Goal: Book appointment/travel/reservation

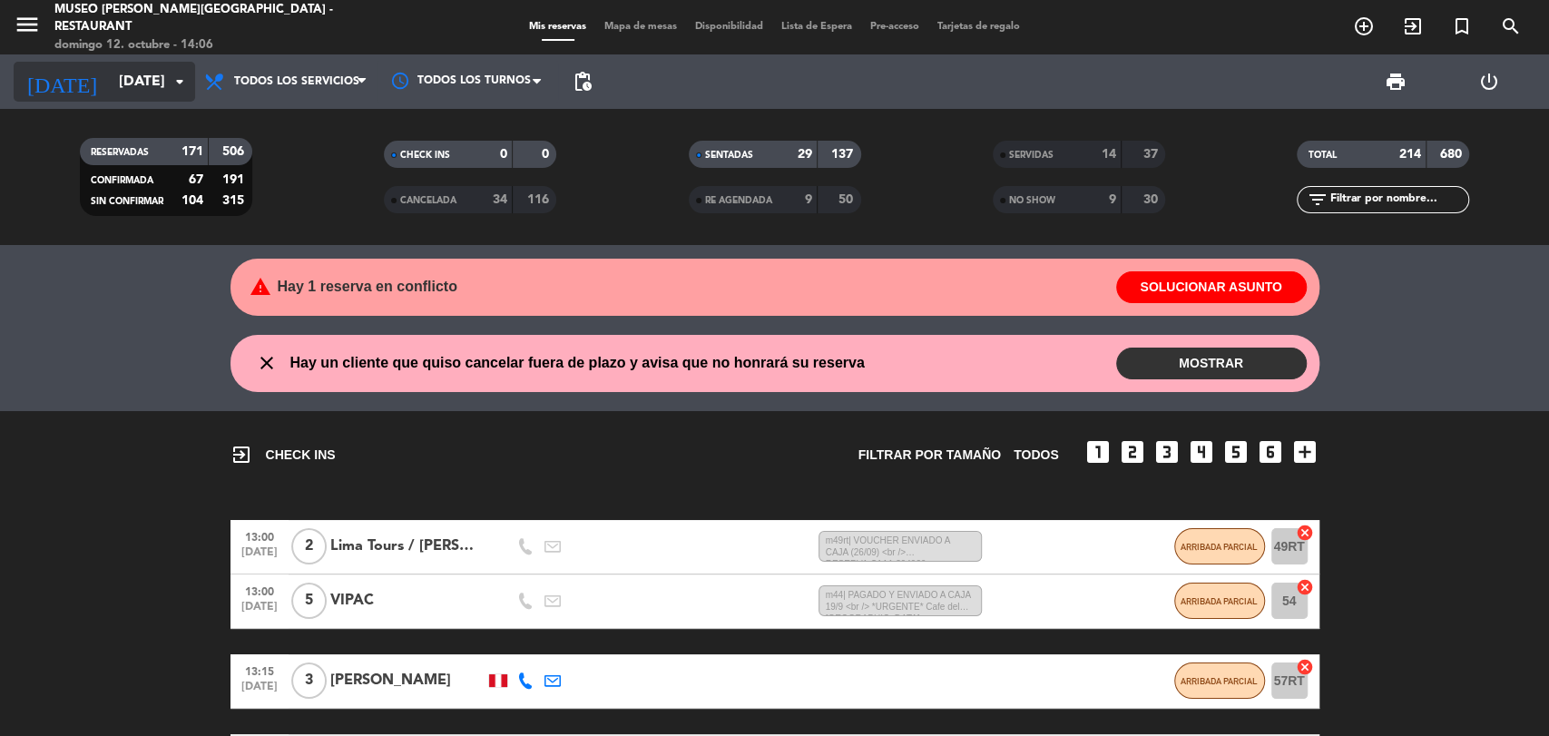
click at [166, 86] on input "[DATE]" at bounding box center [205, 81] width 191 height 35
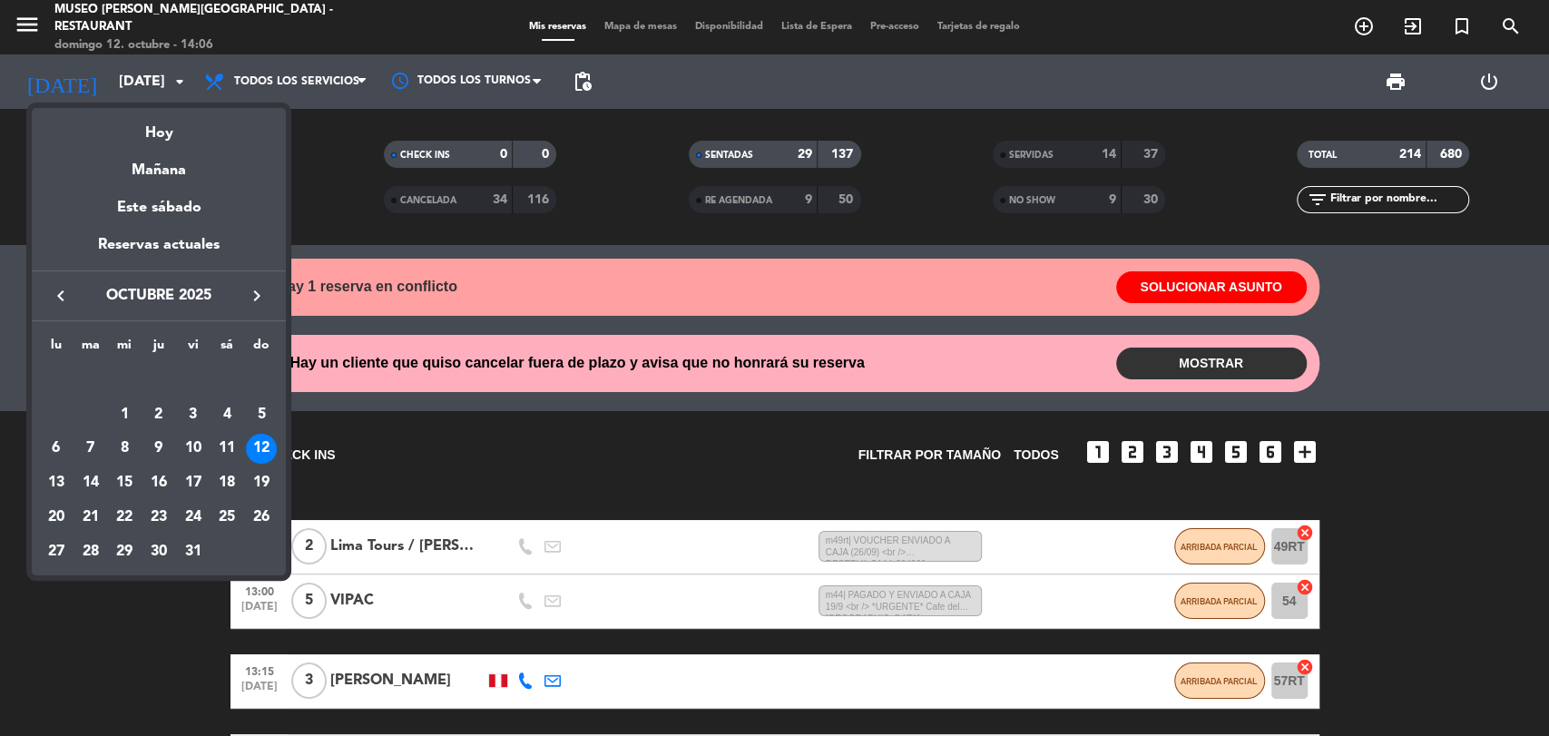
click at [255, 297] on icon "keyboard_arrow_right" at bounding box center [257, 296] width 22 height 22
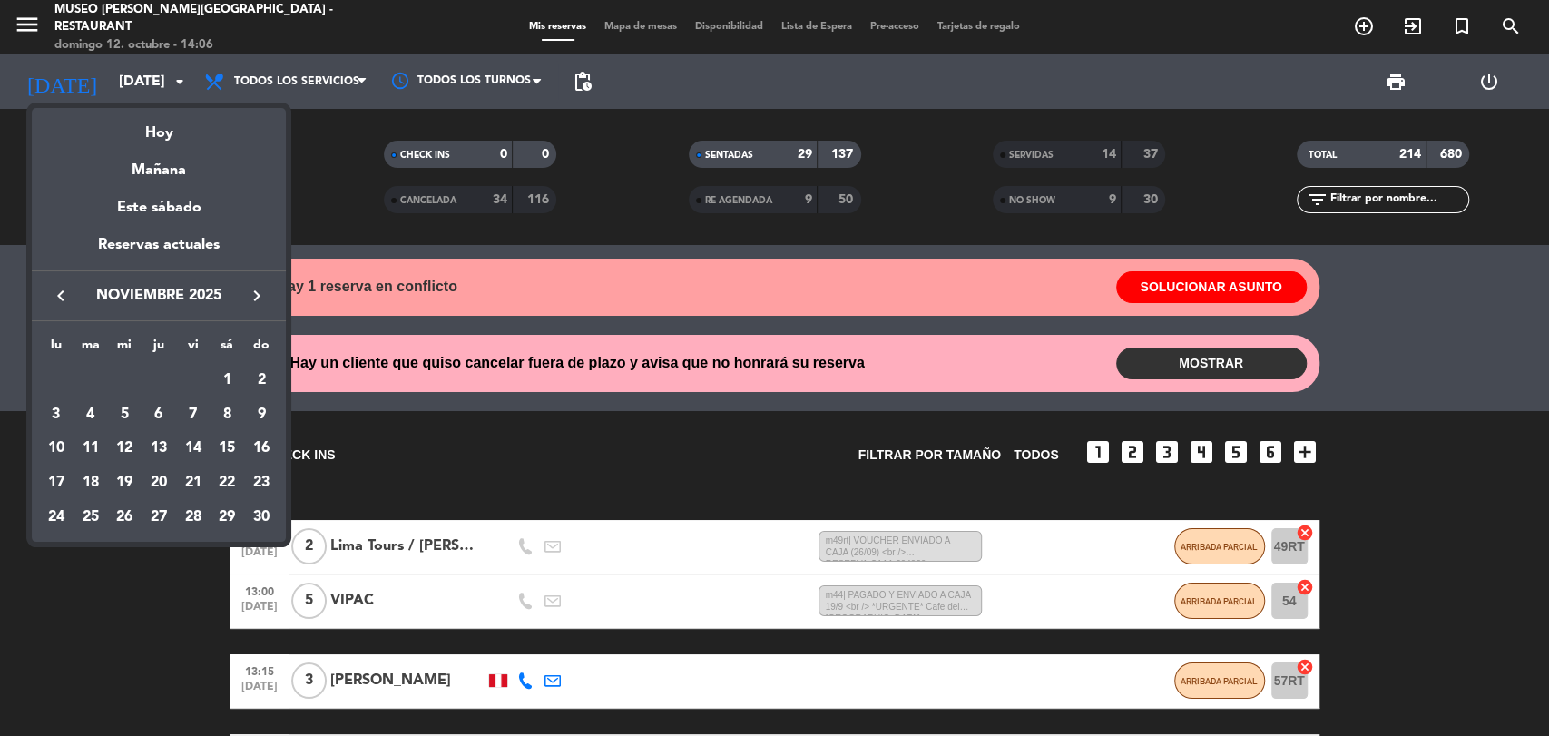
click at [255, 297] on icon "keyboard_arrow_right" at bounding box center [257, 296] width 22 height 22
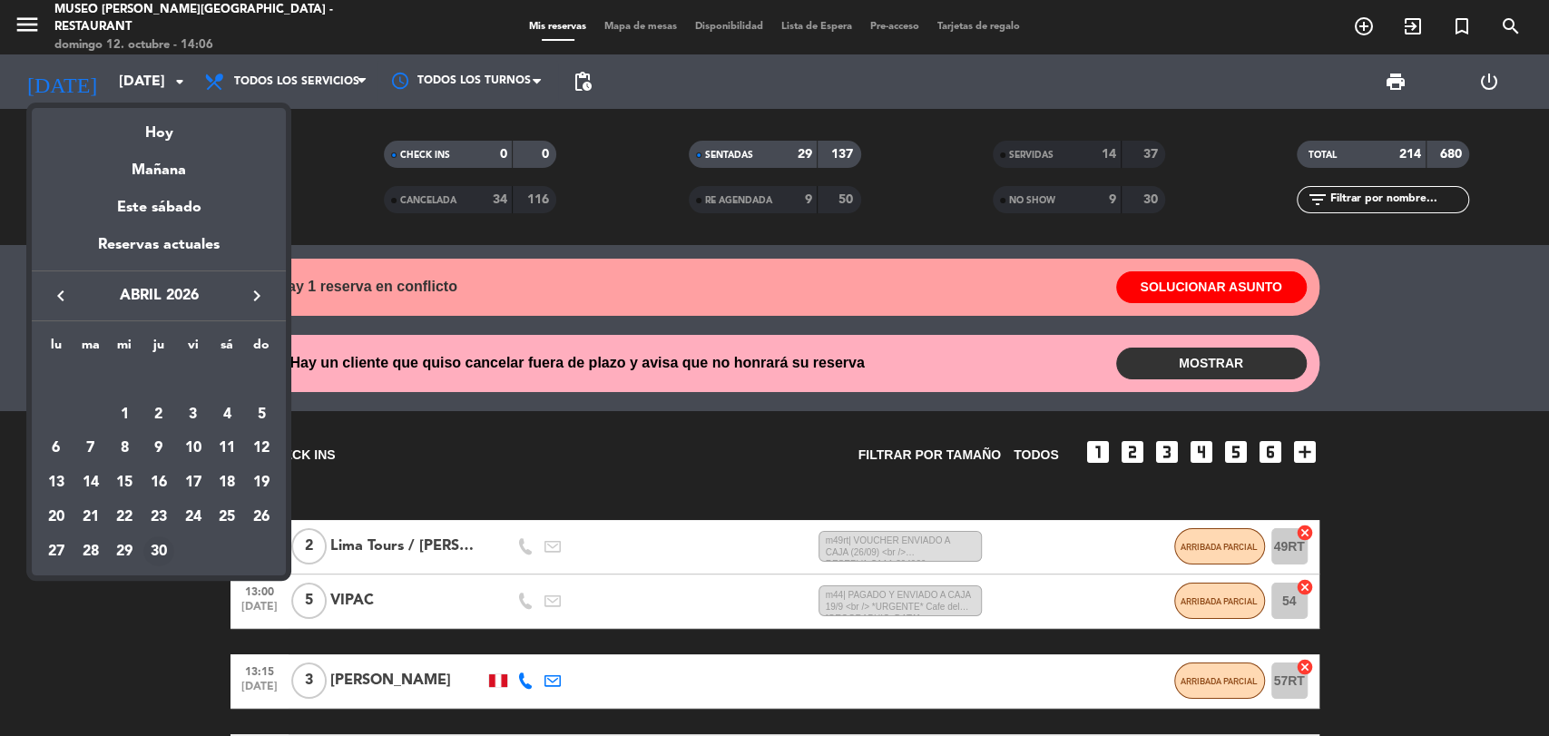
click at [160, 554] on div "30" at bounding box center [158, 551] width 31 height 31
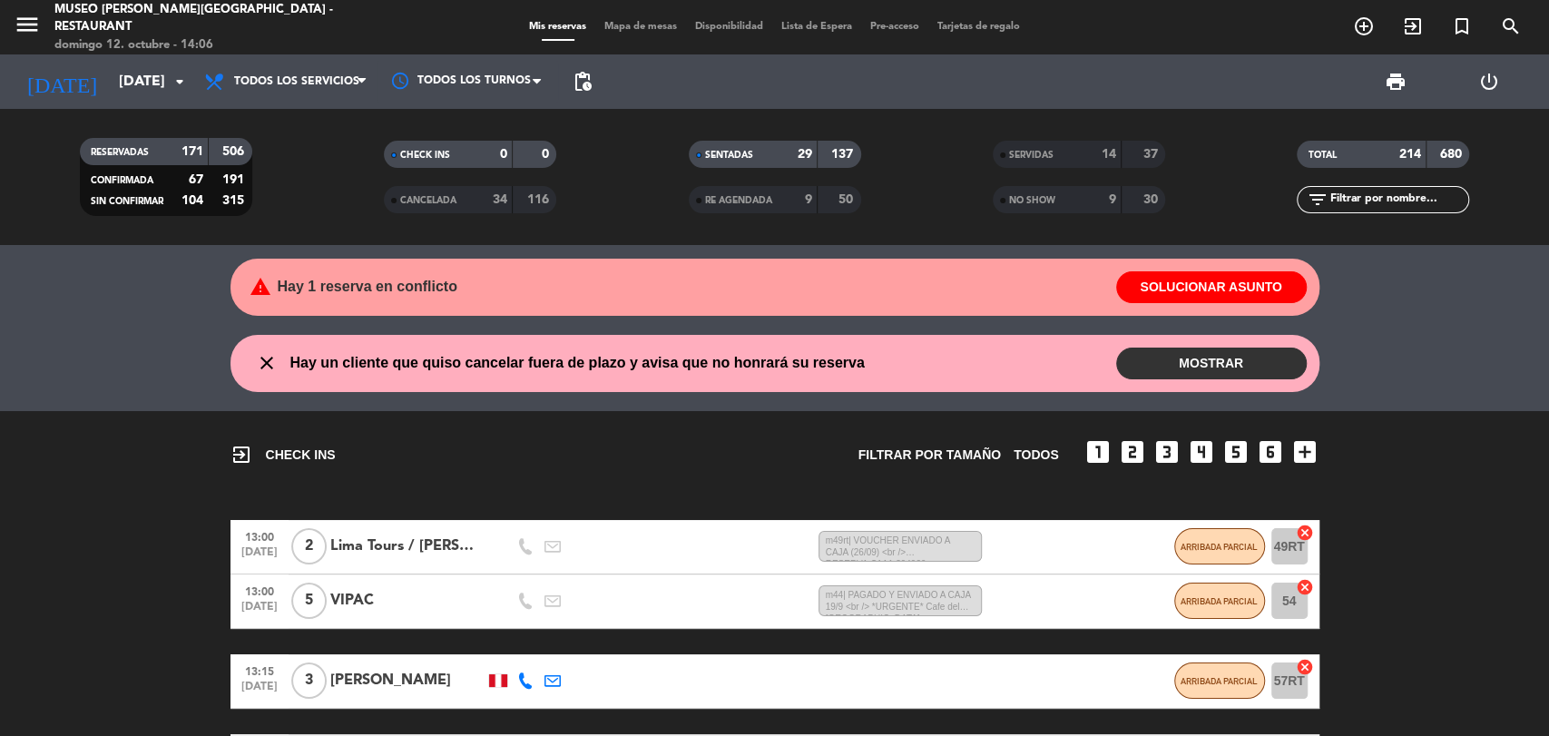
type input "[DEMOGRAPHIC_DATA][DATE]"
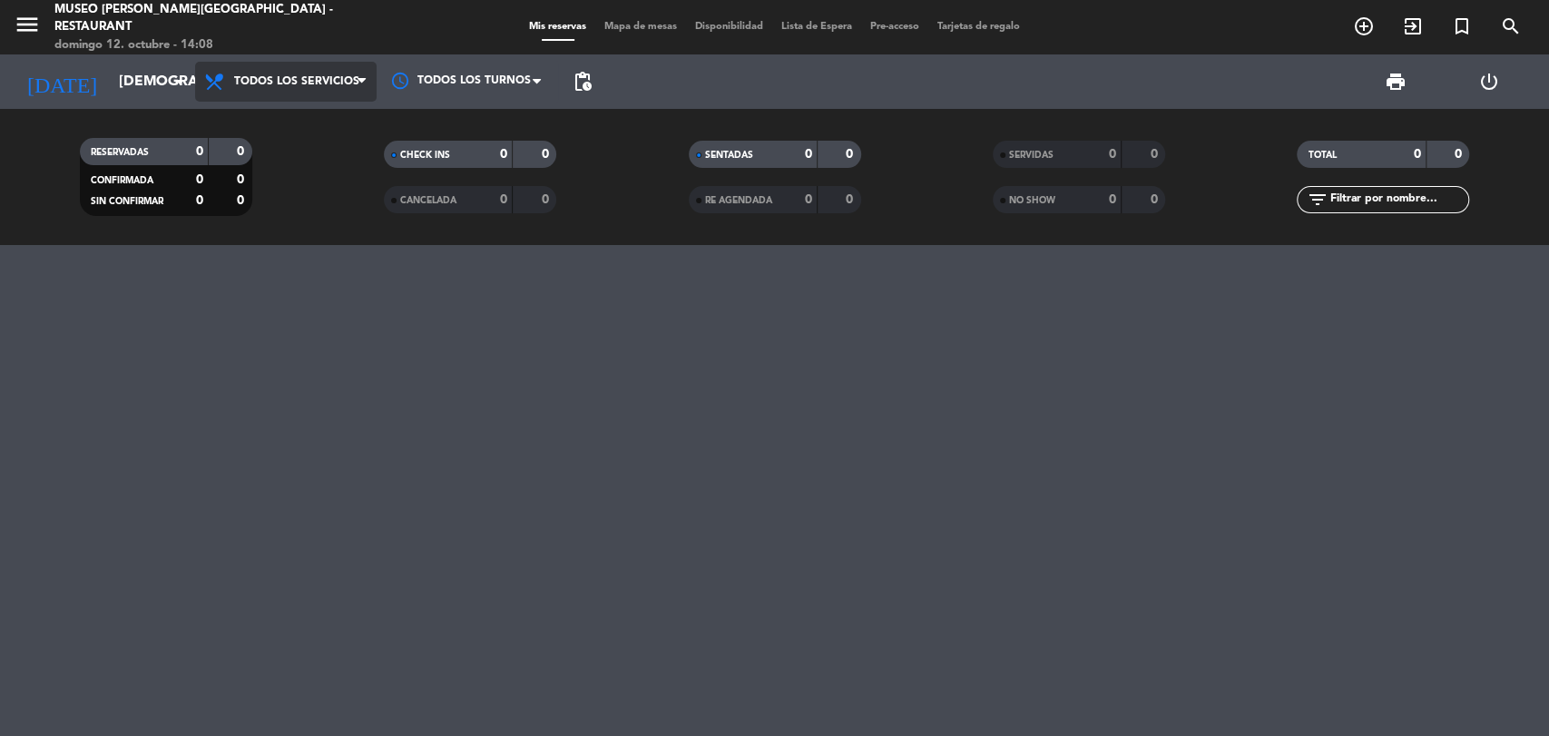
click at [350, 89] on span "Todos los servicios" at bounding box center [285, 82] width 181 height 40
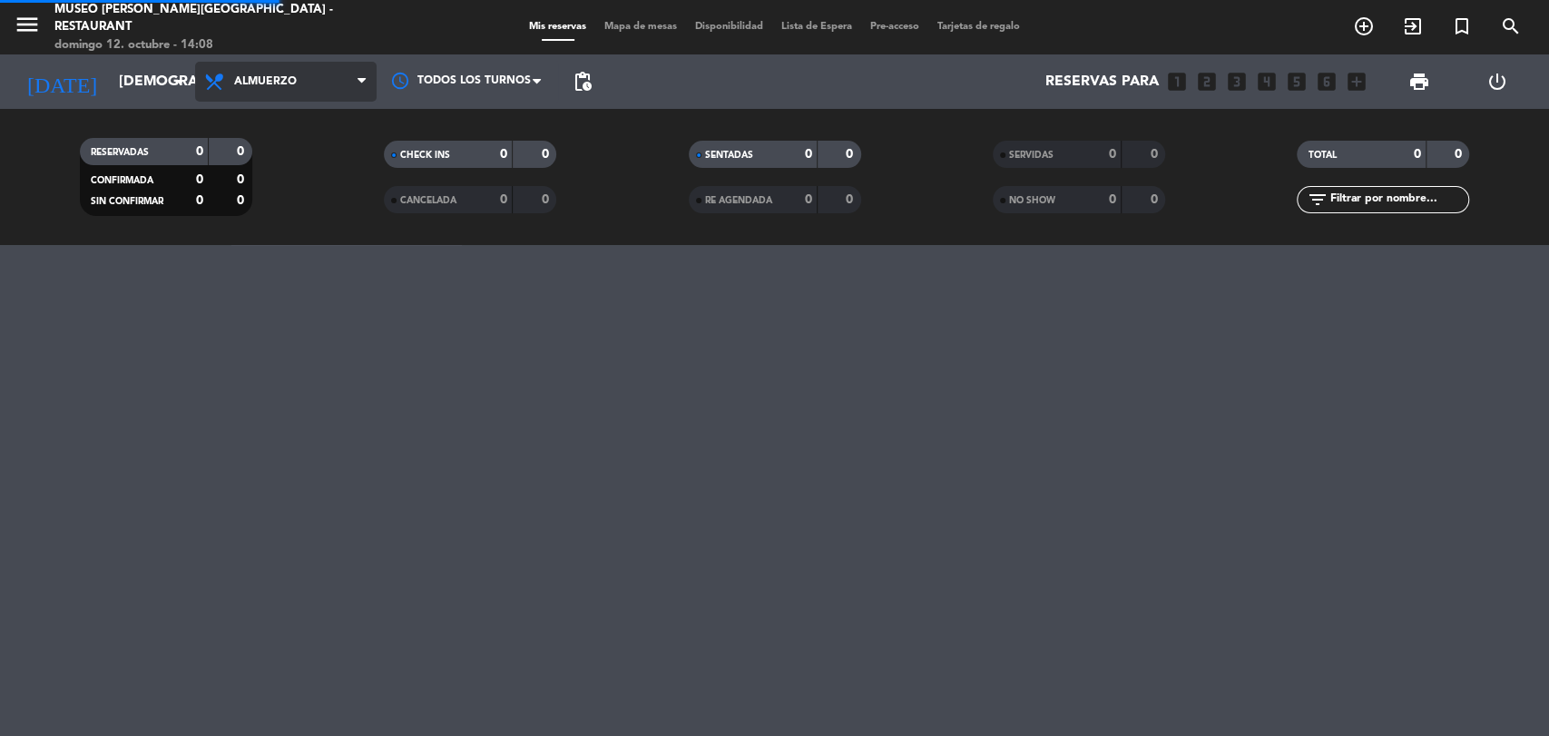
click at [282, 202] on div "menu [GEOGRAPHIC_DATA][PERSON_NAME] - Restaurant [DATE] 12. octubre - 14:08 Mis…" at bounding box center [774, 122] width 1549 height 245
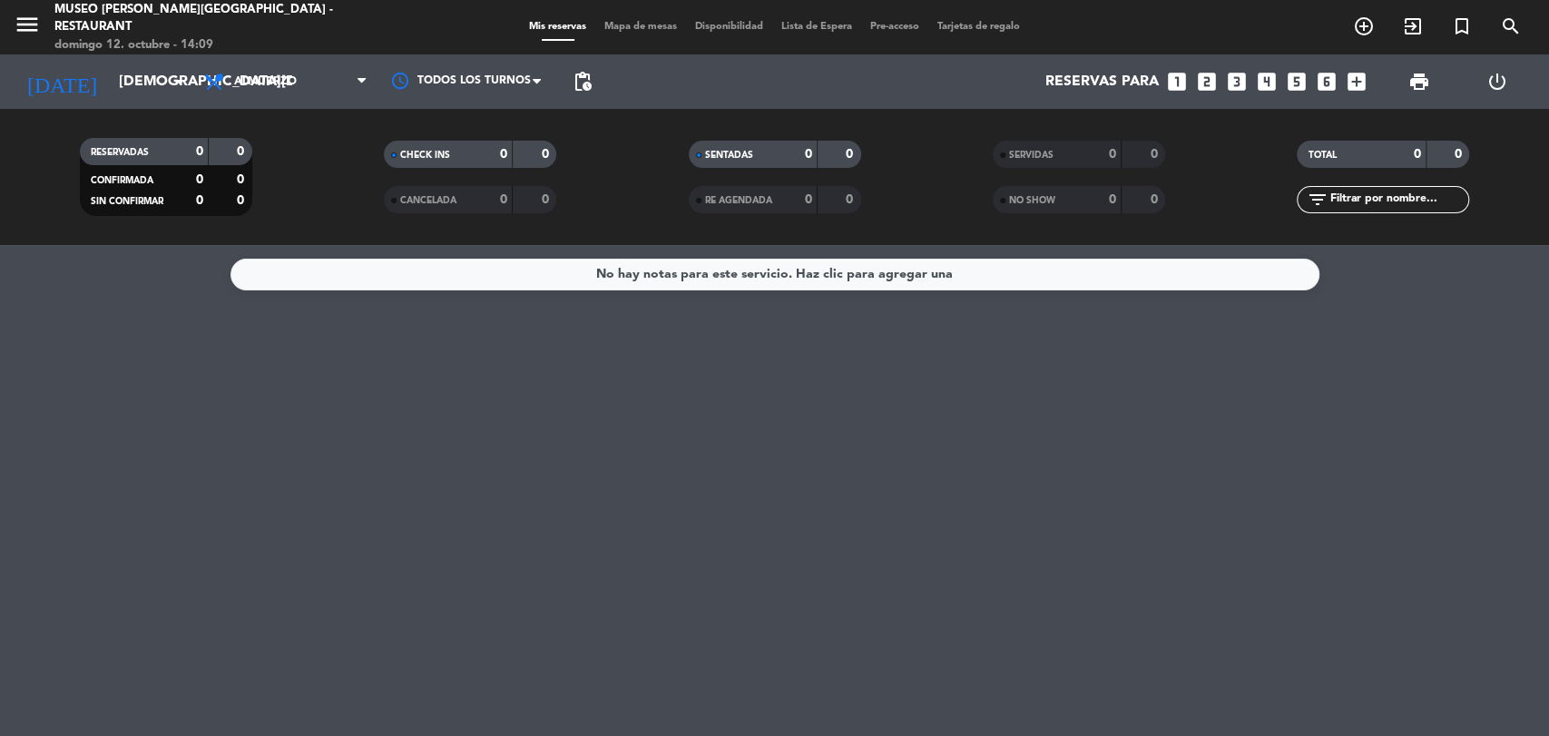
click at [1241, 85] on icon "looks_3" at bounding box center [1237, 82] width 24 height 24
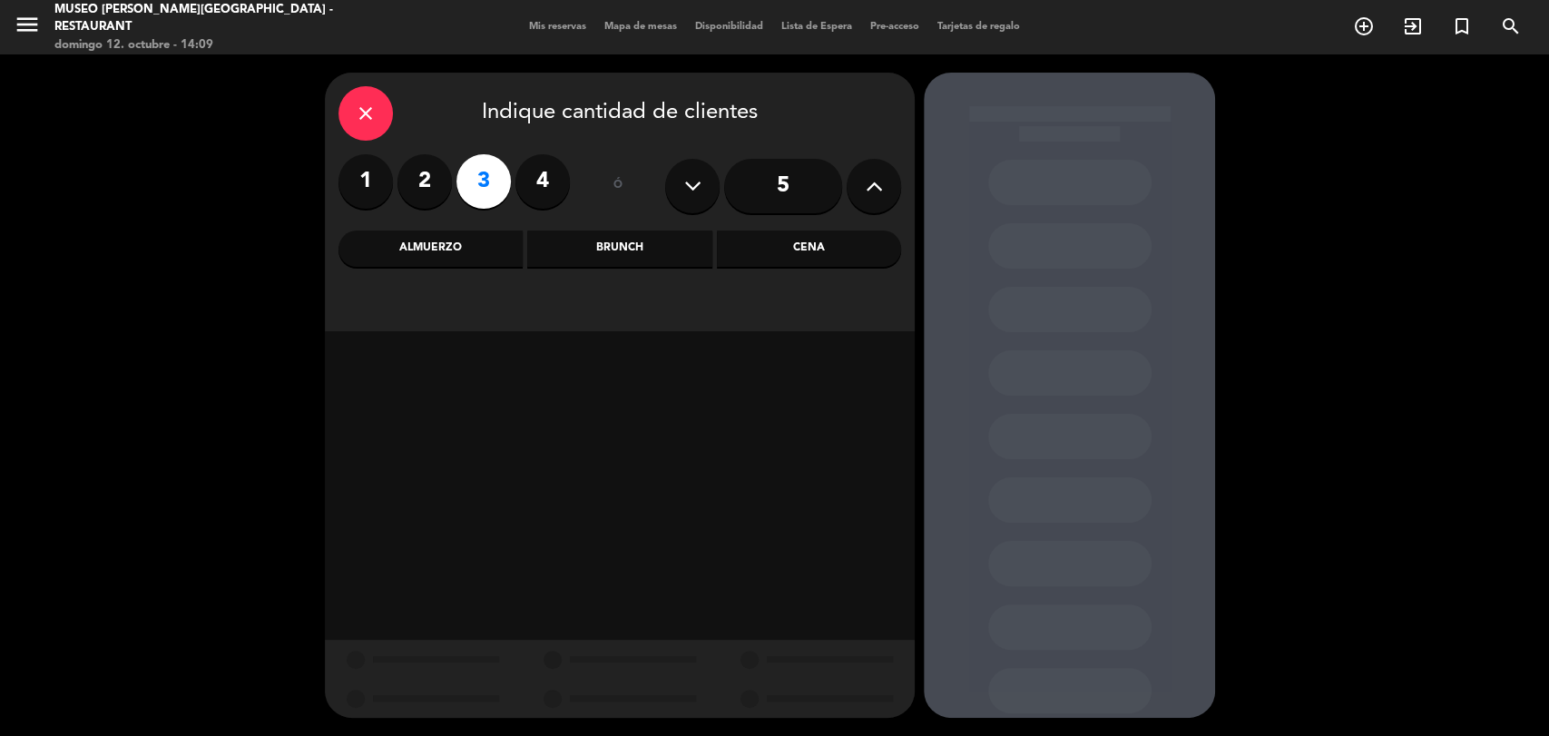
click at [482, 250] on div "Almuerzo" at bounding box center [430, 248] width 184 height 36
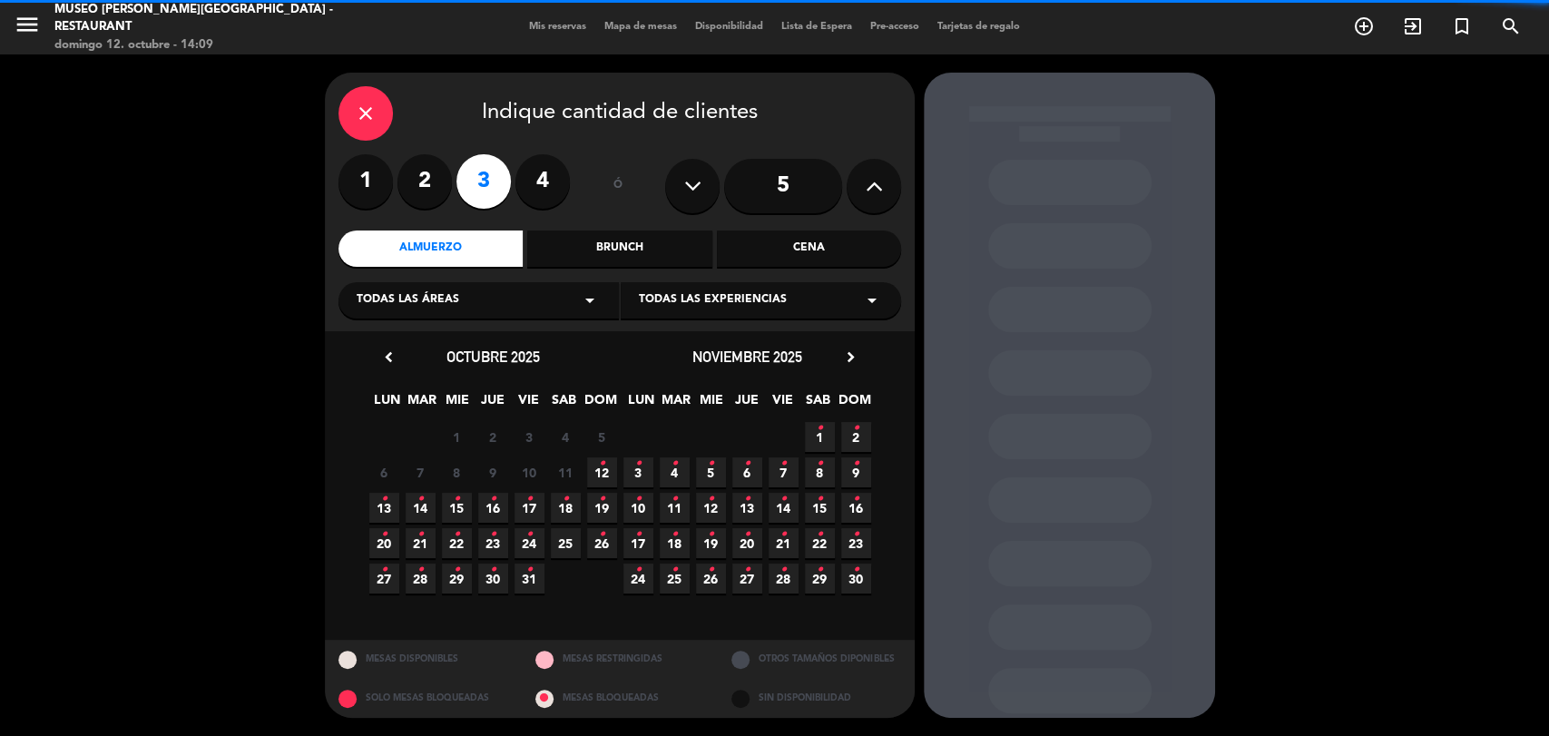
click at [465, 297] on div "Todas las áreas arrow_drop_down" at bounding box center [478, 300] width 280 height 36
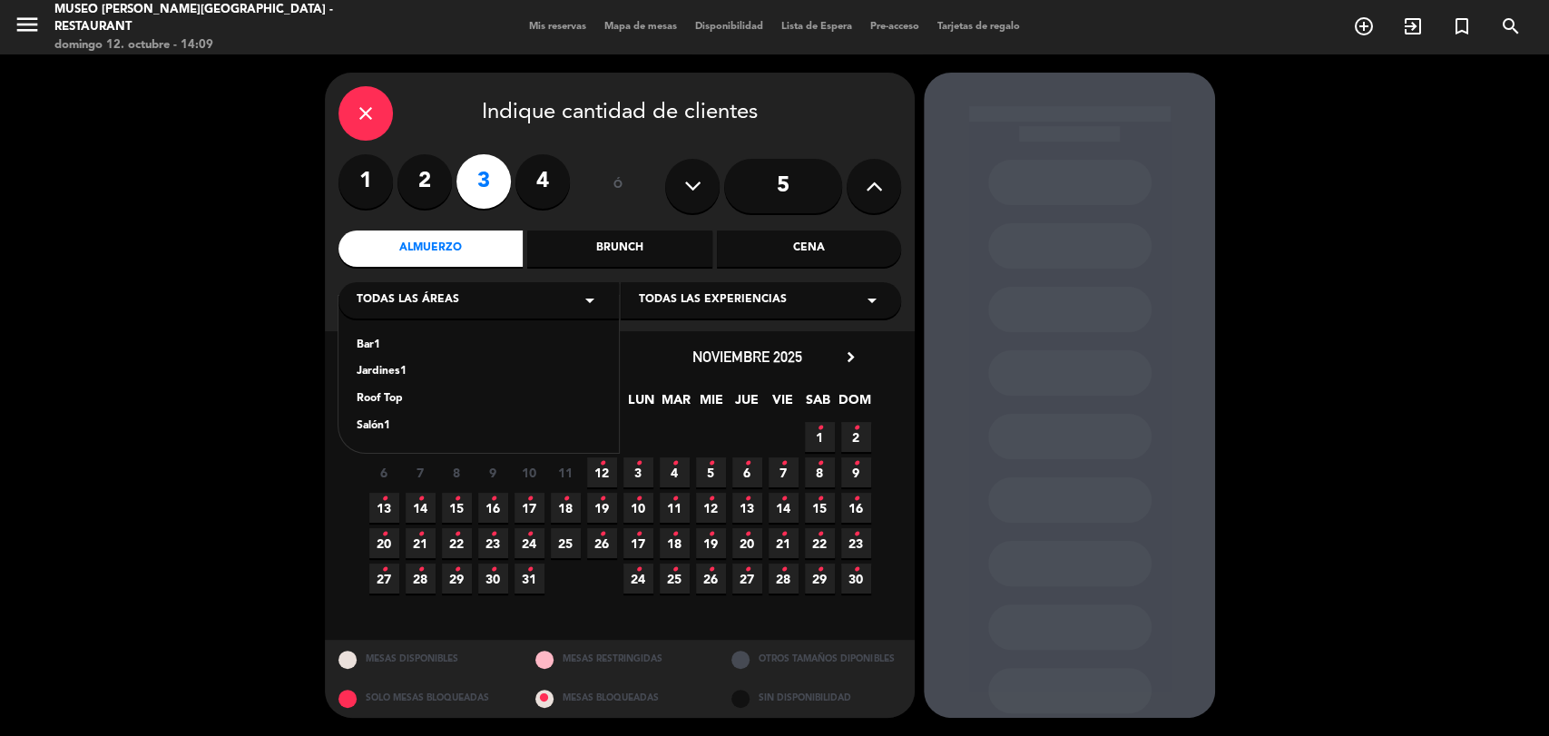
click at [388, 369] on div "Jardines1" at bounding box center [479, 372] width 244 height 18
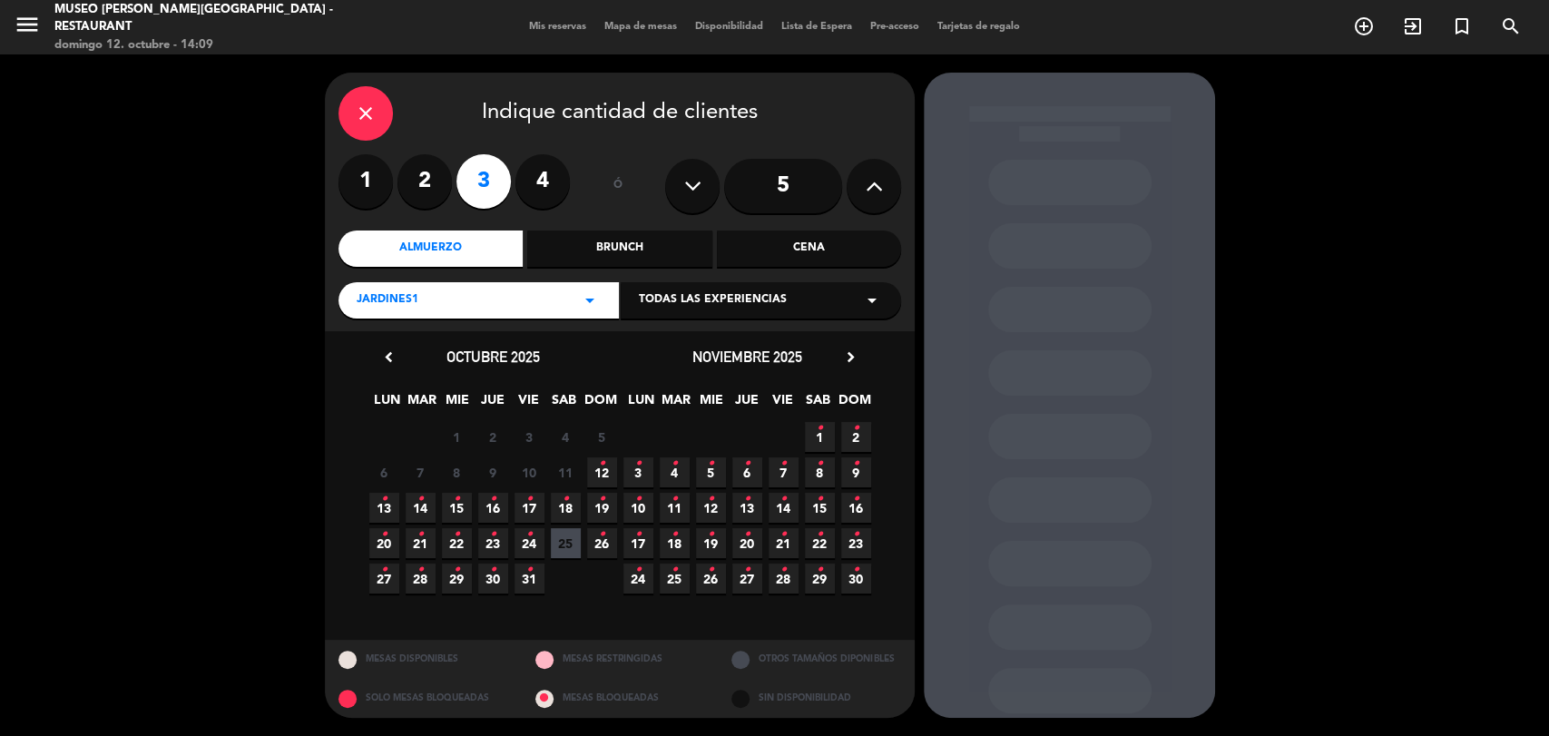
click at [858, 355] on icon "chevron_right" at bounding box center [850, 357] width 19 height 19
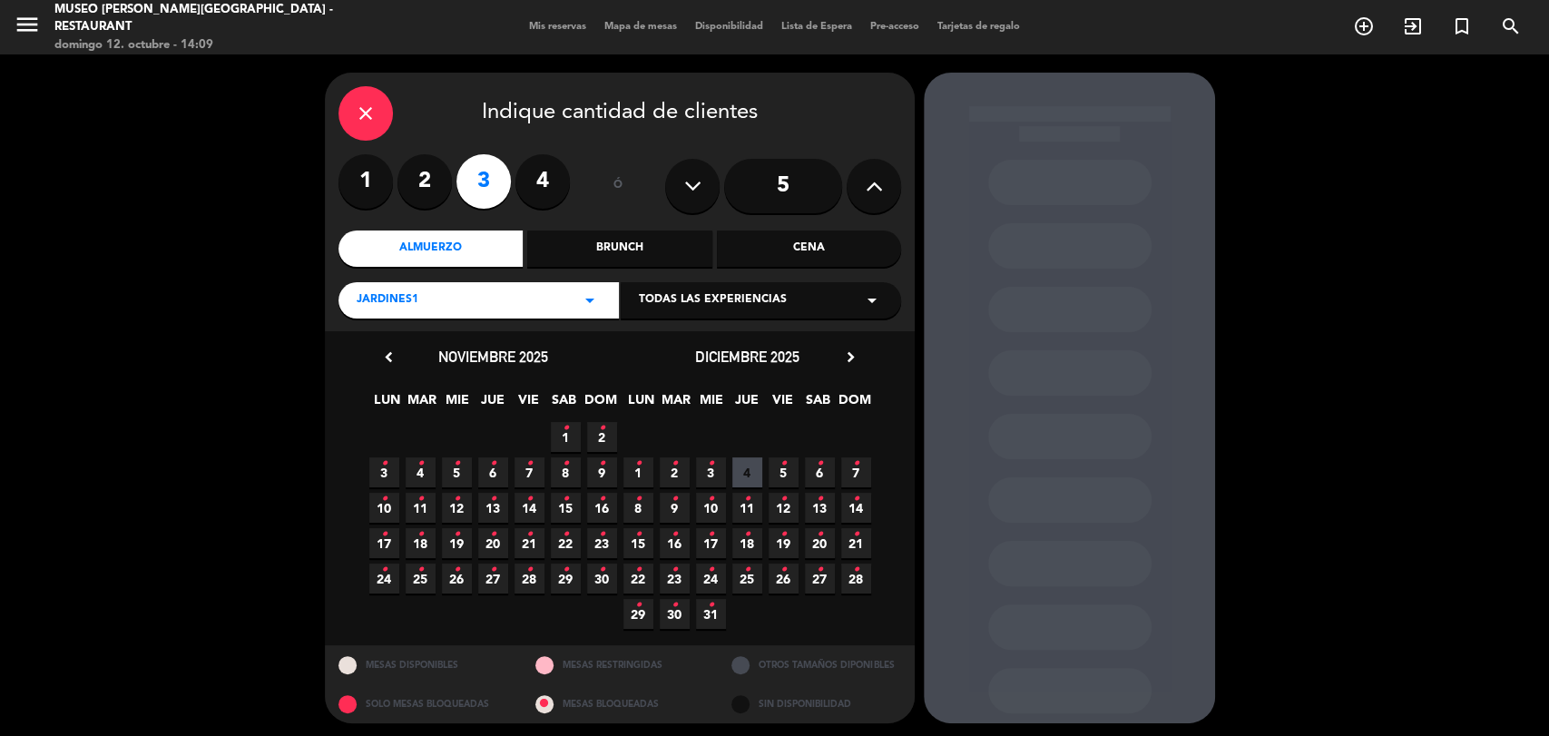
click at [858, 355] on icon "chevron_right" at bounding box center [850, 357] width 19 height 19
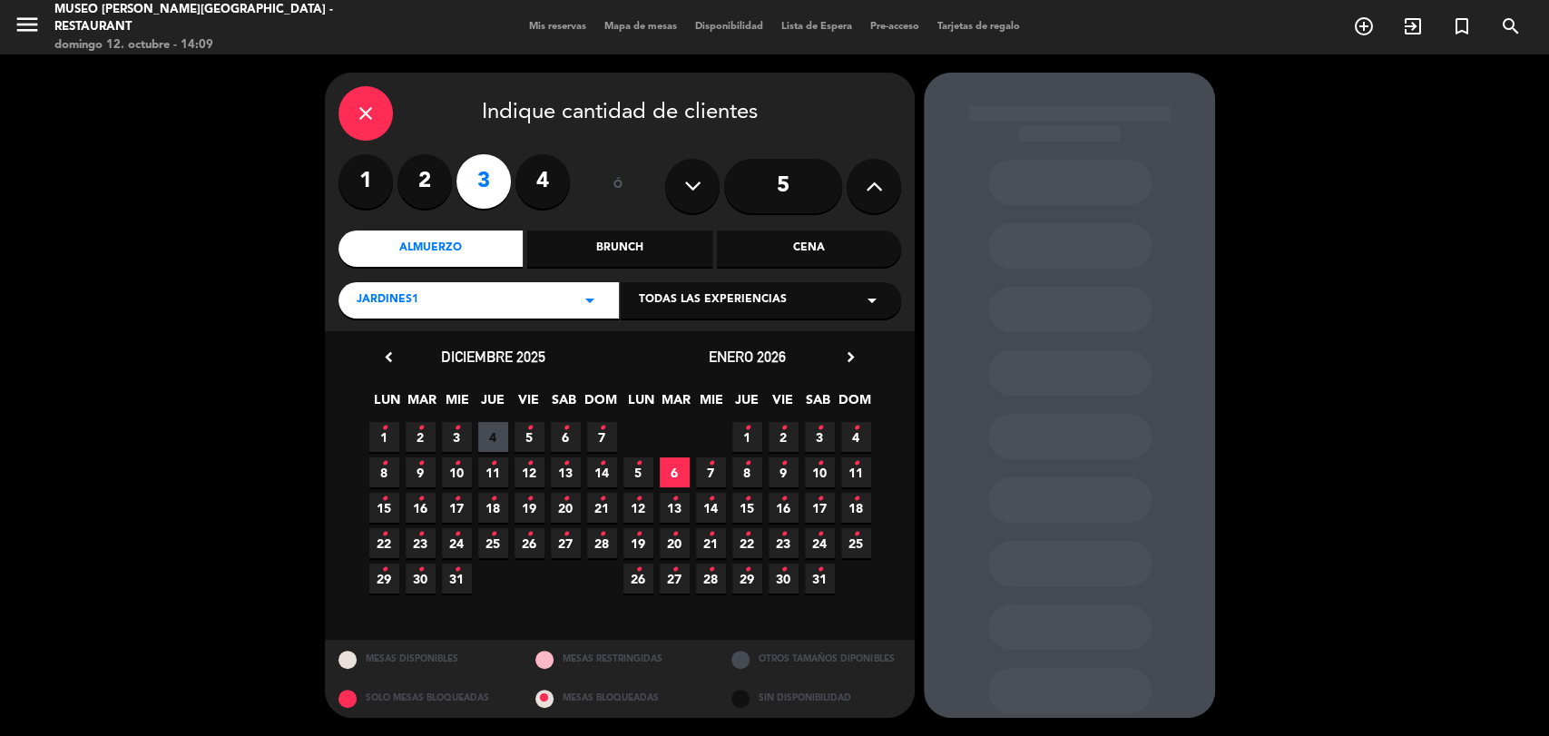
click at [858, 355] on icon "chevron_right" at bounding box center [850, 357] width 19 height 19
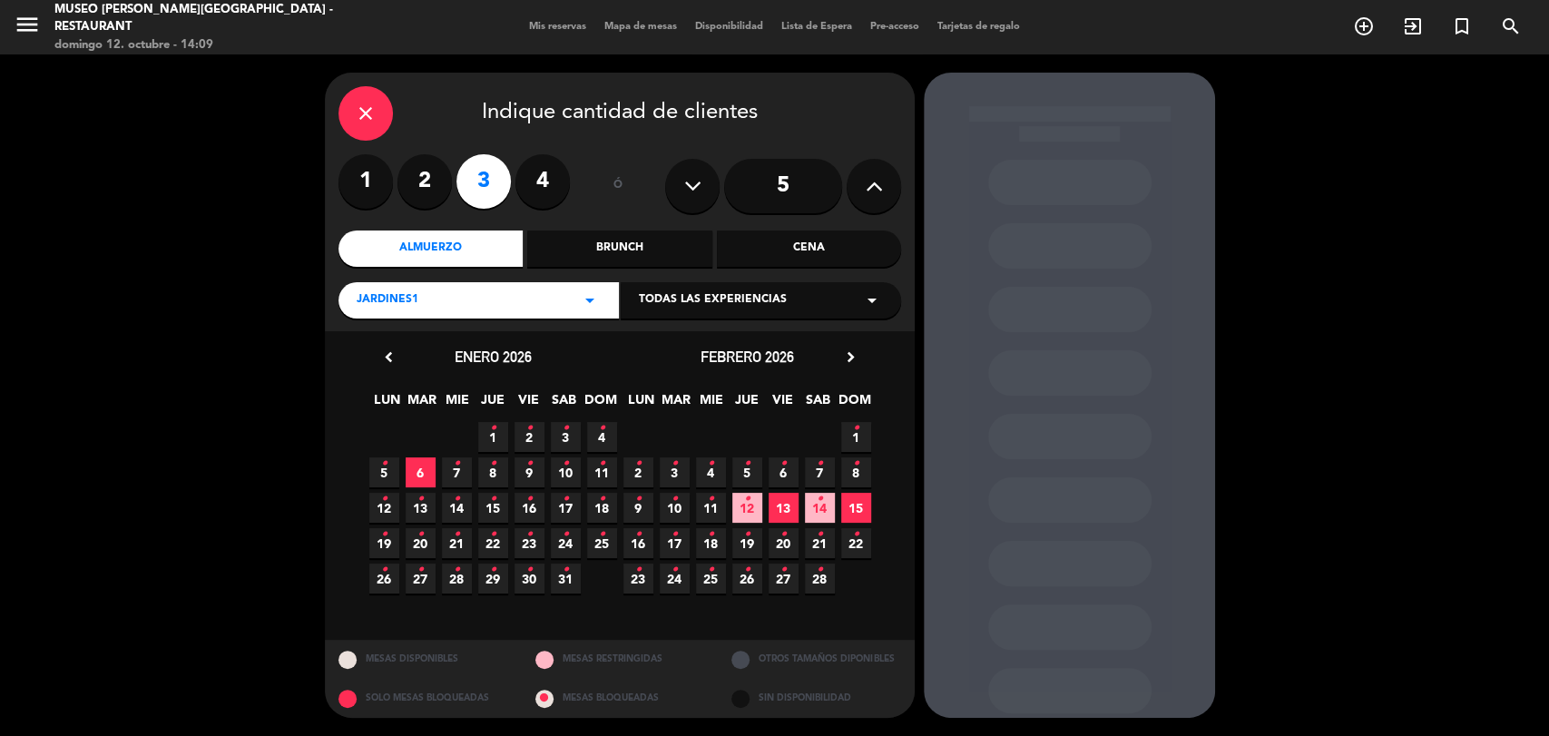
click at [849, 356] on icon "chevron_right" at bounding box center [850, 357] width 19 height 19
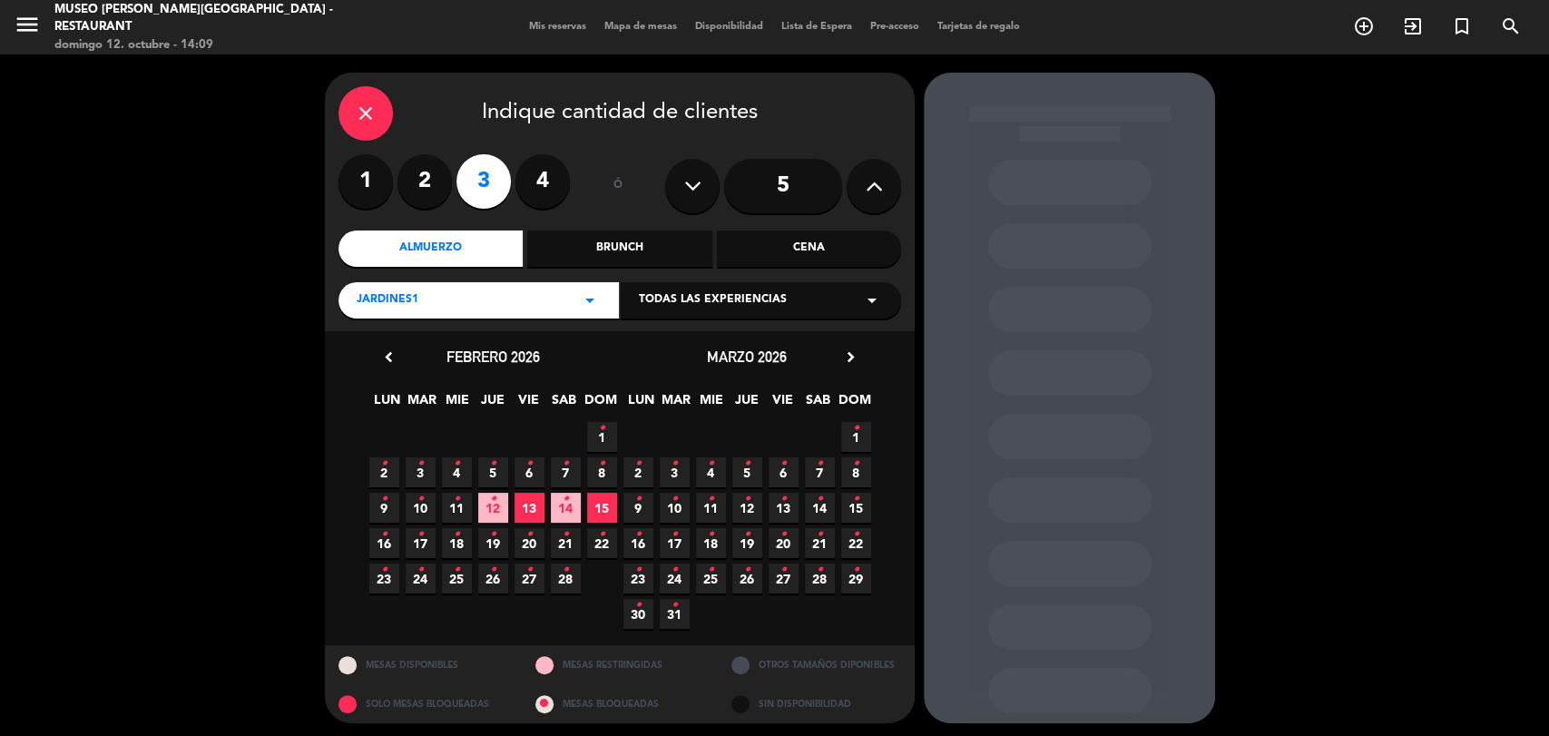
click at [848, 359] on icon "chevron_right" at bounding box center [850, 357] width 19 height 19
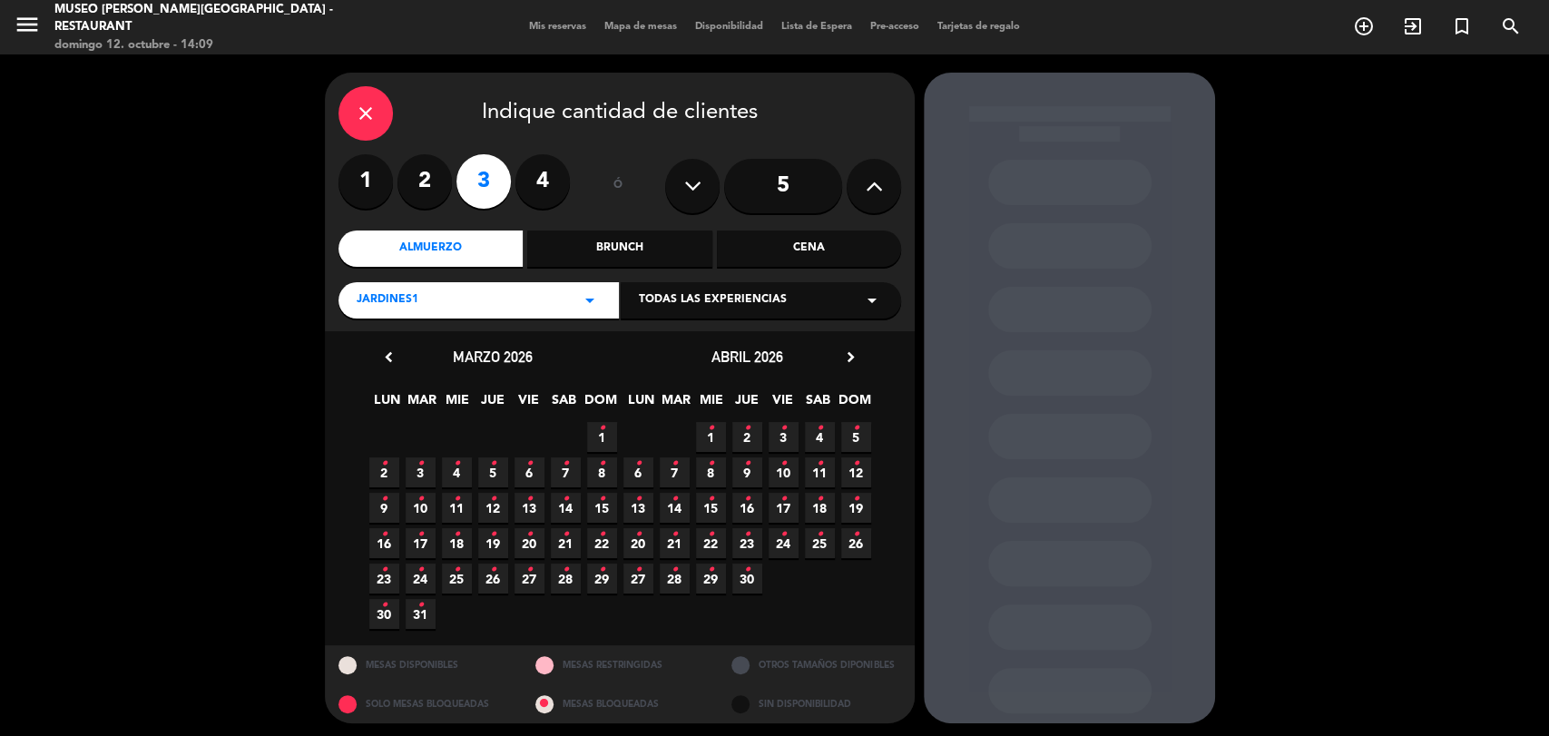
click at [748, 583] on icon "•" at bounding box center [747, 569] width 6 height 29
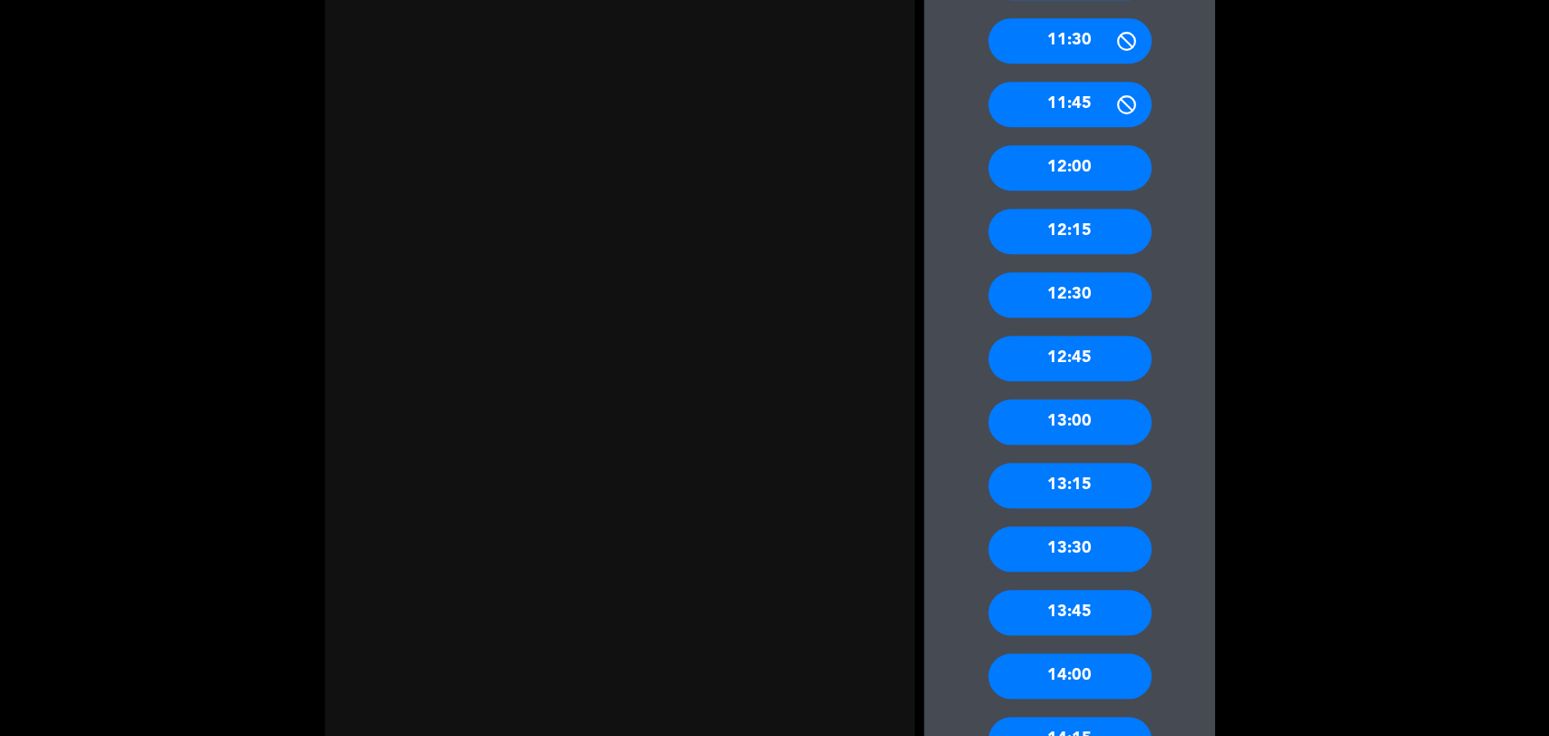
scroll to position [890, 0]
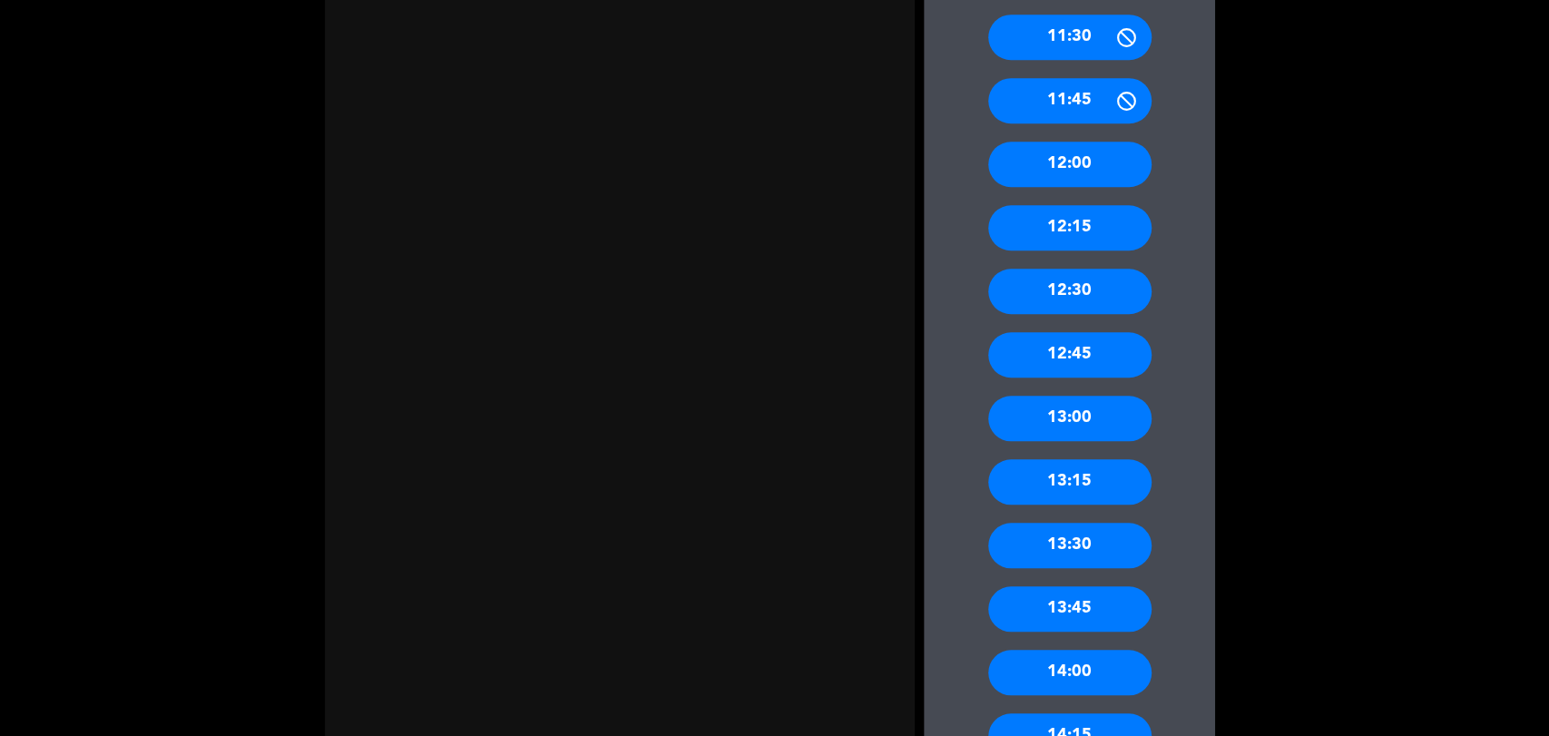
click at [1109, 307] on div "12:30" at bounding box center [1069, 291] width 163 height 45
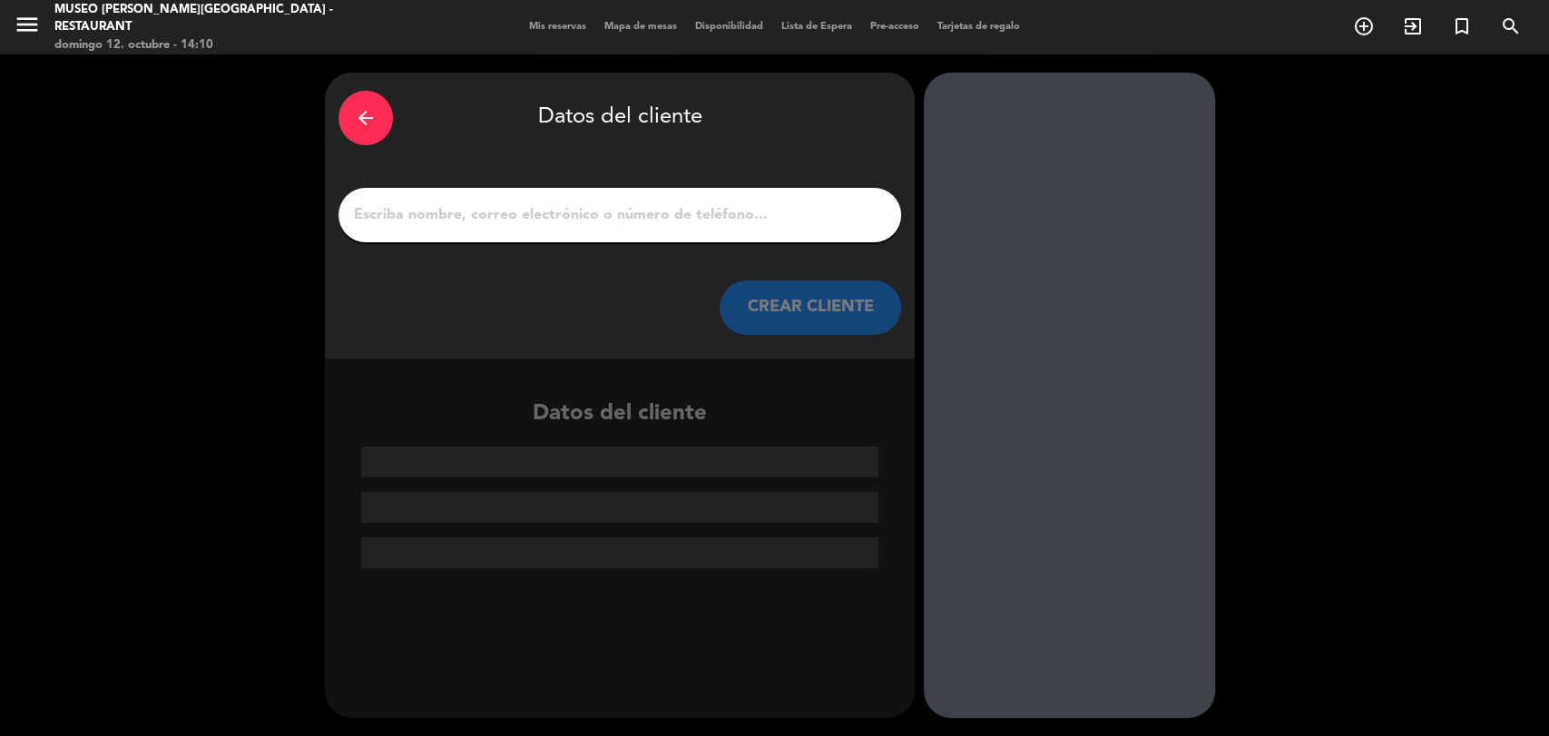
scroll to position [0, 0]
click at [412, 205] on input "1" at bounding box center [619, 214] width 535 height 25
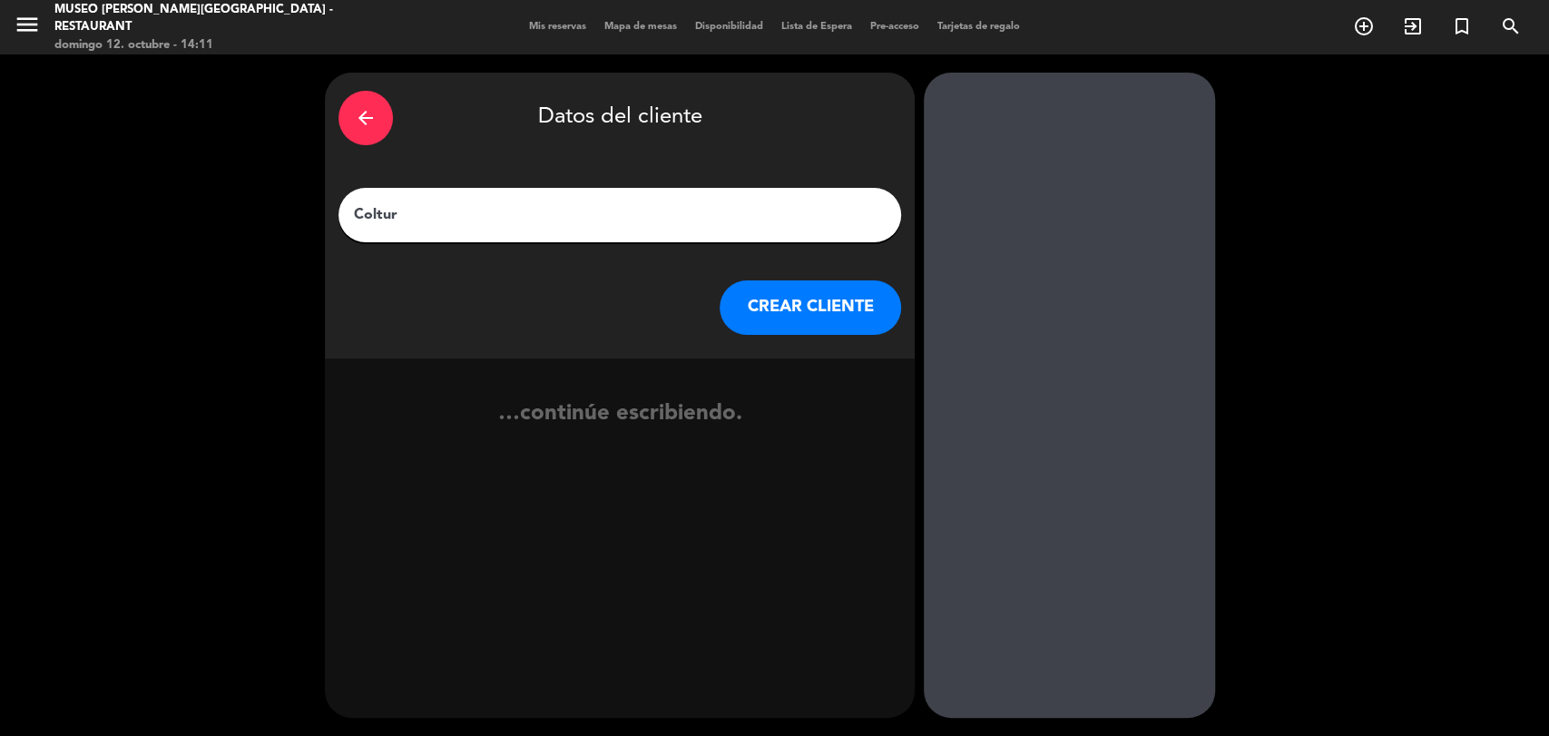
type input "Coltur"
click at [762, 309] on button "CREAR CLIENTE" at bounding box center [810, 307] width 181 height 54
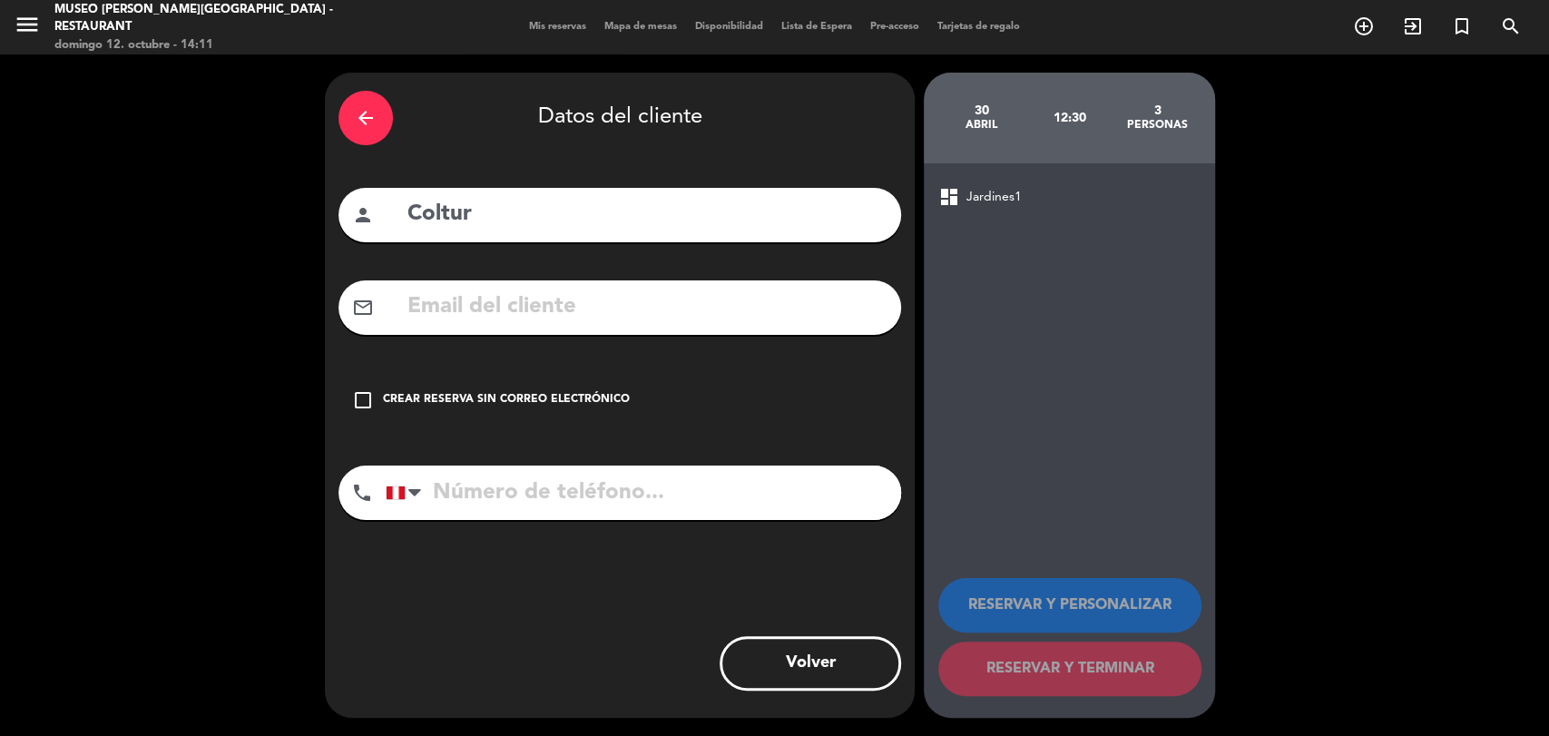
click at [579, 389] on div "check_box_outline_blank Crear reserva sin correo electrónico" at bounding box center [619, 400] width 563 height 54
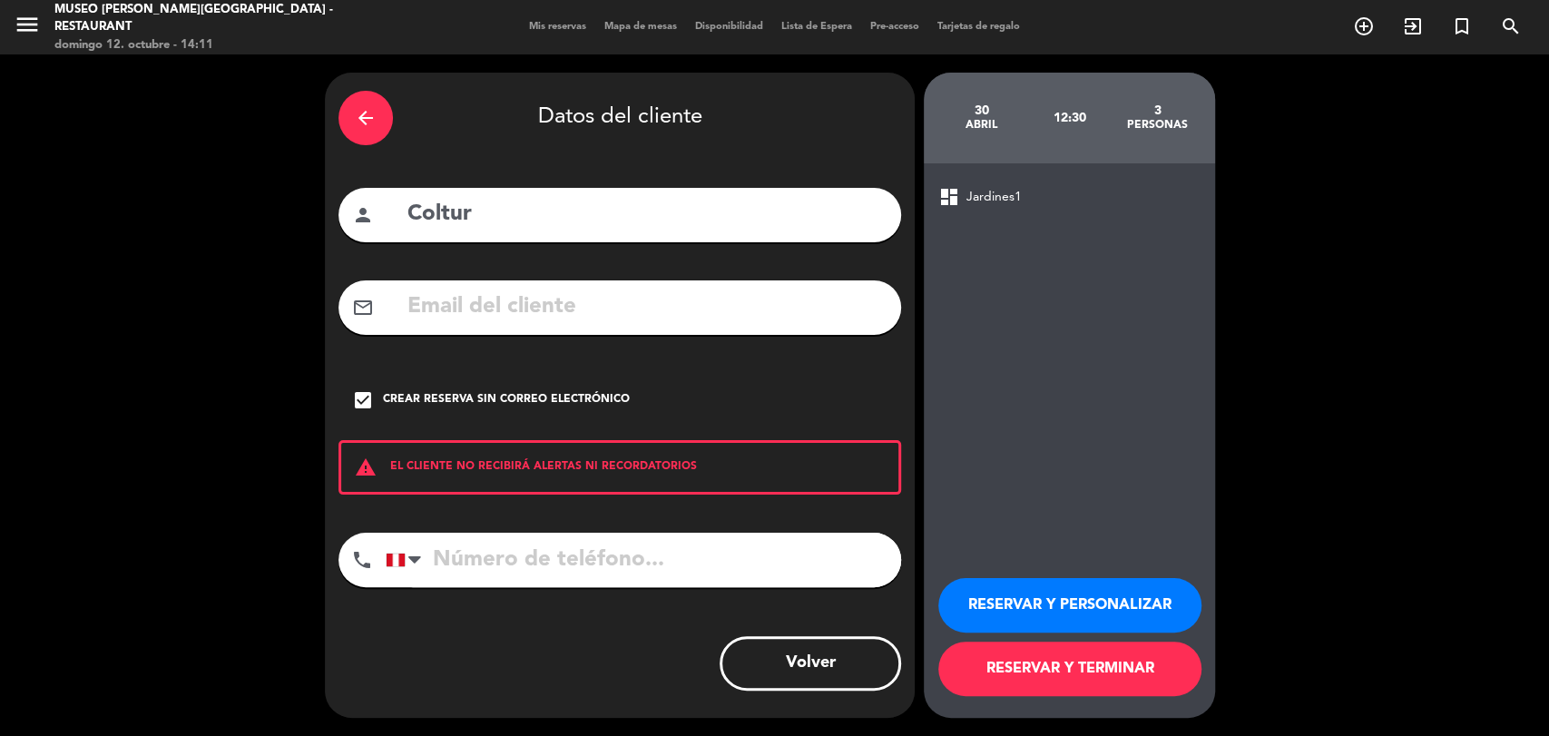
click at [982, 664] on button "RESERVAR Y TERMINAR" at bounding box center [1069, 669] width 263 height 54
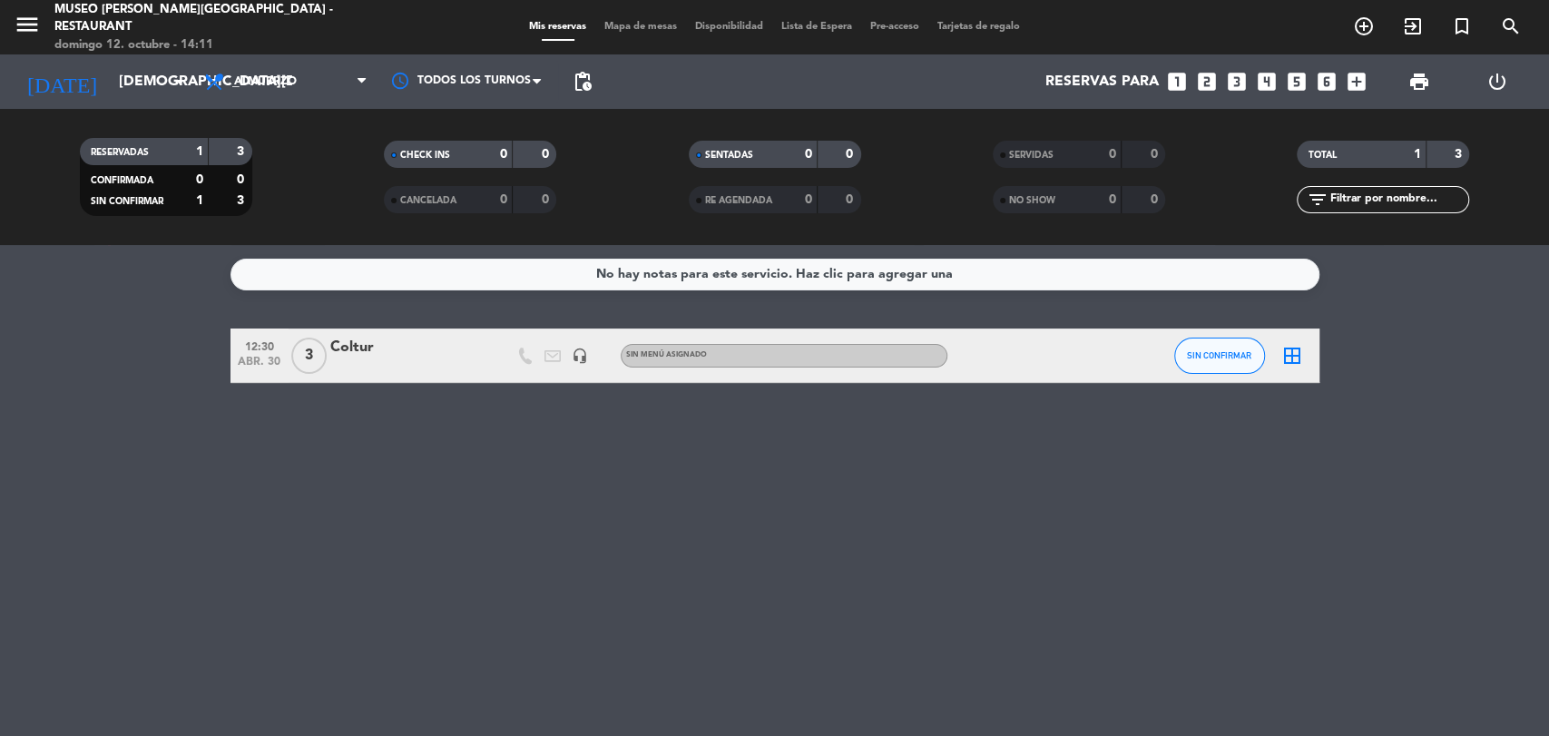
click at [333, 339] on div "Coltur" at bounding box center [407, 348] width 154 height 24
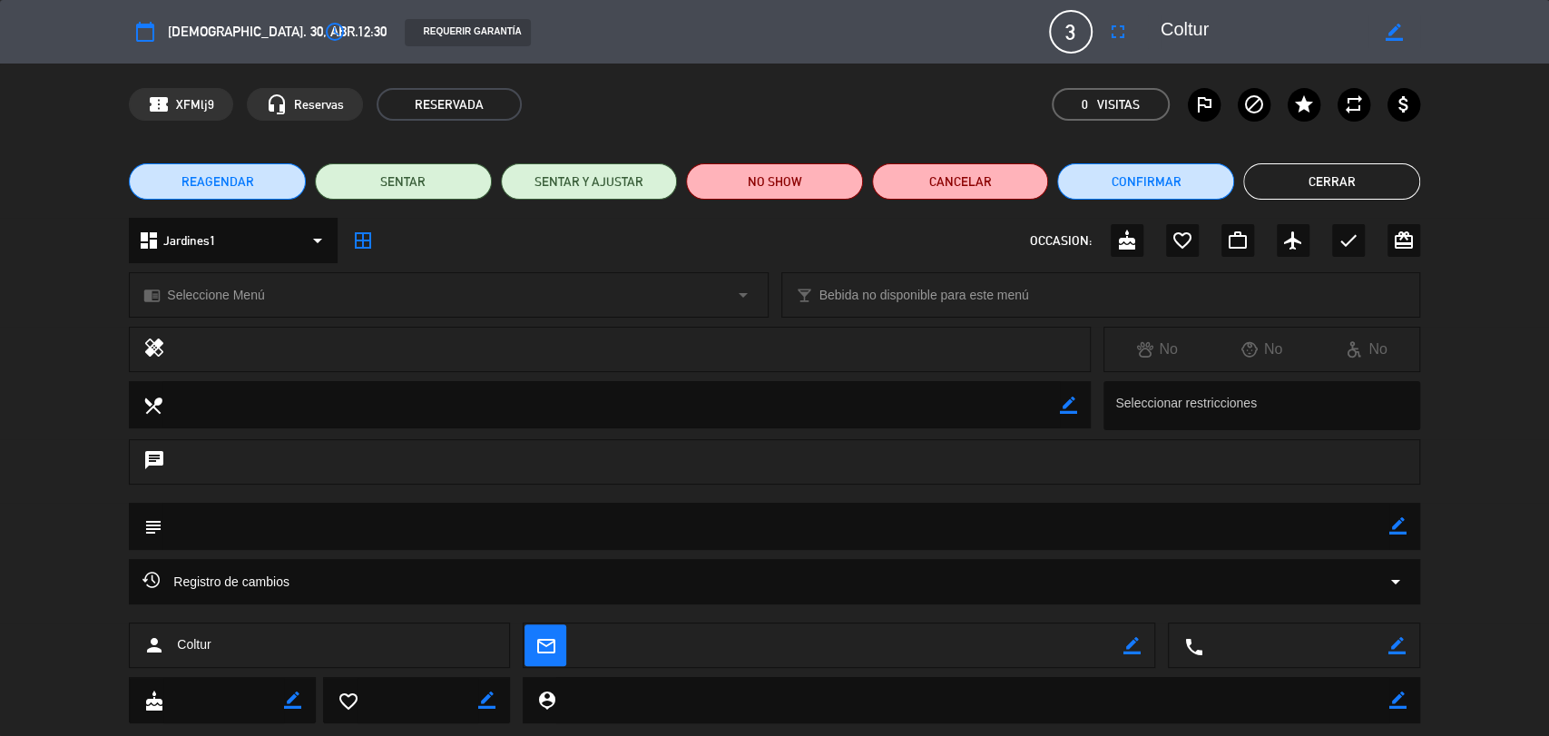
click at [1397, 527] on icon "border_color" at bounding box center [1397, 525] width 17 height 17
click at [1336, 512] on textarea at bounding box center [775, 526] width 1227 height 46
paste textarea "Reserva R04/0330/26 - [PERSON_NAME] and Mrs. [PERSON_NAME] x2"
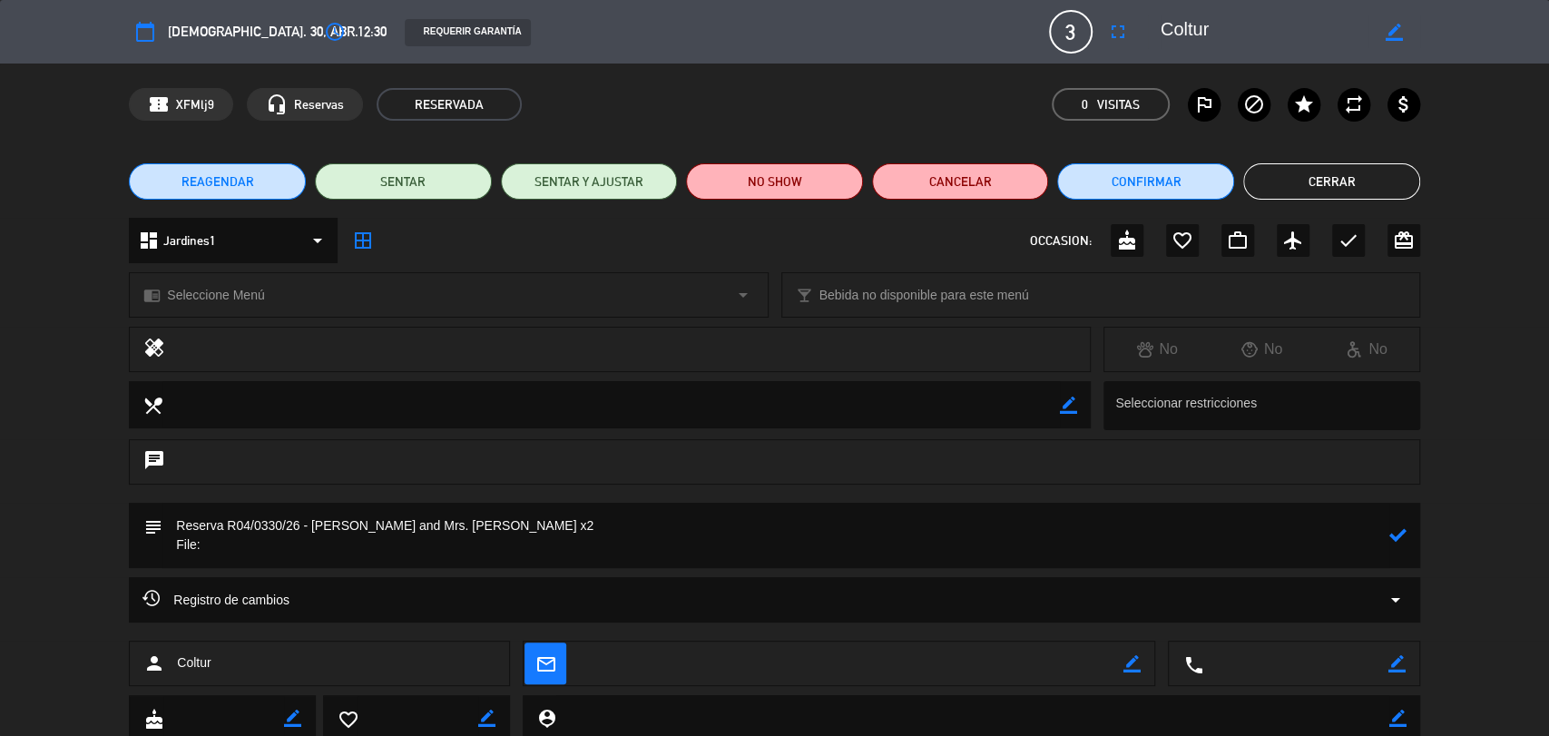
paste textarea "R04/0330/26"
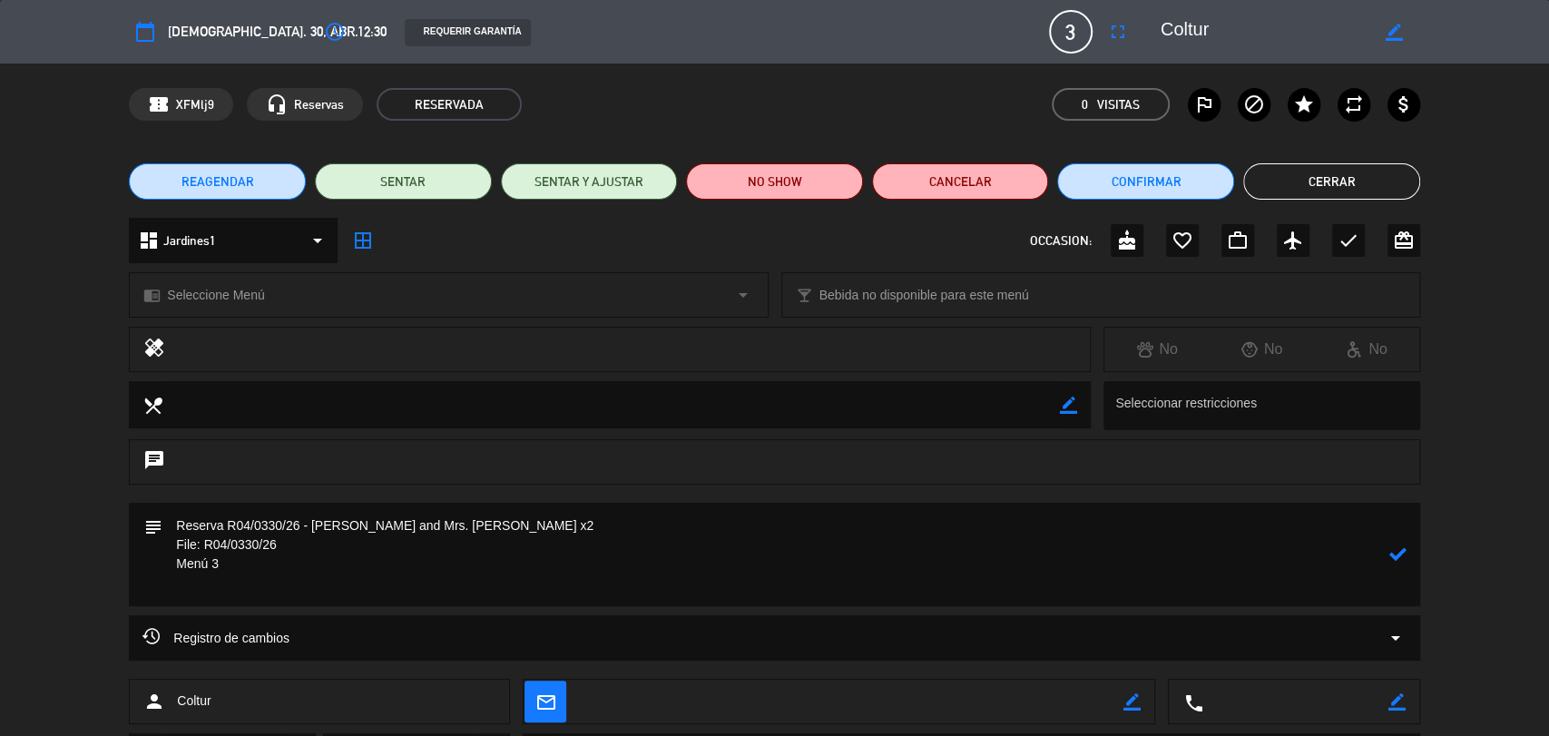
click at [246, 283] on div "chrome_reader_mode Seleccione Menú arrow_drop_down" at bounding box center [448, 295] width 637 height 44
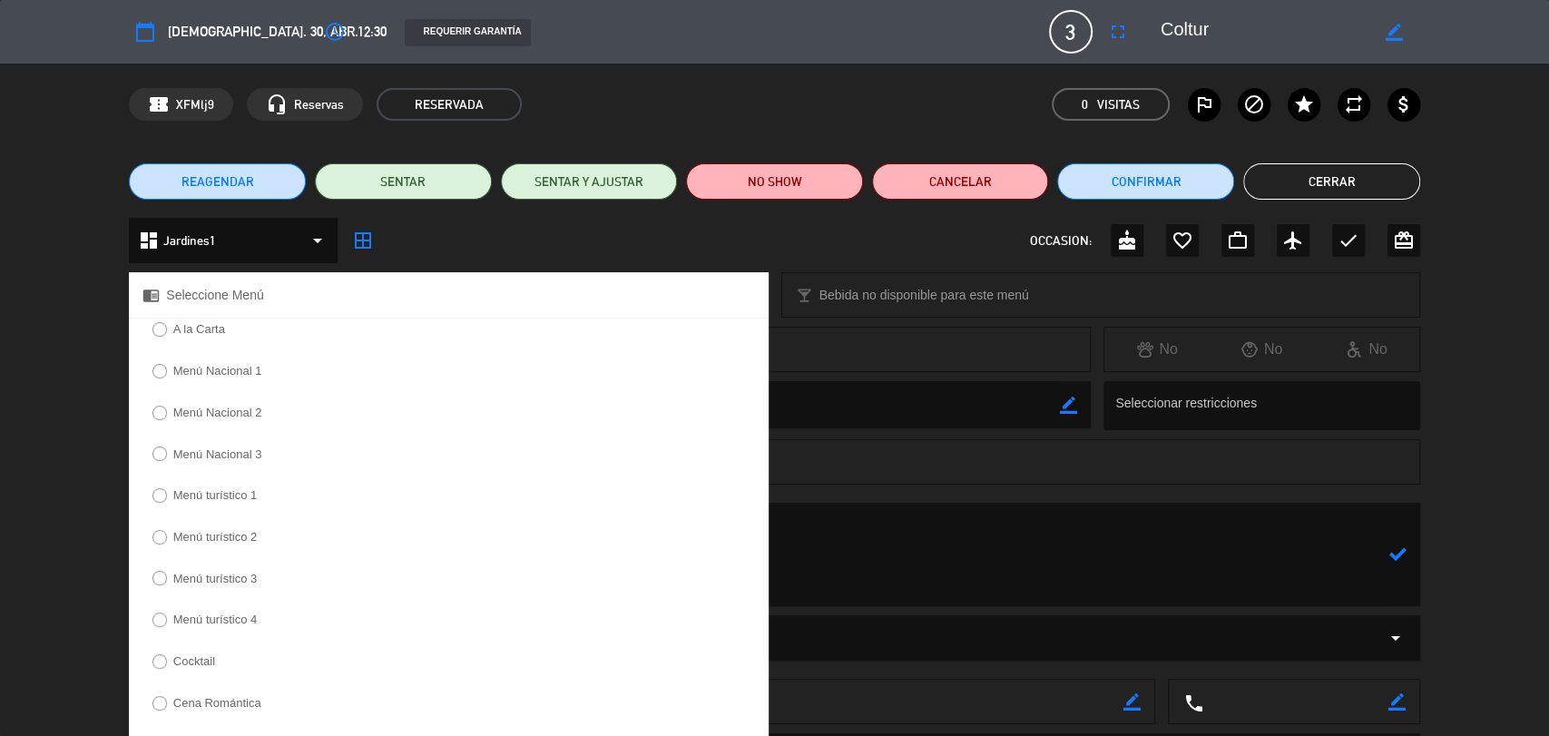
scroll to position [119, 0]
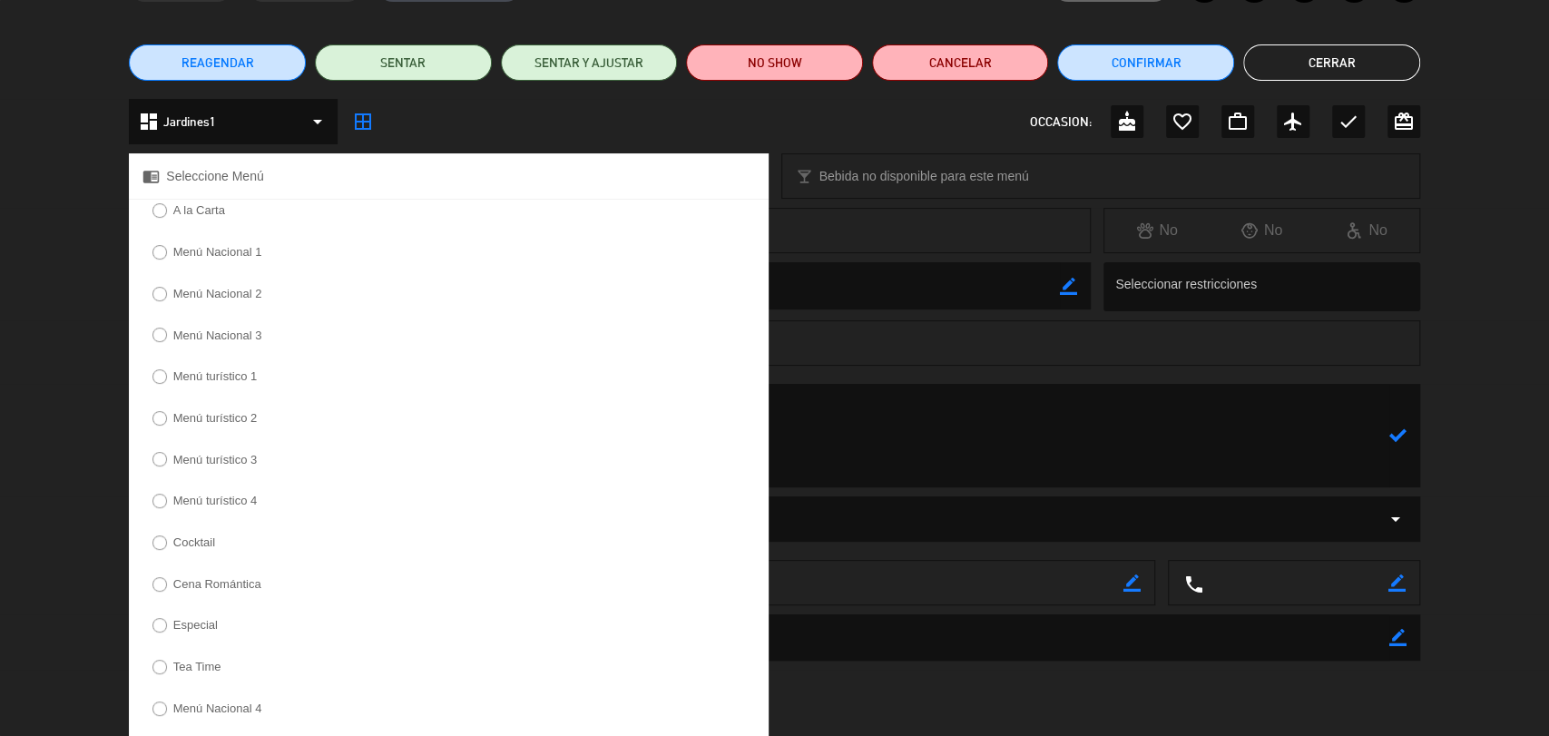
click at [235, 462] on label "Menú turístico 3" at bounding box center [215, 460] width 84 height 12
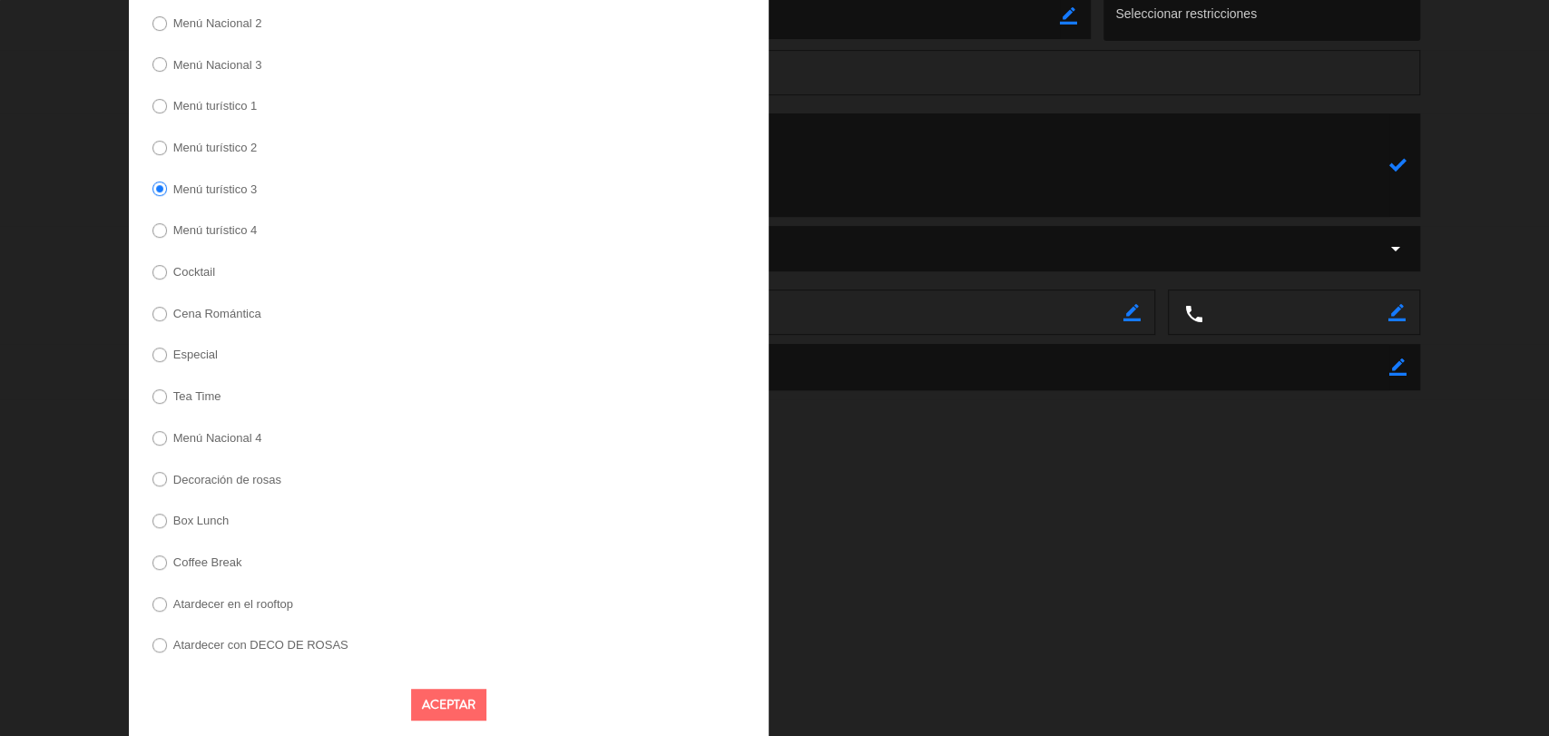
scroll to position [399, 0]
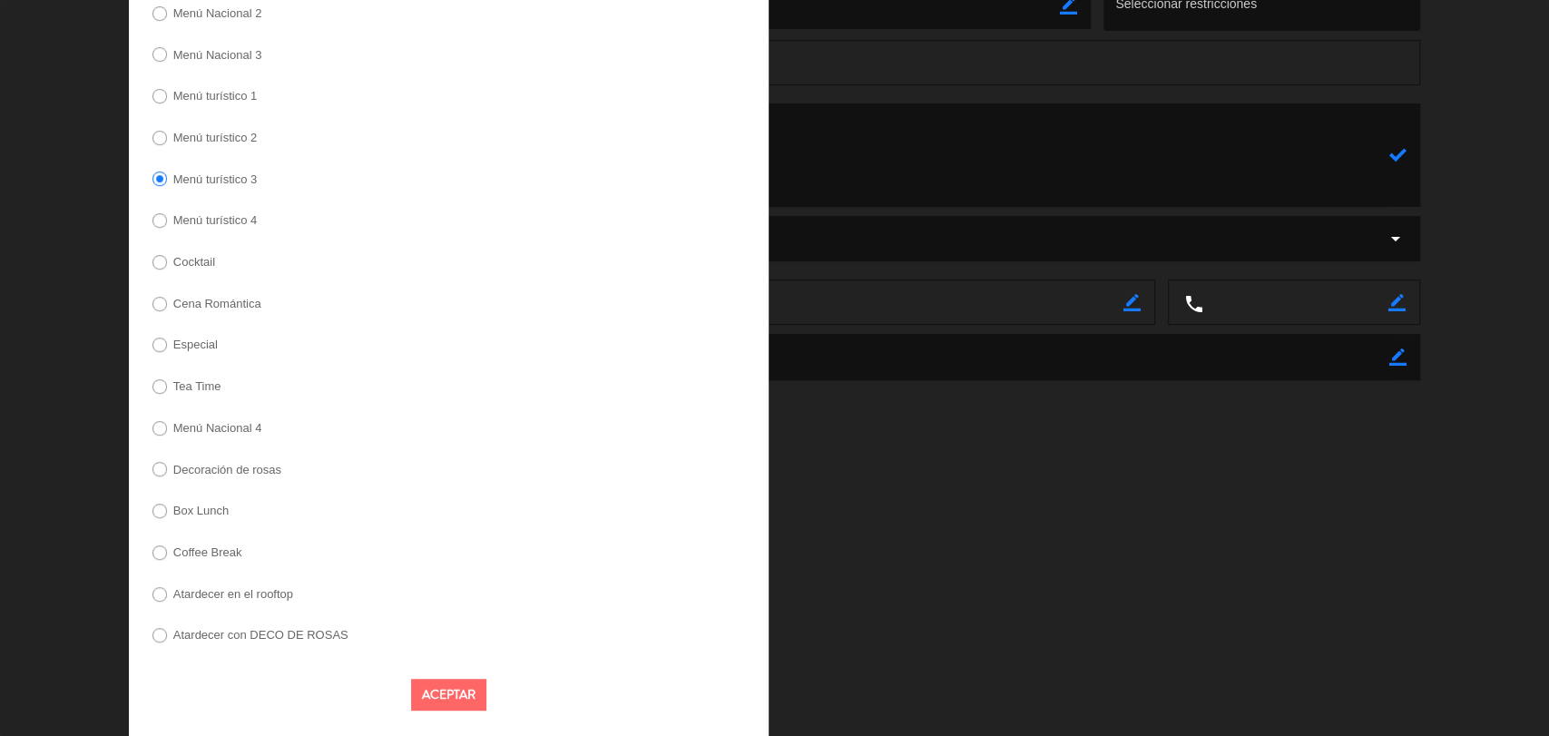
click at [439, 705] on button "Aceptar" at bounding box center [448, 695] width 75 height 32
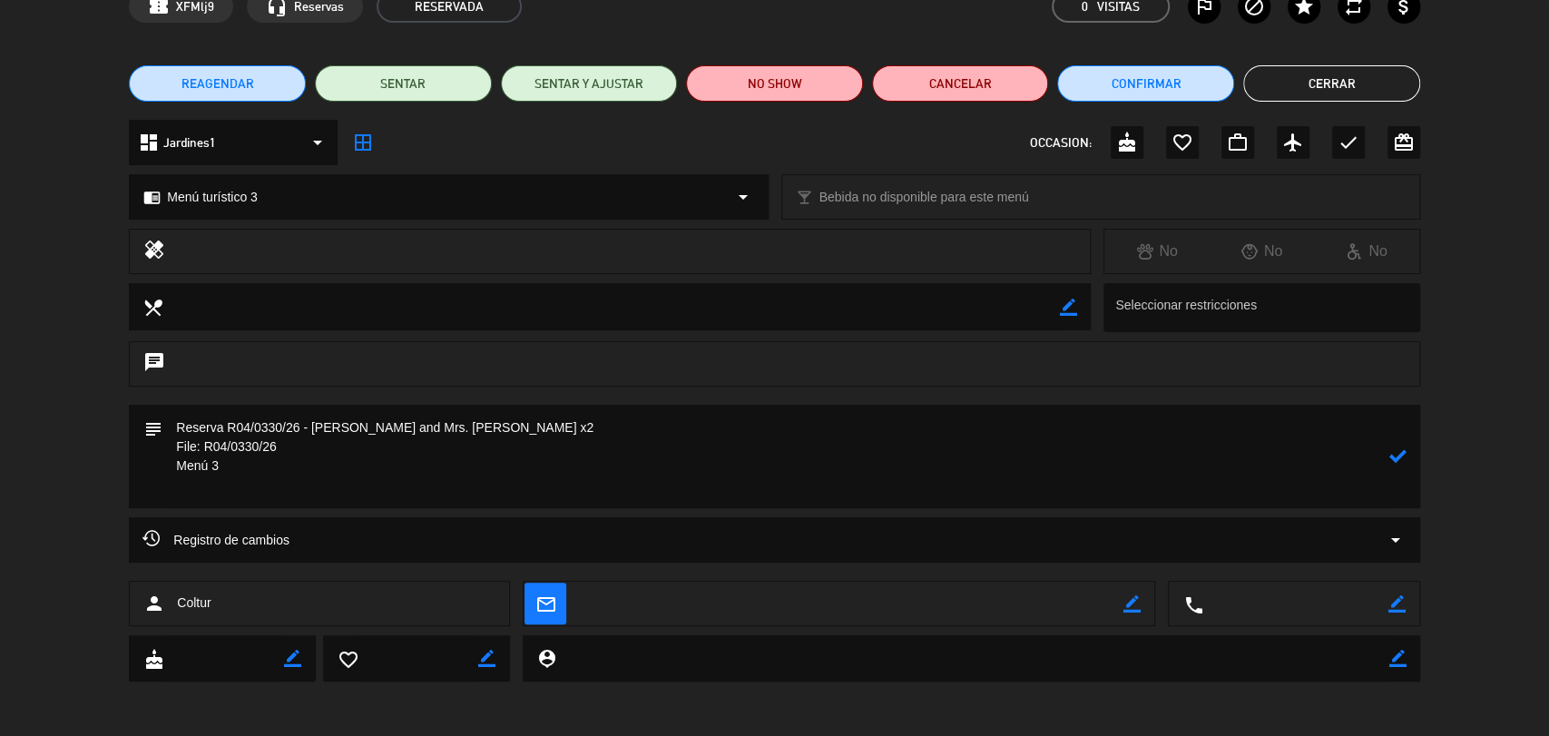
scroll to position [98, 0]
click at [233, 482] on textarea at bounding box center [775, 456] width 1227 height 103
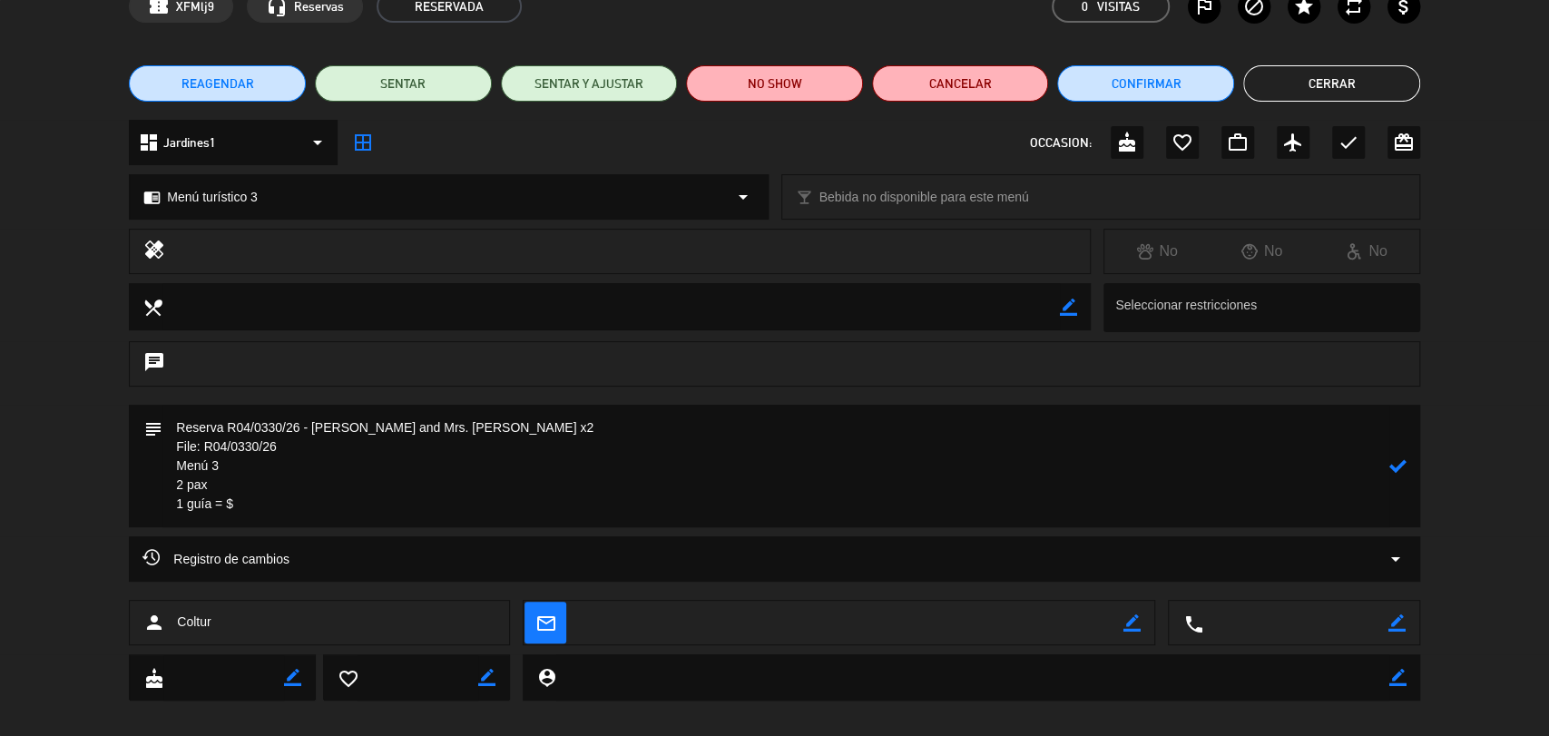
click at [225, 485] on textarea at bounding box center [775, 466] width 1227 height 123
click at [328, 480] on textarea at bounding box center [775, 466] width 1227 height 123
click at [444, 517] on textarea at bounding box center [775, 466] width 1227 height 123
type textarea "Reserva R04/0330/26 - [PERSON_NAME] and Mrs. [PERSON_NAME] x2 File: R04/0330/26…"
click at [1400, 462] on icon at bounding box center [1397, 465] width 17 height 17
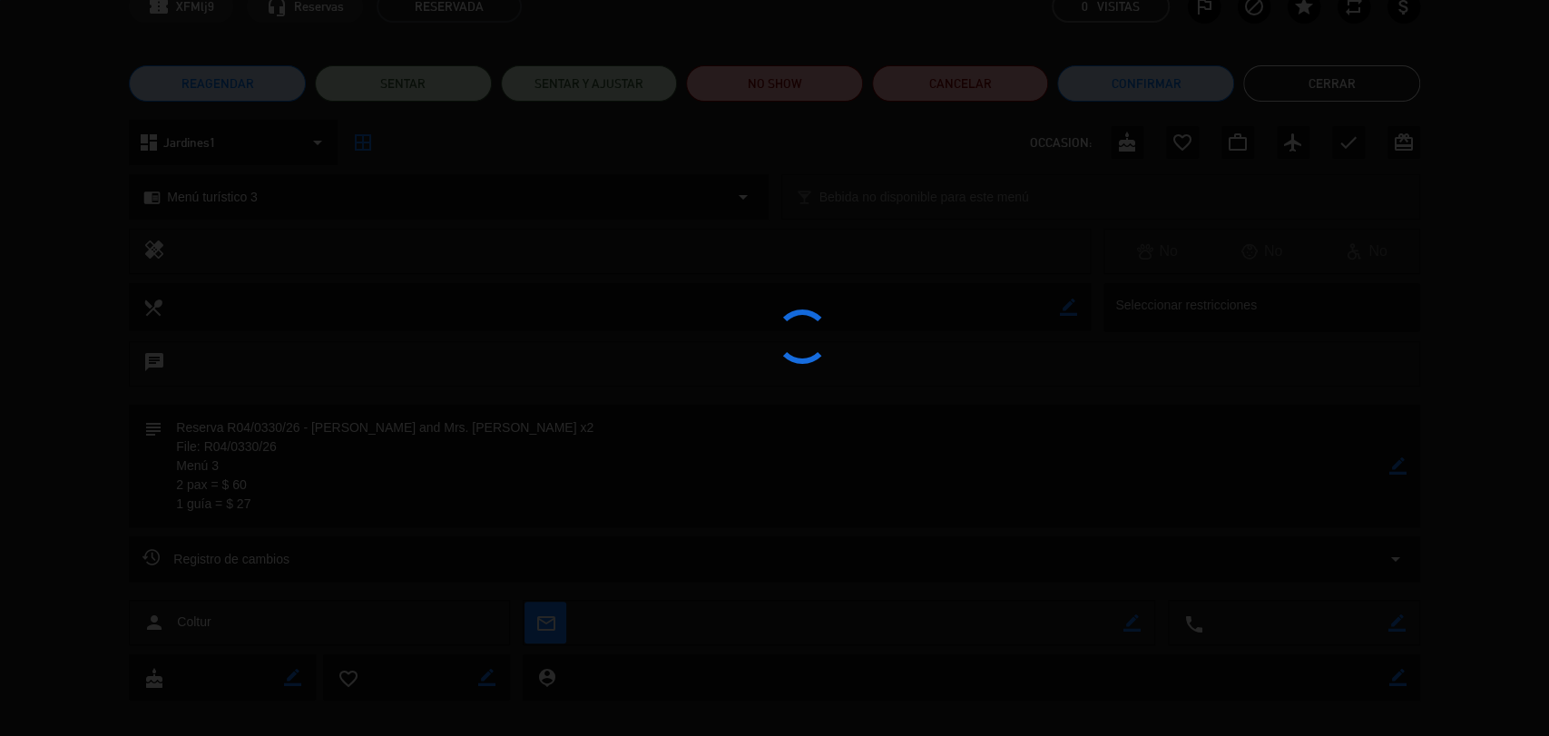
click at [1400, 462] on div at bounding box center [774, 368] width 1549 height 736
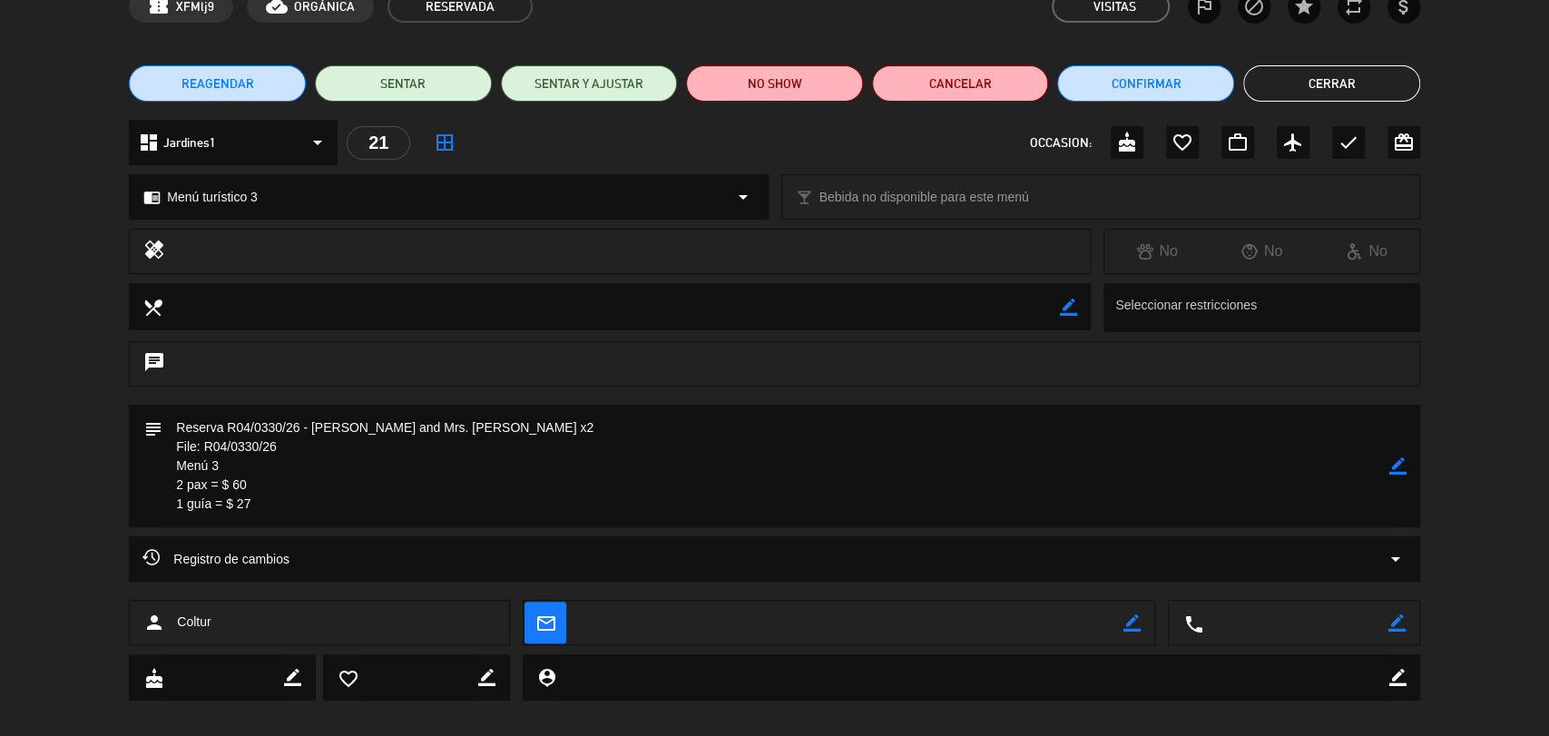
scroll to position [0, 0]
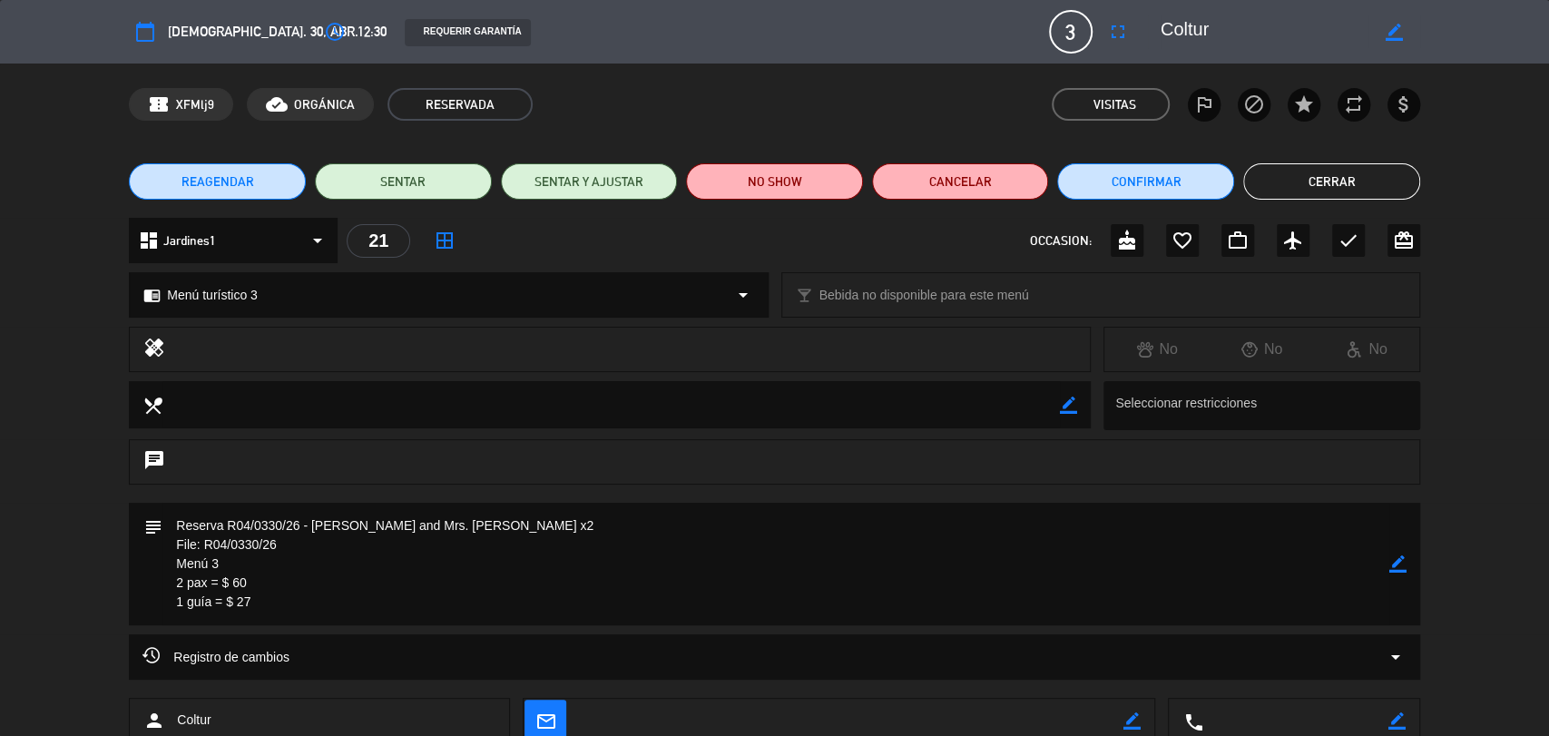
click at [1314, 178] on button "Cerrar" at bounding box center [1331, 181] width 177 height 36
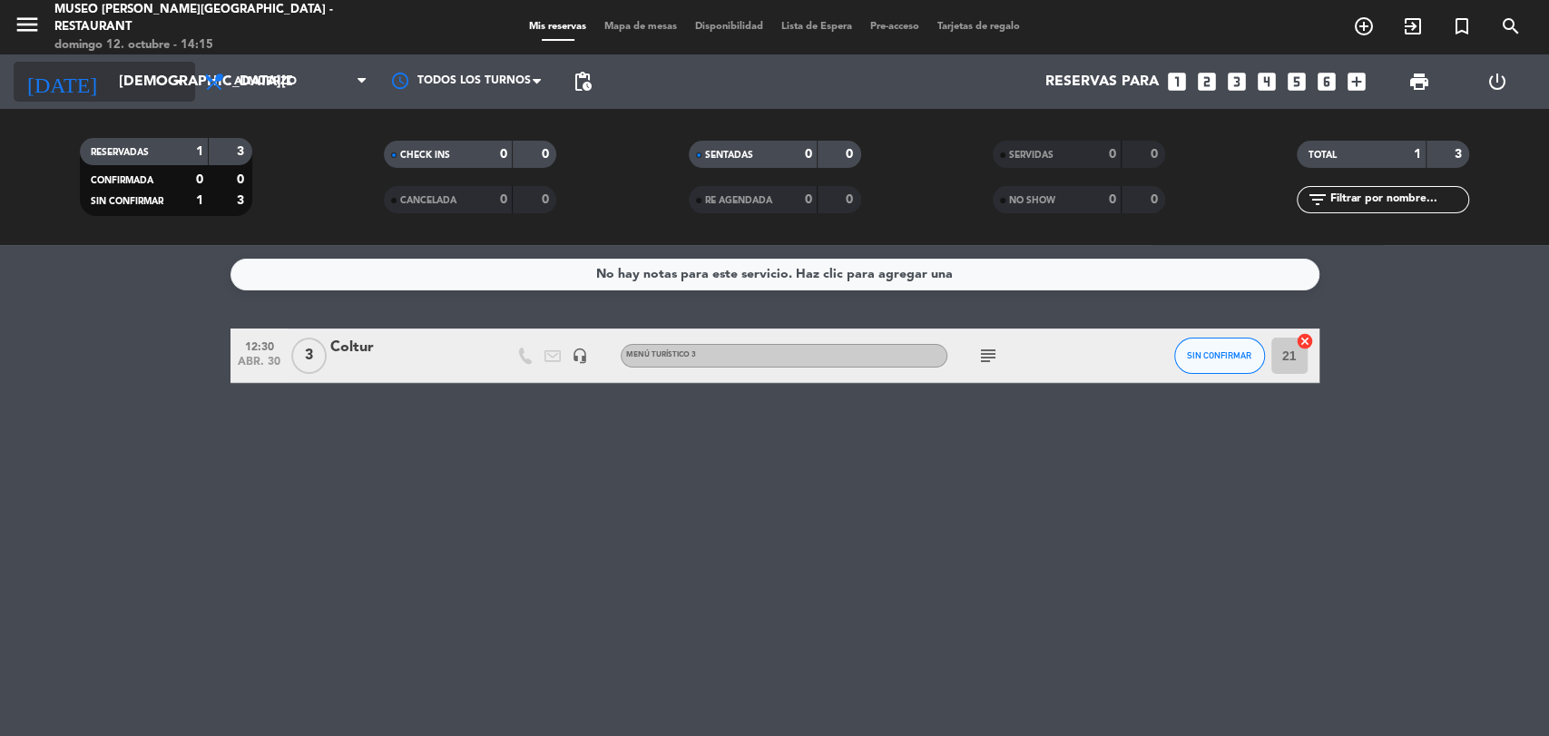
click at [139, 76] on input "[DEMOGRAPHIC_DATA][DATE]" at bounding box center [205, 81] width 191 height 35
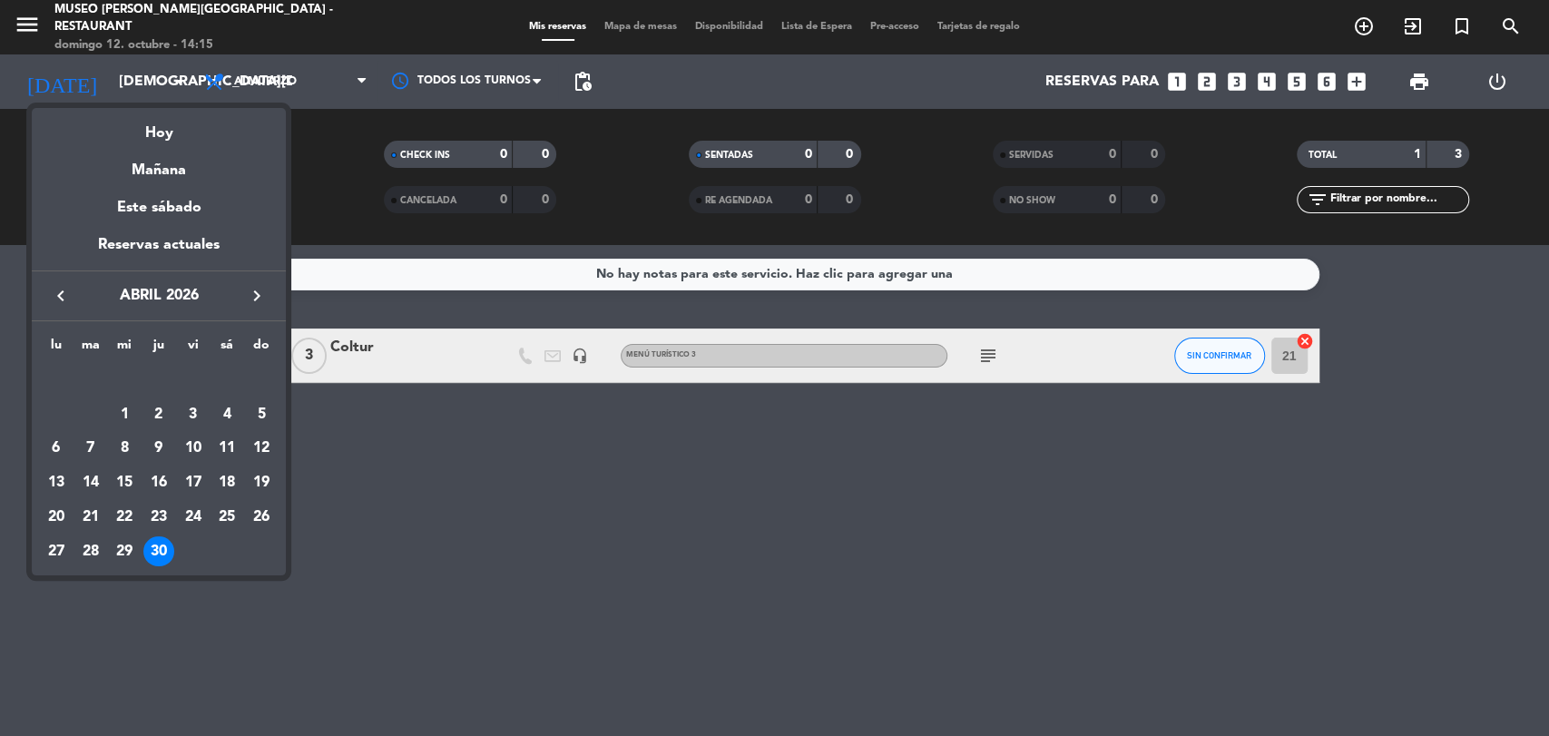
click at [658, 484] on div at bounding box center [774, 368] width 1549 height 736
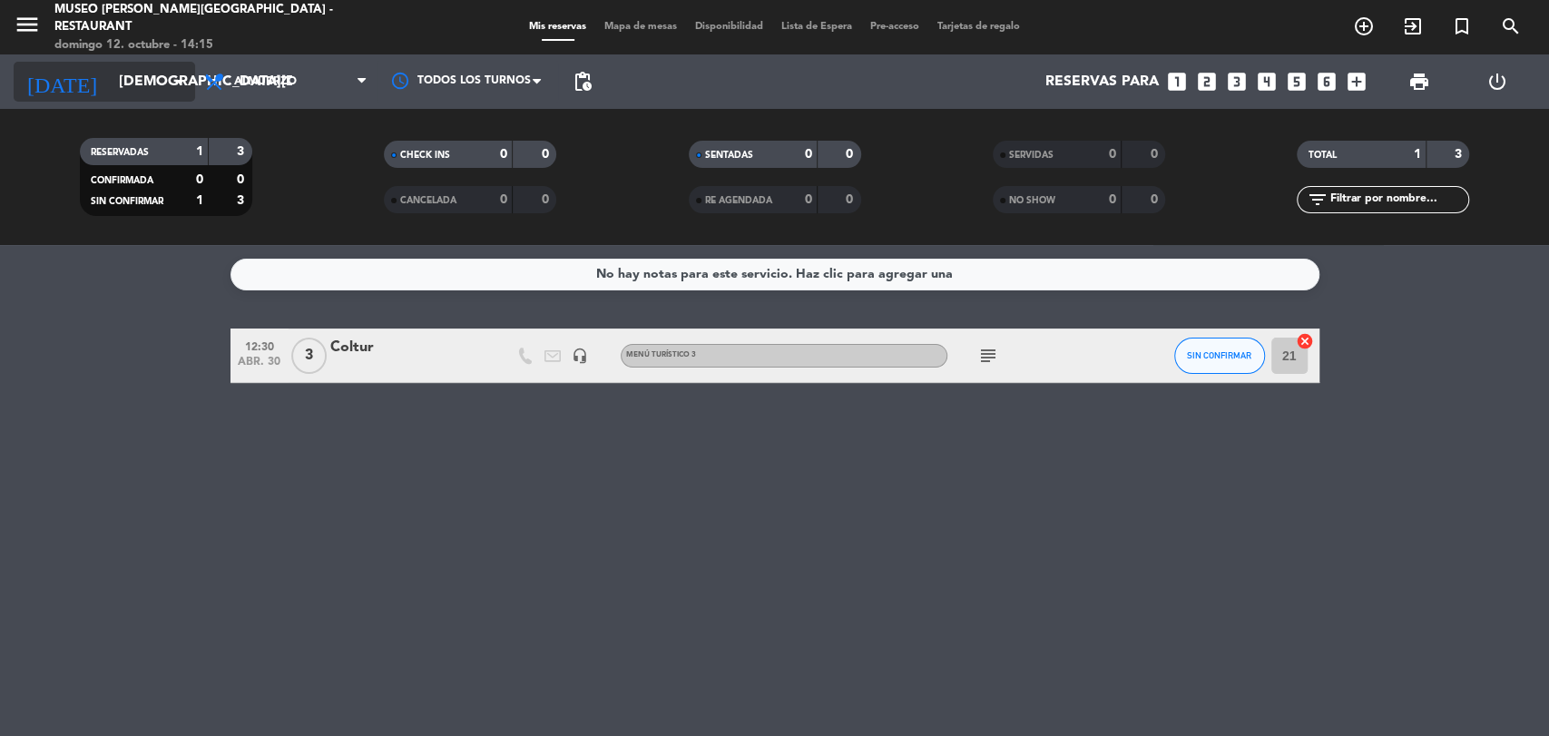
click at [140, 89] on input "[DEMOGRAPHIC_DATA][DATE]" at bounding box center [205, 81] width 191 height 35
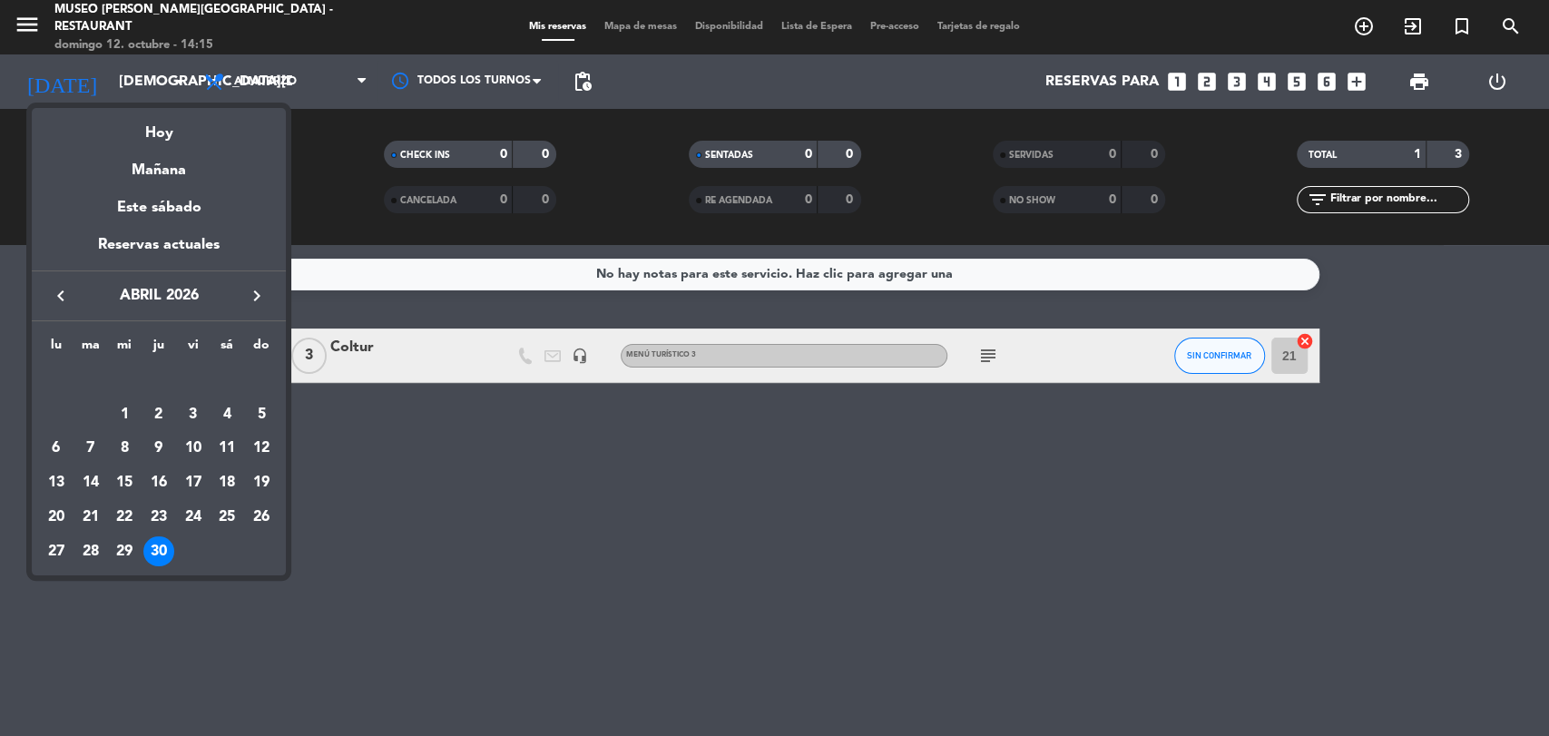
click at [259, 292] on icon "keyboard_arrow_right" at bounding box center [257, 296] width 22 height 22
click at [64, 292] on icon "keyboard_arrow_left" at bounding box center [61, 296] width 22 height 22
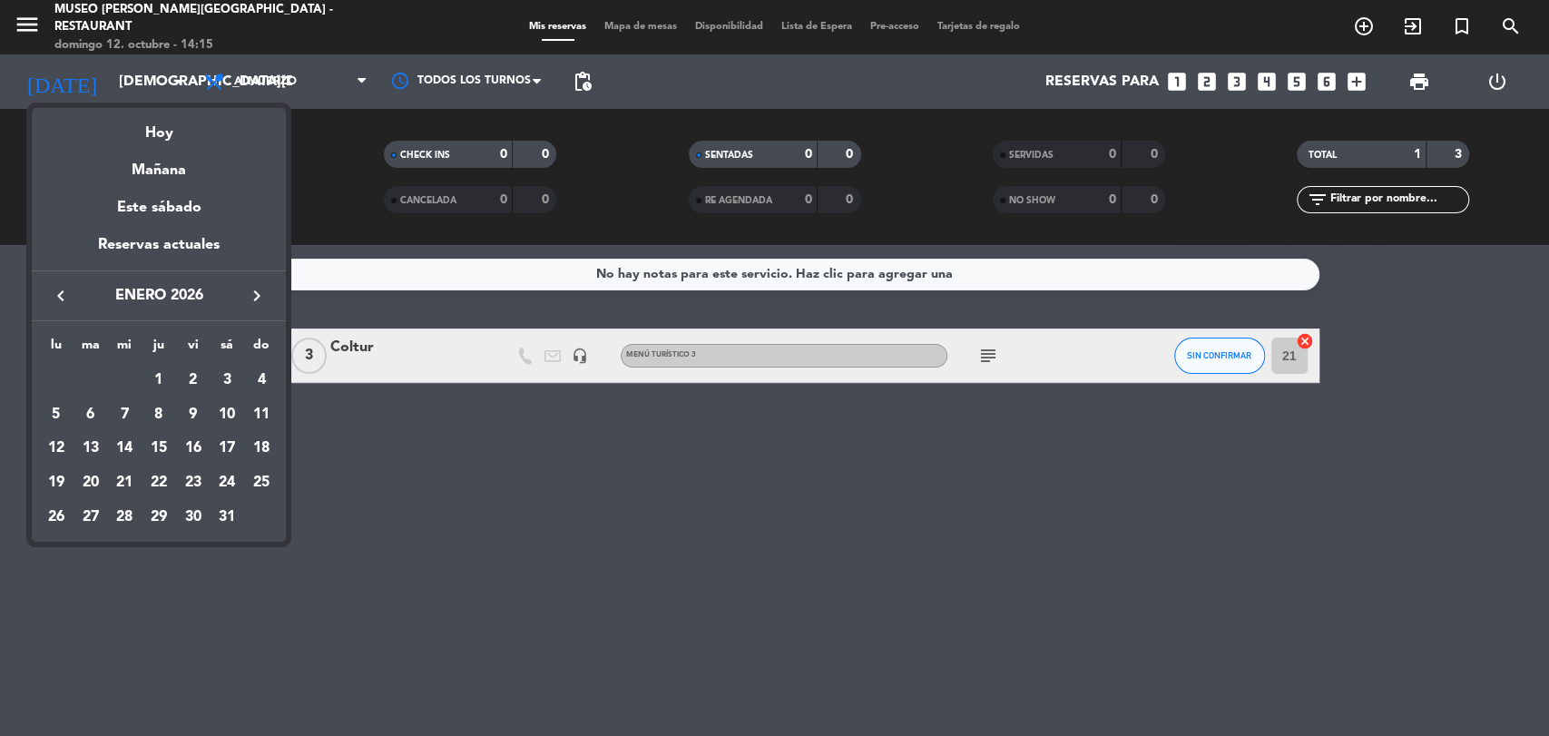
click at [64, 292] on icon "keyboard_arrow_left" at bounding box center [61, 296] width 22 height 22
click at [262, 294] on icon "keyboard_arrow_right" at bounding box center [257, 296] width 22 height 22
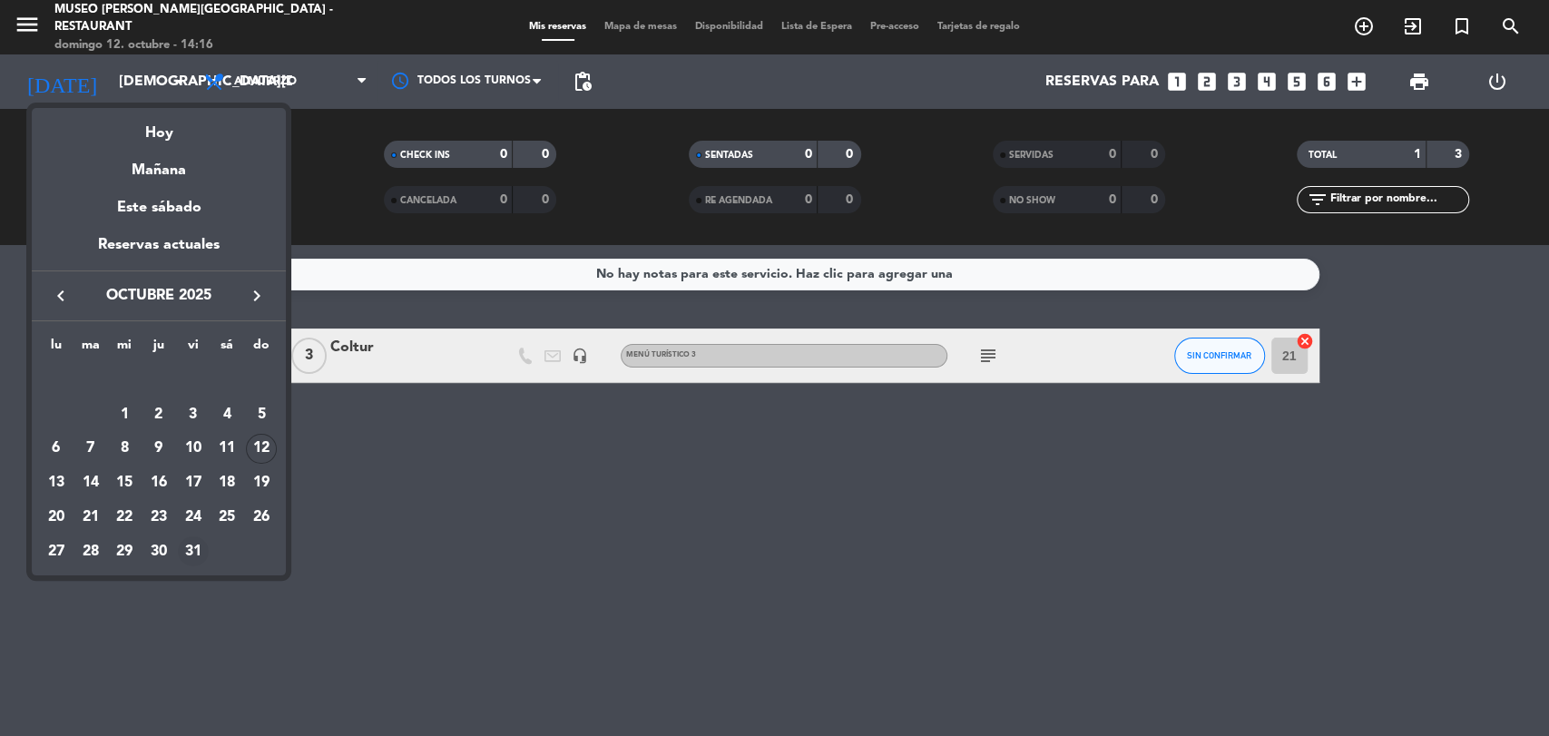
click at [191, 549] on div "31" at bounding box center [193, 551] width 31 height 31
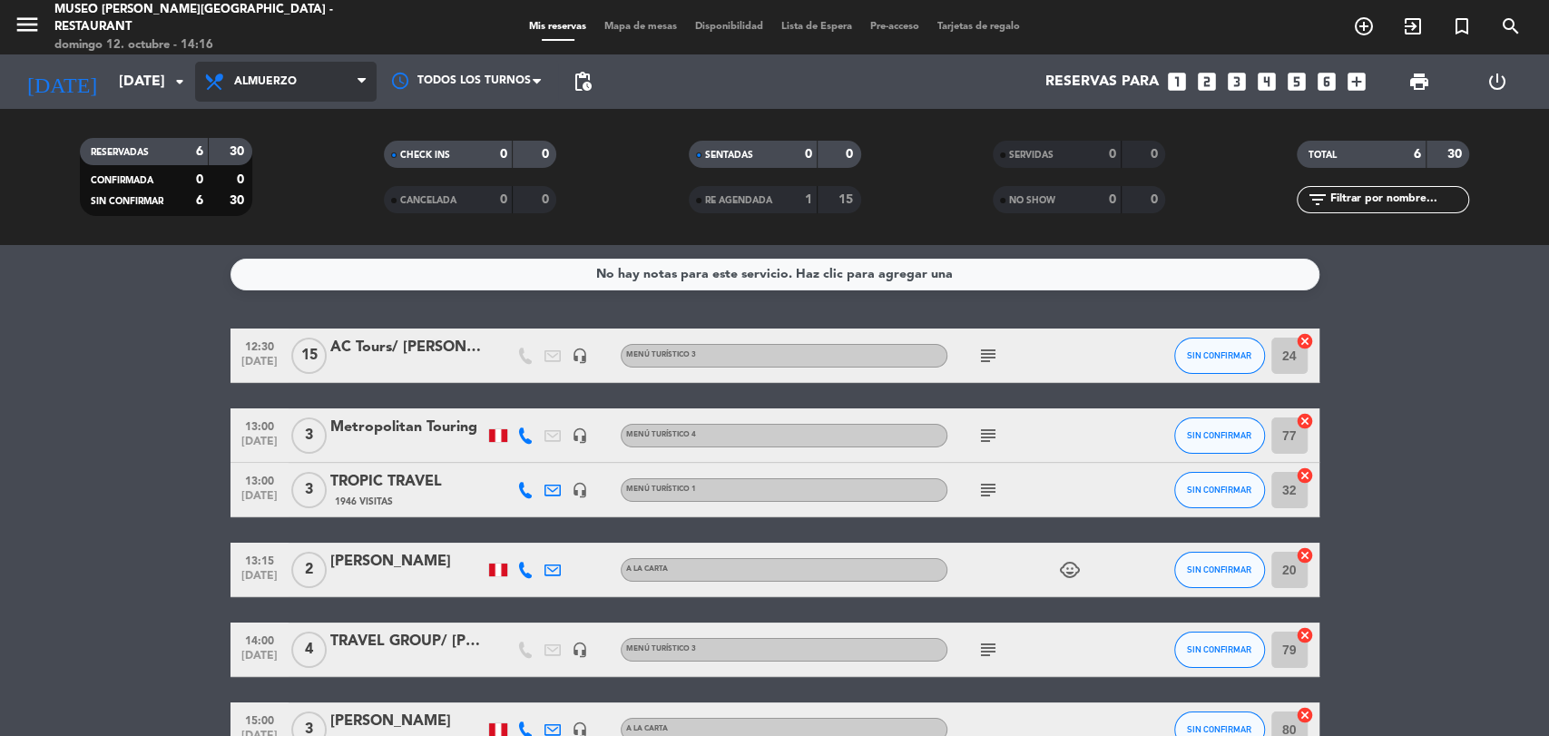
click at [312, 93] on span "Almuerzo" at bounding box center [285, 82] width 181 height 40
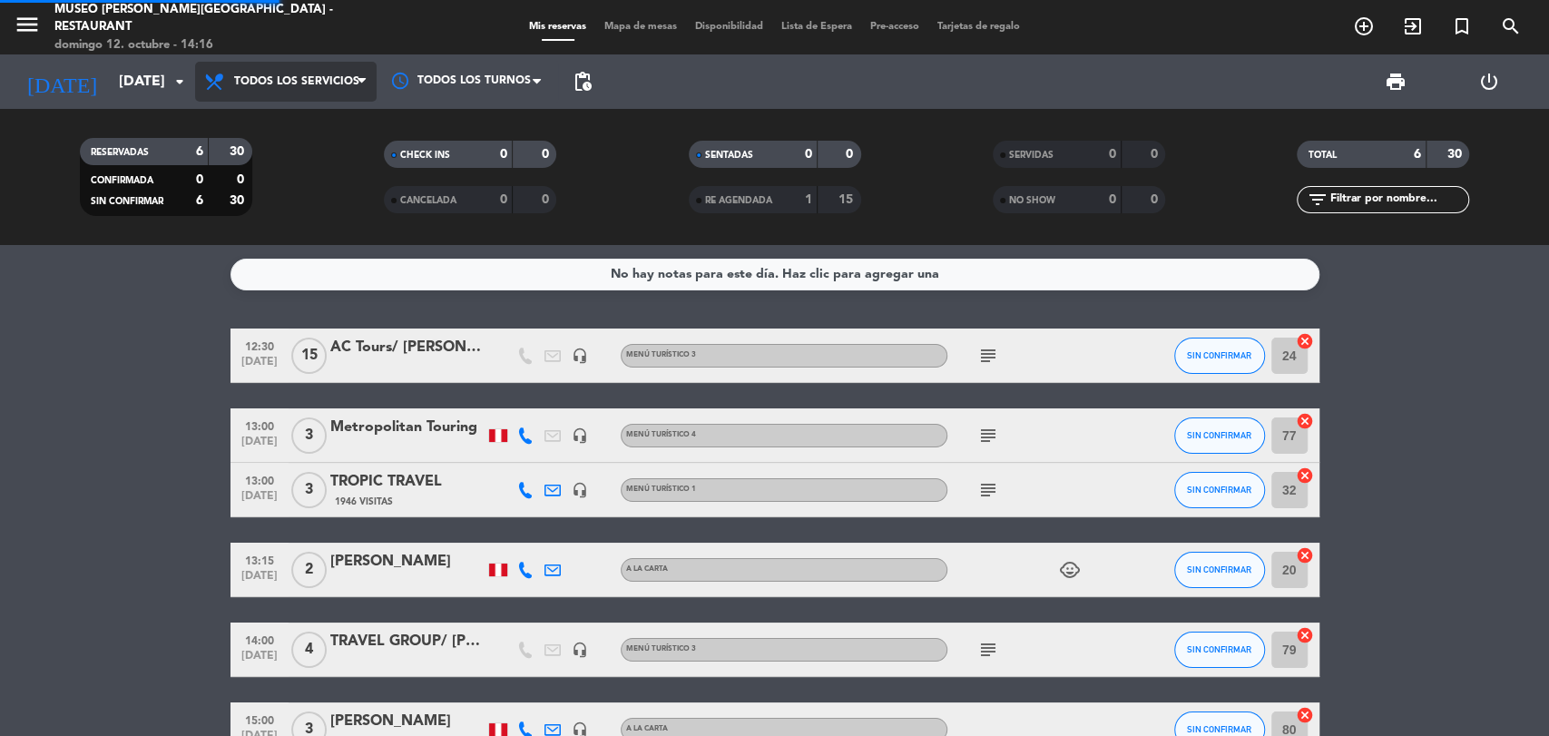
click at [303, 116] on div "menu [GEOGRAPHIC_DATA][PERSON_NAME] - Restaurant [DATE] 12. octubre - 14:16 Mis…" at bounding box center [774, 122] width 1549 height 245
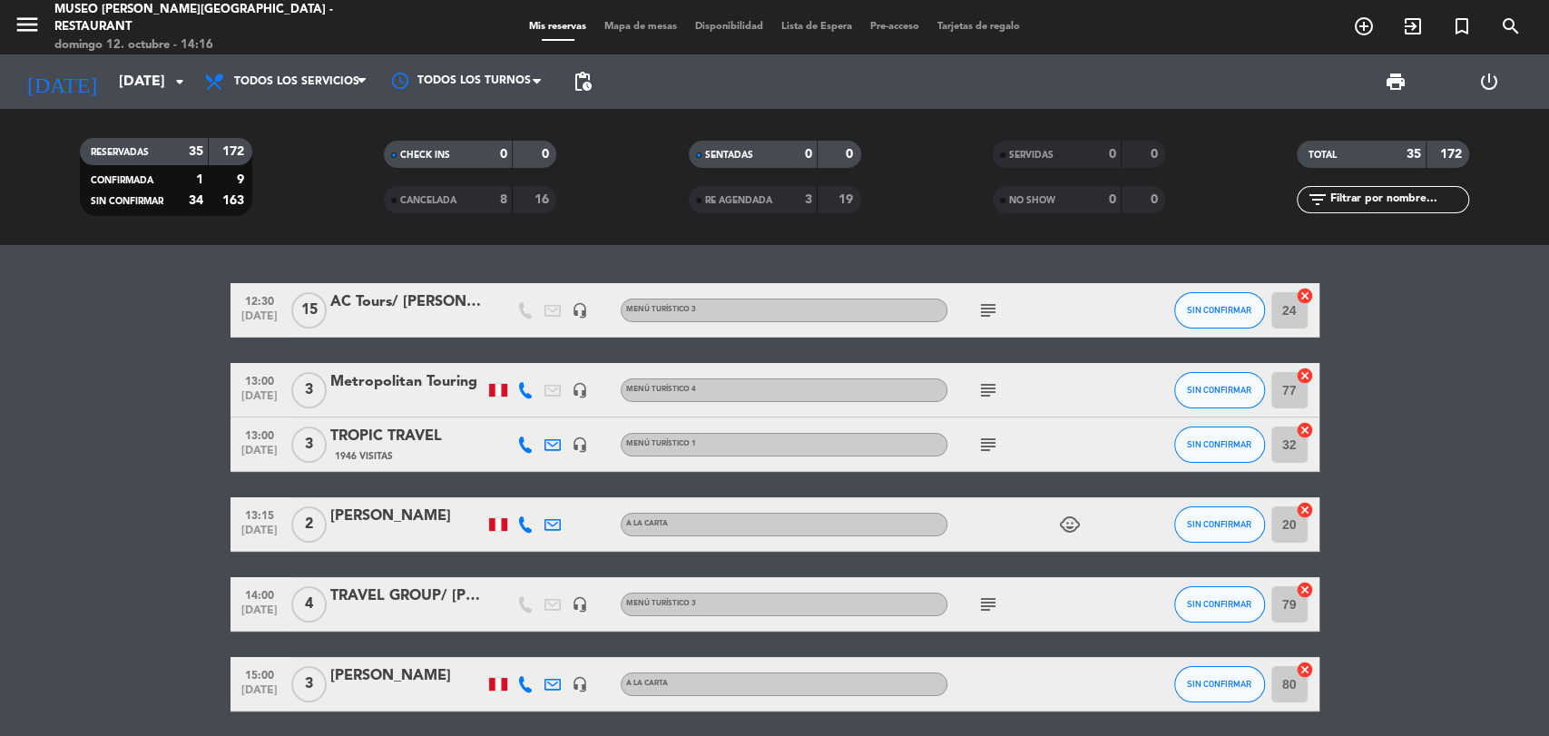
click at [436, 385] on div "Metropolitan Touring" at bounding box center [407, 382] width 154 height 24
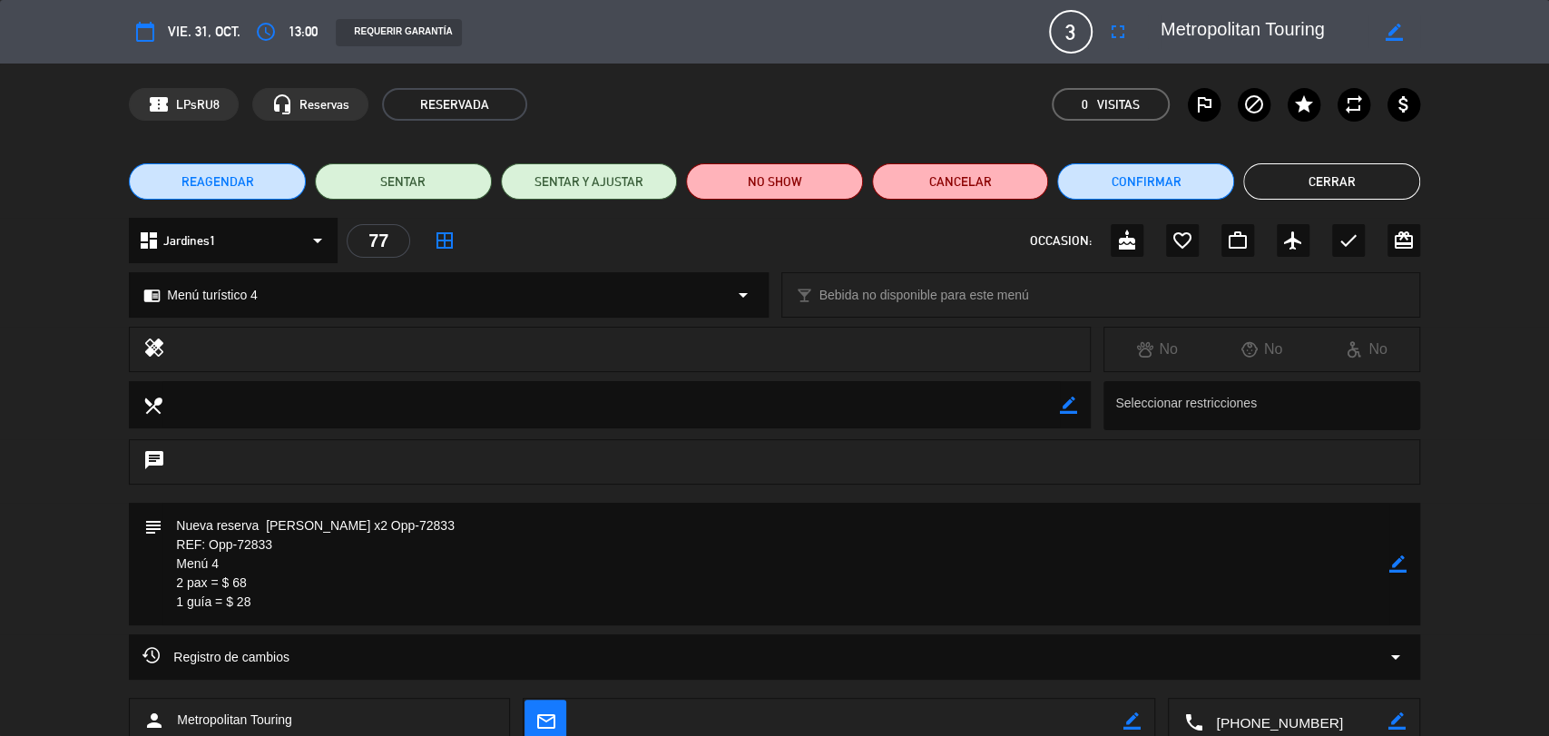
click at [90, 523] on div "subject border_color" at bounding box center [774, 569] width 1549 height 132
click at [57, 385] on div "local_dining border_color Seleccionar restricciones" at bounding box center [774, 410] width 1549 height 58
click at [1401, 561] on icon "border_color" at bounding box center [1397, 563] width 17 height 17
click at [1401, 561] on icon at bounding box center [1397, 563] width 17 height 17
click at [0, 0] on div at bounding box center [0, 0] width 0 height 0
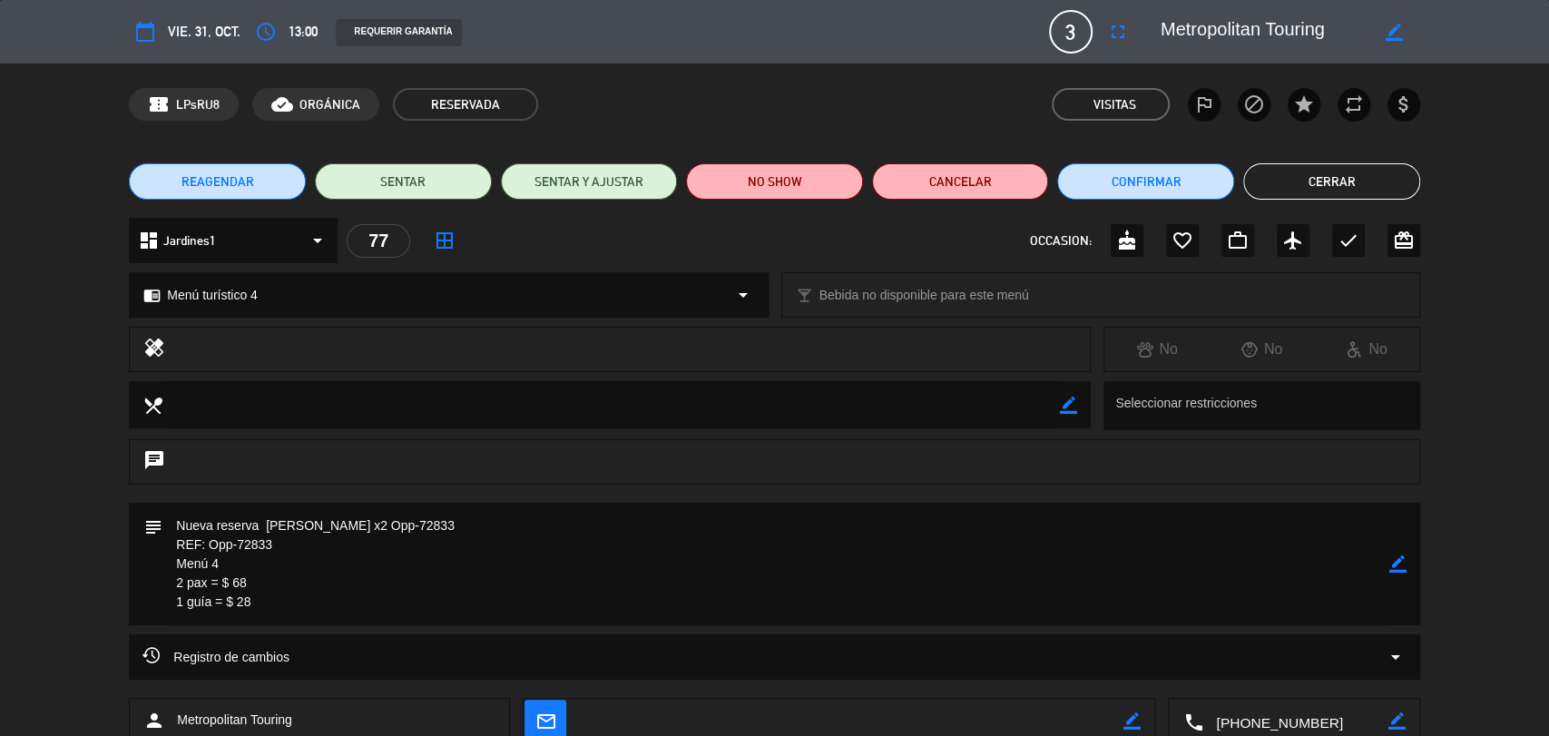
click at [1342, 180] on button "Cerrar" at bounding box center [1331, 181] width 177 height 36
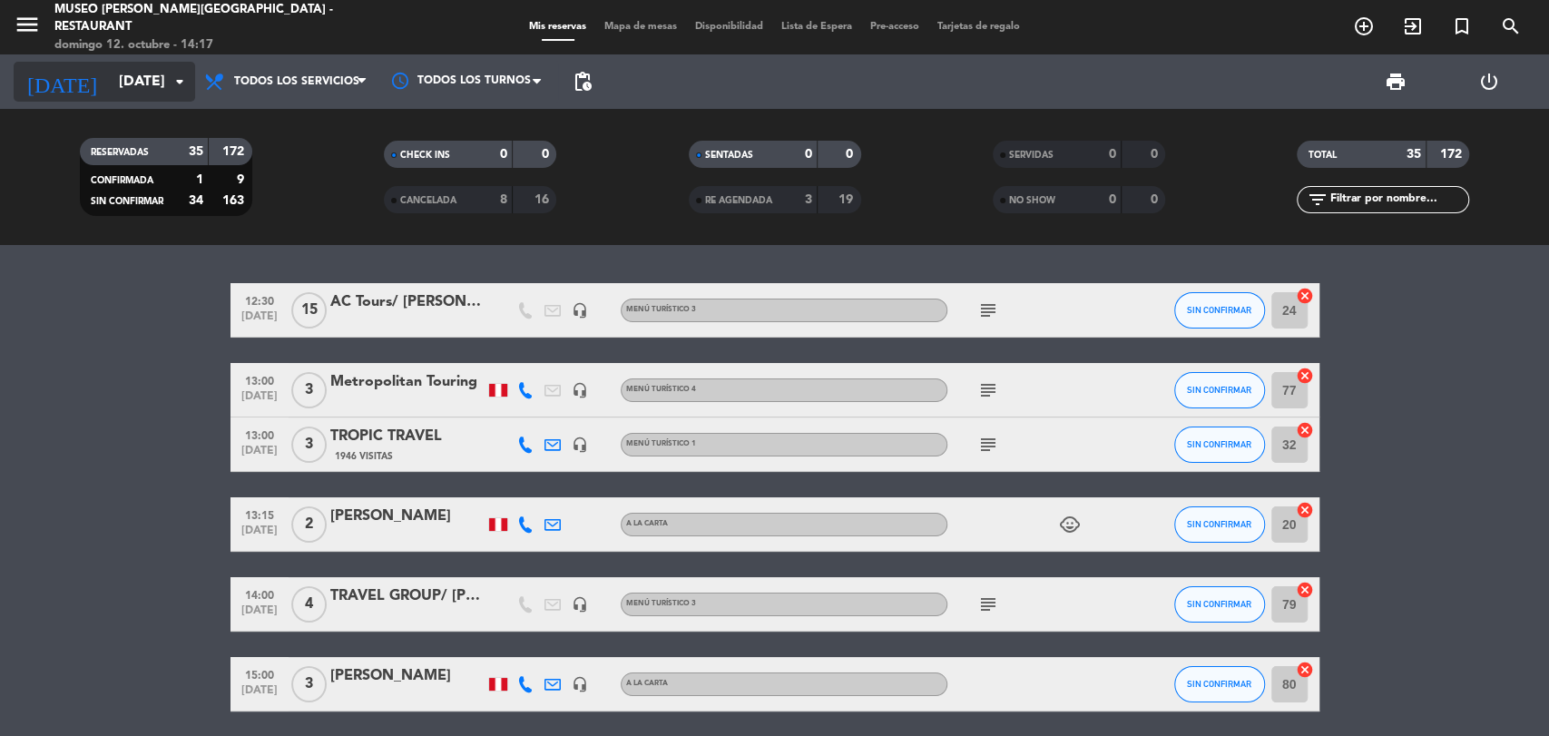
click at [177, 85] on icon "arrow_drop_down" at bounding box center [180, 82] width 22 height 22
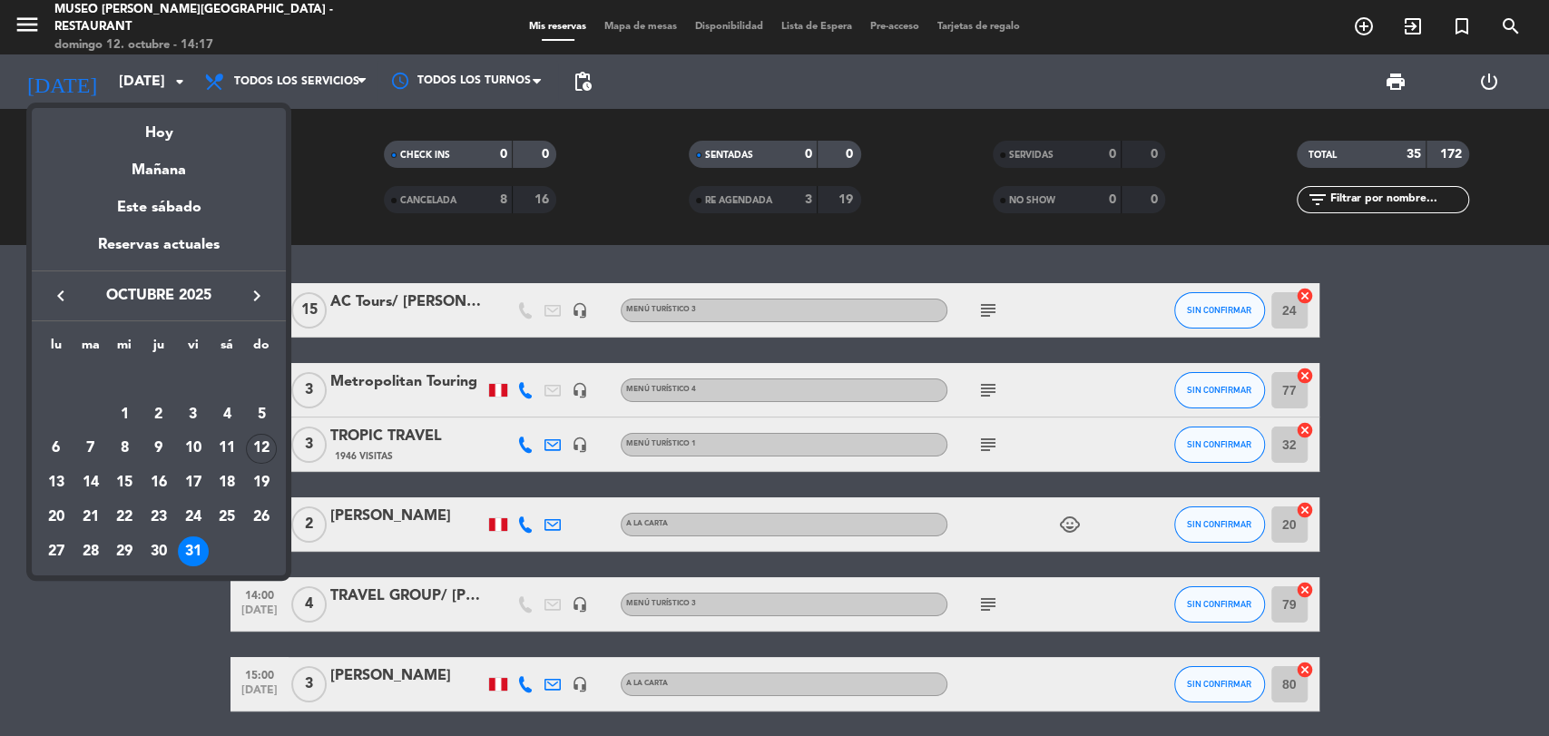
click at [258, 292] on icon "keyboard_arrow_right" at bounding box center [257, 296] width 22 height 22
click at [65, 452] on div "10" at bounding box center [56, 449] width 31 height 31
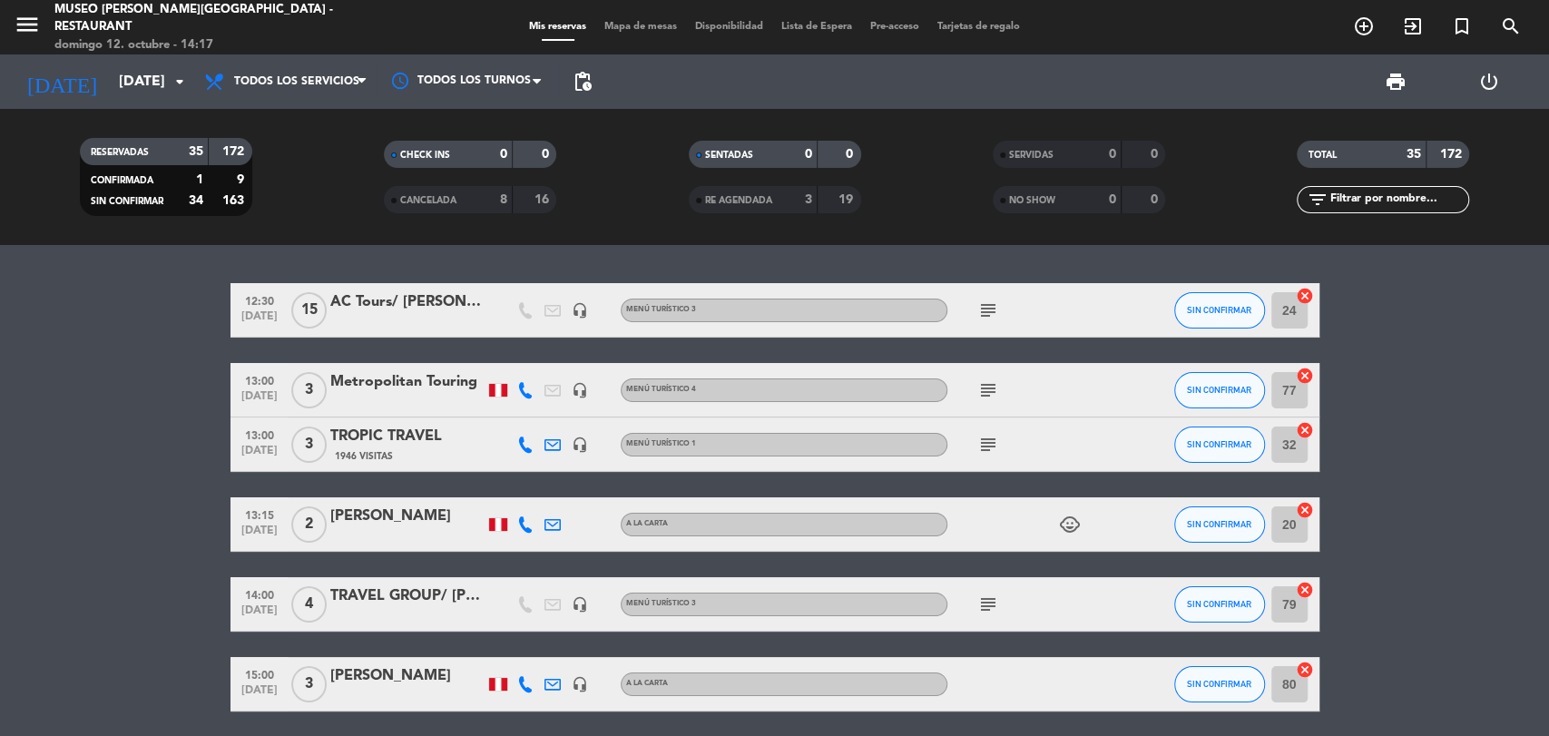
type input "[DATE]"
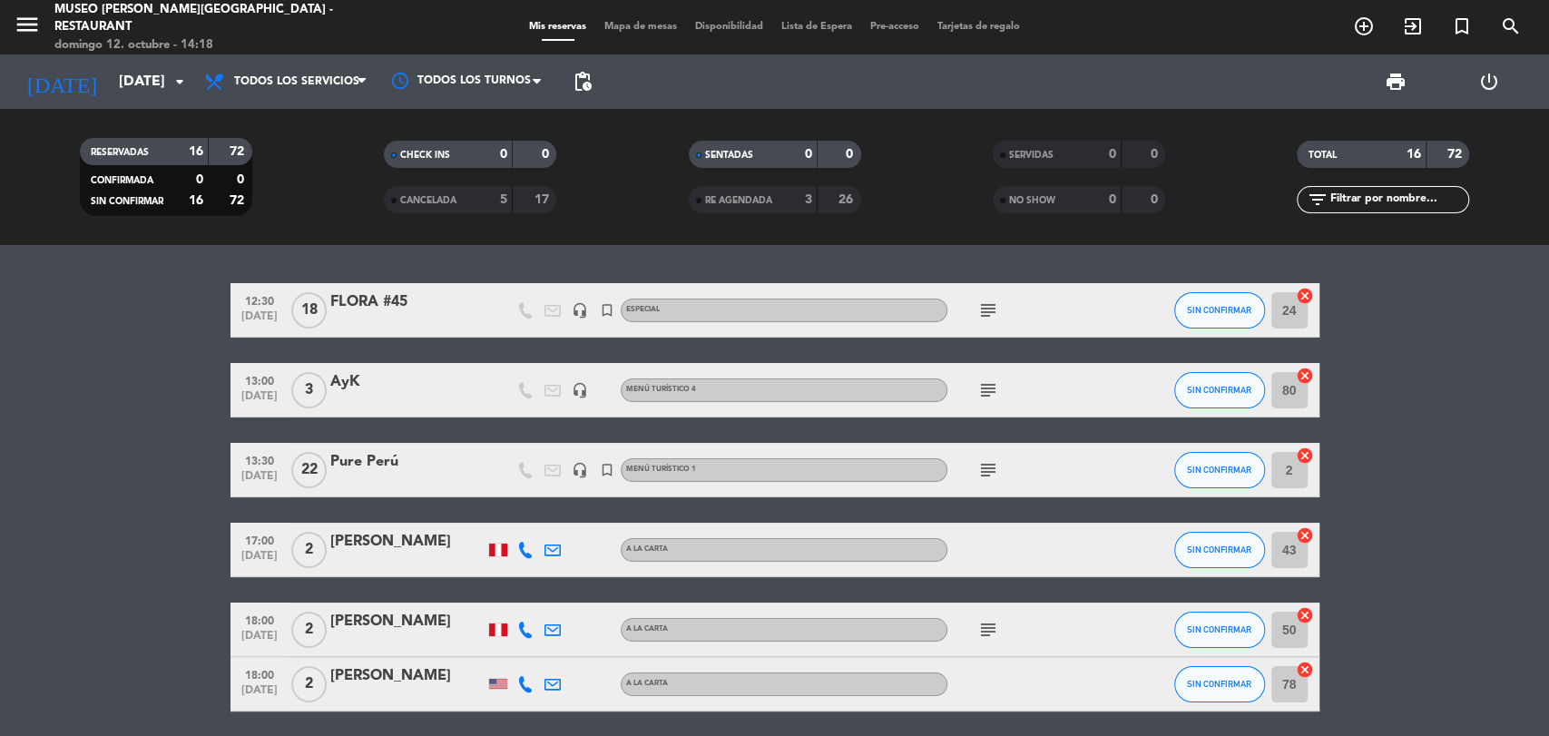
click at [1383, 203] on input "text" at bounding box center [1398, 200] width 141 height 20
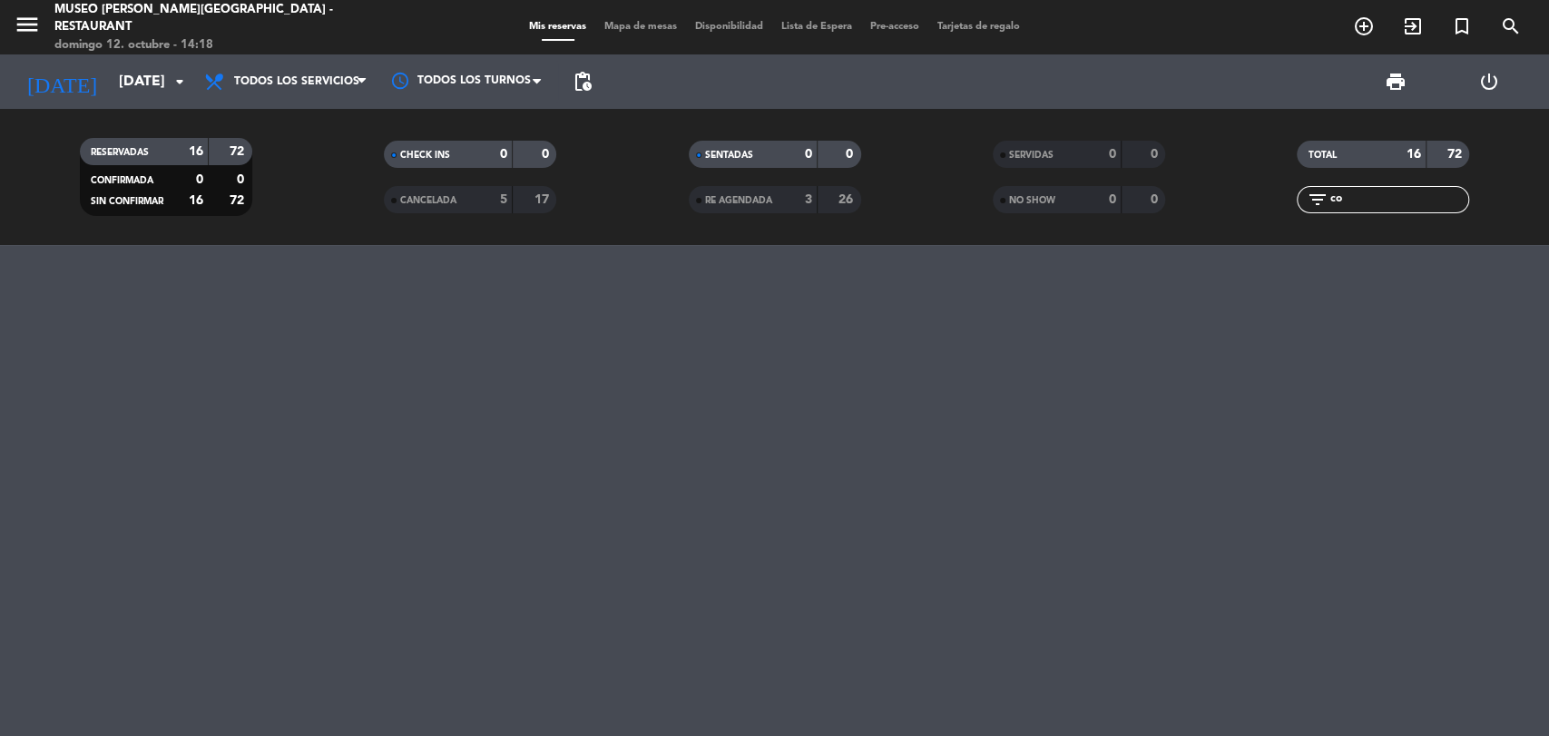
type input "c"
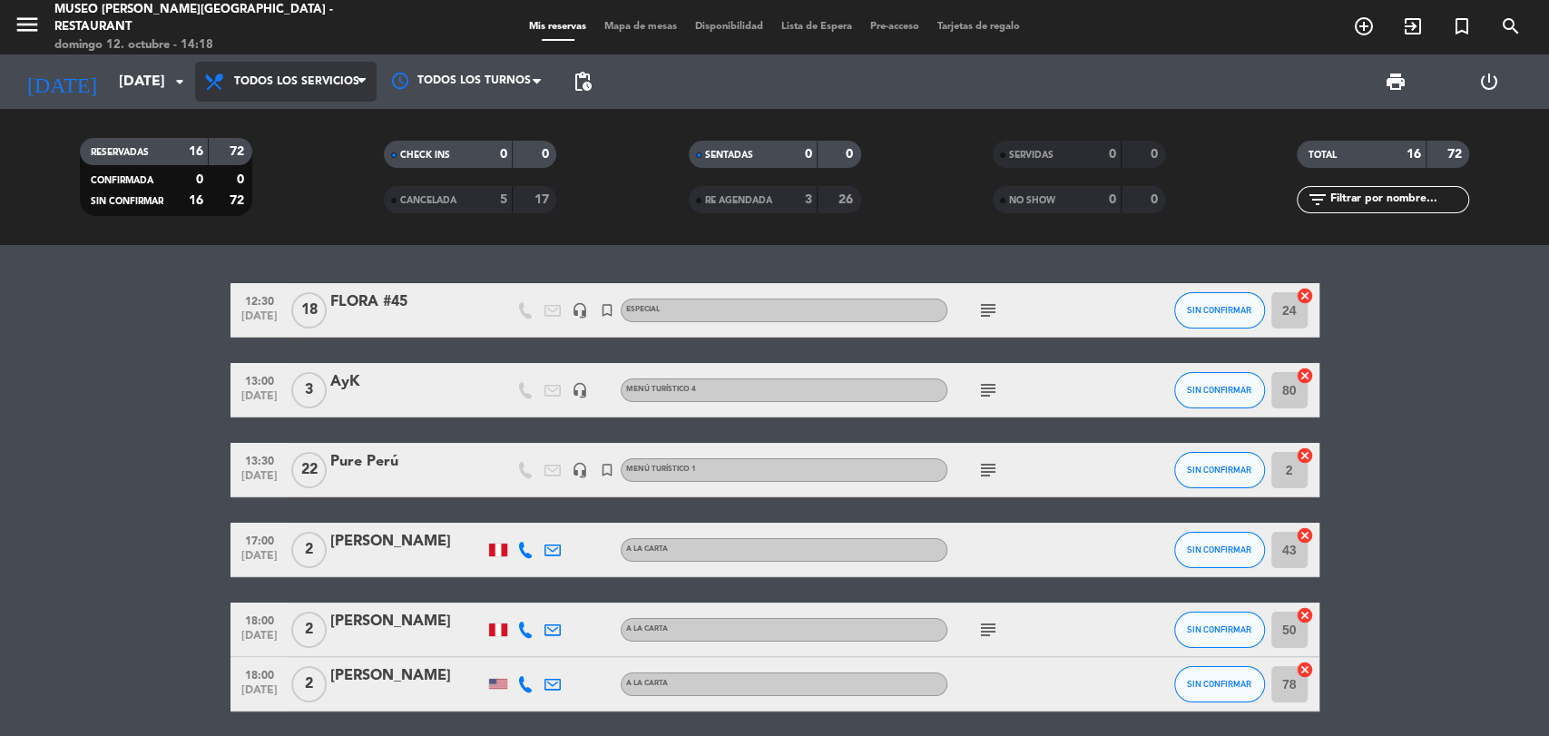
click at [321, 86] on span "Todos los servicios" at bounding box center [296, 81] width 125 height 13
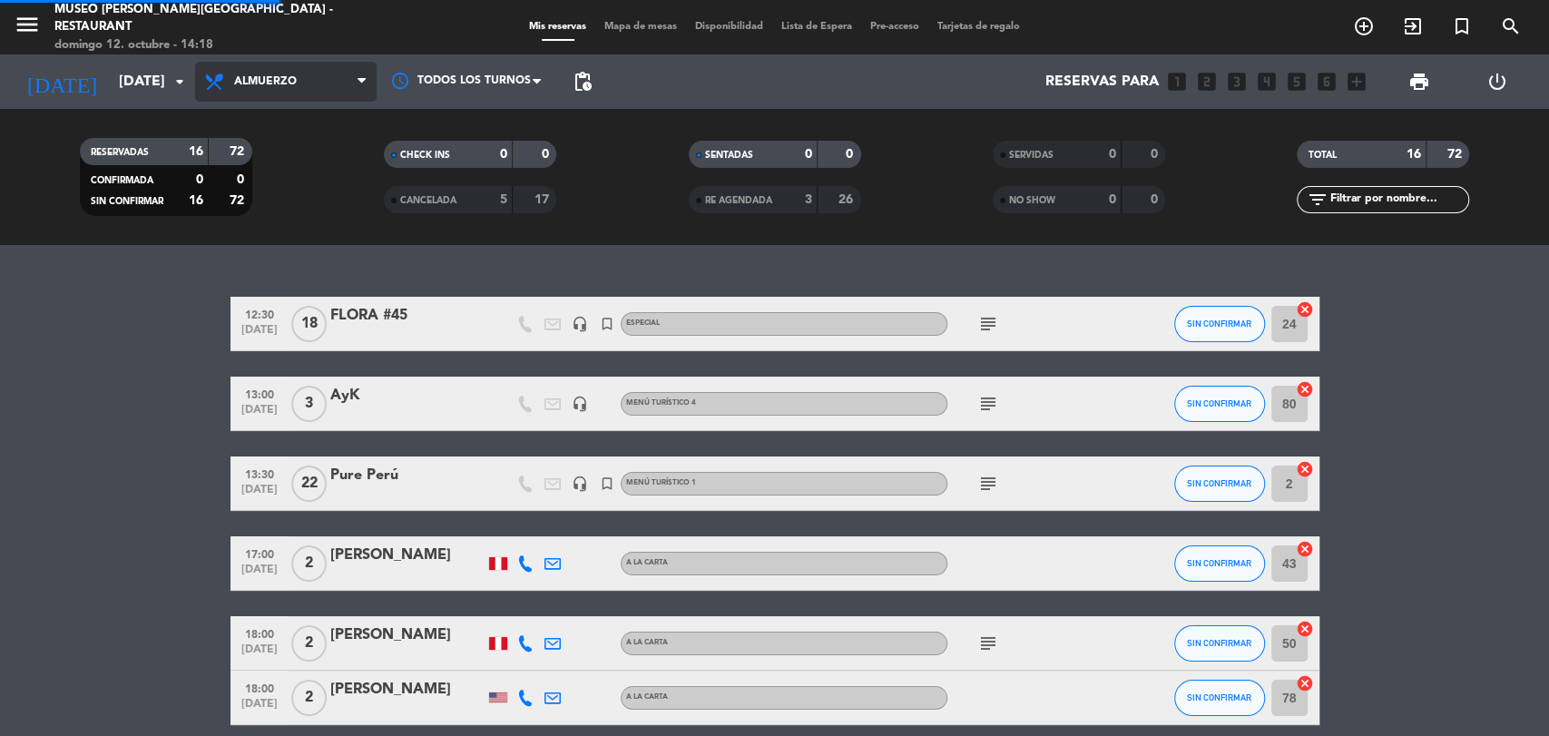
click at [292, 193] on div "menu [GEOGRAPHIC_DATA][PERSON_NAME] - Restaurant [DATE] 12. octubre - 14:18 Mis…" at bounding box center [774, 122] width 1549 height 245
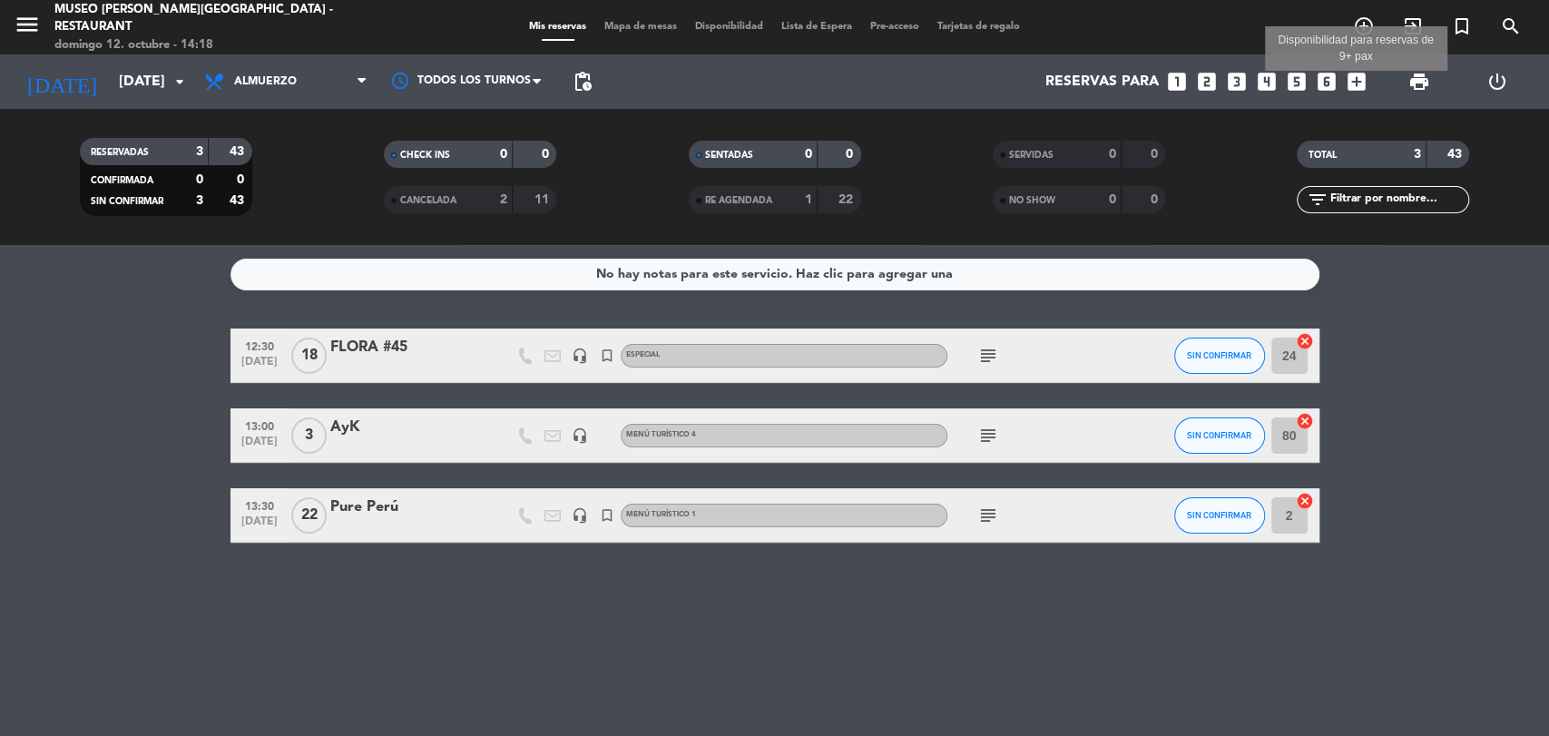
click at [1350, 81] on icon "add_box" at bounding box center [1357, 82] width 24 height 24
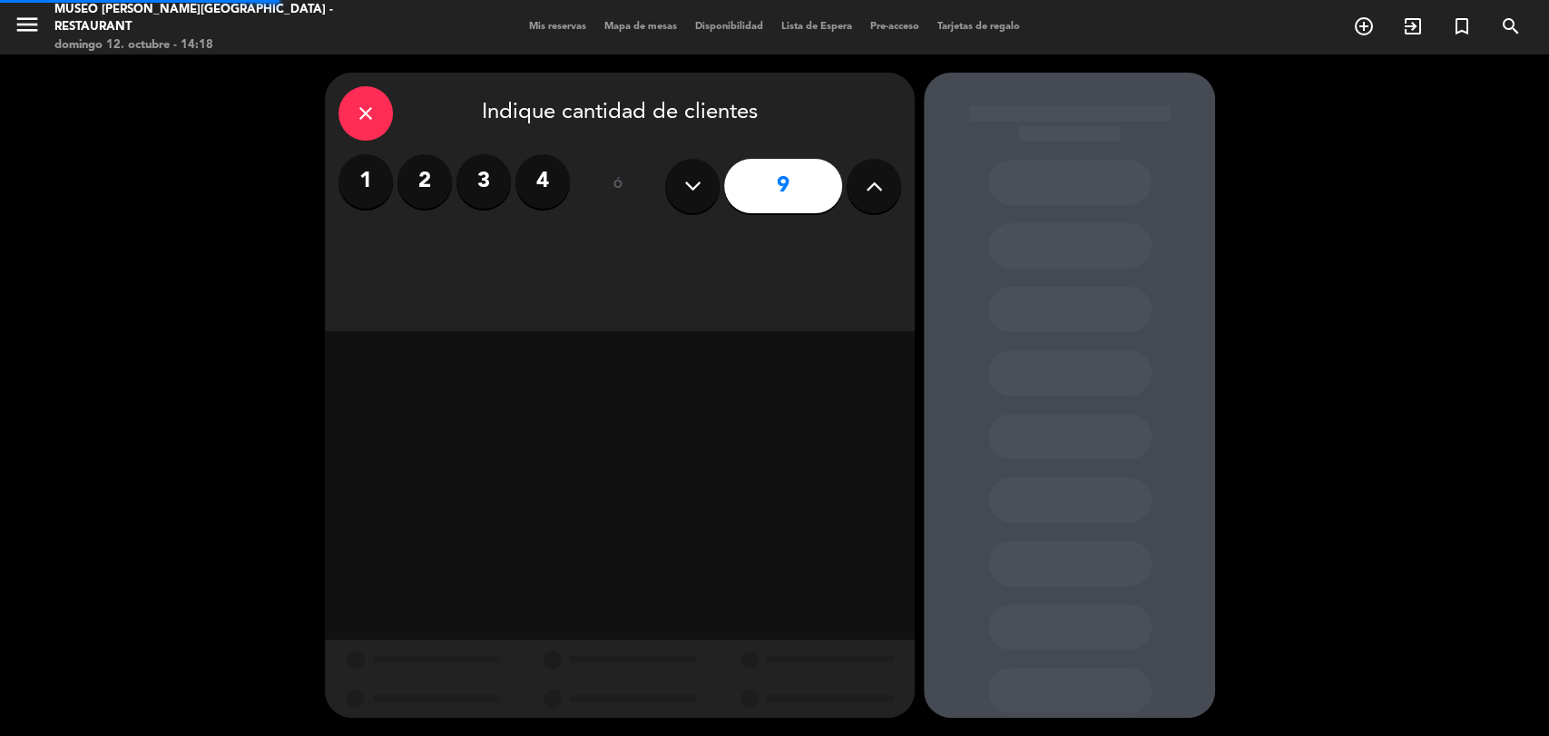
click at [1350, 81] on div "close Indique cantidad de clientes 1 2 3 4 ó 9" at bounding box center [774, 394] width 1549 height 681
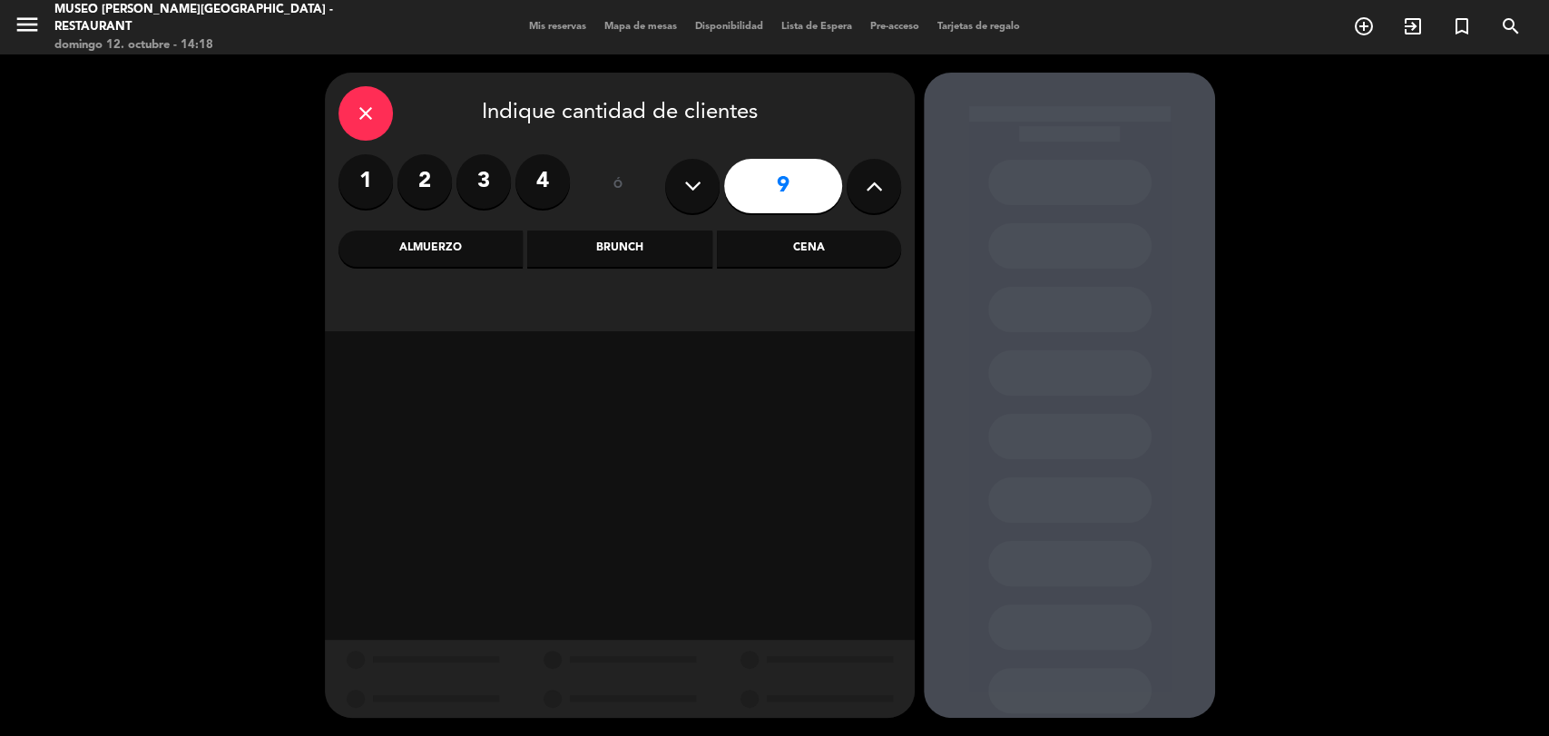
click at [881, 186] on icon at bounding box center [874, 185] width 17 height 27
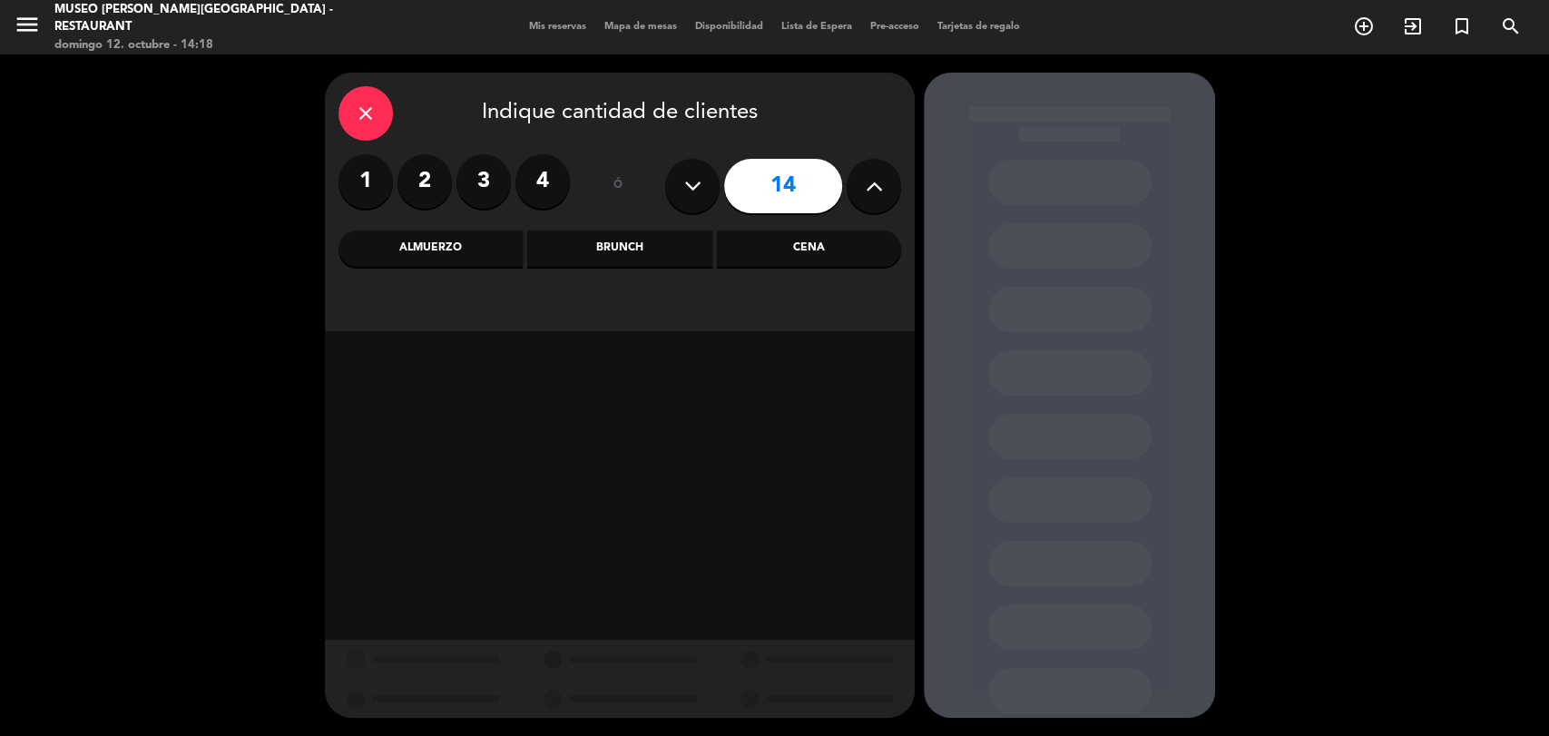
click at [881, 186] on icon at bounding box center [874, 185] width 17 height 27
click at [672, 192] on button at bounding box center [692, 186] width 54 height 54
type input "15"
click at [482, 252] on div "Almuerzo" at bounding box center [430, 248] width 184 height 36
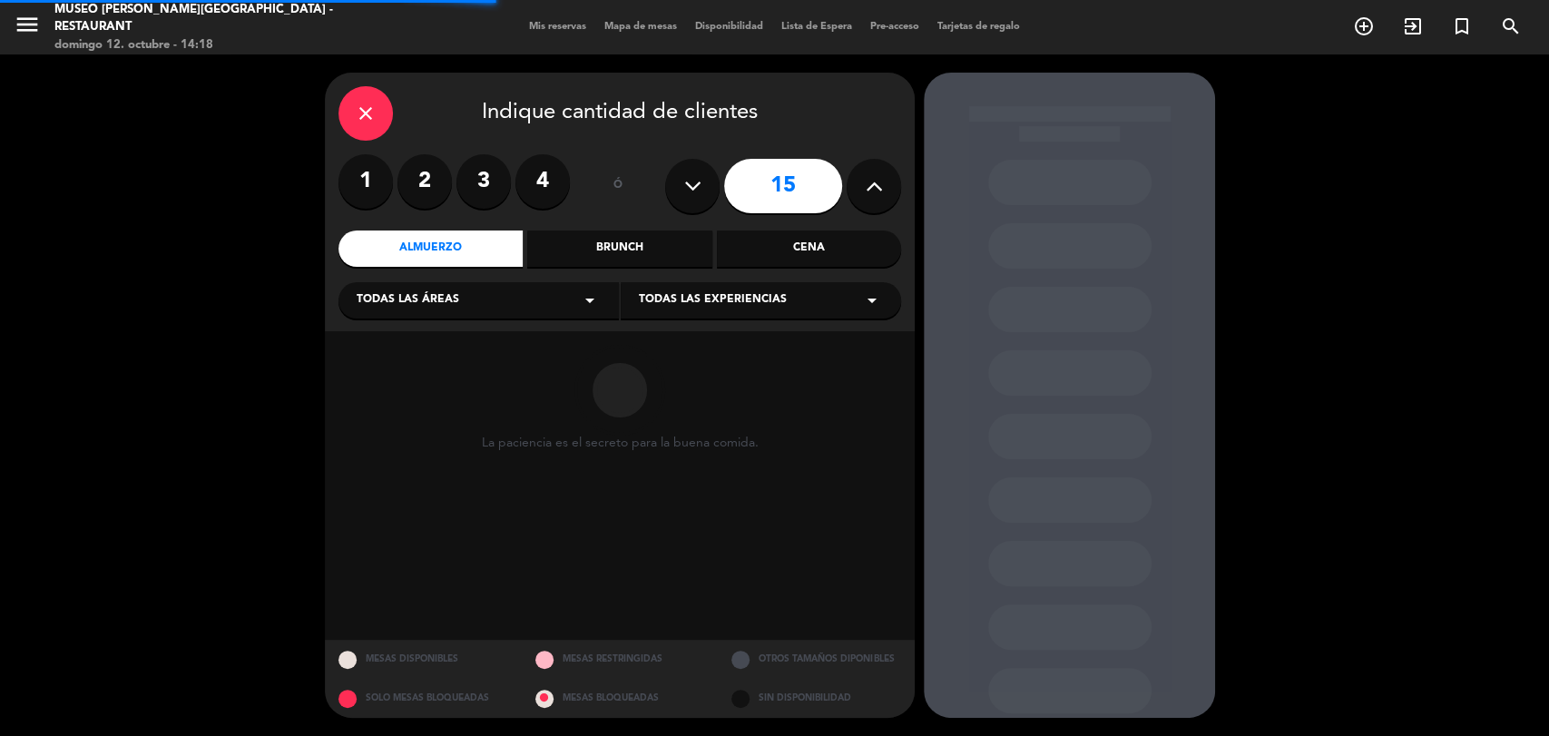
click at [449, 295] on span "Todas las áreas" at bounding box center [408, 300] width 103 height 18
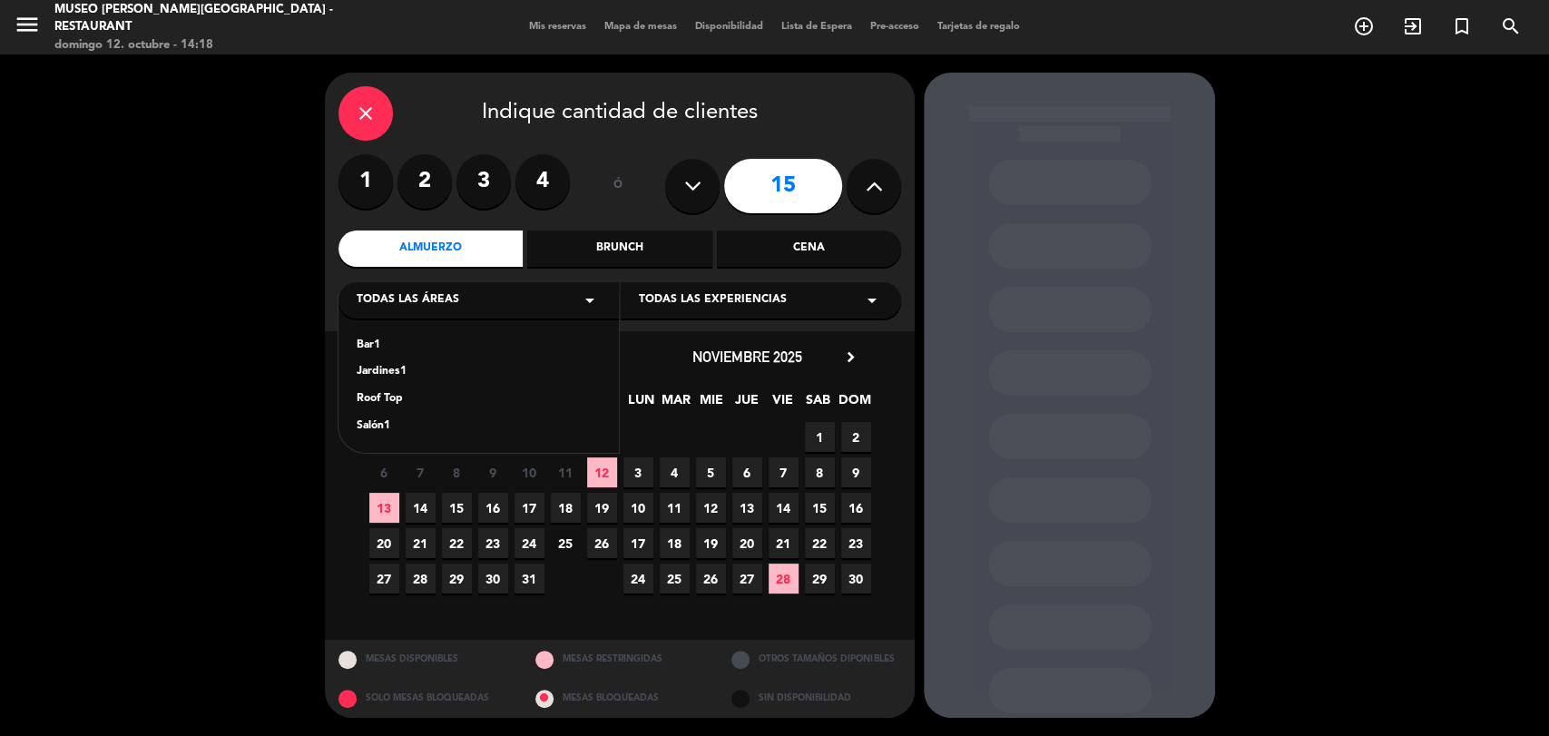
click at [402, 372] on div "Jardines1" at bounding box center [479, 372] width 244 height 18
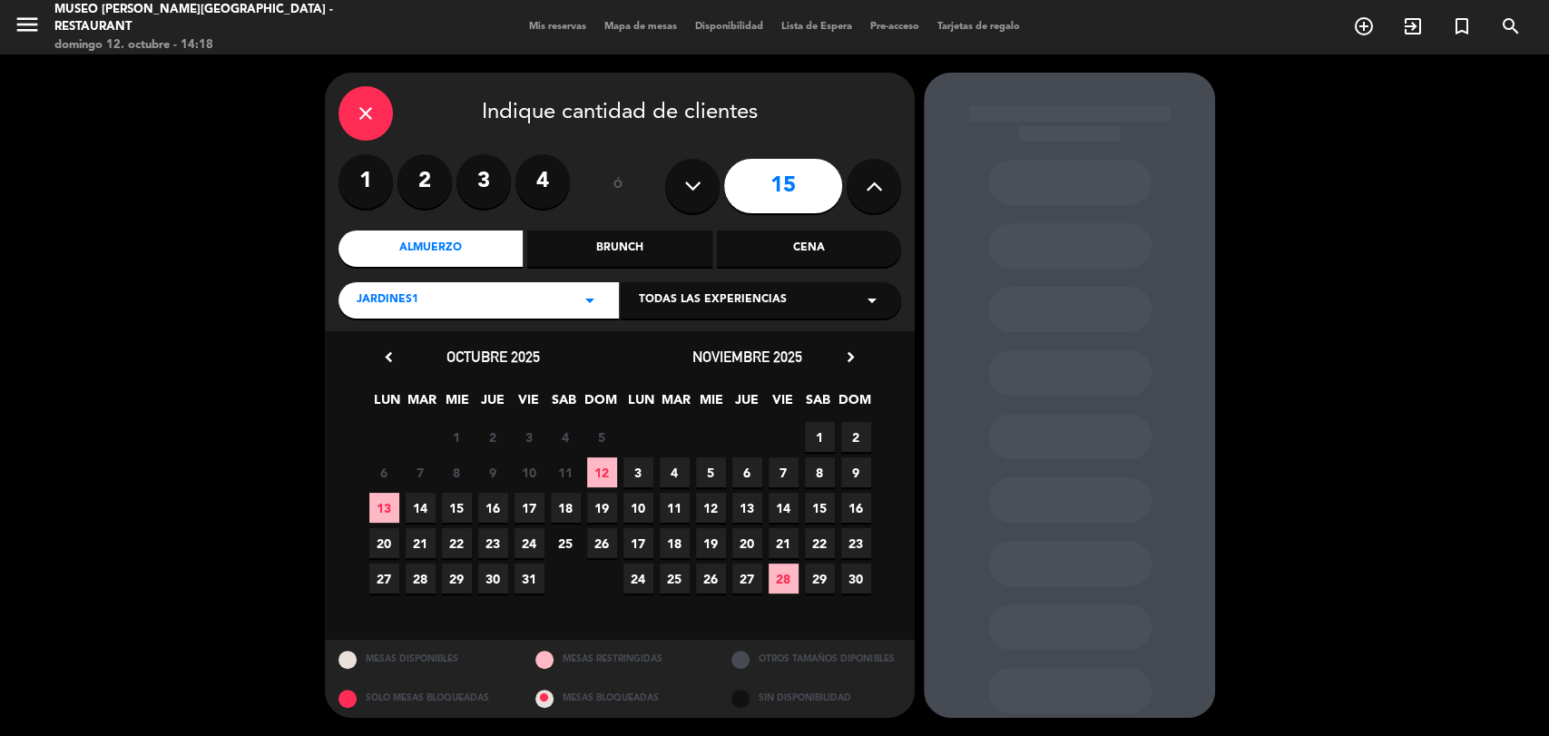
click at [637, 504] on span "10" at bounding box center [638, 508] width 30 height 30
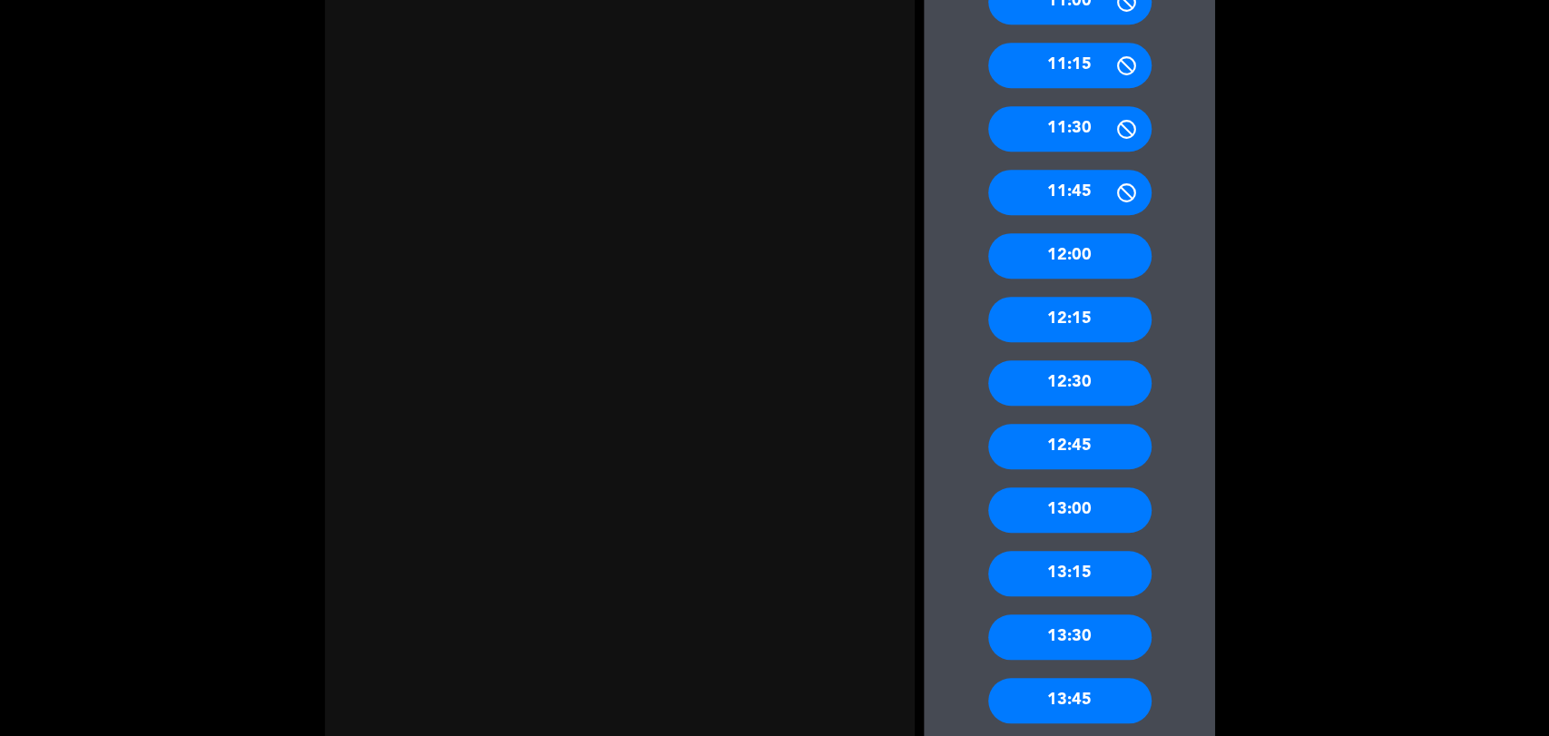
scroll to position [721, 0]
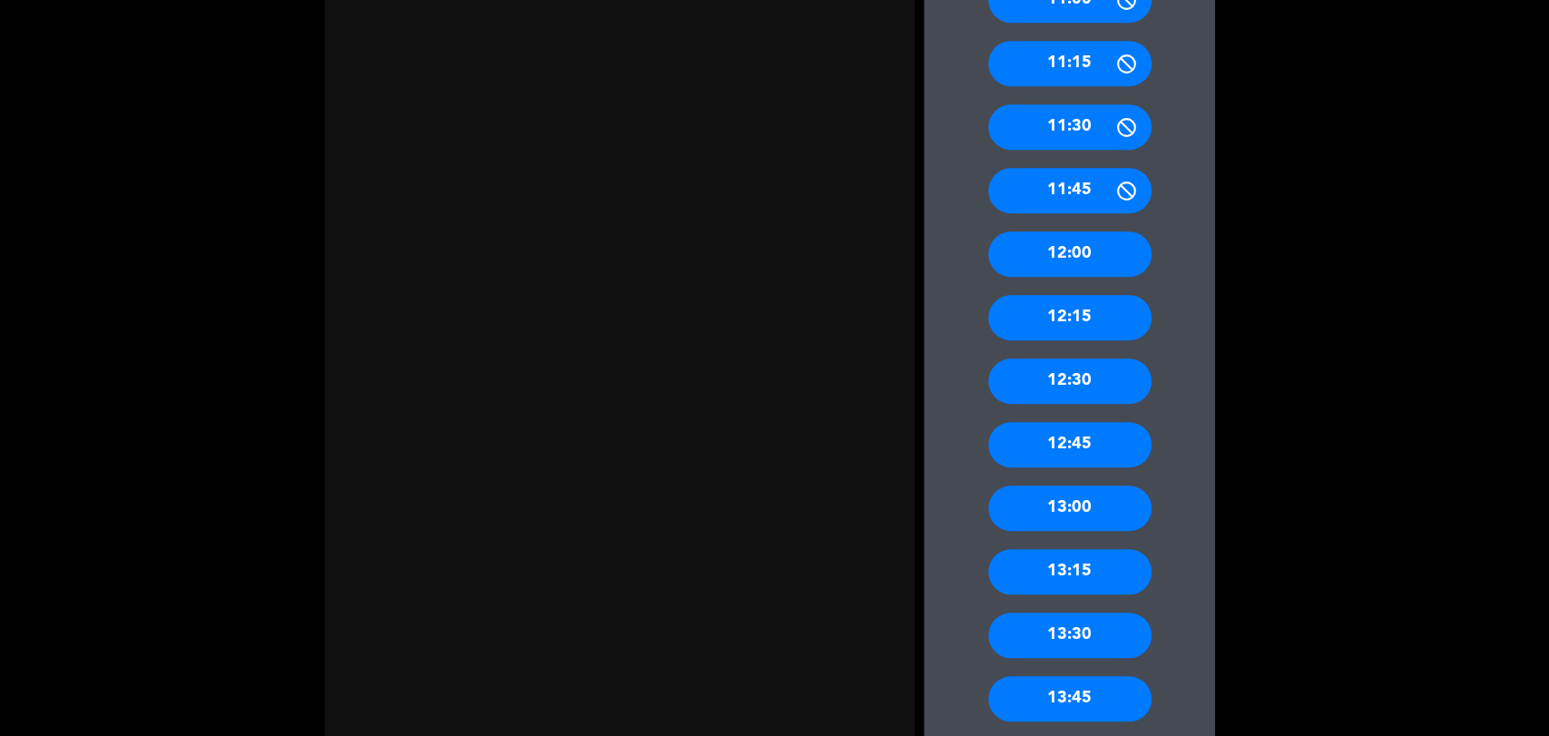
click at [1090, 510] on div "13:00" at bounding box center [1069, 507] width 163 height 45
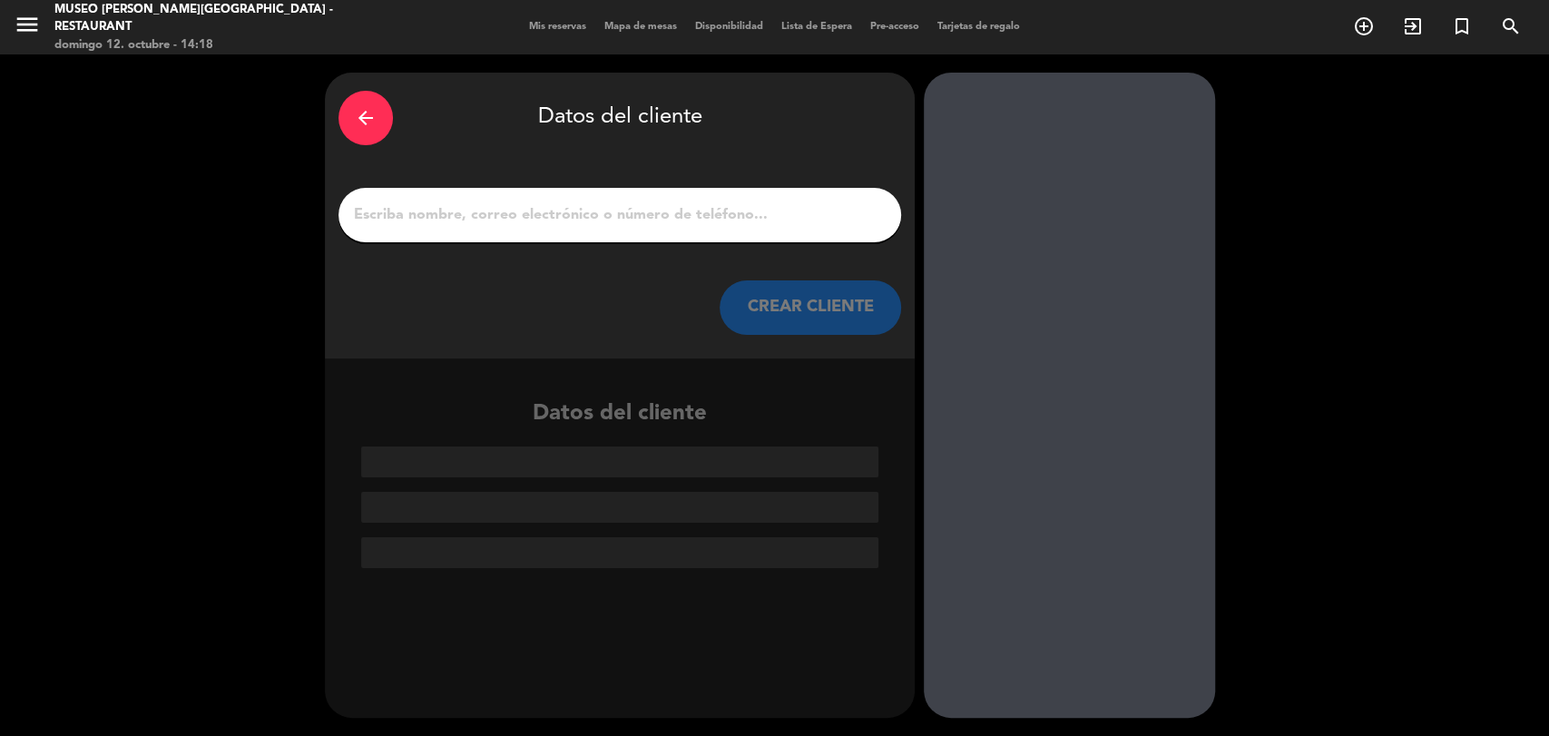
scroll to position [0, 0]
click at [438, 223] on input "1" at bounding box center [619, 214] width 535 height 25
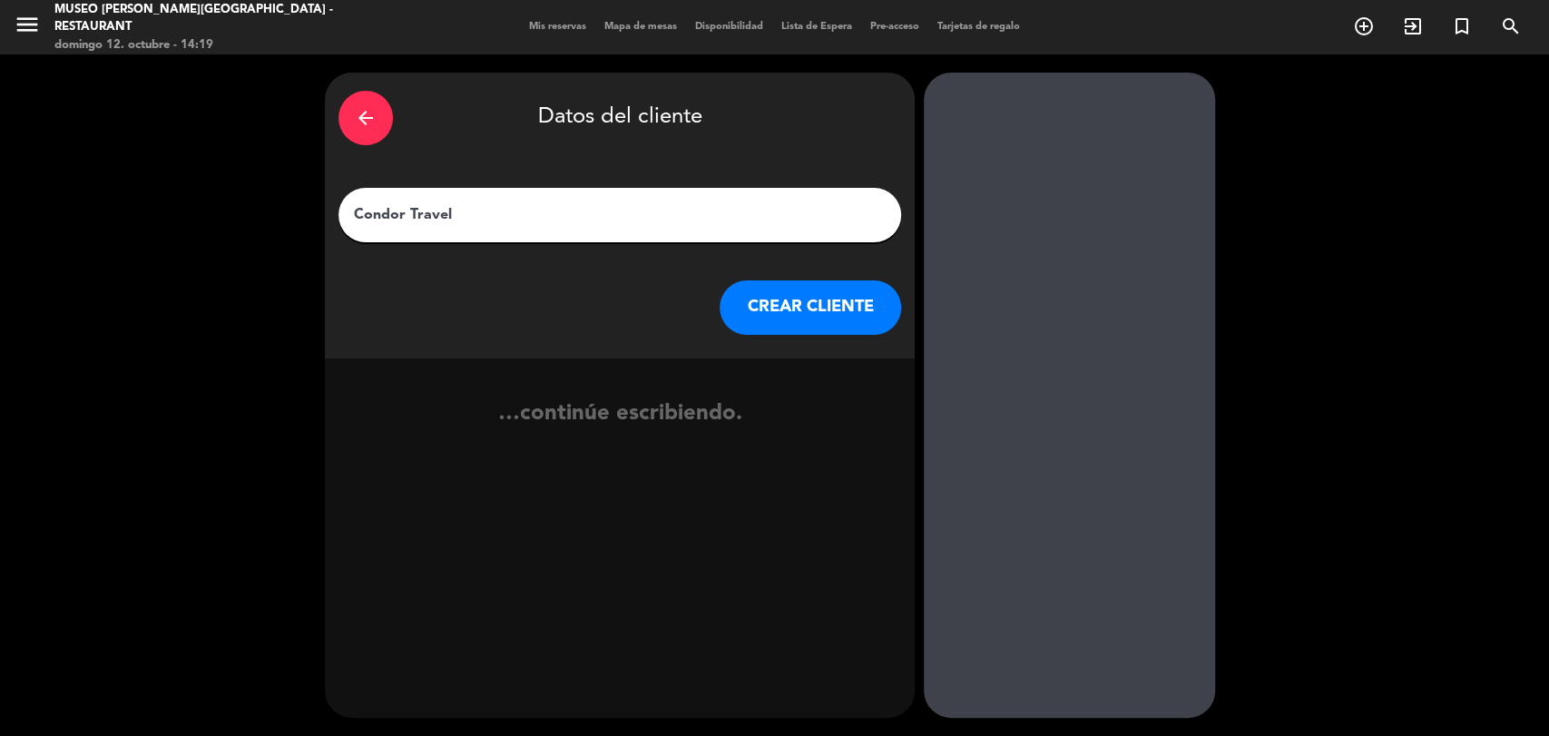
type input "Condor Travel"
click at [763, 300] on button "CREAR CLIENTE" at bounding box center [810, 307] width 181 height 54
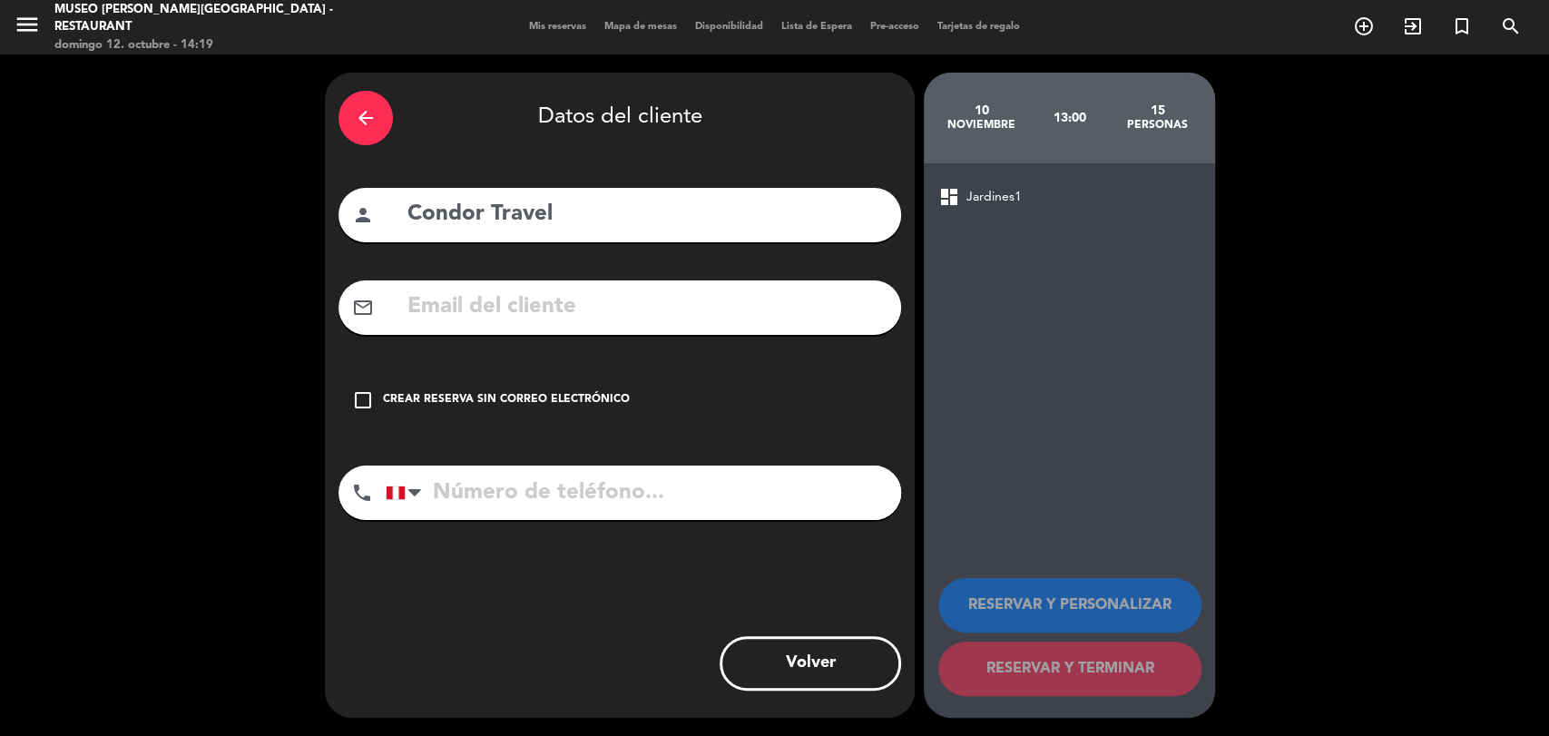
click at [583, 398] on div "Crear reserva sin correo electrónico" at bounding box center [506, 400] width 247 height 18
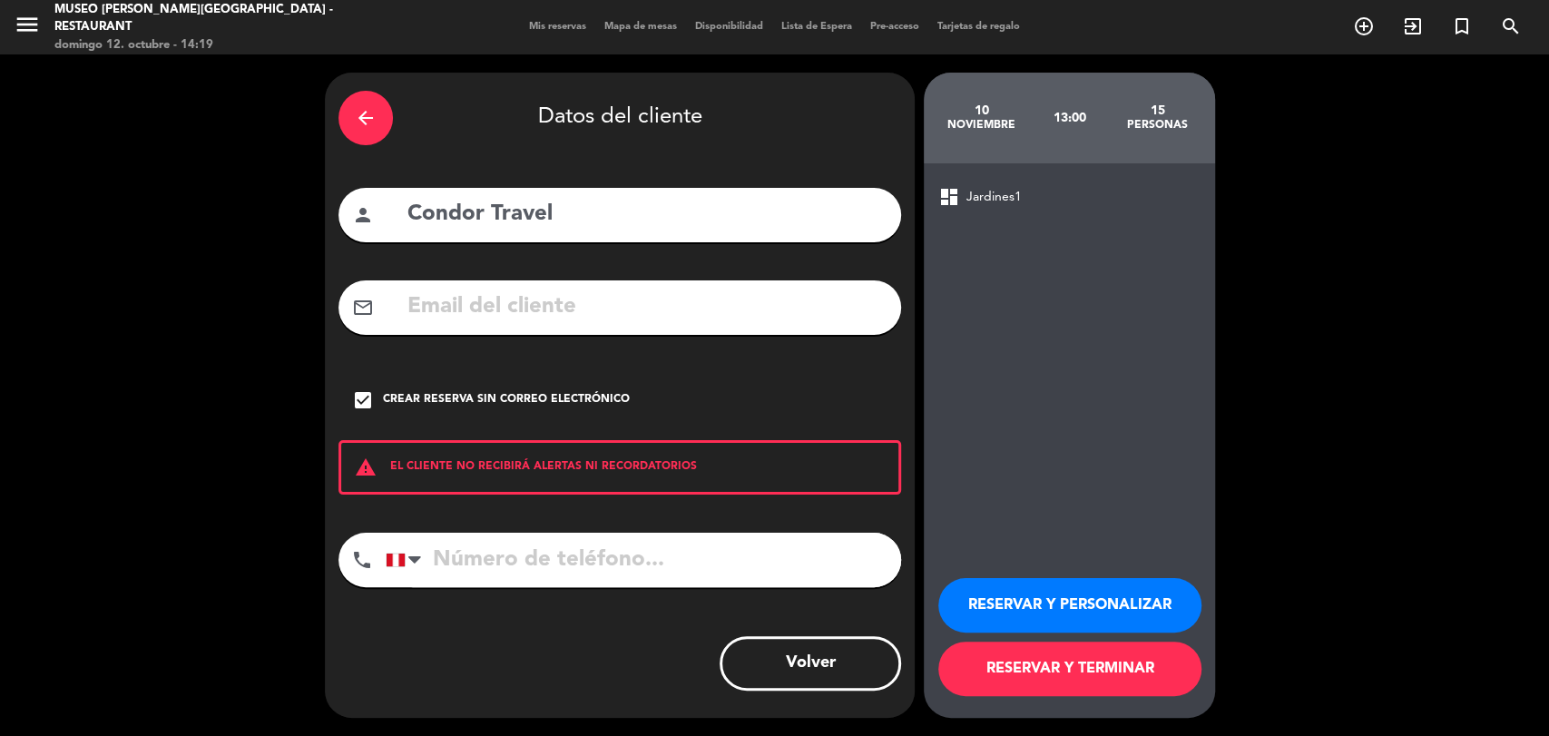
click at [1032, 670] on button "RESERVAR Y TERMINAR" at bounding box center [1069, 669] width 263 height 54
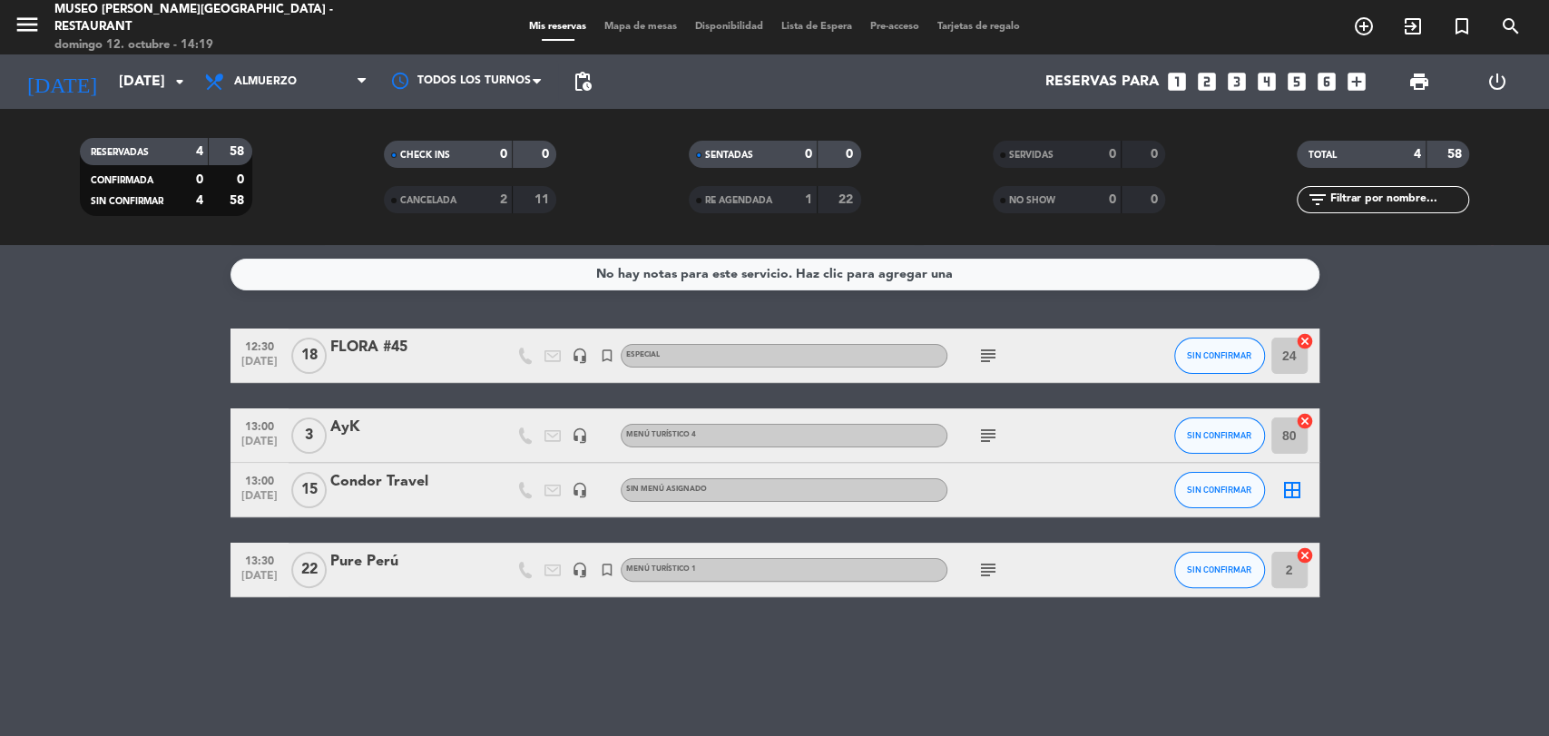
click at [414, 482] on div "Condor Travel" at bounding box center [407, 482] width 154 height 24
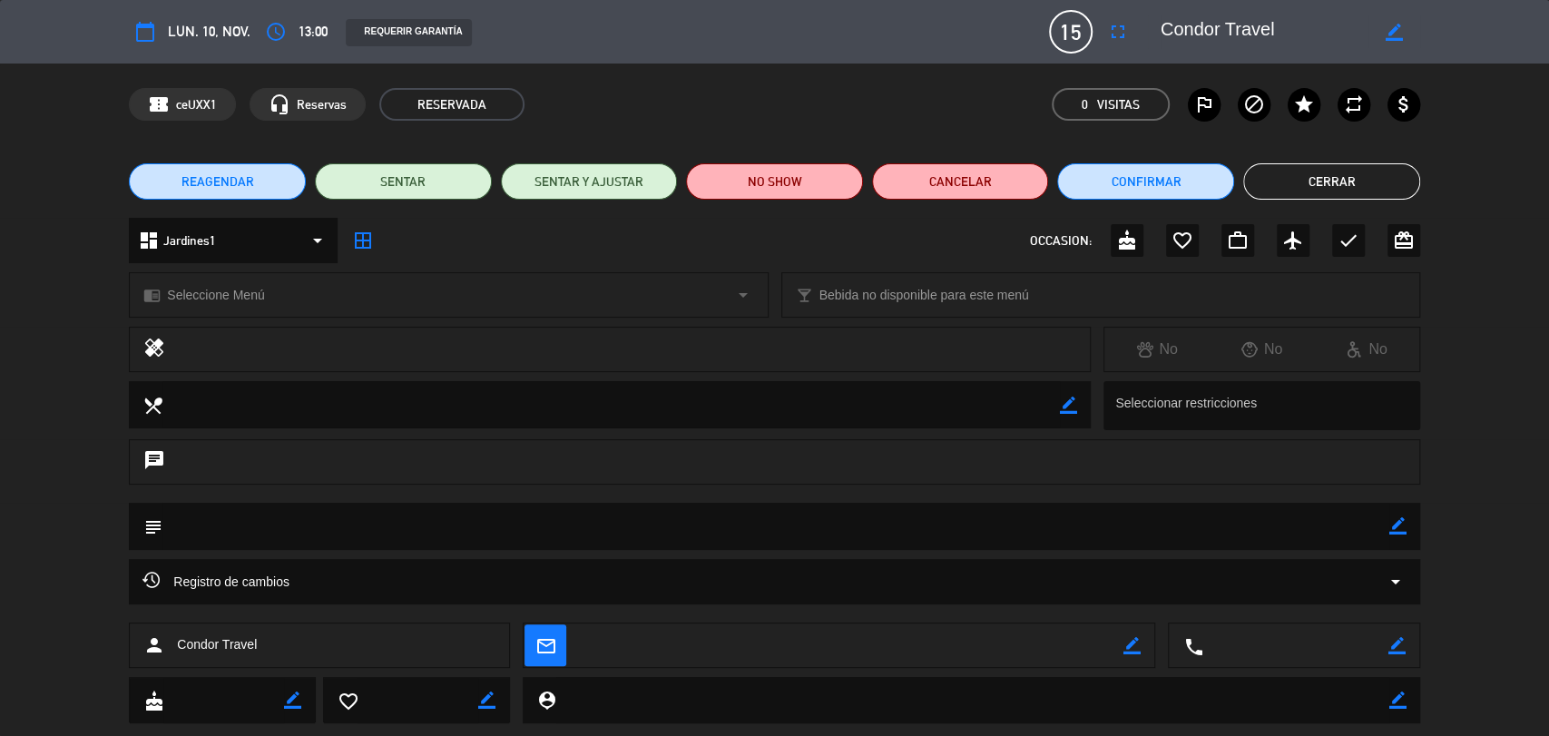
click at [1397, 524] on icon "border_color" at bounding box center [1397, 525] width 17 height 17
click at [1353, 515] on textarea at bounding box center [775, 526] width 1227 height 46
paste textarea "Solicitud de Reserva: REG CP Grupo Alcam PE & BO Booking Reference: PETM493508"
click at [485, 524] on textarea at bounding box center [775, 526] width 1227 height 46
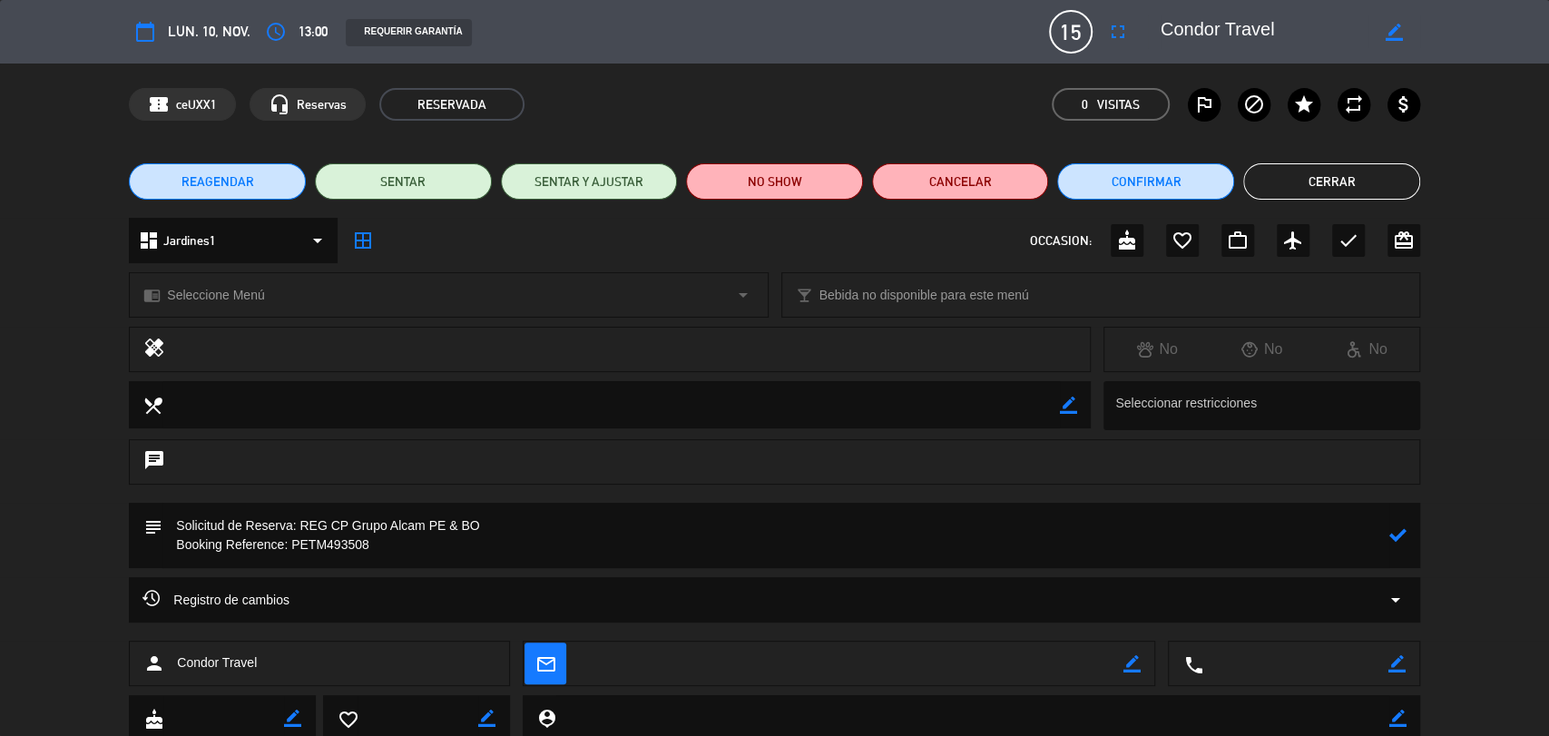
click at [431, 550] on textarea at bounding box center [775, 535] width 1227 height 65
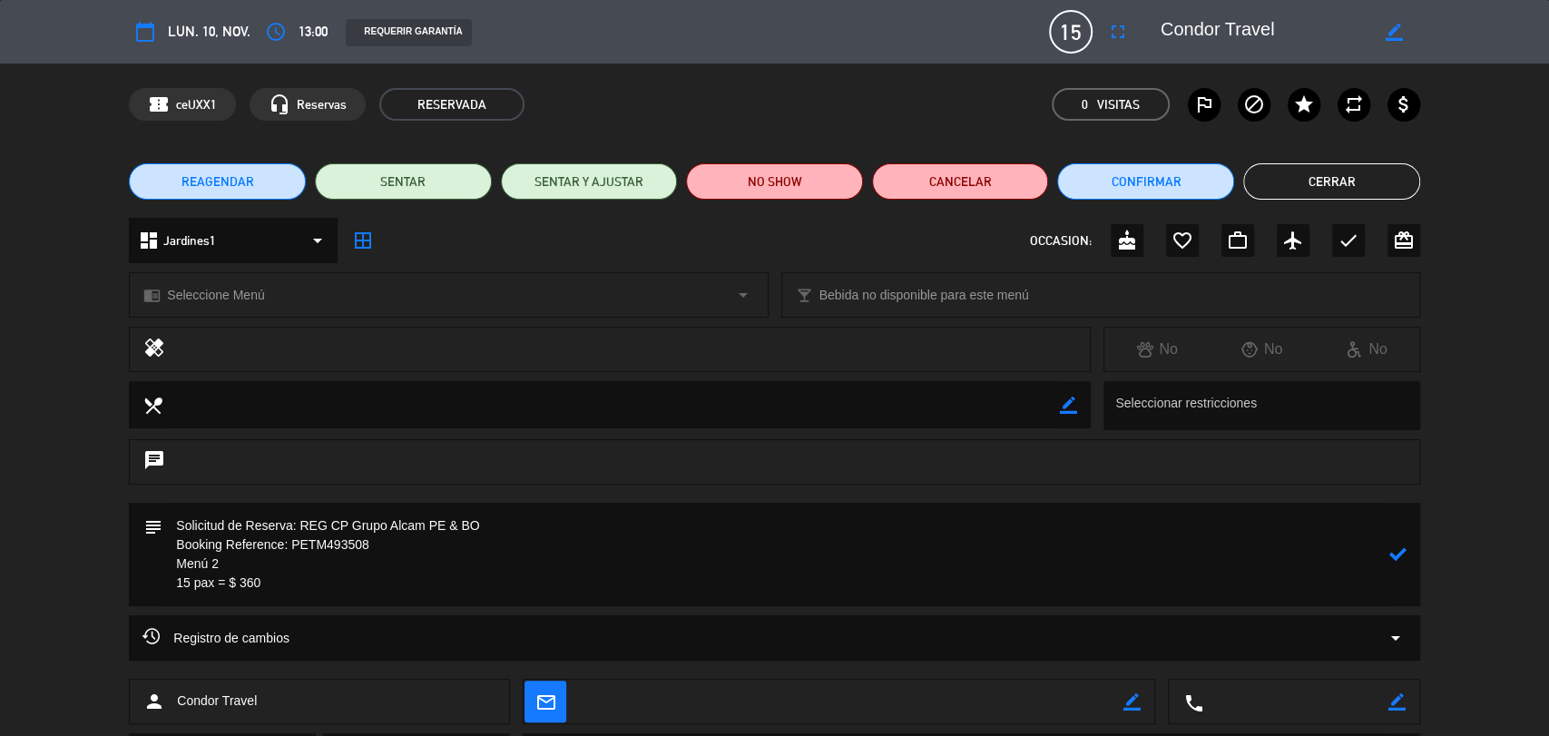
click at [1395, 554] on icon at bounding box center [1397, 553] width 17 height 17
click at [269, 307] on div "chrome_reader_mode Seleccione Menú arrow_drop_down" at bounding box center [448, 295] width 637 height 44
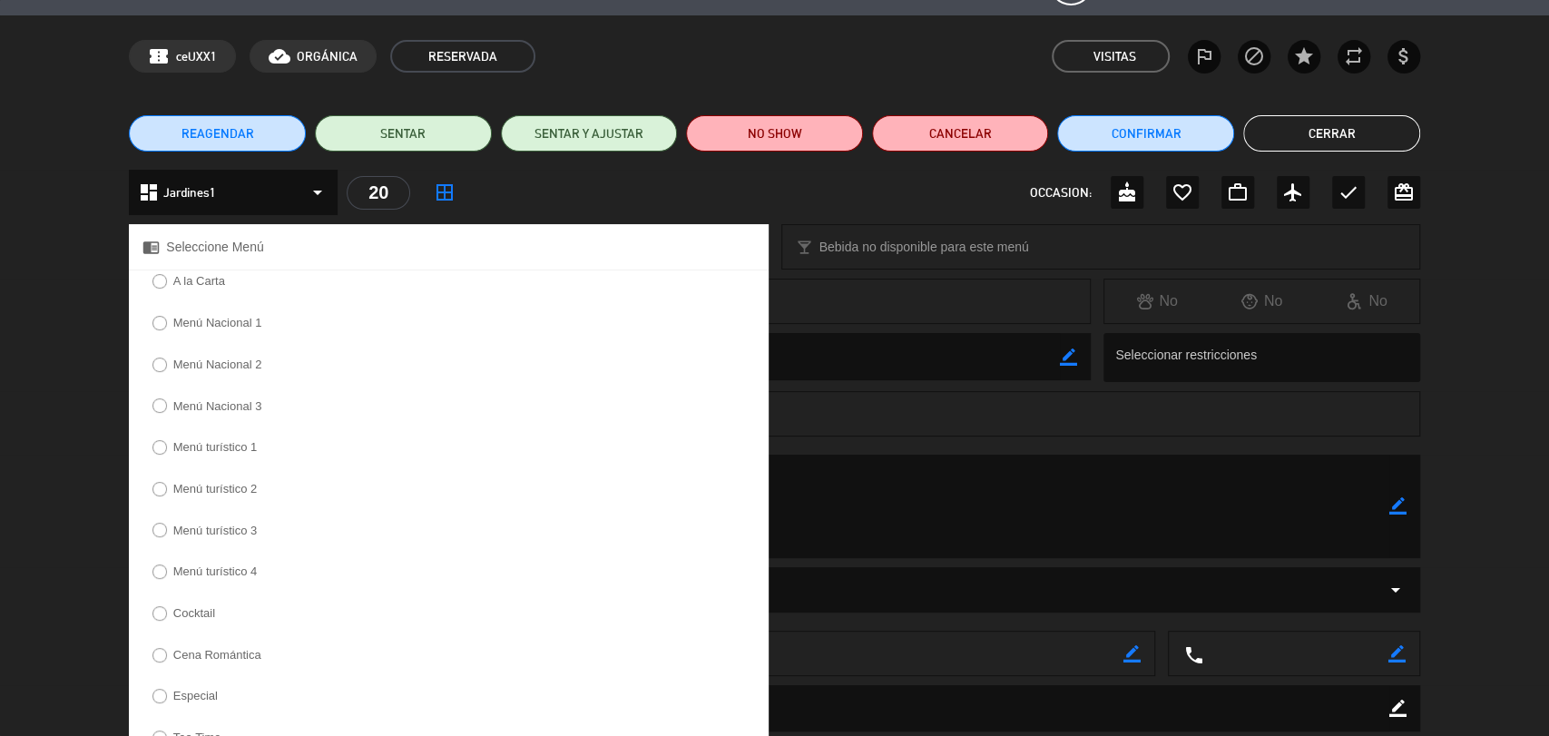
scroll to position [49, 0]
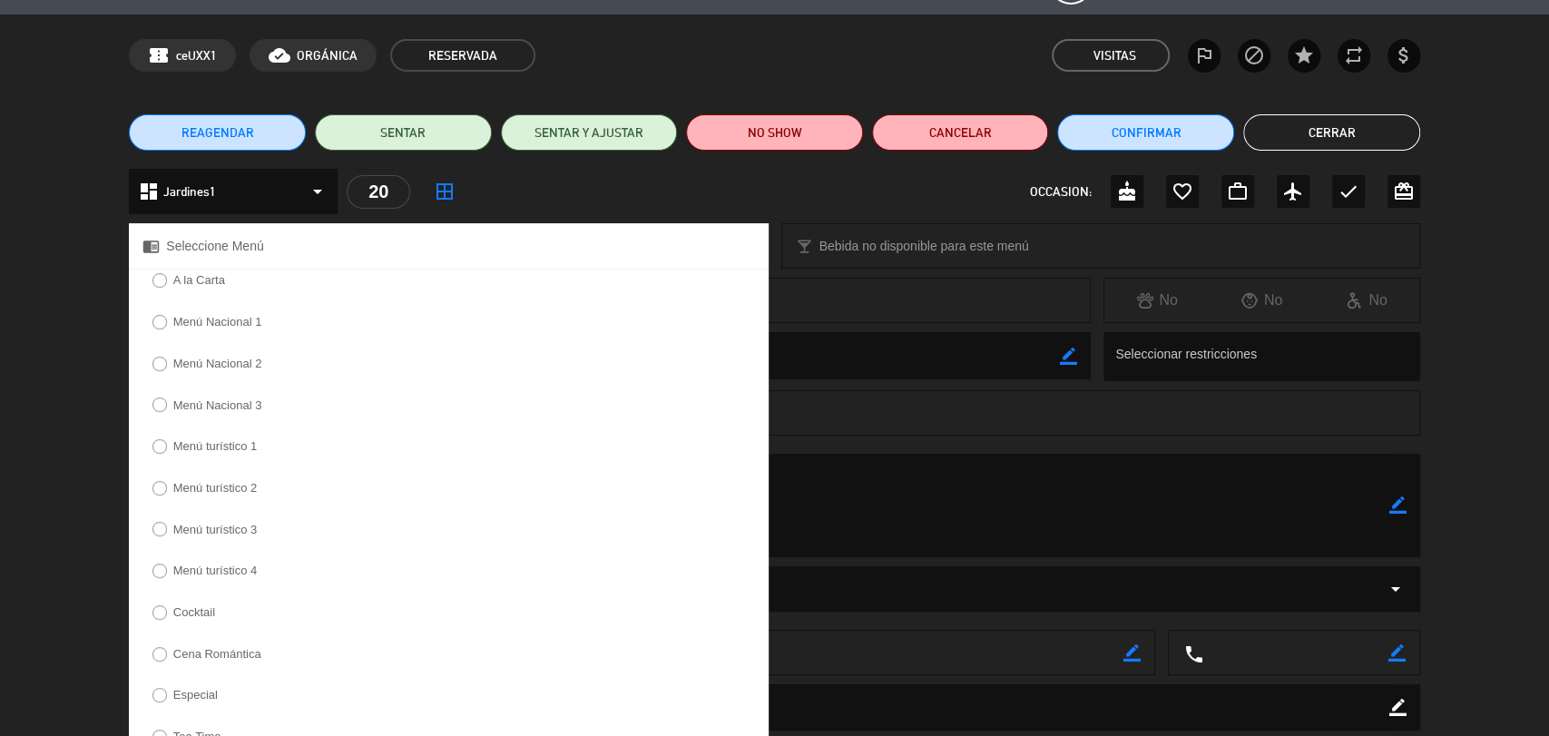
click at [237, 492] on label "Menú turístico 2" at bounding box center [215, 488] width 84 height 12
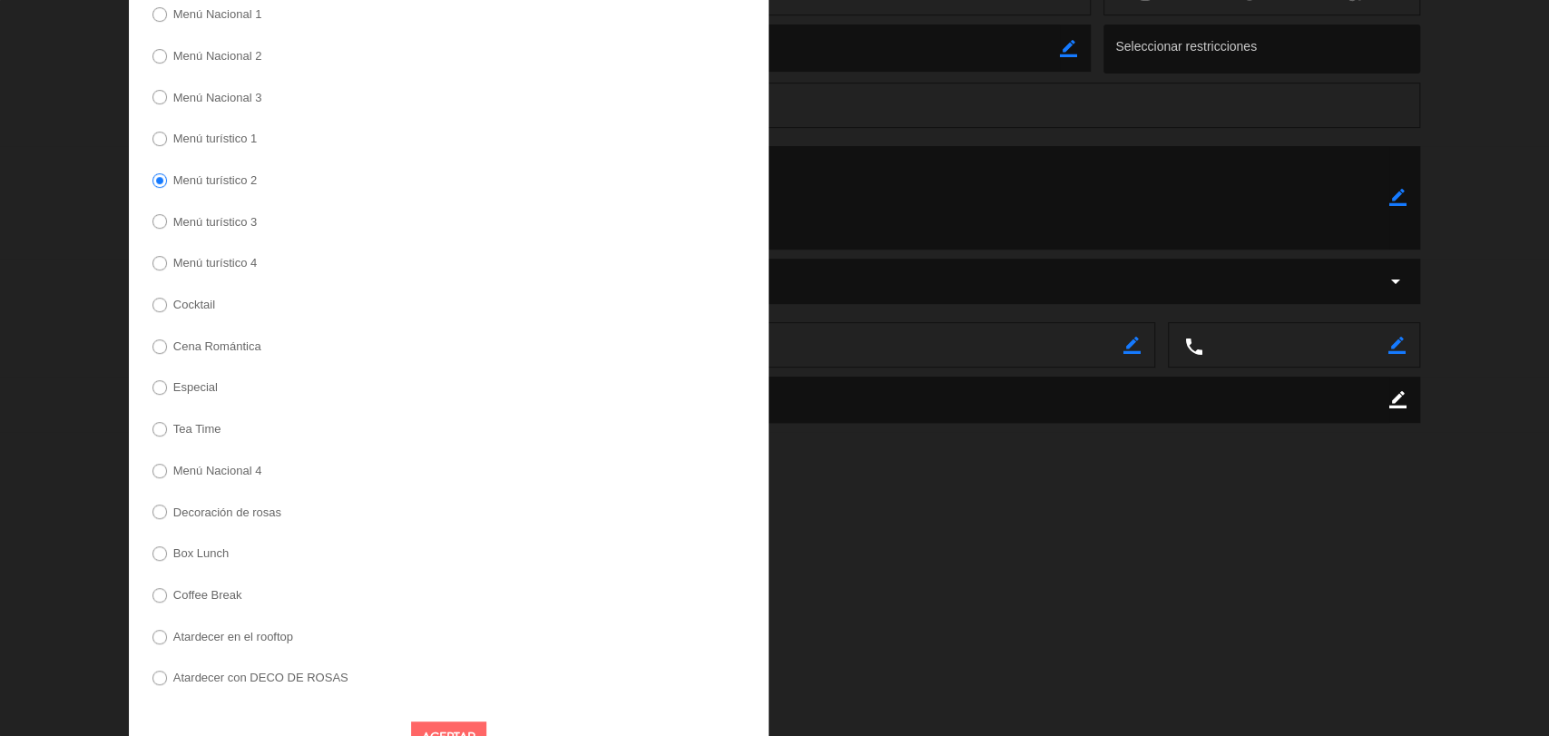
scroll to position [374, 0]
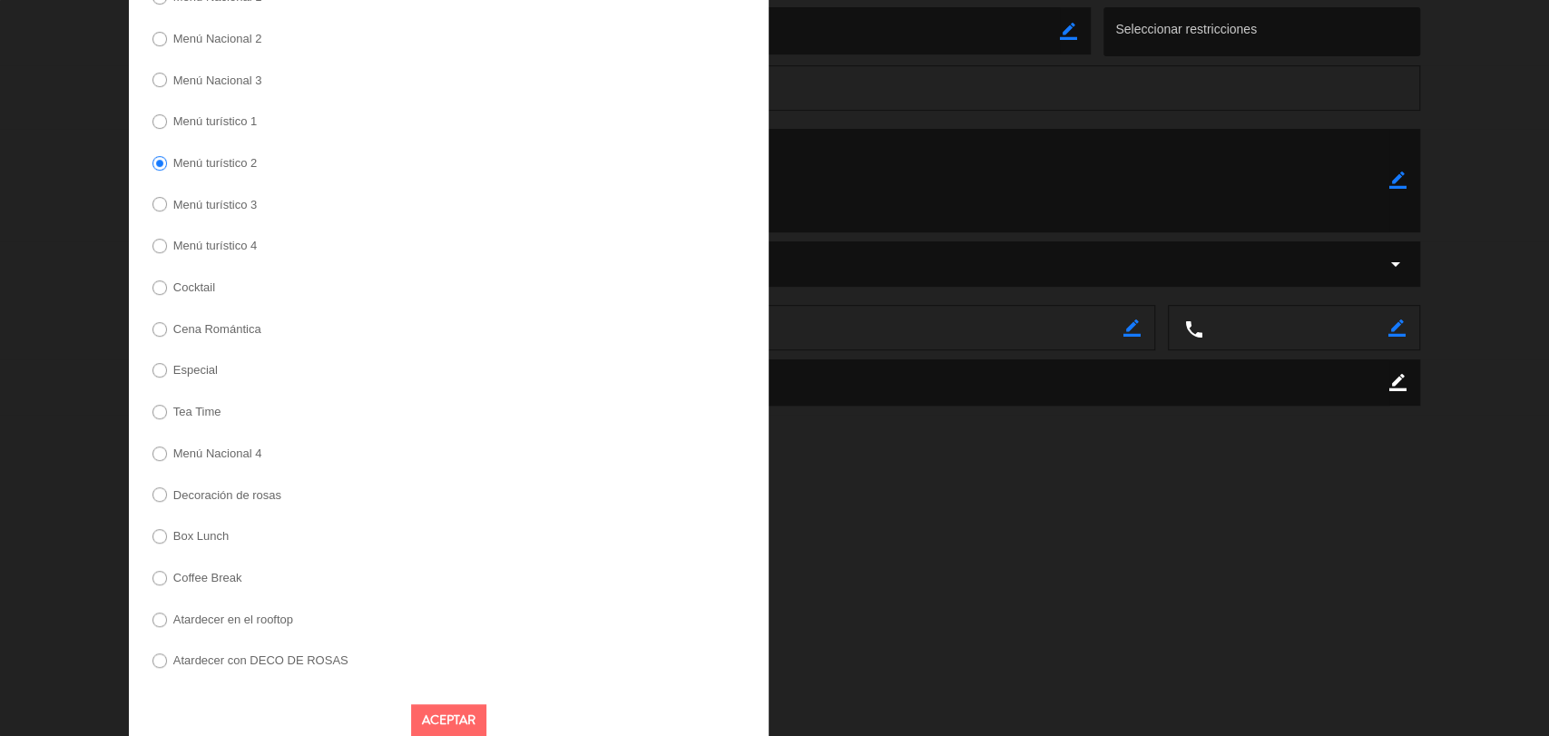
click at [452, 712] on button "Aceptar" at bounding box center [448, 720] width 75 height 32
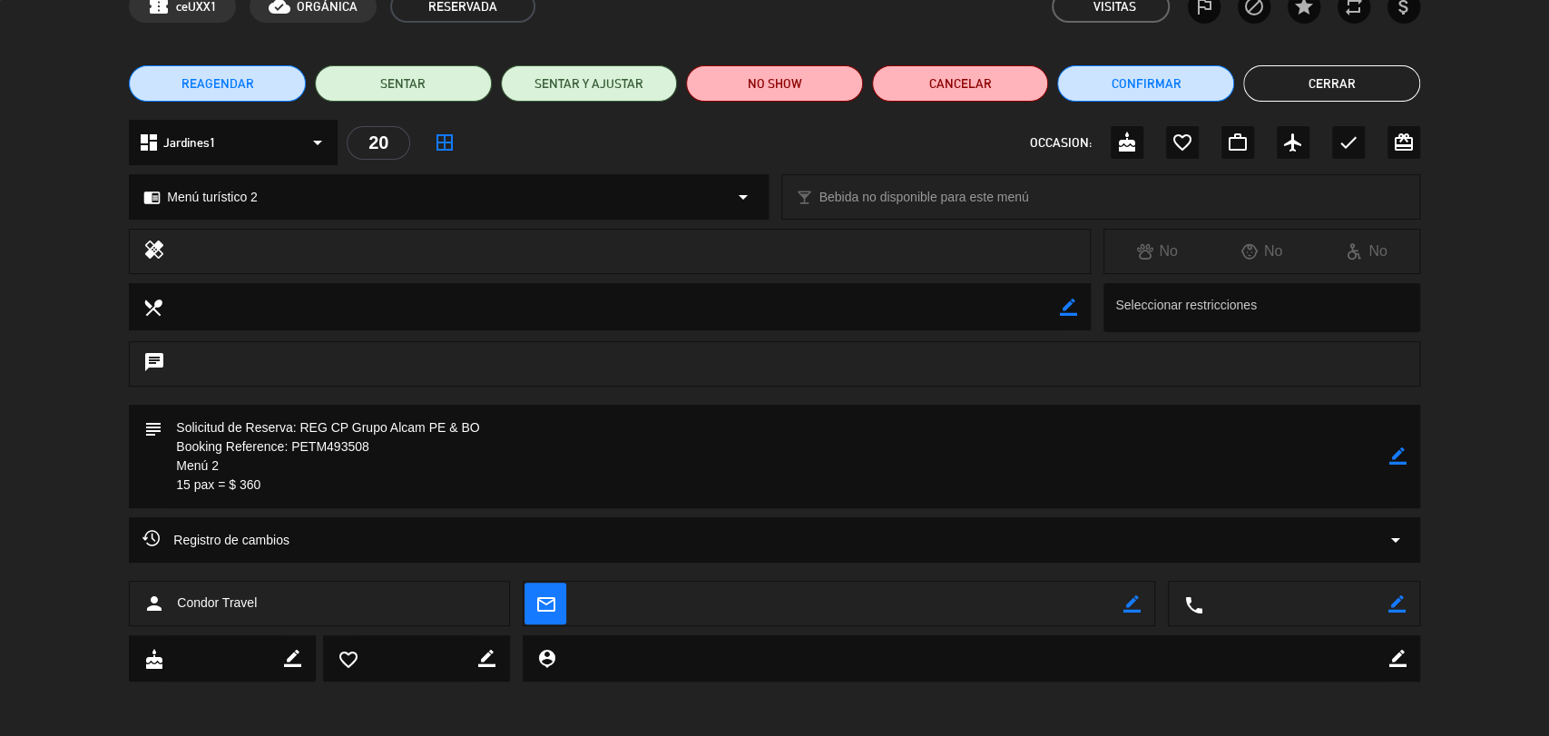
scroll to position [98, 0]
click at [1393, 458] on icon "border_color" at bounding box center [1397, 455] width 17 height 17
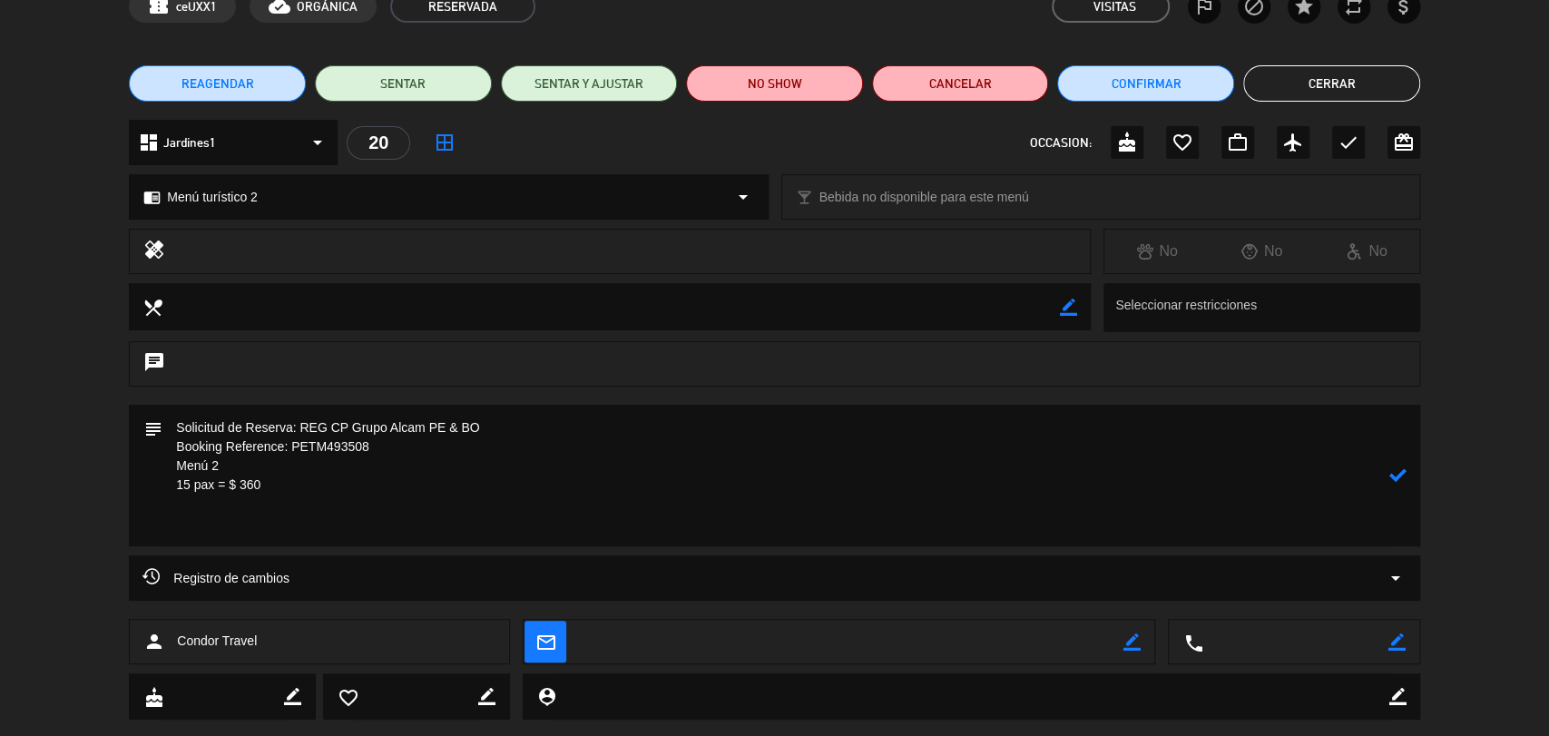
paste textarea "TC de Grupo: [PERSON_NAME]"
click at [1391, 469] on icon at bounding box center [1397, 474] width 17 height 17
click at [0, 0] on div at bounding box center [0, 0] width 0 height 0
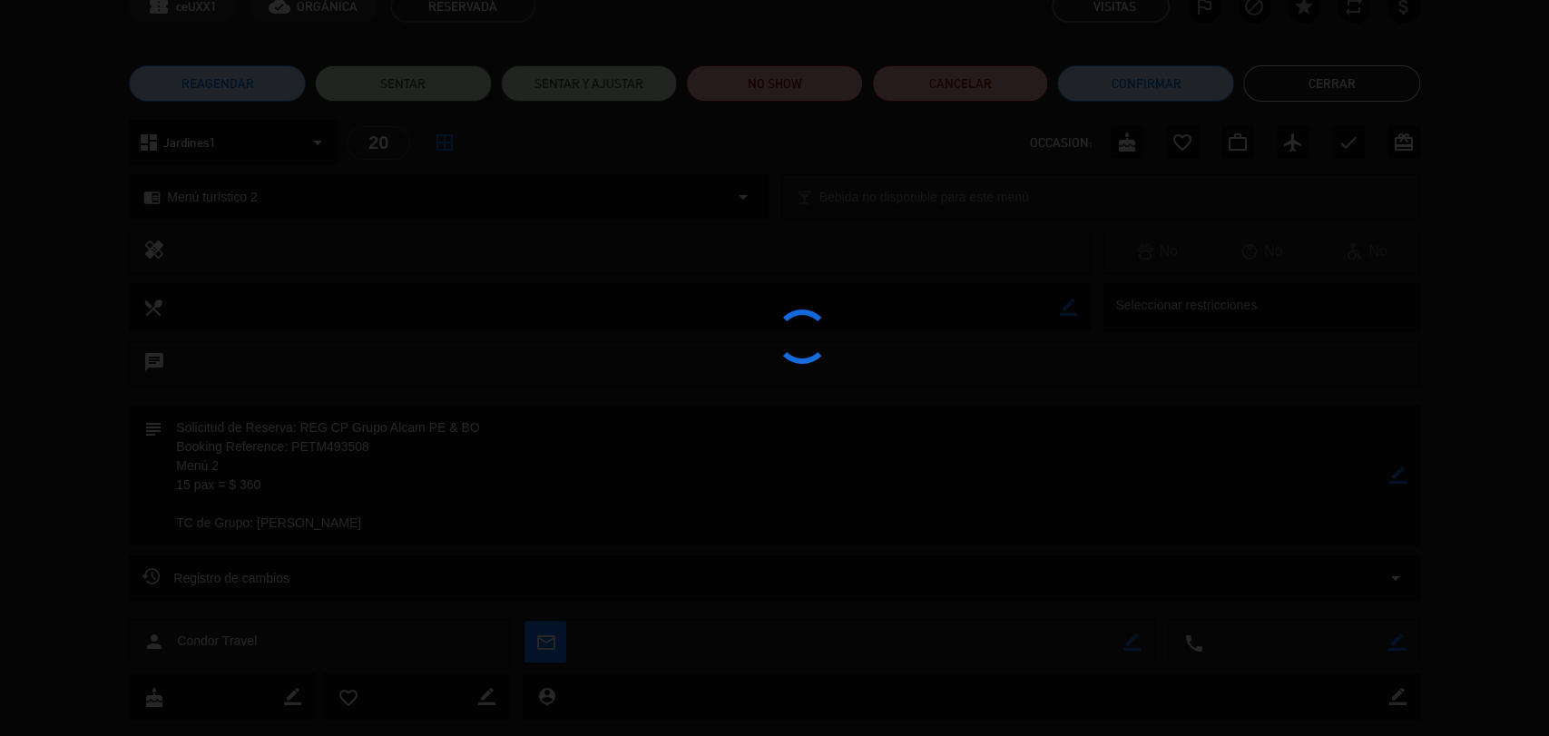
click at [1391, 469] on div at bounding box center [774, 368] width 1549 height 736
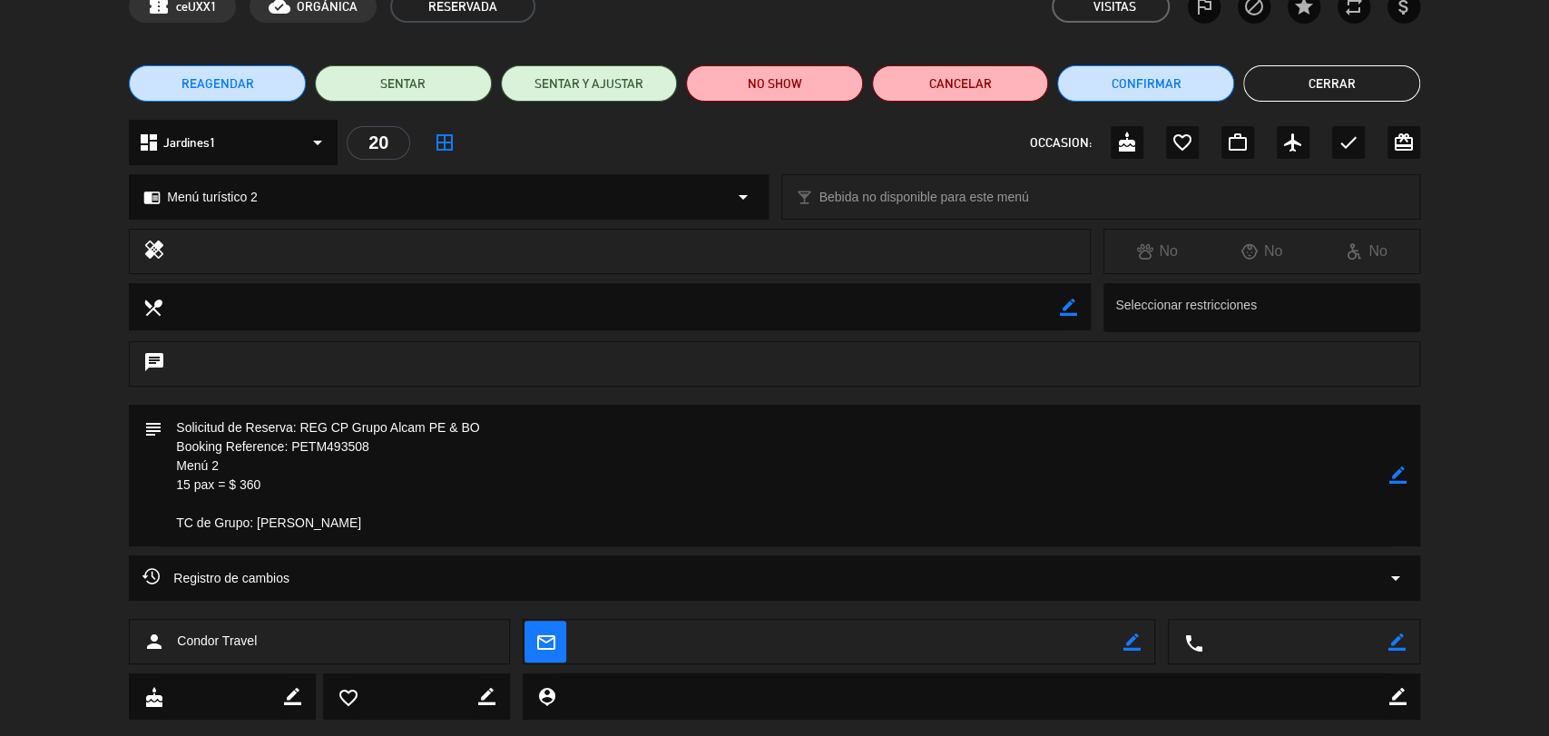
click at [1391, 469] on icon "border_color" at bounding box center [1397, 474] width 17 height 17
click at [211, 485] on textarea at bounding box center [775, 476] width 1227 height 142
type textarea "Solicitud de Reserva: REG CP Grupo Alcam PE & BO Booking Reference: PETM493508 …"
click at [1397, 471] on icon at bounding box center [1397, 474] width 17 height 17
click at [1320, 85] on button "Cerrar" at bounding box center [1331, 83] width 177 height 36
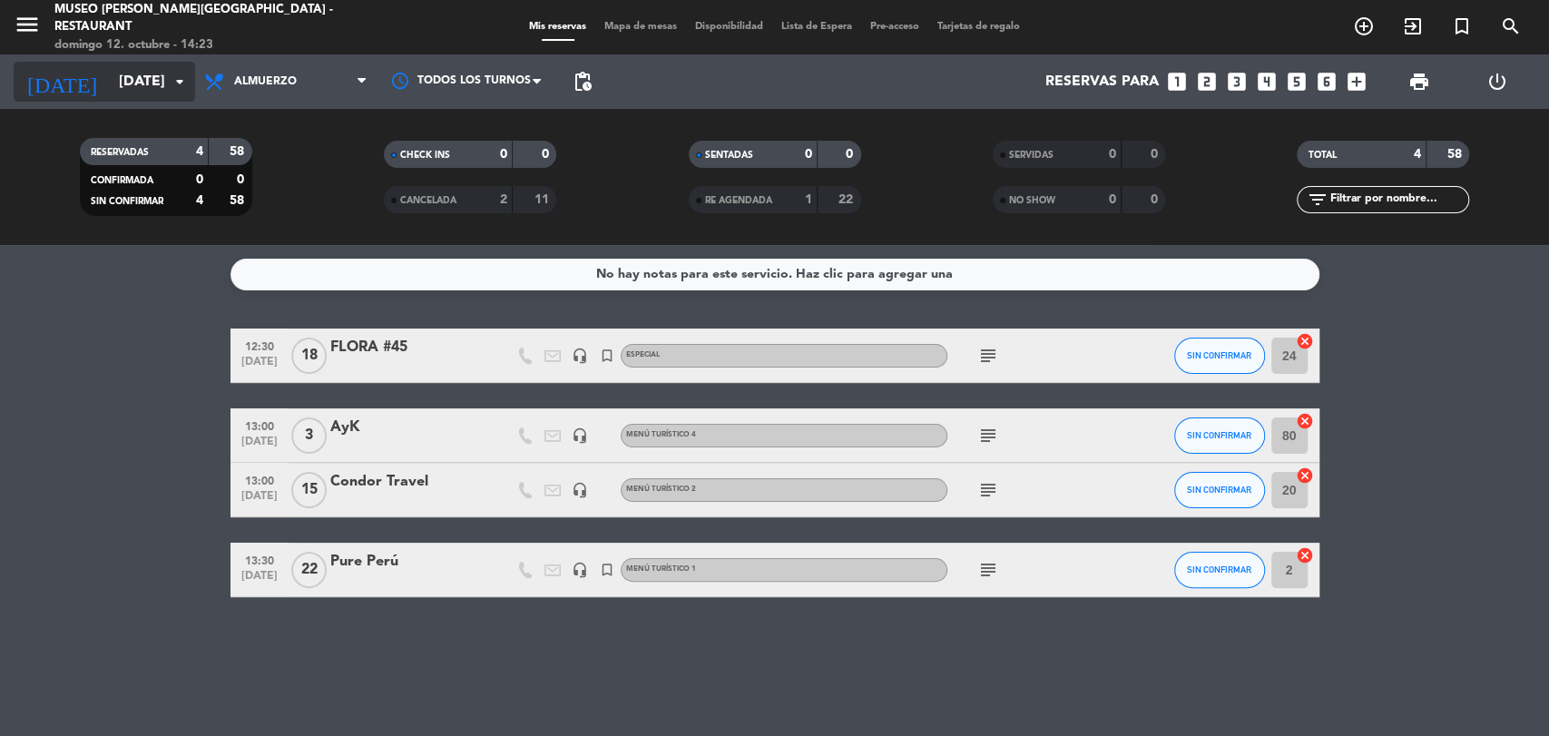
click at [110, 85] on input "[DATE]" at bounding box center [205, 81] width 191 height 35
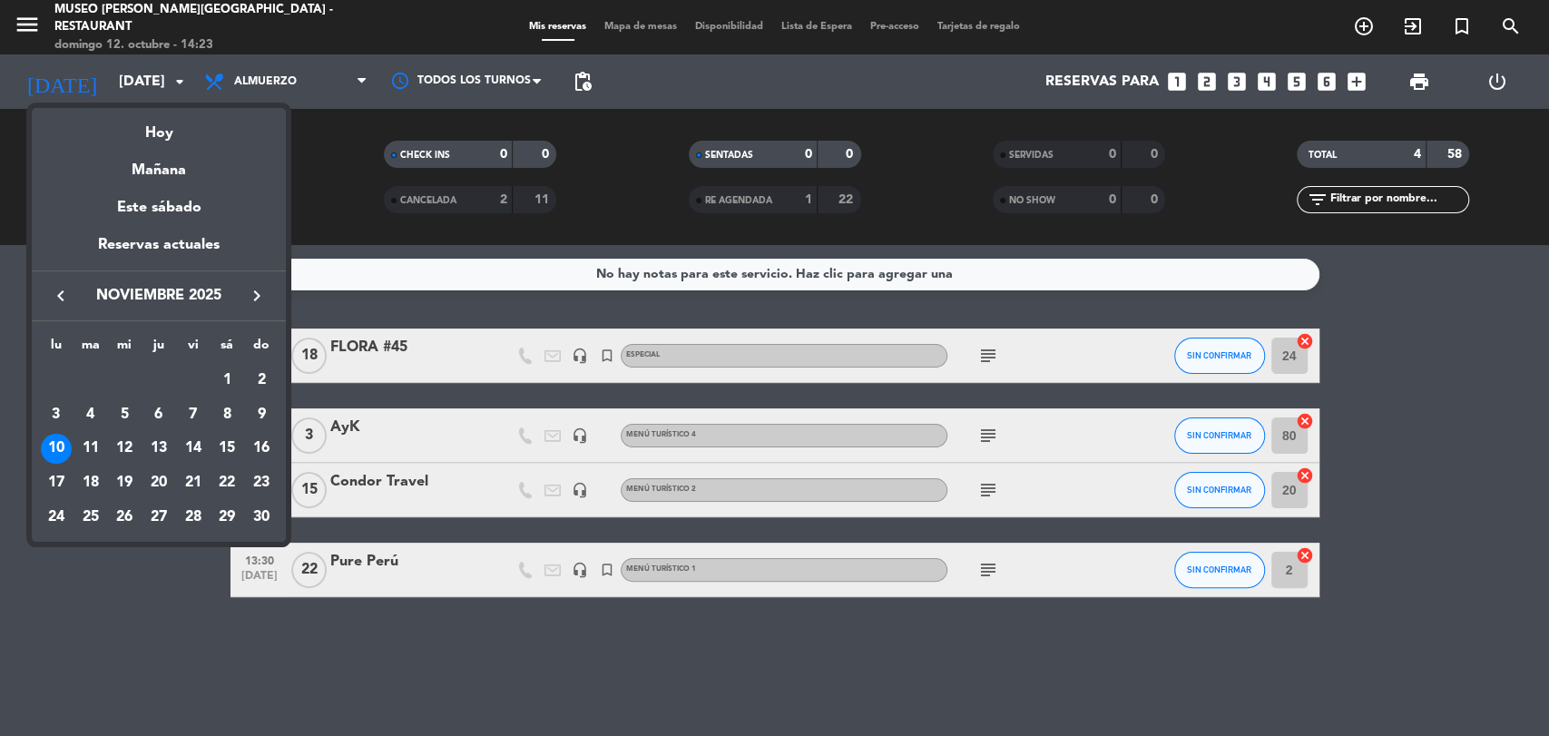
click at [66, 285] on icon "keyboard_arrow_left" at bounding box center [61, 296] width 22 height 22
click at [261, 483] on div "19" at bounding box center [261, 482] width 31 height 31
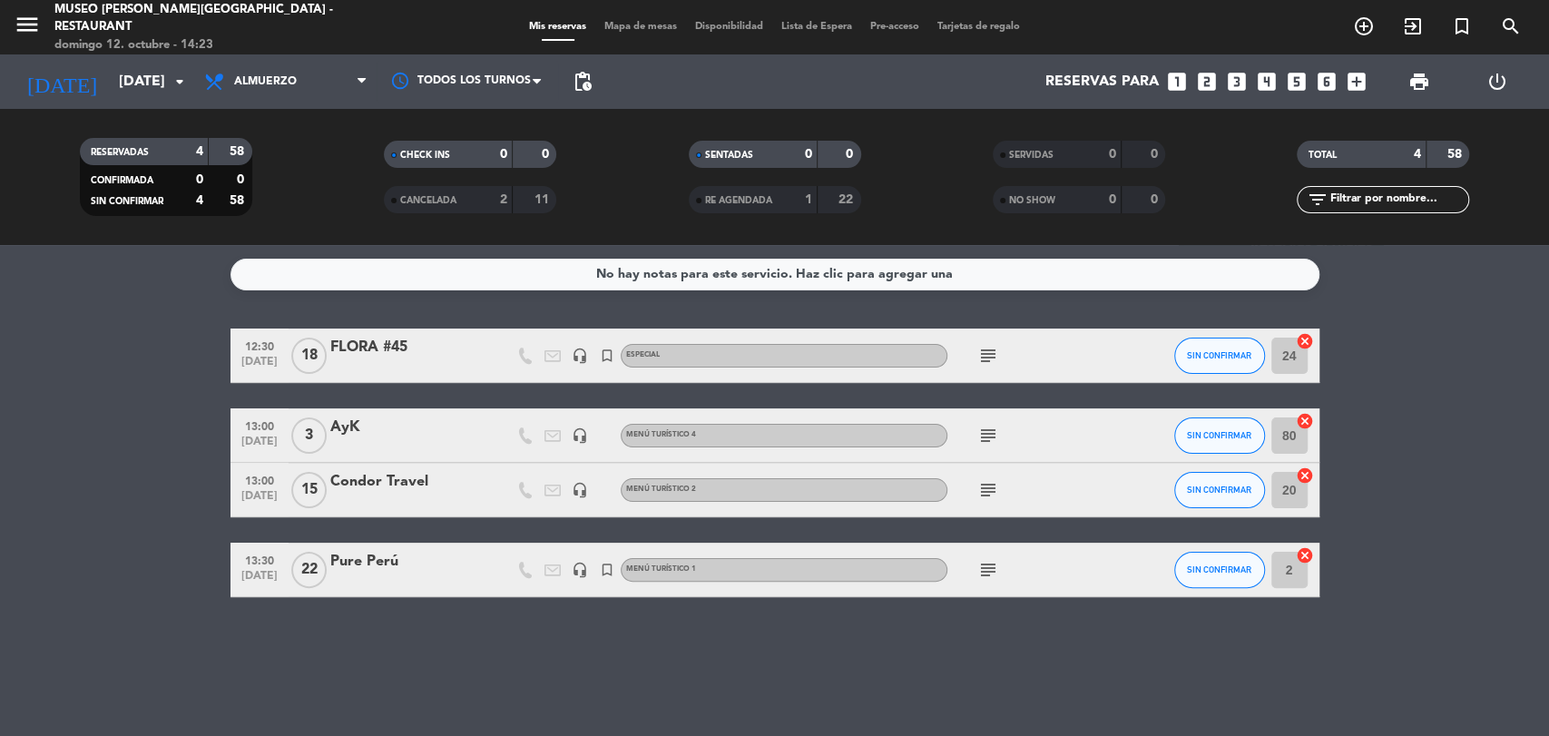
type input "[DATE]"
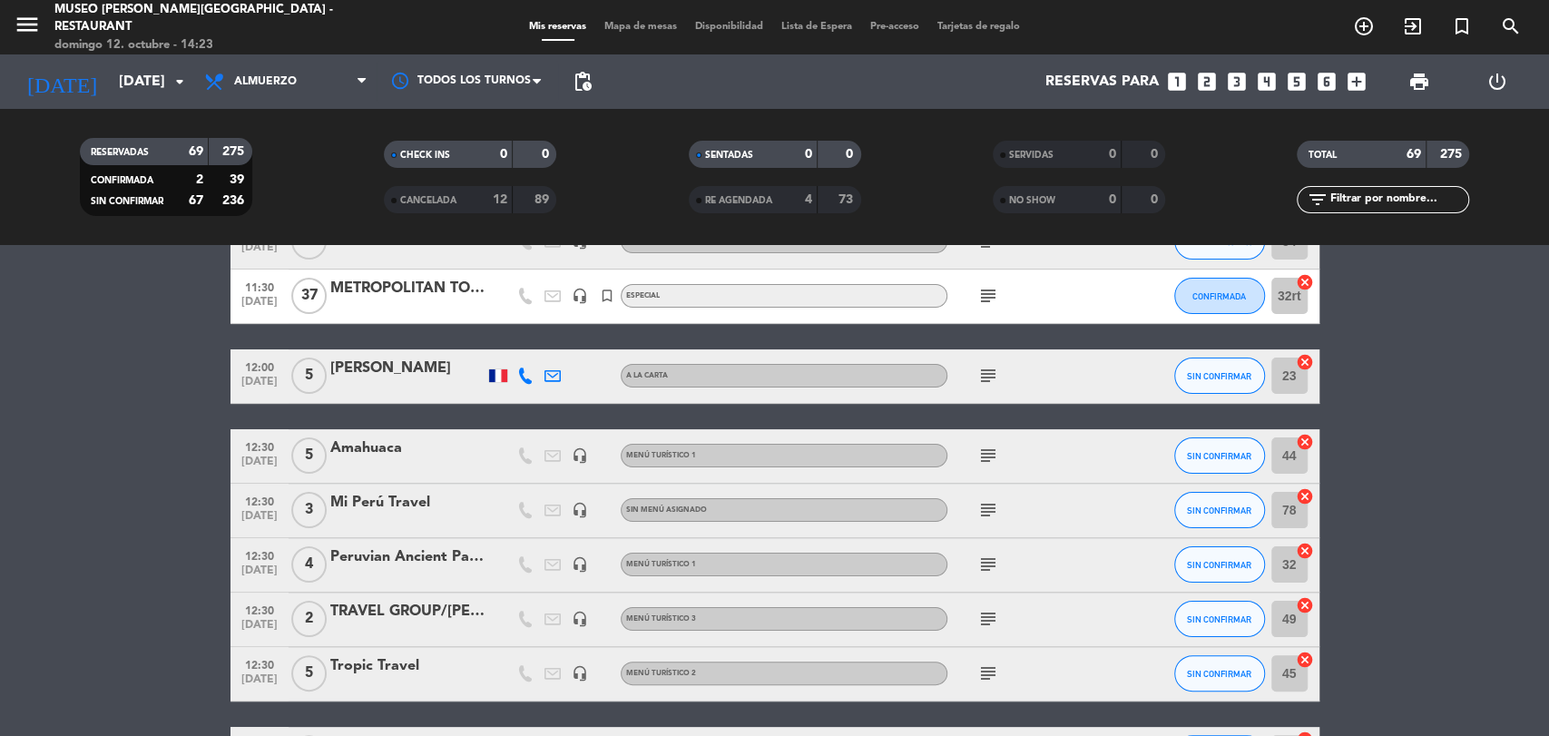
scroll to position [258, 0]
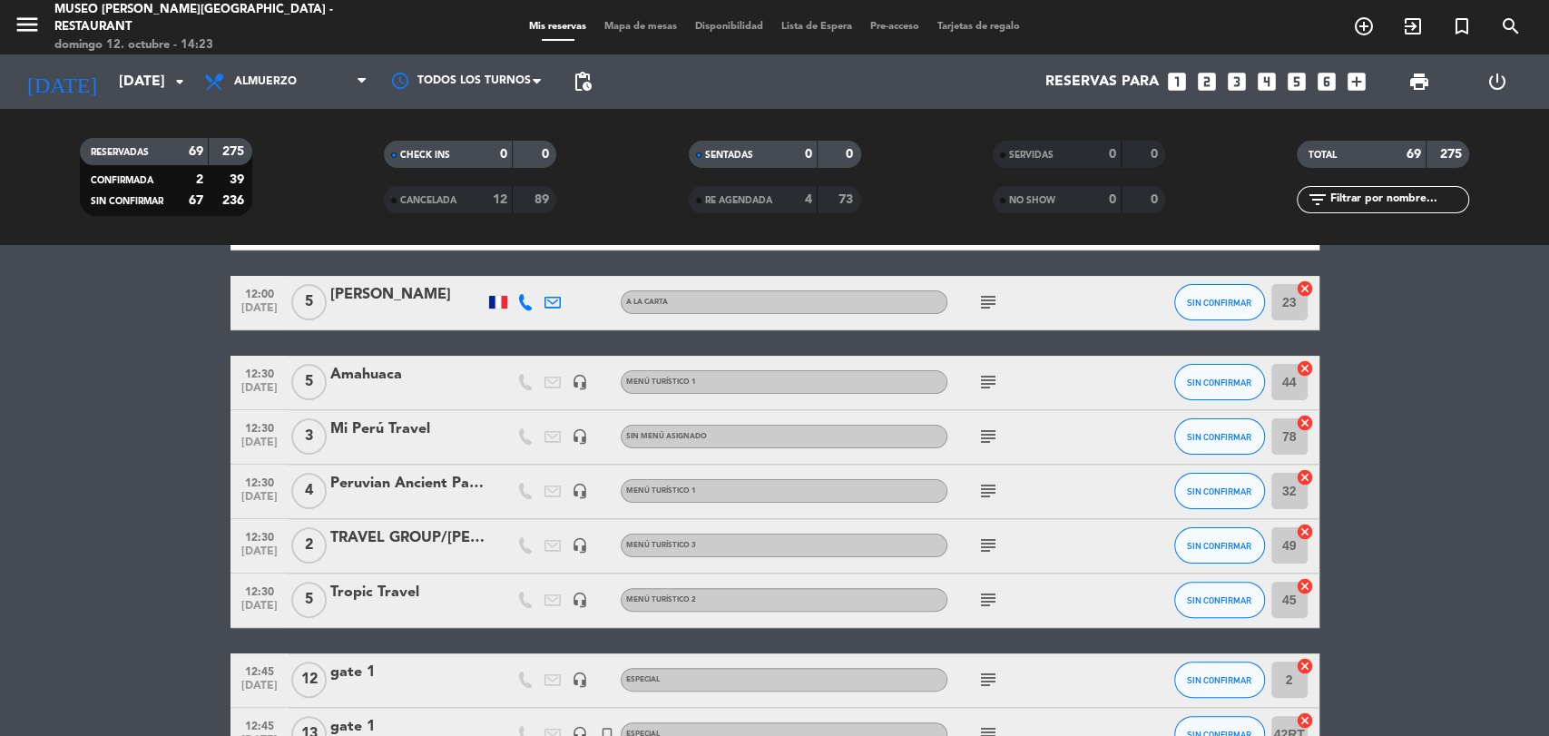
click at [1343, 204] on input "text" at bounding box center [1398, 200] width 141 height 20
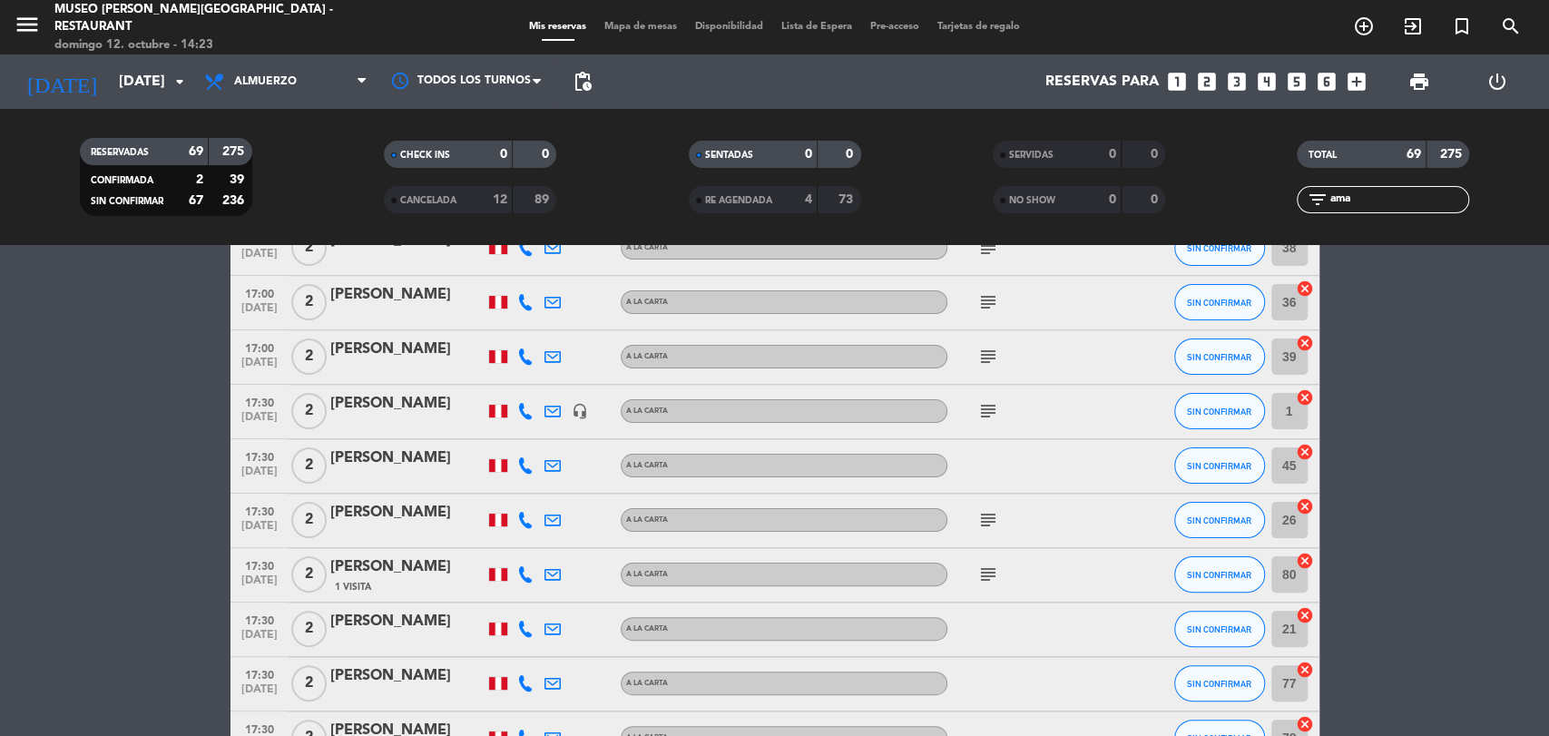
scroll to position [0, 0]
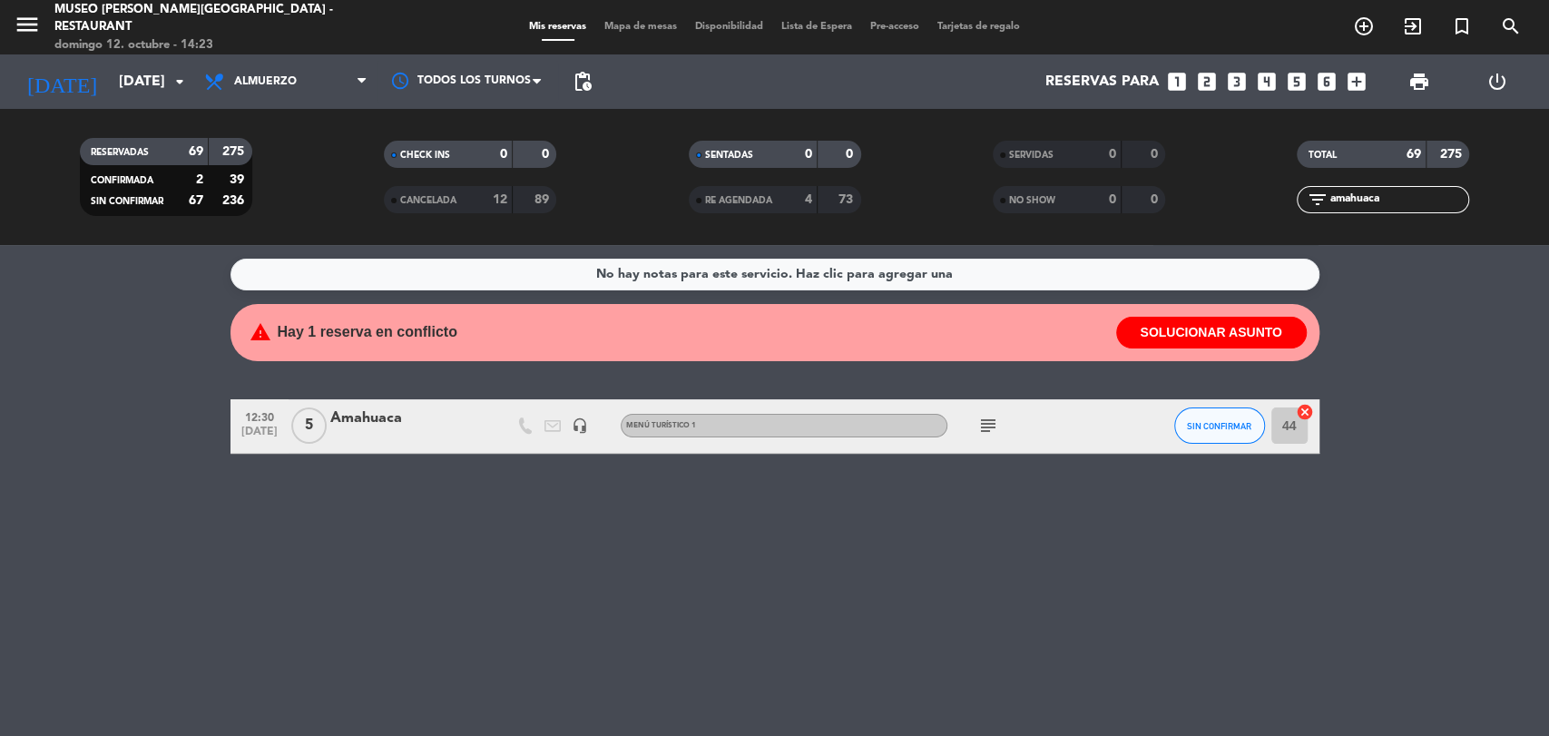
type input "amahuaca"
click at [386, 418] on div "Amahuaca" at bounding box center [407, 419] width 154 height 24
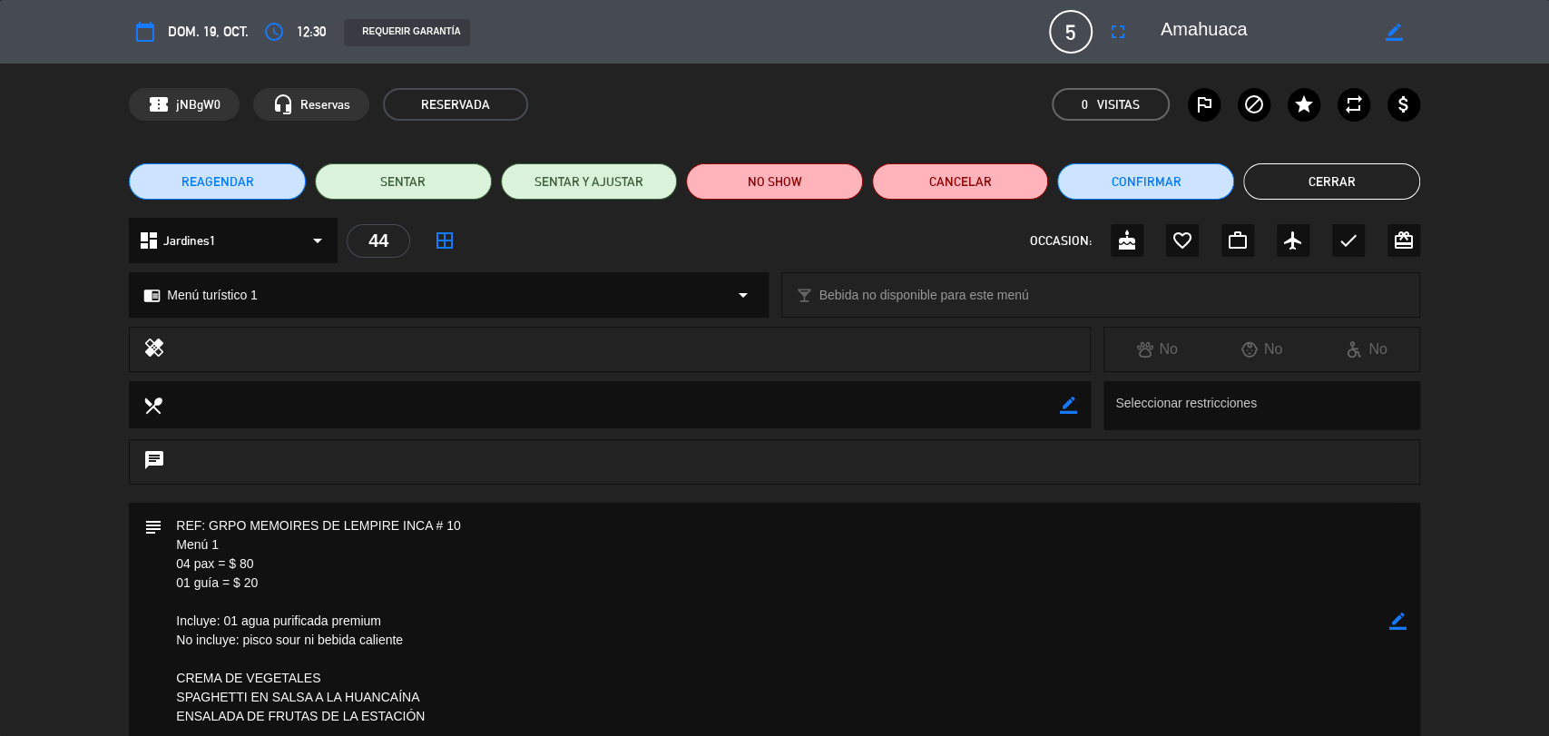
click at [1392, 618] on icon "border_color" at bounding box center [1397, 621] width 17 height 17
click at [170, 517] on textarea at bounding box center [775, 621] width 1227 height 237
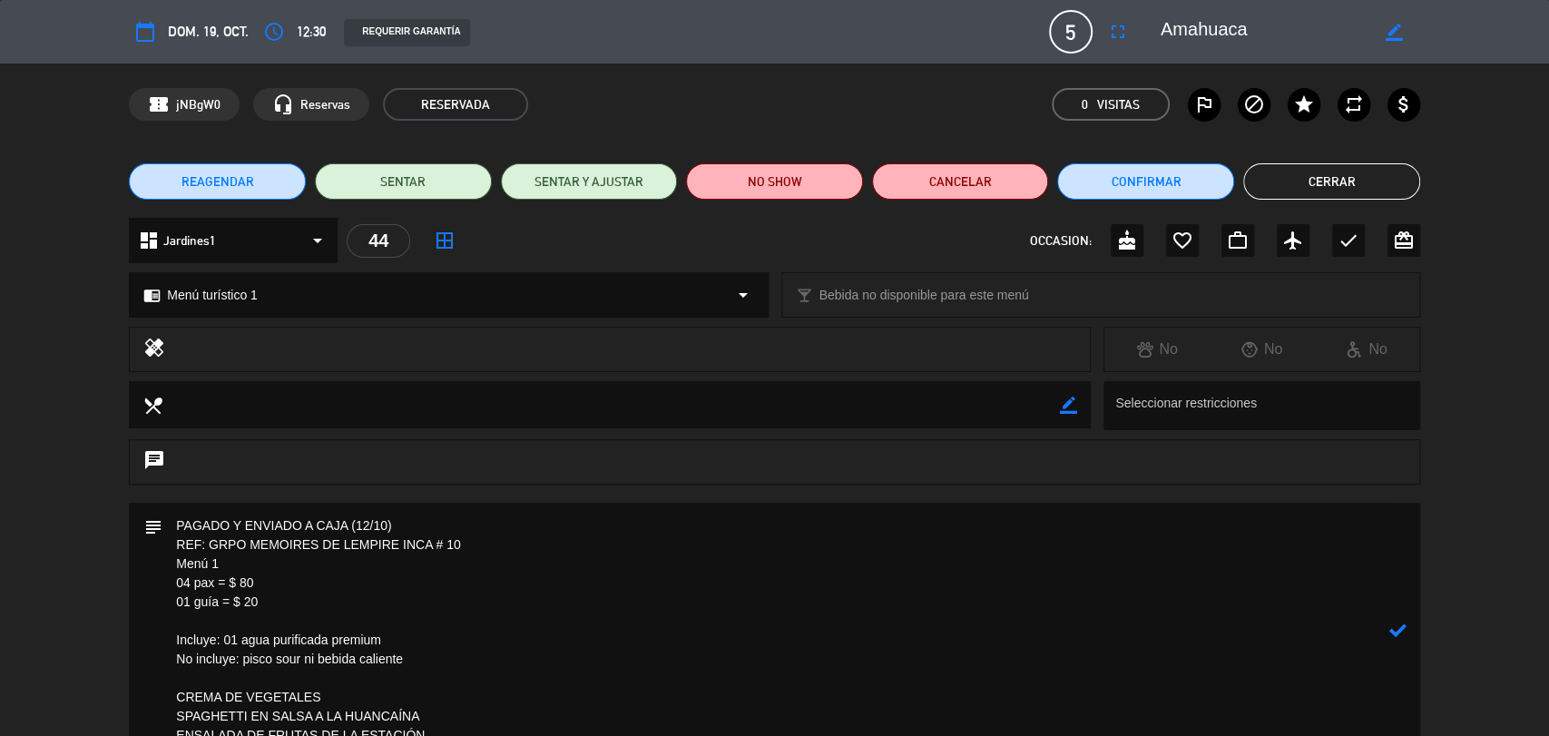
type textarea "PAGADO Y ENVIADO A CAJA (12/10) REF: GRPO MEMOIRES DE LEMPIRE INCA # 10 Menú 1 …"
click at [1397, 631] on icon at bounding box center [1397, 630] width 17 height 17
click at [1118, 169] on button "Confirmar" at bounding box center [1145, 181] width 177 height 36
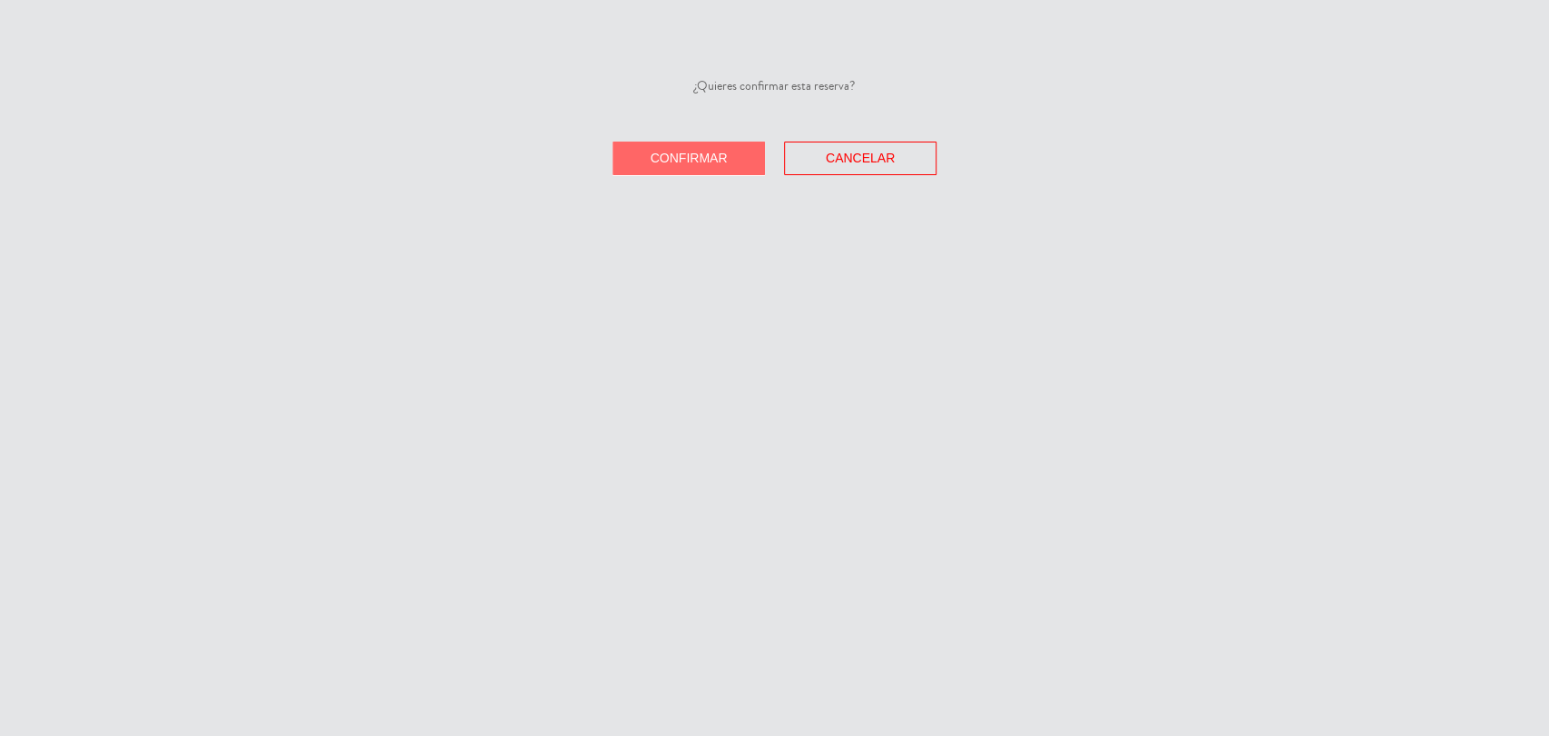
click at [705, 151] on span "Confirmar" at bounding box center [689, 158] width 77 height 15
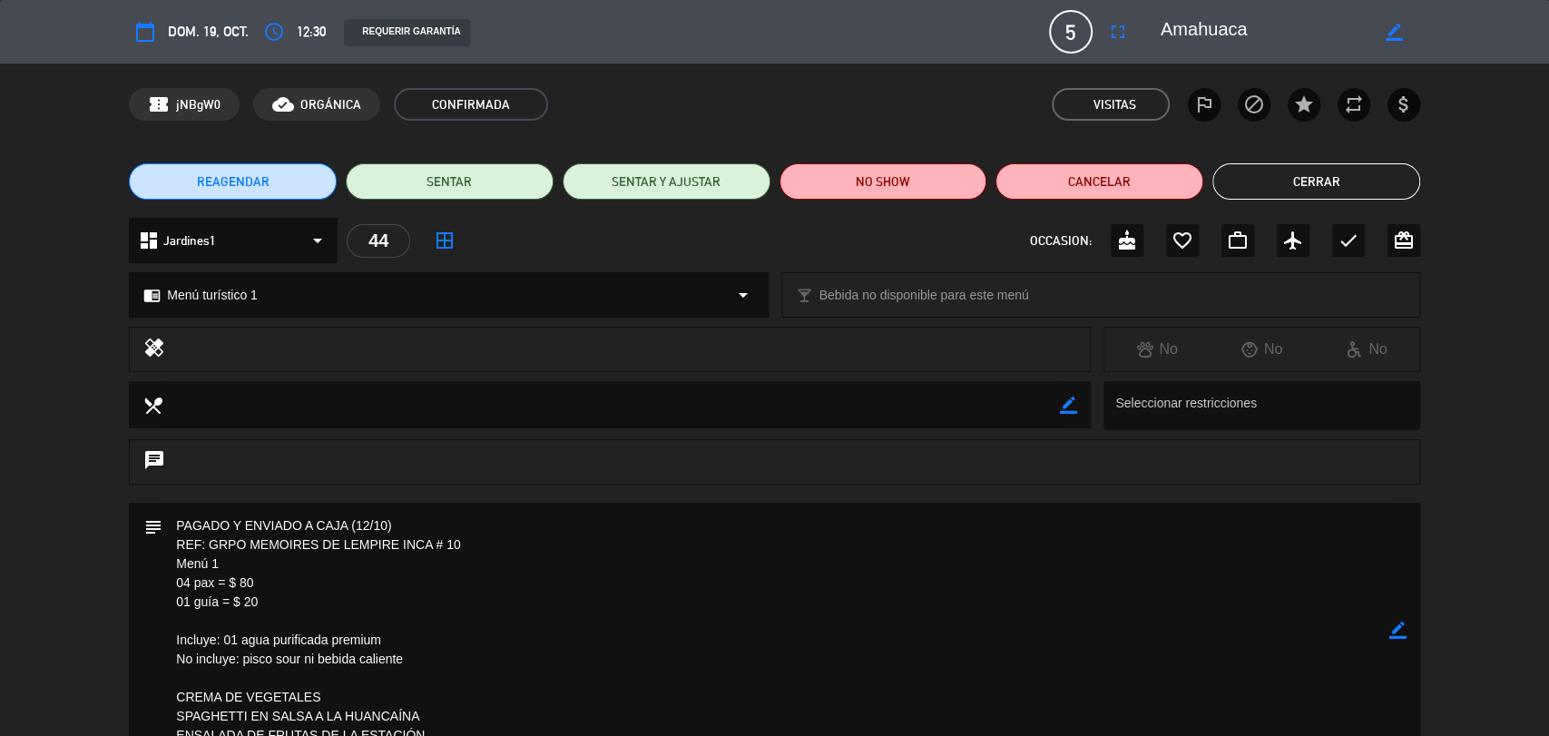
click at [267, 597] on textarea at bounding box center [775, 631] width 1227 height 256
drag, startPoint x: 267, startPoint y: 597, endPoint x: 170, endPoint y: 547, distance: 109.2
click at [170, 547] on textarea at bounding box center [775, 631] width 1227 height 256
click at [1403, 630] on icon "border_color" at bounding box center [1397, 630] width 17 height 17
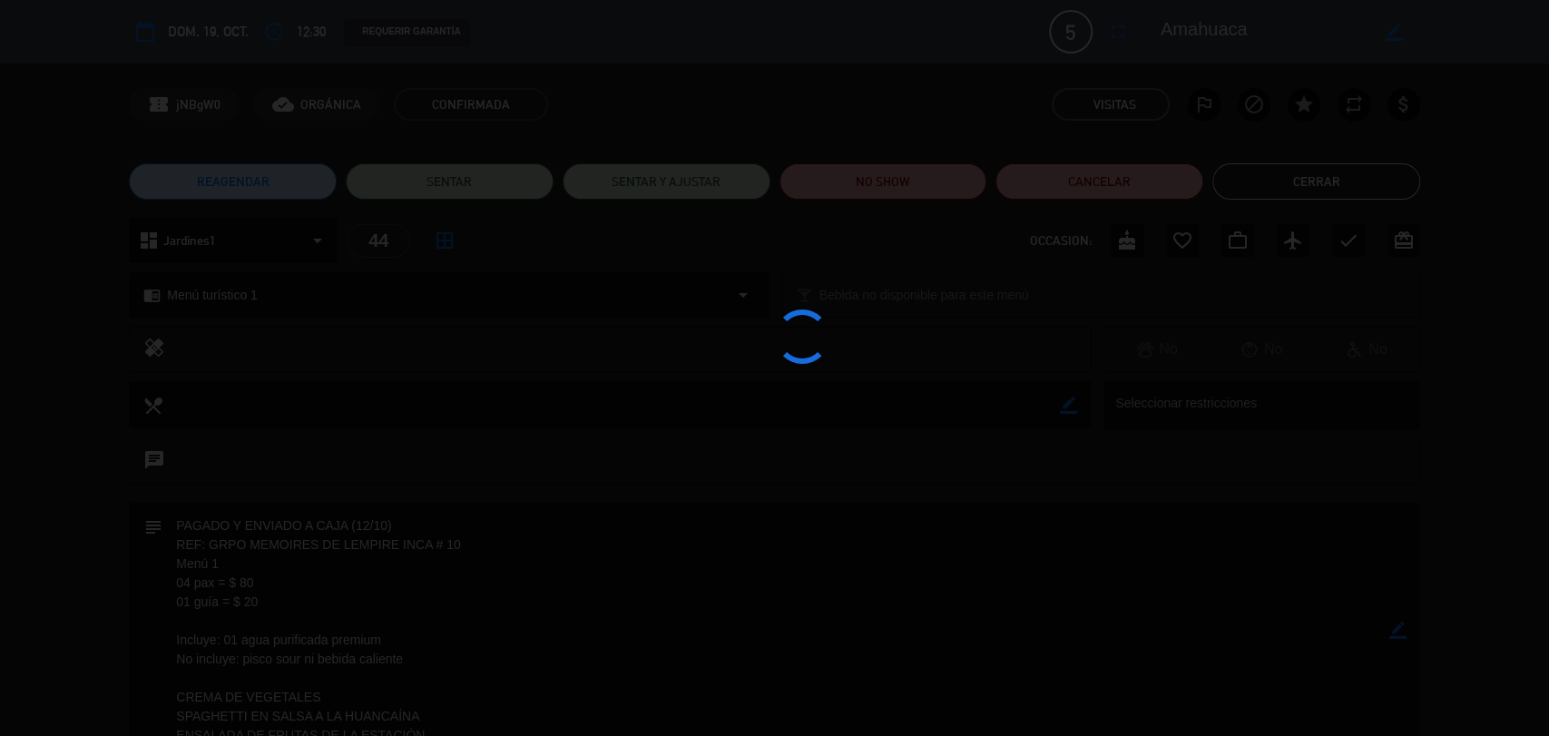
click at [1403, 630] on div at bounding box center [774, 368] width 1549 height 736
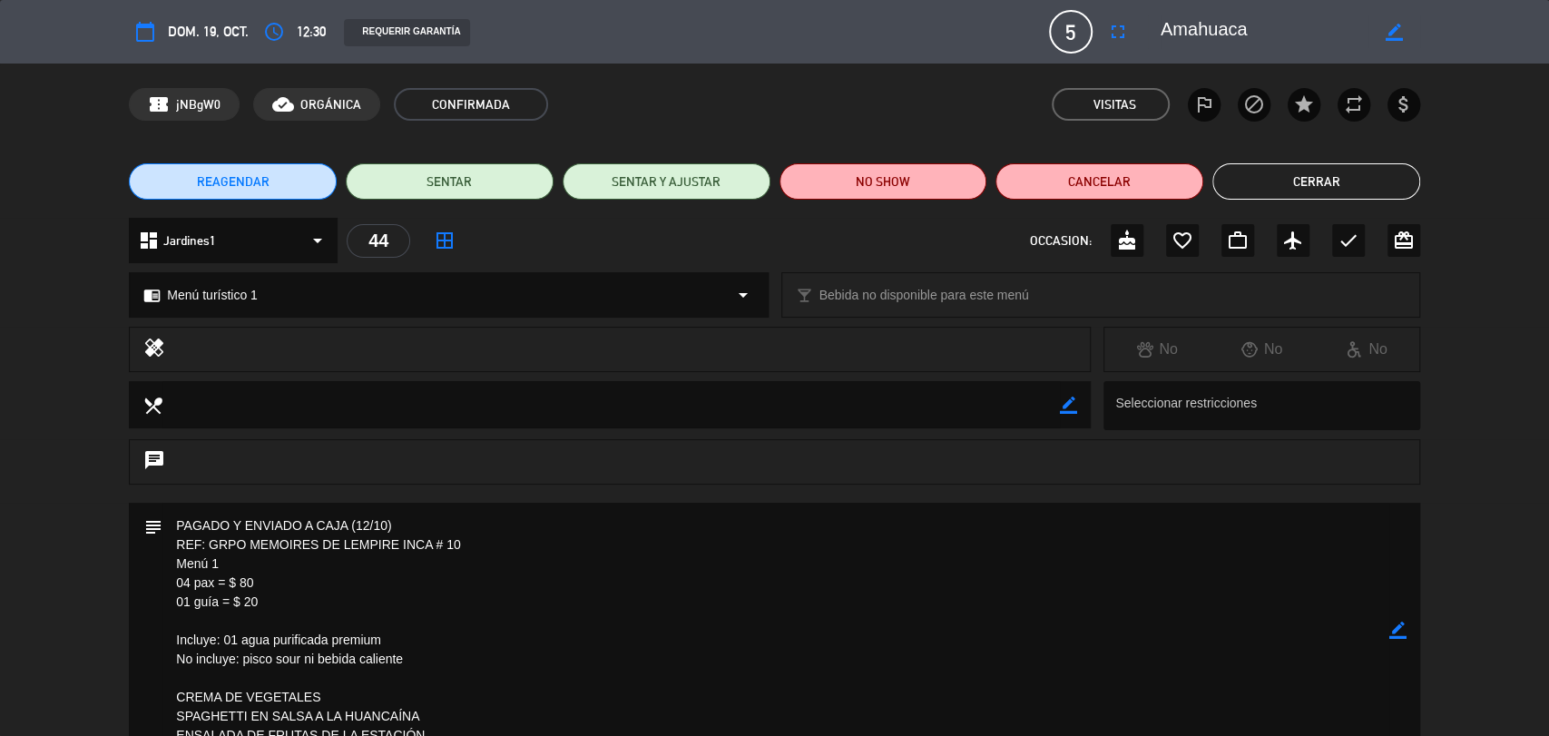
click at [1393, 628] on icon "border_color" at bounding box center [1397, 630] width 17 height 17
click at [1393, 628] on icon at bounding box center [1397, 630] width 17 height 17
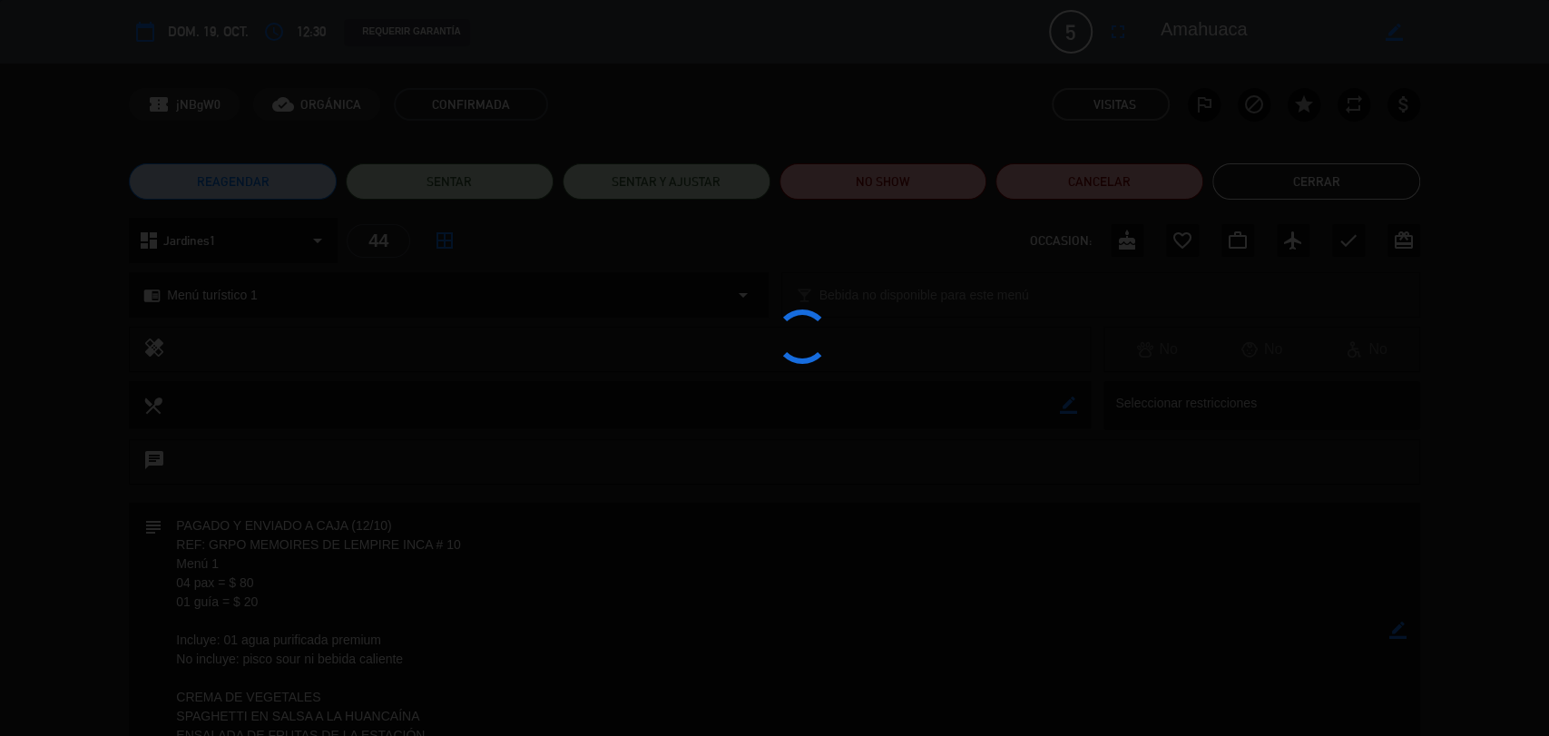
click at [1393, 628] on div at bounding box center [774, 368] width 1549 height 736
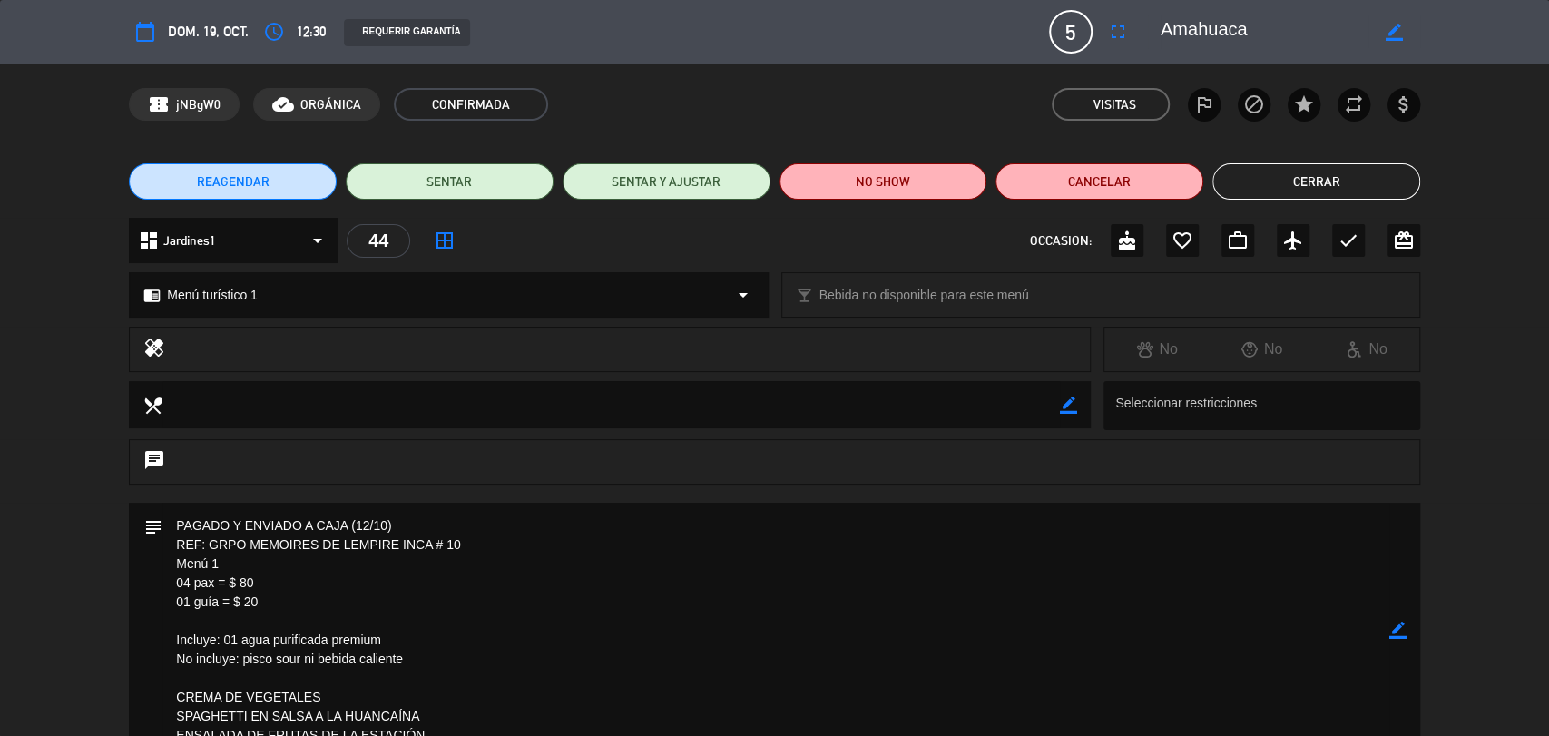
click at [1398, 631] on icon "border_color" at bounding box center [1397, 630] width 17 height 17
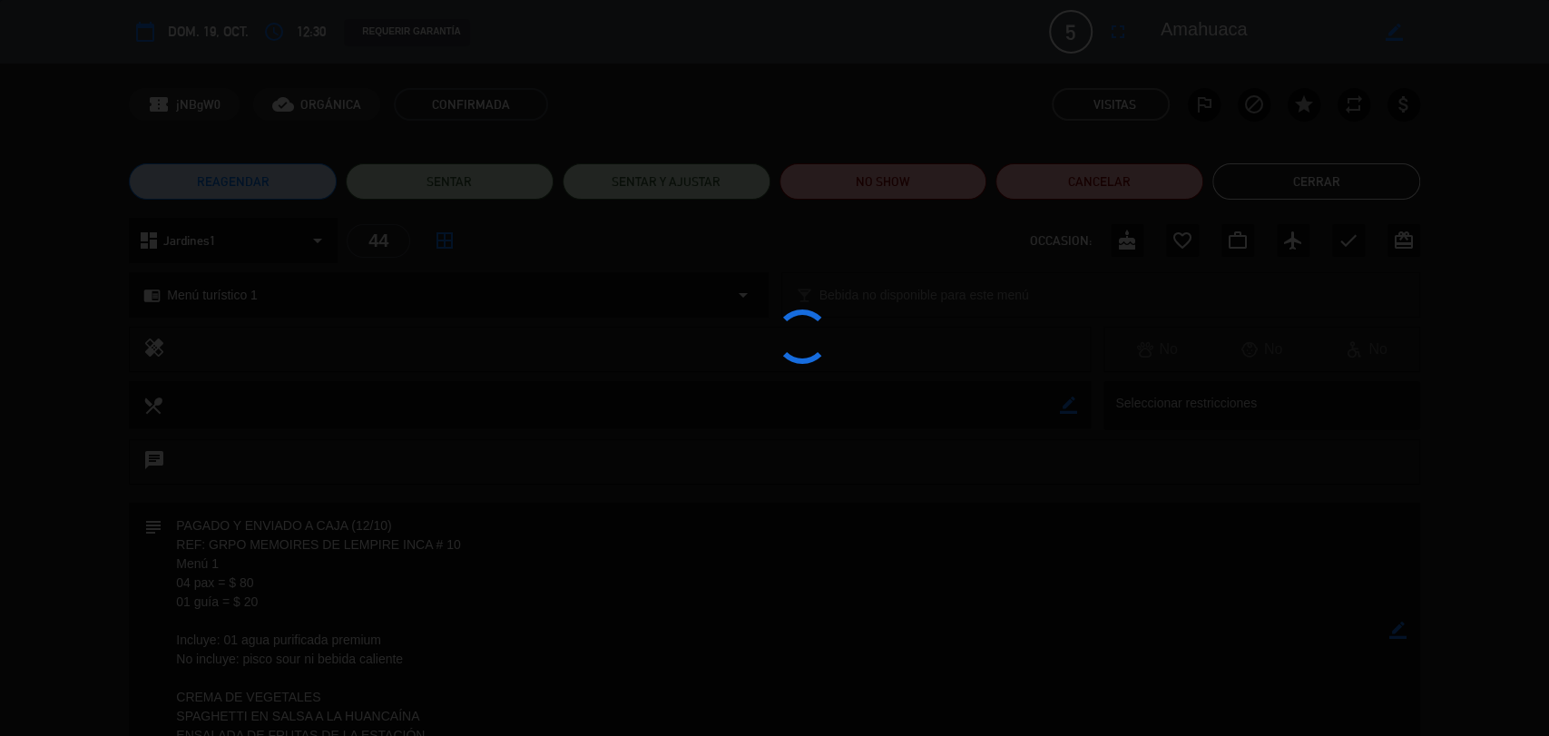
click at [1398, 631] on div at bounding box center [774, 368] width 1549 height 736
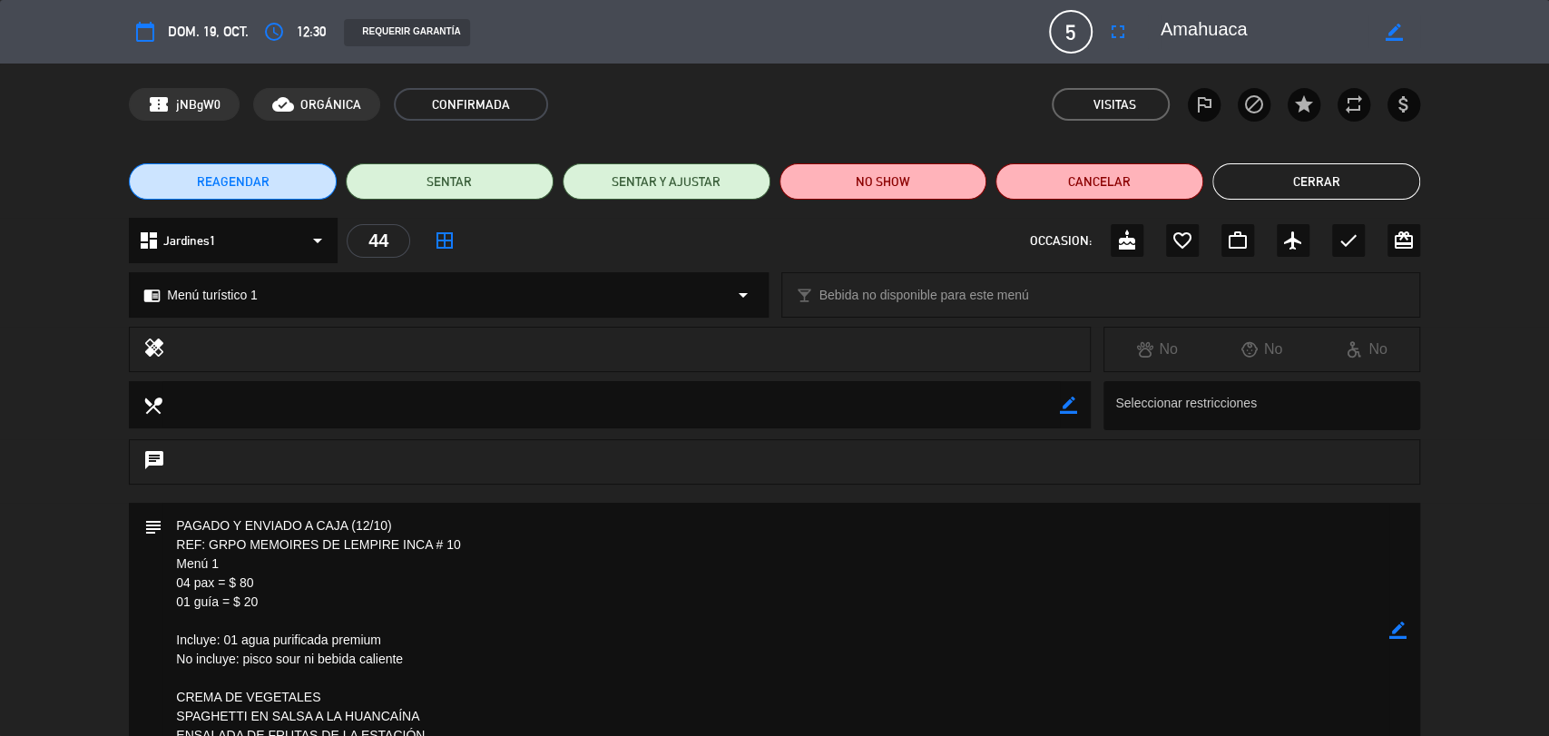
click at [563, 550] on textarea at bounding box center [775, 631] width 1227 height 256
click at [1398, 630] on icon "border_color" at bounding box center [1397, 630] width 17 height 17
click at [1394, 626] on icon at bounding box center [1397, 630] width 17 height 17
click at [0, 0] on div at bounding box center [0, 0] width 0 height 0
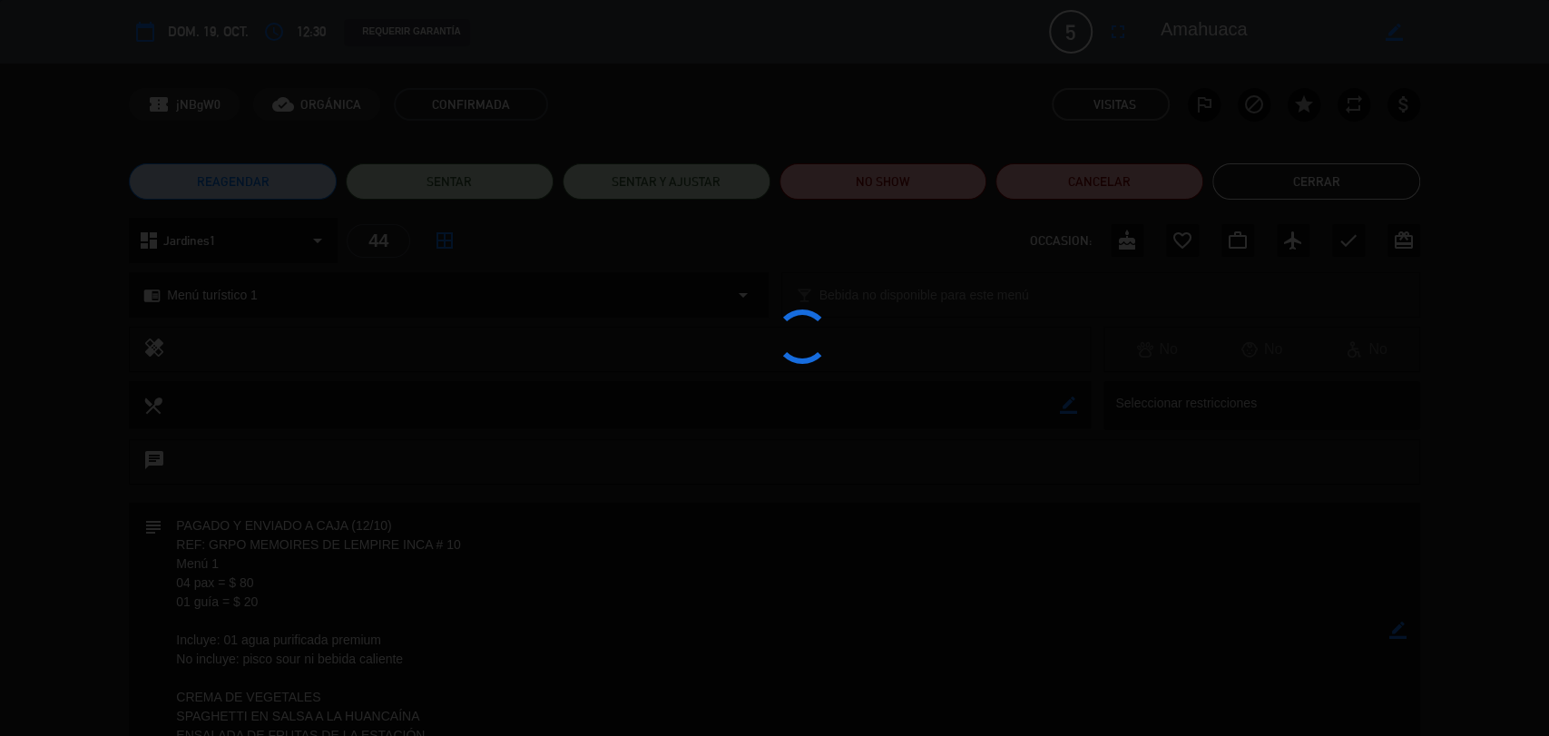
click at [1394, 626] on div at bounding box center [774, 368] width 1549 height 736
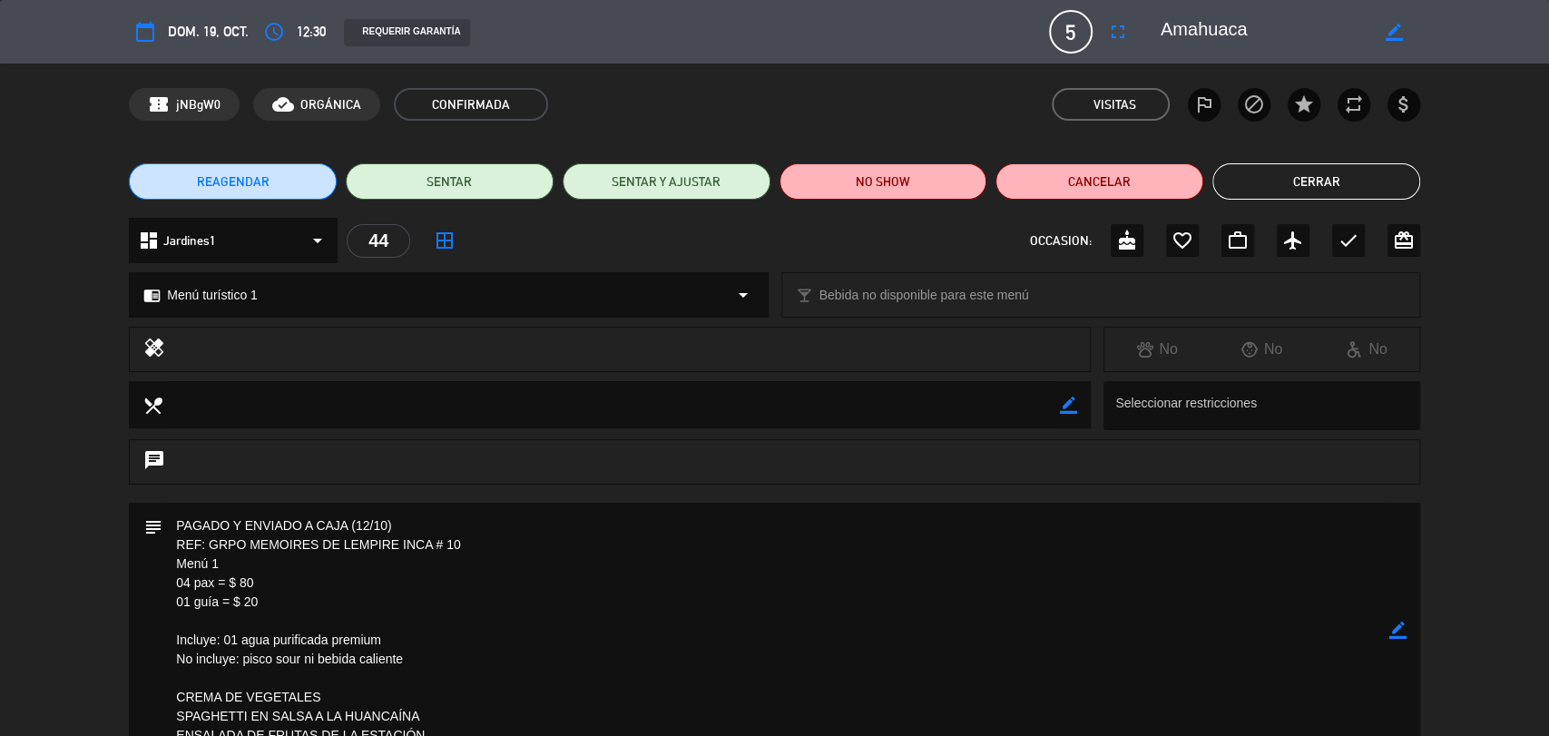
click at [1336, 187] on button "Cerrar" at bounding box center [1316, 181] width 208 height 36
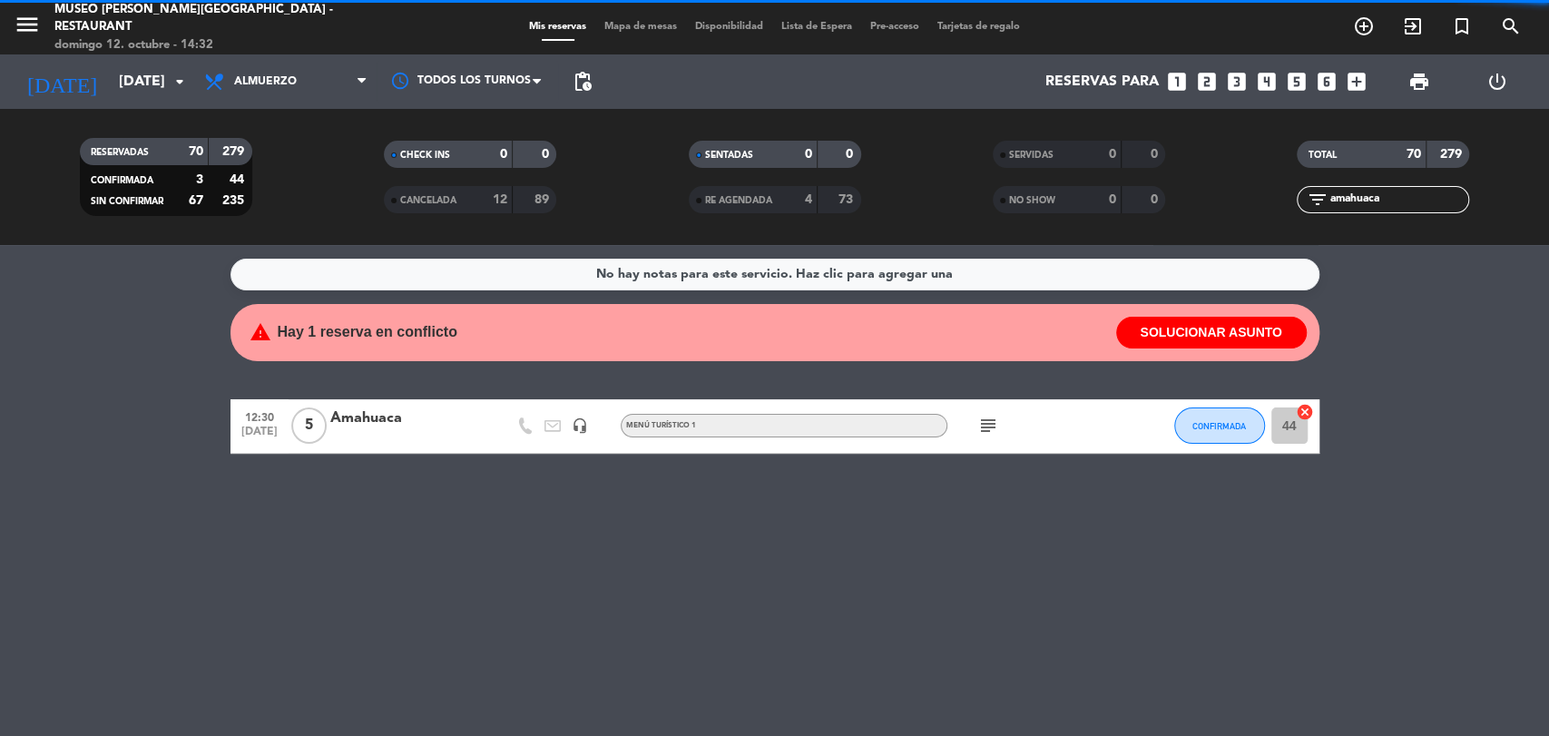
click at [1397, 208] on input "amahuaca" at bounding box center [1398, 200] width 141 height 20
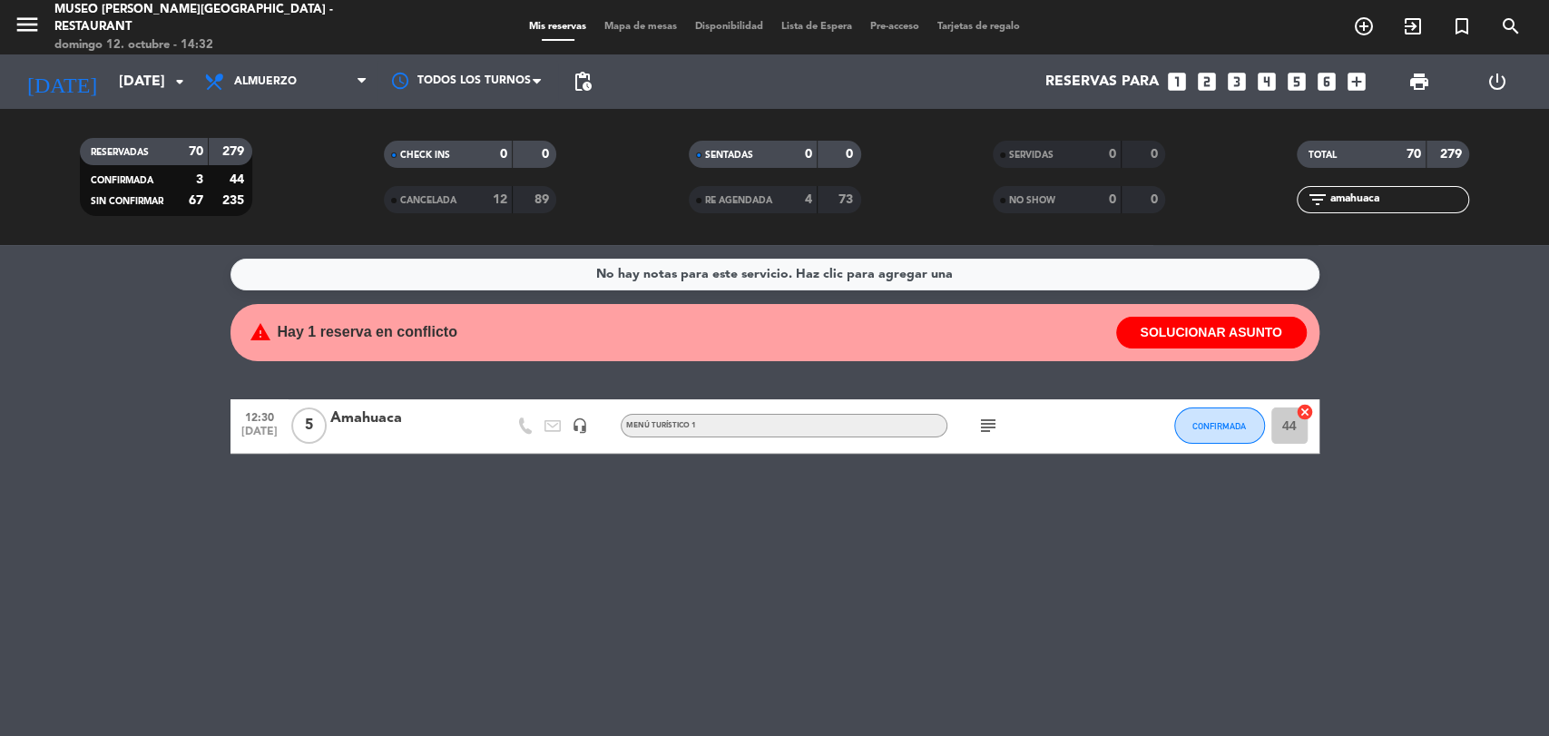
click at [1397, 208] on input "amahuaca" at bounding box center [1398, 200] width 141 height 20
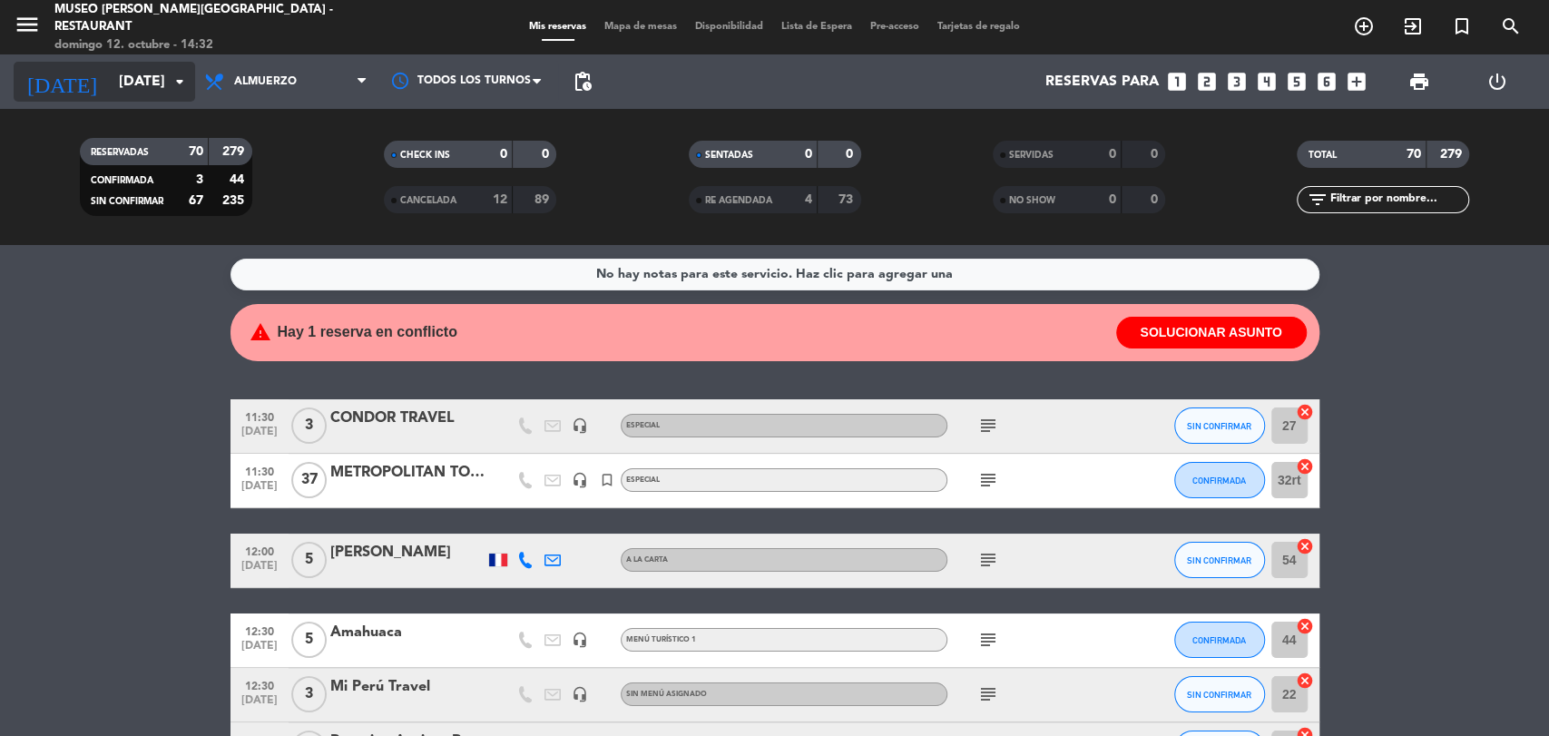
click at [155, 71] on input "[DATE]" at bounding box center [205, 81] width 191 height 35
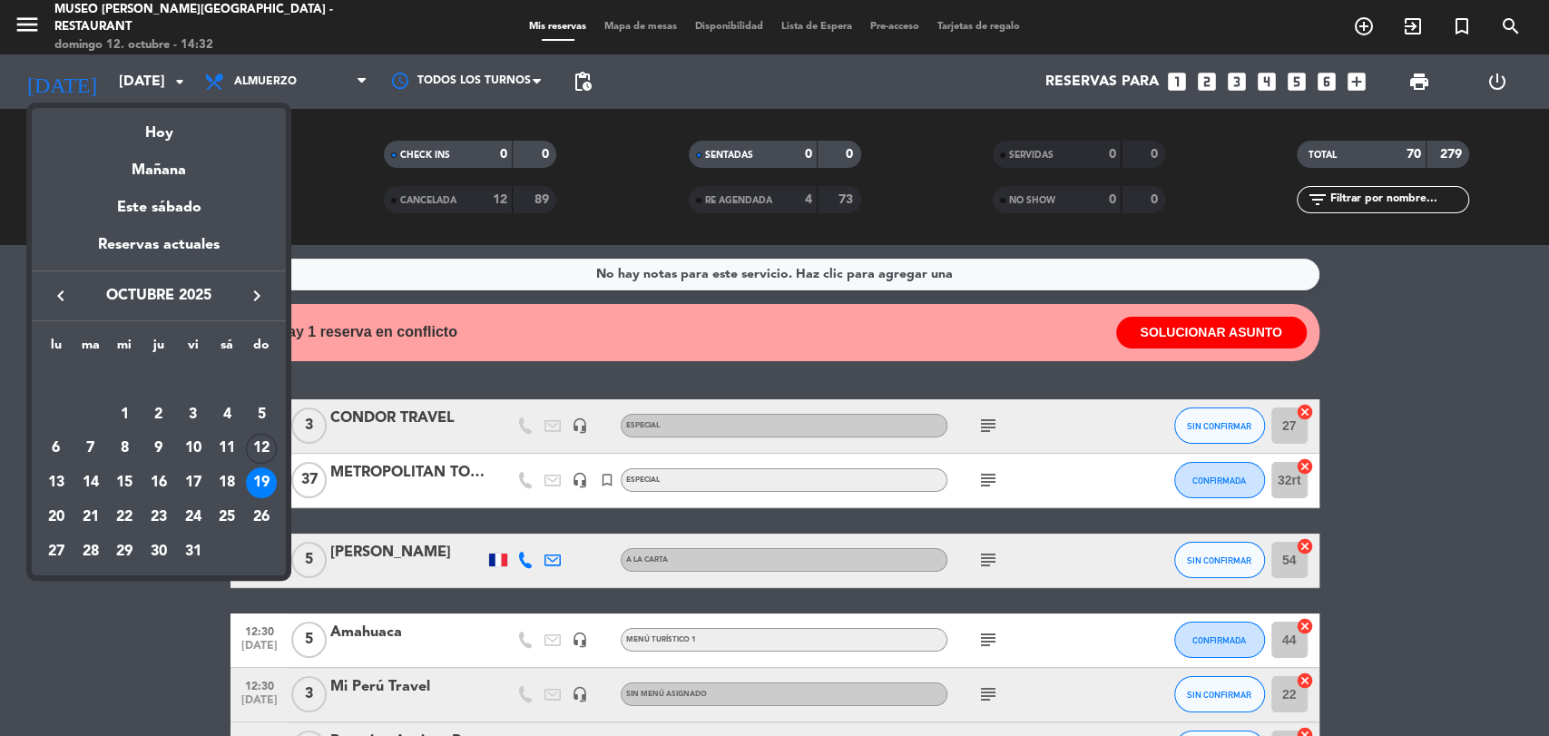
click at [253, 294] on icon "keyboard_arrow_right" at bounding box center [257, 296] width 22 height 22
click at [130, 416] on div "5" at bounding box center [124, 414] width 31 height 31
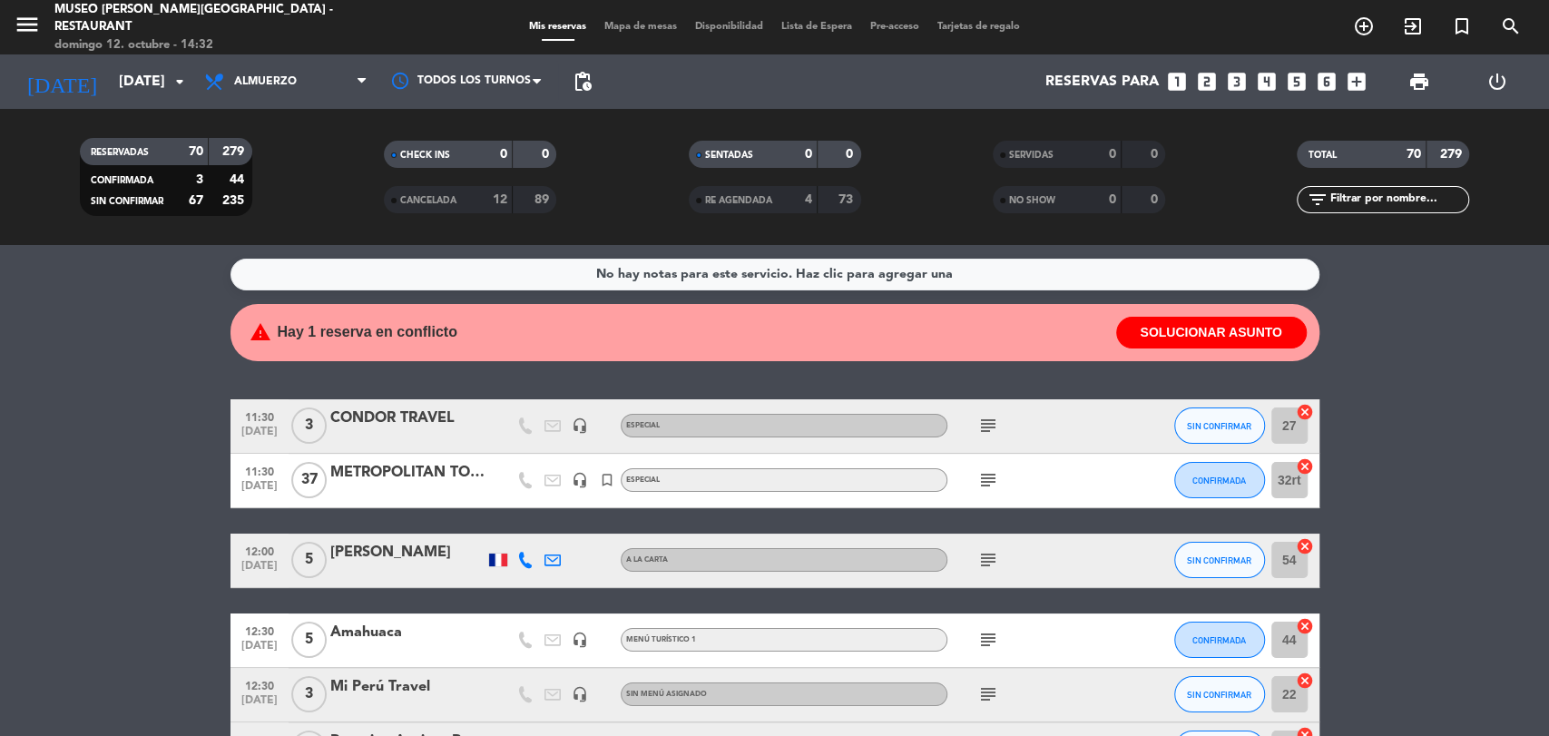
type input "[DATE]"
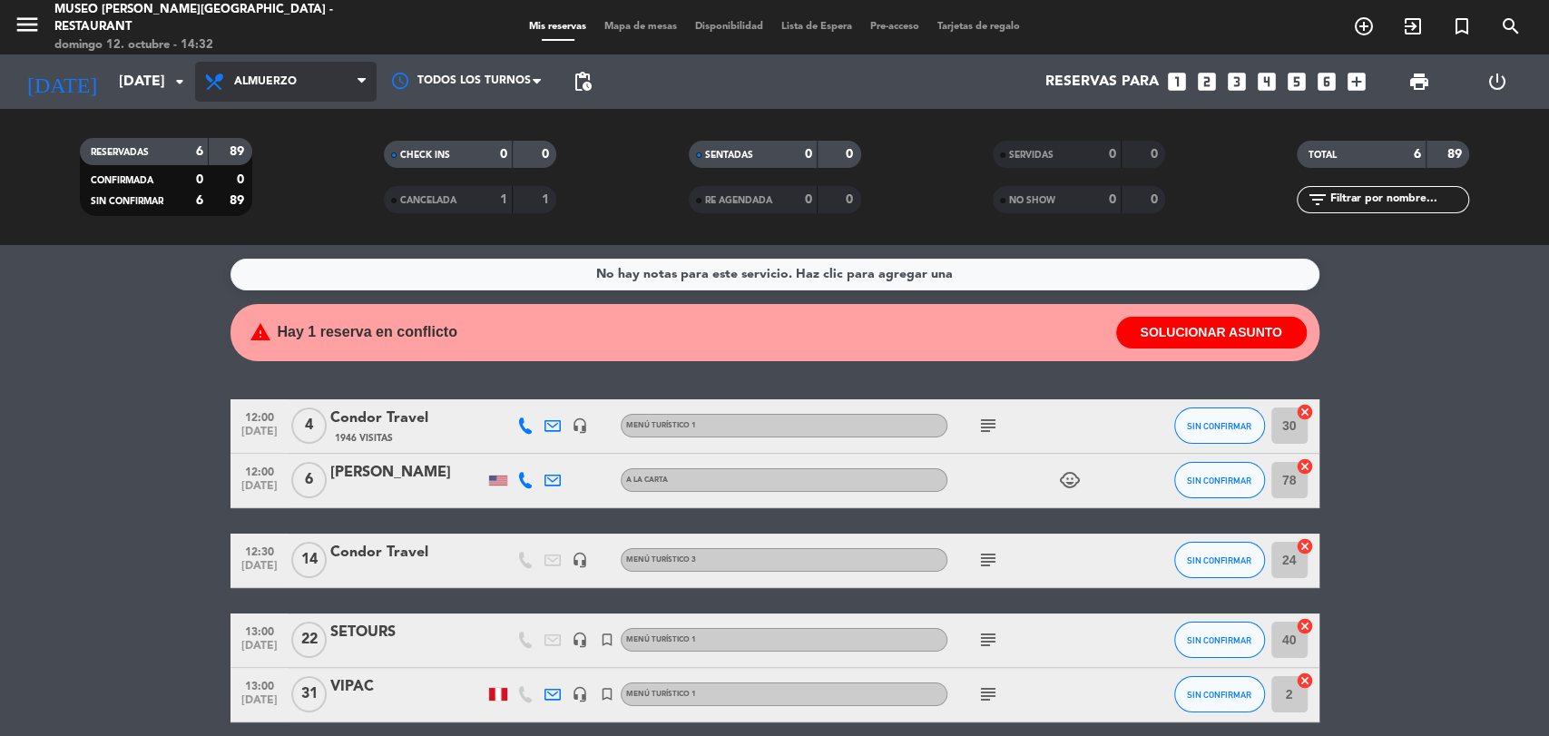
click at [337, 89] on span "Almuerzo" at bounding box center [285, 82] width 181 height 40
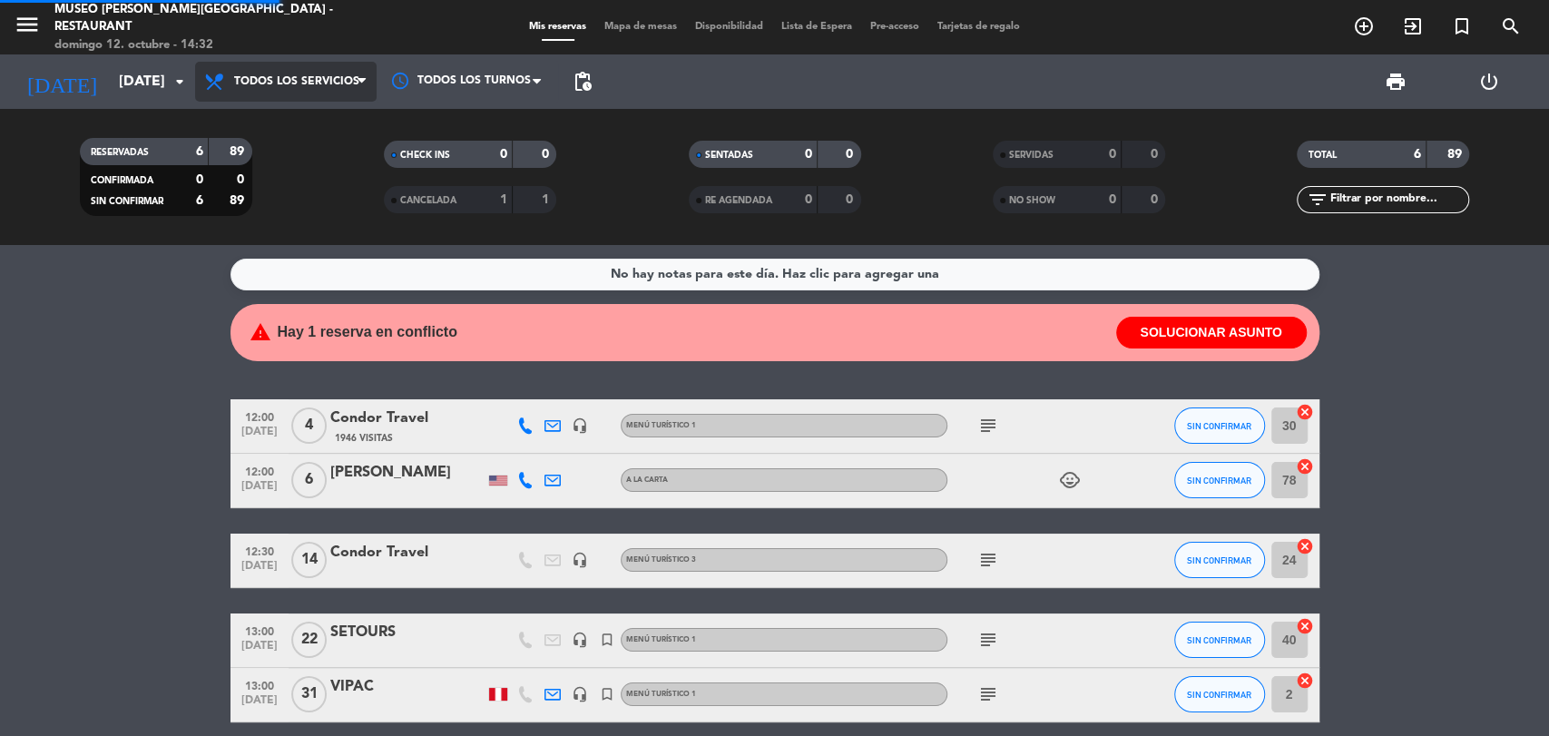
click at [305, 122] on div "menu [GEOGRAPHIC_DATA][PERSON_NAME] - Restaurant [DATE] 12. octubre - 14:32 Mis…" at bounding box center [774, 122] width 1549 height 245
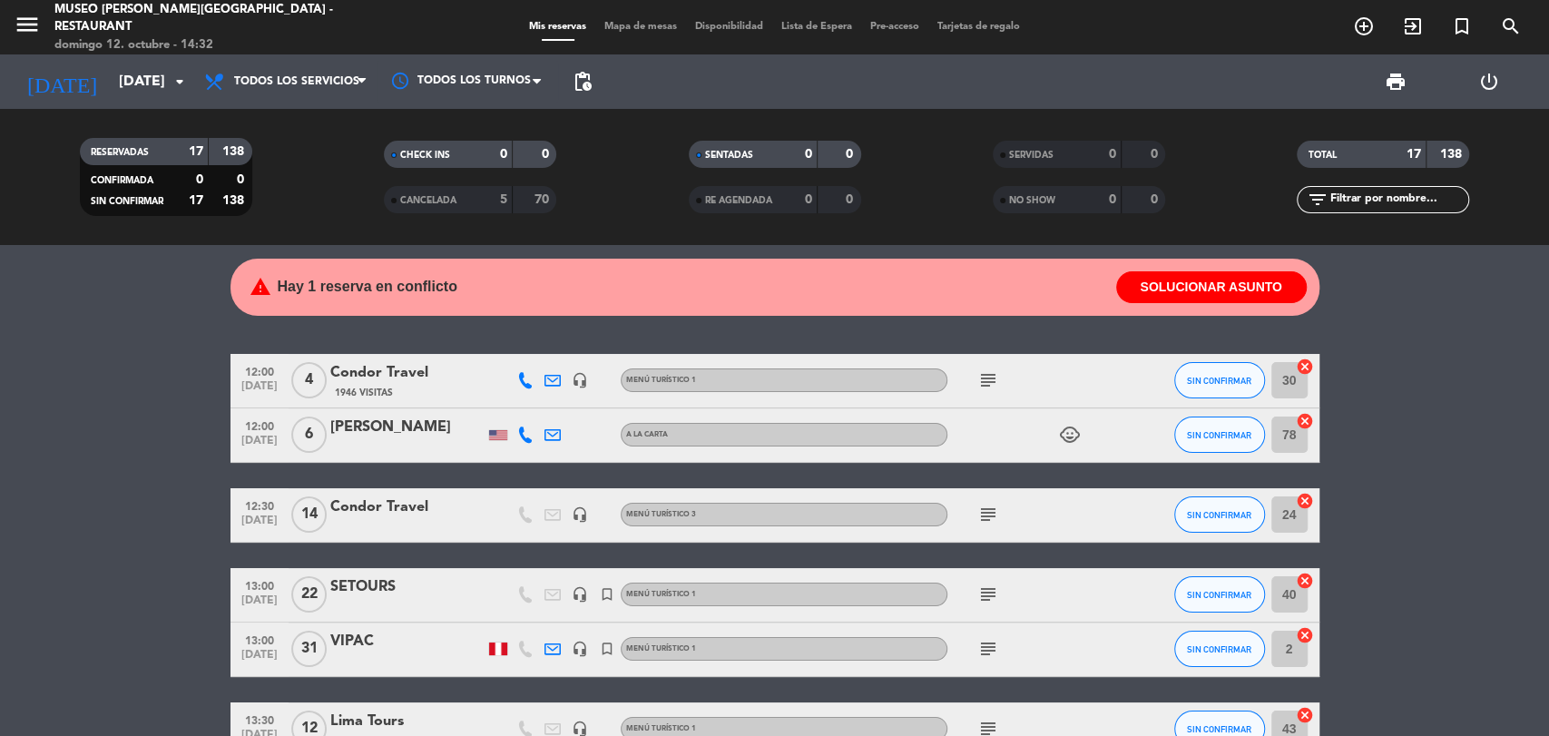
click at [1355, 198] on input "text" at bounding box center [1398, 200] width 141 height 20
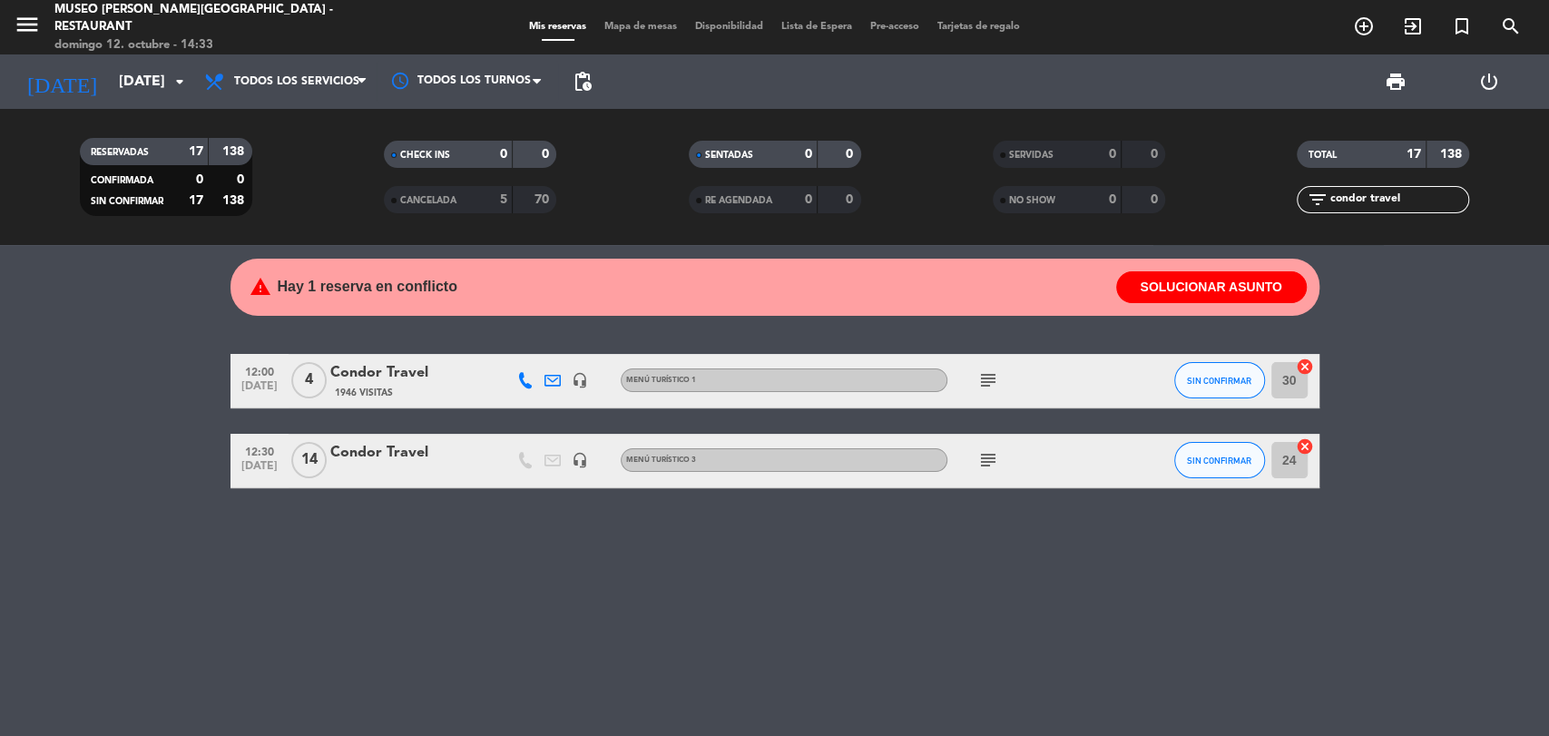
type input "condor travel"
click at [407, 366] on div "Condor Travel" at bounding box center [407, 373] width 154 height 24
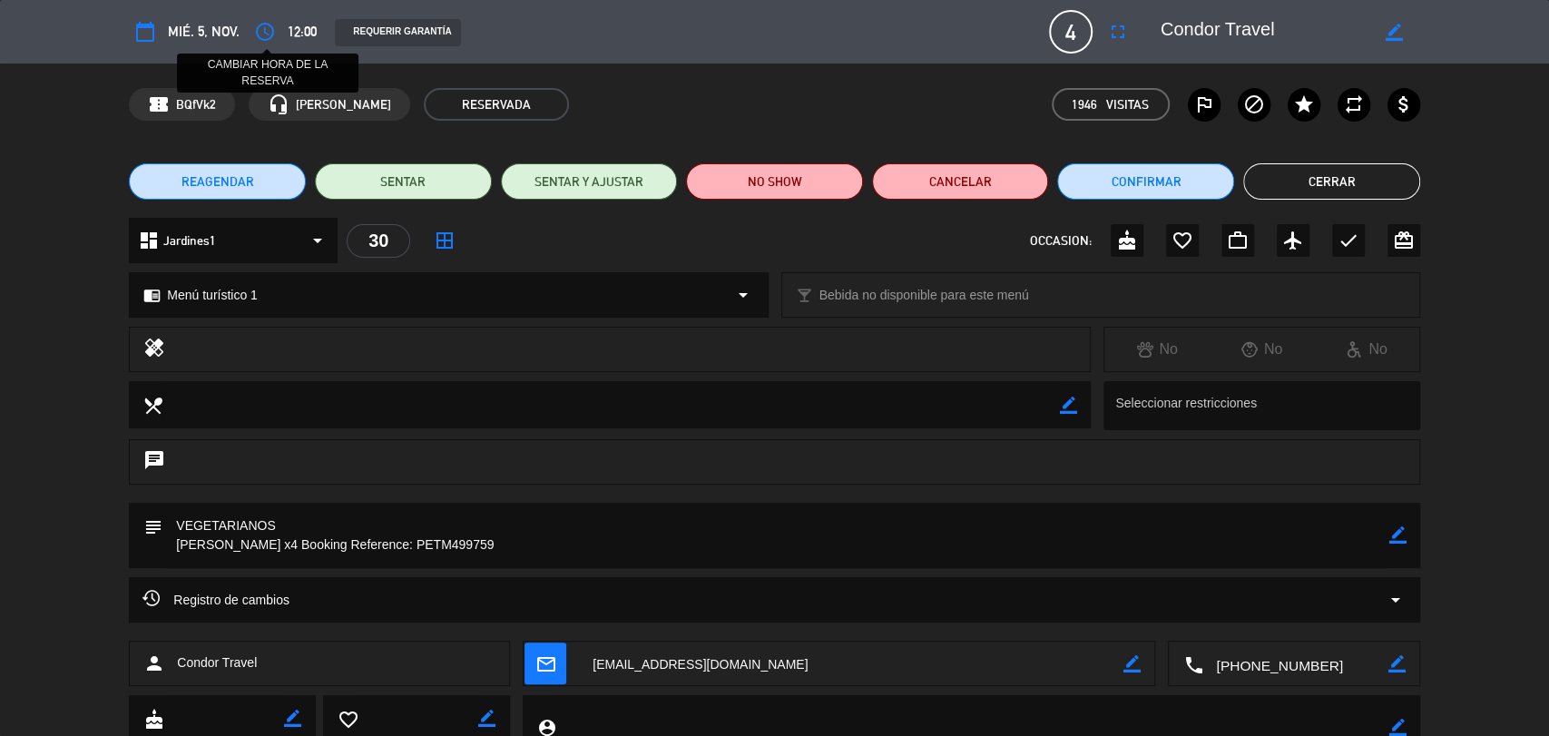
click at [266, 34] on icon "access_time" at bounding box center [265, 32] width 22 height 22
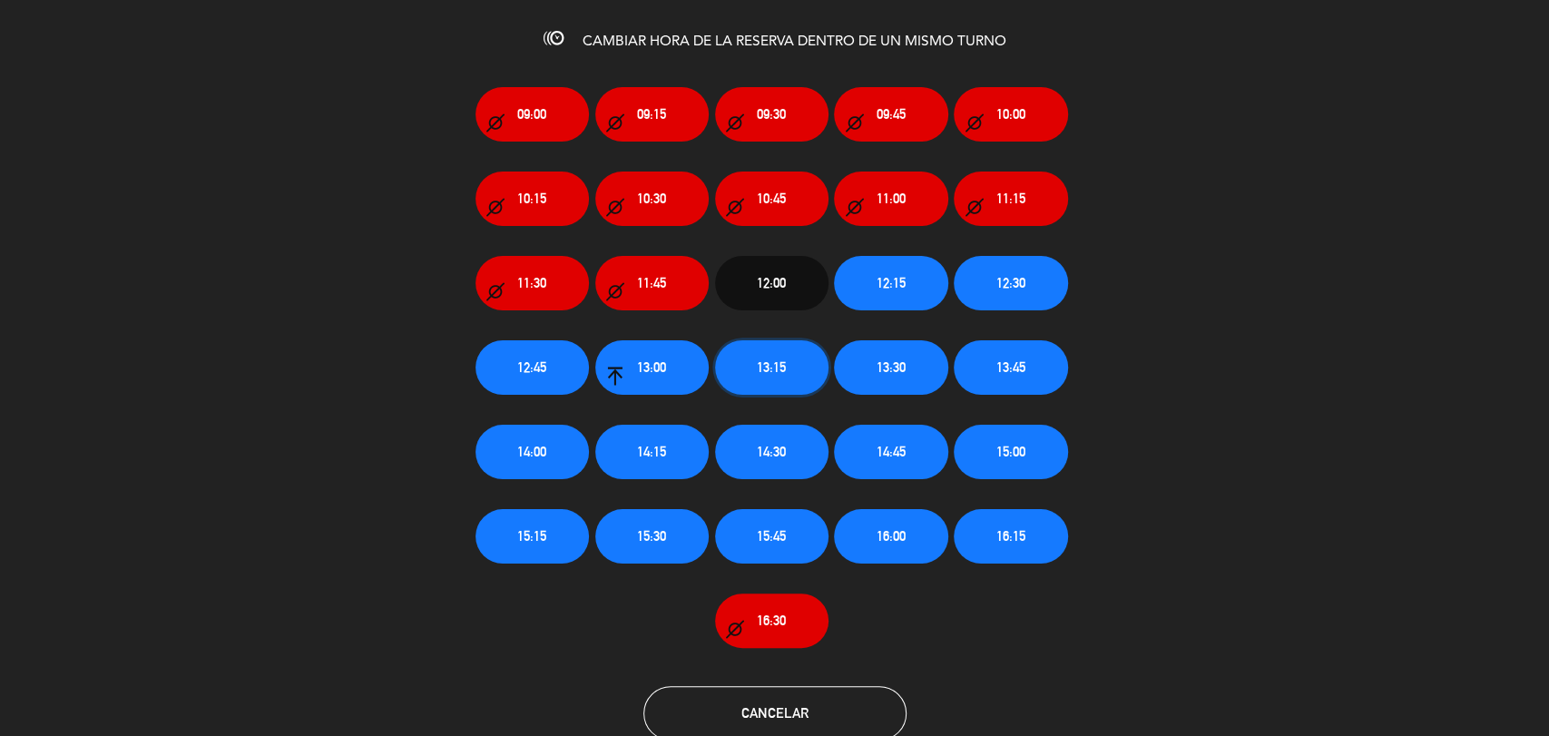
click at [773, 368] on span "13:15" at bounding box center [771, 367] width 29 height 21
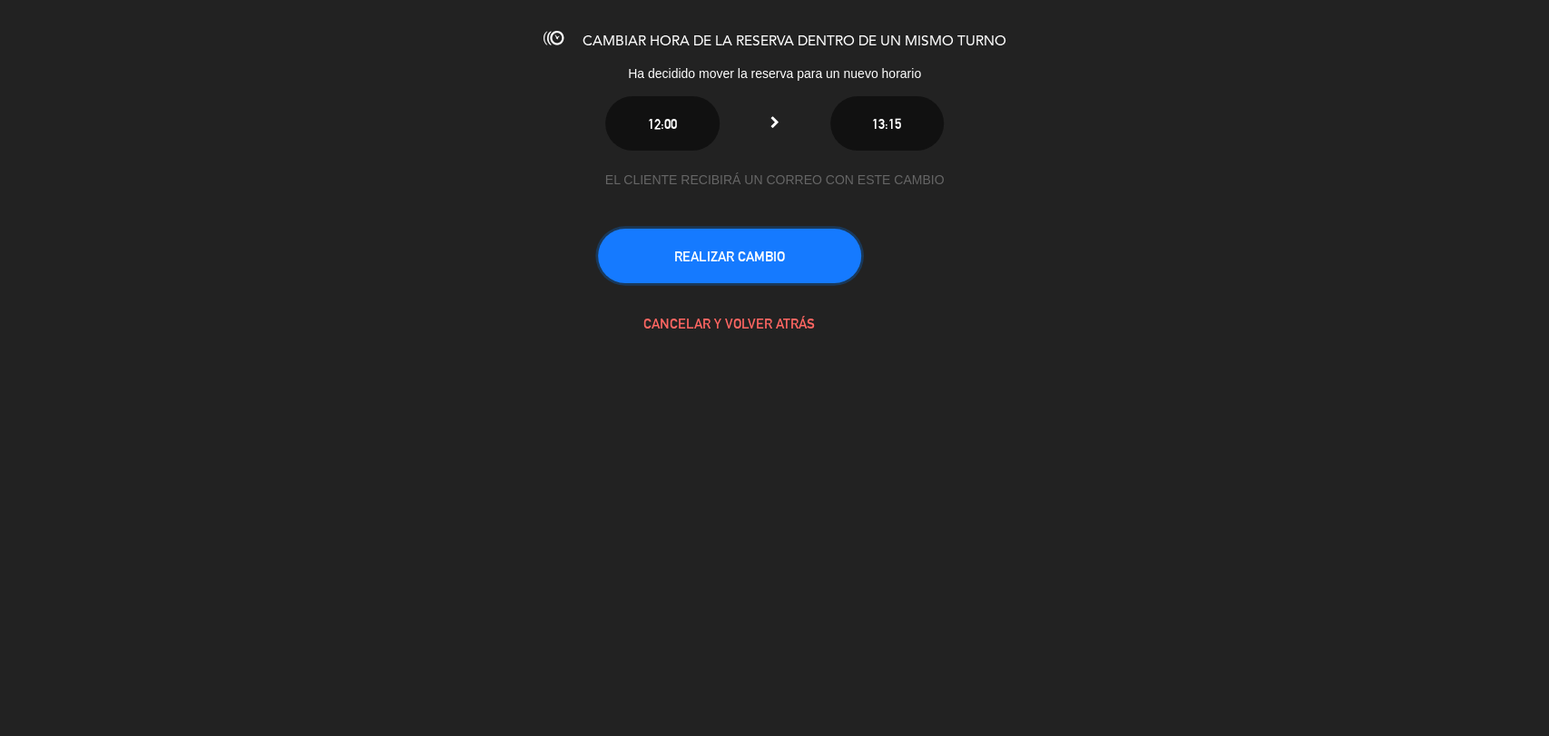
click at [770, 264] on button "REALIZAR CAMBIO" at bounding box center [729, 256] width 263 height 54
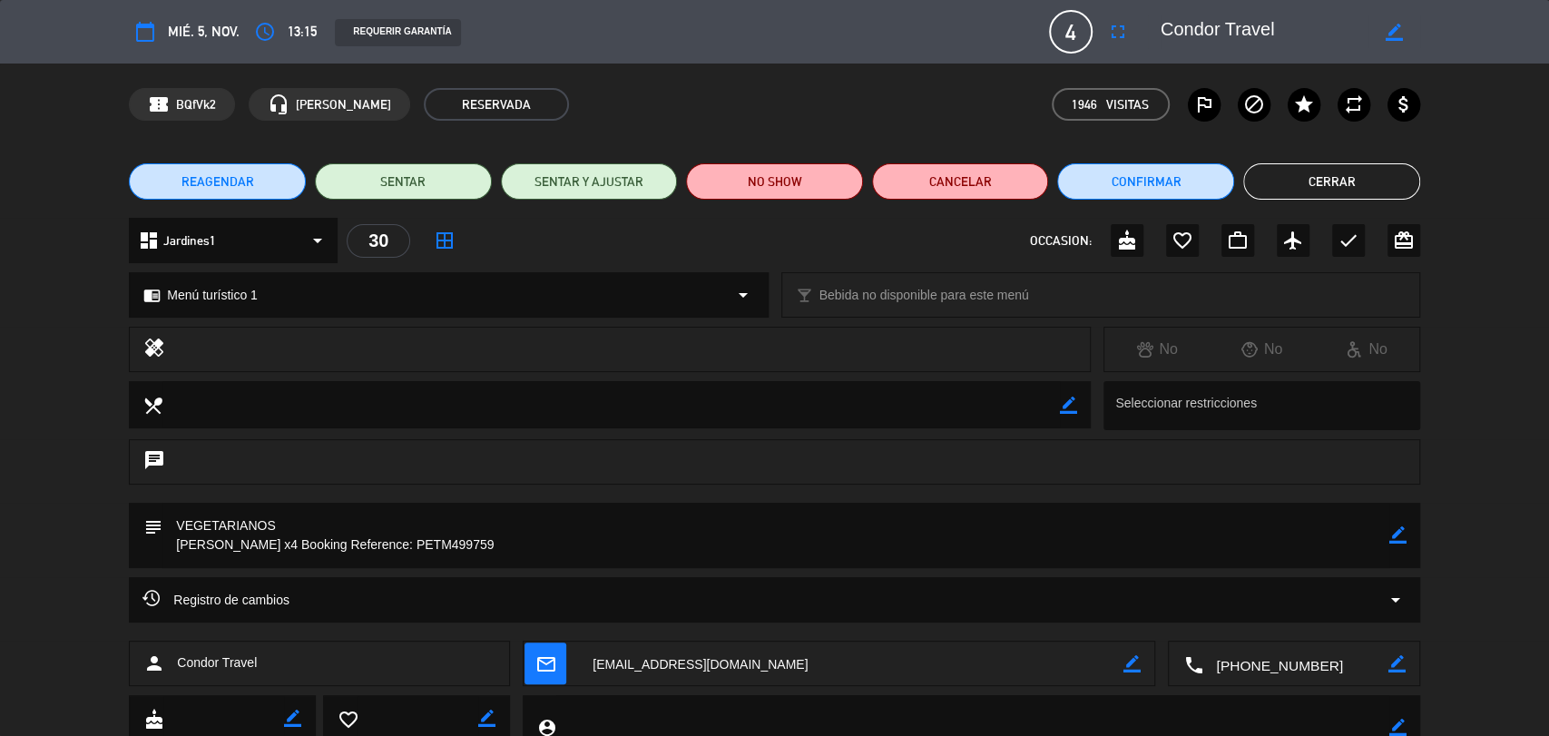
click at [1397, 532] on icon "border_color" at bounding box center [1397, 534] width 17 height 17
click at [522, 548] on textarea at bounding box center [775, 535] width 1227 height 65
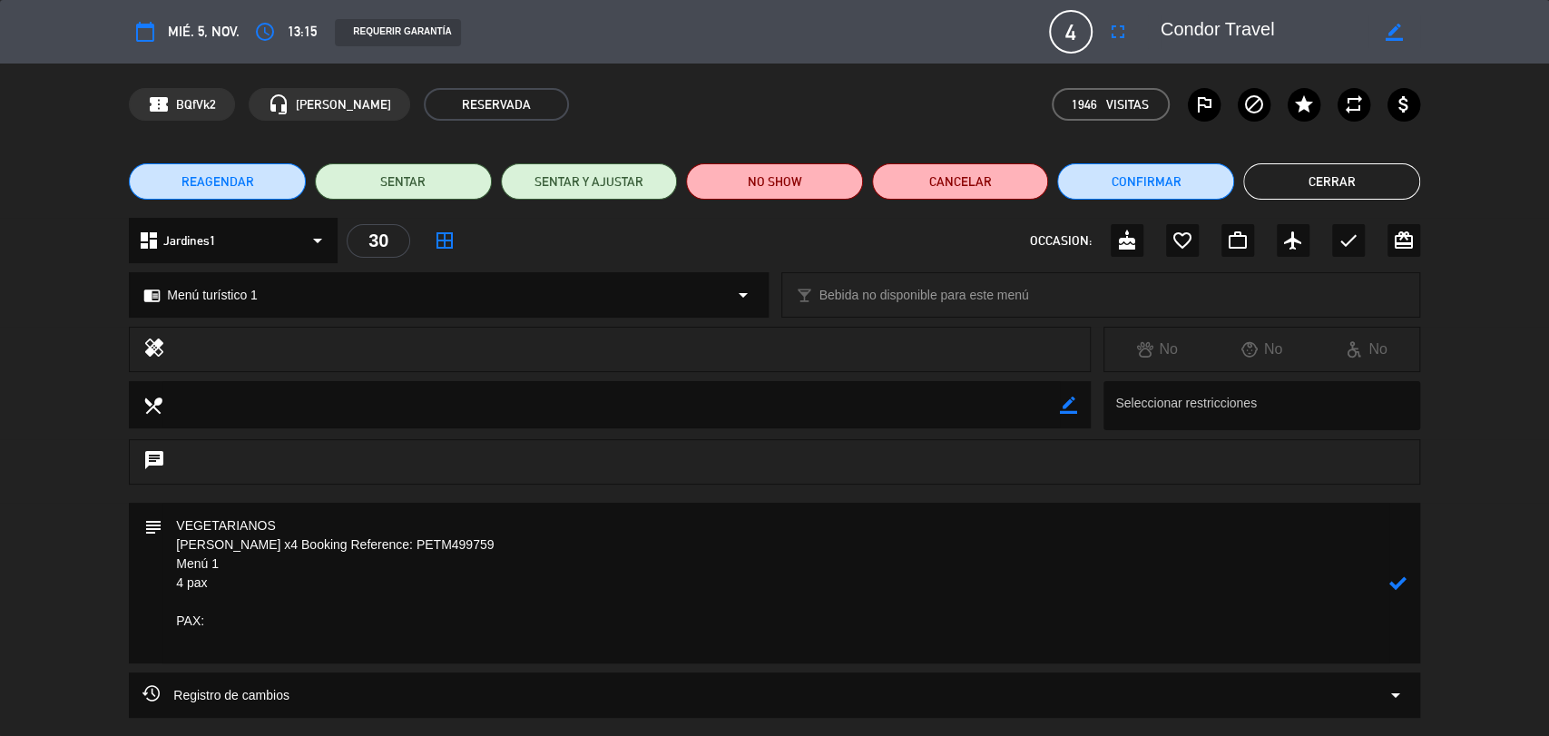
drag, startPoint x: 300, startPoint y: 544, endPoint x: 196, endPoint y: 541, distance: 104.4
click at [196, 541] on textarea at bounding box center [775, 583] width 1227 height 161
type textarea "VEGETARIANOS [PERSON_NAME] x4 Booking Reference: PETM499759 Menú 1 4 pax PAX:"
click at [1392, 31] on icon "border_color" at bounding box center [1394, 32] width 17 height 17
paste textarea "[PERSON_NAME] x4"
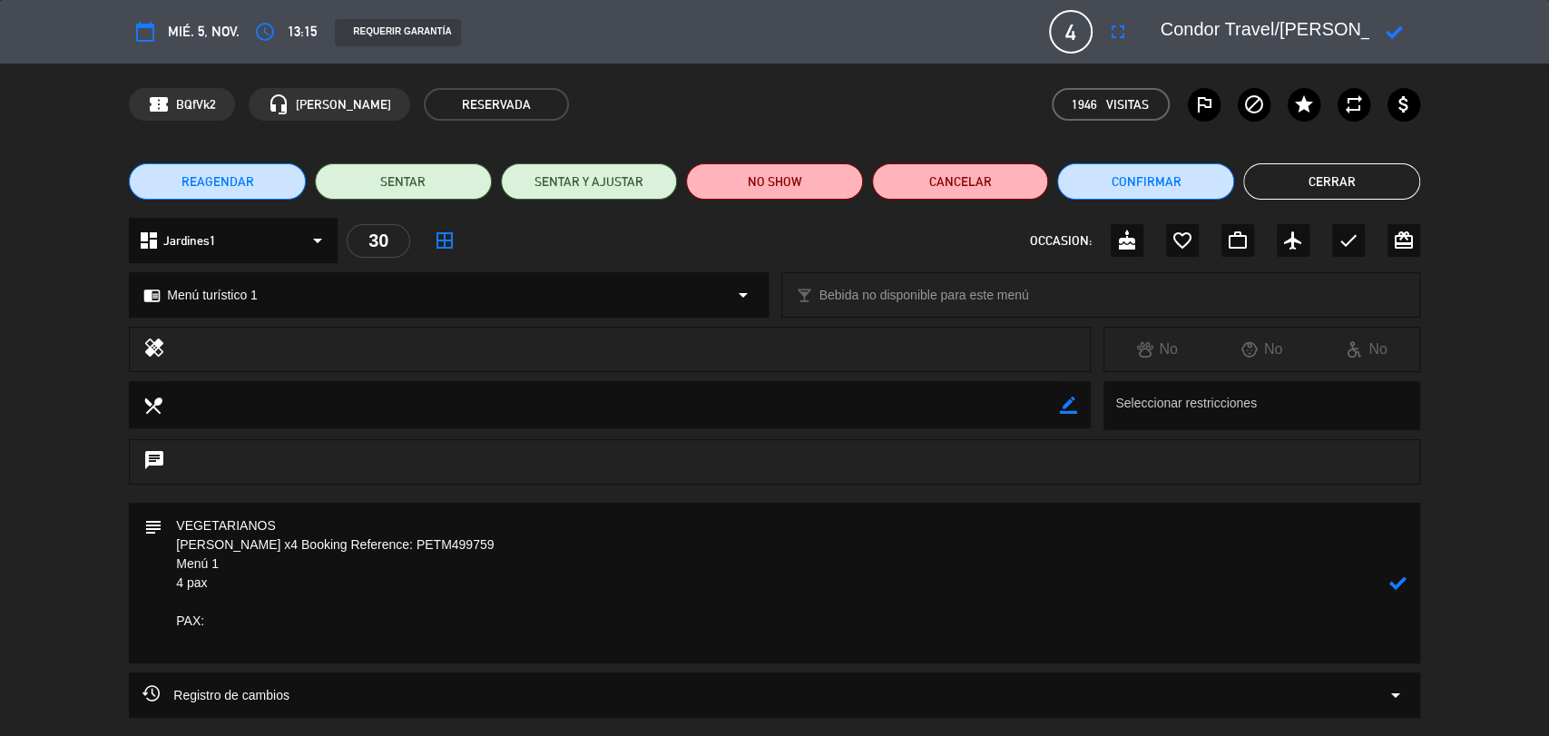
scroll to position [0, 62]
type textarea "Condor Travel/[PERSON_NAME] x4"
click at [1397, 30] on icon at bounding box center [1394, 32] width 17 height 17
click at [254, 650] on textarea at bounding box center [775, 583] width 1227 height 161
paste textarea "[PERSON_NAME]"
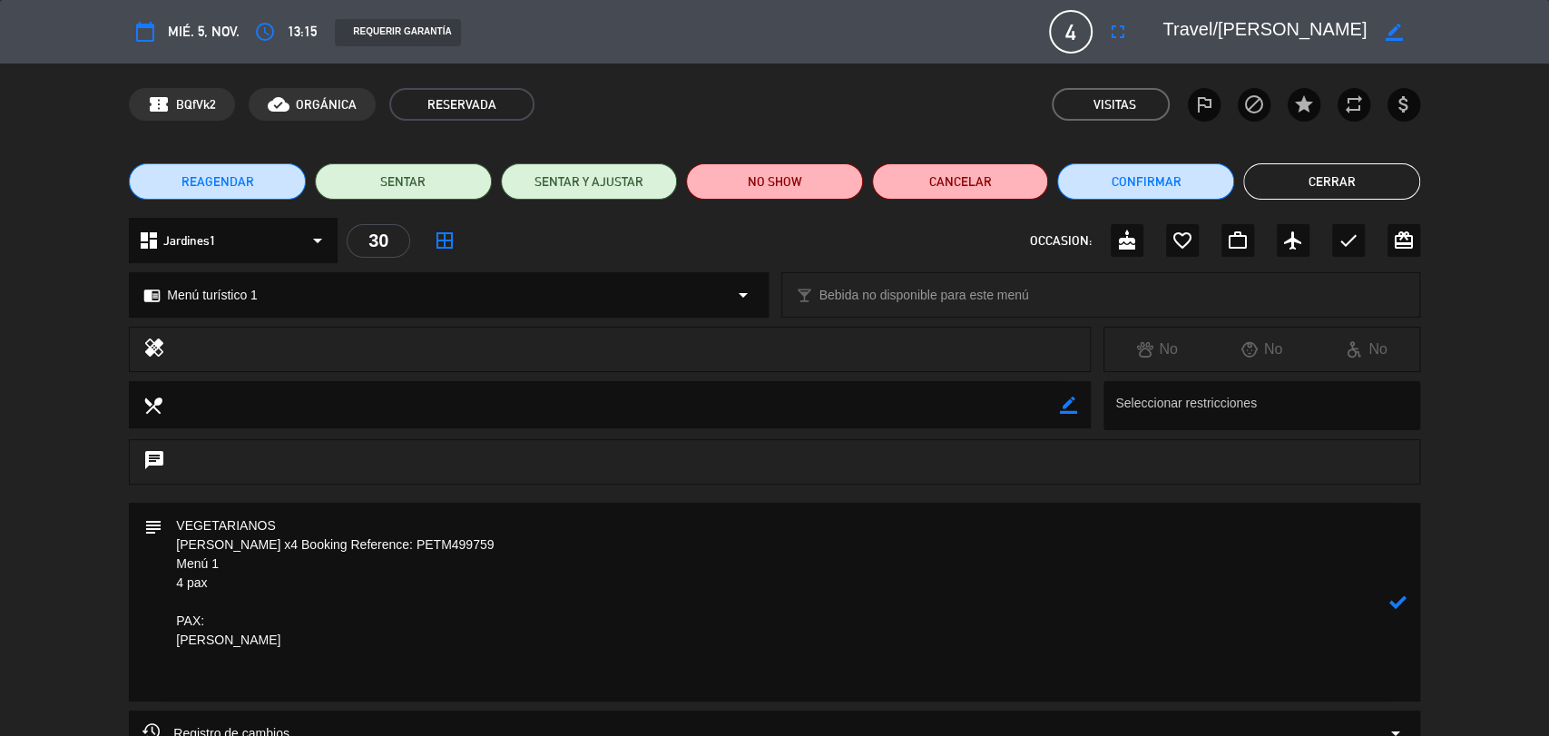
click at [176, 674] on textarea at bounding box center [775, 602] width 1227 height 199
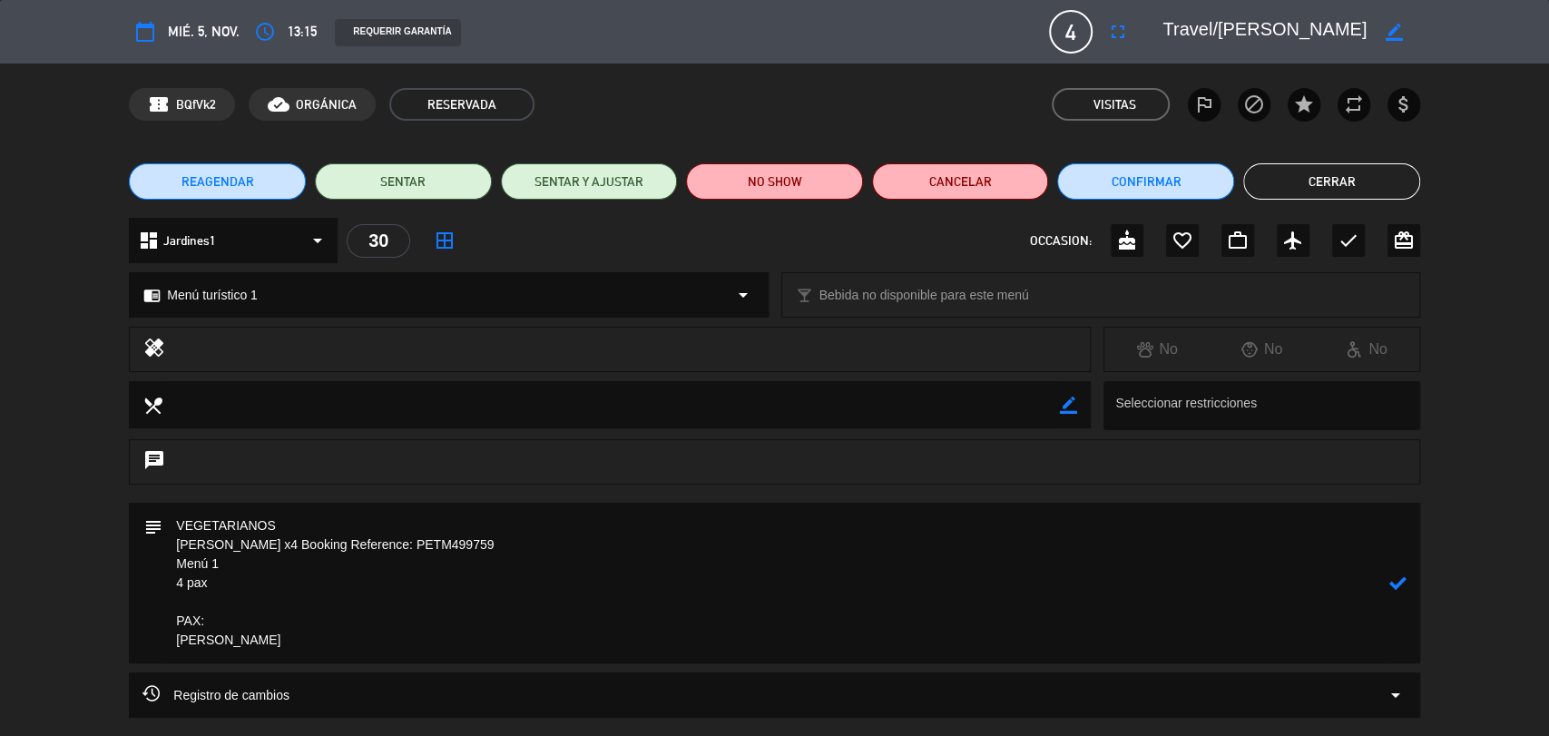
click at [278, 642] on textarea at bounding box center [775, 583] width 1227 height 161
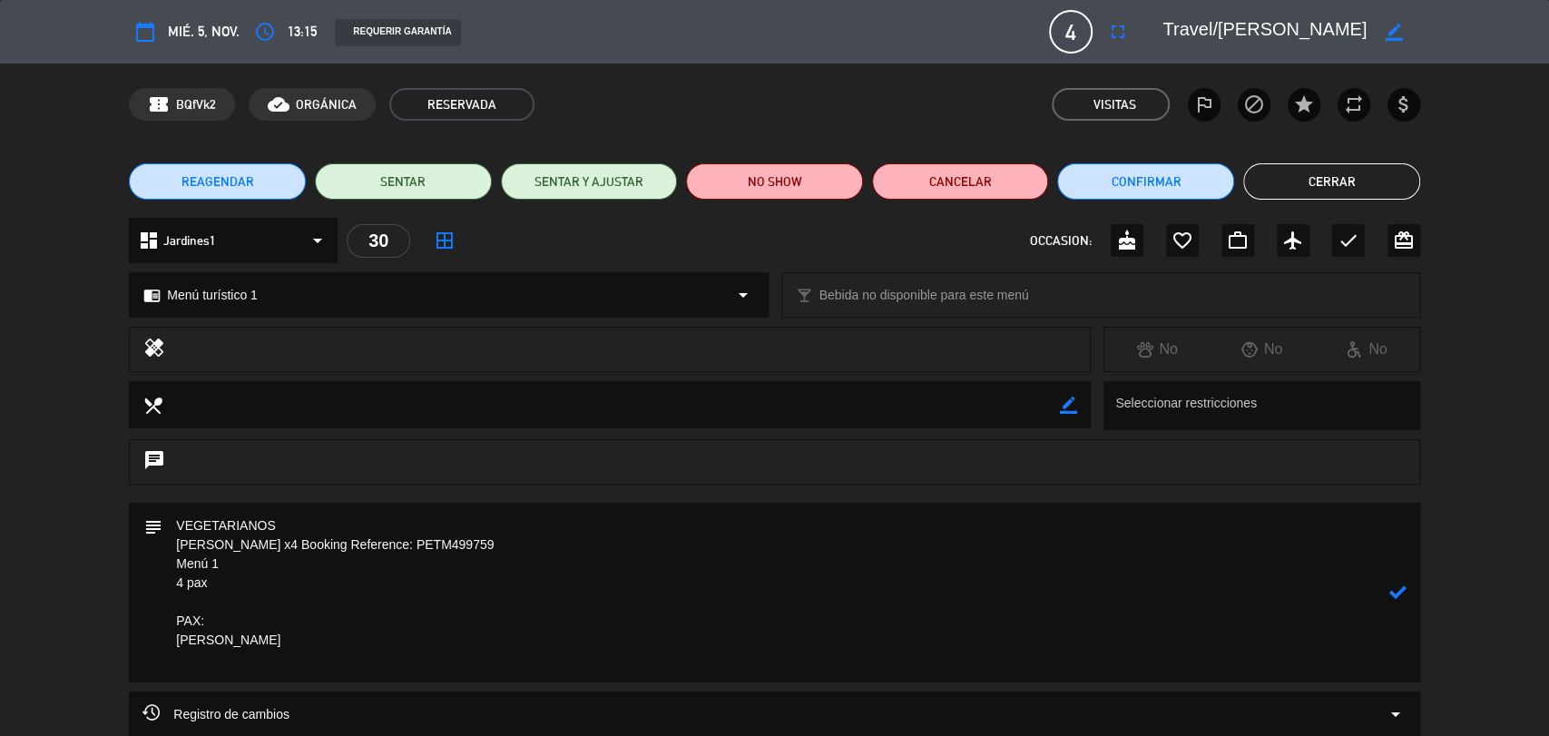
paste textarea "[PERSON_NAME][GEOGRAPHIC_DATA]"
click at [167, 699] on textarea at bounding box center [775, 612] width 1227 height 218
click at [288, 670] on textarea at bounding box center [775, 593] width 1227 height 180
paste textarea "[PERSON_NAME]"
click at [180, 711] on textarea at bounding box center [775, 621] width 1227 height 237
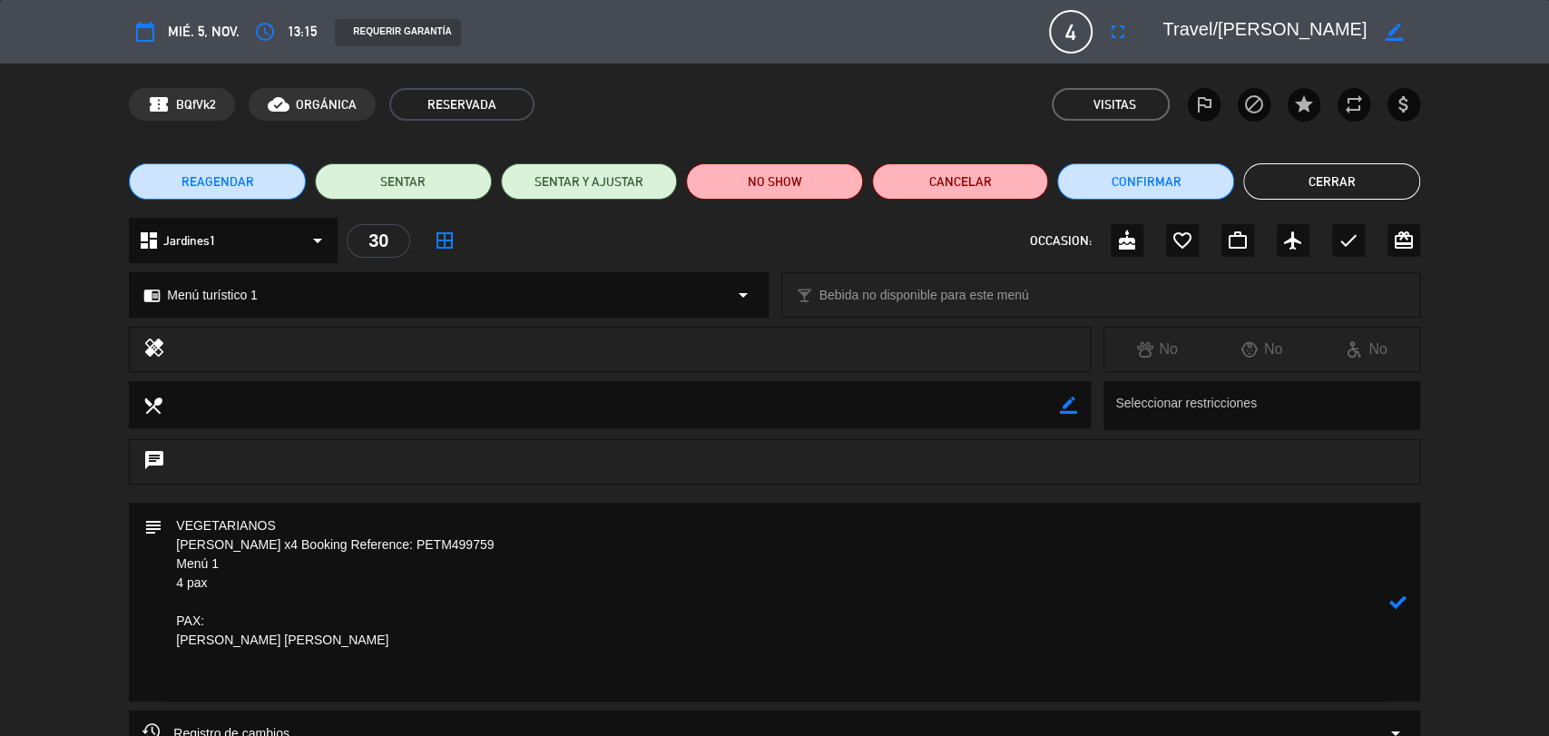
click at [319, 681] on textarea at bounding box center [775, 602] width 1227 height 199
paste textarea "[PERSON_NAME] [GEOGRAPHIC_DATA]"
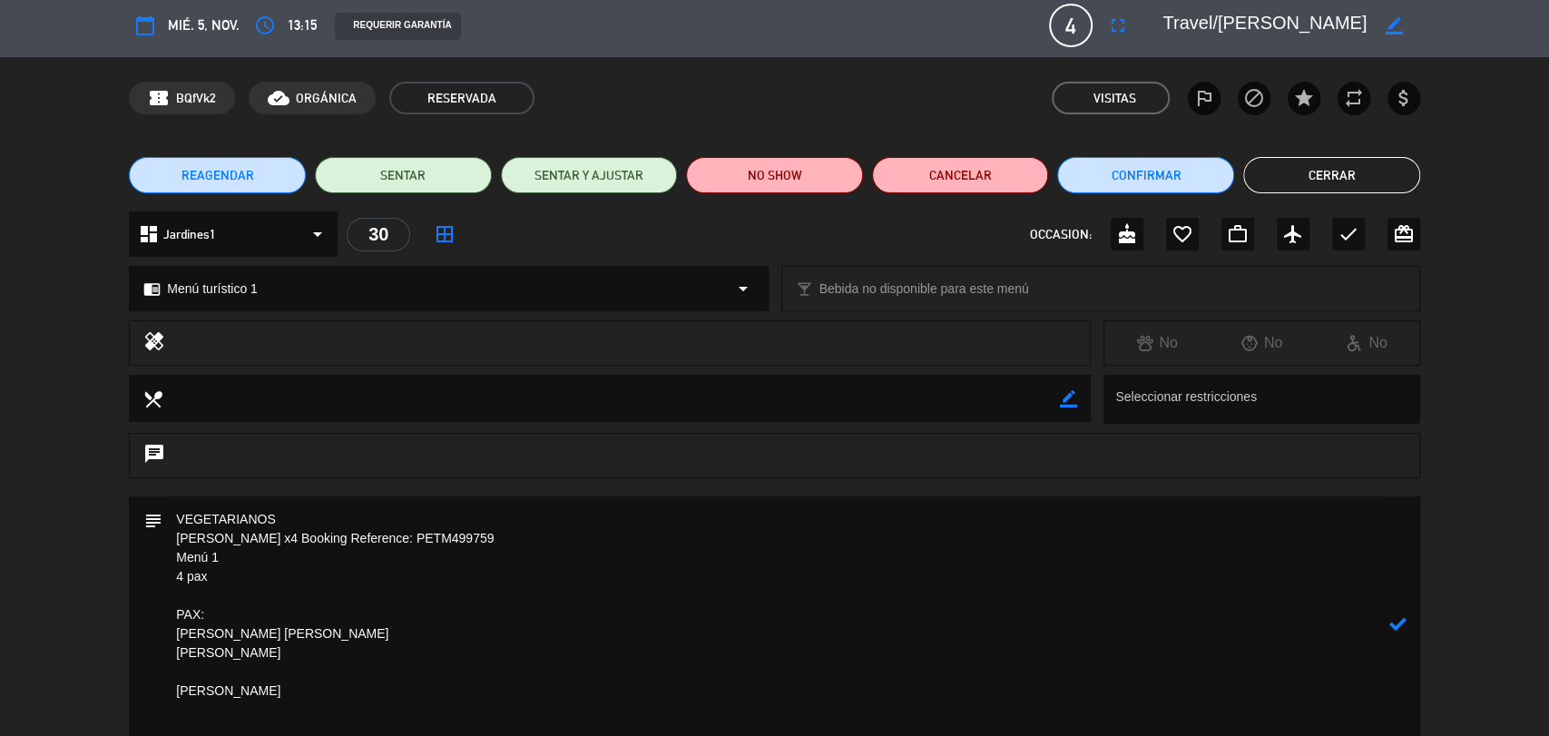
scroll to position [42, 0]
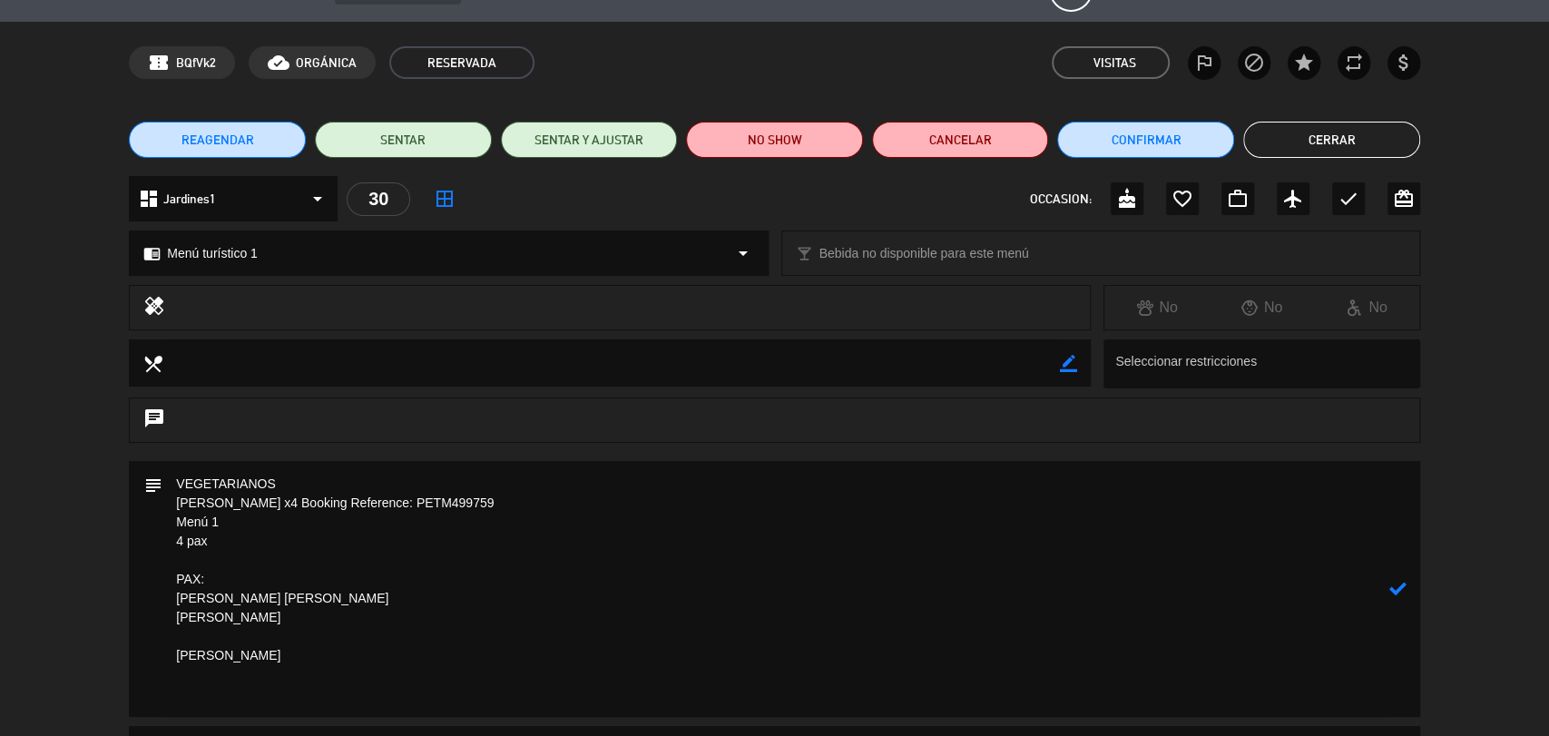
click at [172, 698] on textarea at bounding box center [775, 589] width 1227 height 256
click at [1400, 565] on icon at bounding box center [1397, 569] width 17 height 17
click at [1399, 575] on icon "border_color" at bounding box center [1397, 569] width 17 height 17
click at [466, 670] on textarea at bounding box center [775, 570] width 1227 height 218
drag, startPoint x: 358, startPoint y: 713, endPoint x: 170, endPoint y: 691, distance: 189.1
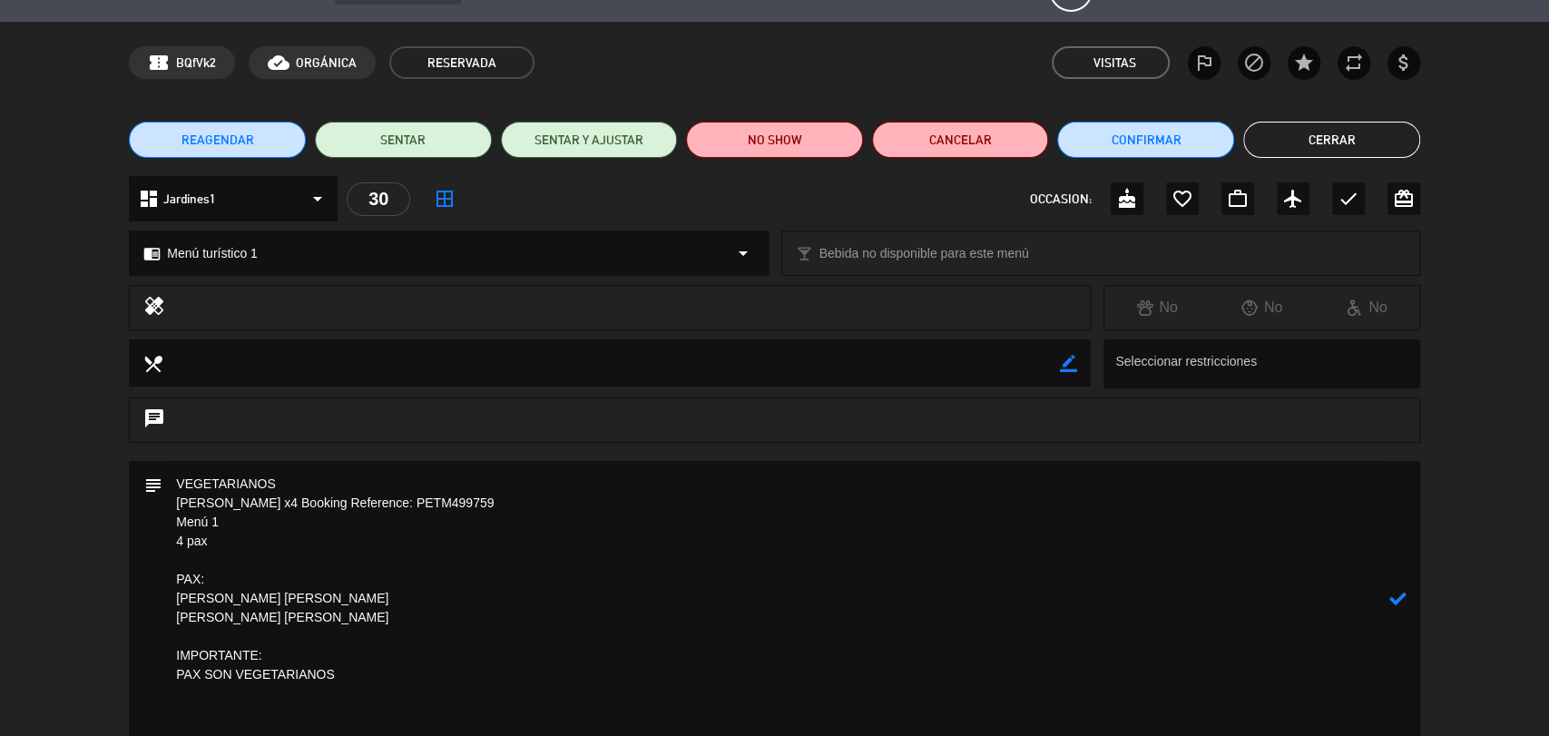
click at [170, 691] on textarea at bounding box center [775, 598] width 1227 height 275
click at [246, 539] on textarea at bounding box center [775, 598] width 1227 height 275
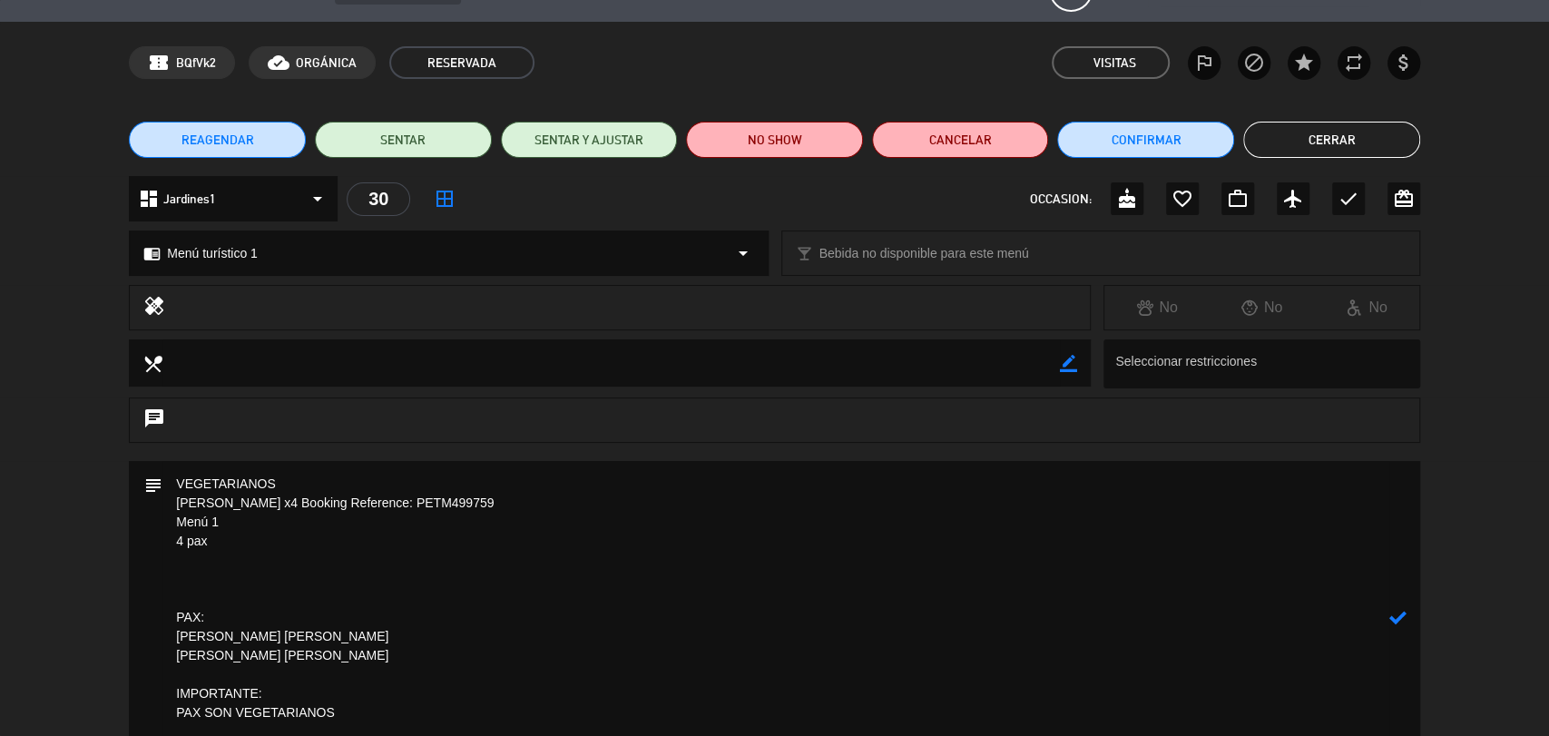
paste textarea "IMPORTANTE: PAX SON VEGETARIANOS"
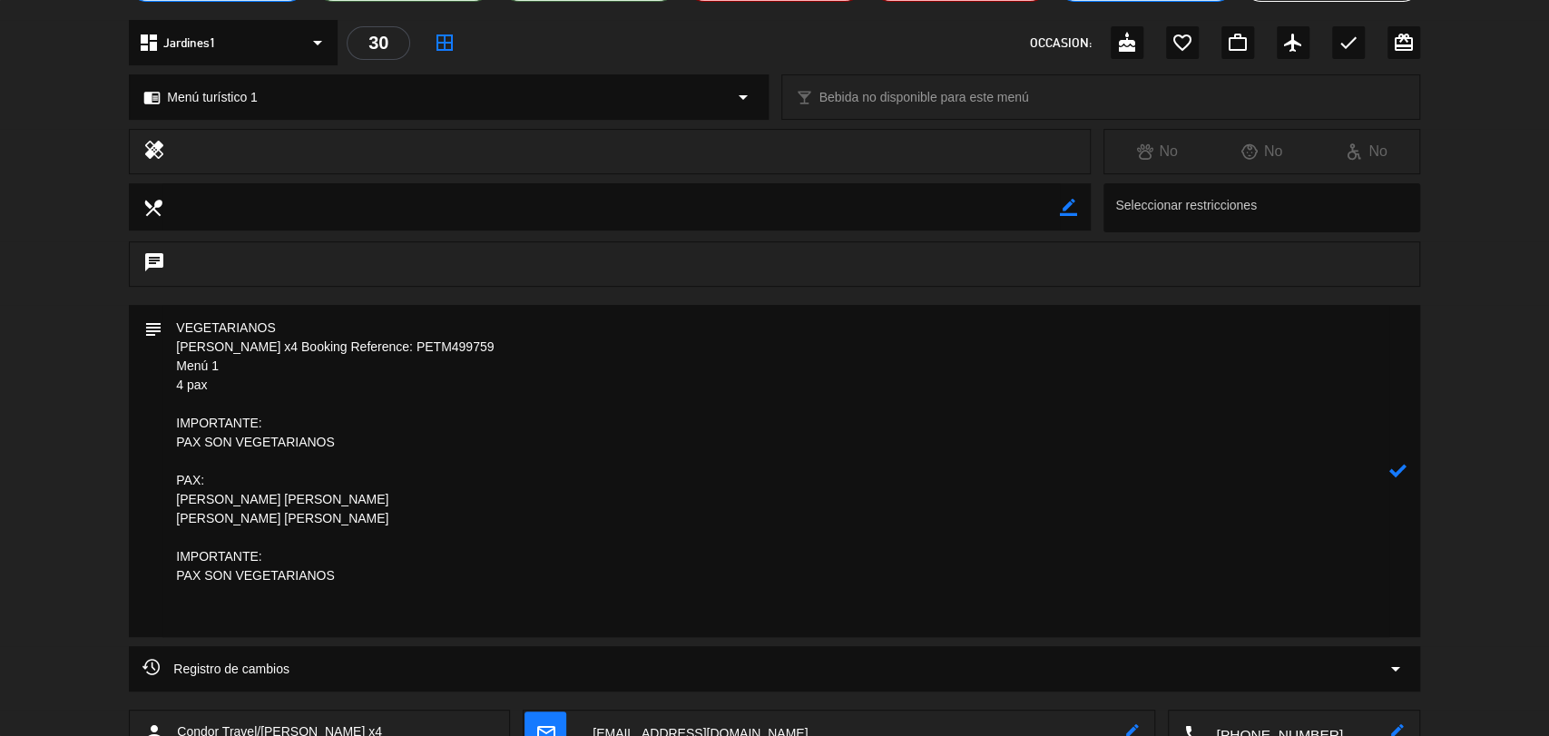
scroll to position [203, 0]
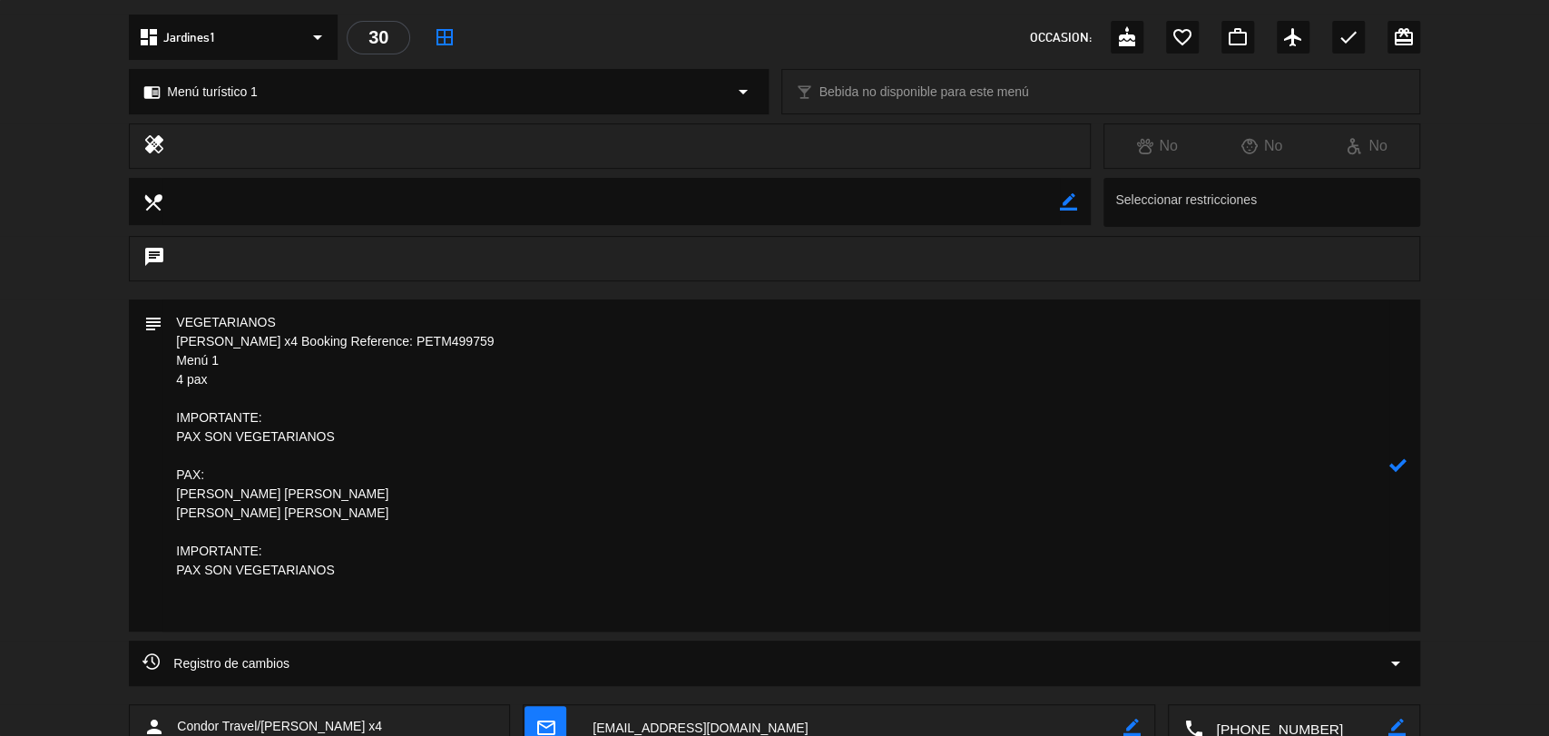
drag, startPoint x: 347, startPoint y: 604, endPoint x: 116, endPoint y: 592, distance: 230.8
click at [116, 592] on div "subject" at bounding box center [774, 469] width 1549 height 341
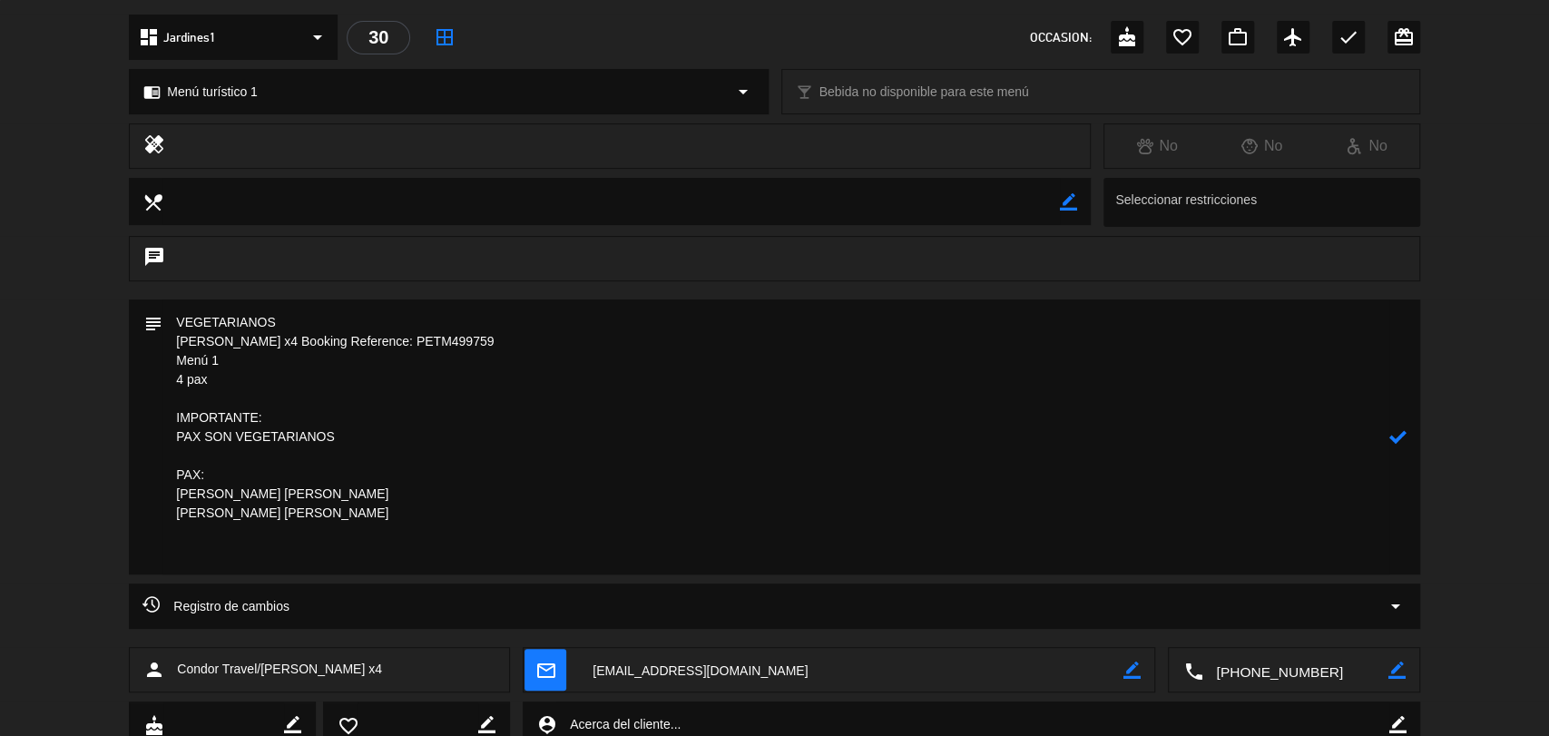
type textarea "VEGETARIANOS [PERSON_NAME] x4 Booking Reference: PETM499759 Menú 1 4 pax IMPORT…"
click at [1402, 430] on icon at bounding box center [1397, 436] width 17 height 17
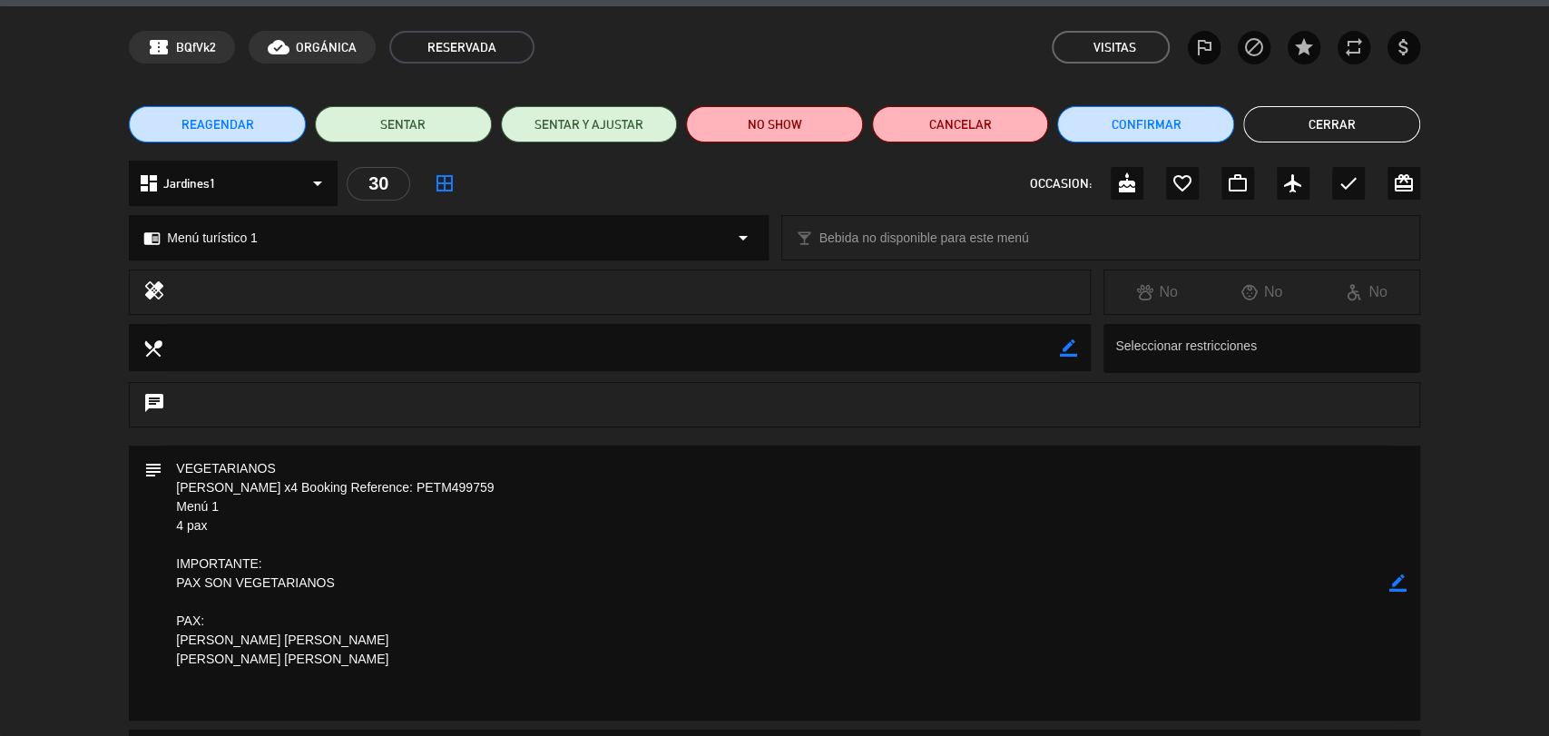
click at [957, 328] on textarea at bounding box center [610, 347] width 897 height 46
click at [1066, 352] on icon "border_color" at bounding box center [1068, 347] width 17 height 17
click at [1005, 348] on textarea at bounding box center [610, 347] width 897 height 46
paste textarea "IMPORTANTE: PAX SON VEGETARIANOS"
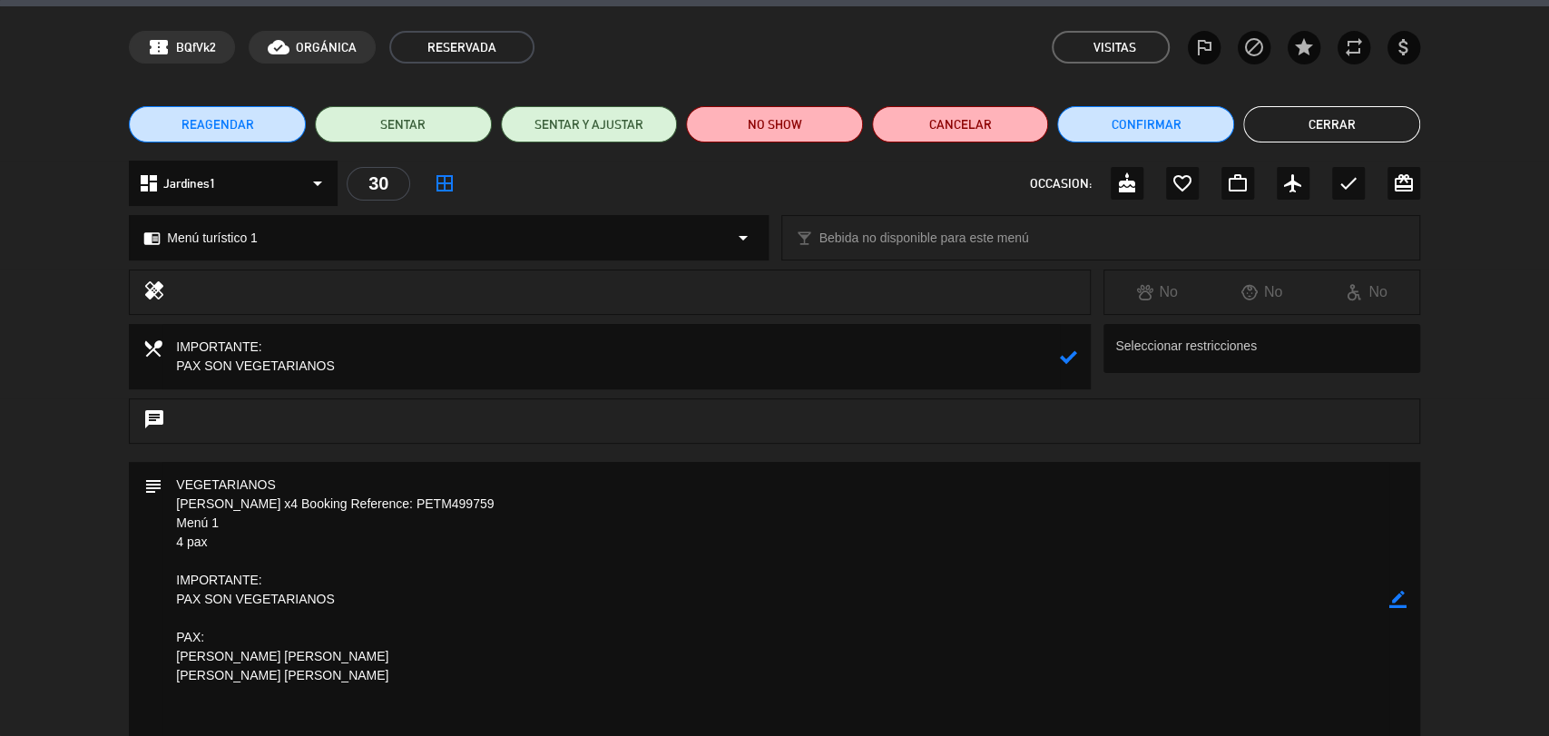
type textarea "IMPORTANTE: PAX SON VEGETARIANOS"
click at [1062, 358] on icon at bounding box center [1068, 356] width 17 height 17
click at [1400, 600] on icon "border_color" at bounding box center [1397, 599] width 17 height 17
click at [368, 546] on textarea at bounding box center [775, 599] width 1227 height 275
click at [224, 534] on textarea at bounding box center [775, 599] width 1227 height 275
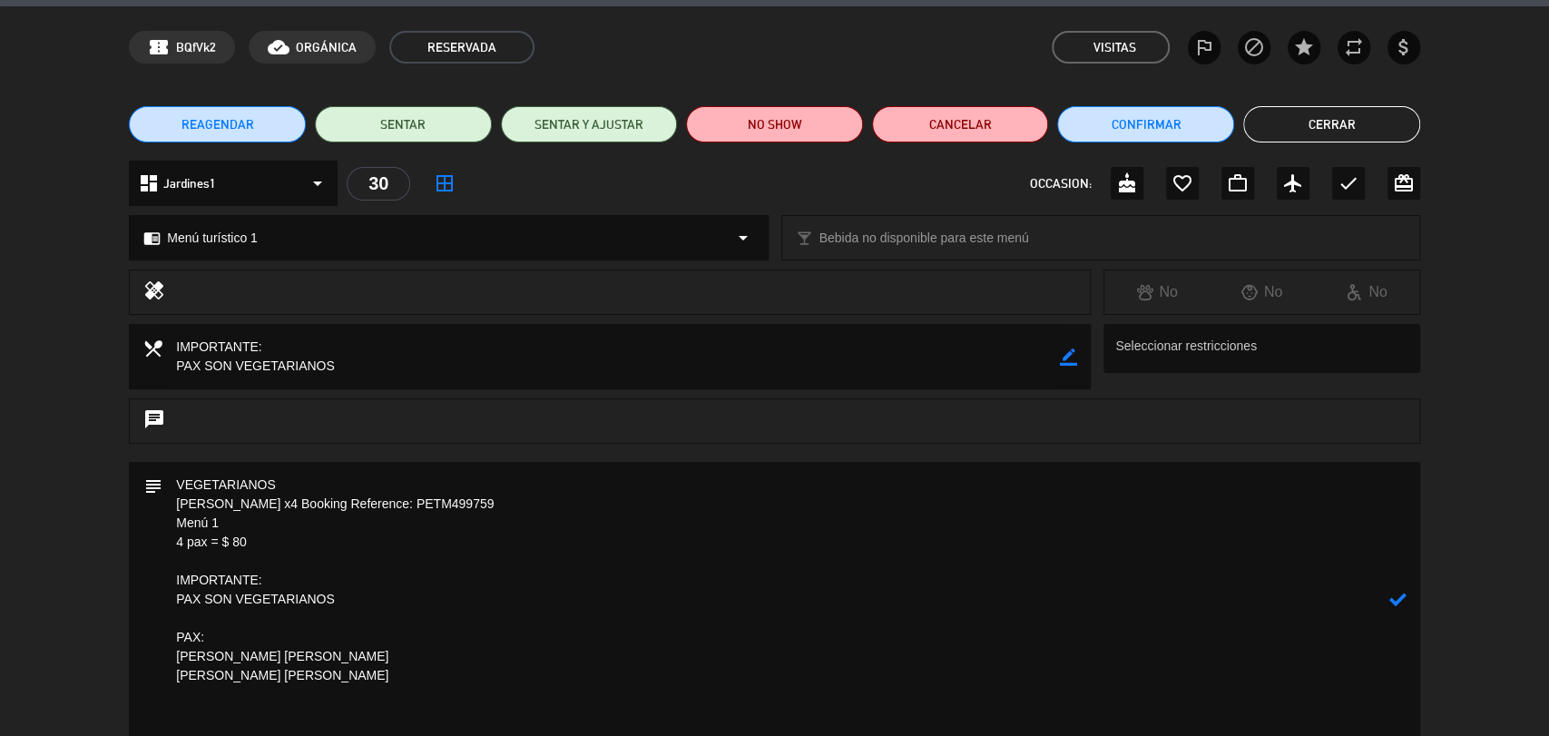
type textarea "VEGETARIANOS [PERSON_NAME] x4 Booking Reference: PETM499759 Menú 1 4 pax = $ 80…"
click at [1399, 591] on icon at bounding box center [1397, 599] width 17 height 17
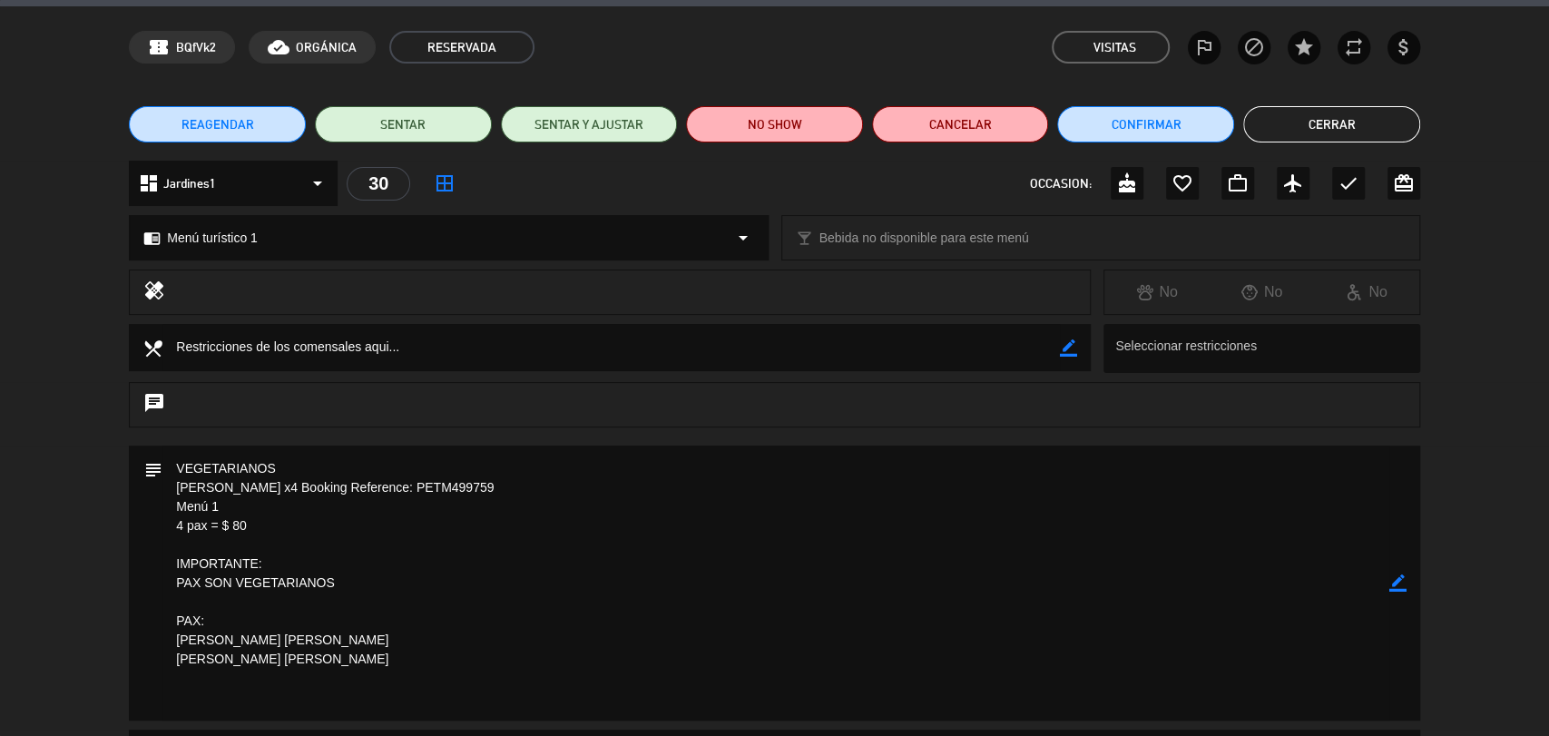
click at [1400, 586] on icon "border_color" at bounding box center [1397, 582] width 17 height 17
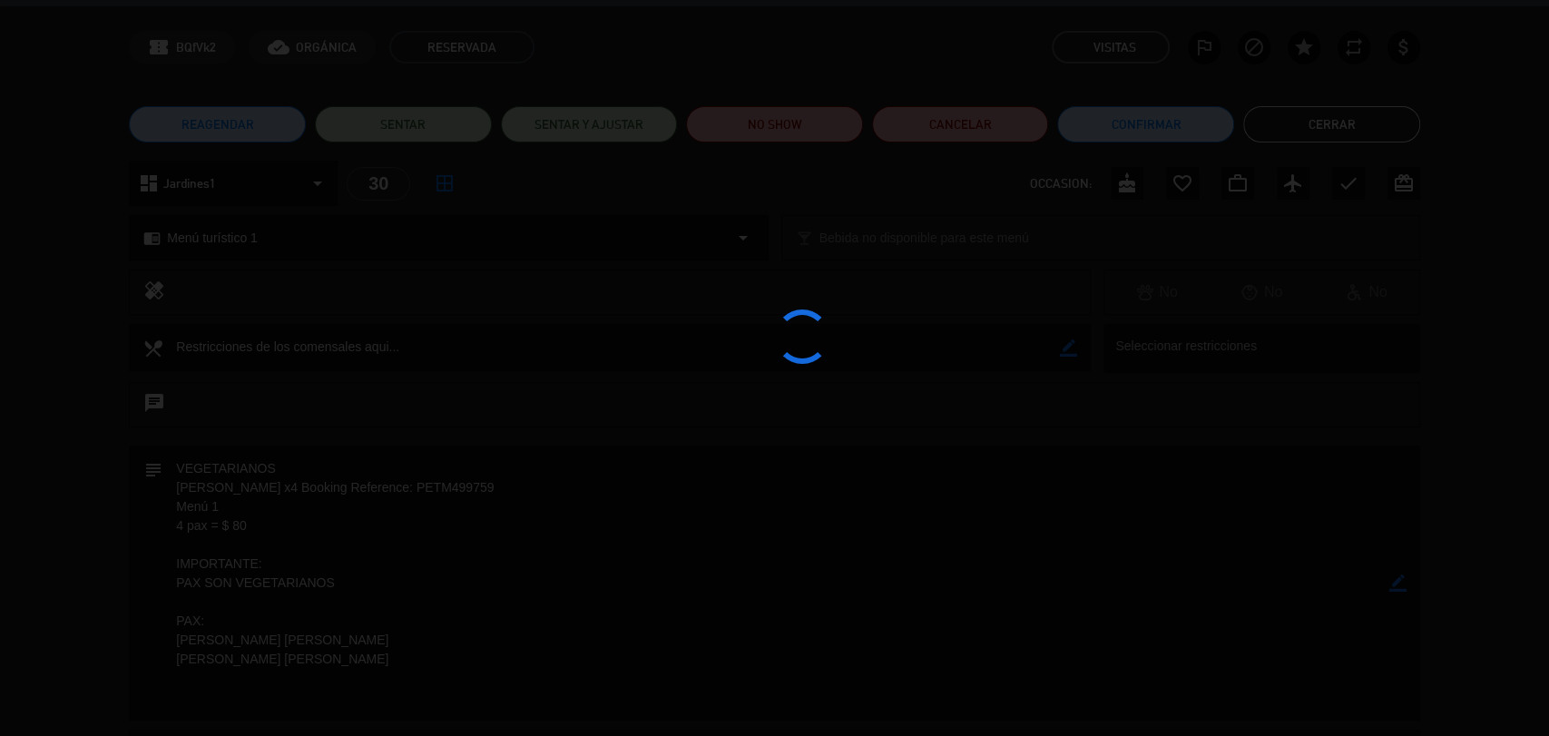
click at [1400, 586] on div at bounding box center [774, 368] width 1549 height 736
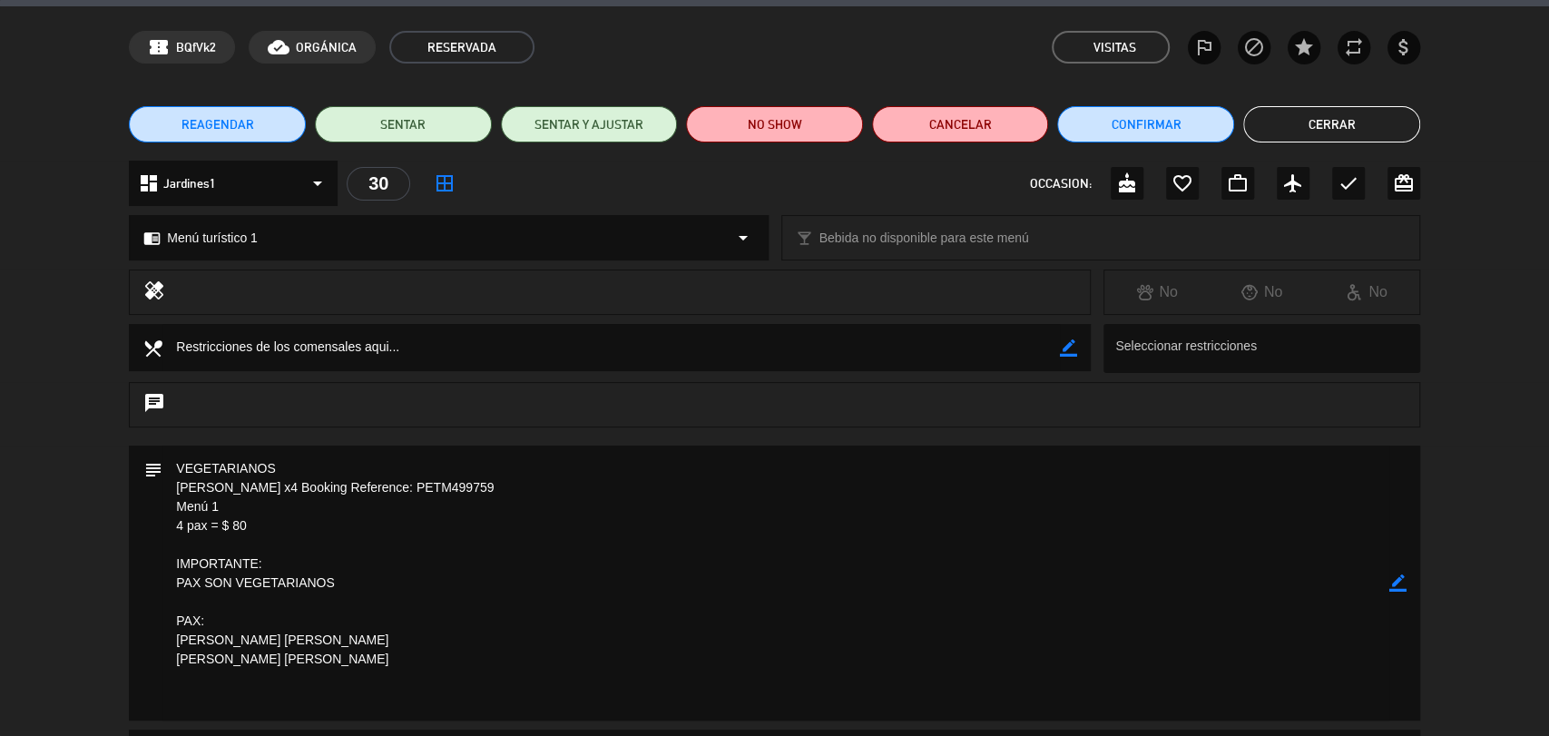
click at [1313, 120] on button "Cerrar" at bounding box center [1331, 124] width 177 height 36
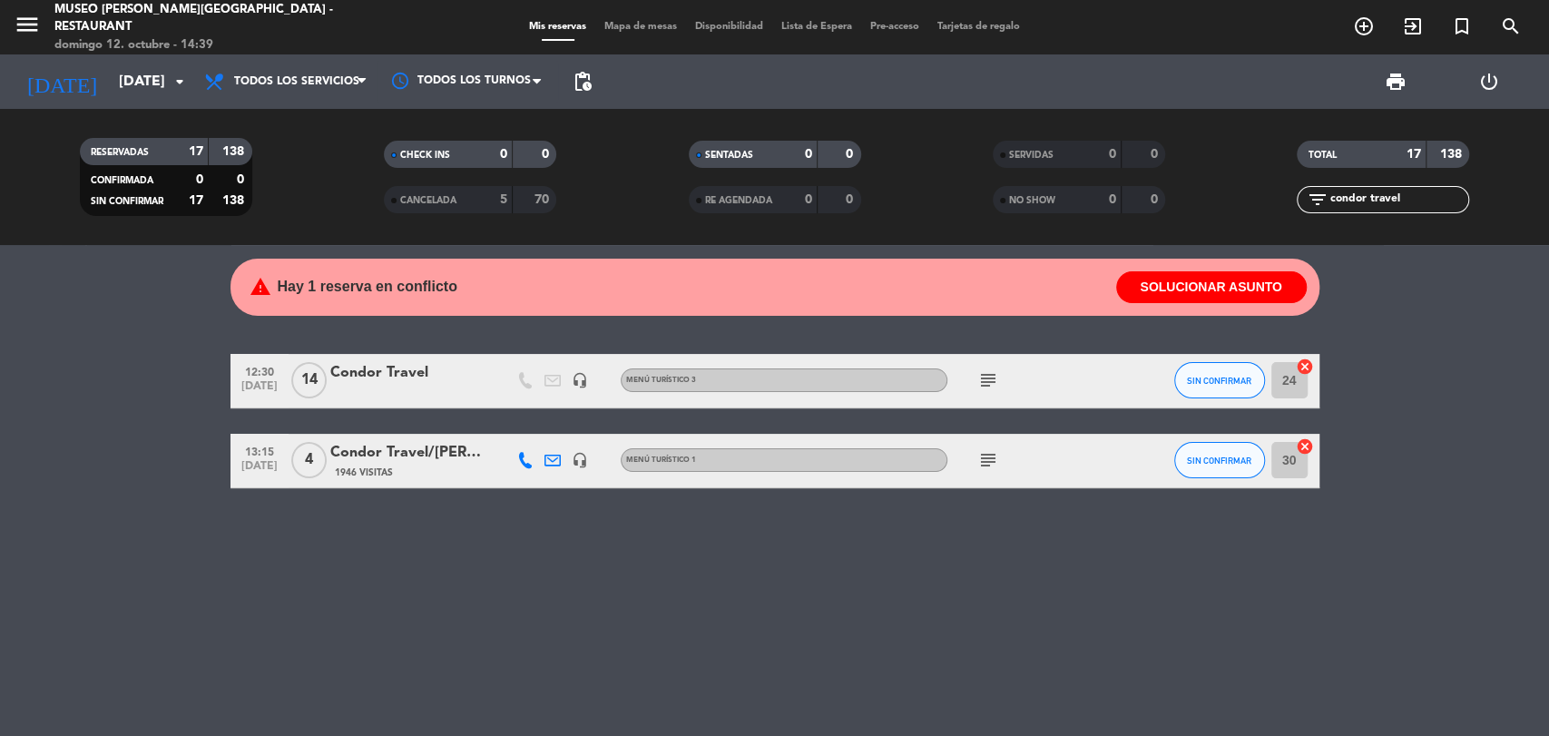
click at [398, 452] on div "Condor Travel/[PERSON_NAME] x4" at bounding box center [407, 453] width 154 height 24
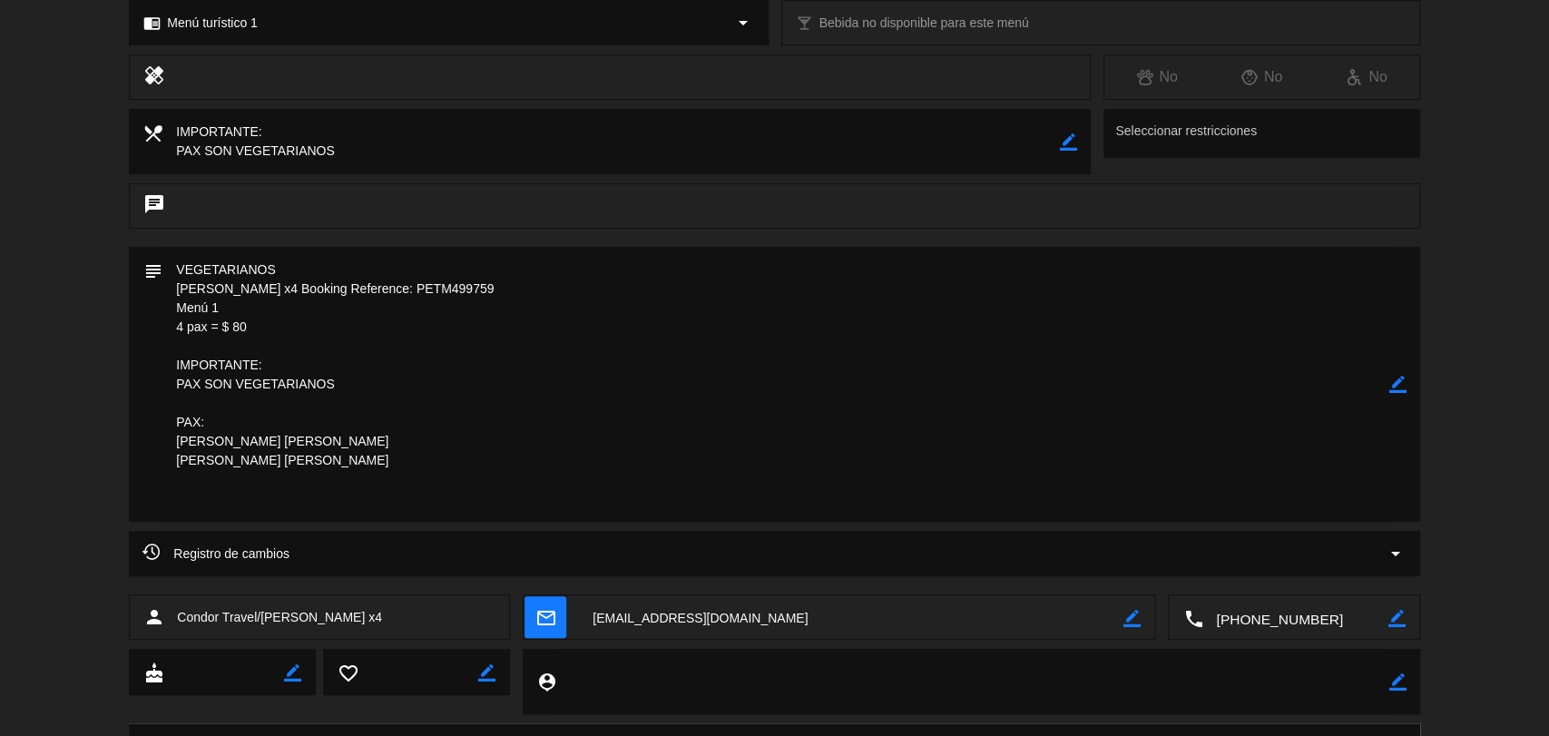
scroll to position [0, 0]
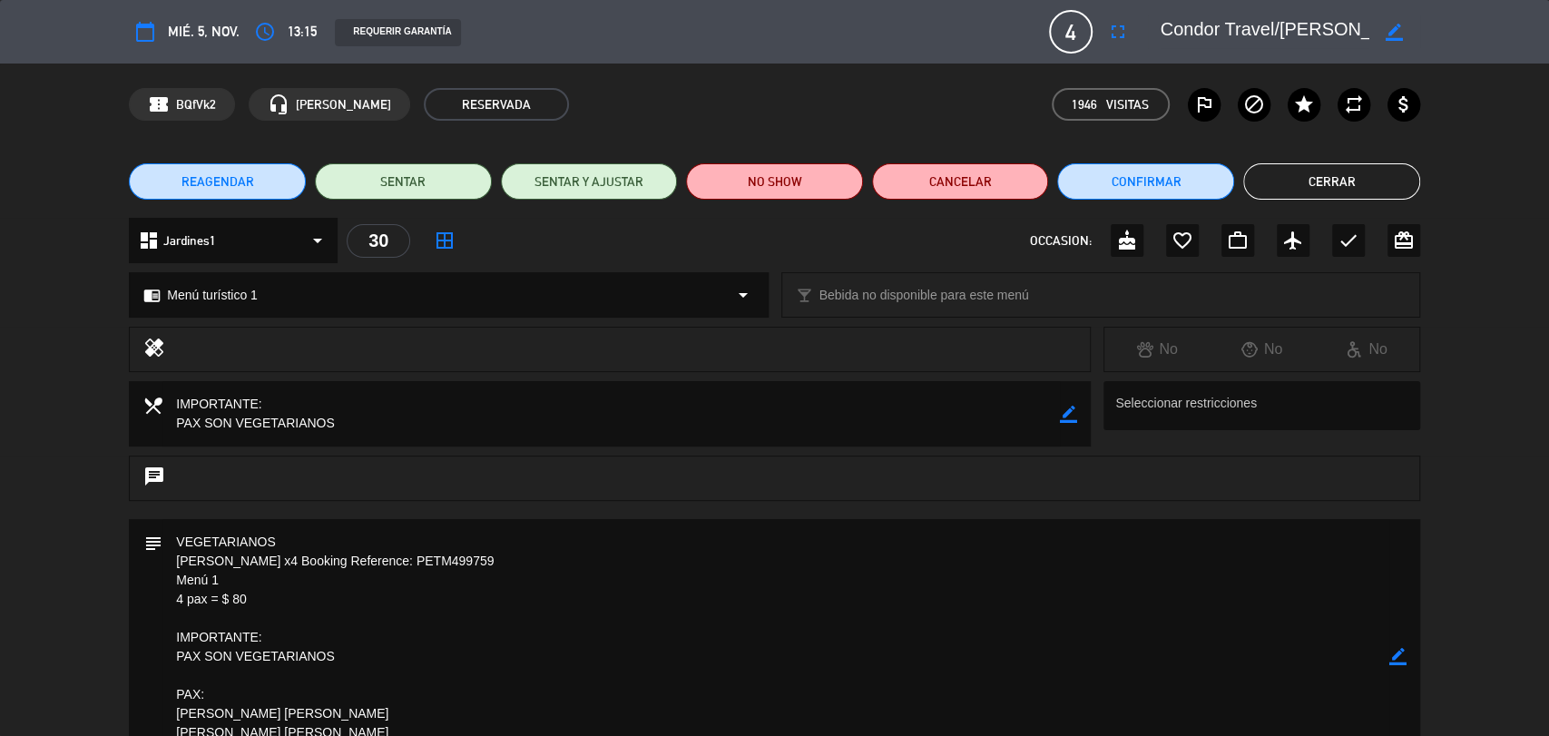
click at [1402, 659] on icon "border_color" at bounding box center [1397, 656] width 17 height 17
click at [1402, 659] on div "calendar_today mié. 5, nov. access_time 13:15 REQUERIR GARANTÍA 4 Condor Travel…" at bounding box center [774, 368] width 1549 height 736
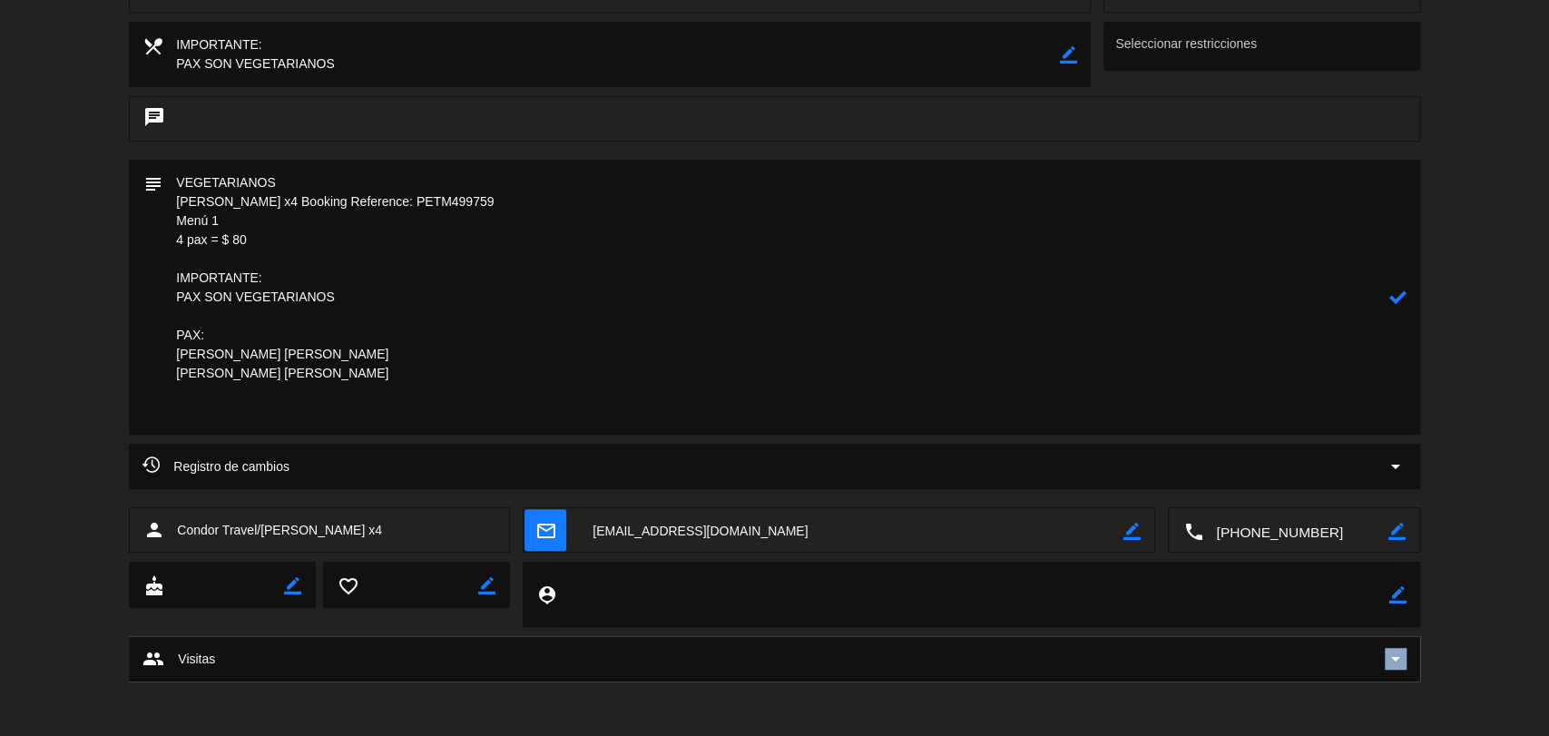
click at [1402, 659] on span "arrow_drop_down" at bounding box center [1396, 659] width 22 height 22
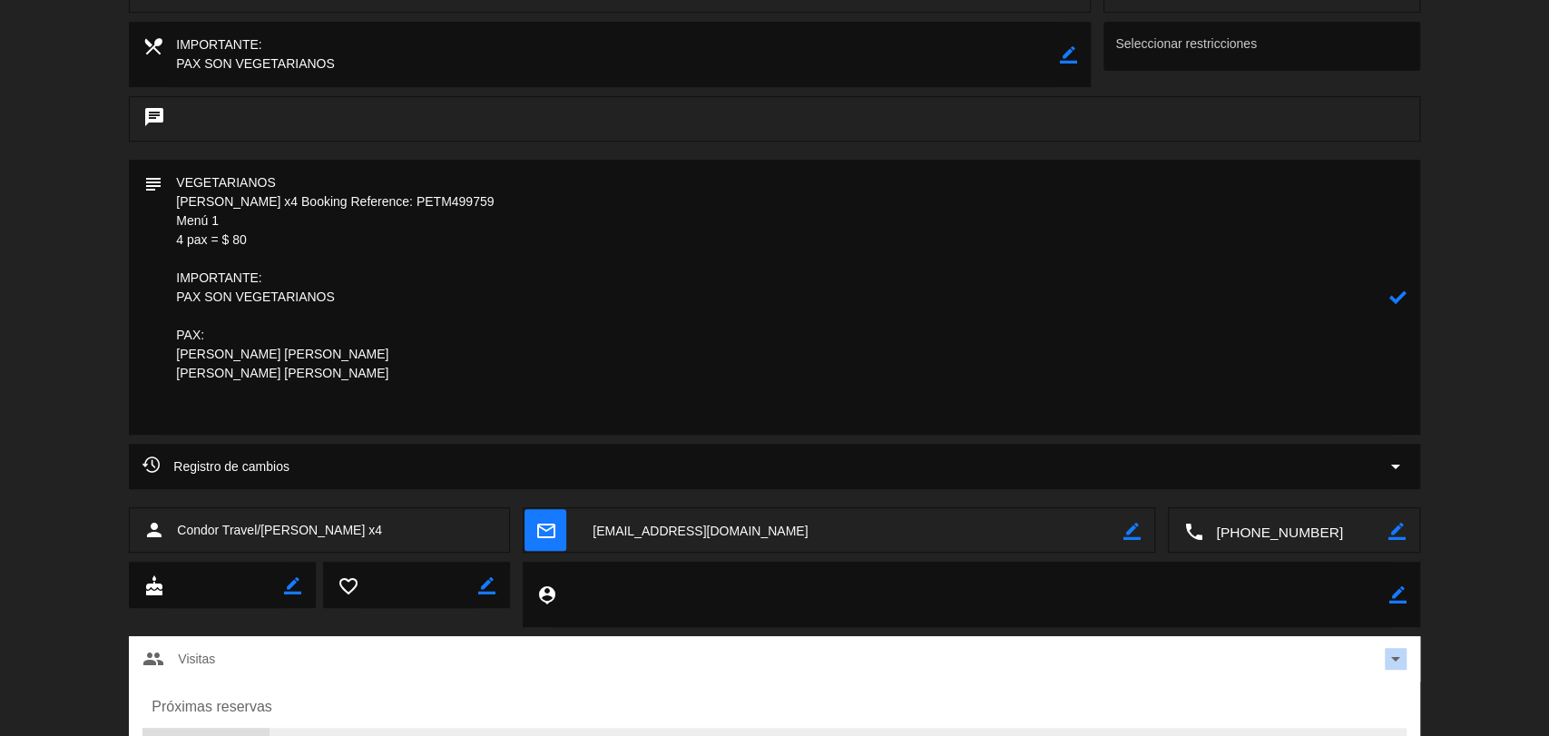
scroll to position [0, 0]
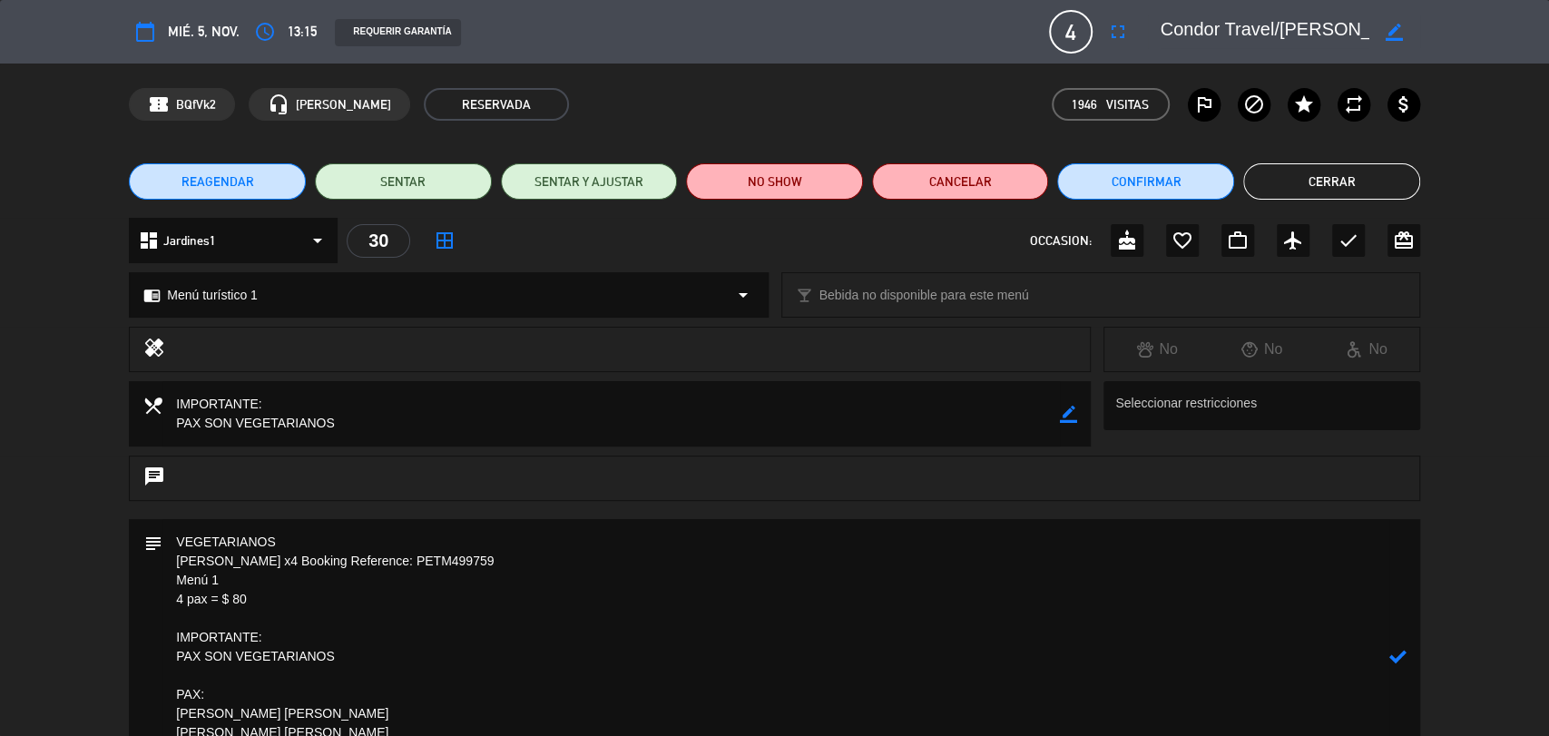
click at [1327, 172] on button "Cerrar" at bounding box center [1331, 181] width 177 height 36
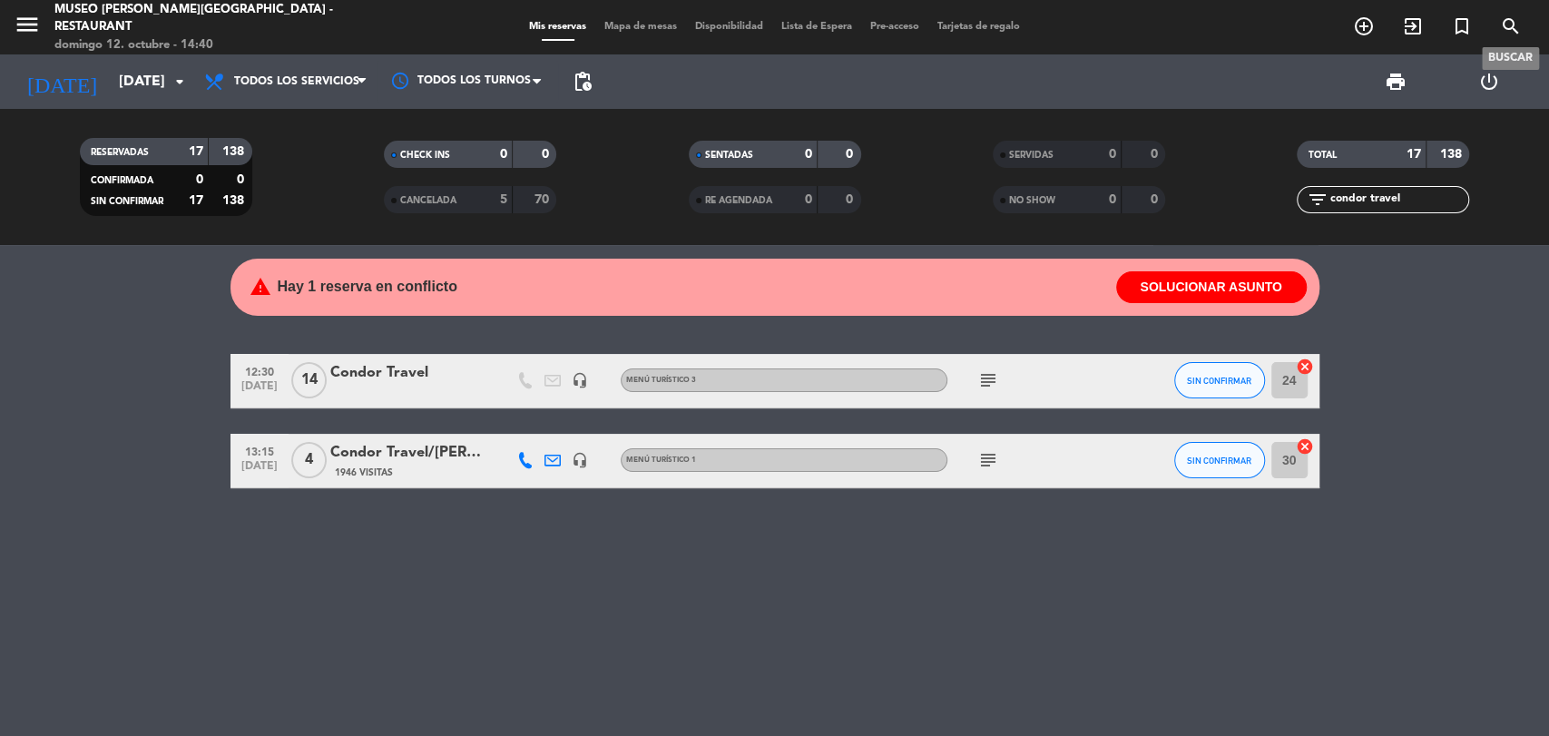
click at [1503, 25] on icon "search" at bounding box center [1511, 26] width 22 height 22
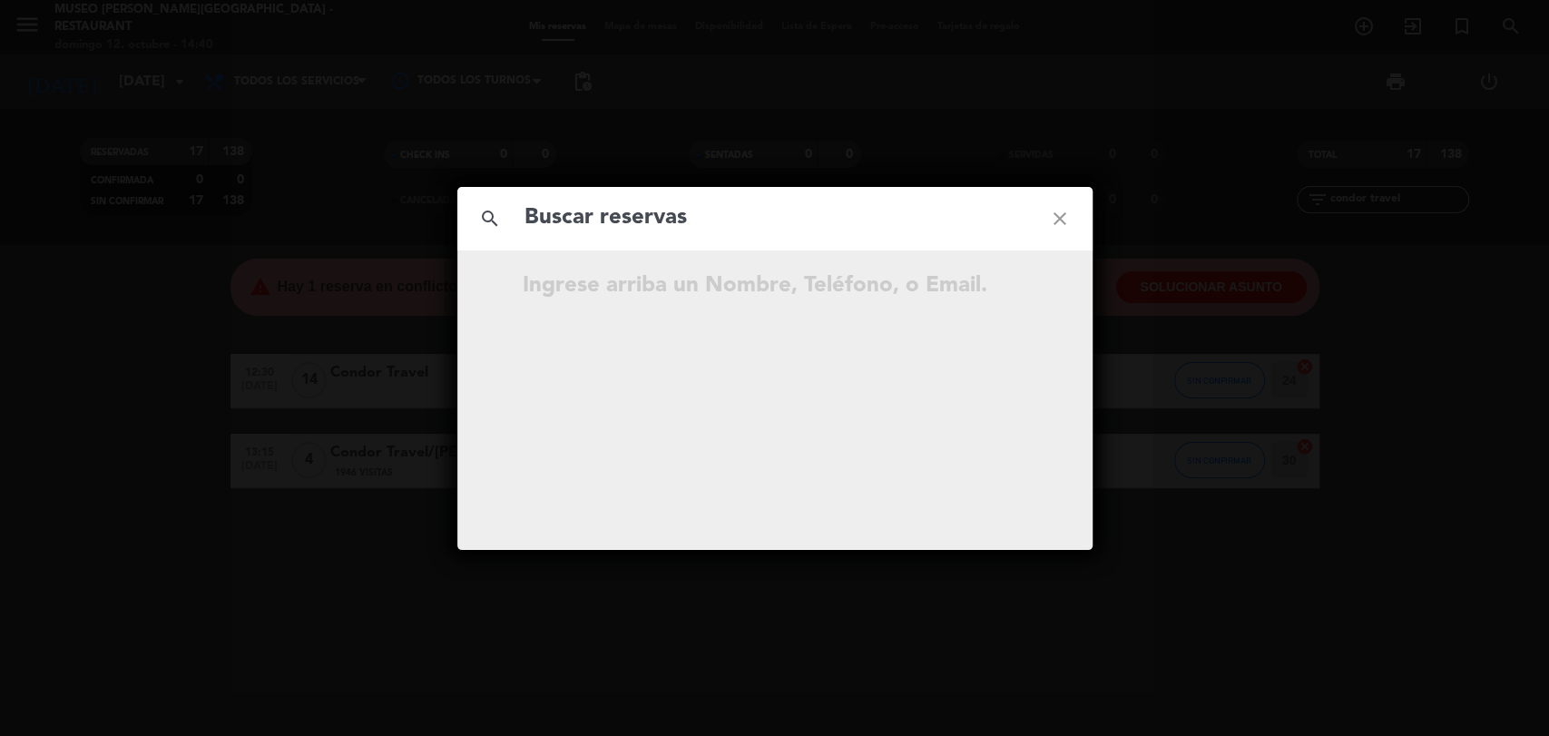
click at [839, 224] on input "text" at bounding box center [775, 218] width 505 height 37
type input "v"
type input "[EMAIL_ADDRESS][DOMAIN_NAME]"
click at [1064, 212] on icon "close" at bounding box center [1059, 218] width 65 height 65
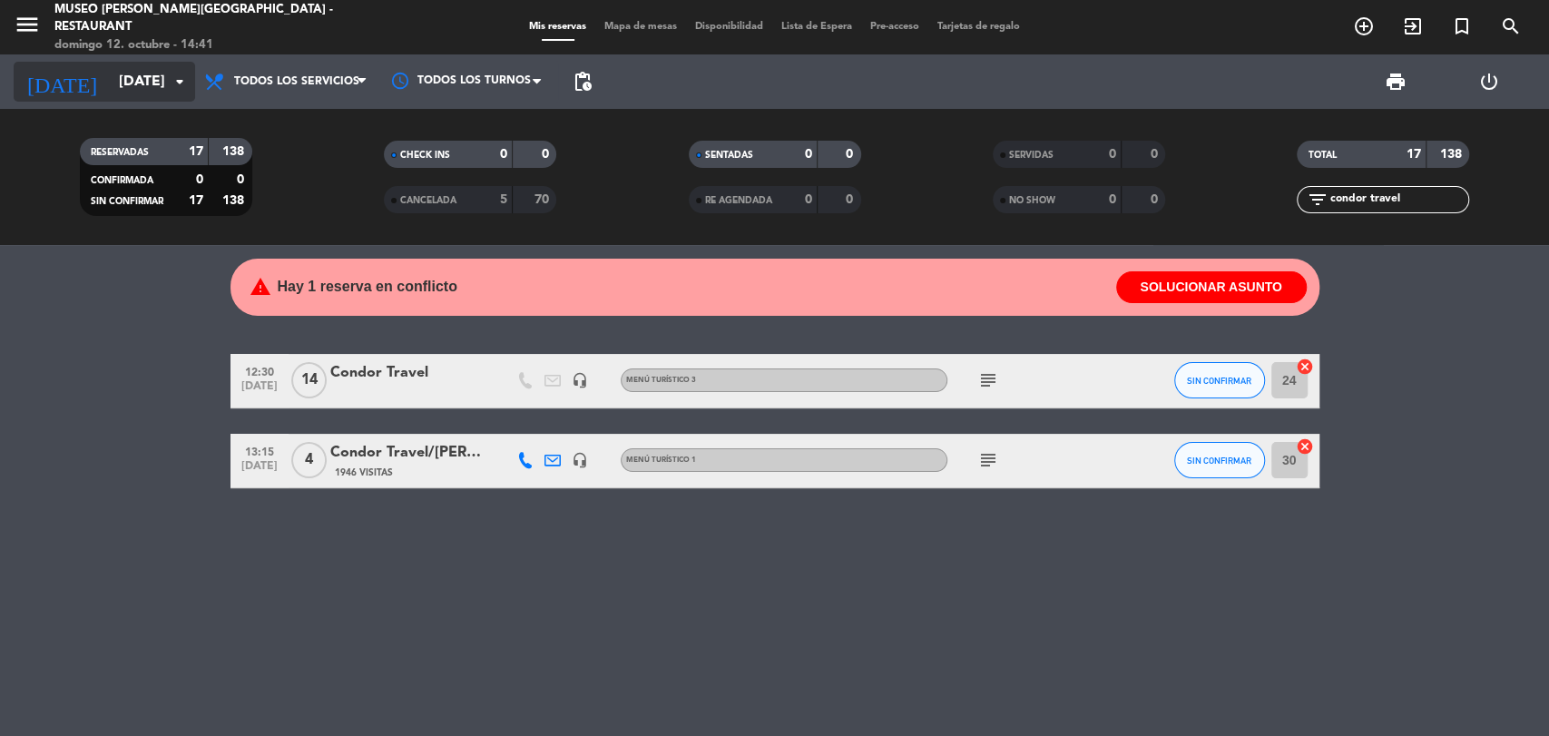
click at [154, 93] on input "[DATE]" at bounding box center [205, 81] width 191 height 35
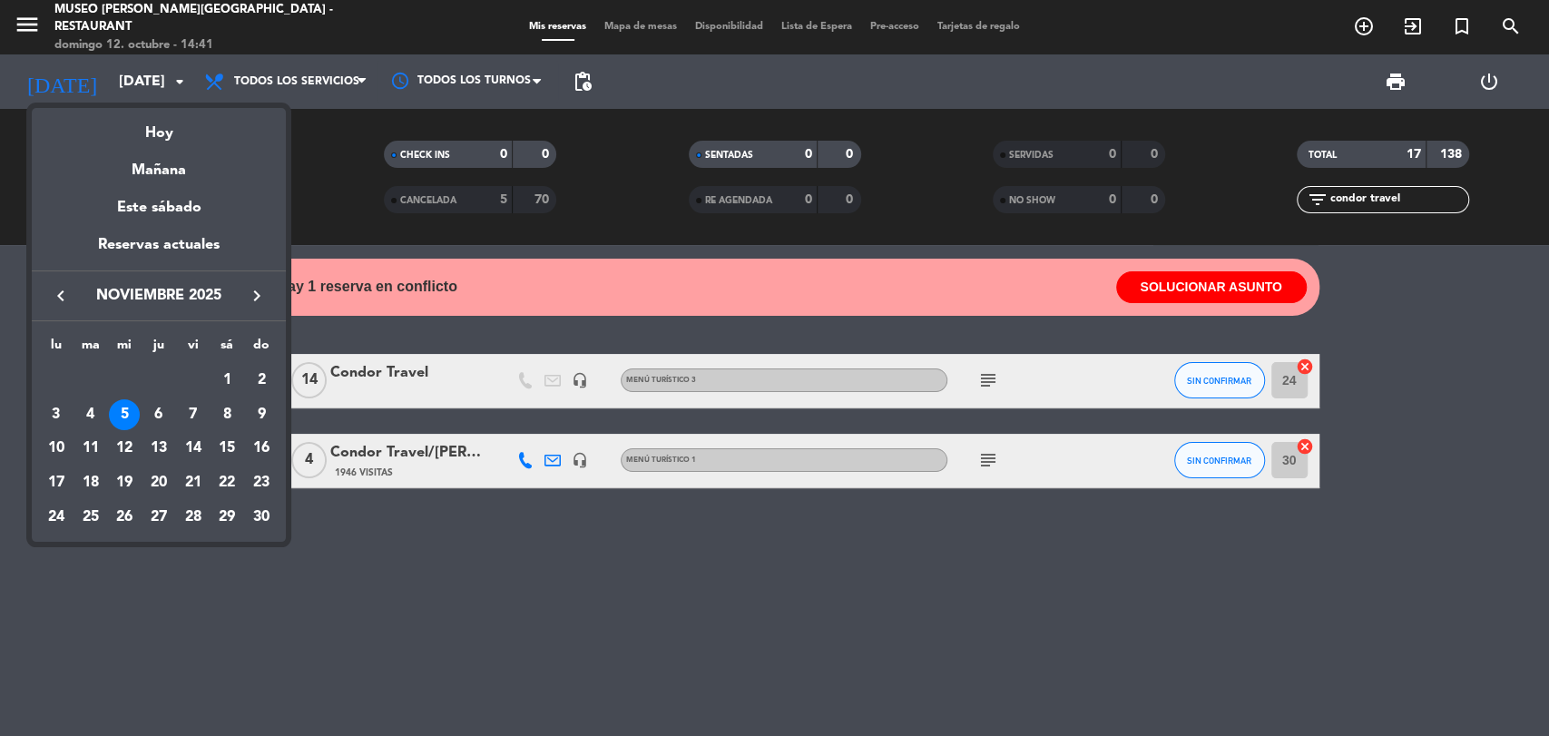
click at [56, 298] on icon "keyboard_arrow_left" at bounding box center [61, 296] width 22 height 22
click at [196, 488] on div "17" at bounding box center [193, 482] width 31 height 31
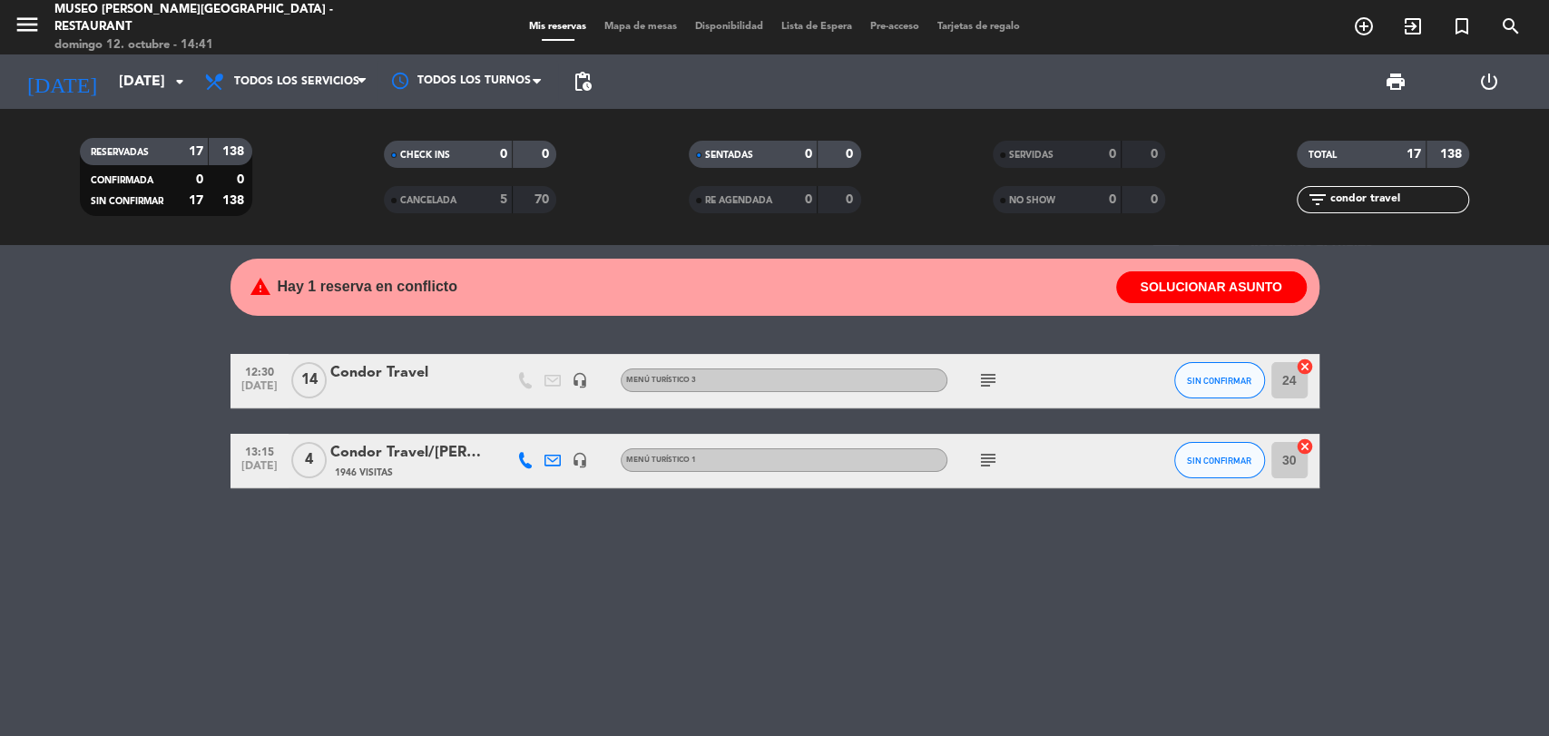
type input "[DATE]"
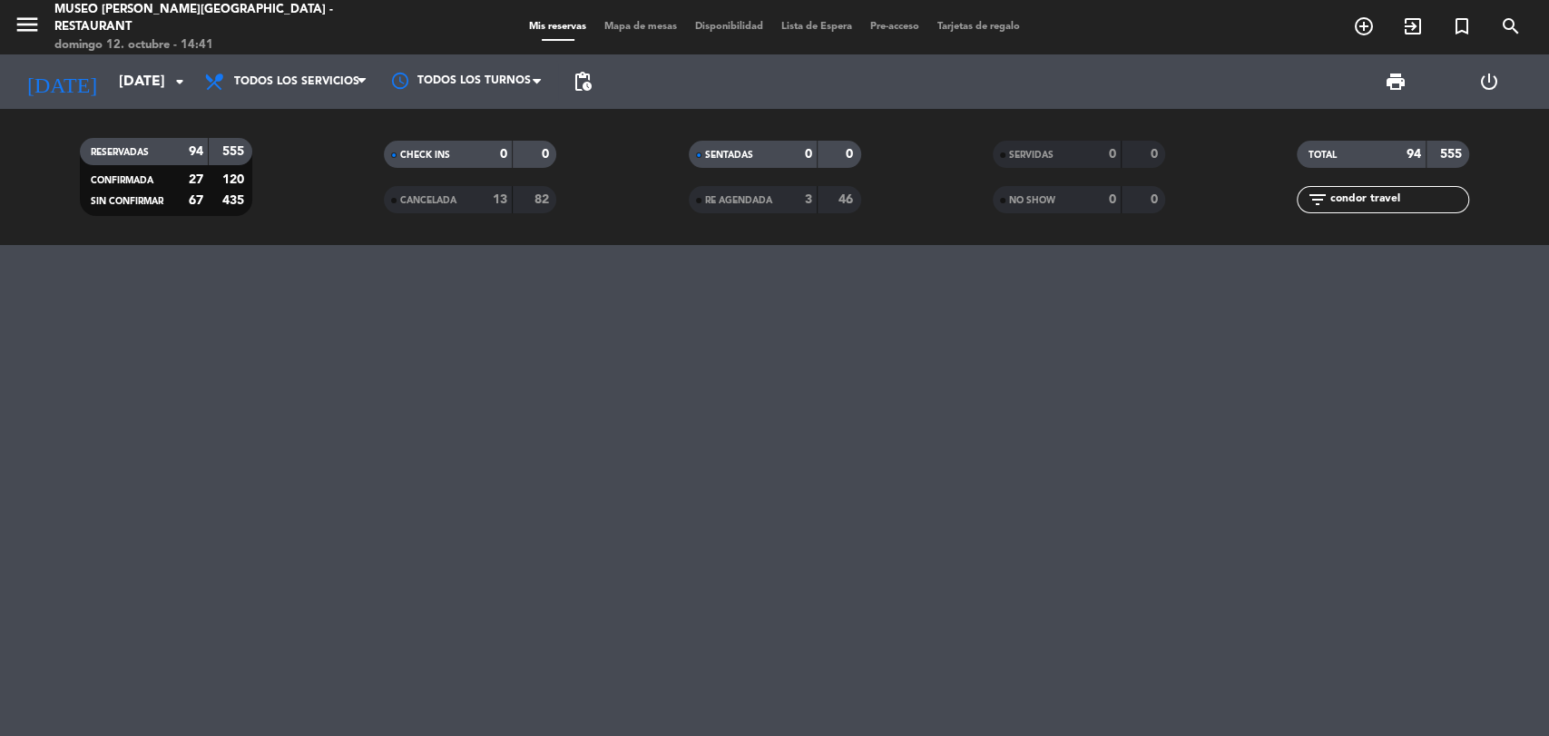
click at [1449, 197] on input "condor travel" at bounding box center [1398, 200] width 141 height 20
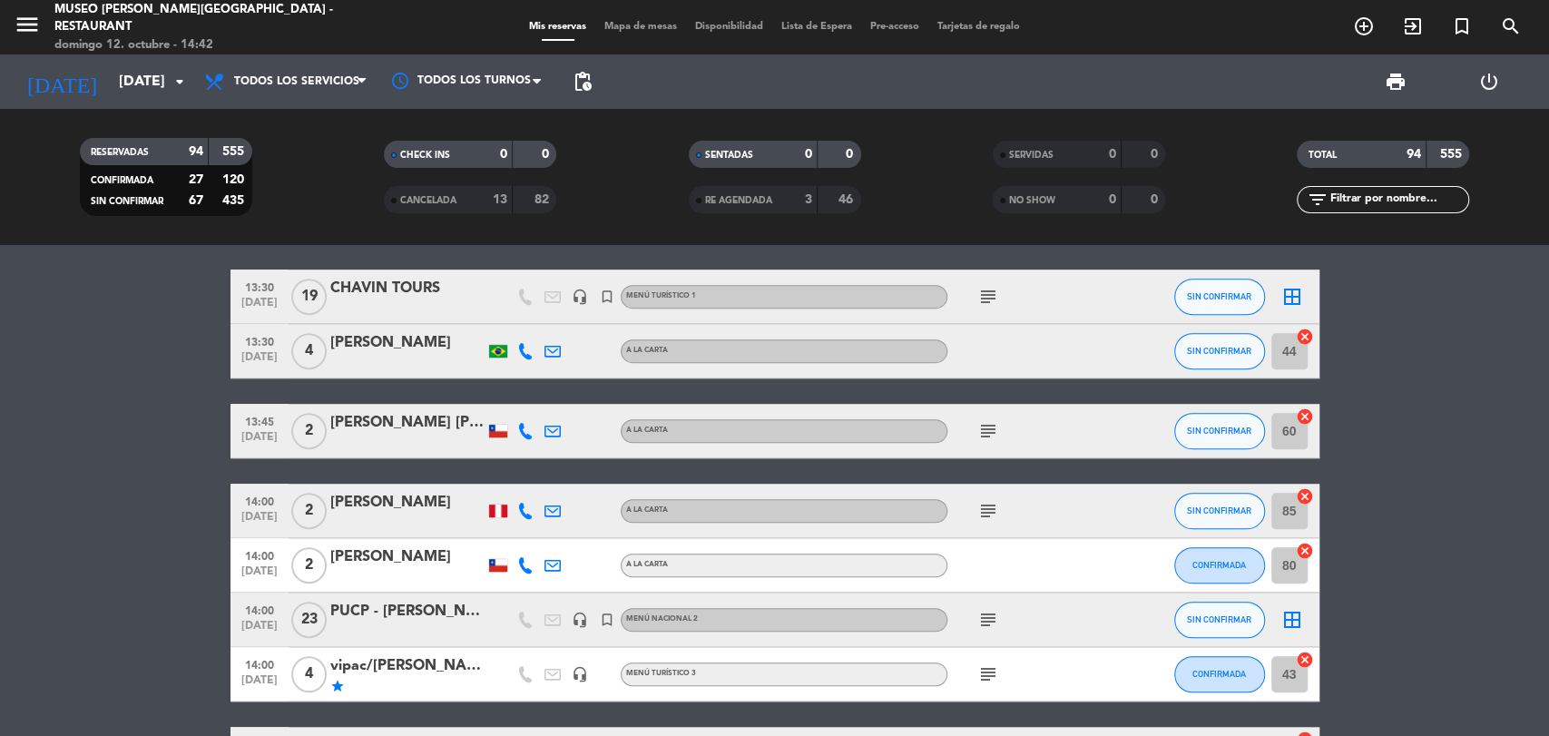
scroll to position [846, 0]
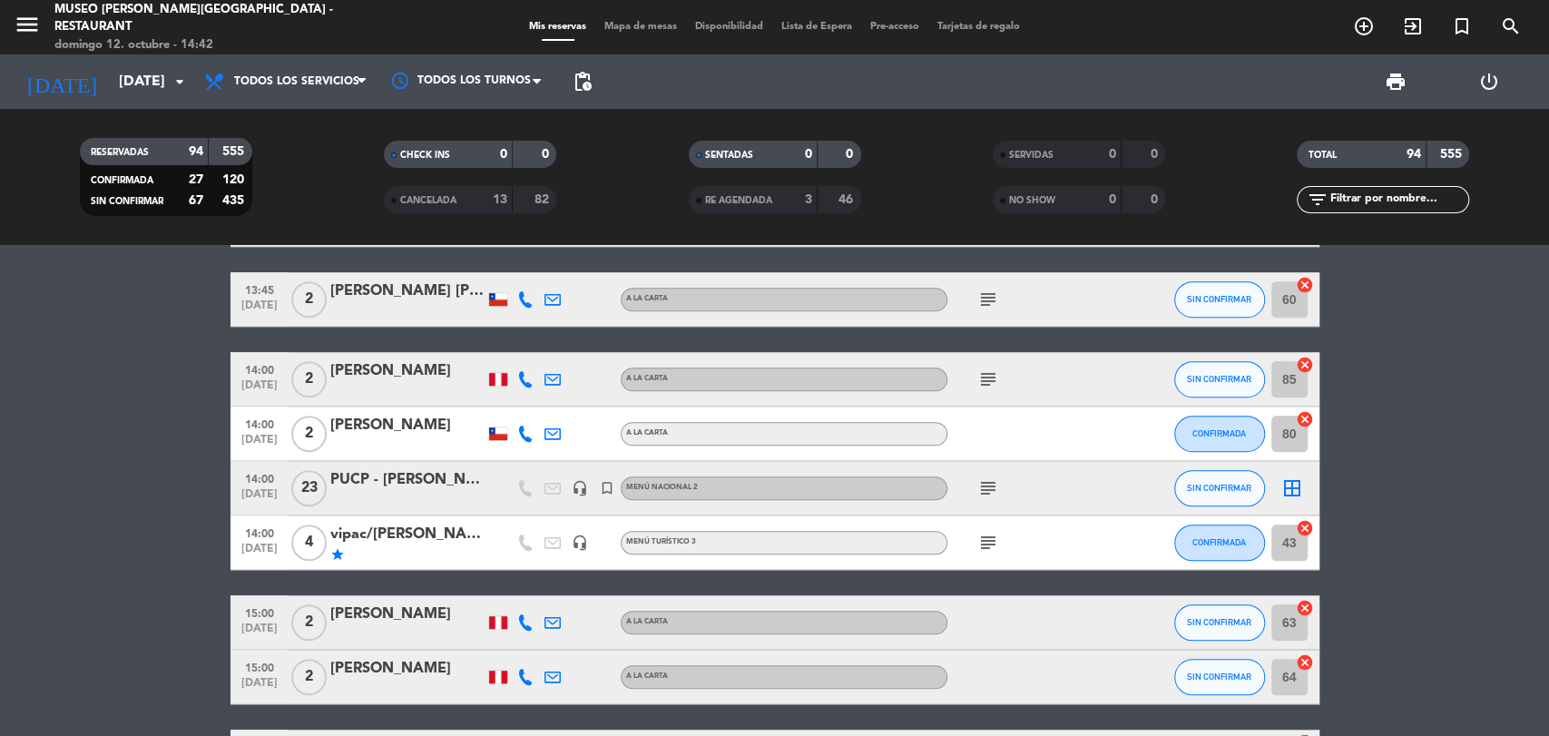
click at [450, 488] on div "PUCP - [PERSON_NAME]" at bounding box center [407, 480] width 154 height 24
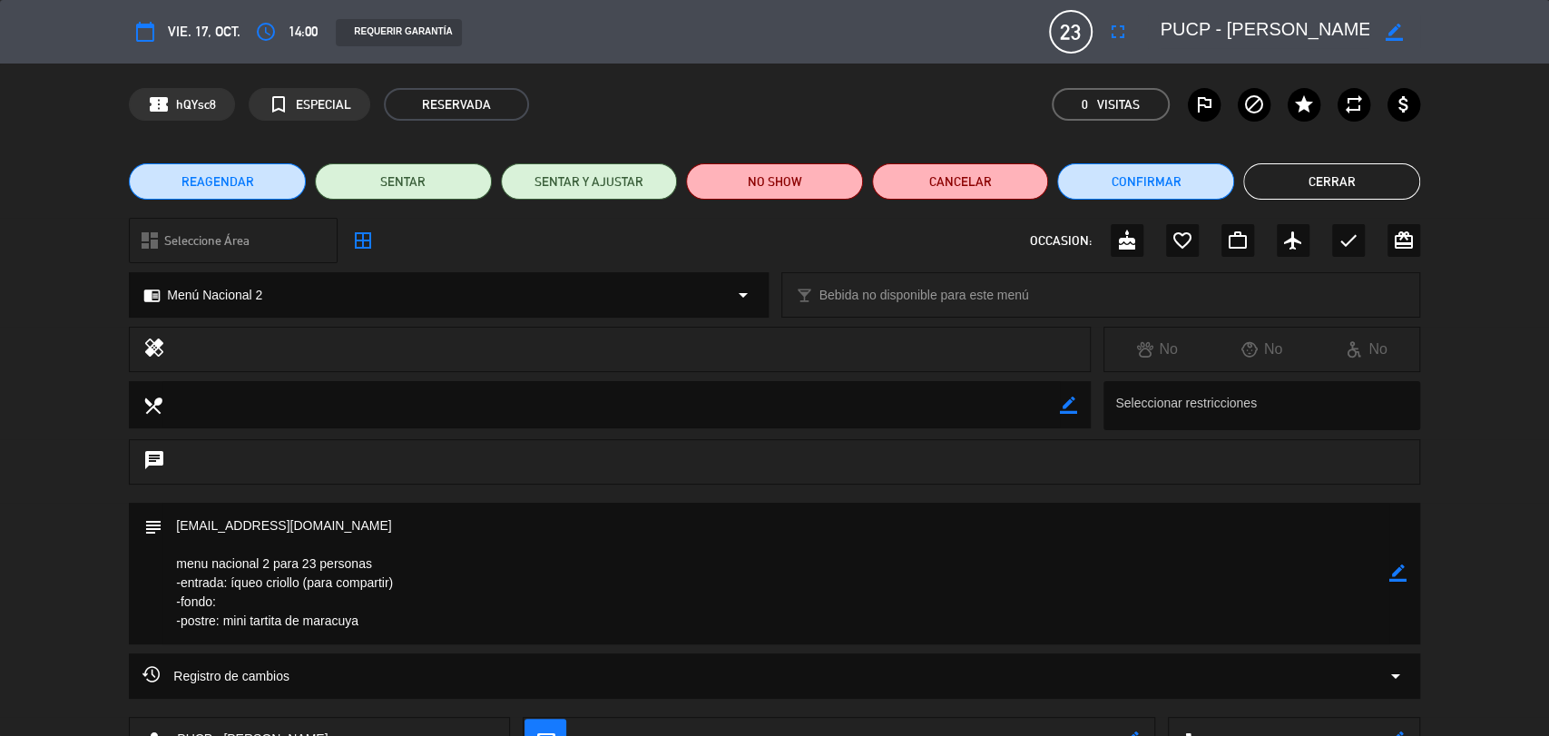
click at [55, 467] on div "chat" at bounding box center [774, 471] width 1549 height 64
click at [1398, 572] on icon "border_color" at bounding box center [1397, 572] width 17 height 17
click at [1398, 572] on icon at bounding box center [1397, 572] width 17 height 17
click at [0, 0] on div at bounding box center [0, 0] width 0 height 0
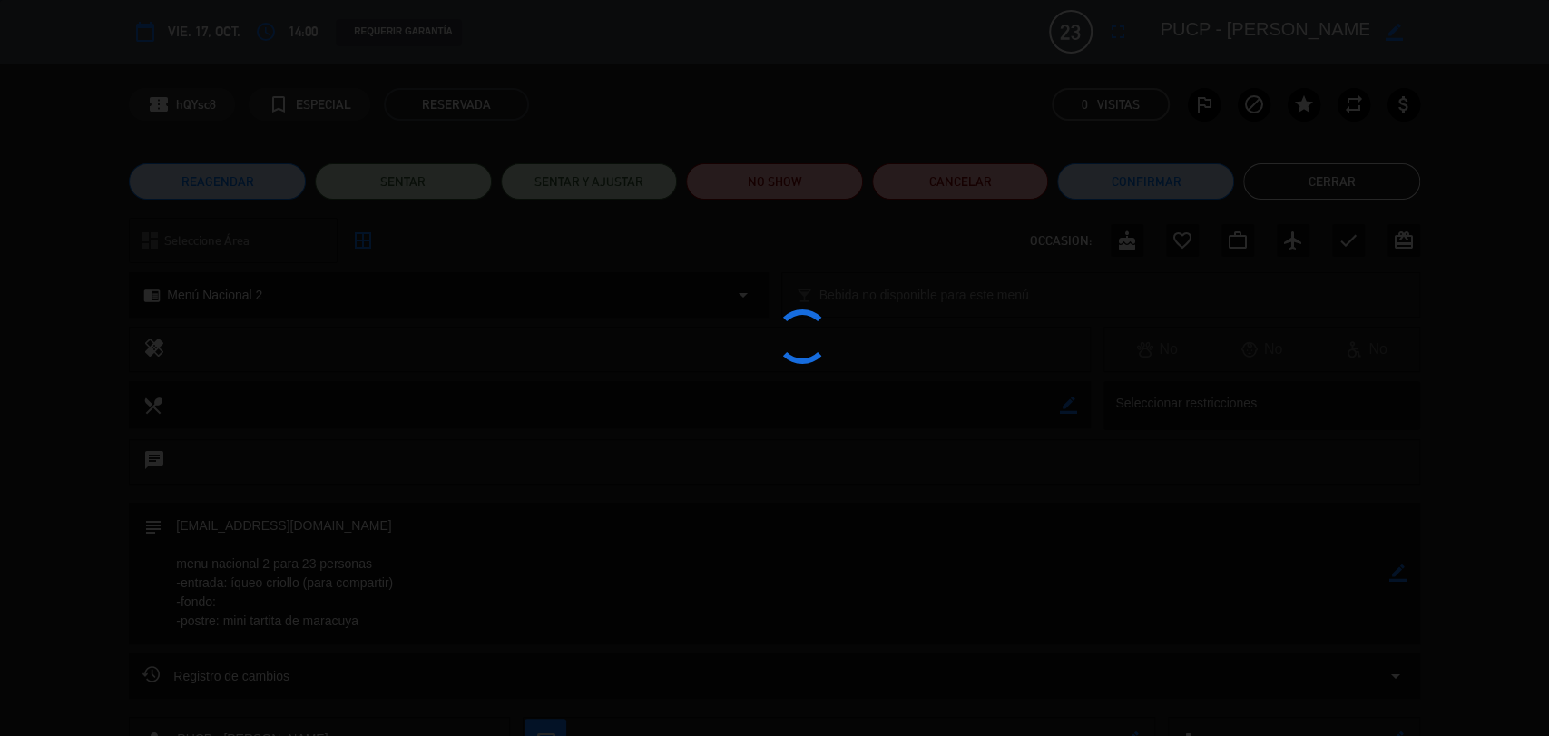
click at [1398, 572] on div at bounding box center [774, 368] width 1549 height 736
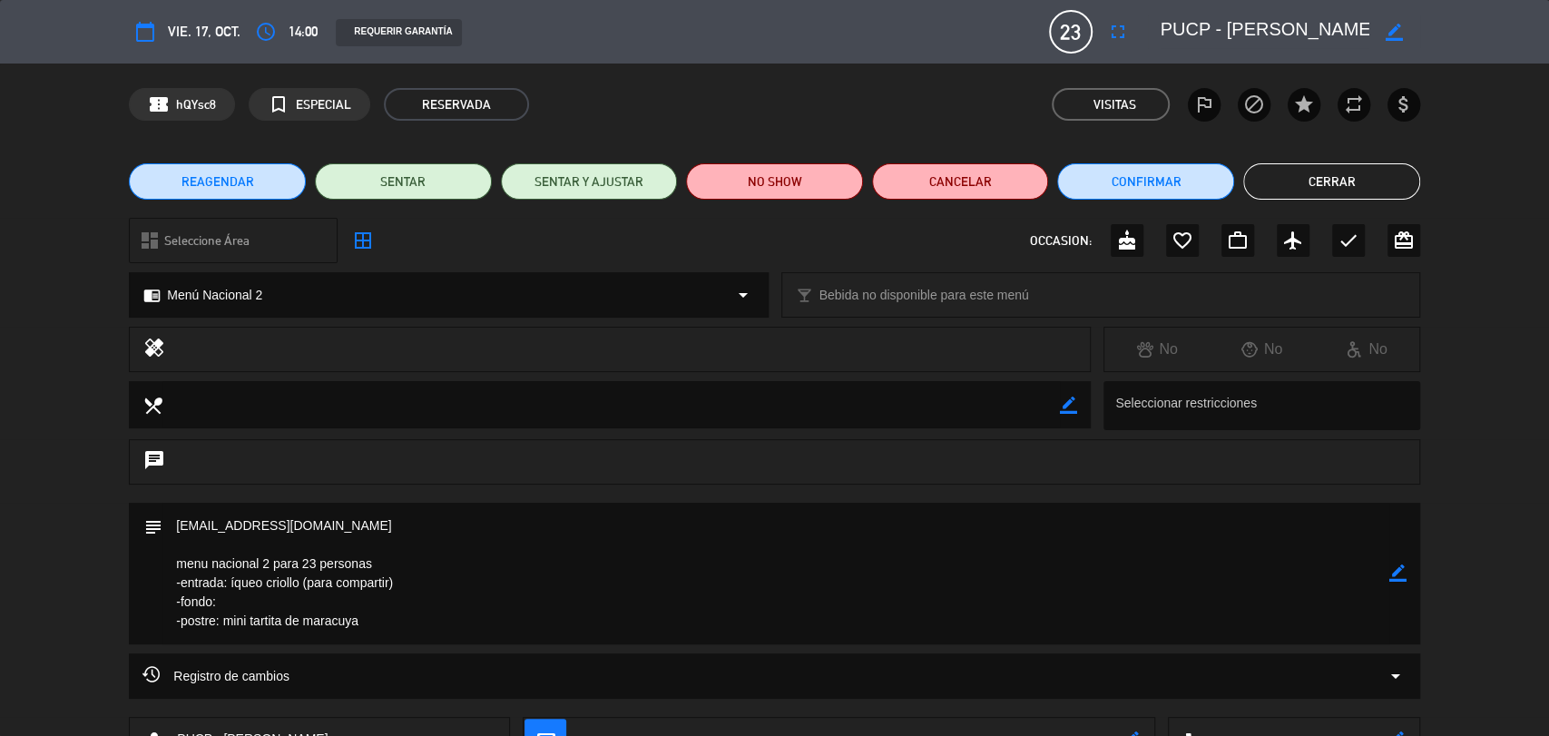
click at [1397, 571] on icon "border_color" at bounding box center [1397, 572] width 17 height 17
click at [1397, 571] on icon at bounding box center [1397, 572] width 17 height 17
click at [0, 0] on div at bounding box center [0, 0] width 0 height 0
click at [1307, 170] on button "Cerrar" at bounding box center [1331, 181] width 177 height 36
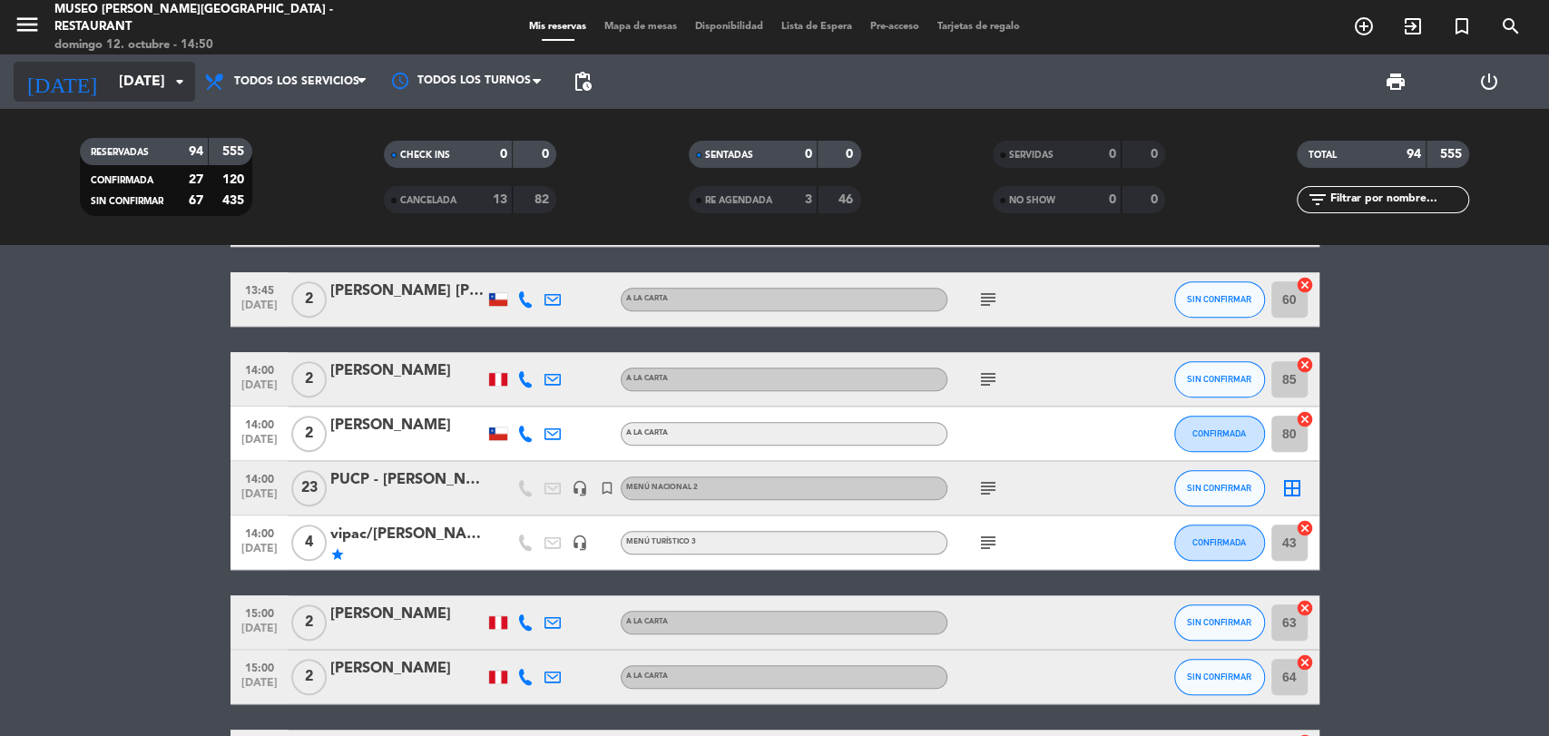
click at [138, 78] on input "[DATE]" at bounding box center [205, 81] width 191 height 35
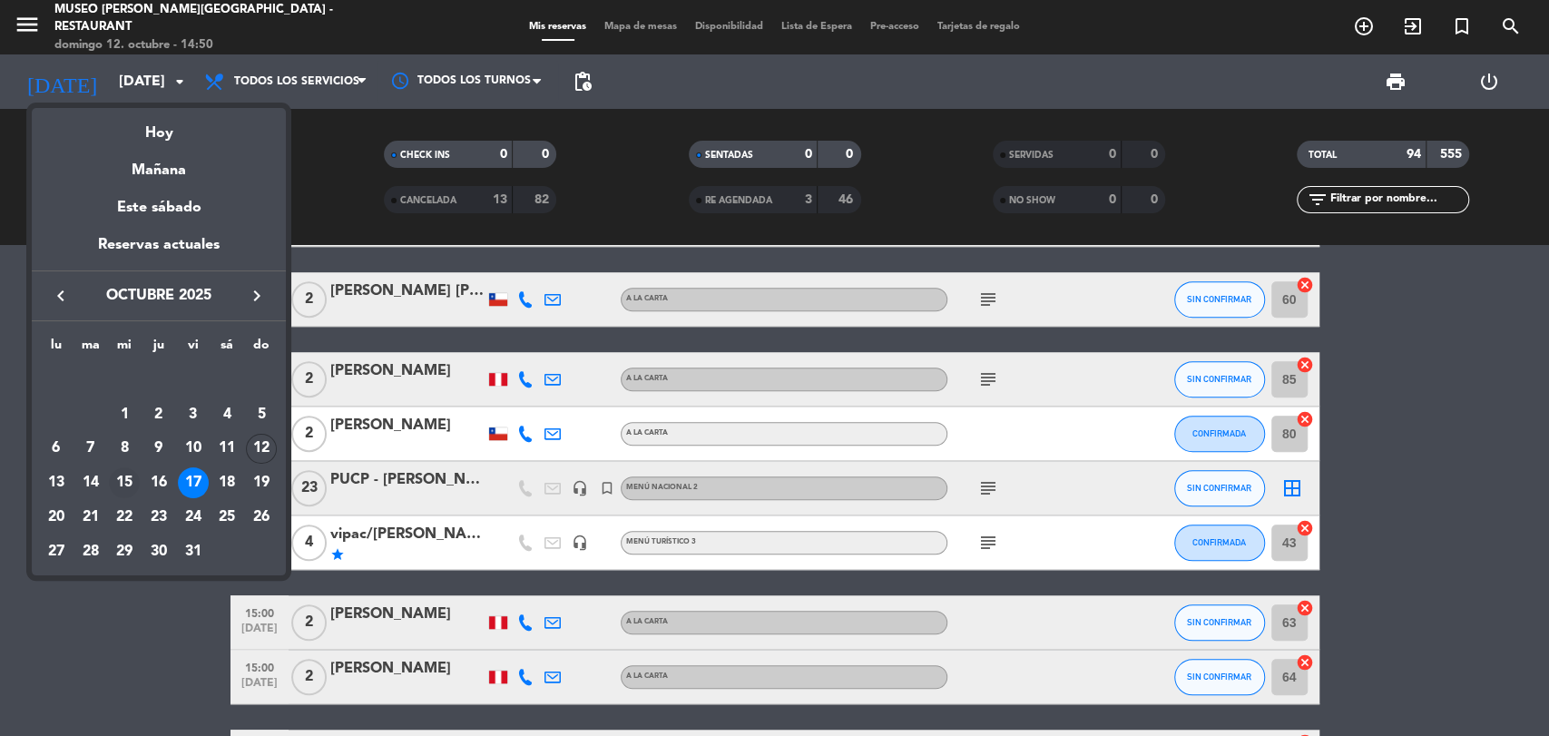
click at [120, 476] on div "15" at bounding box center [124, 482] width 31 height 31
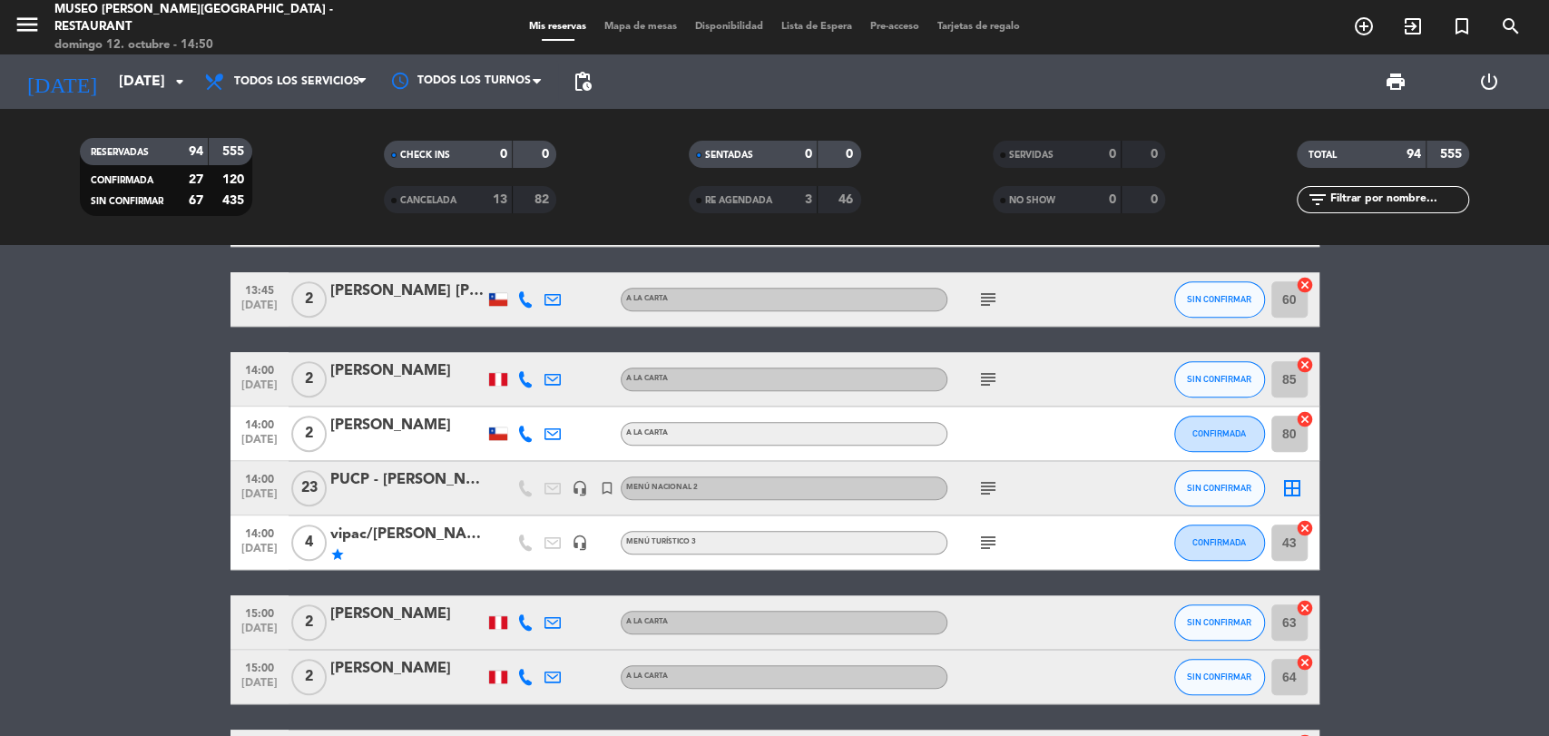
type input "[DATE]"
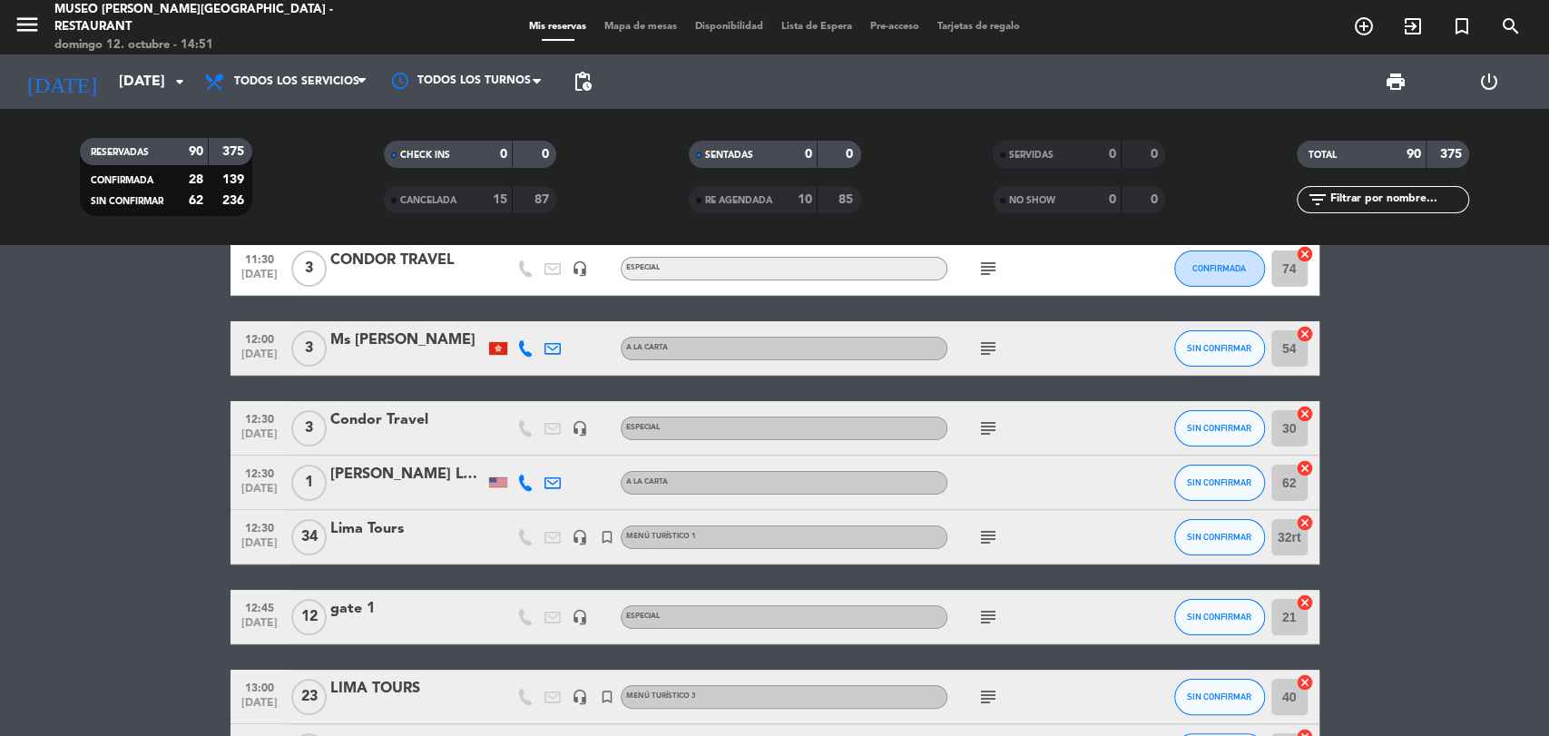
scroll to position [121, 0]
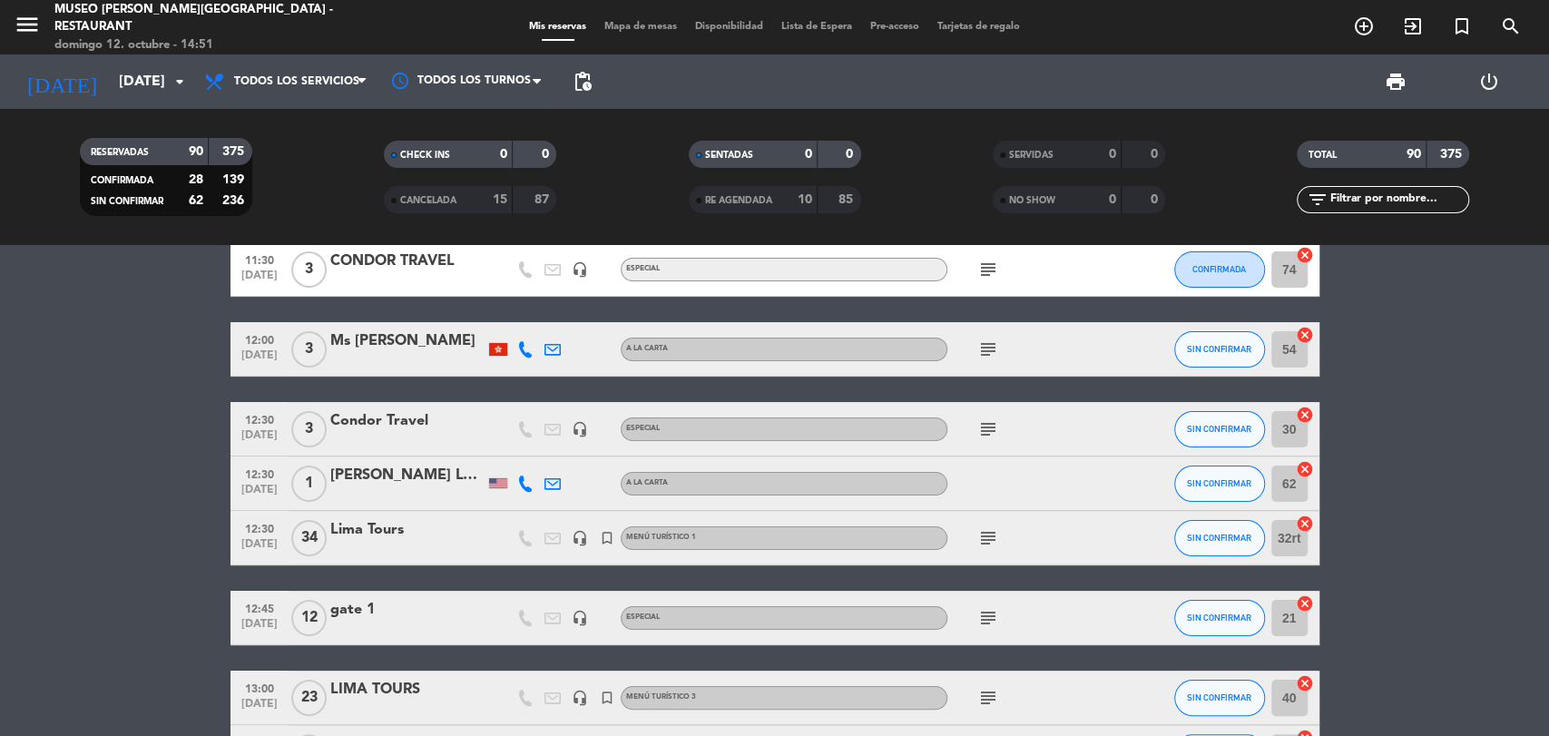
click at [384, 529] on div "Lima Tours" at bounding box center [407, 530] width 154 height 24
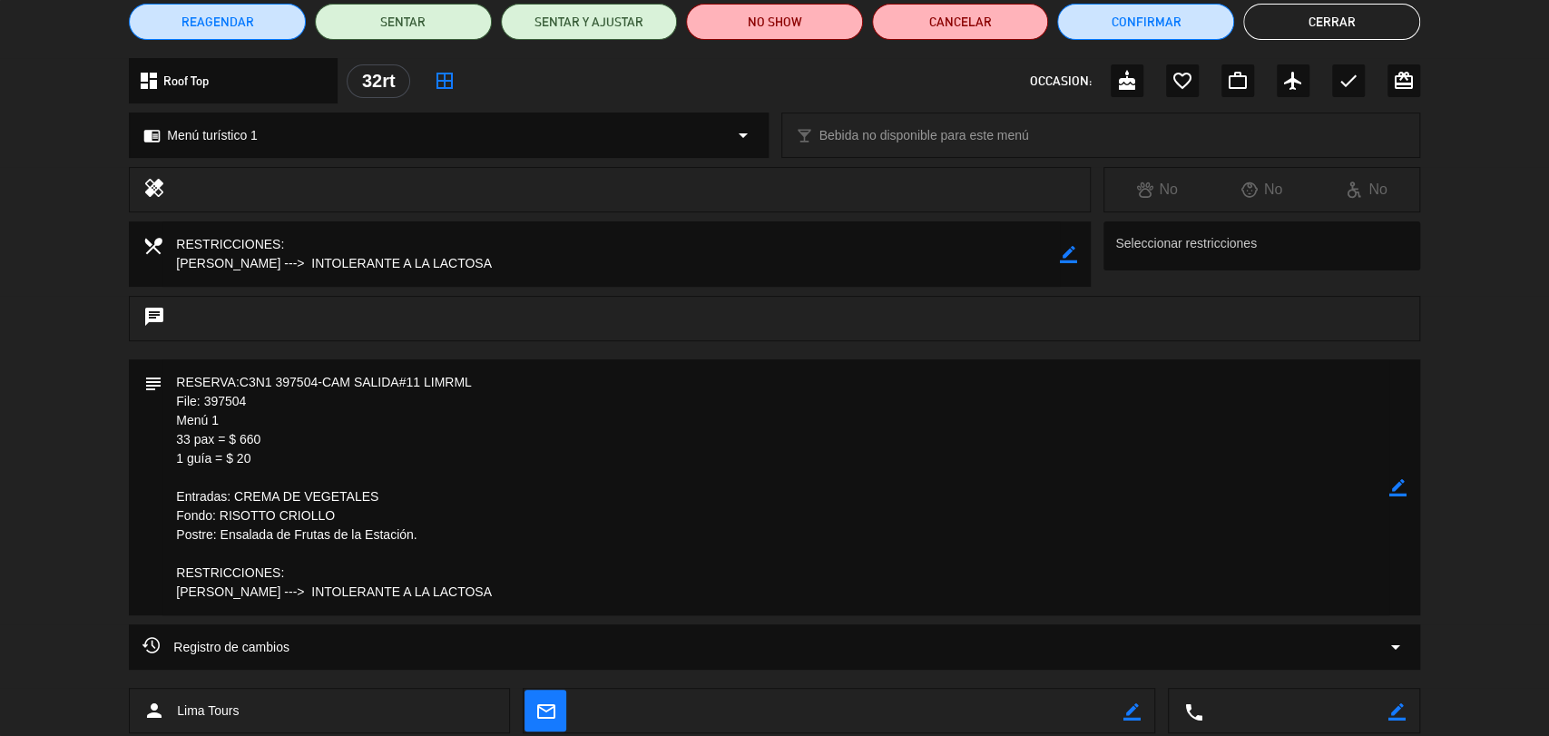
scroll to position [177, 0]
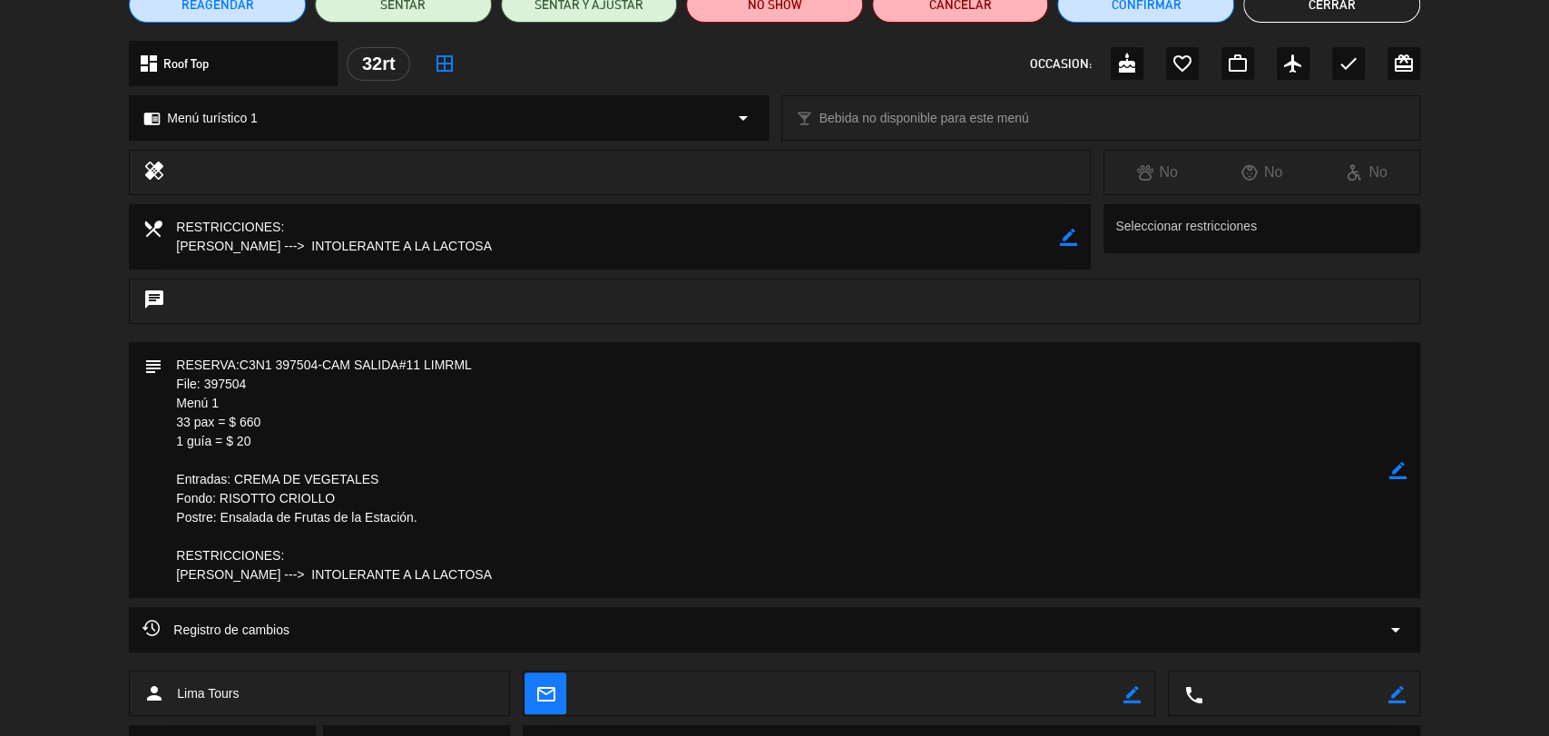
click at [252, 439] on textarea at bounding box center [775, 470] width 1227 height 256
drag, startPoint x: 252, startPoint y: 439, endPoint x: 172, endPoint y: 383, distance: 98.4
click at [172, 383] on textarea at bounding box center [775, 470] width 1227 height 256
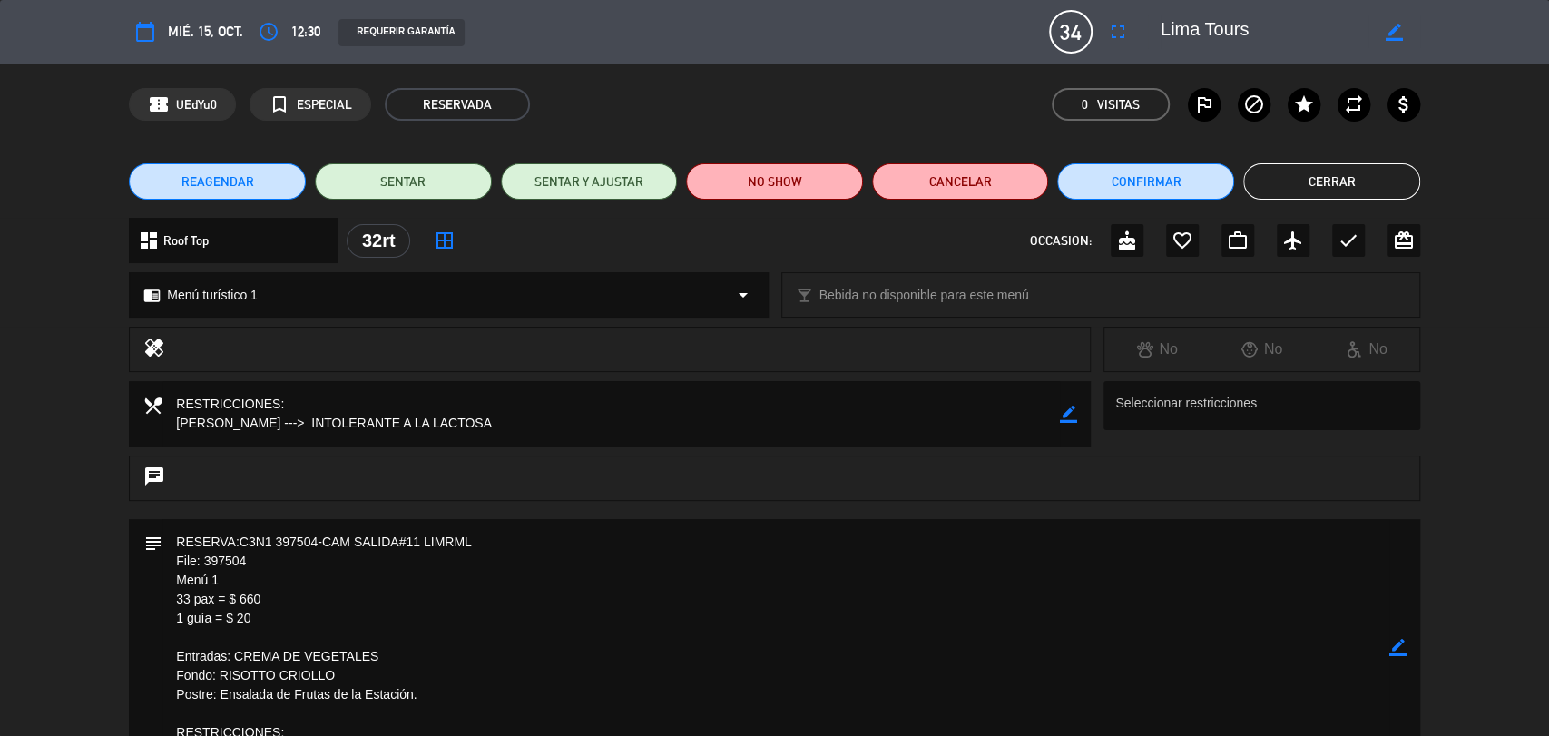
click at [1398, 652] on icon "border_color" at bounding box center [1397, 647] width 17 height 17
click at [177, 536] on textarea at bounding box center [775, 647] width 1227 height 256
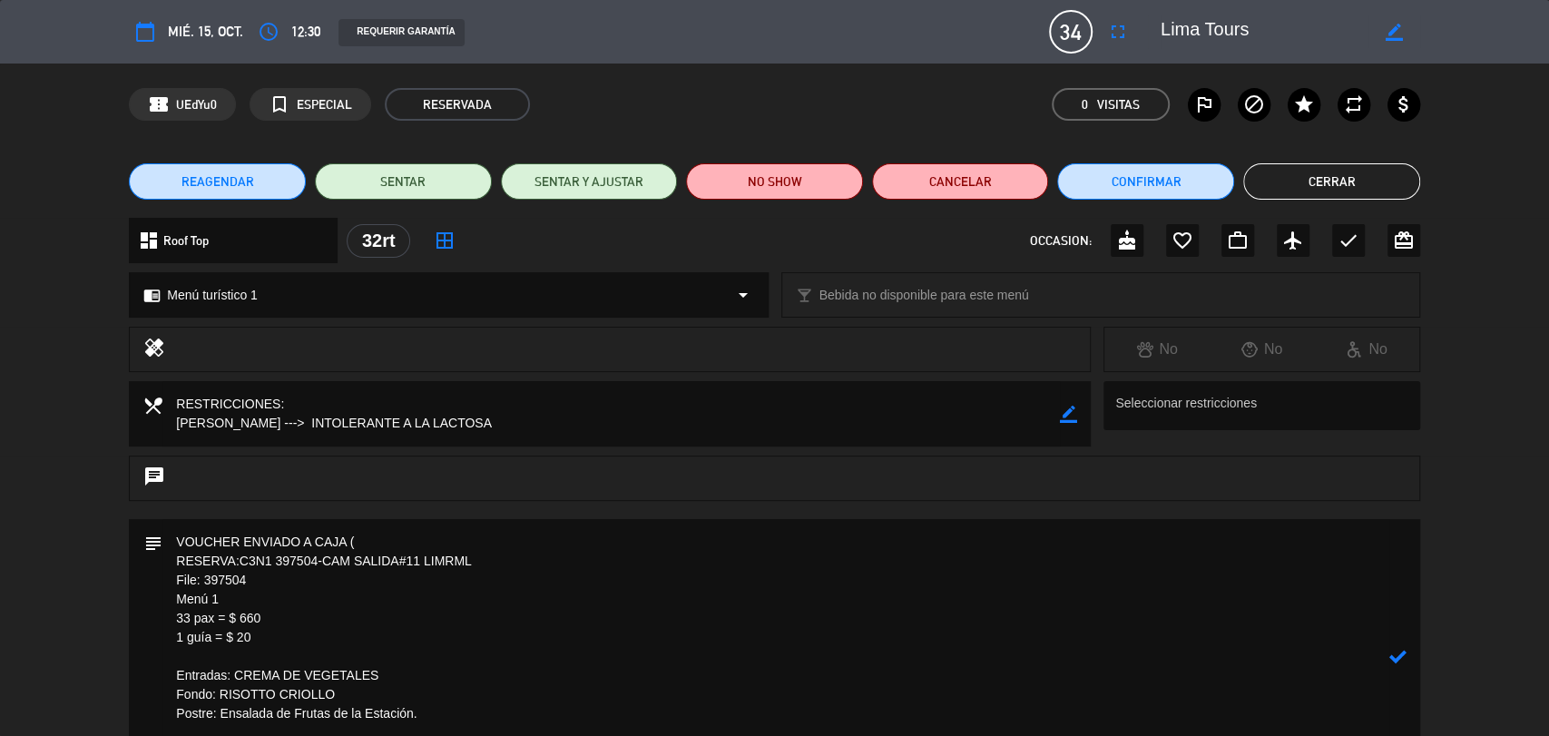
click at [177, 536] on textarea at bounding box center [775, 656] width 1227 height 275
click at [385, 546] on textarea at bounding box center [775, 656] width 1227 height 275
type textarea "VOUCHER ENVIADO A CAJA (12/10) RESERVA:C3N1 397504-CAM SALIDA#11 LIMRML File: 3…"
click at [1401, 654] on icon at bounding box center [1397, 656] width 17 height 17
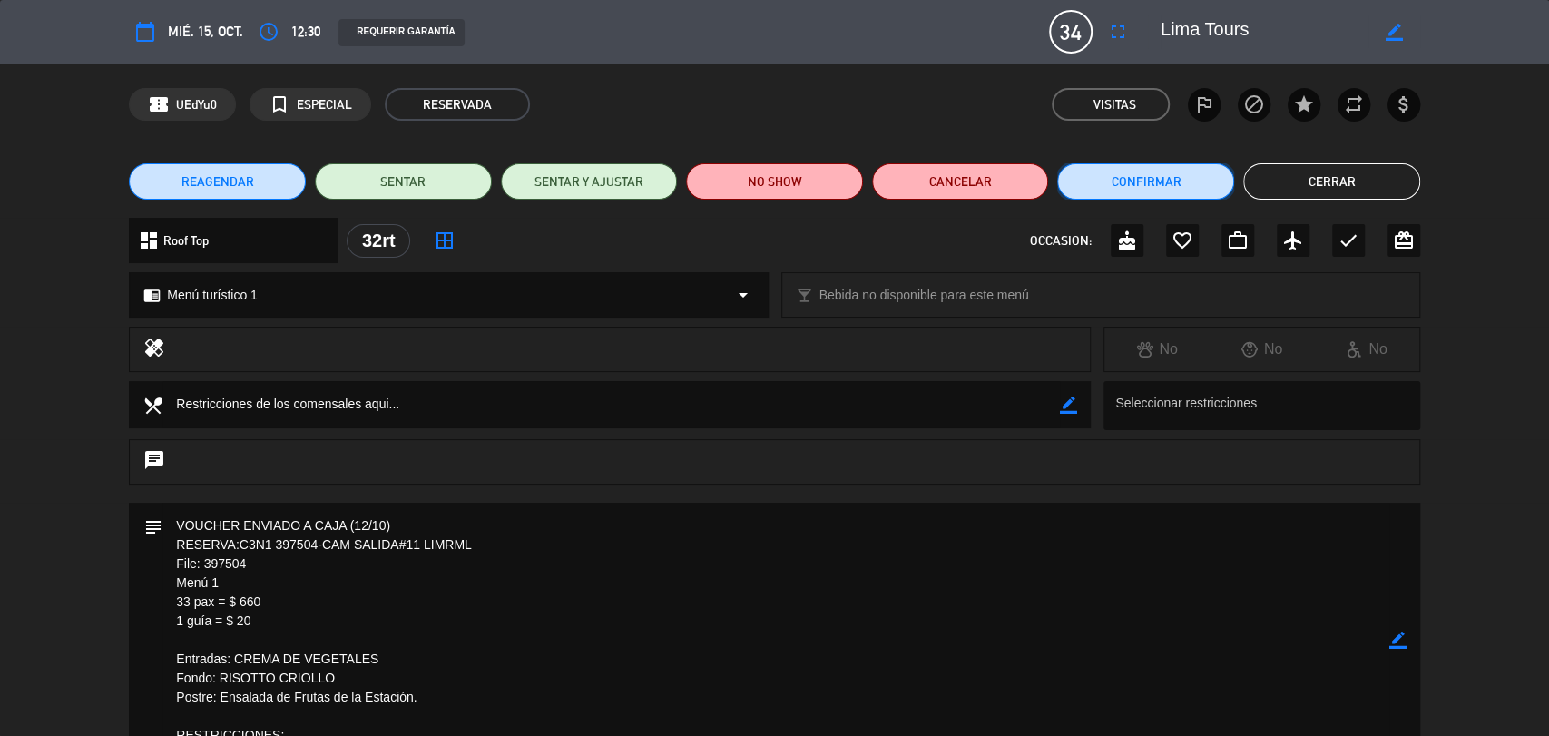
click at [1160, 184] on button "Confirmar" at bounding box center [1145, 181] width 177 height 36
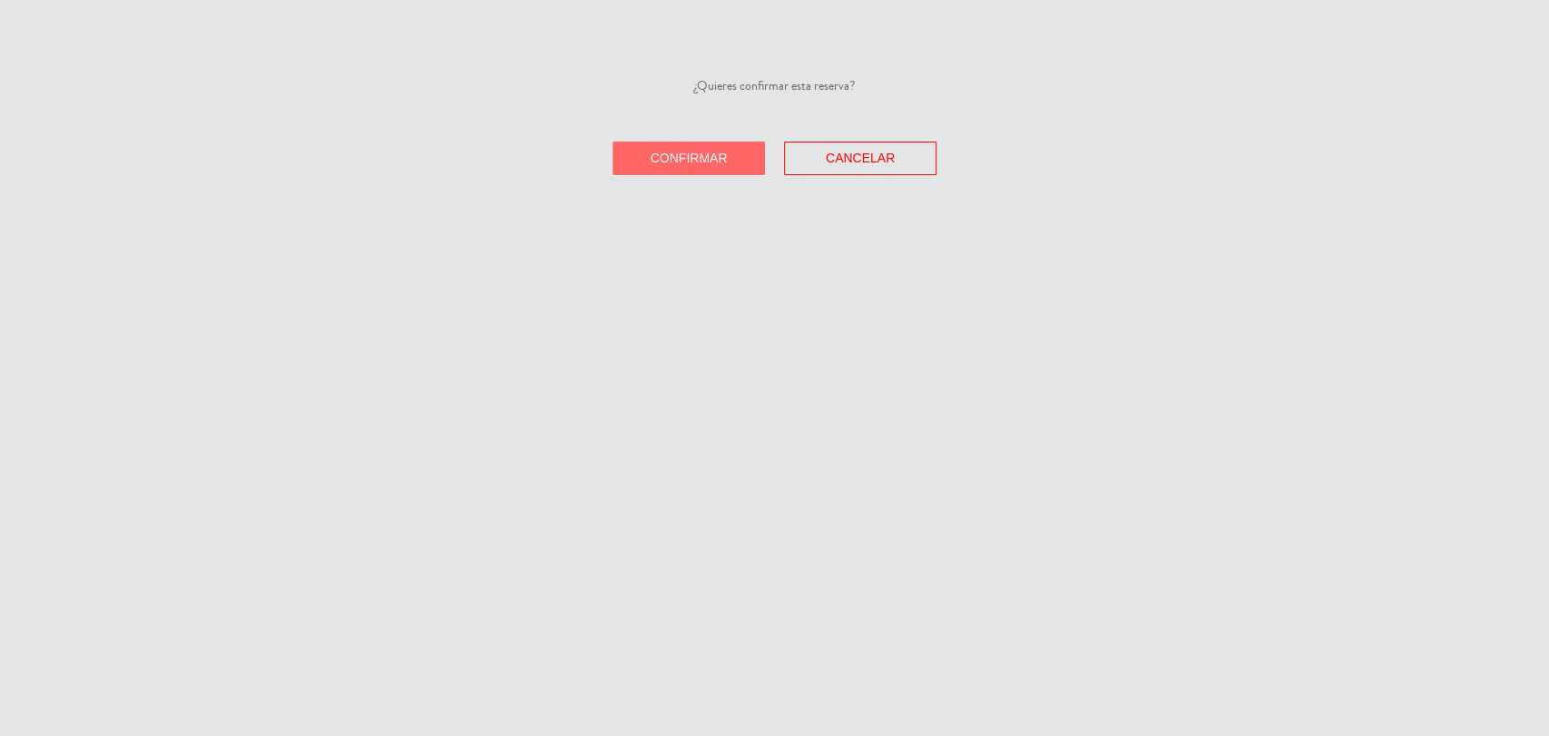
click at [716, 155] on span "Confirmar" at bounding box center [689, 158] width 77 height 15
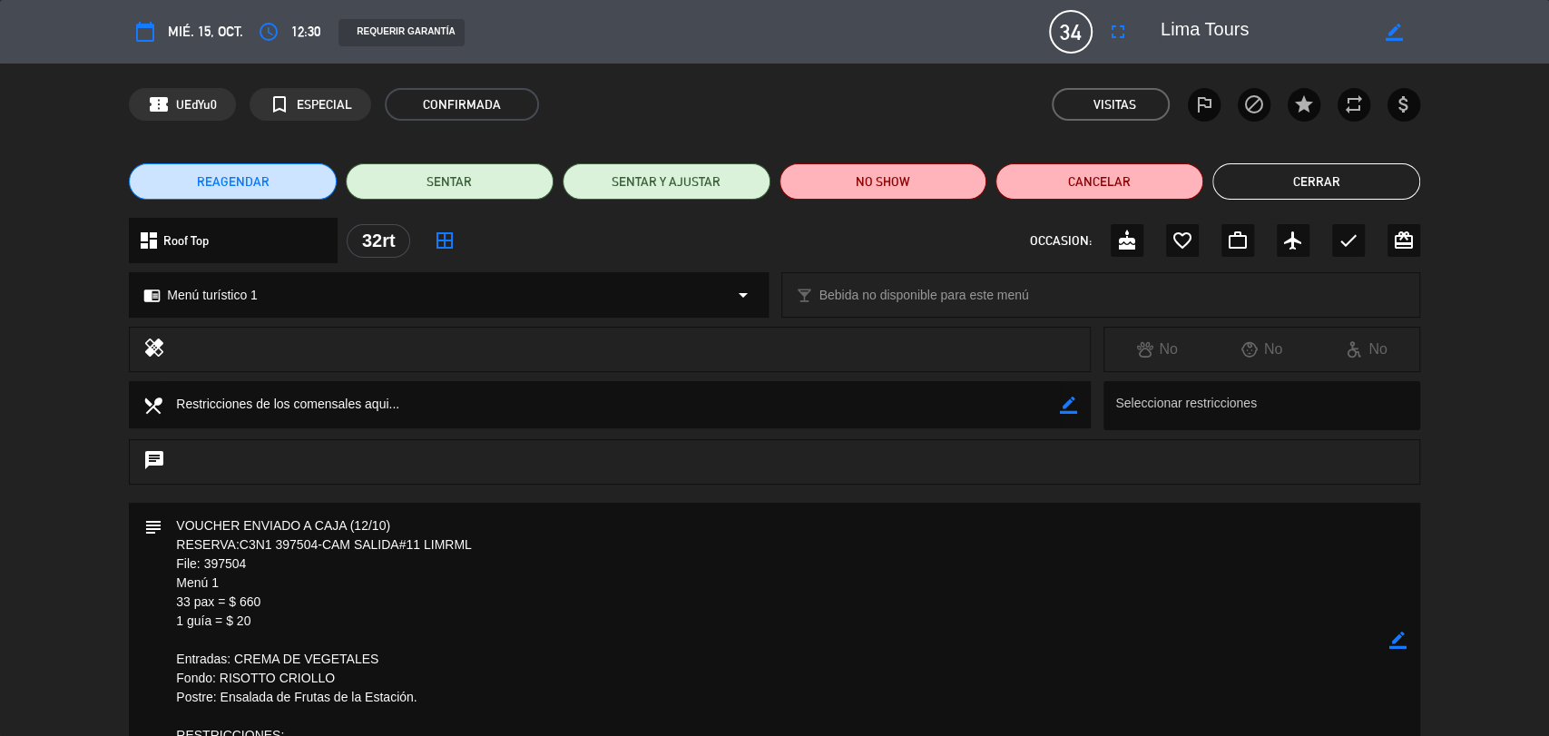
click at [1399, 635] on icon "border_color" at bounding box center [1397, 640] width 17 height 17
click at [1399, 635] on icon at bounding box center [1397, 640] width 17 height 17
click at [0, 0] on div at bounding box center [0, 0] width 0 height 0
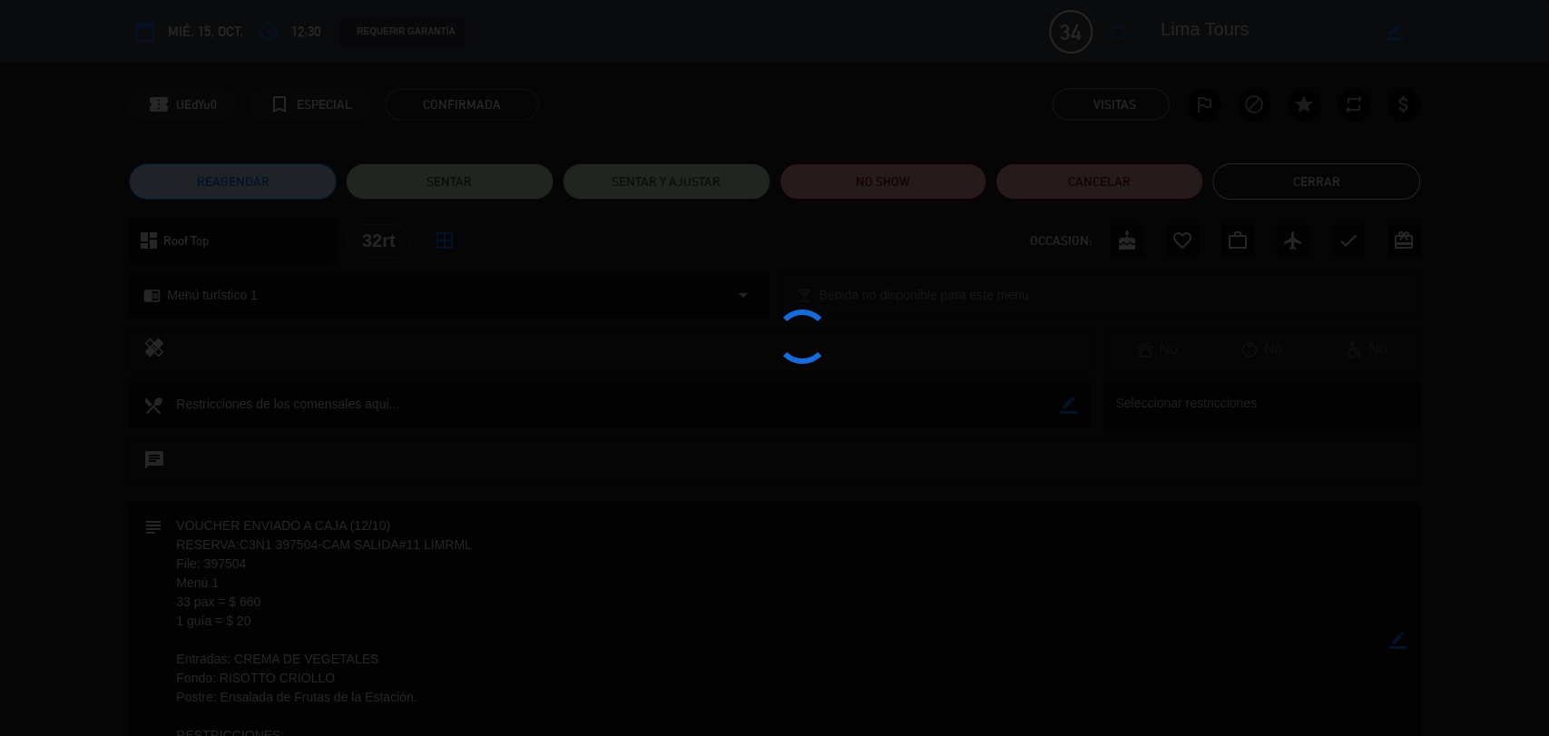
click at [1399, 635] on div at bounding box center [774, 368] width 1549 height 736
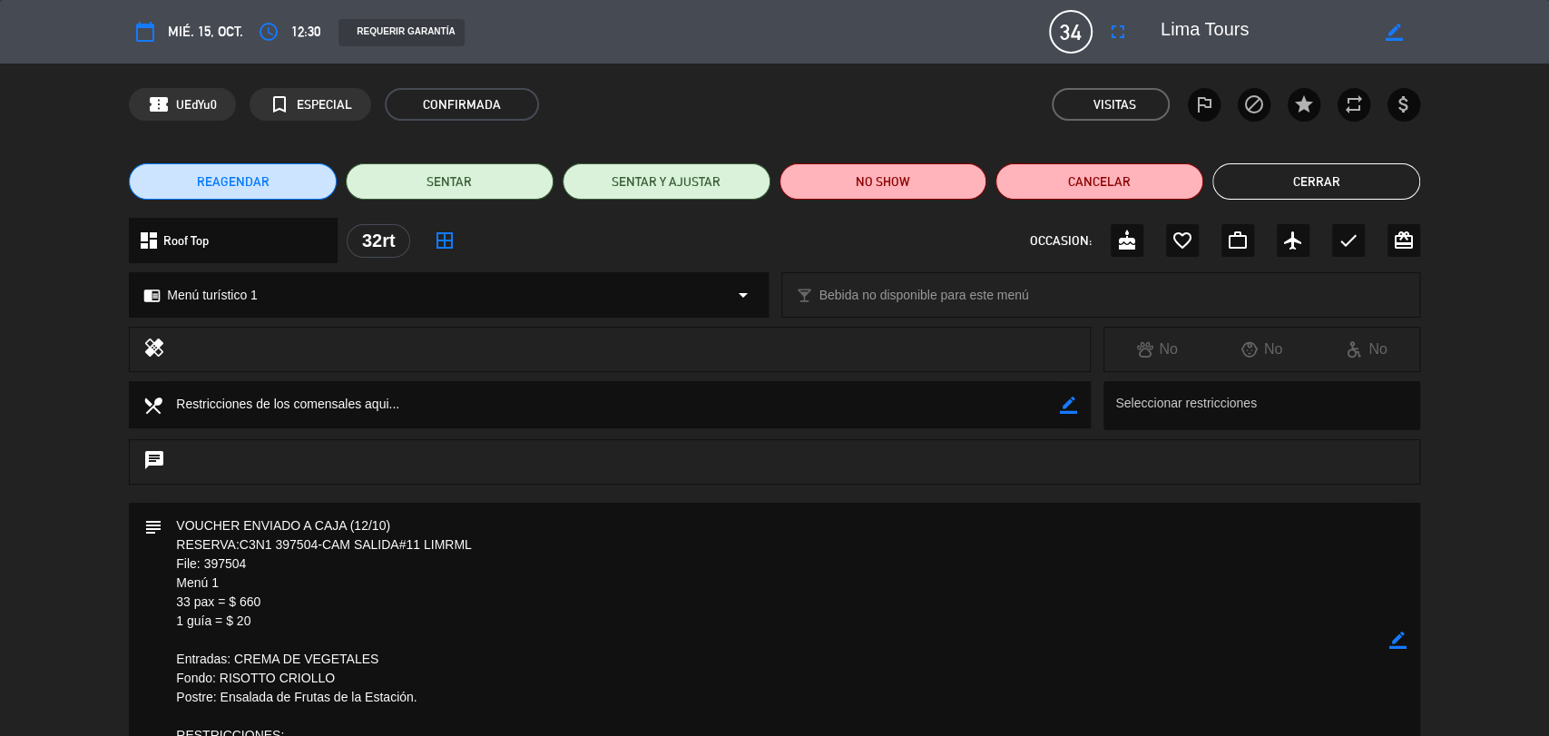
click at [798, 333] on div "healing" at bounding box center [610, 349] width 962 height 45
click at [1301, 189] on button "Cerrar" at bounding box center [1316, 181] width 208 height 36
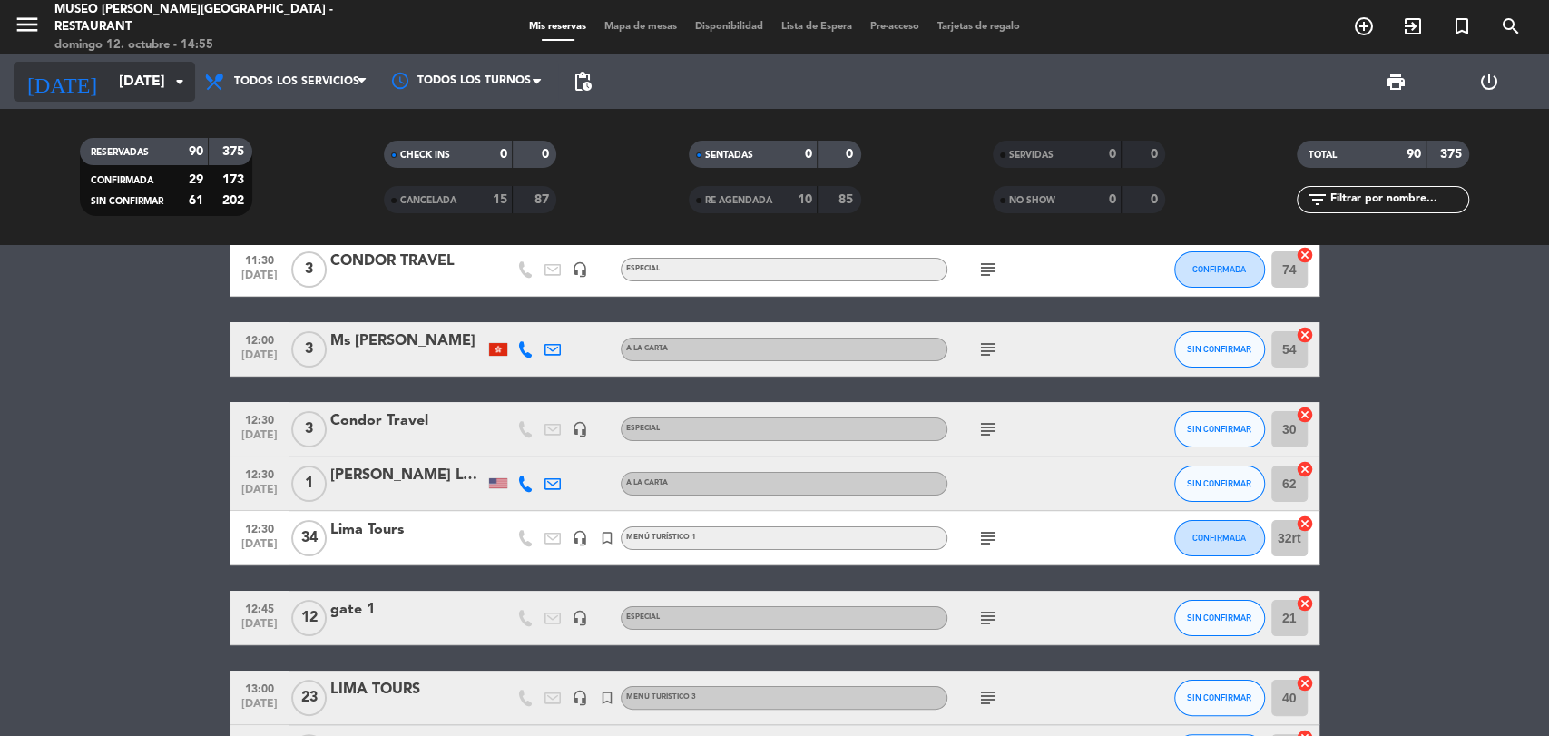
click at [145, 89] on input "[DATE]" at bounding box center [205, 81] width 191 height 35
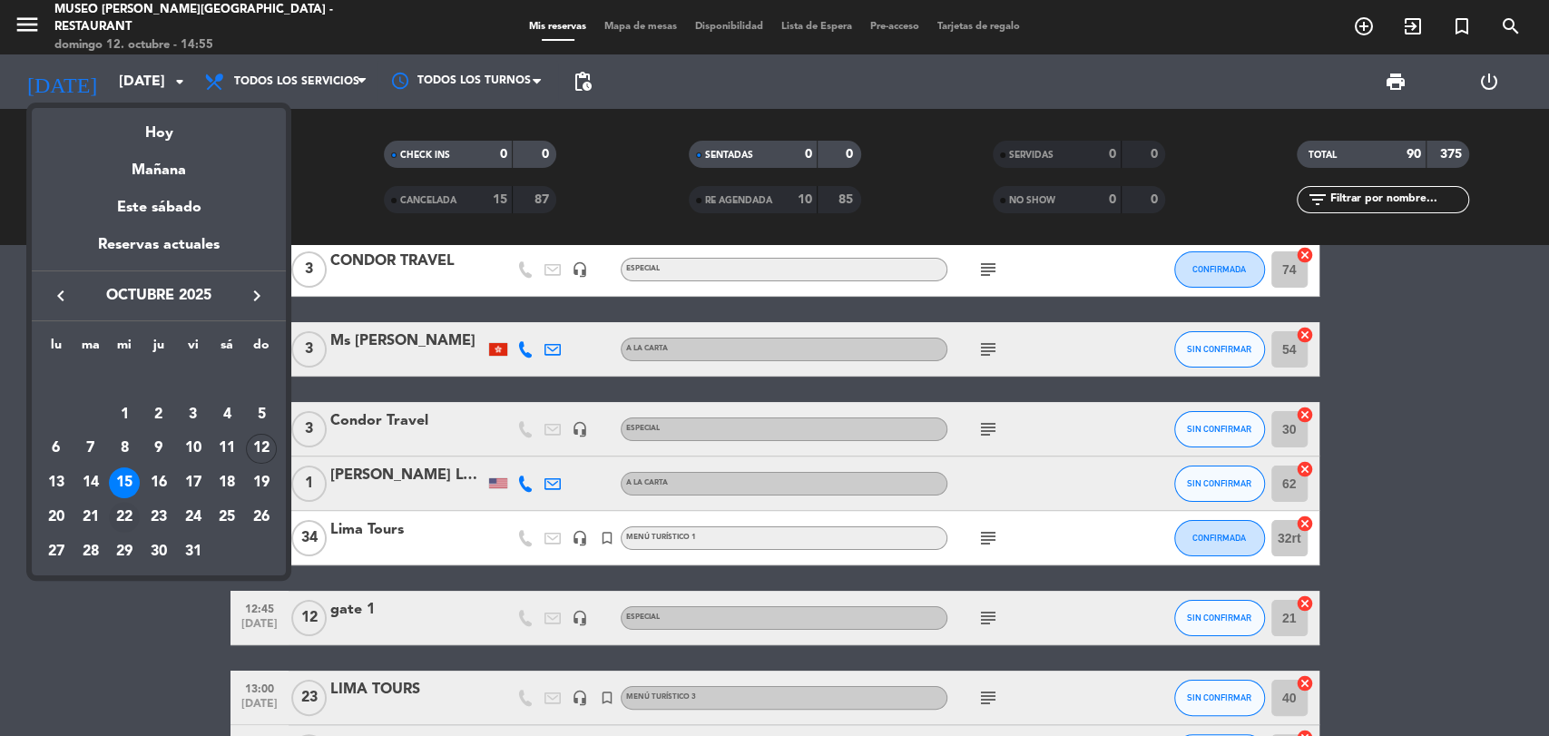
click at [128, 510] on div "22" at bounding box center [124, 517] width 31 height 31
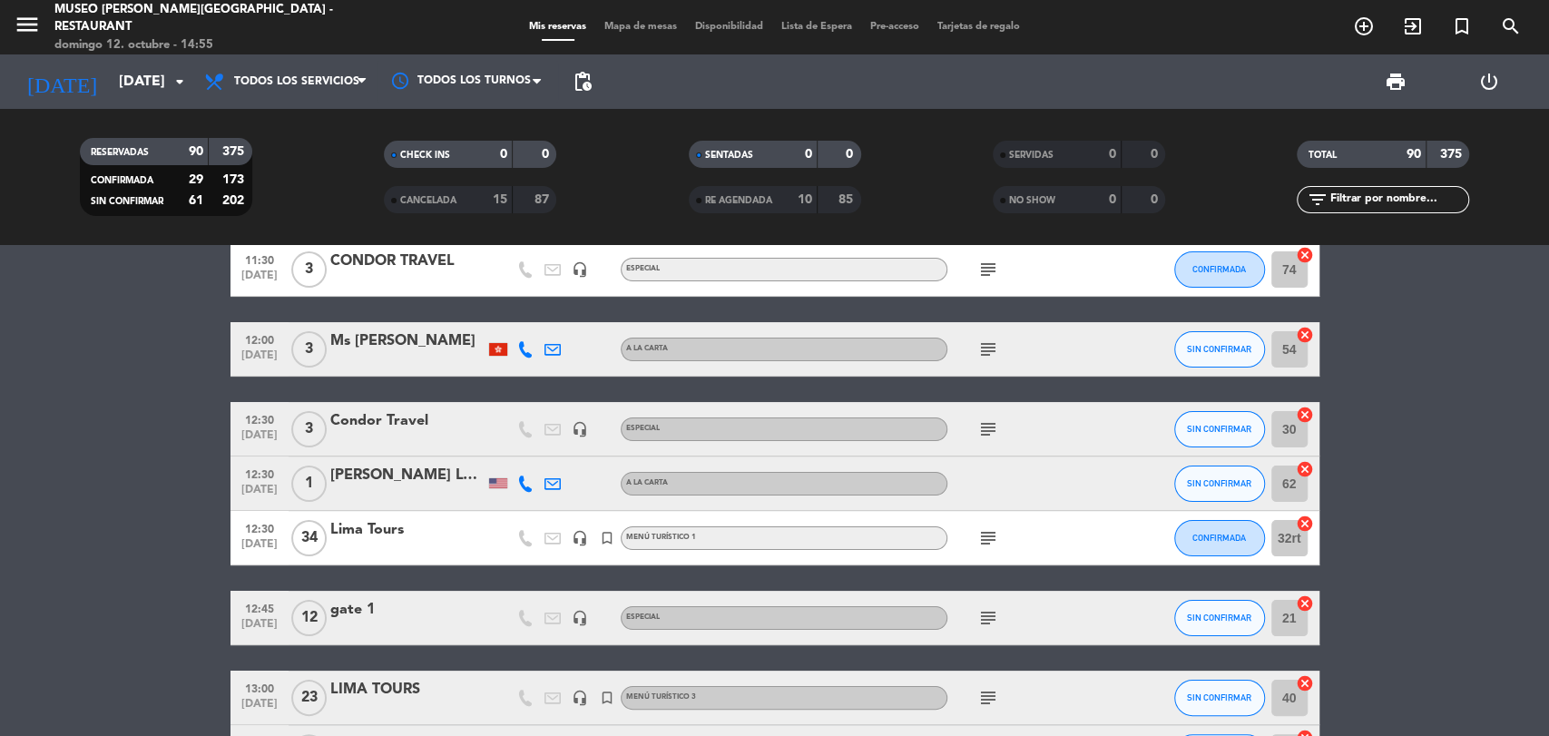
type input "[DATE]"
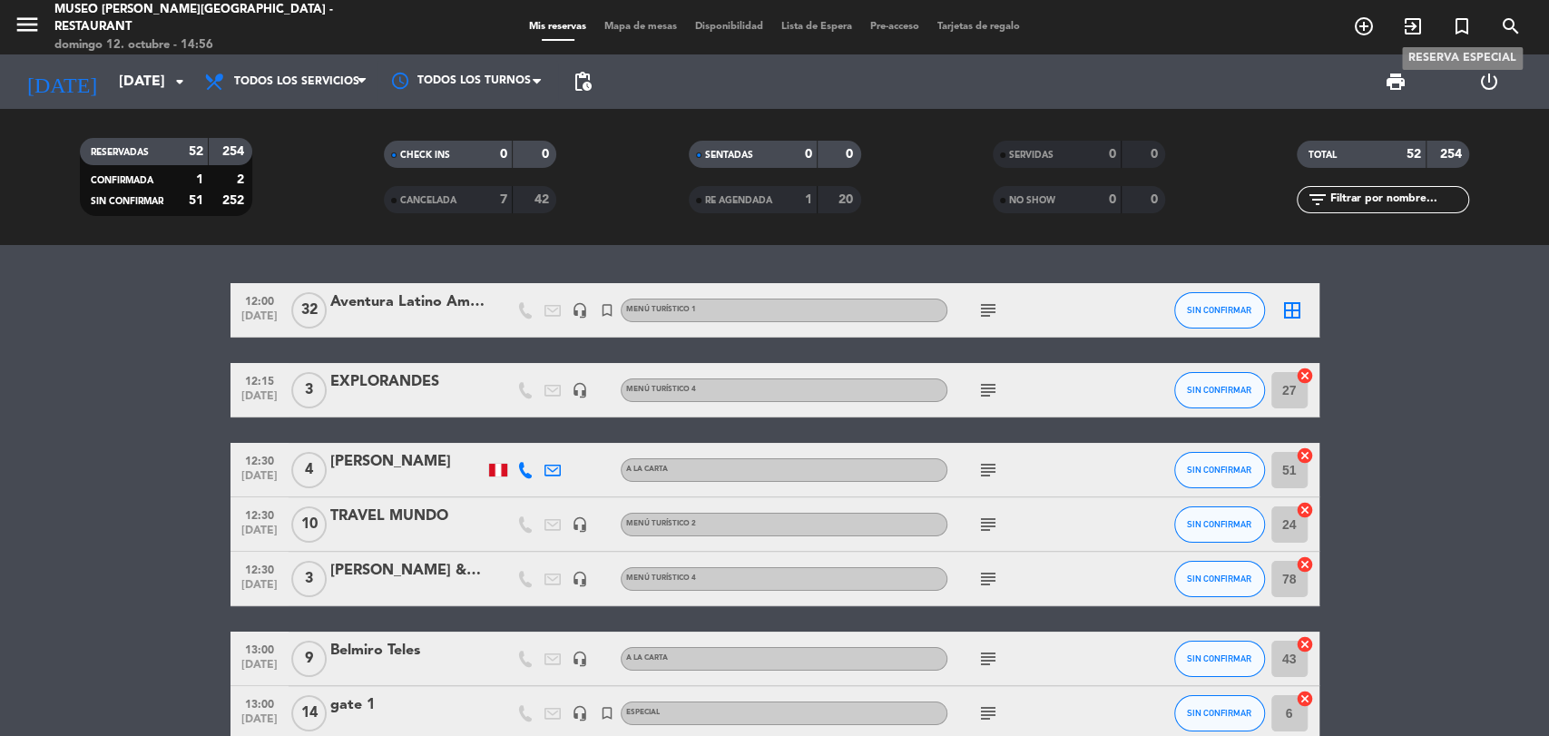
click at [1461, 27] on icon "turned_in_not" at bounding box center [1462, 26] width 22 height 22
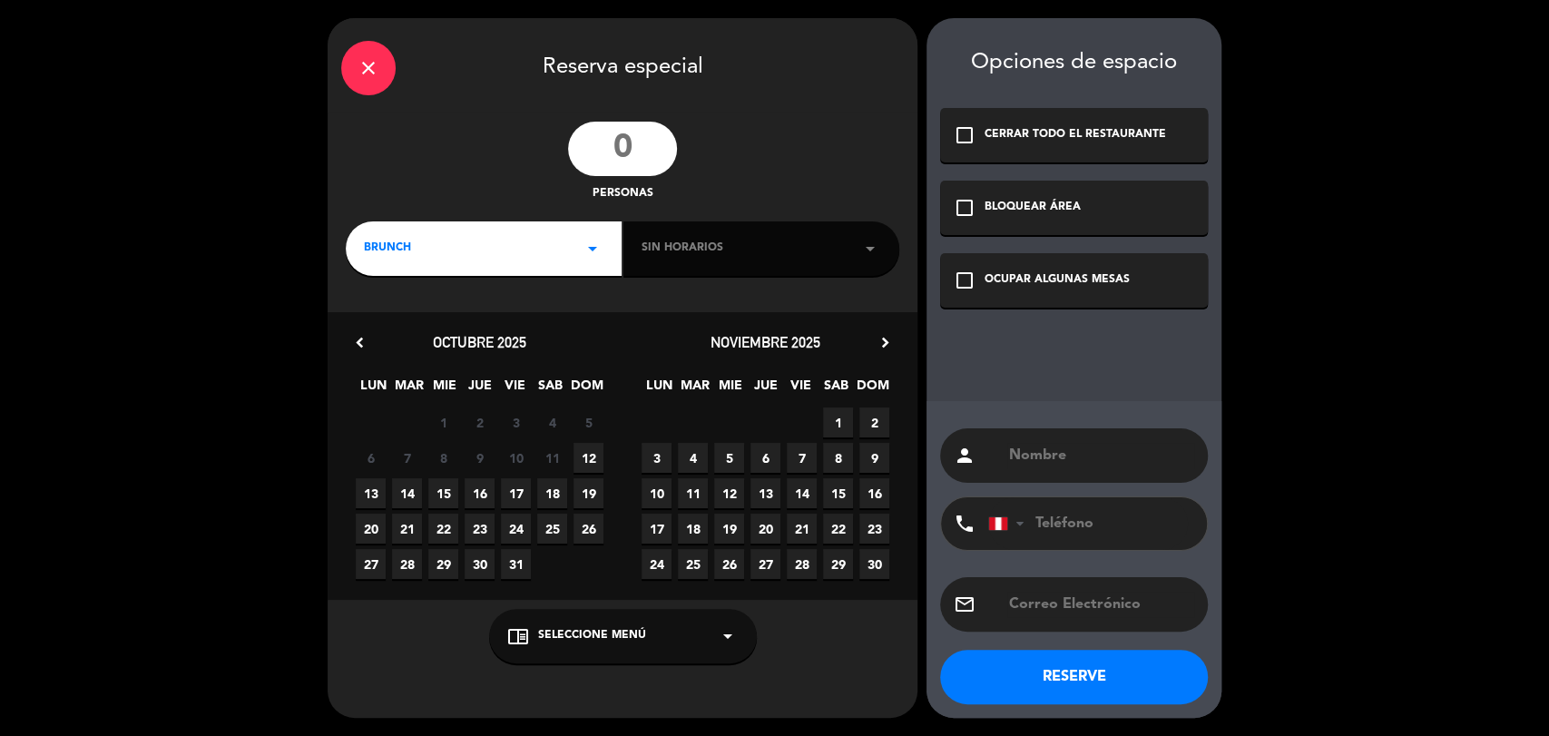
click at [644, 147] on input "number" at bounding box center [622, 149] width 109 height 54
type input "39"
click at [446, 523] on span "22" at bounding box center [443, 529] width 30 height 30
click at [526, 250] on div "BRUNCH arrow_drop_down" at bounding box center [484, 248] width 276 height 54
click at [403, 327] on div "Almuerzo" at bounding box center [484, 325] width 240 height 18
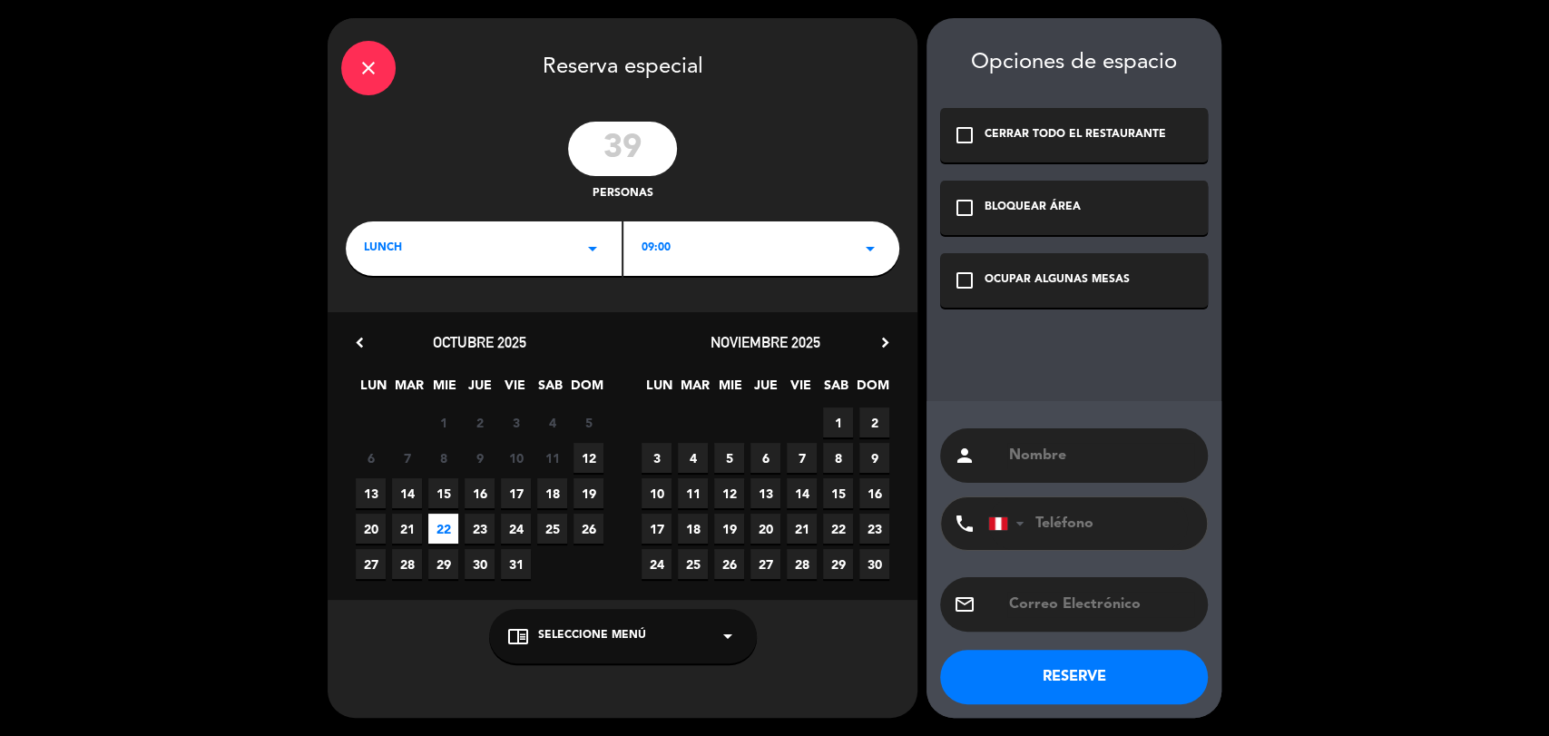
click at [665, 245] on span "09:00" at bounding box center [656, 249] width 29 height 18
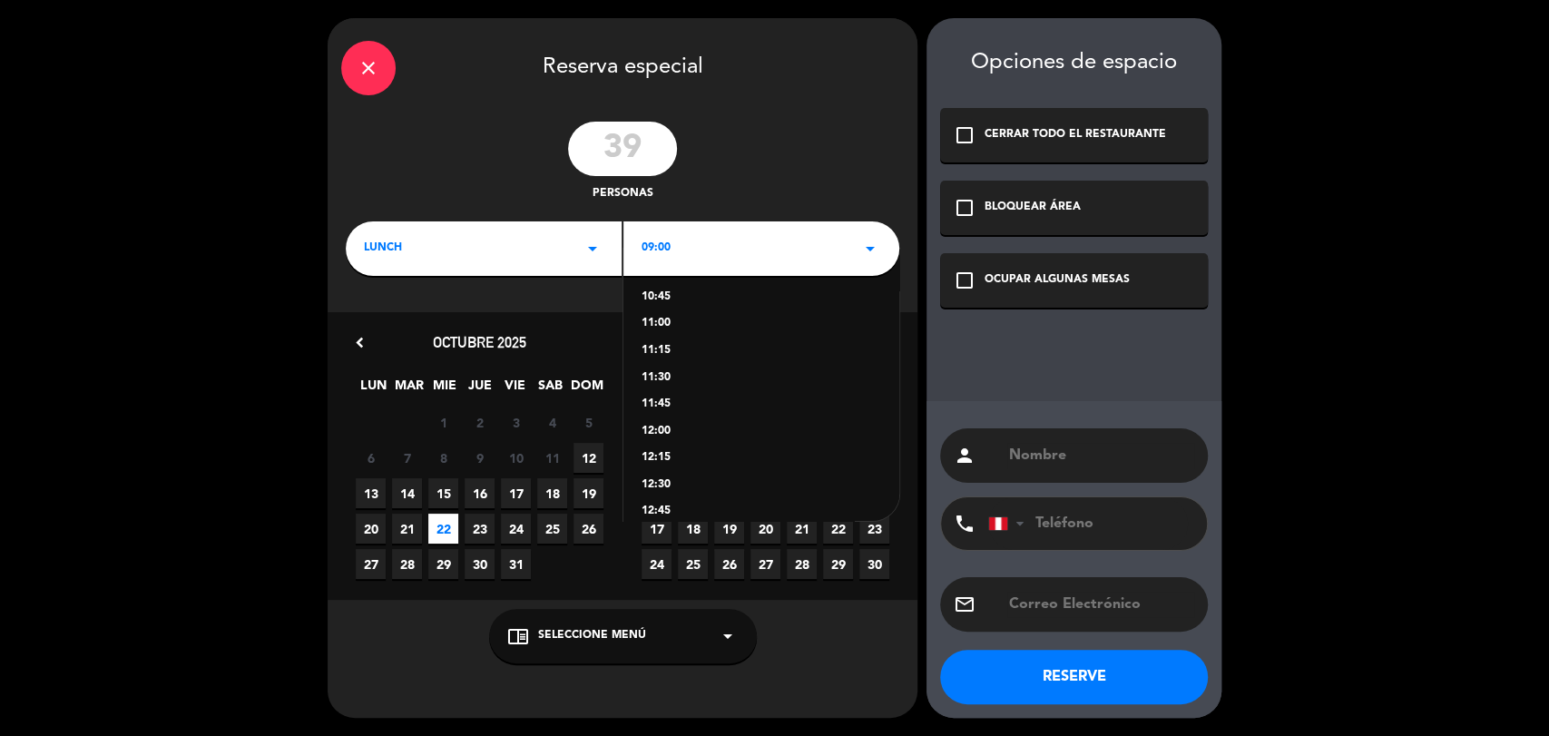
scroll to position [311, 0]
click at [661, 363] on div "12:30" at bounding box center [762, 363] width 240 height 18
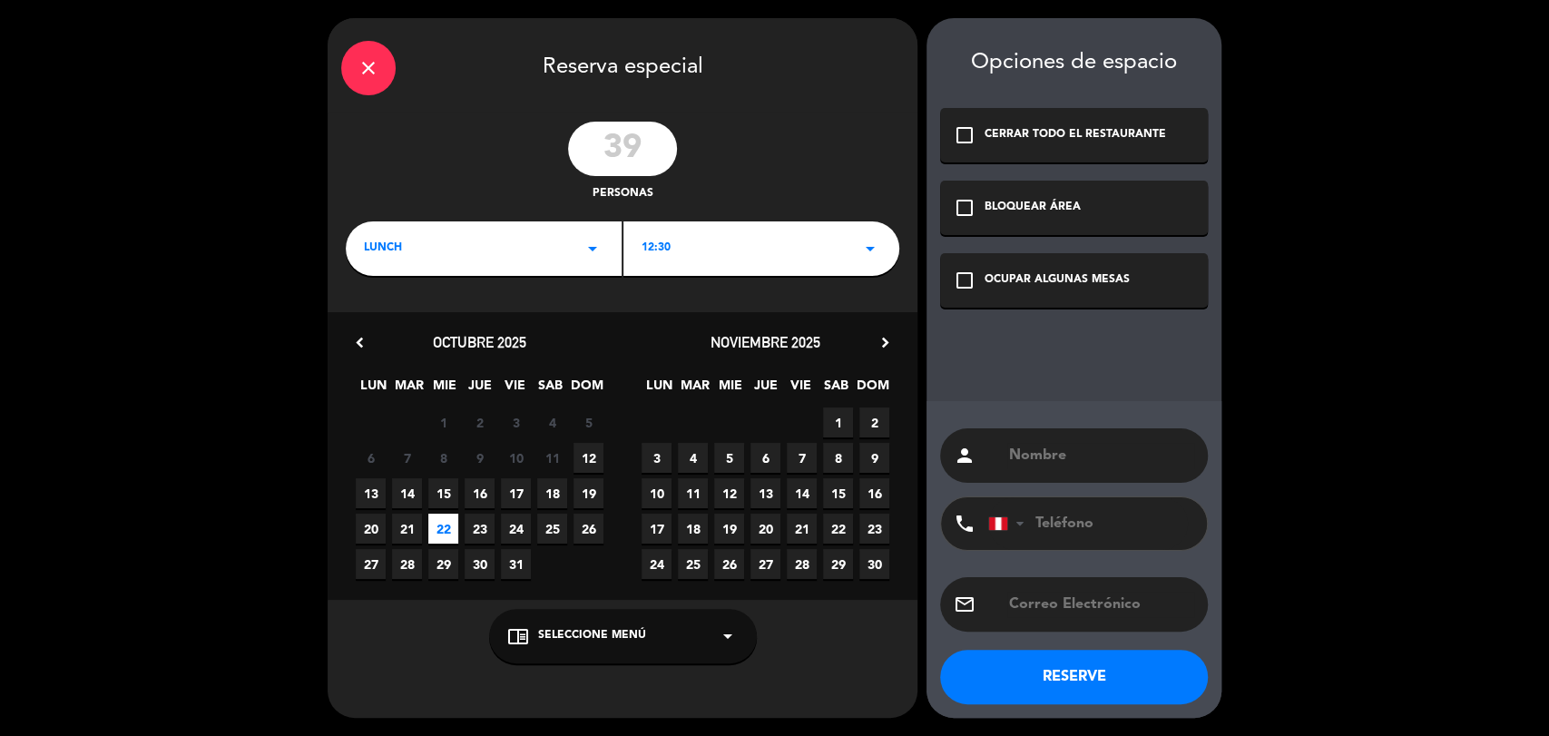
click at [961, 277] on icon "check_box_outline_blank" at bounding box center [965, 281] width 22 height 22
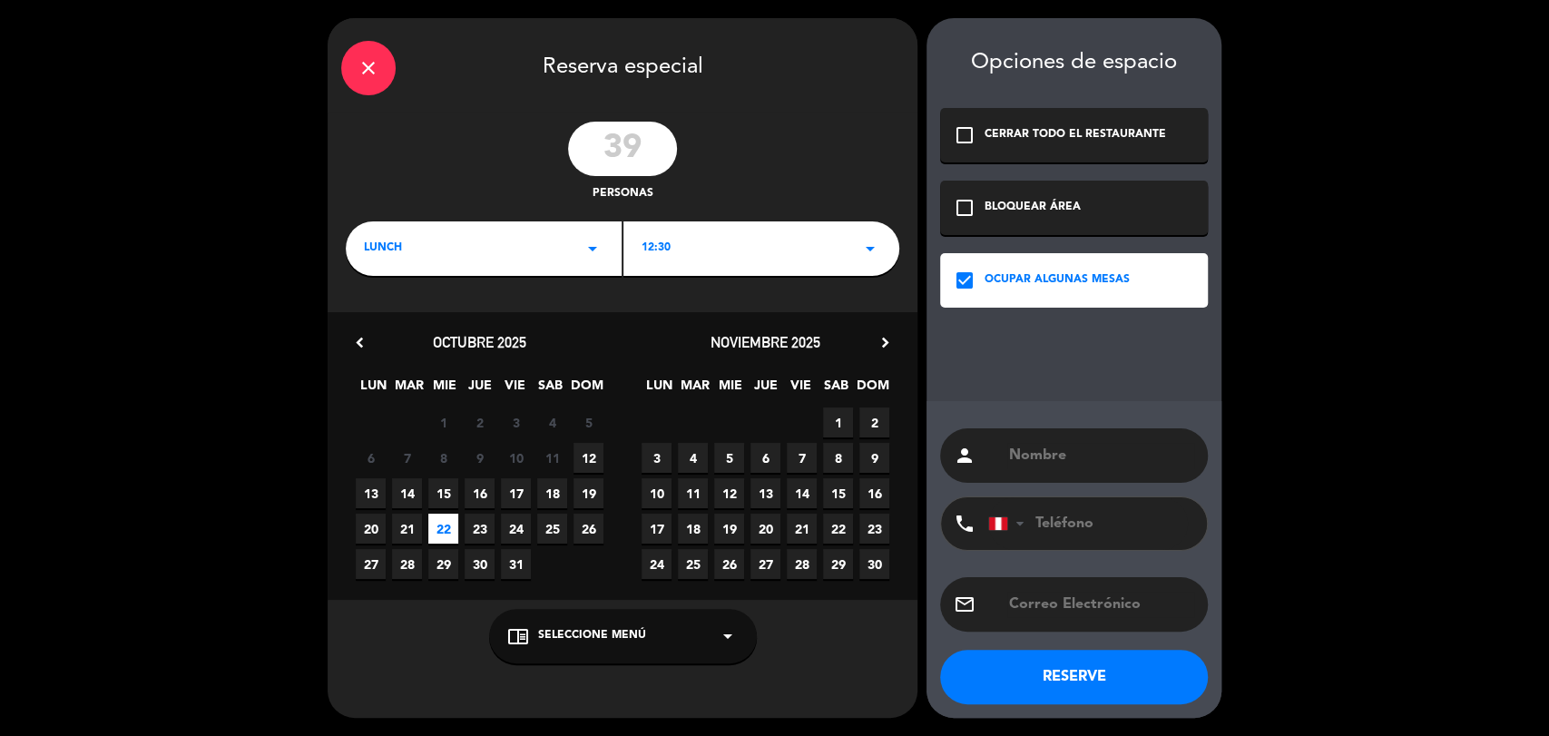
click at [596, 648] on div "chrome_reader_mode Seleccione Menú arrow_drop_down" at bounding box center [623, 636] width 268 height 54
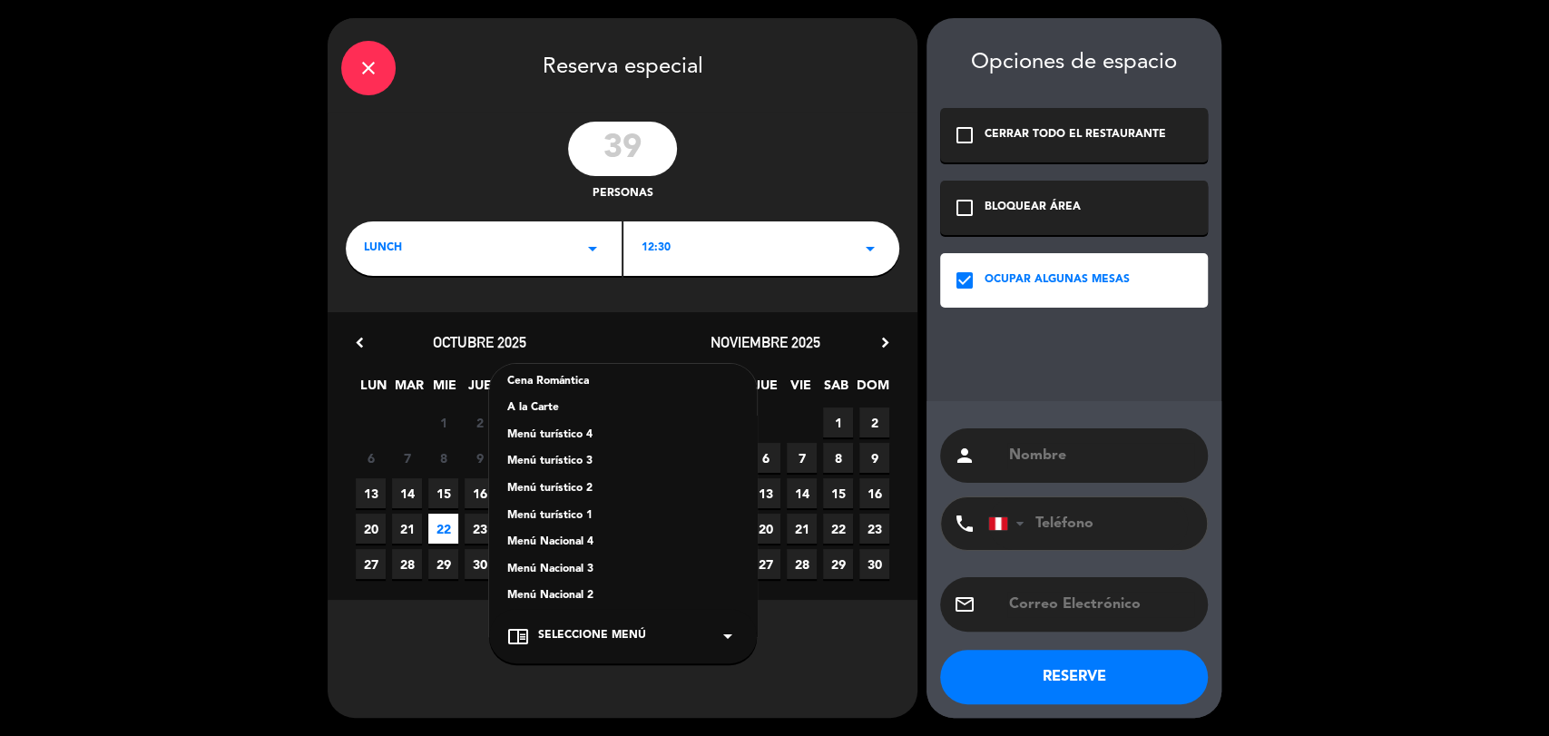
scroll to position [202, 0]
click at [574, 485] on div "Menú turístico 1" at bounding box center [622, 494] width 231 height 18
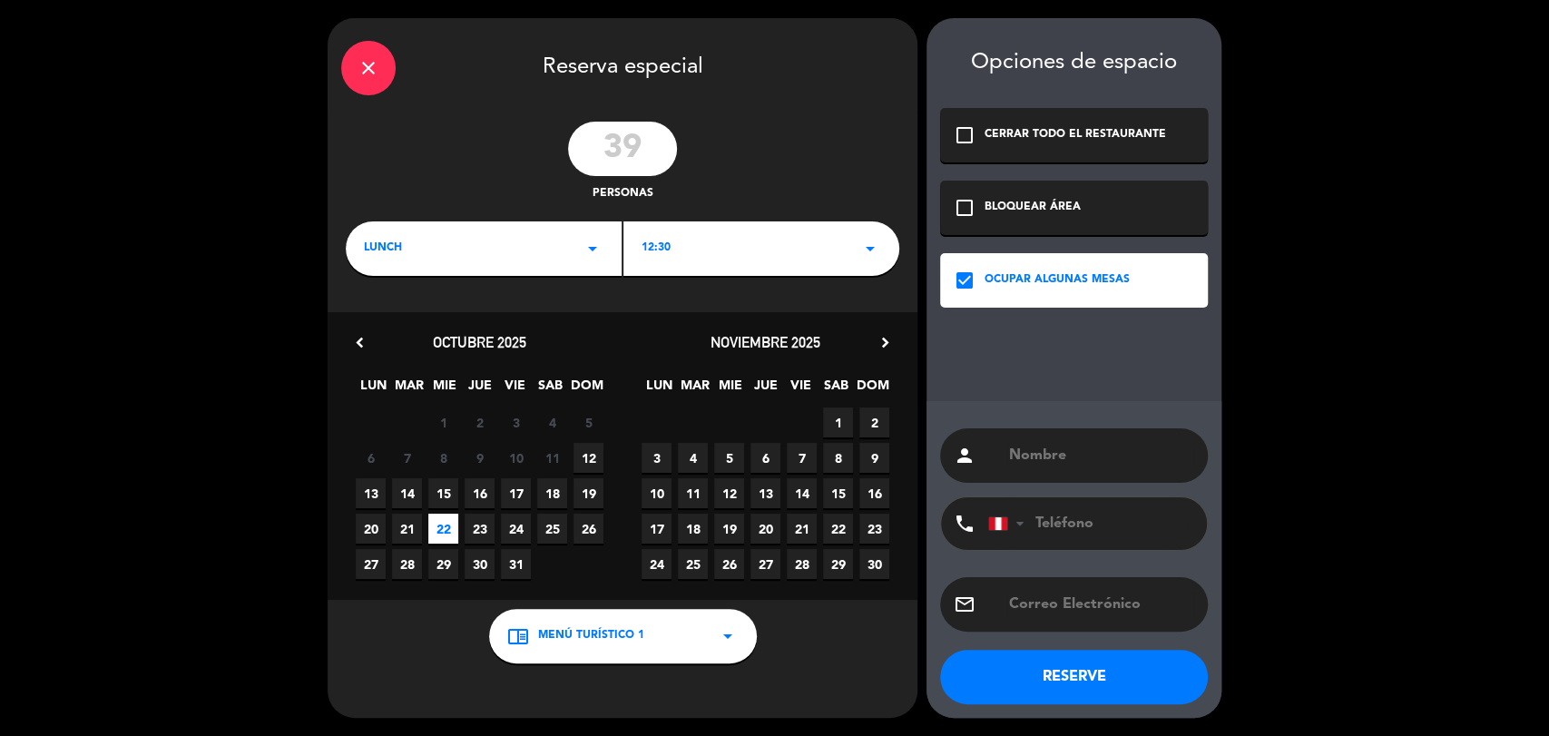
click at [1062, 457] on input "text" at bounding box center [1100, 455] width 187 height 25
click at [1062, 457] on input "Lima Tpurs" at bounding box center [1100, 455] width 187 height 25
type input "Lima Tours"
click at [1085, 668] on button "RESERVE" at bounding box center [1074, 677] width 268 height 54
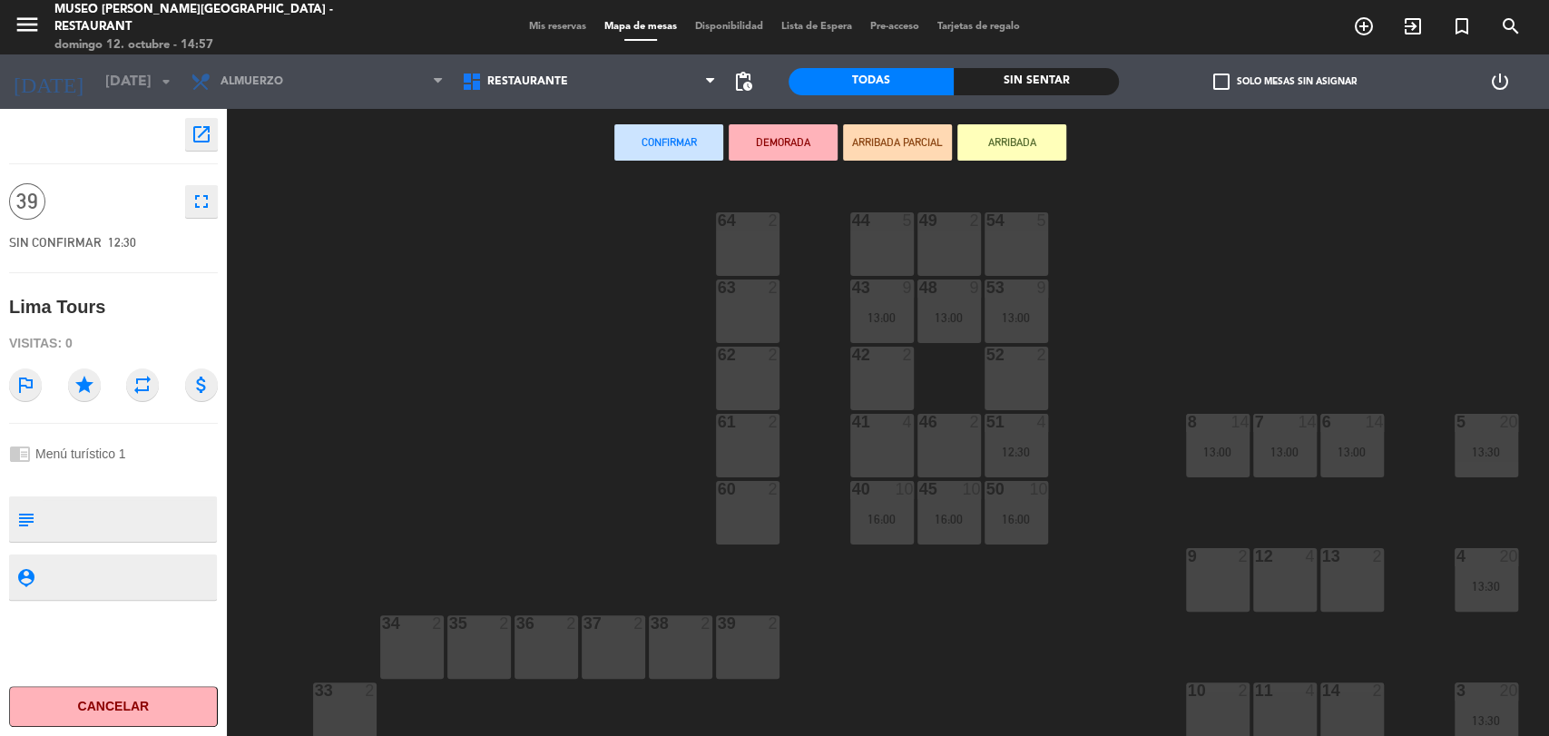
click at [550, 22] on span "Mis reservas" at bounding box center [557, 27] width 75 height 10
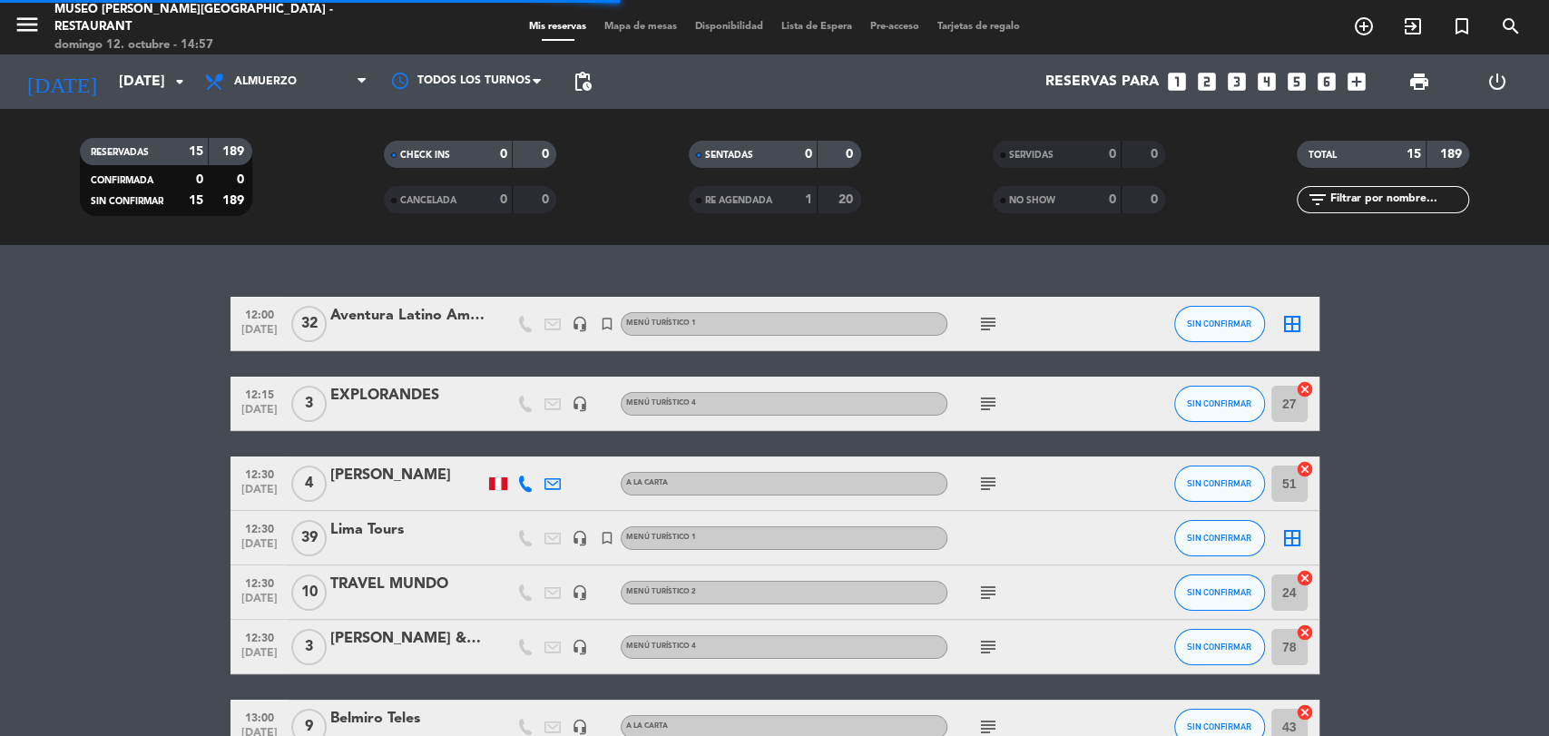
click at [636, 24] on span "Mapa de mesas" at bounding box center [640, 27] width 91 height 10
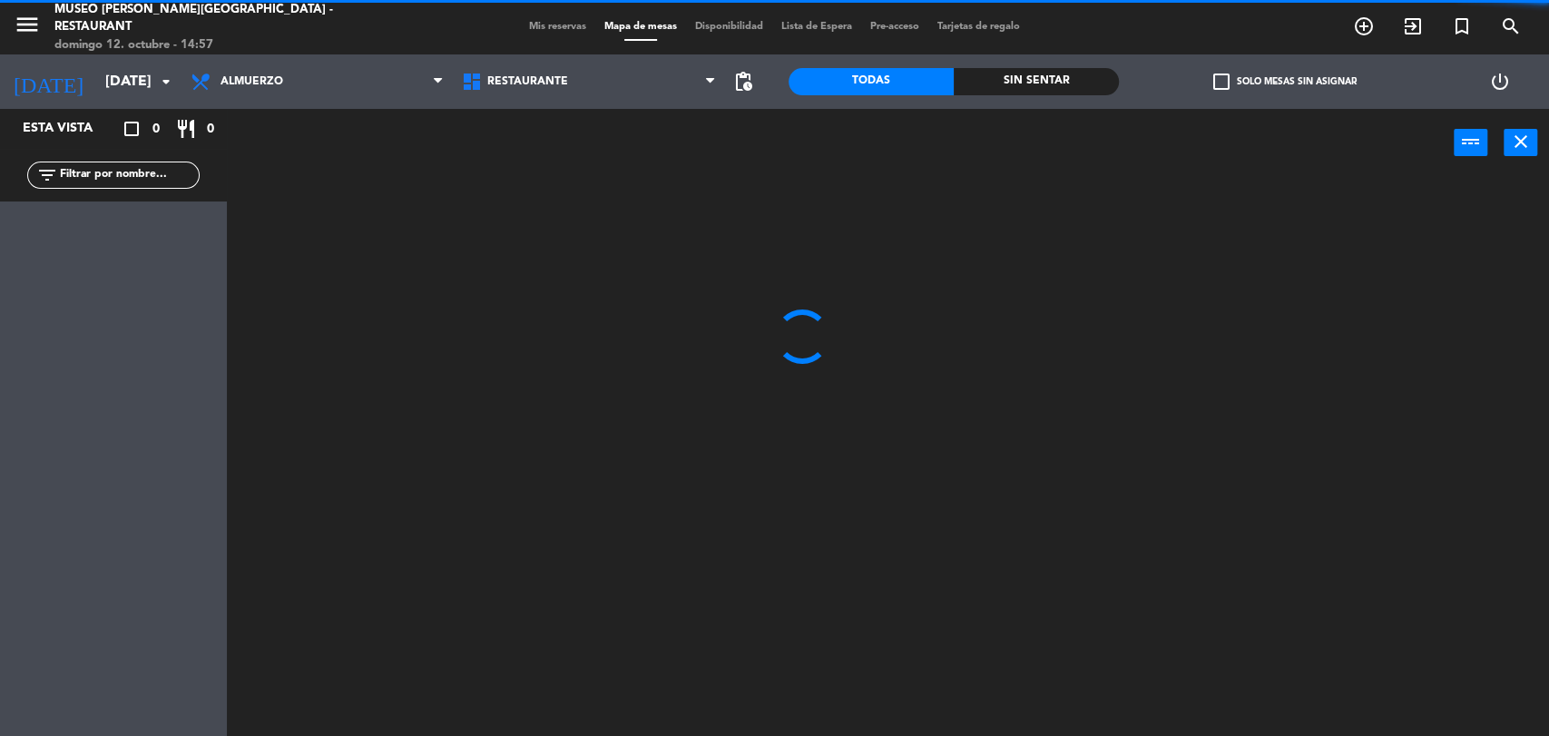
click at [795, 334] on div at bounding box center [895, 459] width 1307 height 559
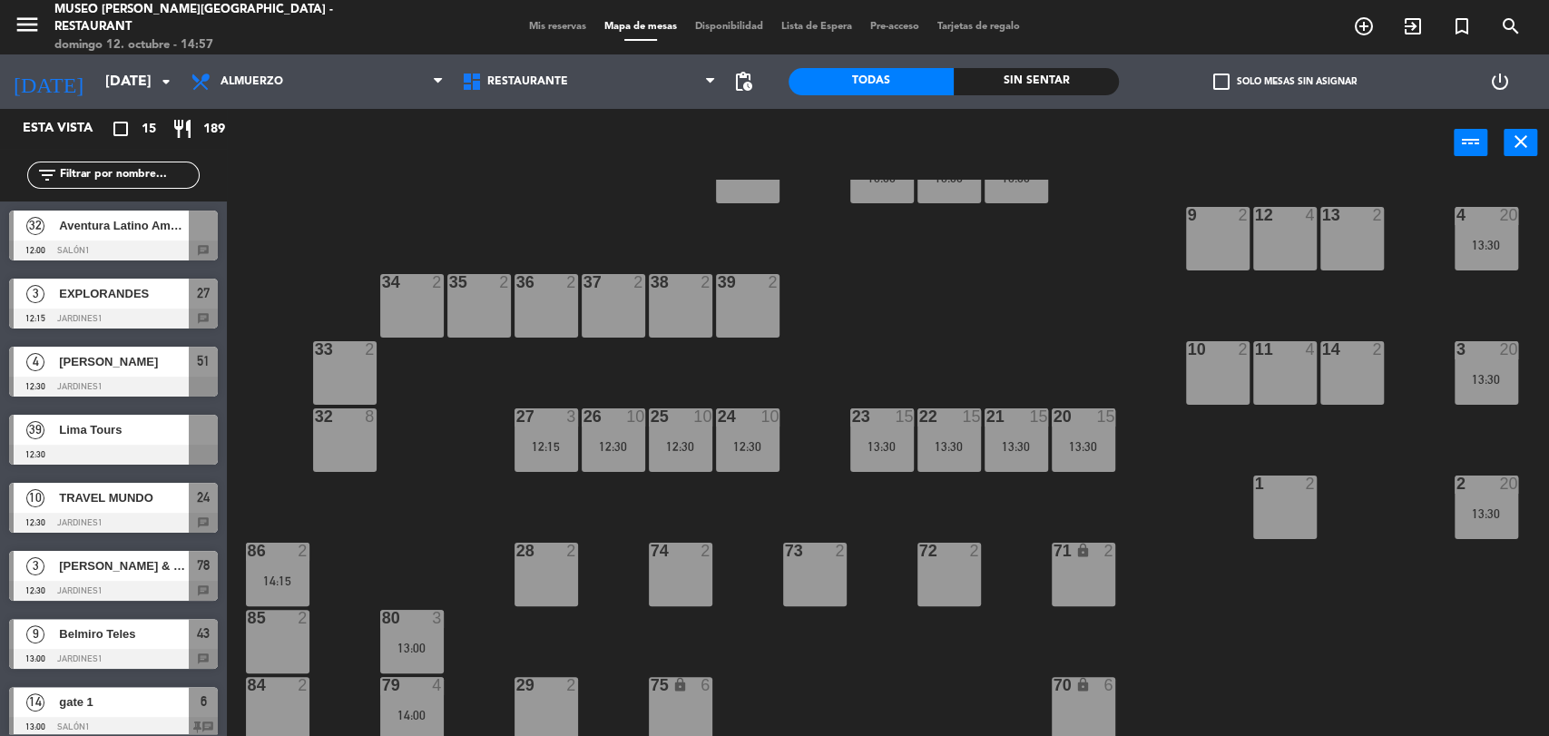
scroll to position [342, 0]
click at [867, 287] on div "44 5 49 2 54 5 64 2 48 9 13:00 53 9 13:00 63 2 43 9 13:00 62 2 42 2 52 2 41 4 4…" at bounding box center [895, 459] width 1307 height 559
click at [765, 457] on div "24 10 12:30" at bounding box center [748, 439] width 64 height 64
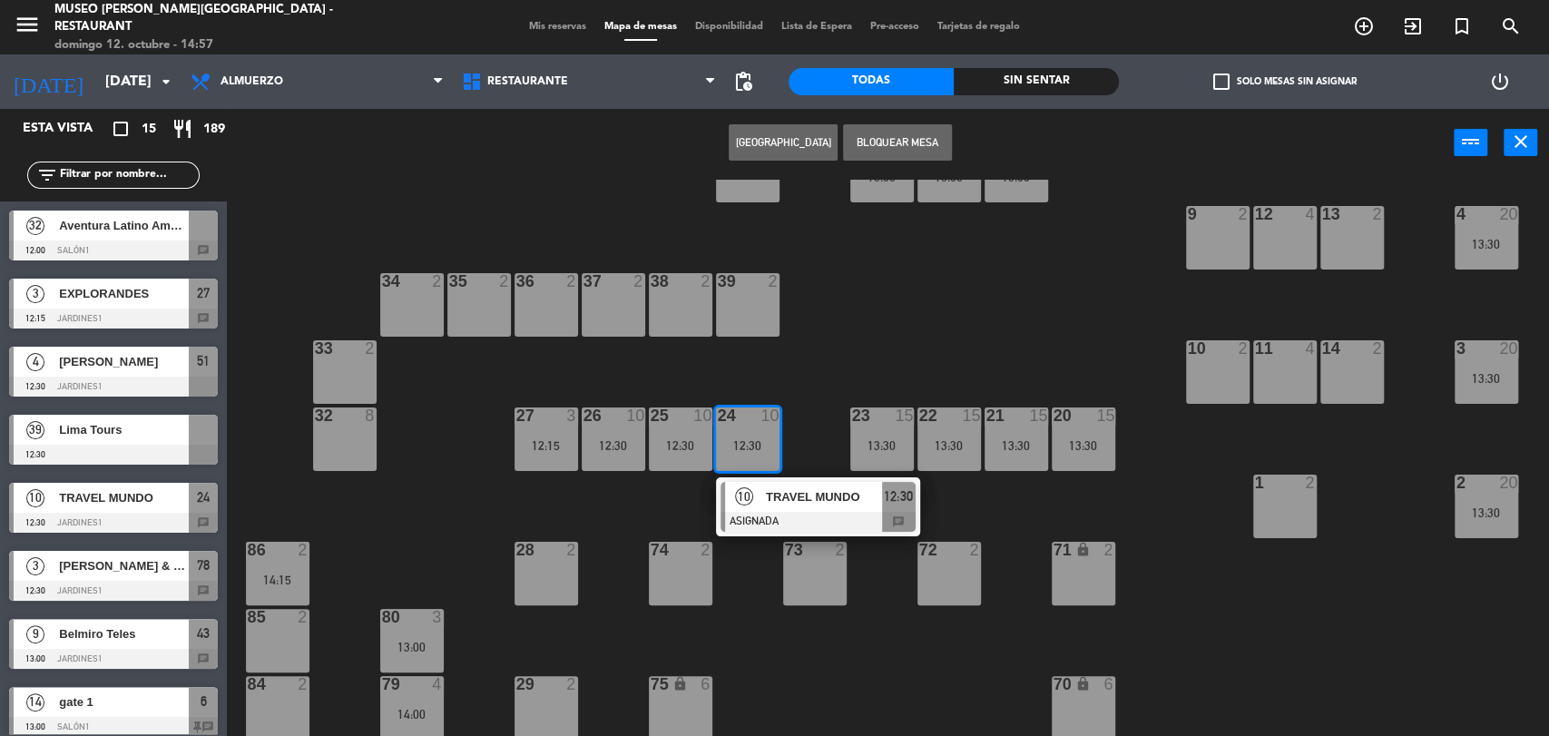
click at [791, 508] on div "TRAVEL MUNDO" at bounding box center [823, 497] width 118 height 30
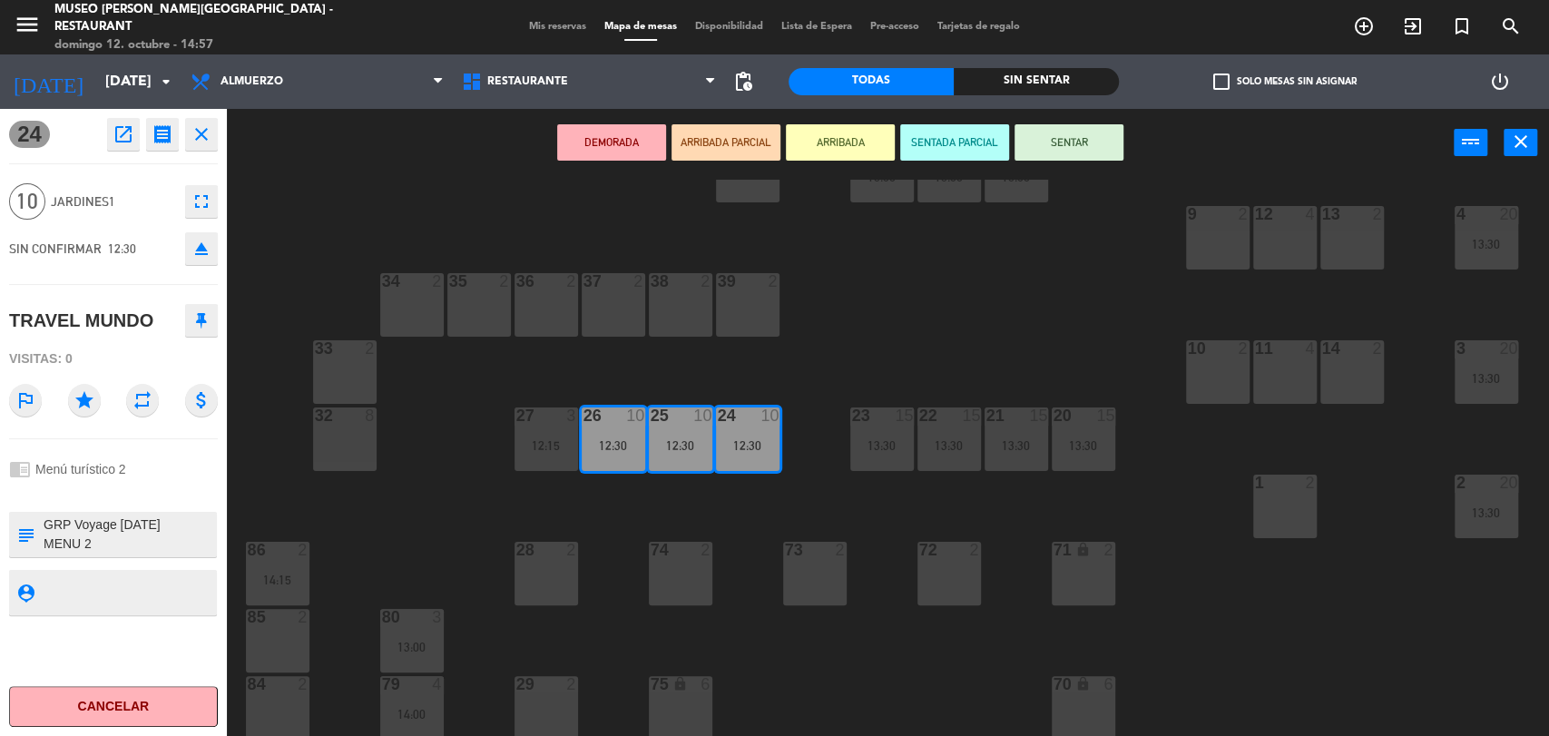
click at [1078, 575] on div "71 lock 2" at bounding box center [1084, 574] width 64 height 64
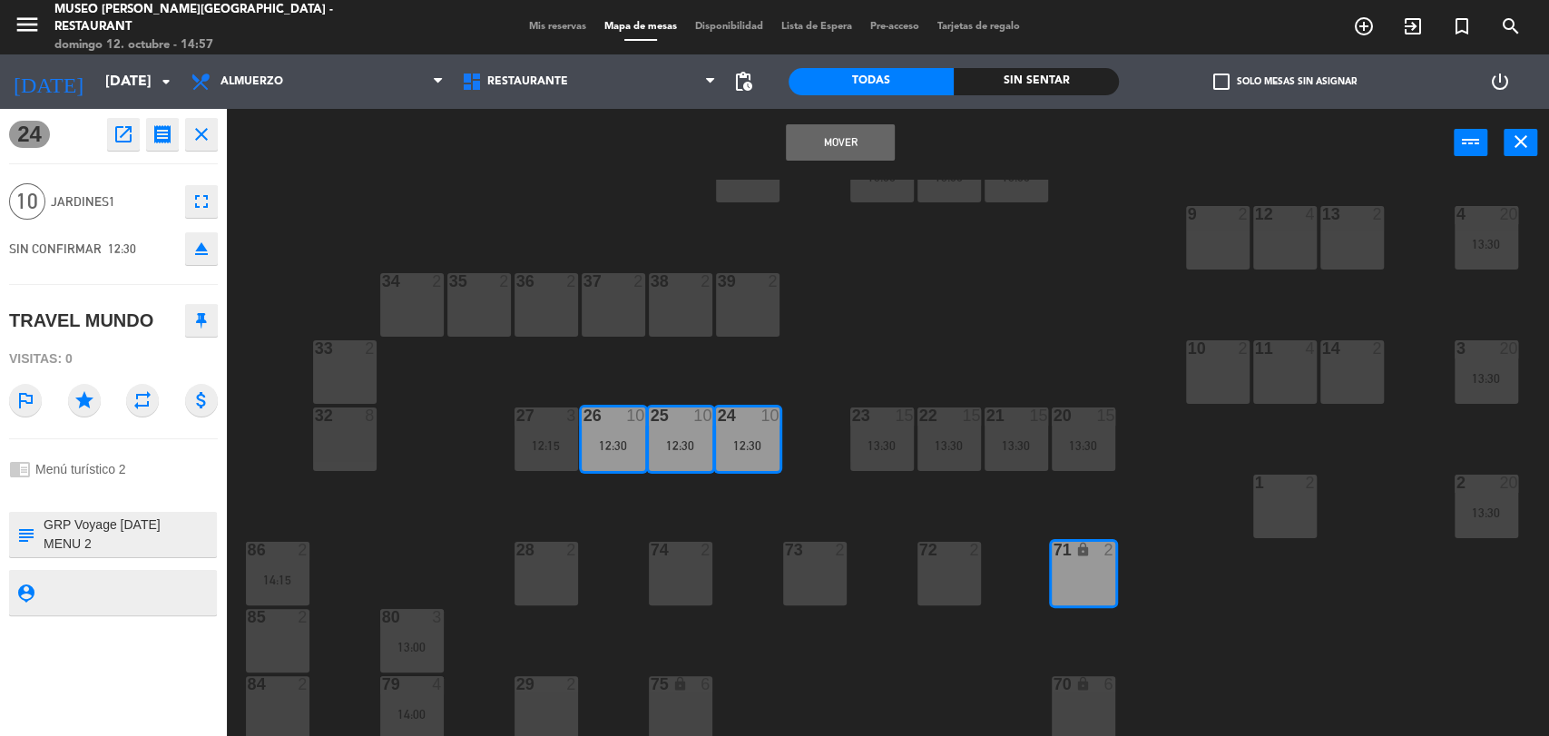
click at [831, 127] on button "Mover" at bounding box center [840, 142] width 109 height 36
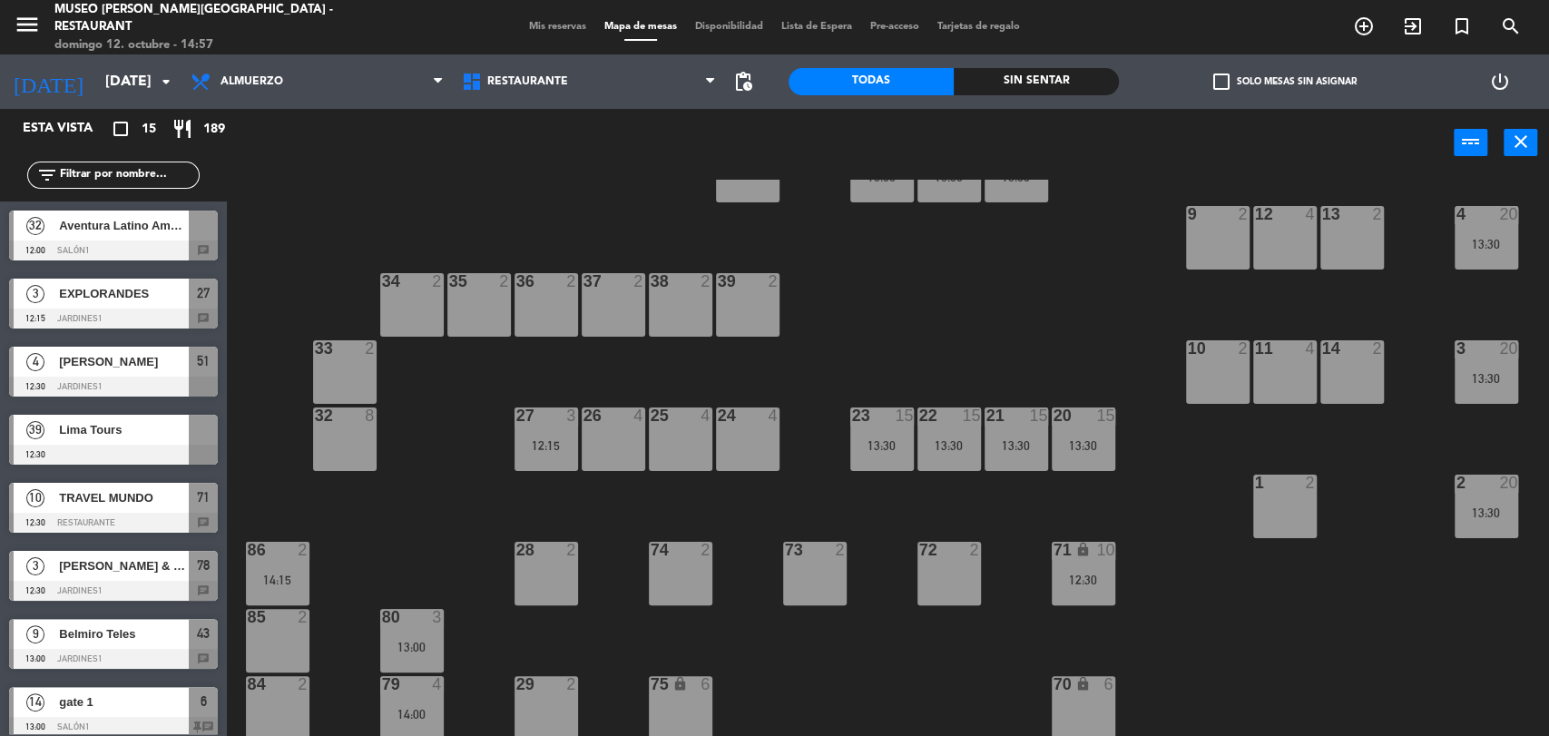
click at [544, 439] on div "12:15" at bounding box center [547, 445] width 64 height 13
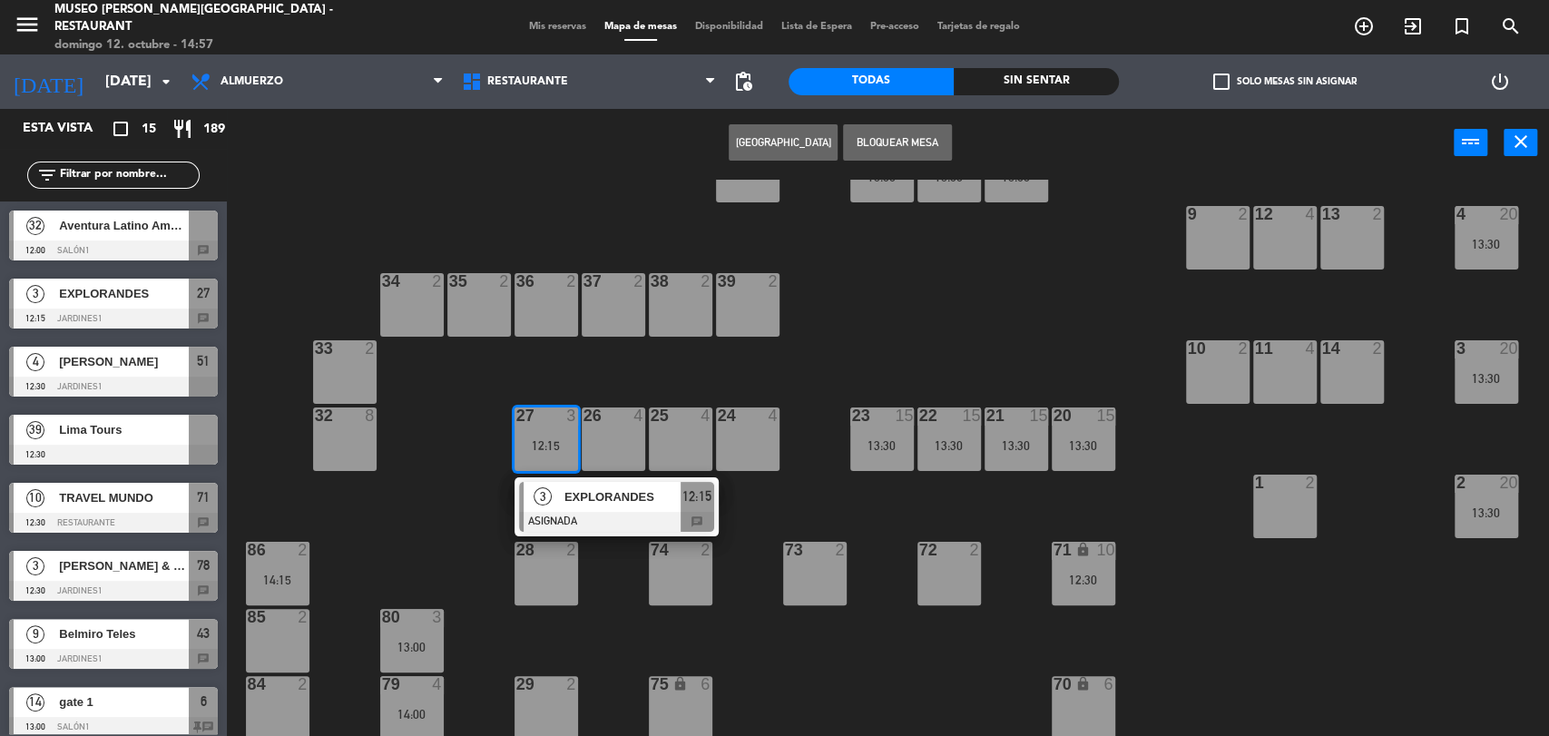
click at [589, 494] on span "EXPLORANDES" at bounding box center [622, 496] width 116 height 19
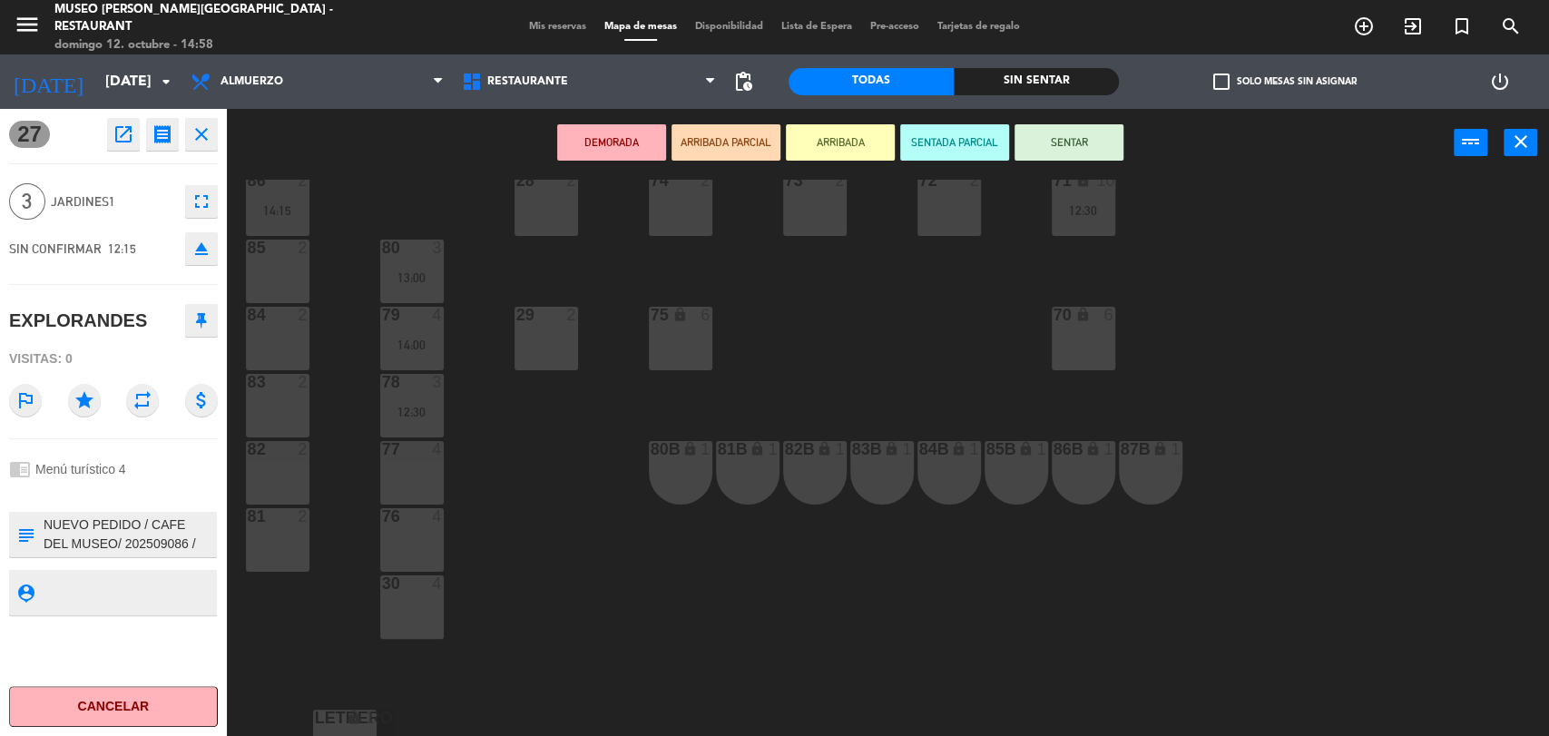
scroll to position [718, 0]
click at [418, 469] on div "77 4" at bounding box center [412, 467] width 64 height 64
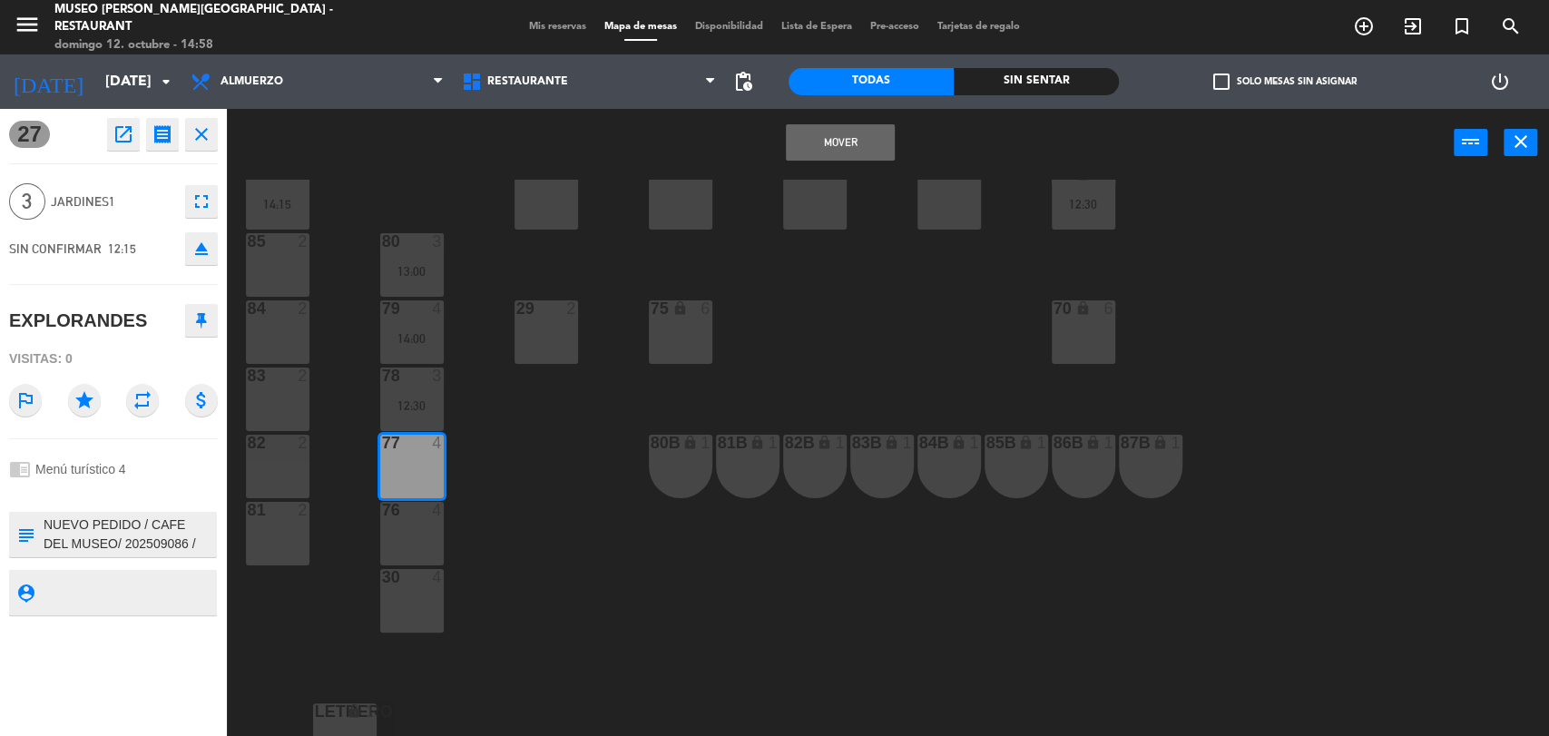
click at [809, 144] on button "Mover" at bounding box center [840, 142] width 109 height 36
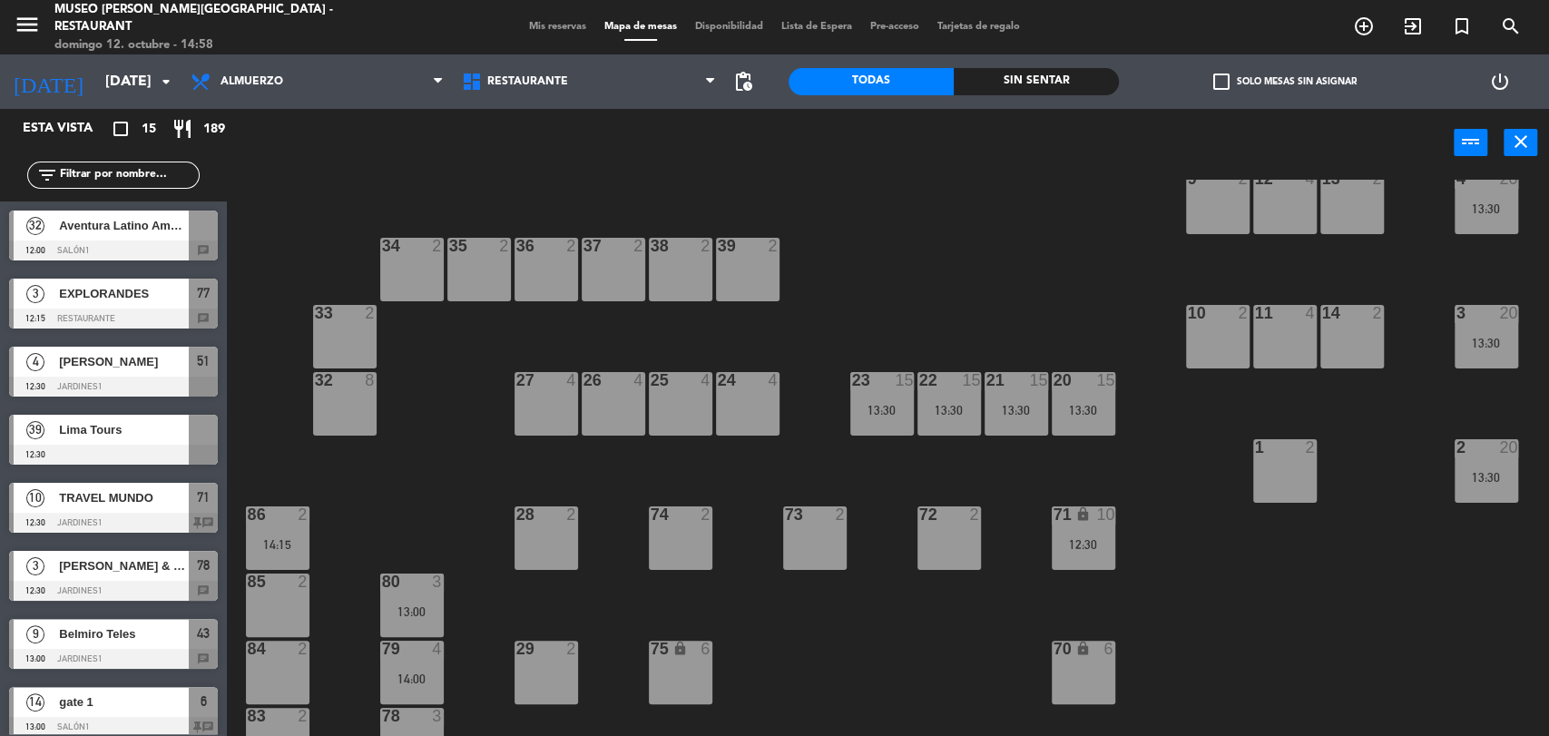
scroll to position [377, 0]
click at [887, 423] on div "23 15 13:30" at bounding box center [882, 404] width 64 height 64
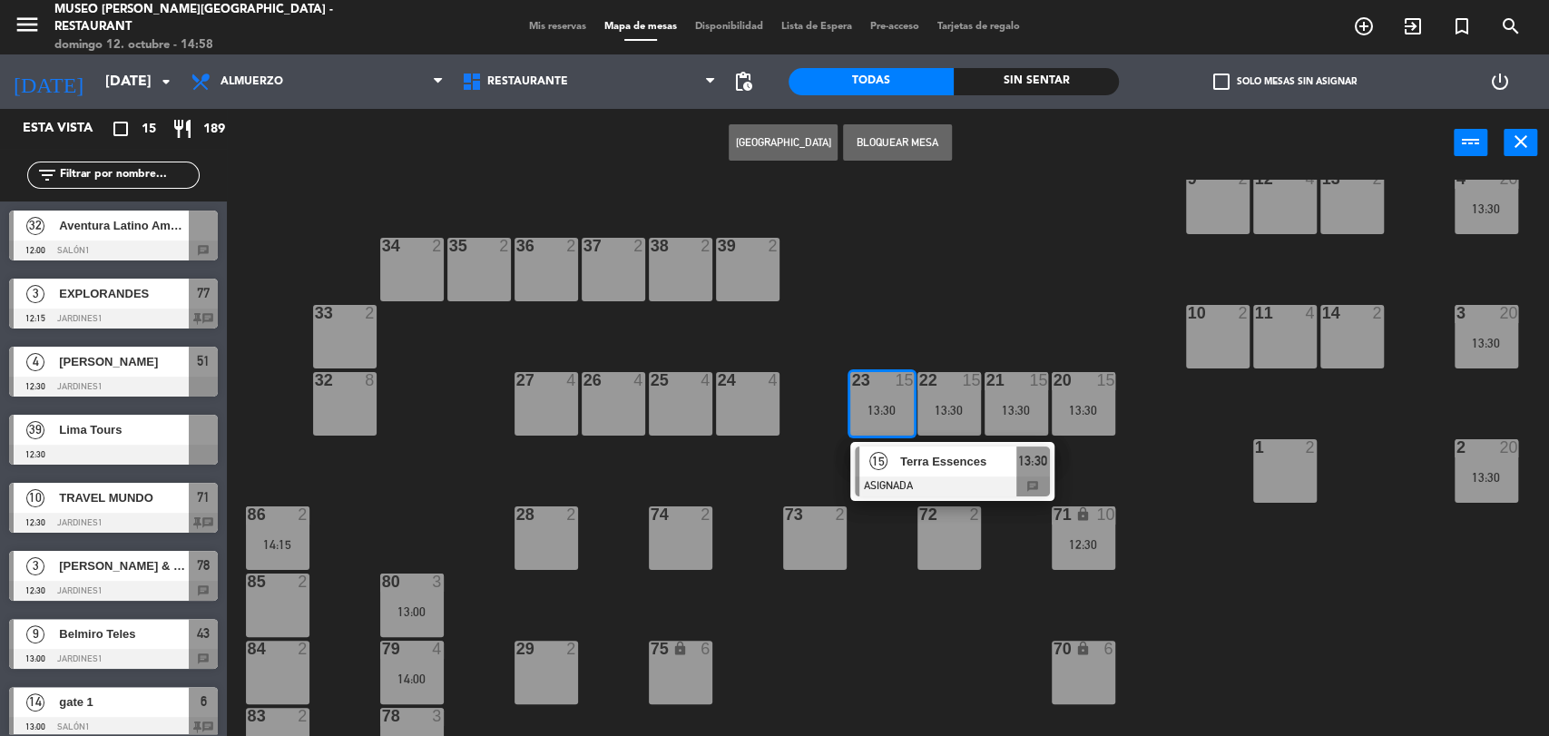
click at [927, 472] on div "Terra Essences" at bounding box center [957, 461] width 118 height 30
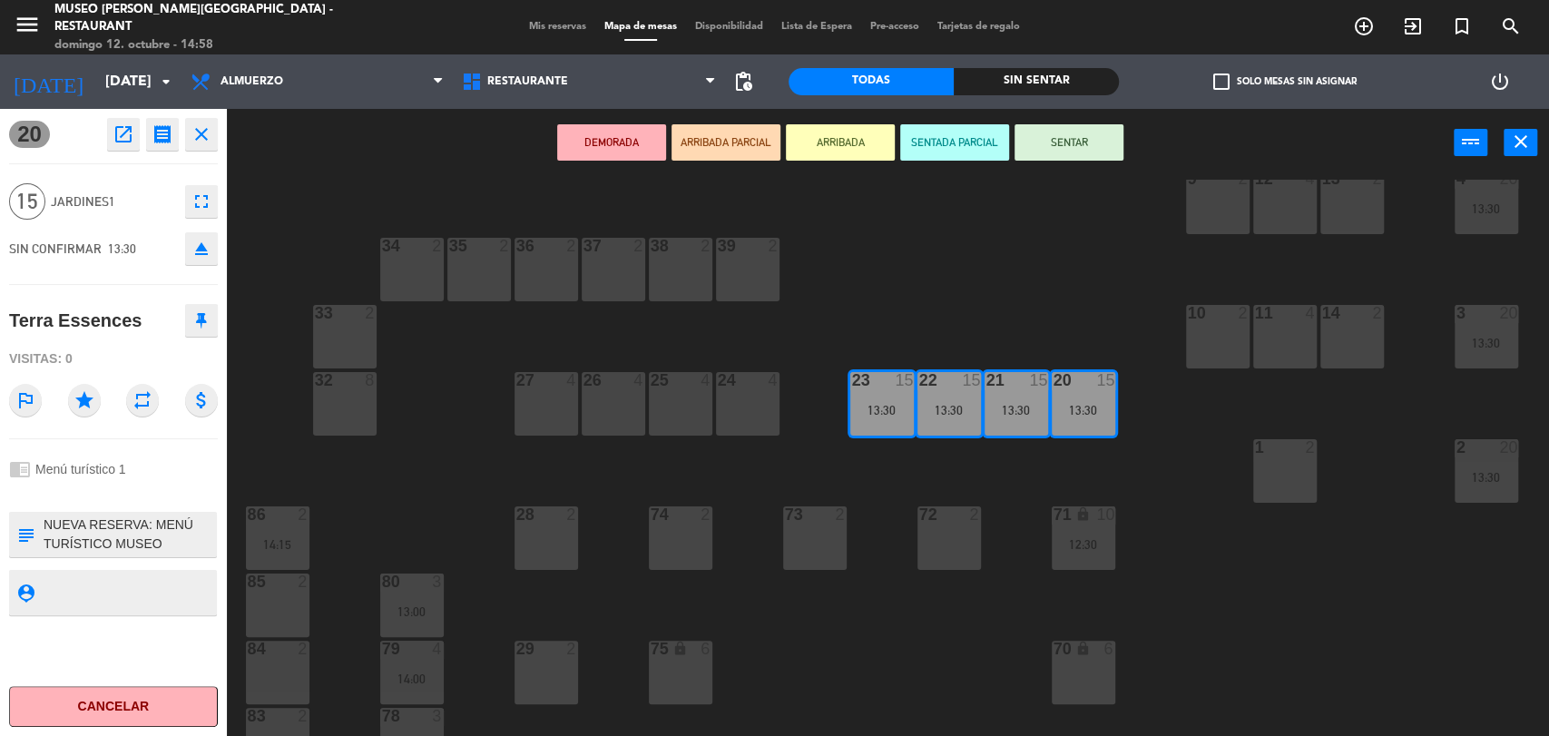
click at [746, 388] on div "24 4" at bounding box center [748, 381] width 64 height 18
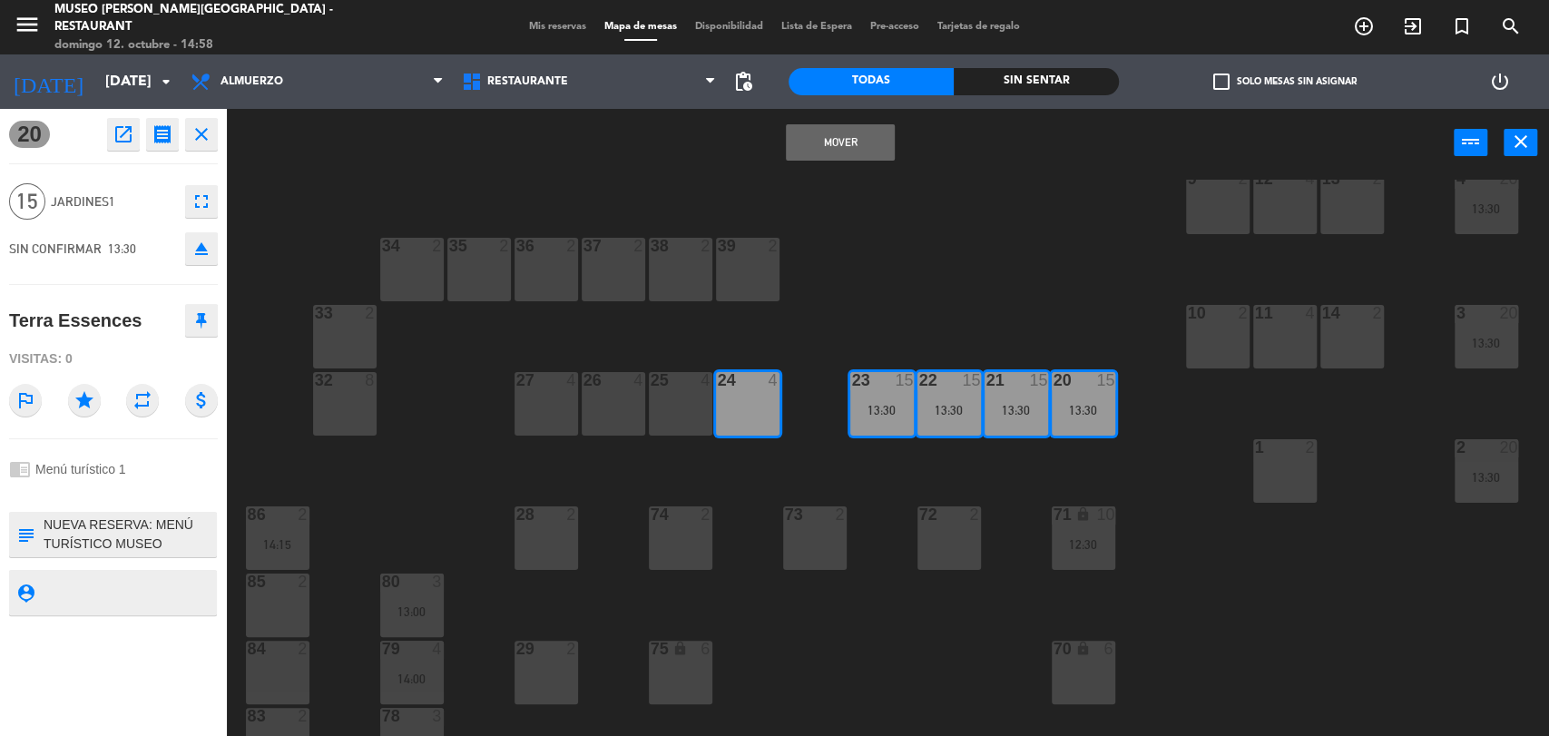
click at [684, 392] on div "25 4" at bounding box center [681, 404] width 64 height 64
click at [618, 394] on div "26 4" at bounding box center [614, 404] width 64 height 64
click at [555, 389] on div "27 4" at bounding box center [547, 404] width 64 height 64
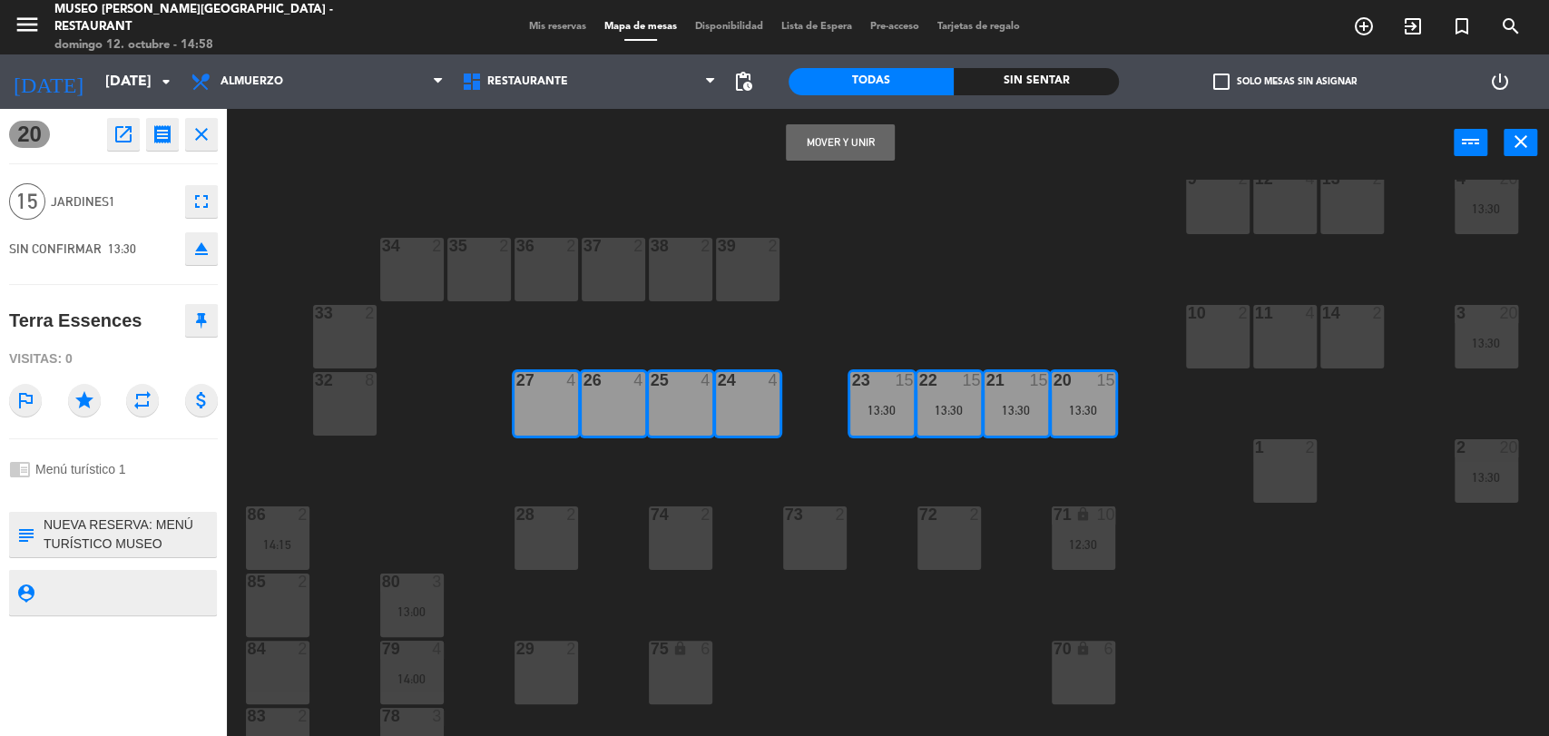
click at [855, 137] on button "Mover y Unir" at bounding box center [840, 142] width 109 height 36
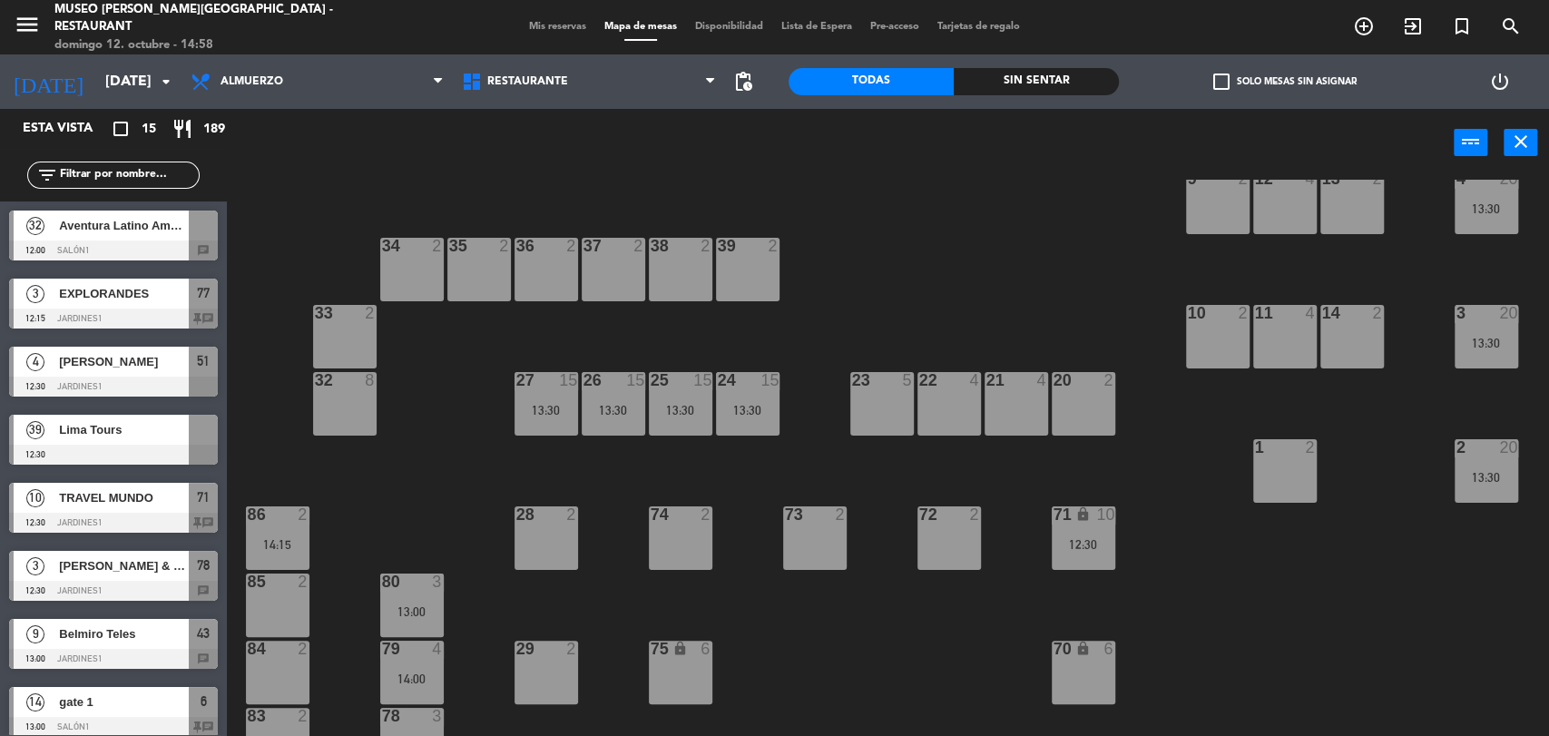
scroll to position [93, 0]
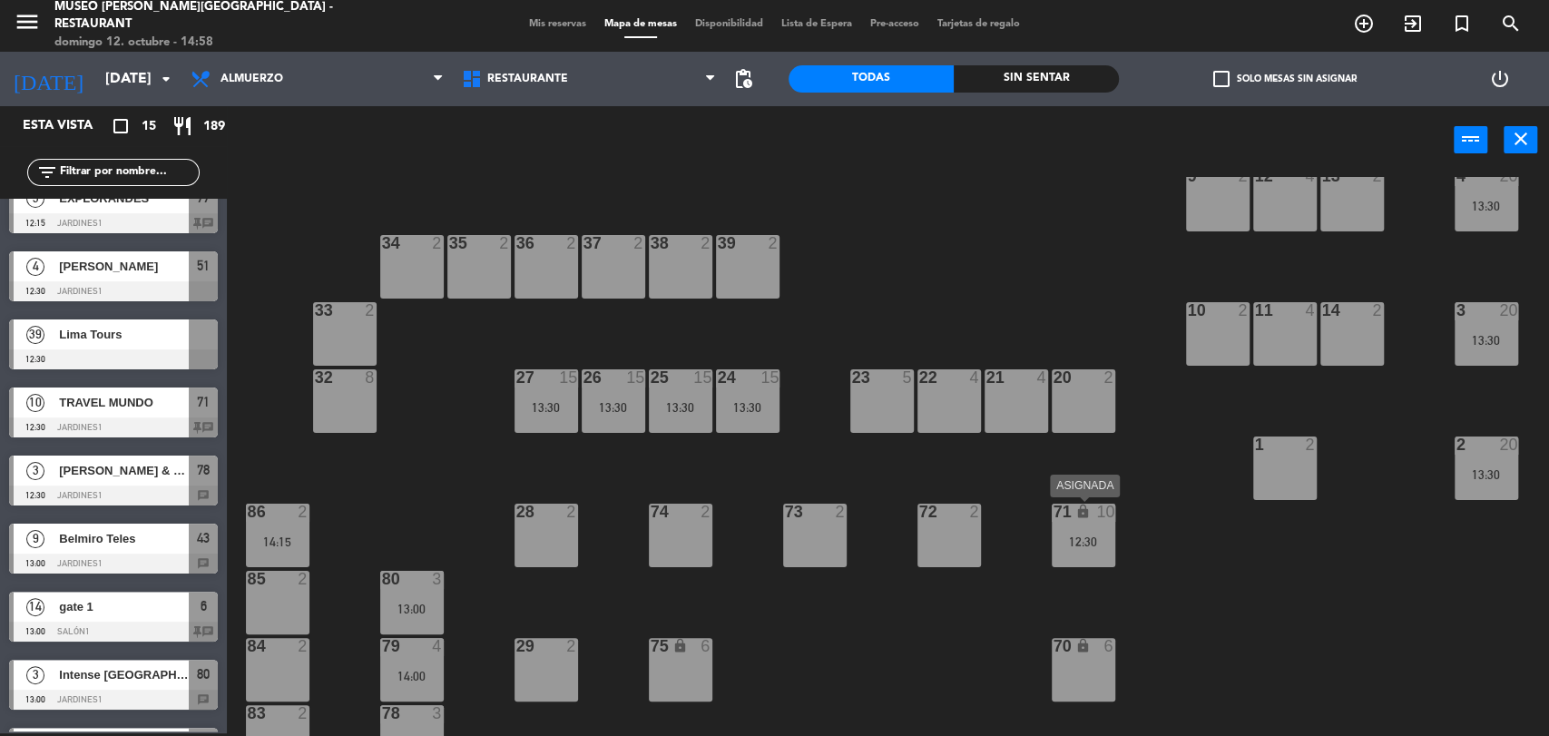
click at [1083, 532] on div "71 lock 10 12:30" at bounding box center [1084, 536] width 64 height 64
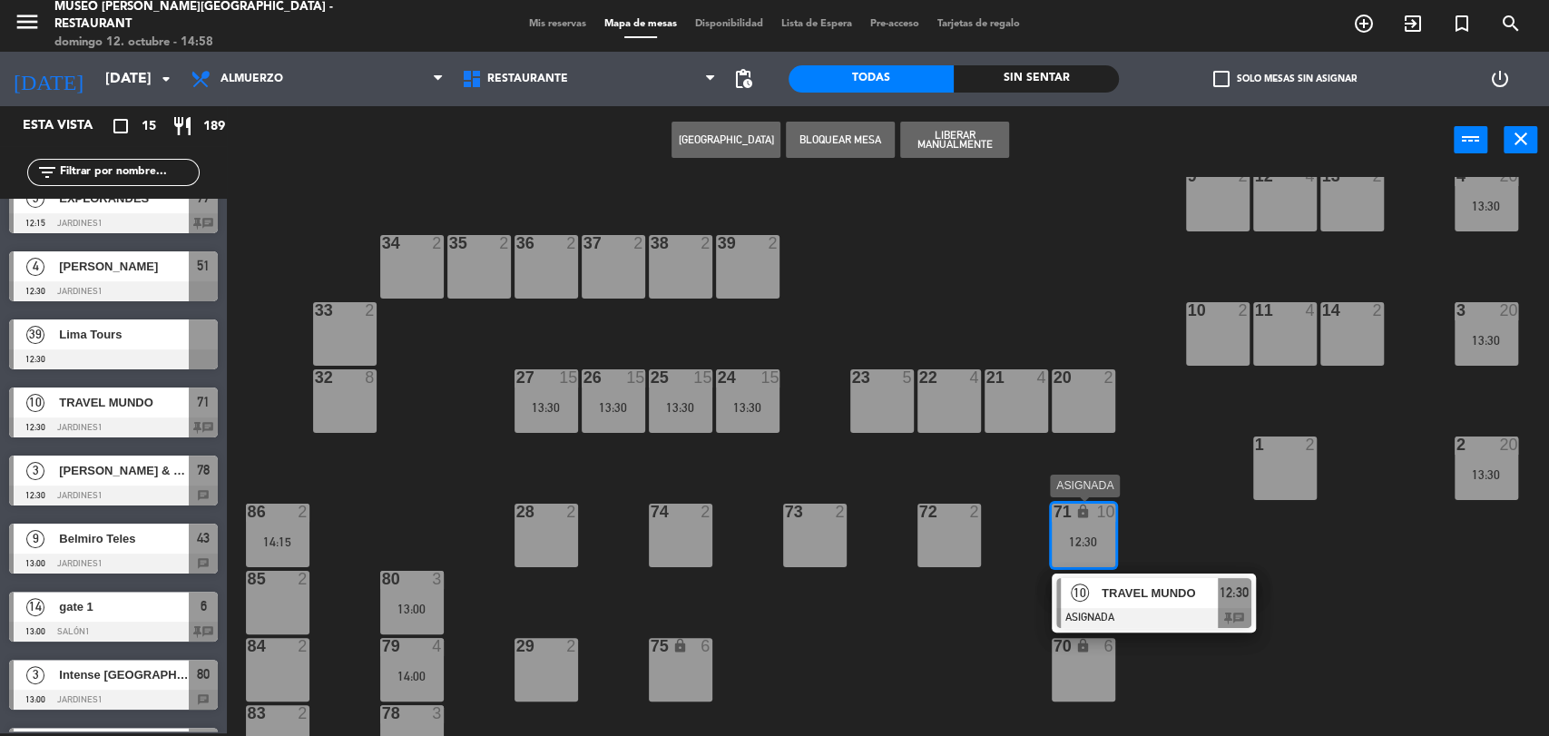
click at [1137, 604] on div "TRAVEL MUNDO" at bounding box center [1159, 593] width 118 height 30
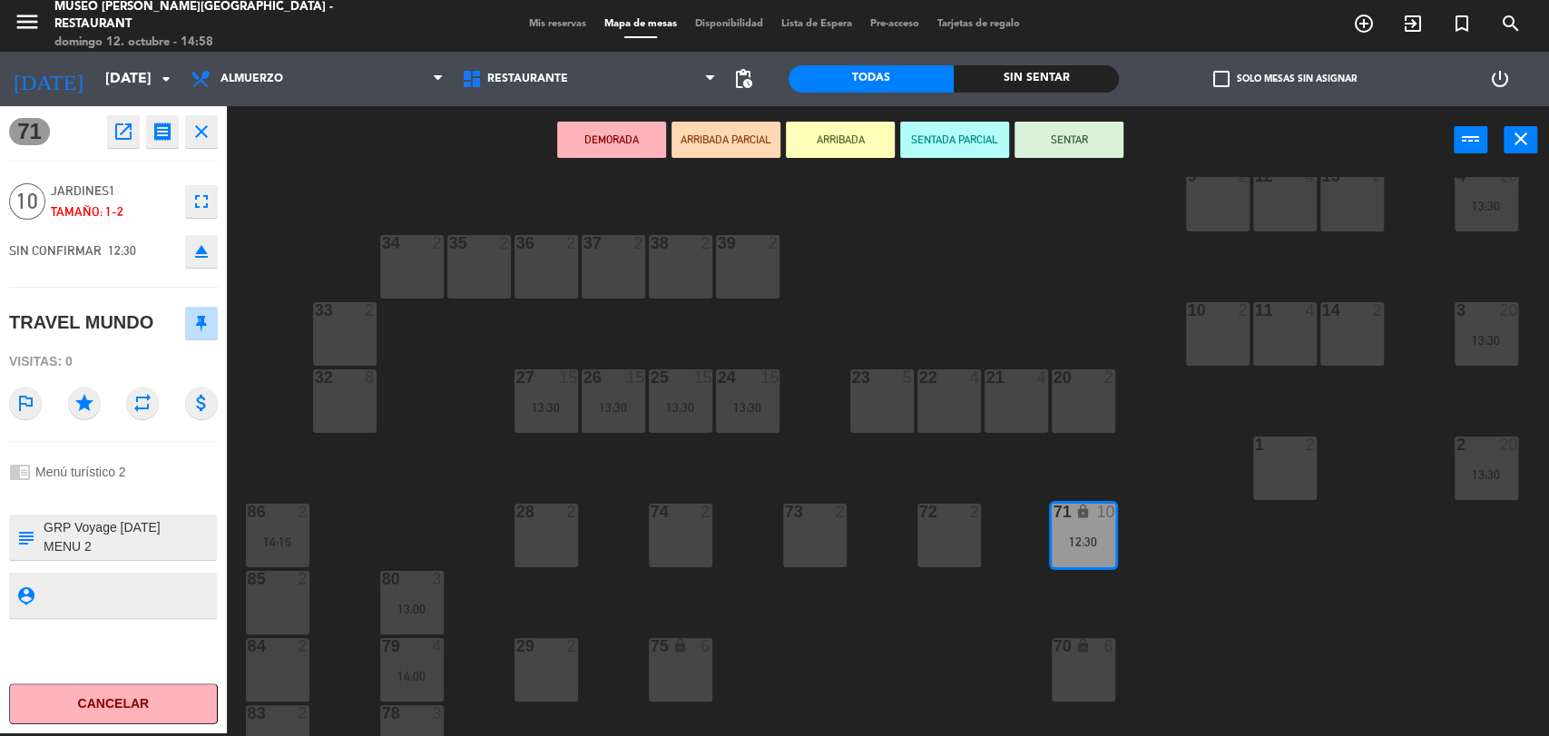
click at [1083, 403] on div "20 2" at bounding box center [1084, 401] width 64 height 64
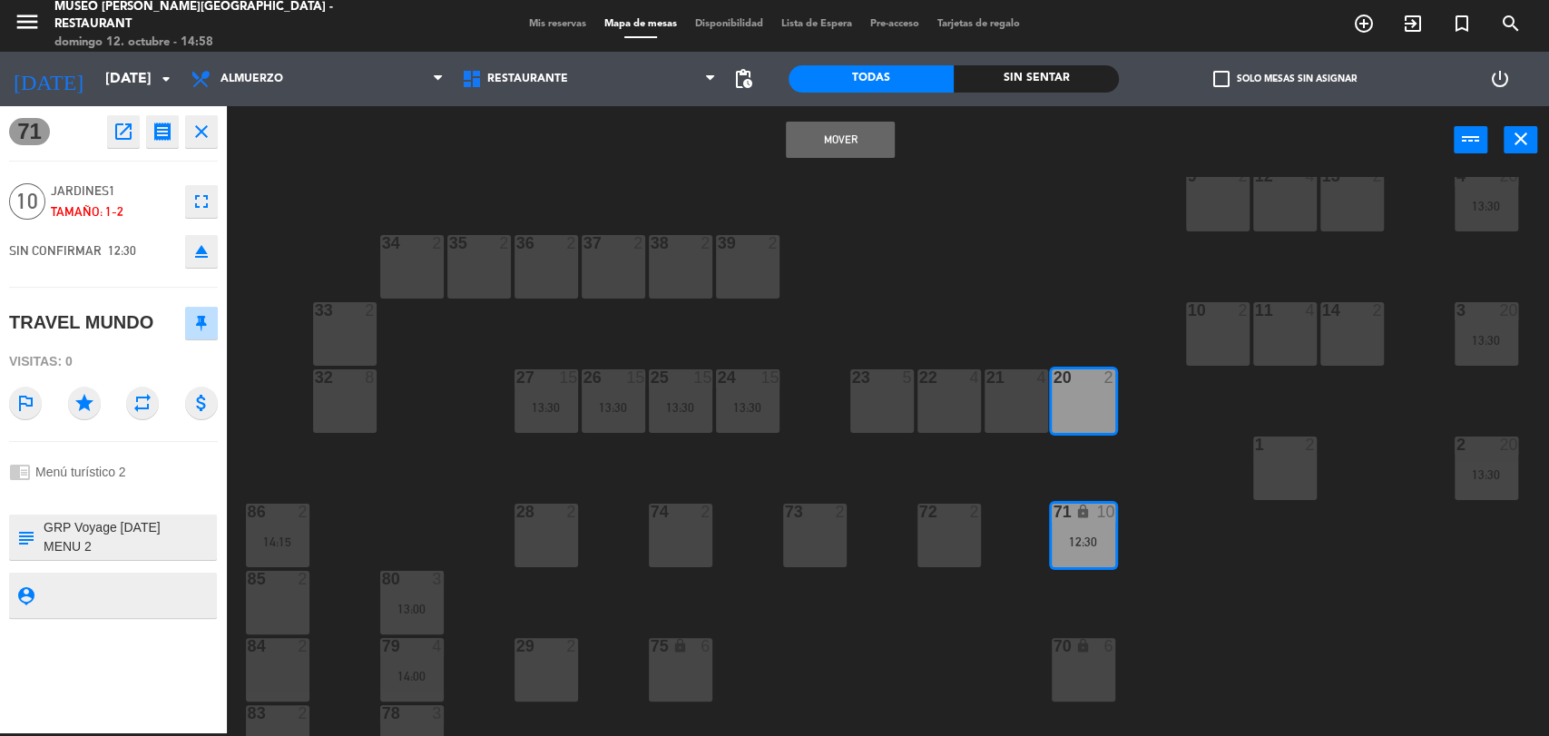
click at [1021, 401] on div "21 4" at bounding box center [1017, 401] width 64 height 64
click at [952, 389] on div "22 4" at bounding box center [949, 401] width 64 height 64
click at [834, 140] on button "Mover y Unir" at bounding box center [840, 140] width 109 height 36
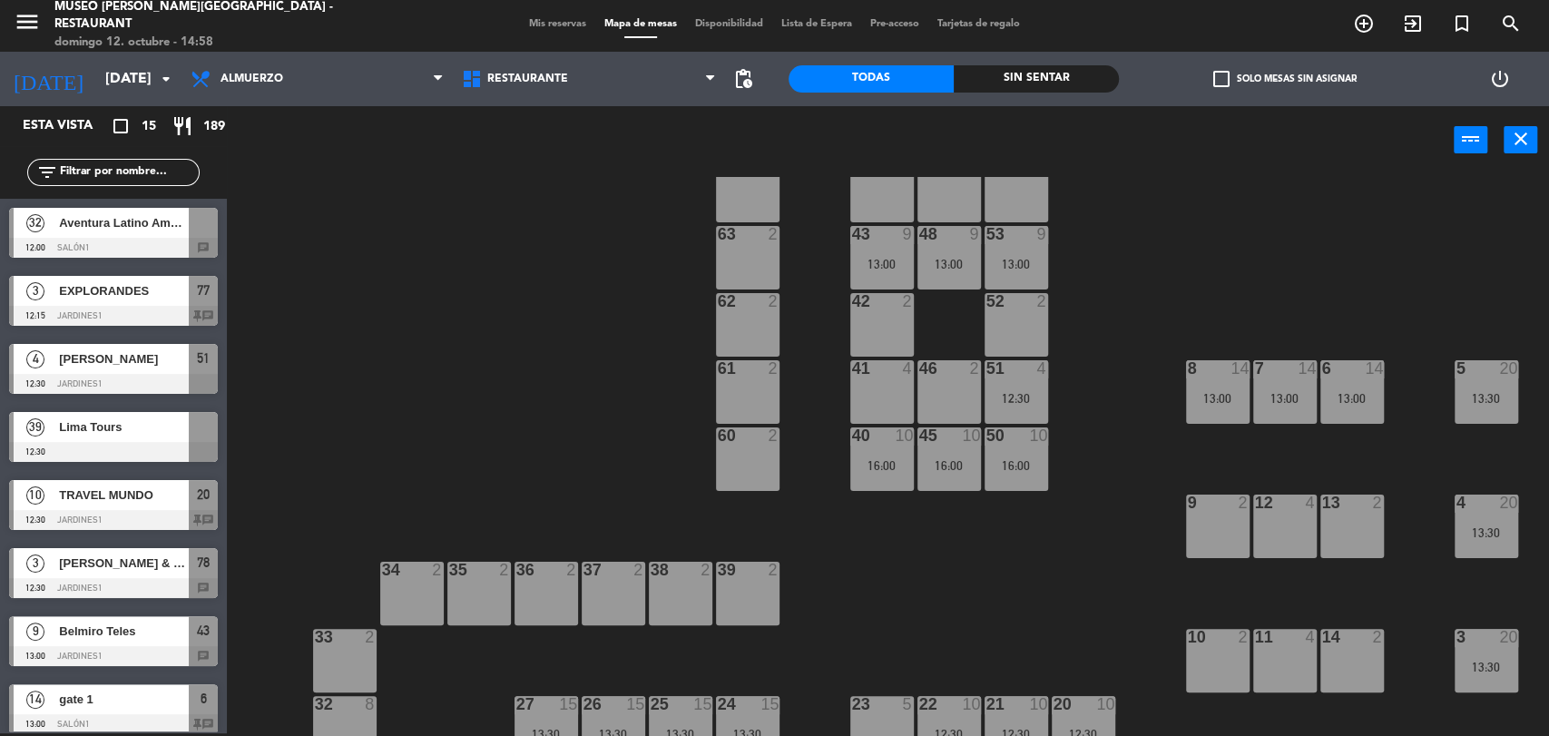
scroll to position [26, 0]
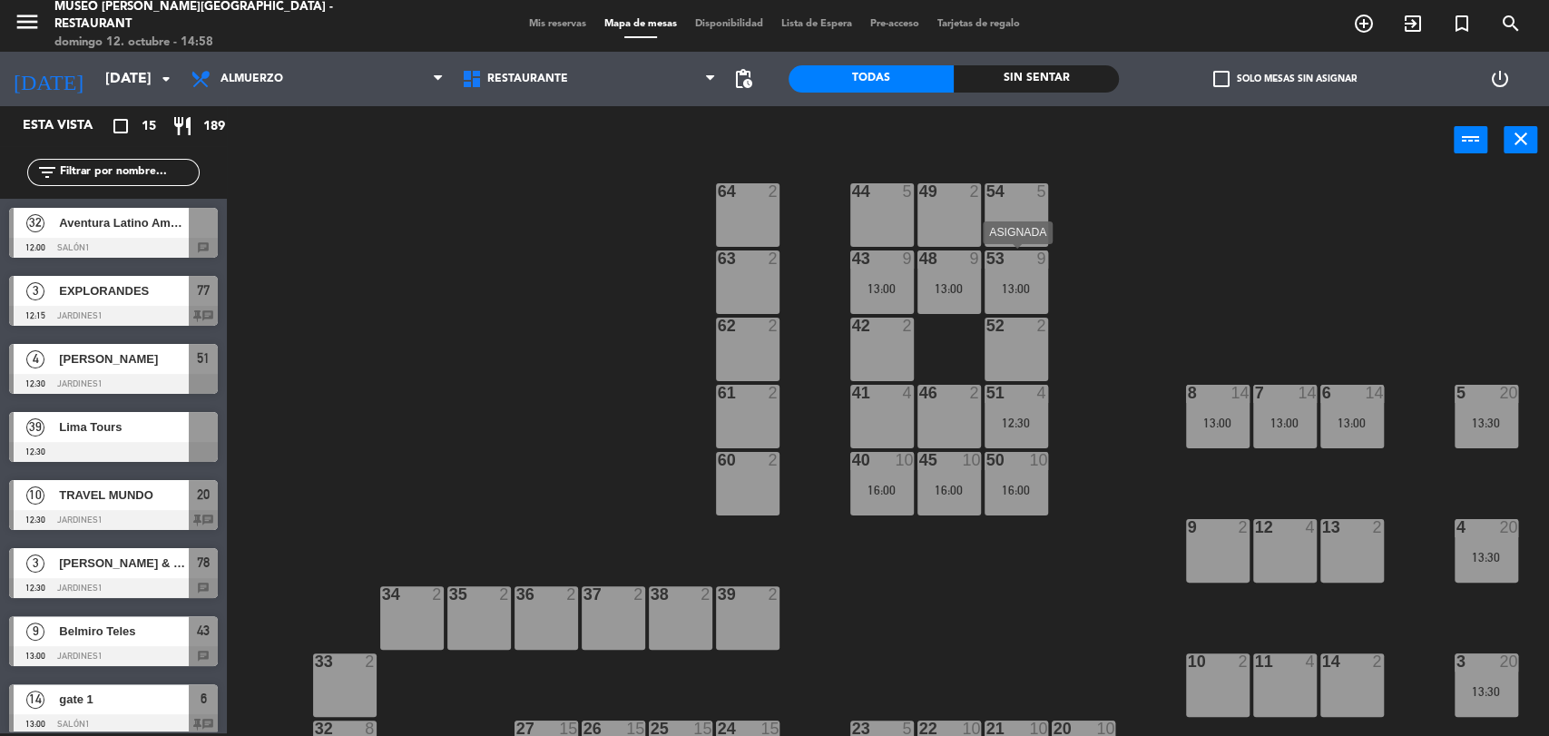
click at [1024, 282] on div "13:00" at bounding box center [1017, 288] width 64 height 13
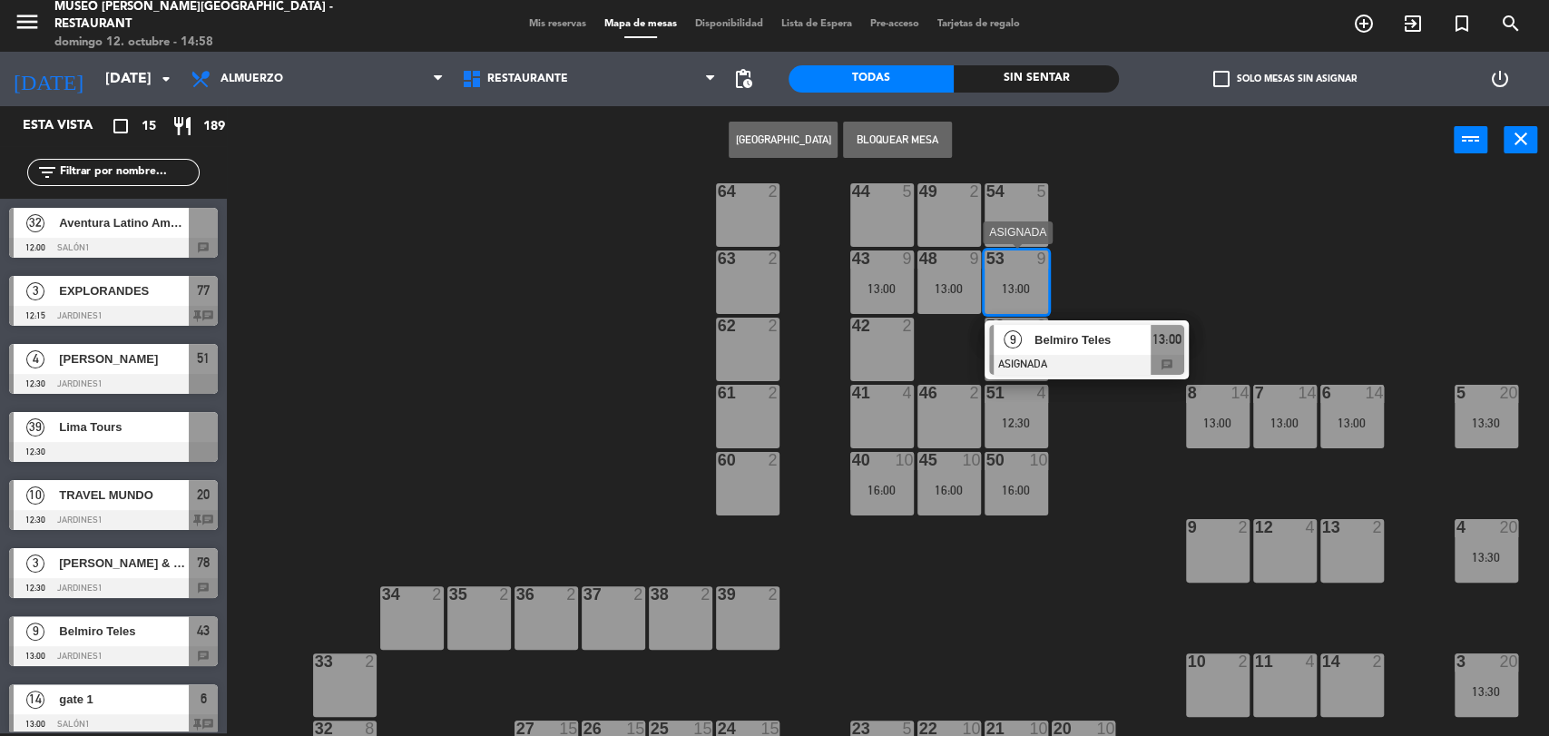
click at [1072, 341] on span "Belmiro Teles" at bounding box center [1092, 339] width 116 height 19
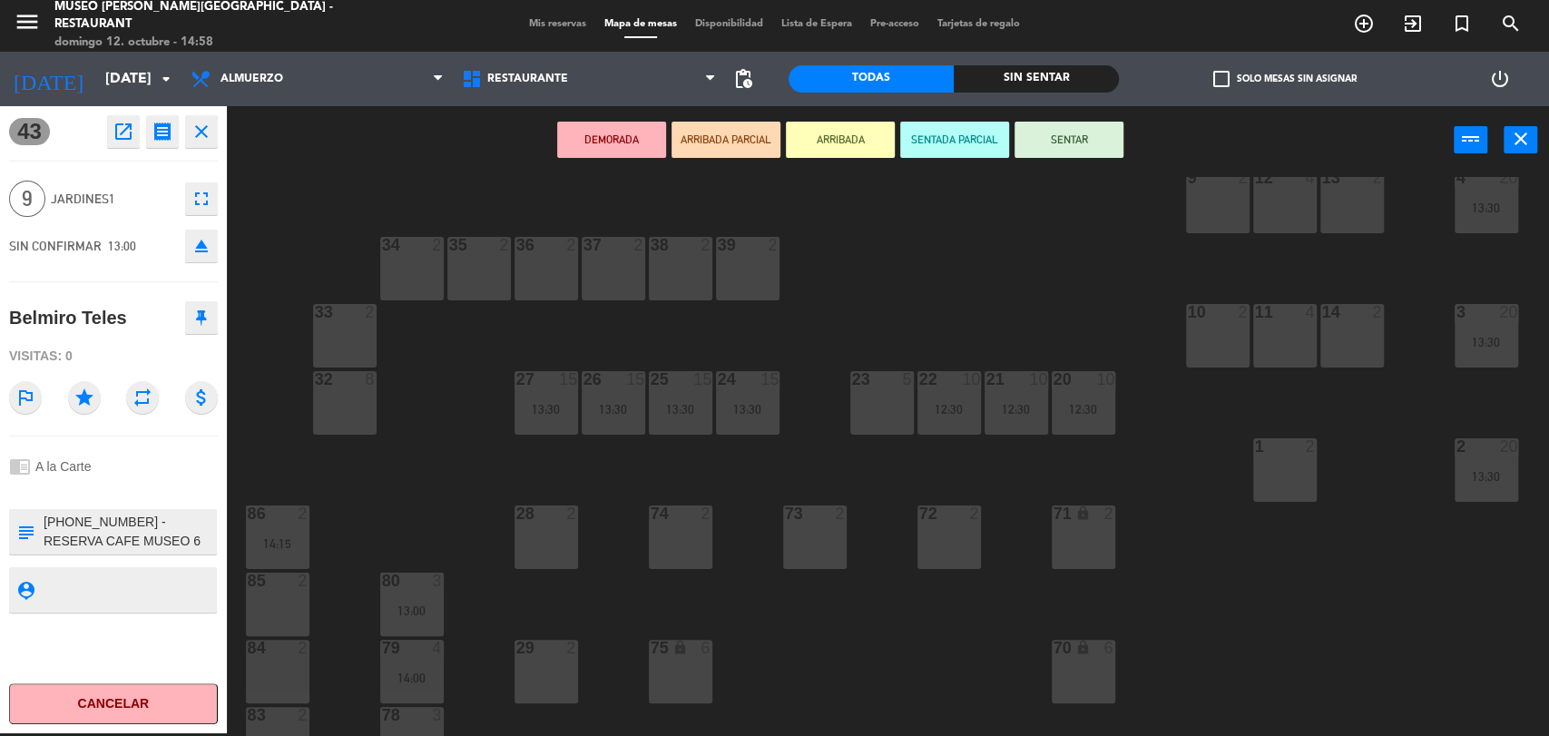
scroll to position [377, 0]
click at [944, 529] on div "72 2" at bounding box center [949, 536] width 64 height 64
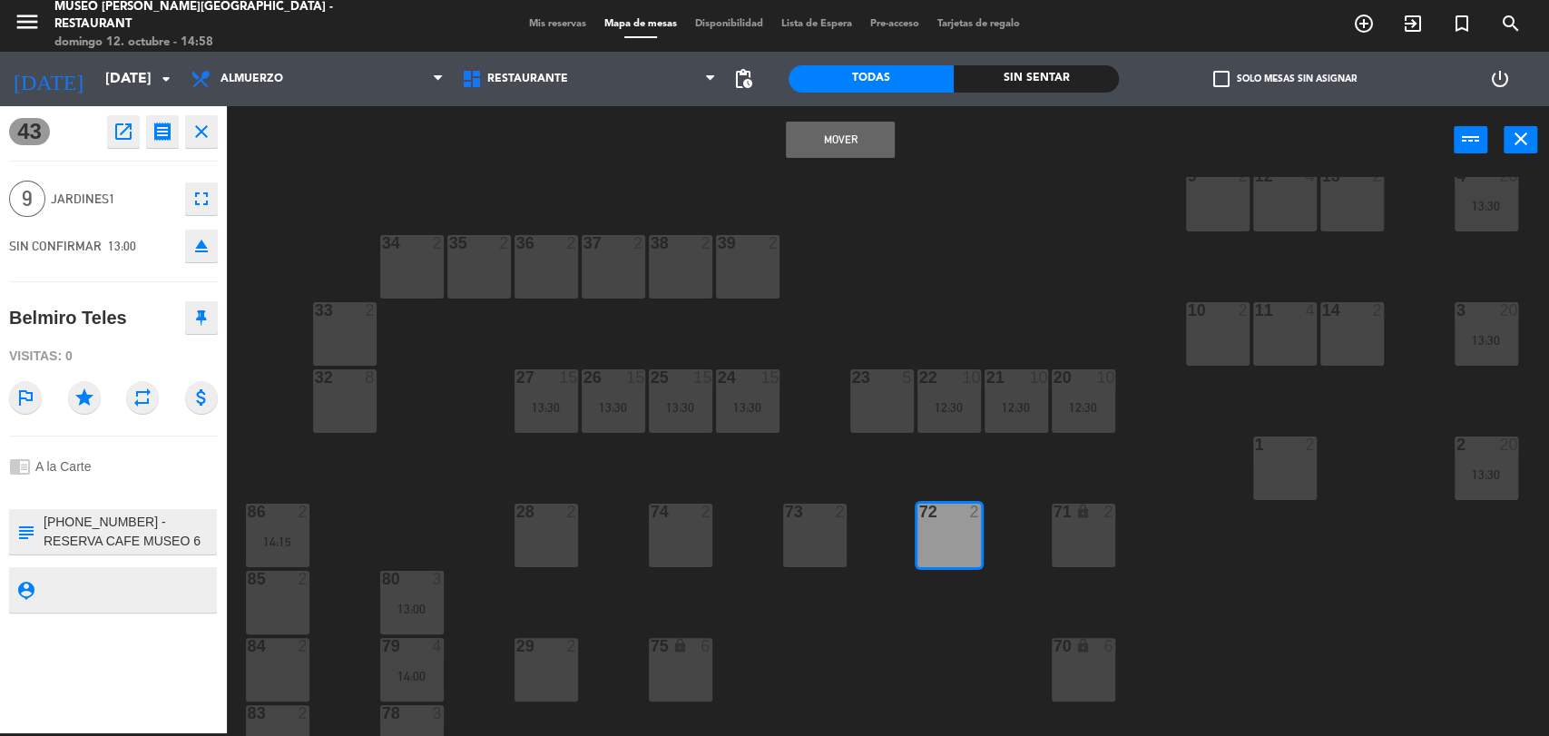
click at [847, 136] on button "Mover" at bounding box center [840, 140] width 109 height 36
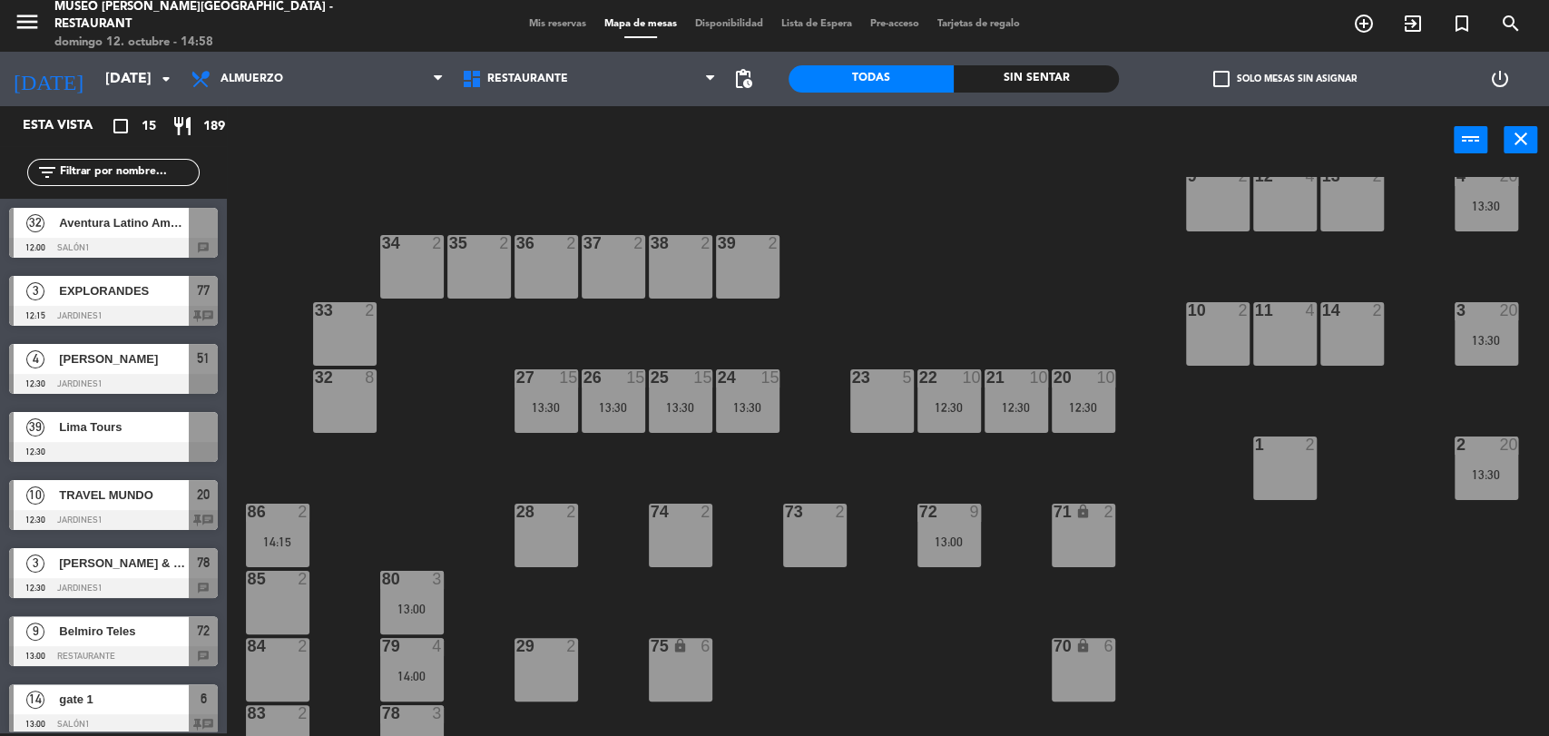
click at [944, 394] on div "22 10 12:30" at bounding box center [949, 401] width 64 height 64
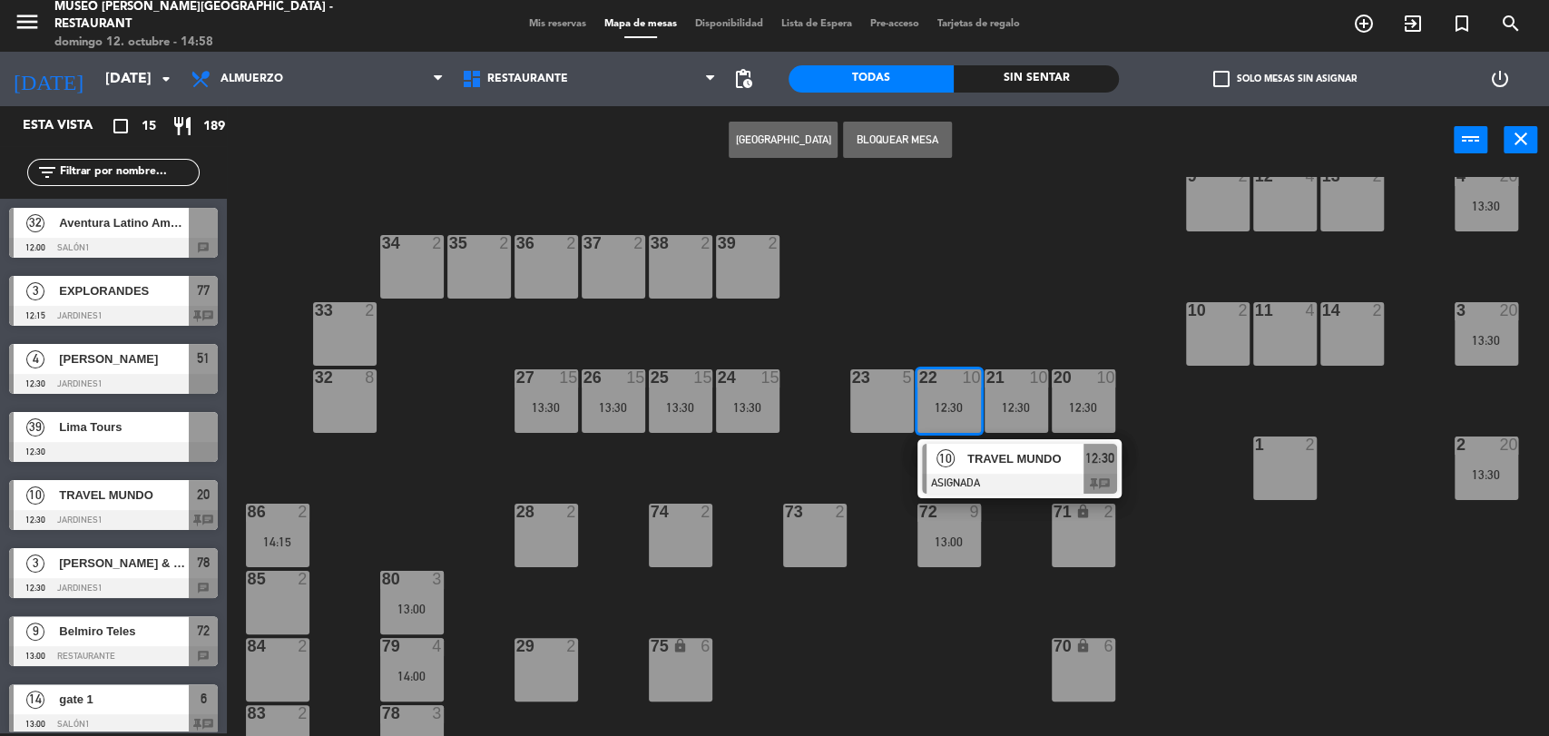
click at [1089, 277] on div "44 5 49 2 54 5 64 2 48 2 53 4 63 2 43 4 62 2 42 2 52 2 41 4 46 2 51 4 12:30 61 …" at bounding box center [895, 456] width 1307 height 559
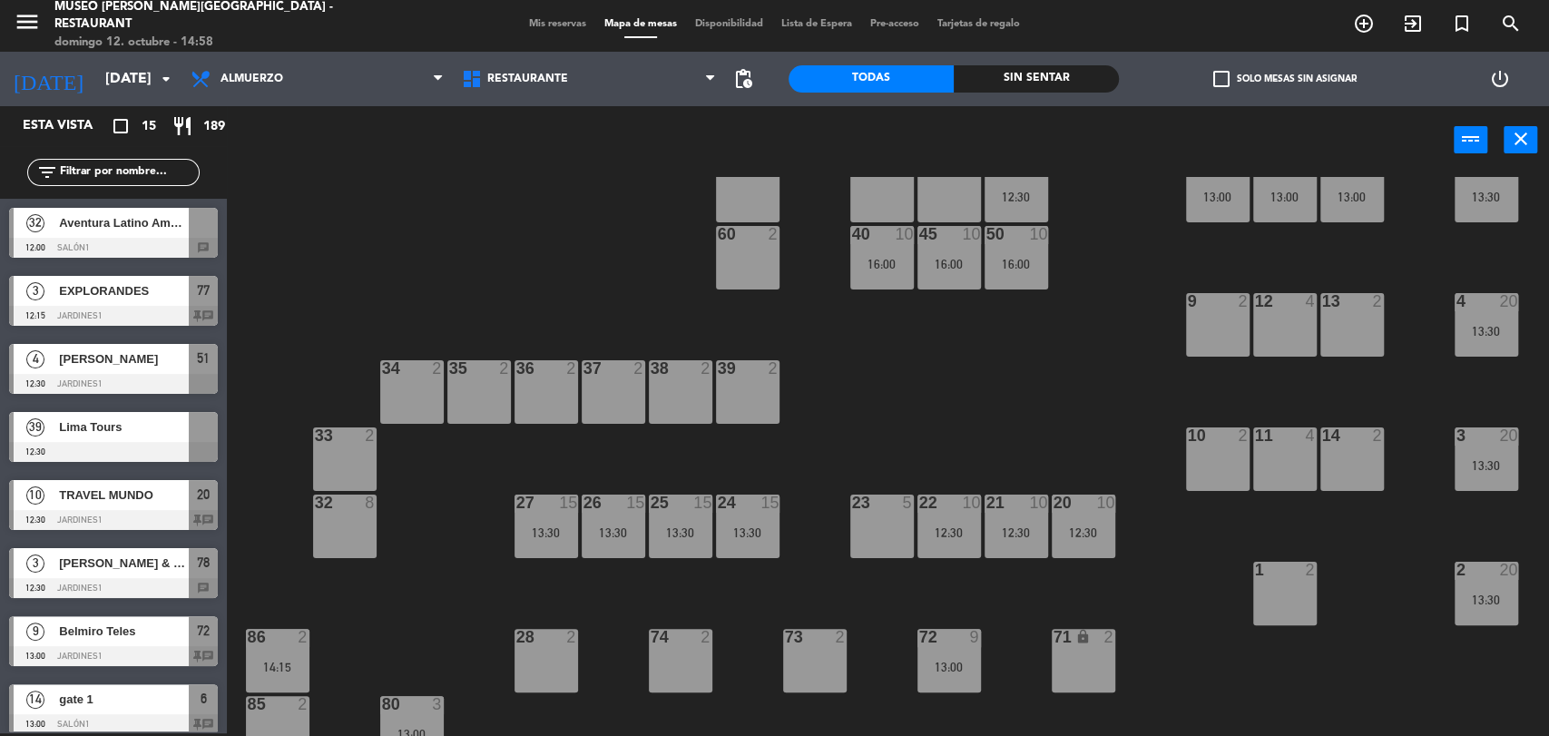
scroll to position [253, 0]
click at [886, 258] on div "16:00" at bounding box center [882, 263] width 64 height 13
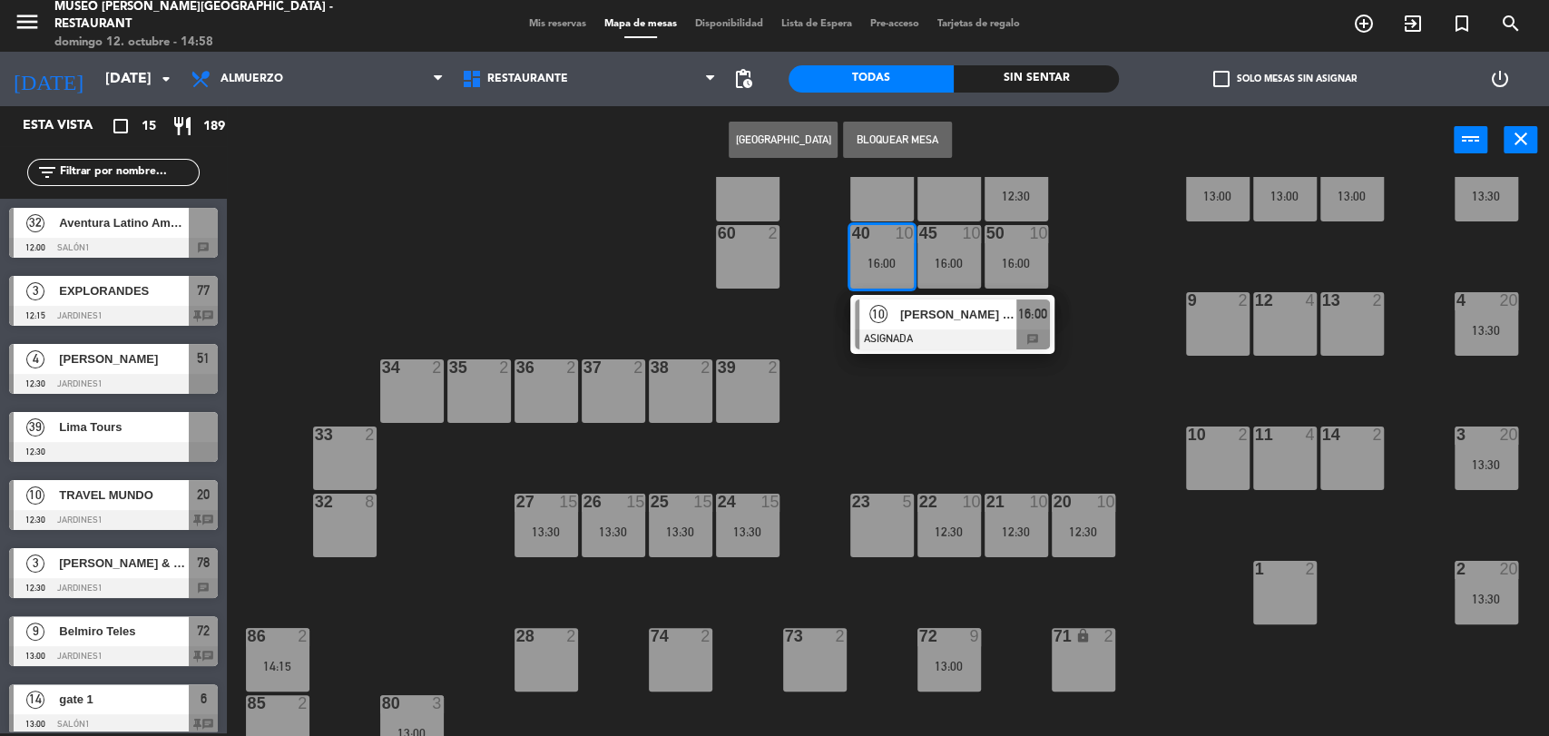
click at [905, 316] on span "[PERSON_NAME] La Vera" at bounding box center [958, 314] width 116 height 19
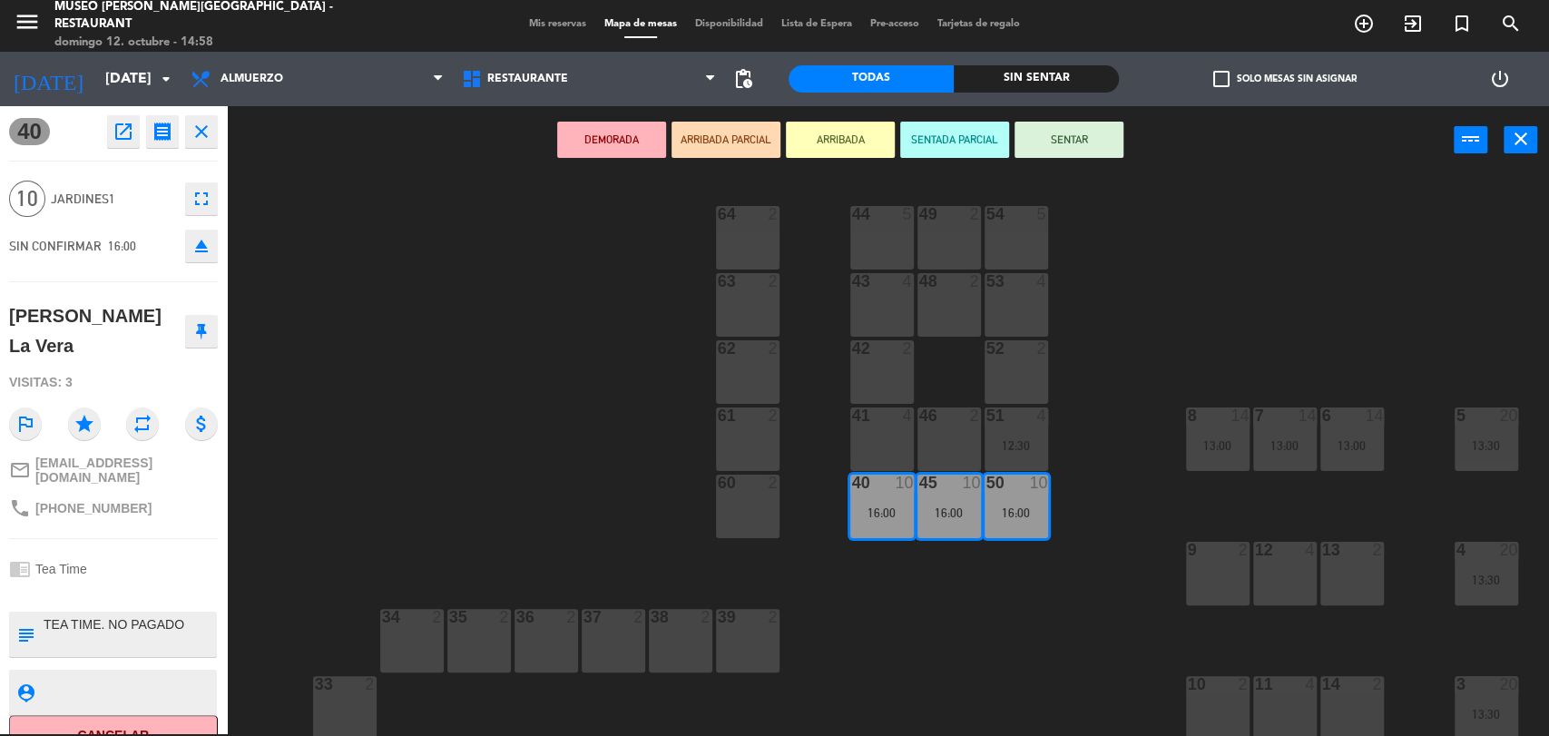
scroll to position [0, 0]
click at [893, 311] on div "43 4" at bounding box center [882, 309] width 64 height 64
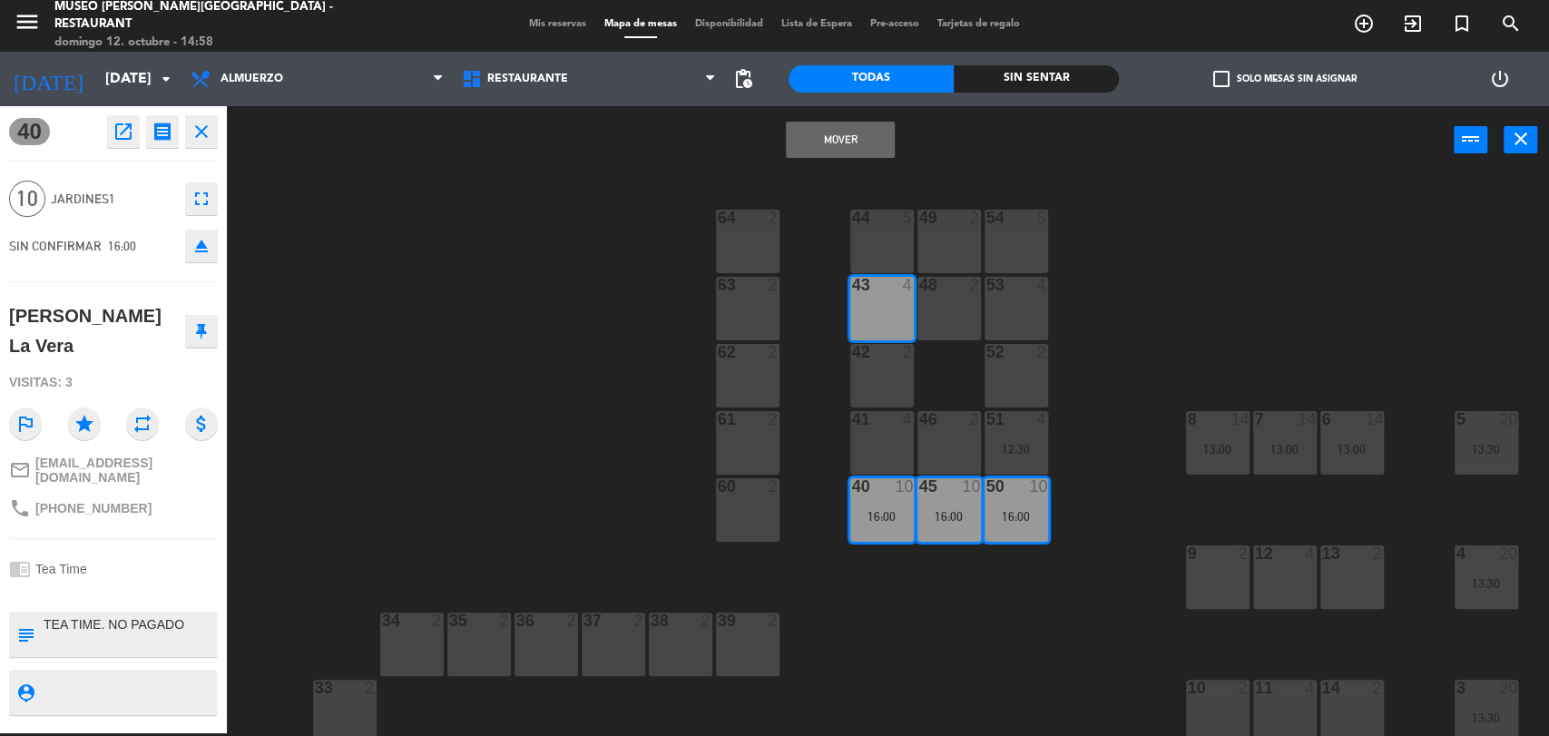
click at [949, 308] on div "48 2" at bounding box center [949, 309] width 64 height 64
click at [997, 312] on div "53 4" at bounding box center [1017, 309] width 64 height 64
click at [840, 145] on button "Mover y Unir" at bounding box center [840, 140] width 109 height 36
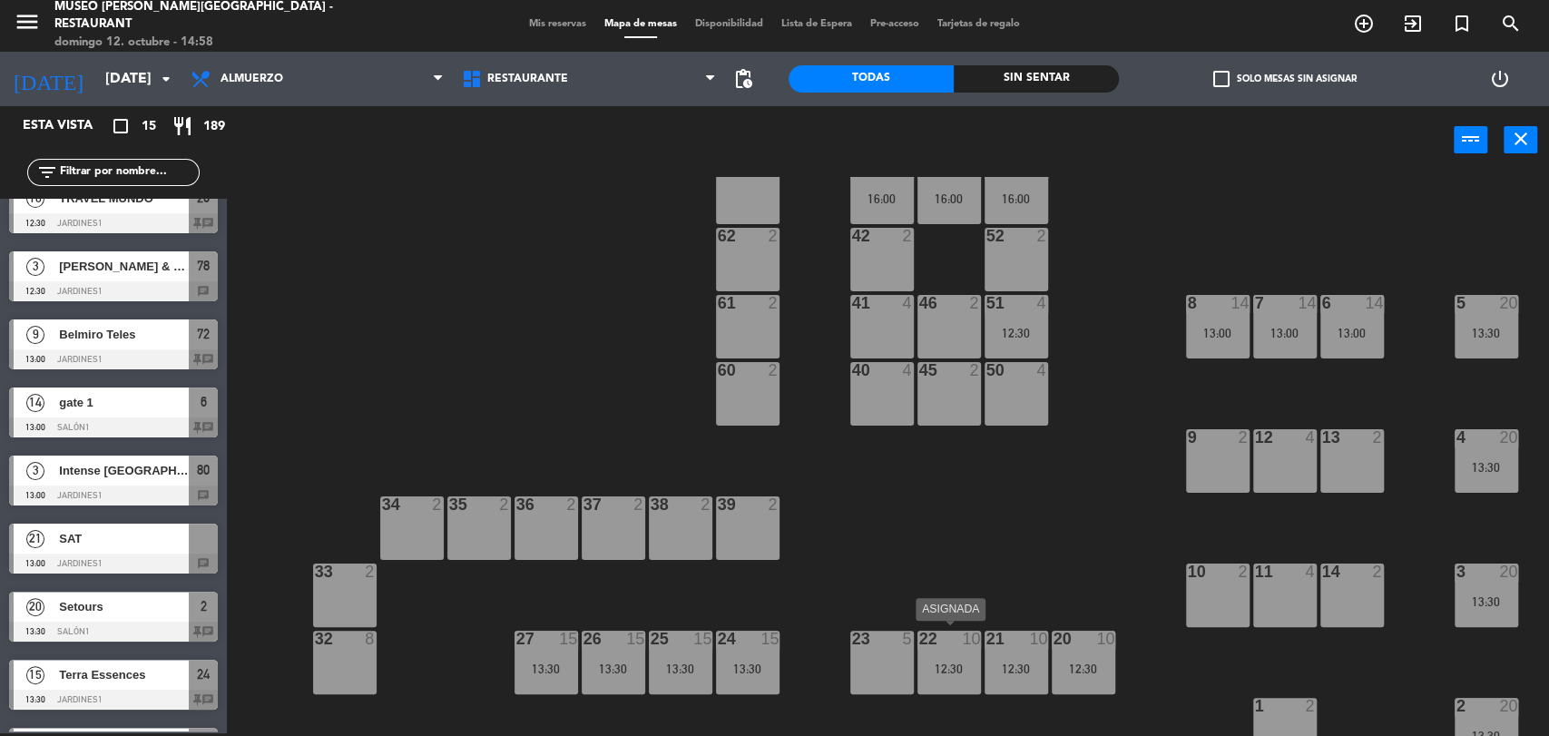
scroll to position [115, 0]
click at [1024, 309] on div at bounding box center [1016, 304] width 30 height 16
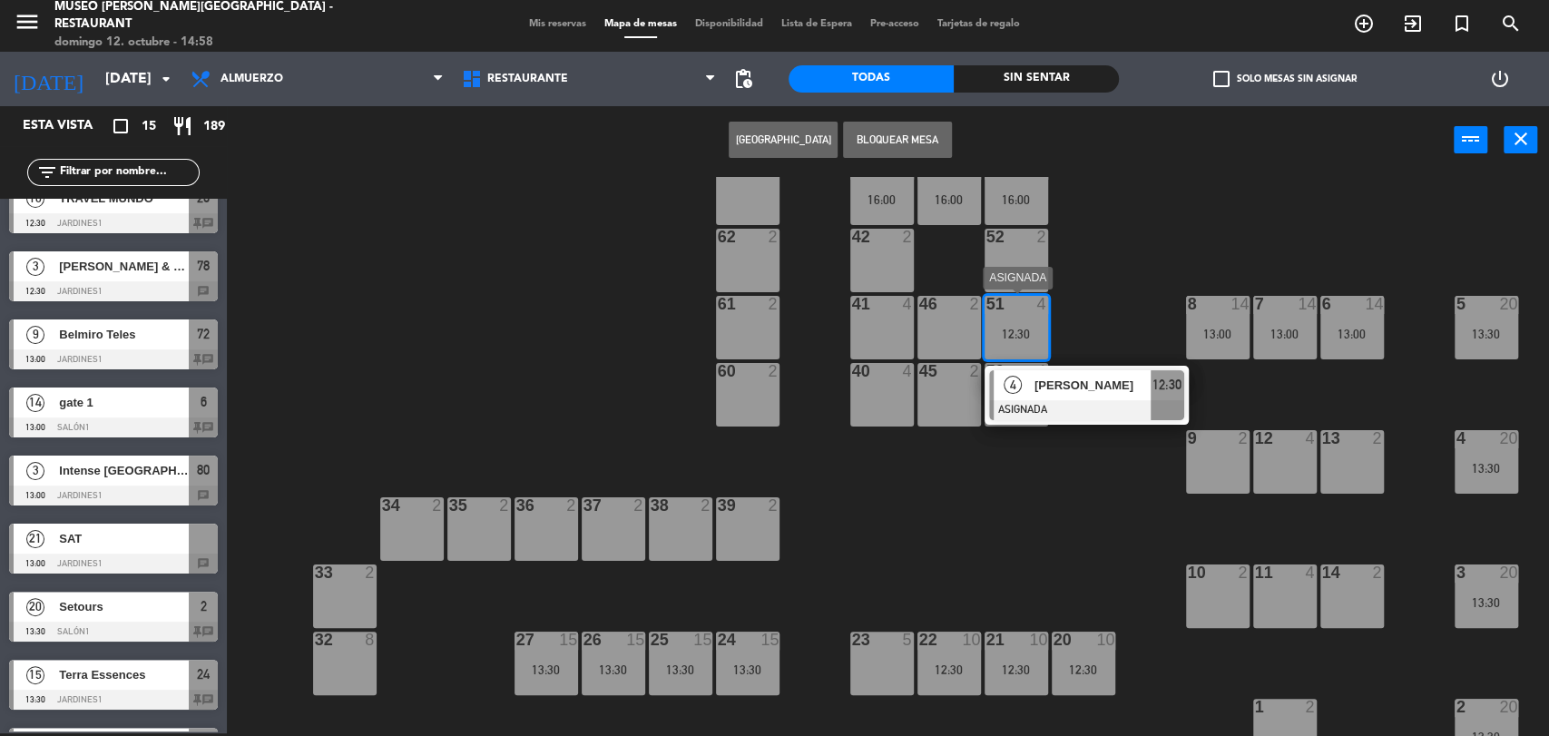
click at [1067, 403] on div at bounding box center [1086, 410] width 195 height 20
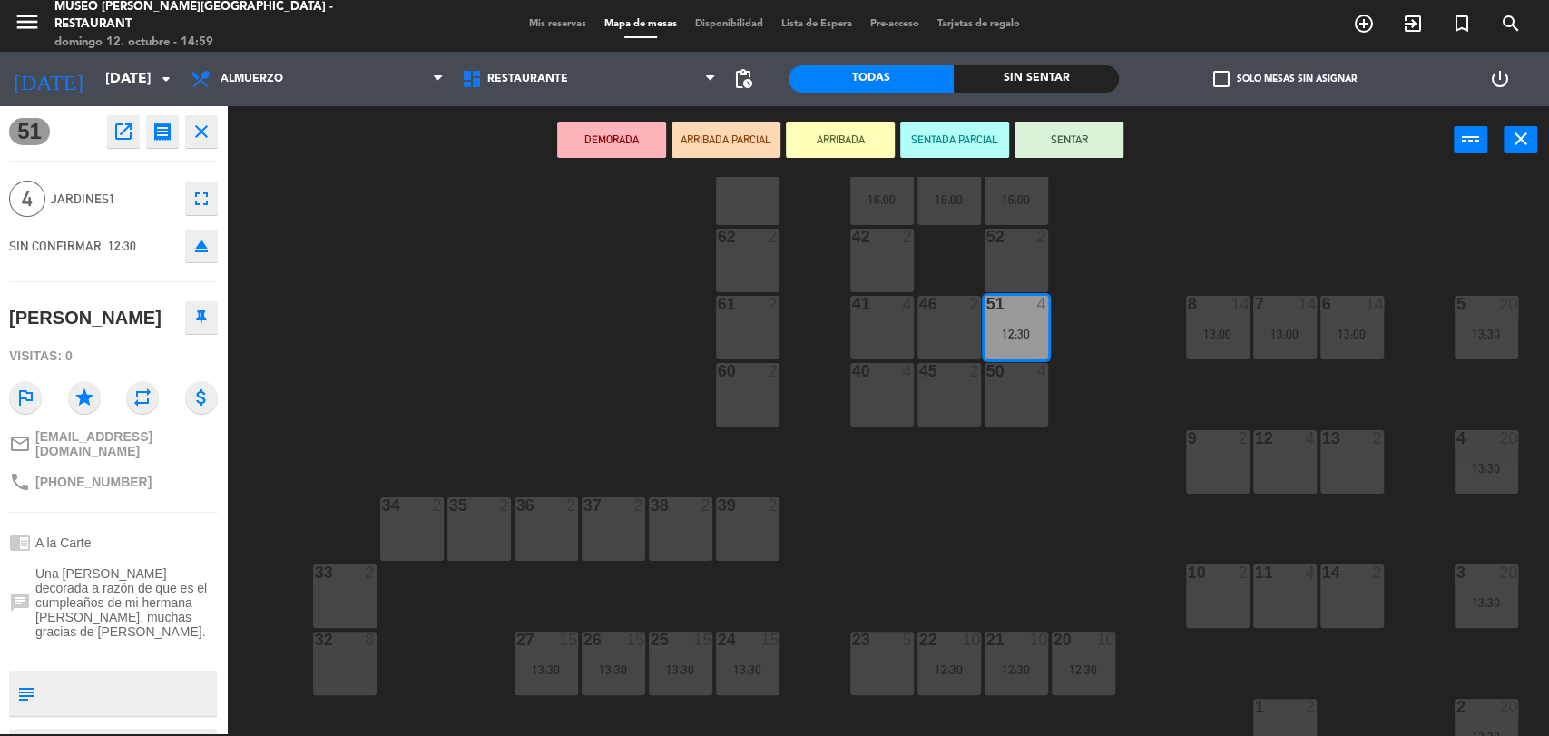
scroll to position [0, 0]
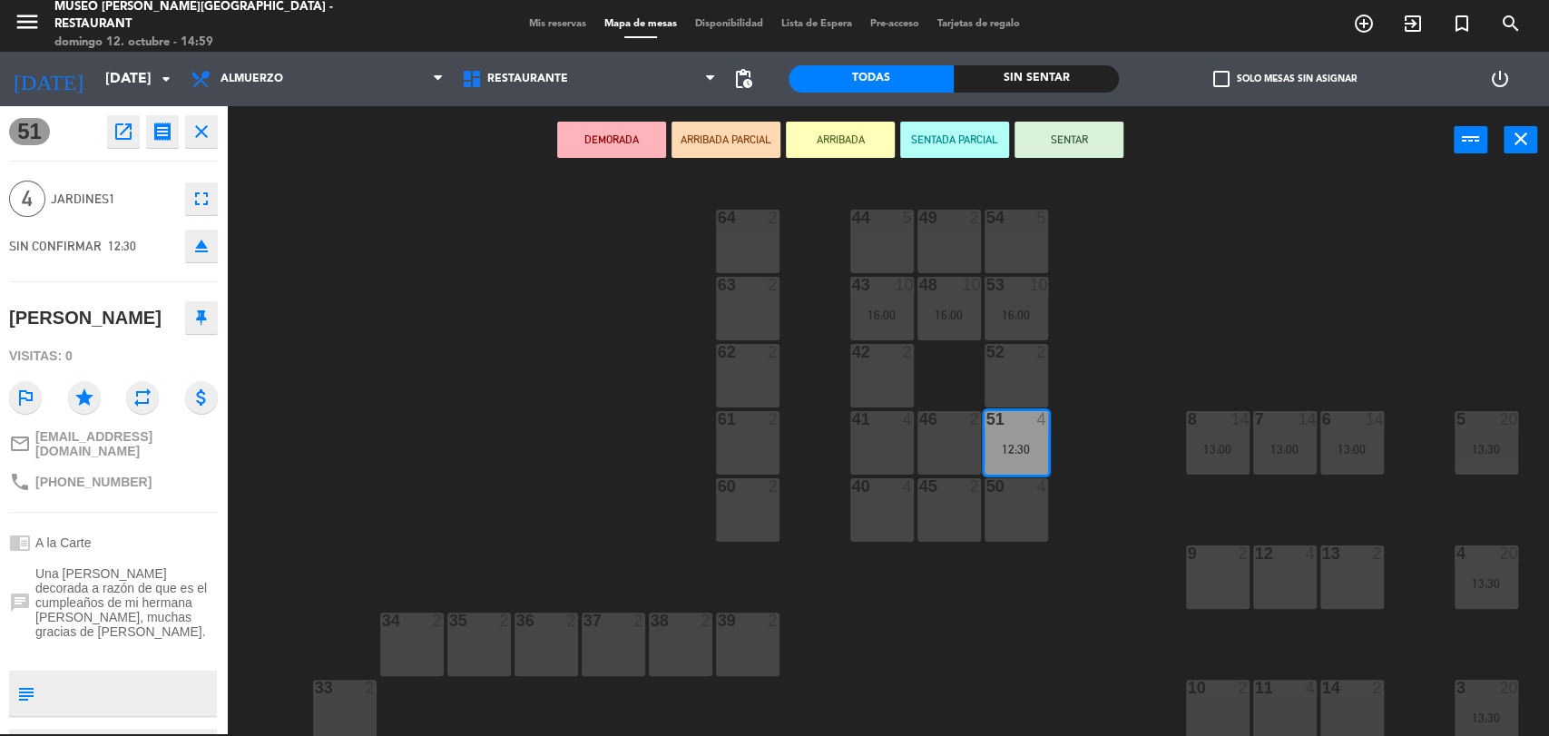
click at [897, 244] on div "44 5" at bounding box center [882, 242] width 64 height 64
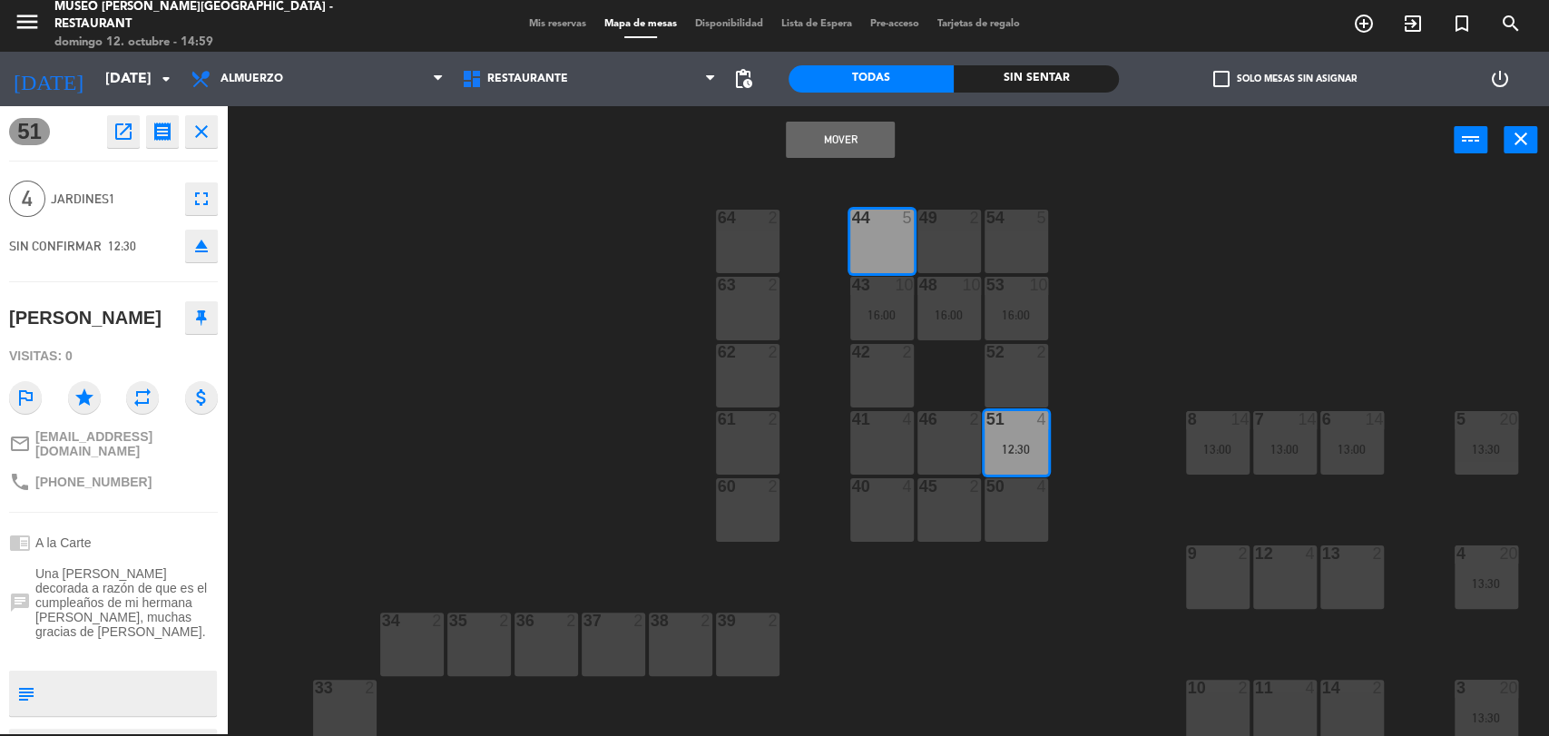
click at [853, 133] on button "Mover" at bounding box center [840, 140] width 109 height 36
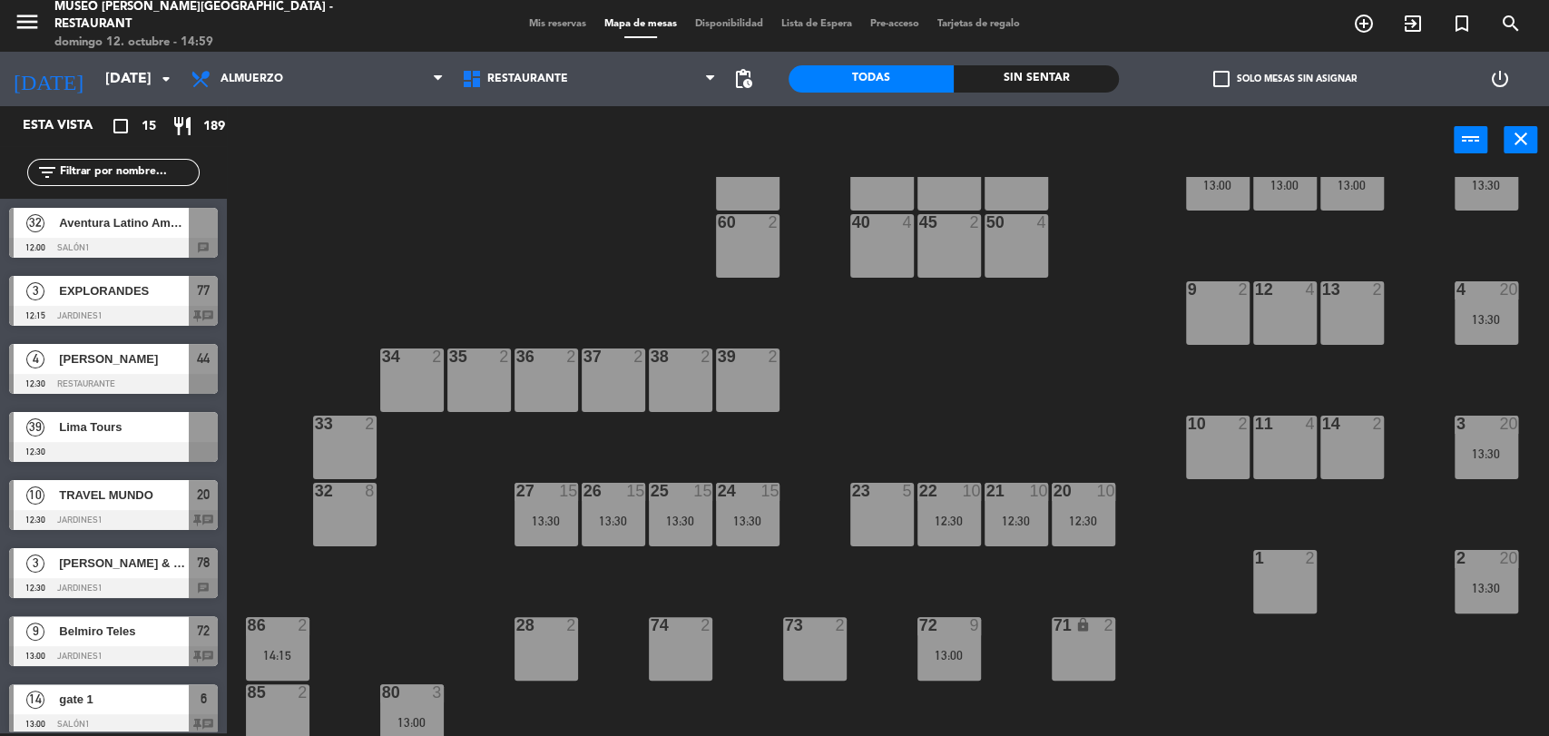
scroll to position [266, 0]
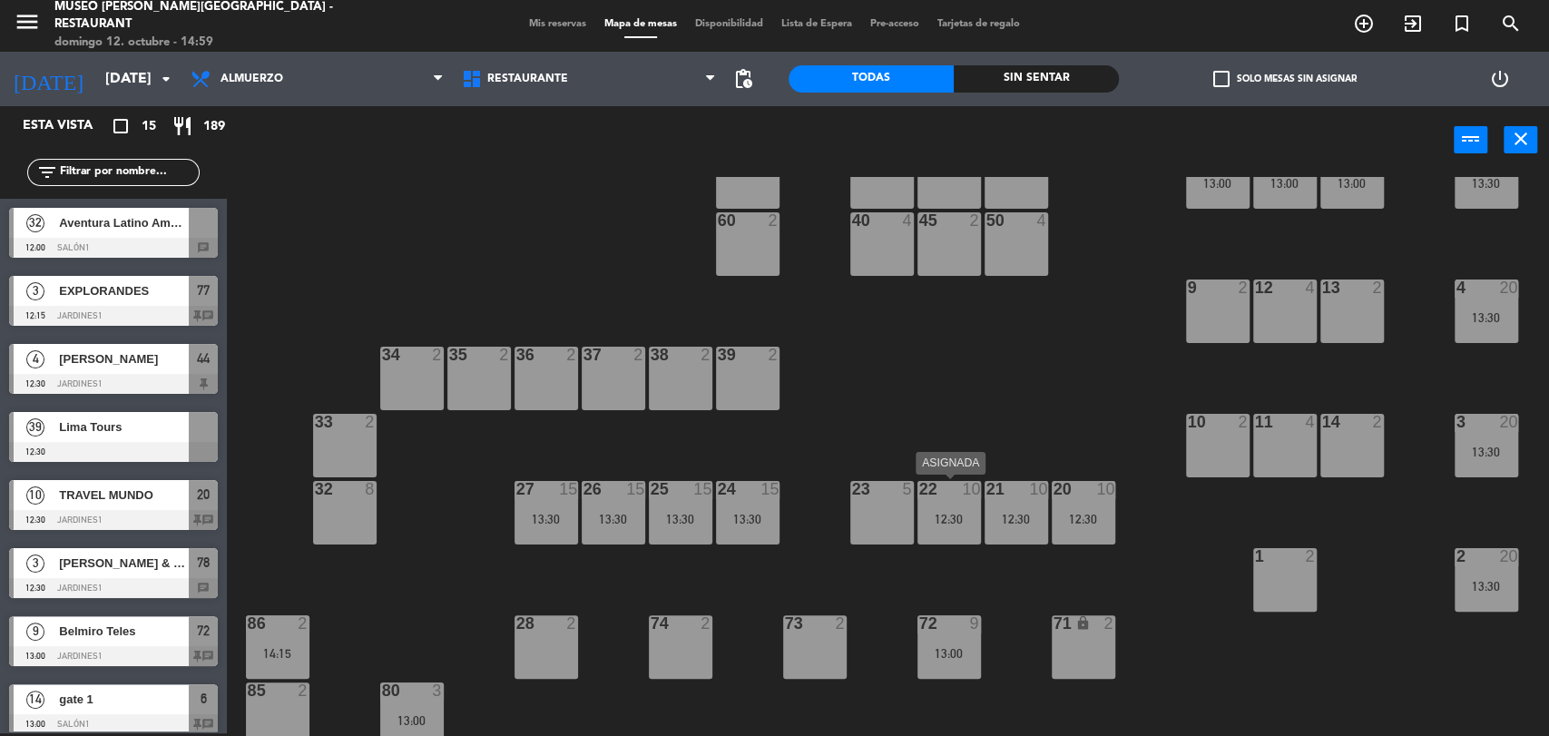
click at [945, 517] on div "12:30" at bounding box center [949, 519] width 64 height 13
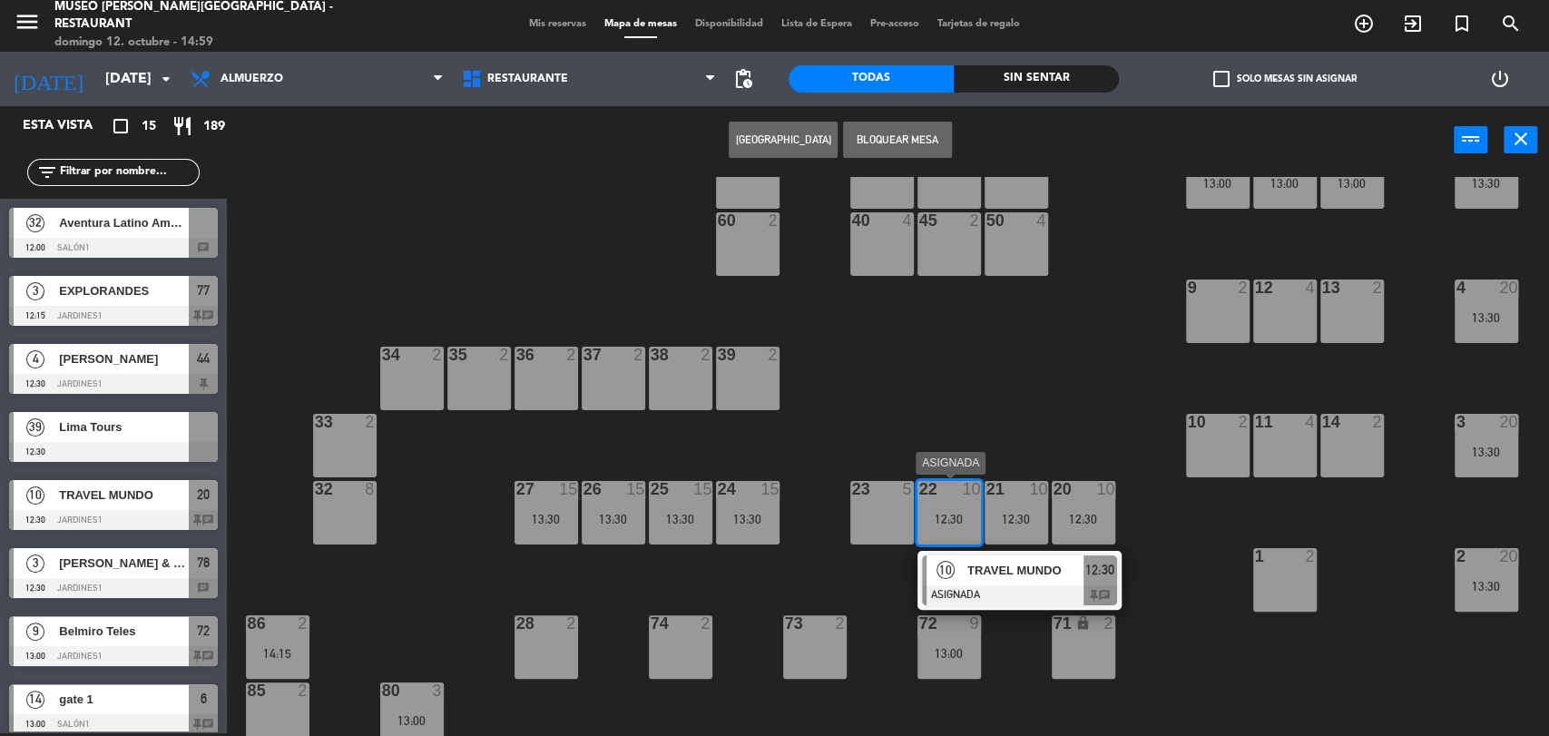
click at [996, 563] on span "TRAVEL MUNDO" at bounding box center [1025, 570] width 116 height 19
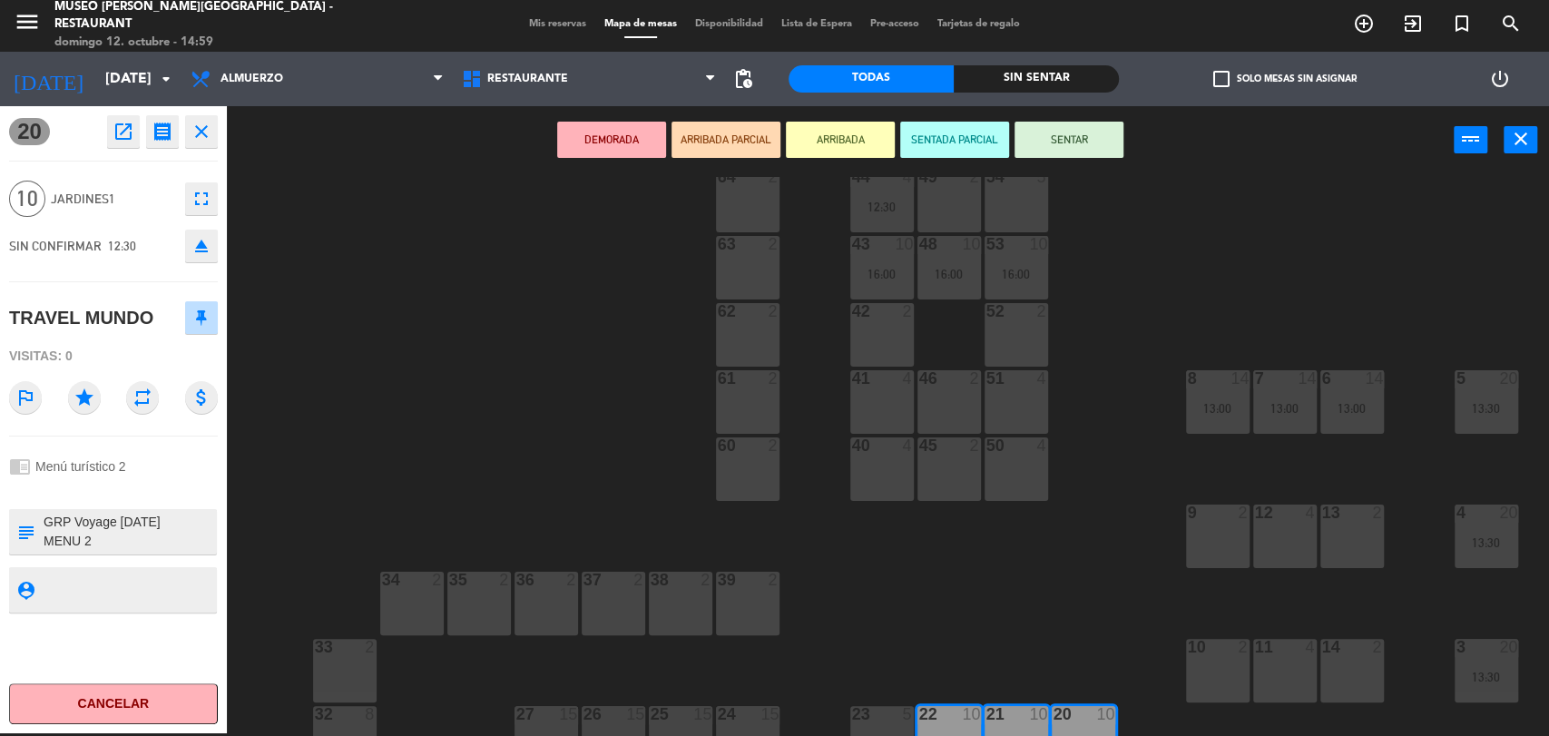
scroll to position [40, 0]
click at [887, 275] on div "16:00" at bounding box center [882, 275] width 64 height 13
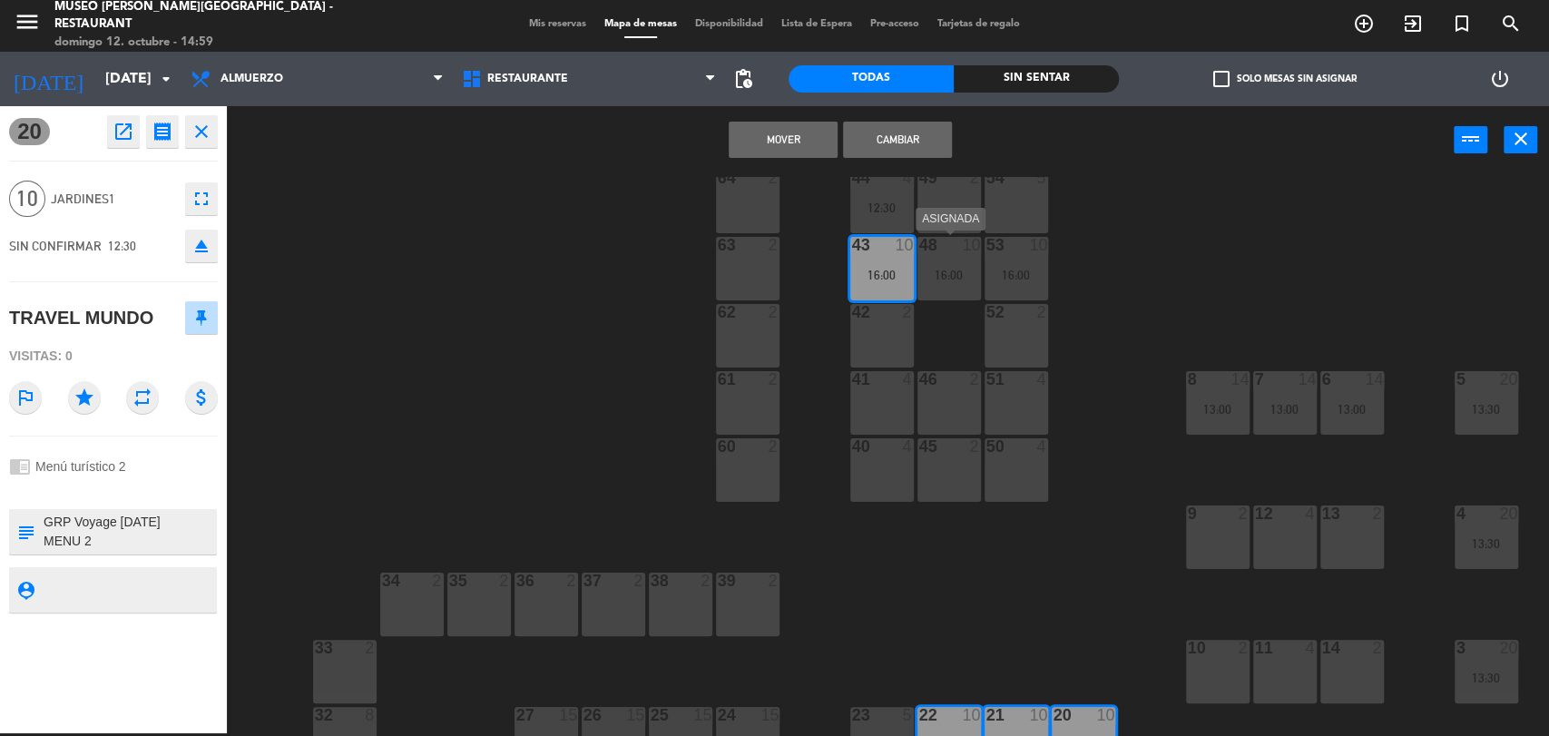
click at [926, 274] on div "16:00" at bounding box center [949, 275] width 64 height 13
click at [1005, 269] on div "16:00" at bounding box center [1017, 275] width 64 height 13
click at [770, 132] on button "Mover y Unir" at bounding box center [783, 140] width 109 height 36
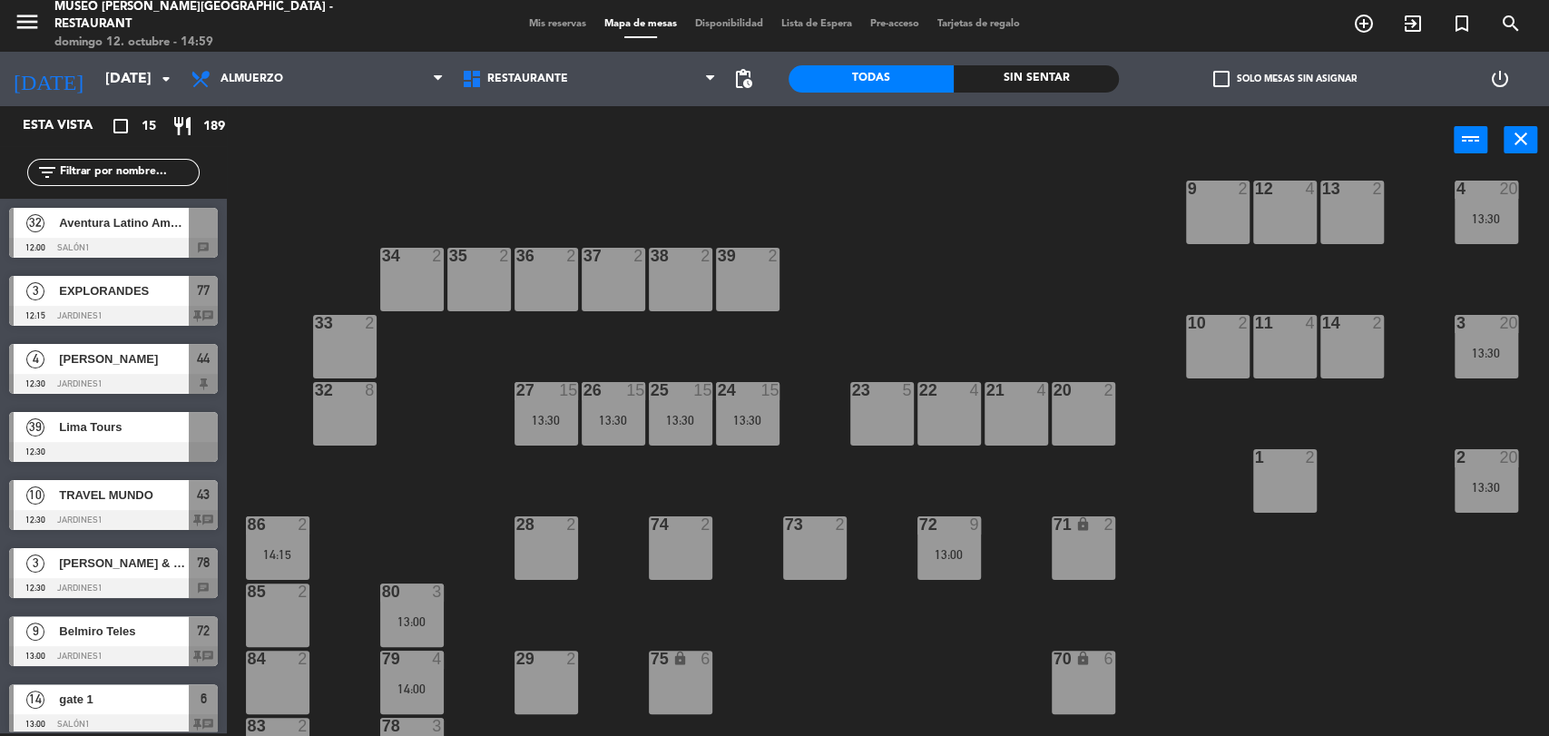
scroll to position [0, 0]
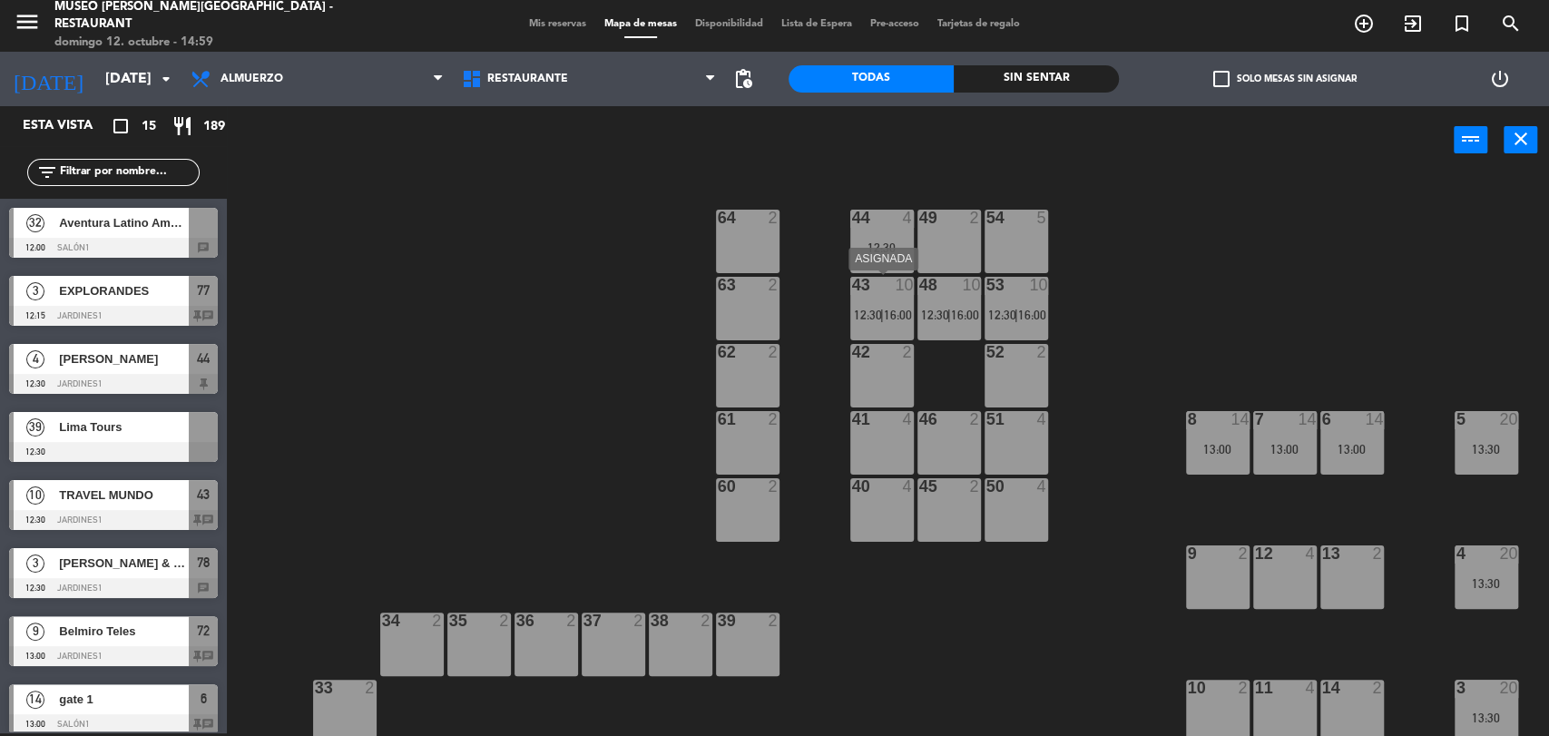
click at [884, 309] on div "16:00" at bounding box center [896, 315] width 26 height 13
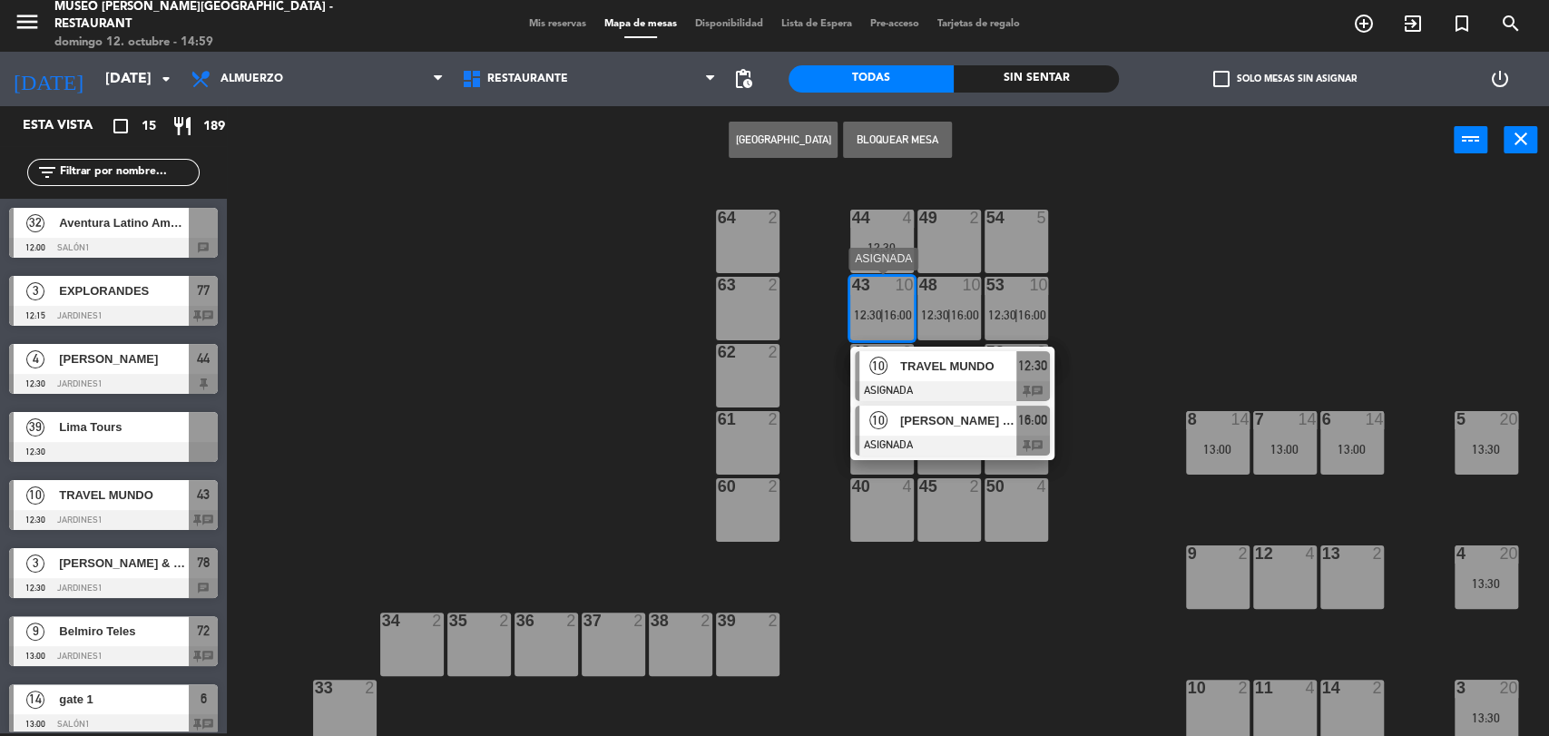
click at [926, 439] on div at bounding box center [952, 446] width 195 height 20
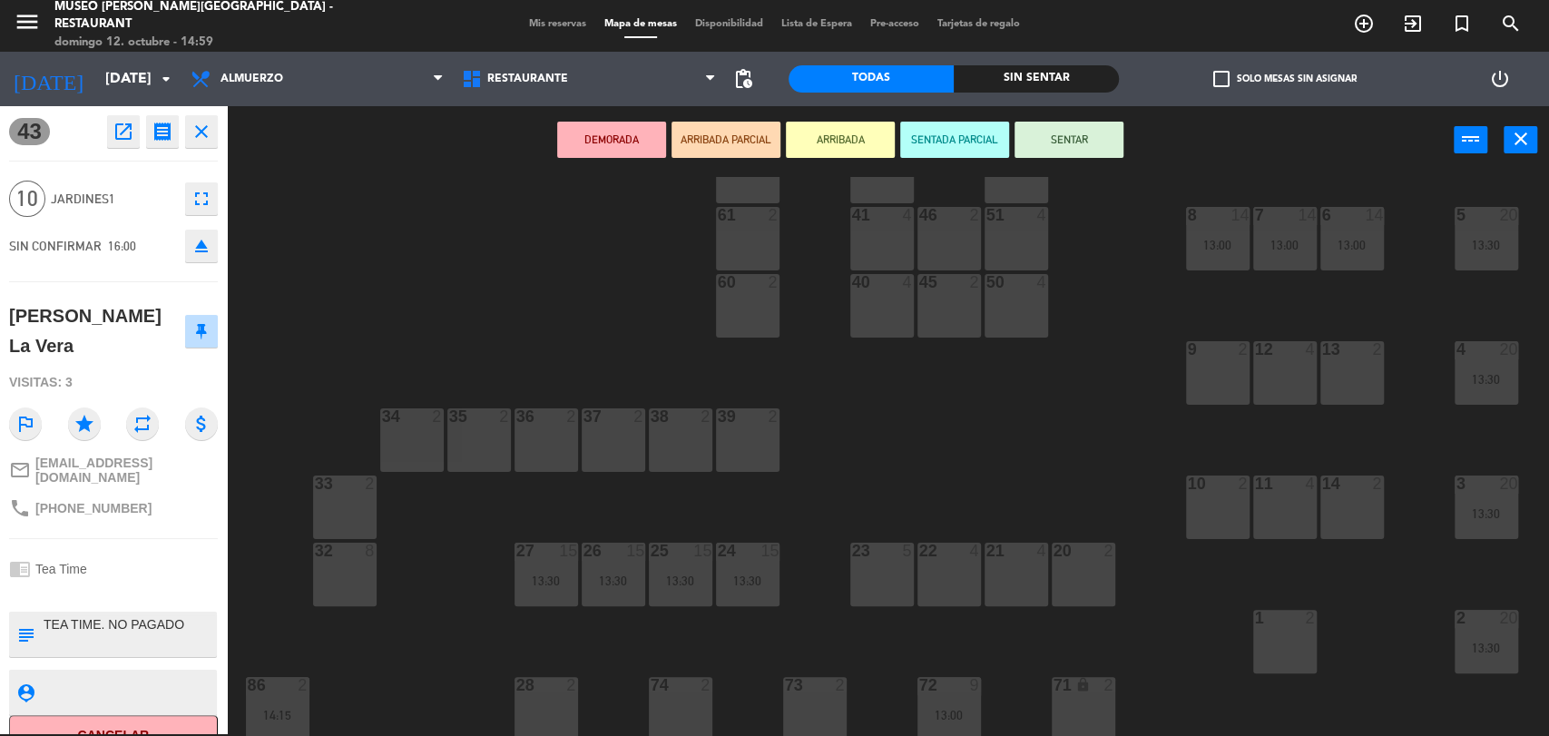
scroll to position [211, 0]
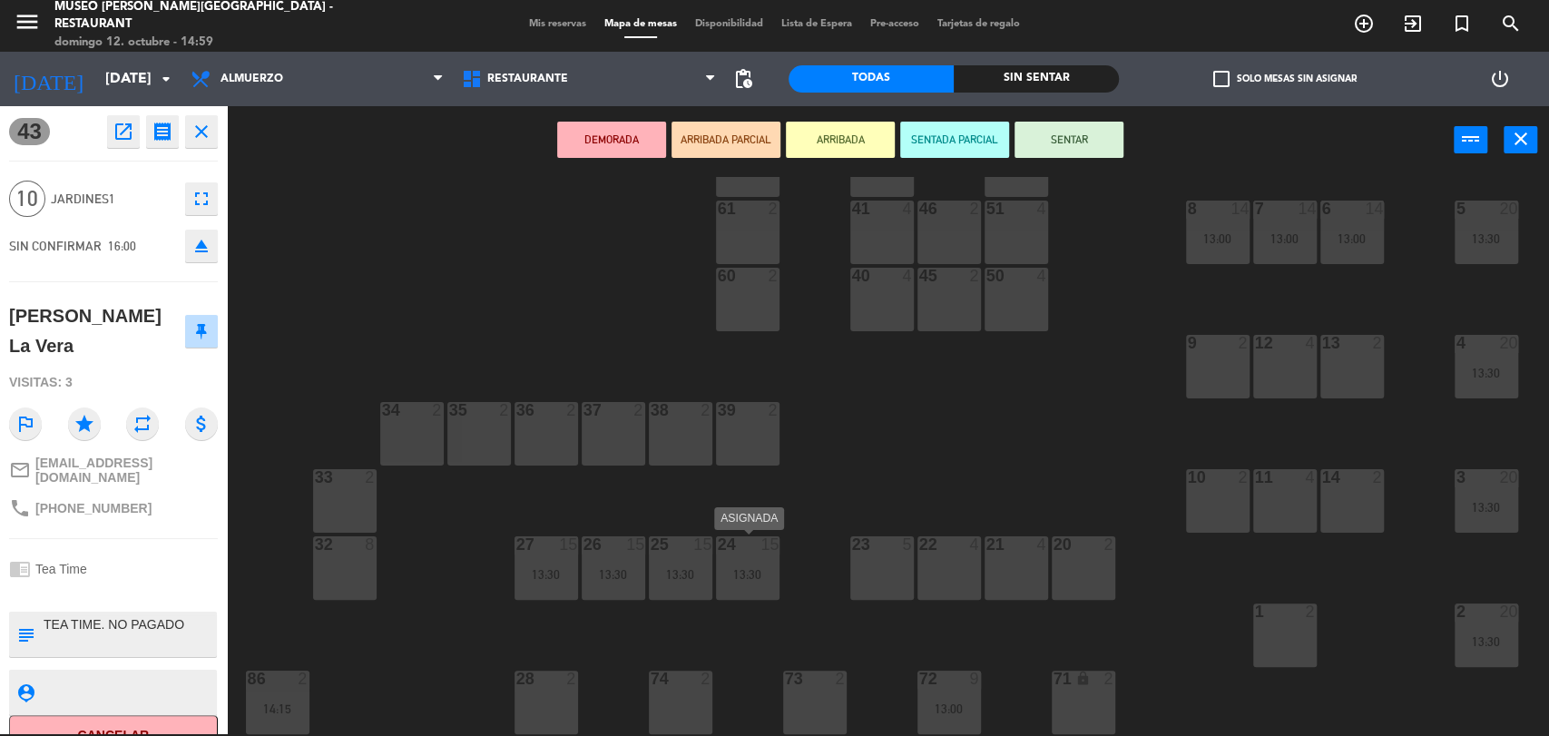
click at [729, 567] on div "13:30" at bounding box center [748, 574] width 64 height 14
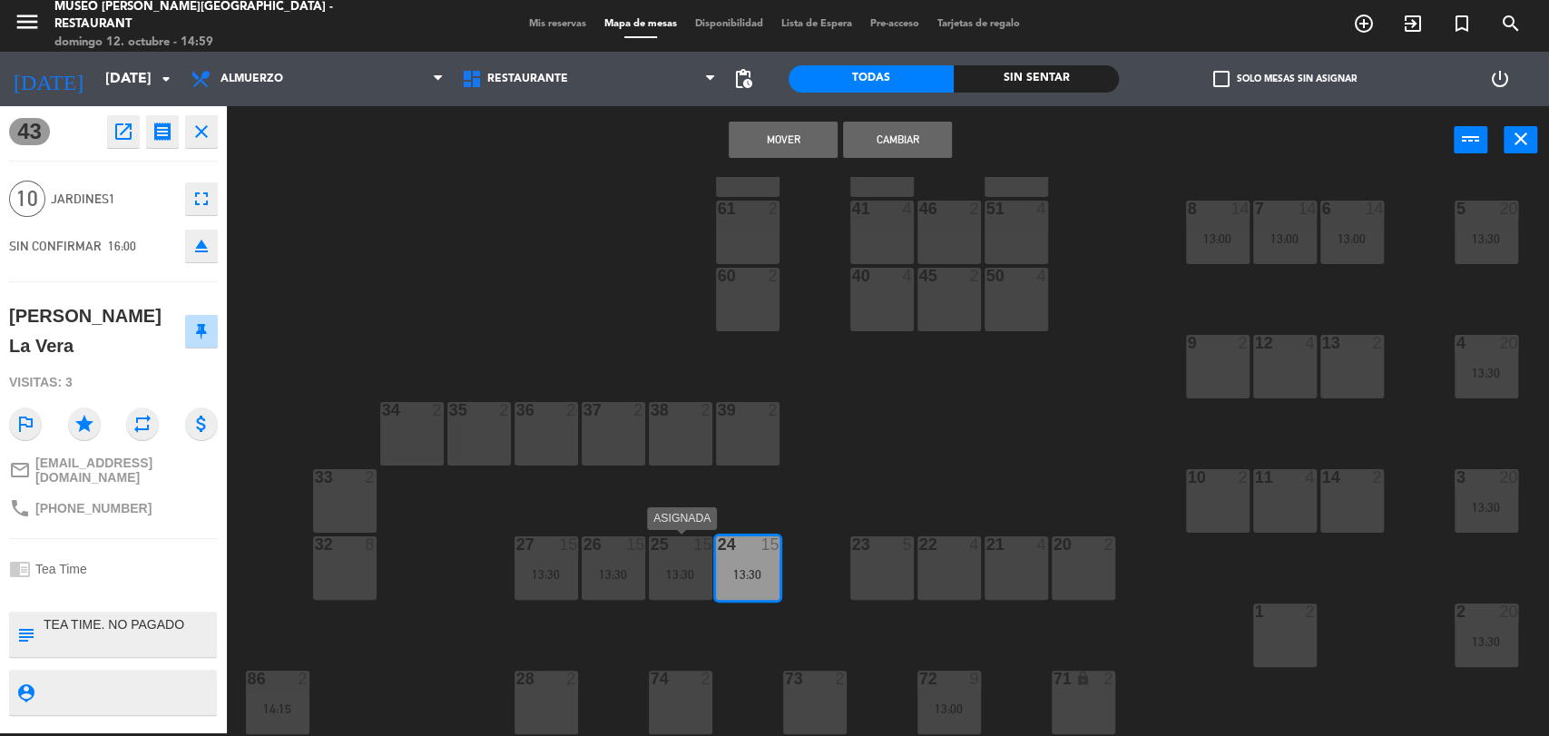
click at [682, 568] on div "13:30" at bounding box center [681, 574] width 64 height 13
click at [632, 561] on div "26 15 13:30" at bounding box center [614, 568] width 64 height 64
click at [777, 144] on button "Mover y Unir" at bounding box center [783, 140] width 109 height 36
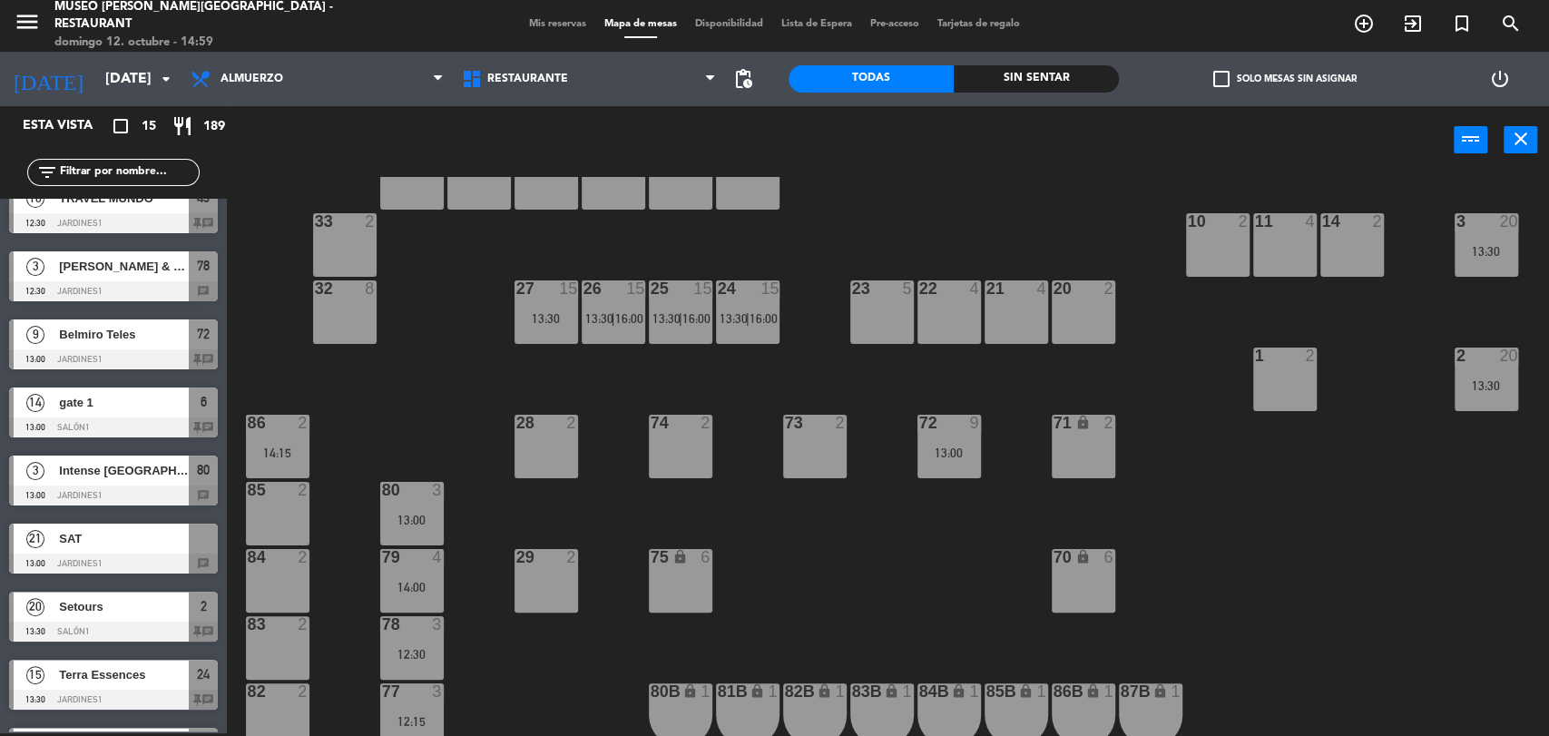
scroll to position [468, 0]
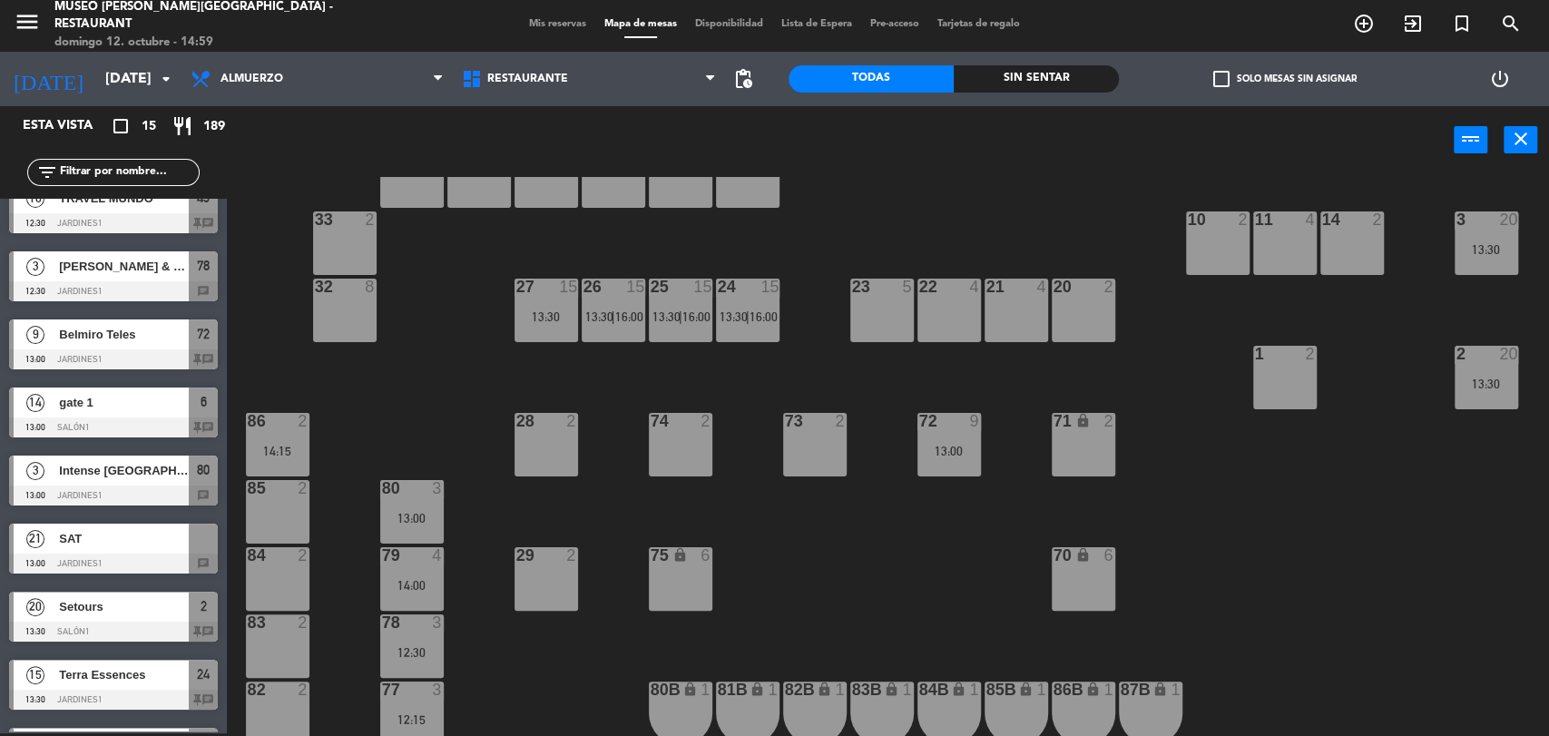
click at [952, 454] on div "13:00" at bounding box center [949, 451] width 64 height 13
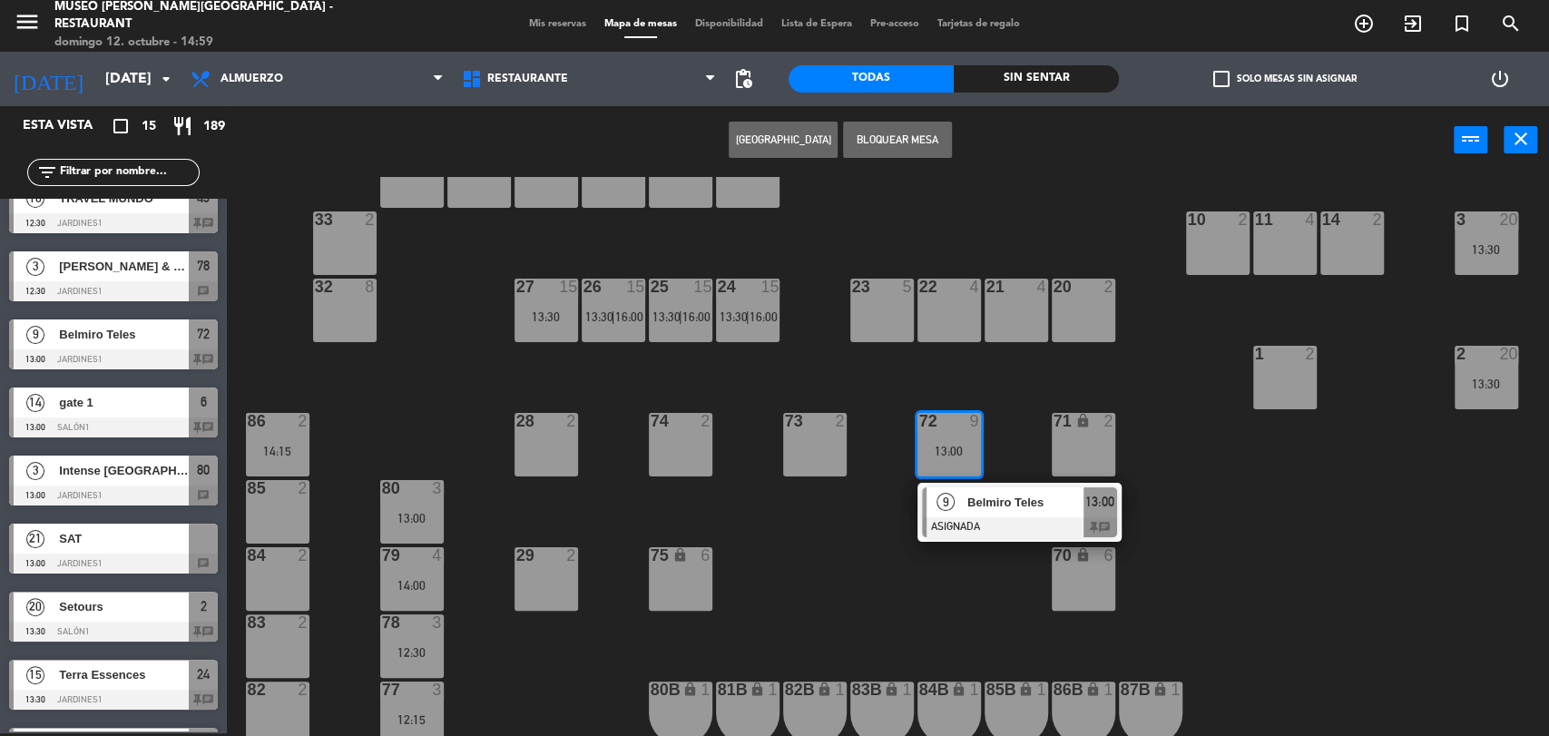
click at [945, 311] on div "22 4" at bounding box center [949, 311] width 64 height 64
click at [895, 309] on div "23 5" at bounding box center [882, 311] width 64 height 64
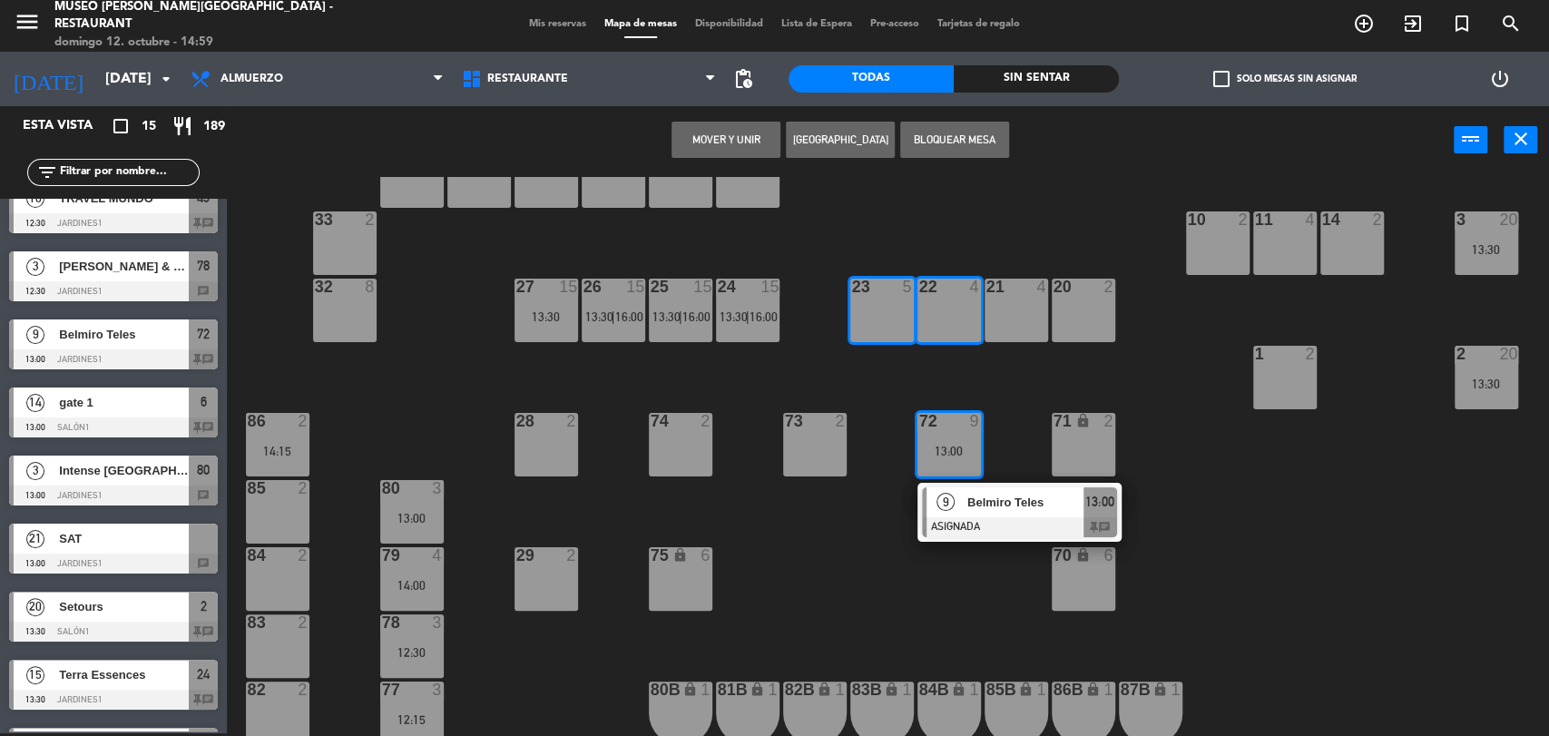
click at [737, 142] on button "Mover y Unir" at bounding box center [726, 140] width 109 height 36
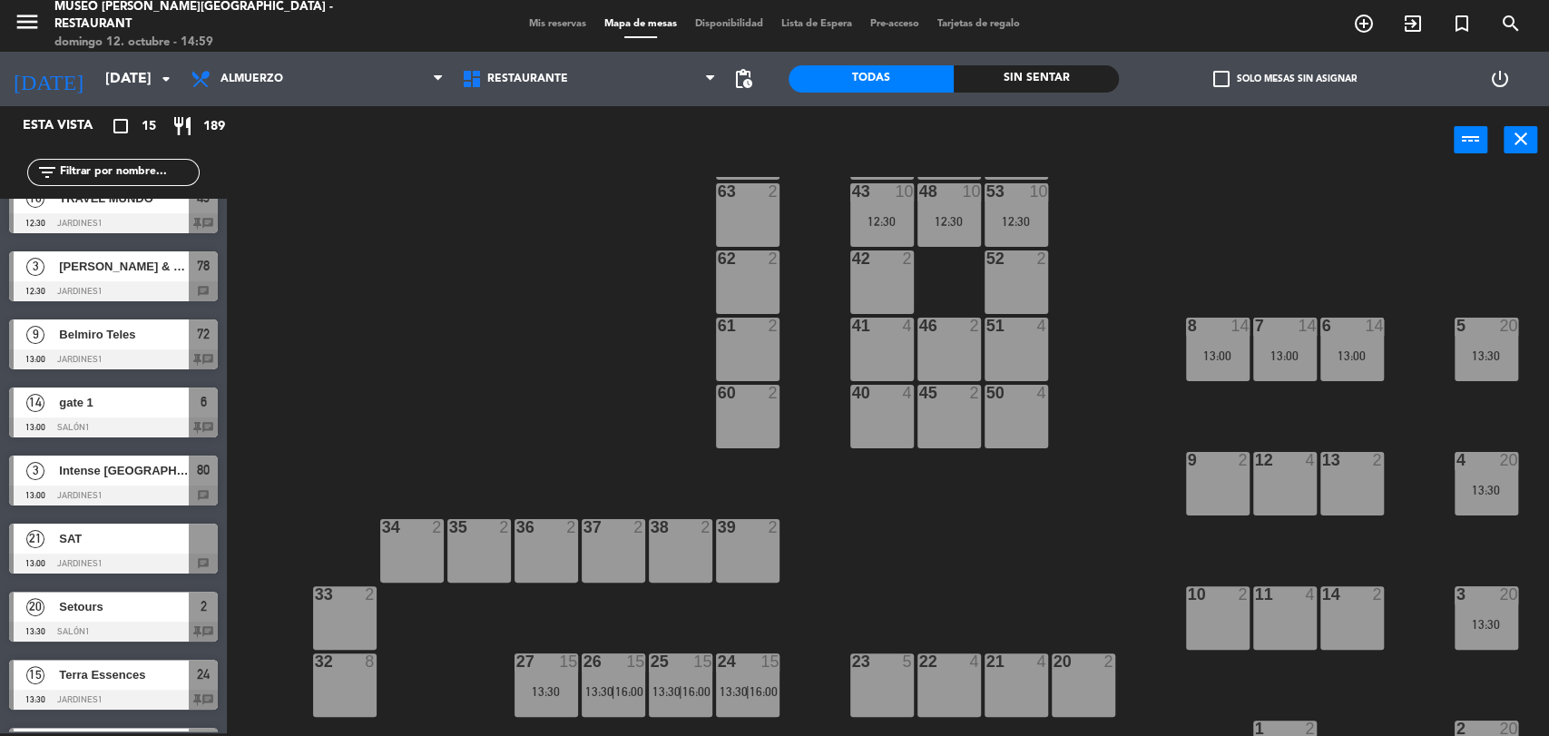
scroll to position [87, 0]
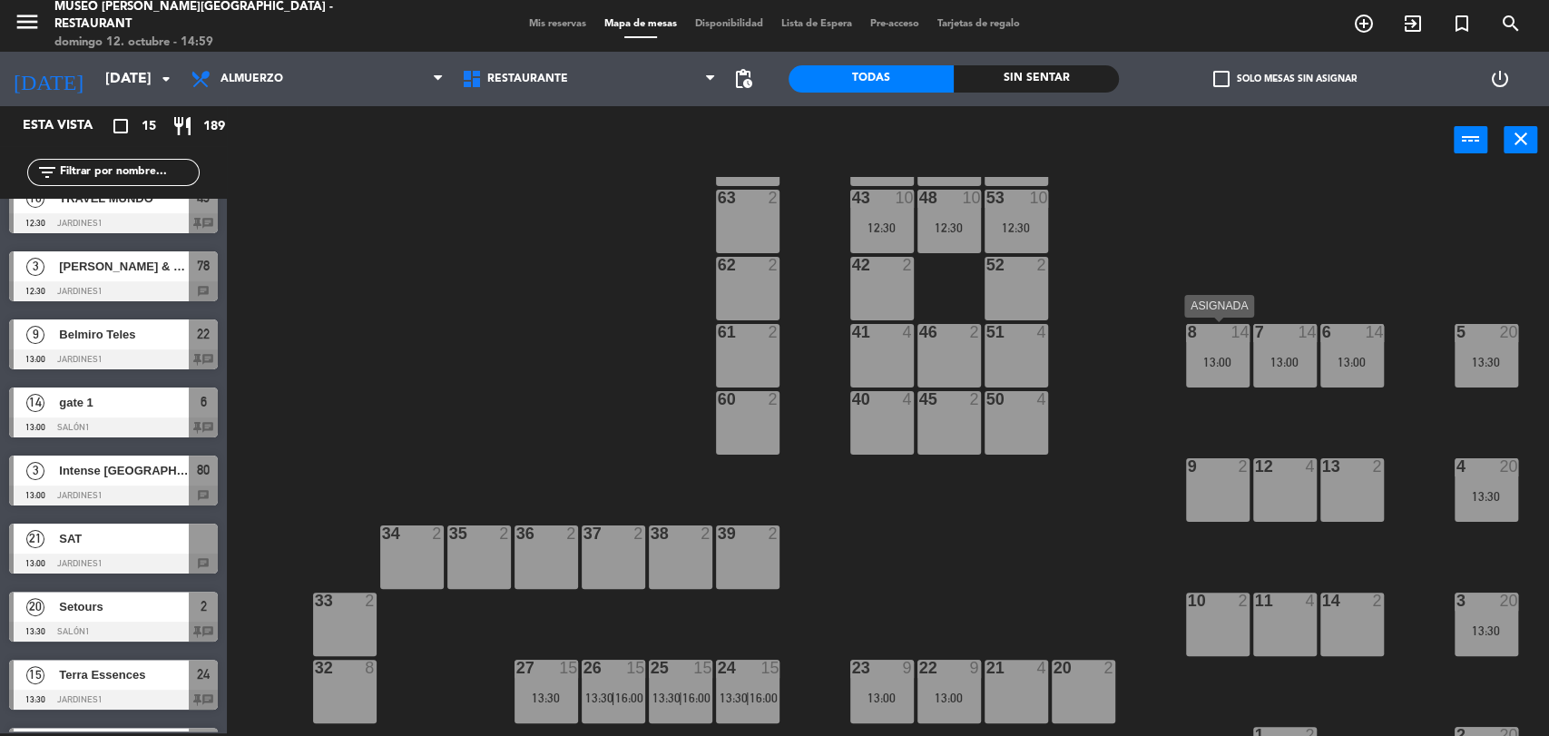
click at [1213, 345] on div "8 14 13:00" at bounding box center [1218, 356] width 64 height 64
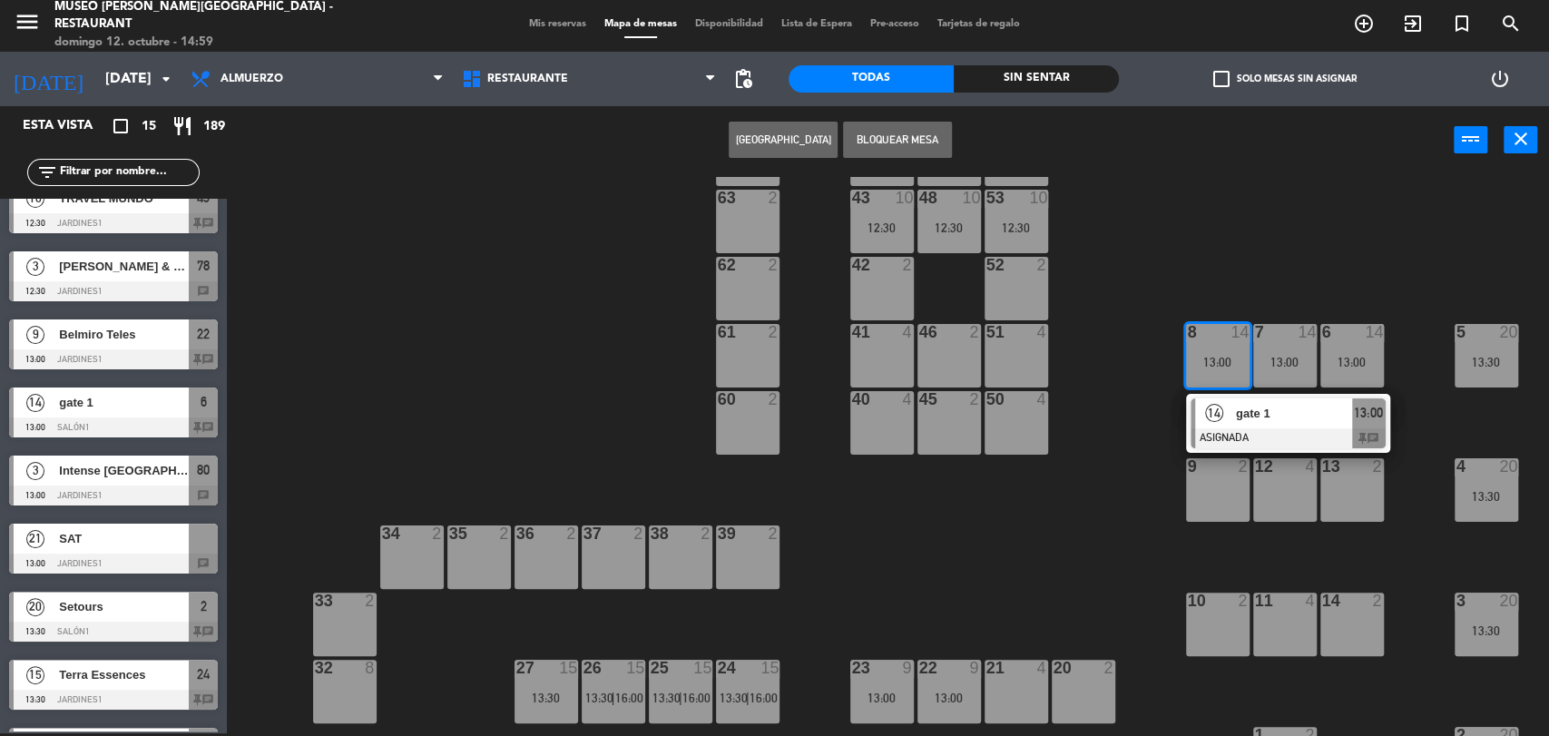
click at [1103, 437] on div "44 4 12:30 49 2 54 5 64 2 48 10 12:30 53 10 12:30 63 2 43 10 12:30 62 2 42 2 52…" at bounding box center [895, 456] width 1307 height 559
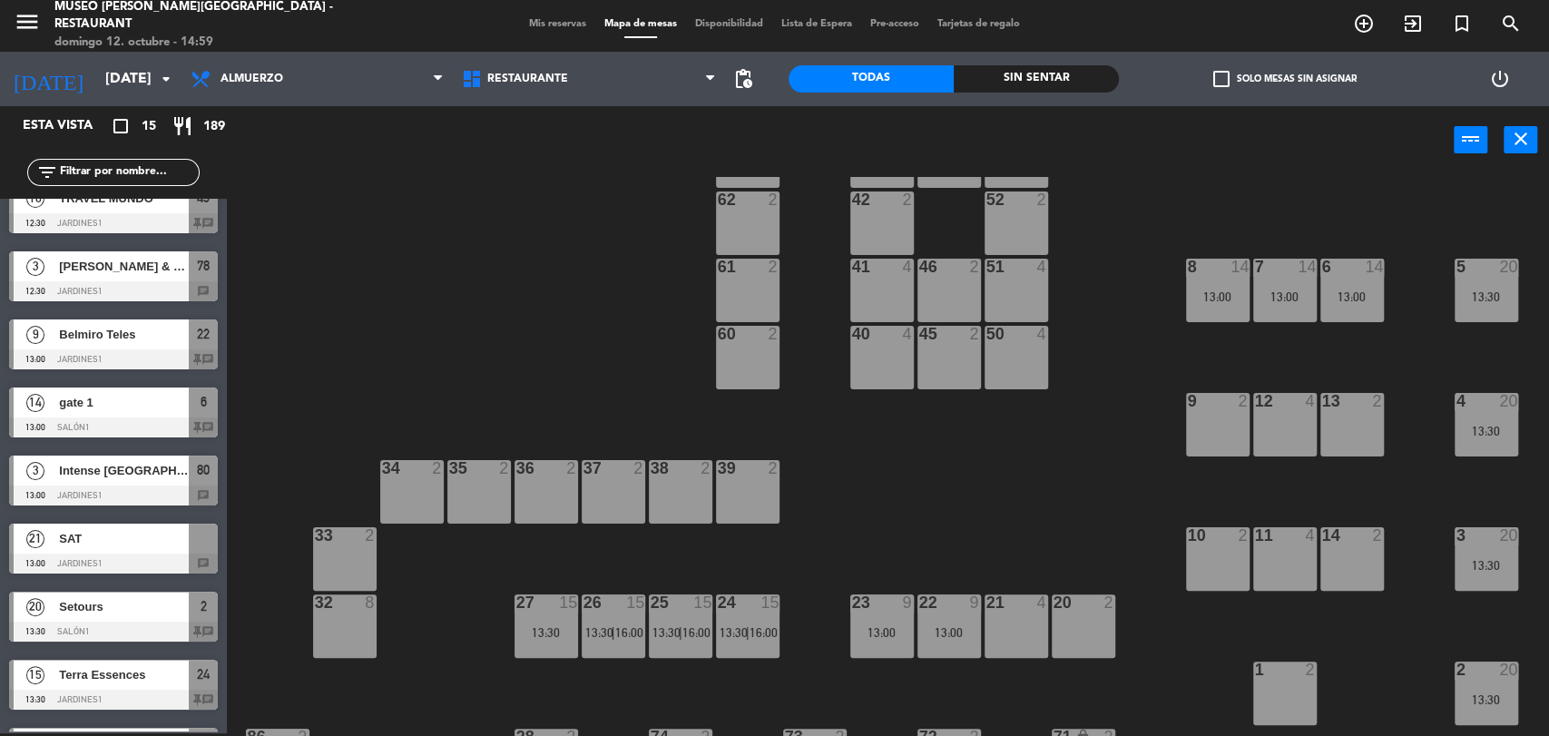
scroll to position [155, 0]
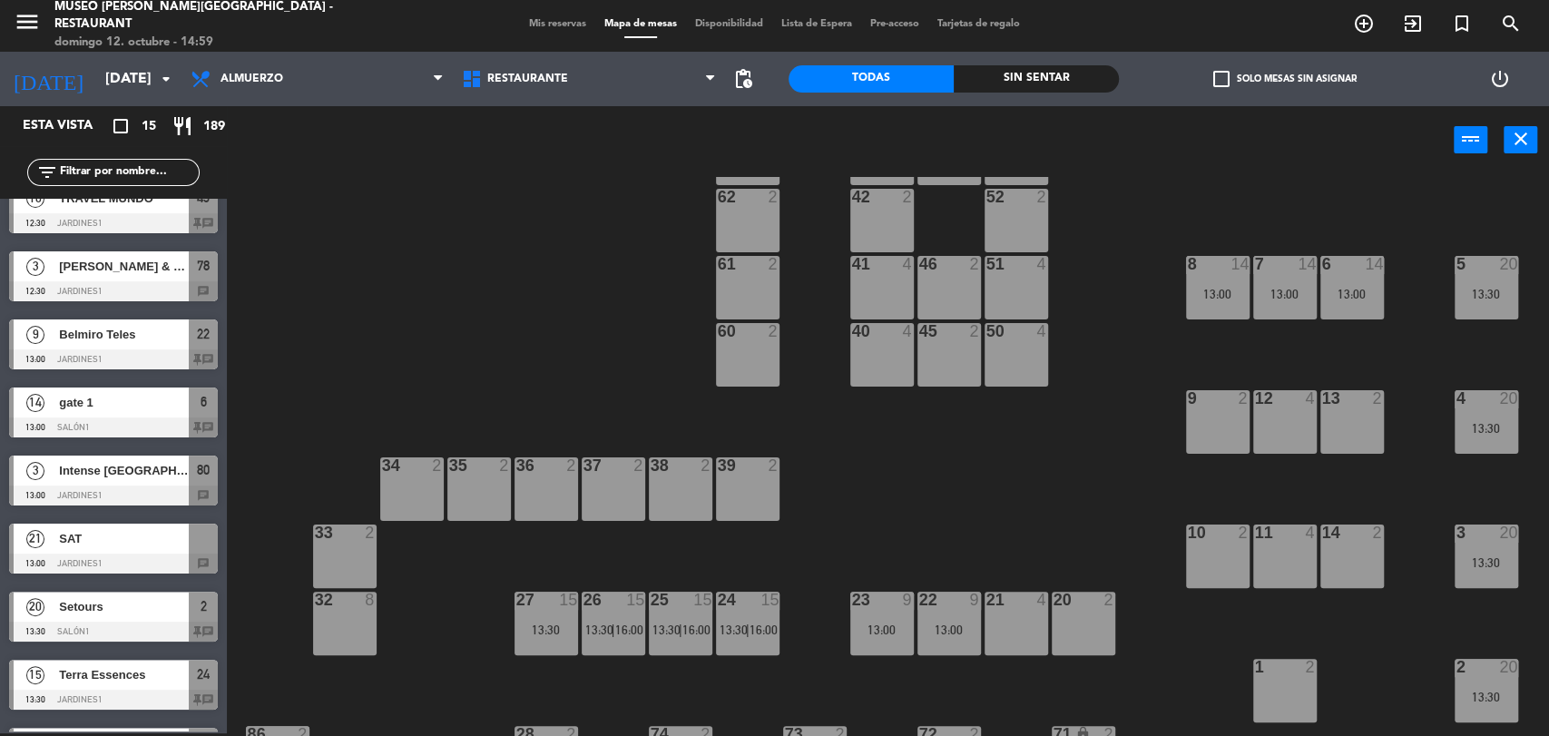
click at [946, 623] on div "13:00" at bounding box center [949, 629] width 64 height 13
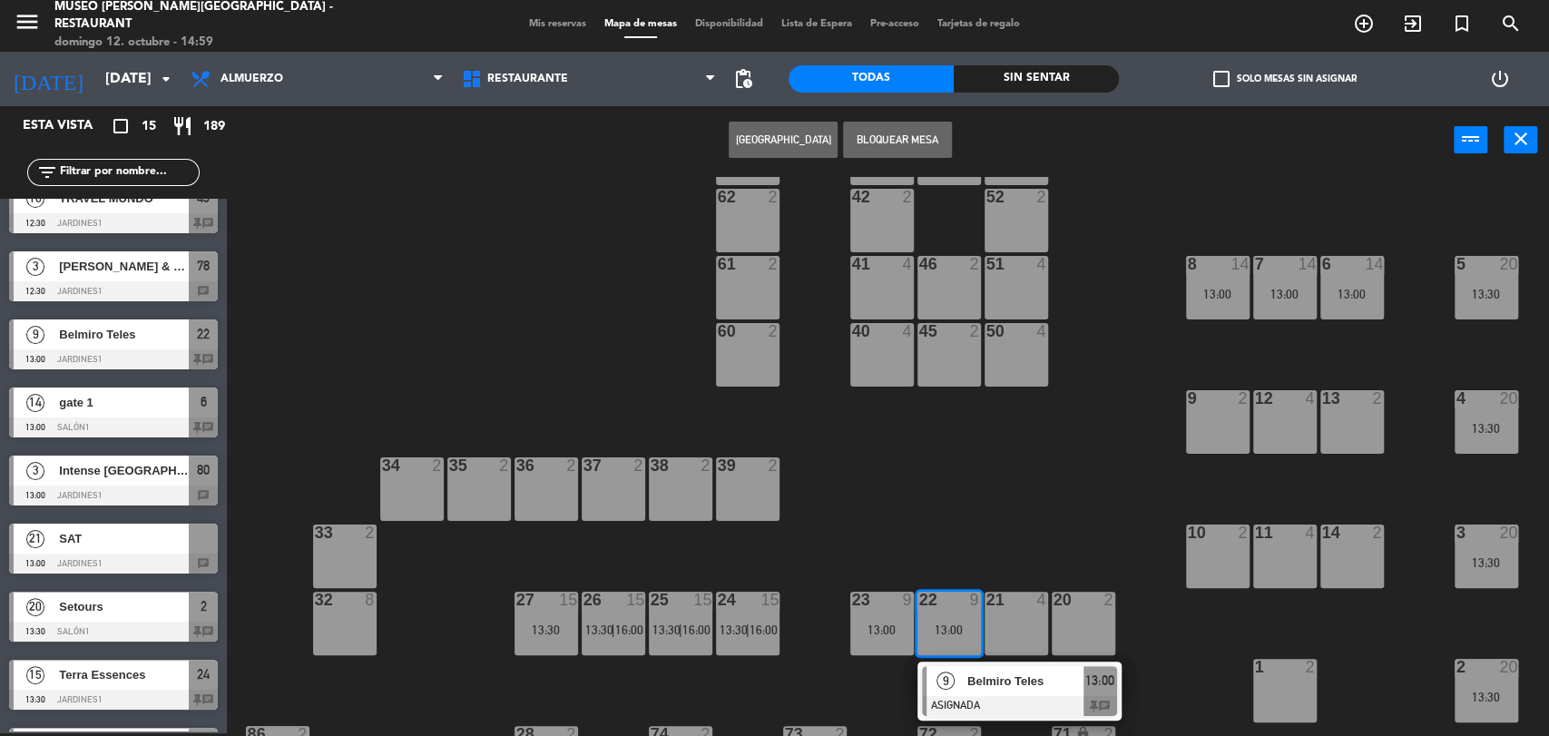
click at [990, 681] on span "Belmiro Teles" at bounding box center [1025, 681] width 116 height 19
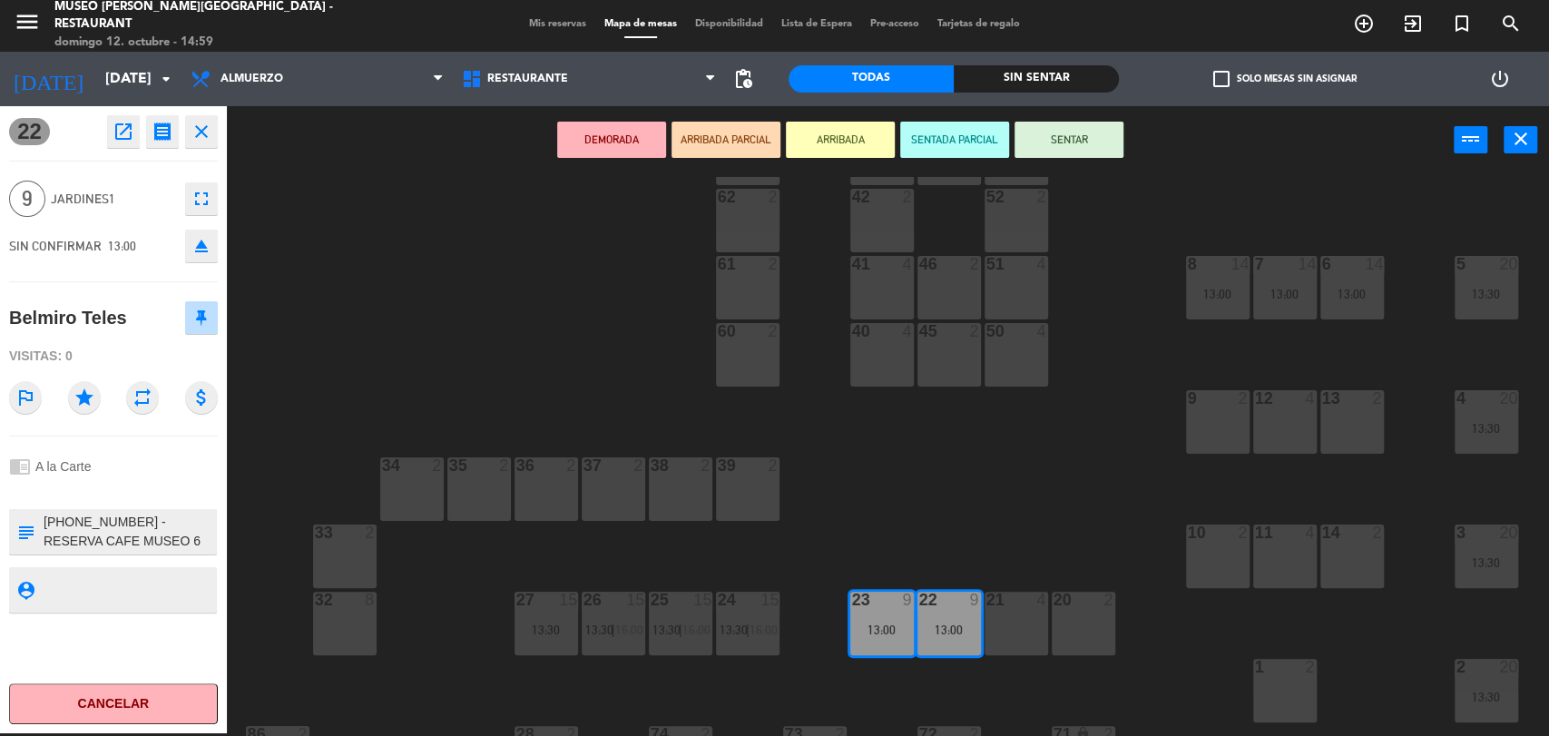
click at [887, 301] on div "41 4" at bounding box center [882, 288] width 64 height 64
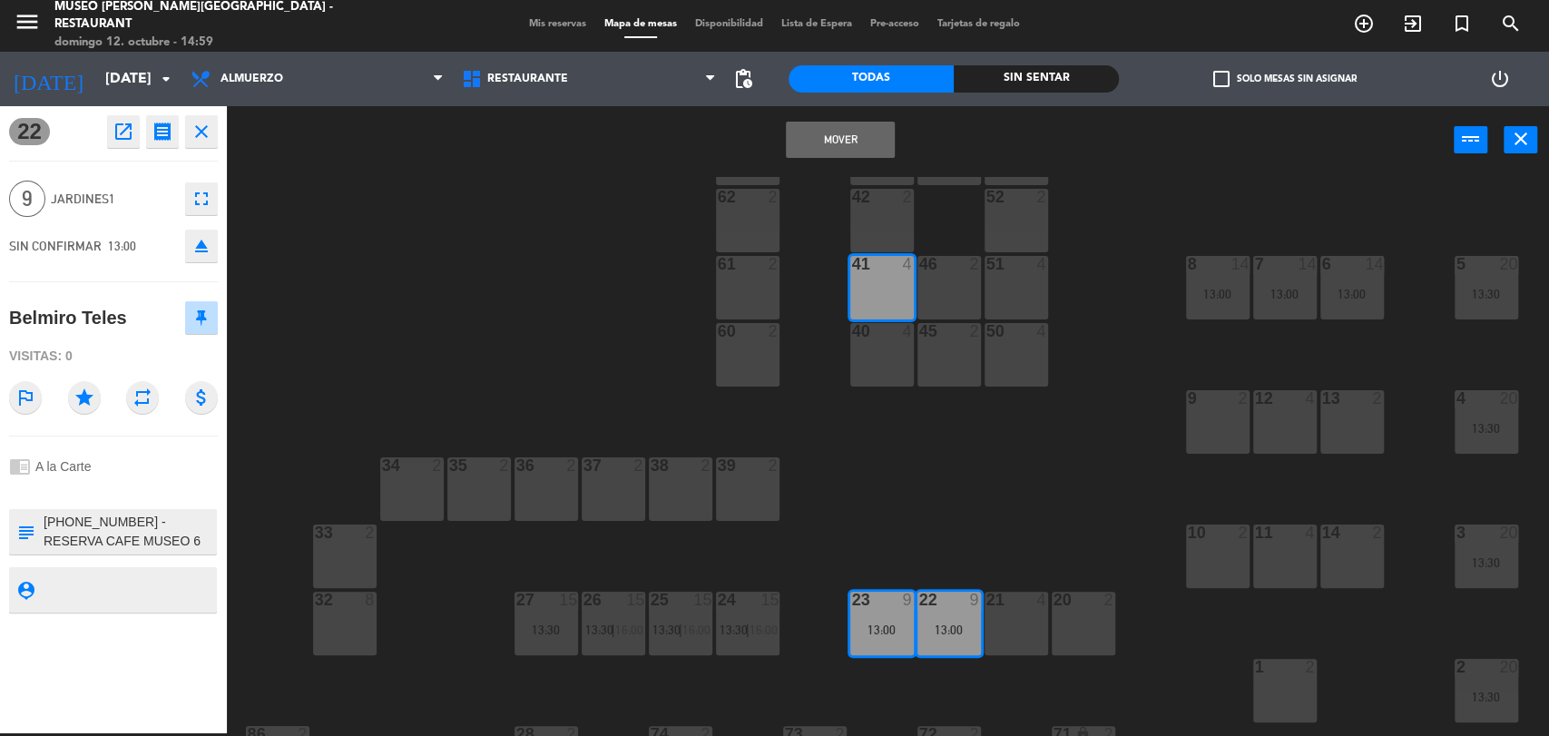
click at [951, 296] on div "46 2" at bounding box center [949, 288] width 64 height 64
click at [1008, 285] on div "51 4" at bounding box center [1017, 288] width 64 height 64
click at [830, 145] on button "Mover y Unir" at bounding box center [840, 140] width 109 height 36
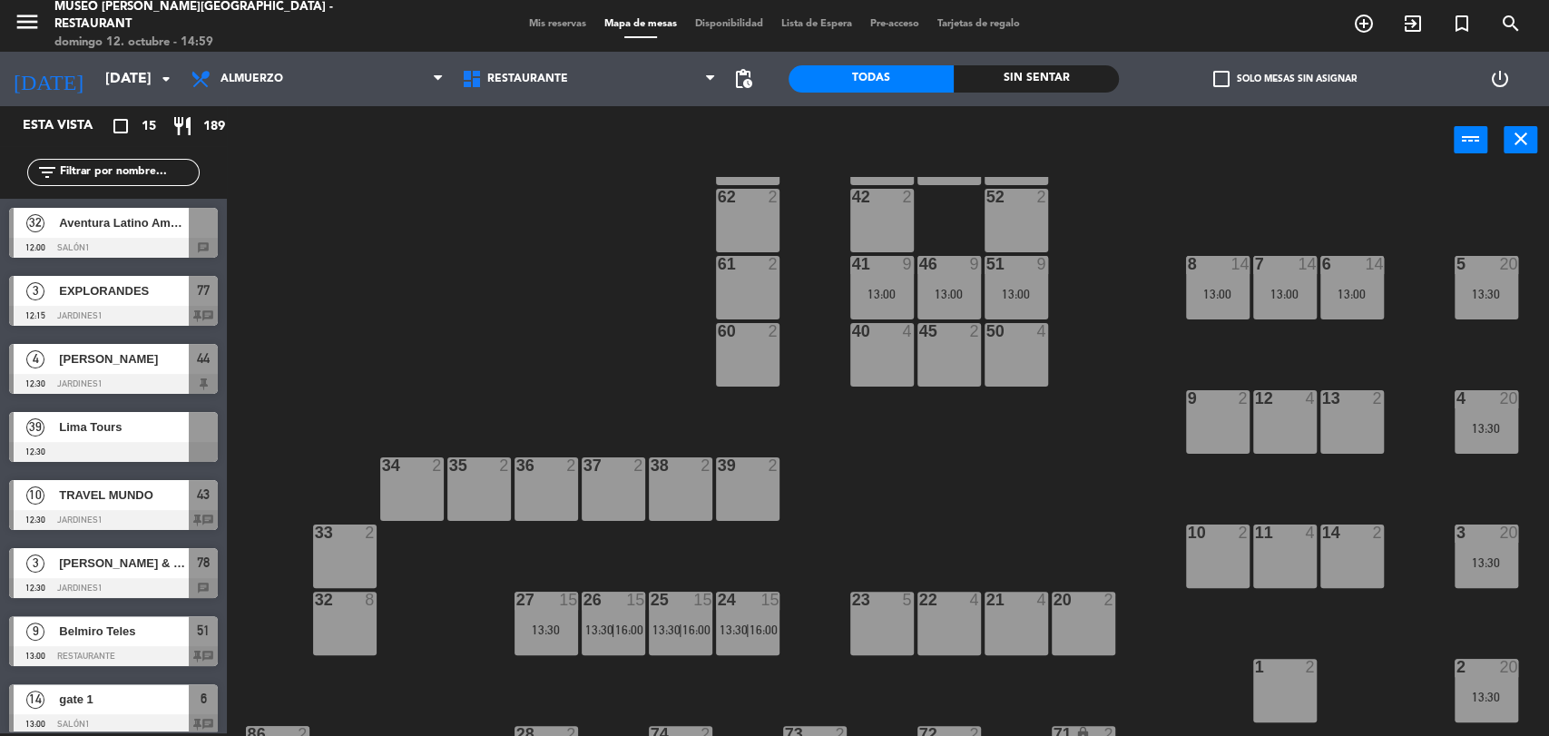
click at [1238, 273] on div "8 14 13:00" at bounding box center [1218, 288] width 64 height 64
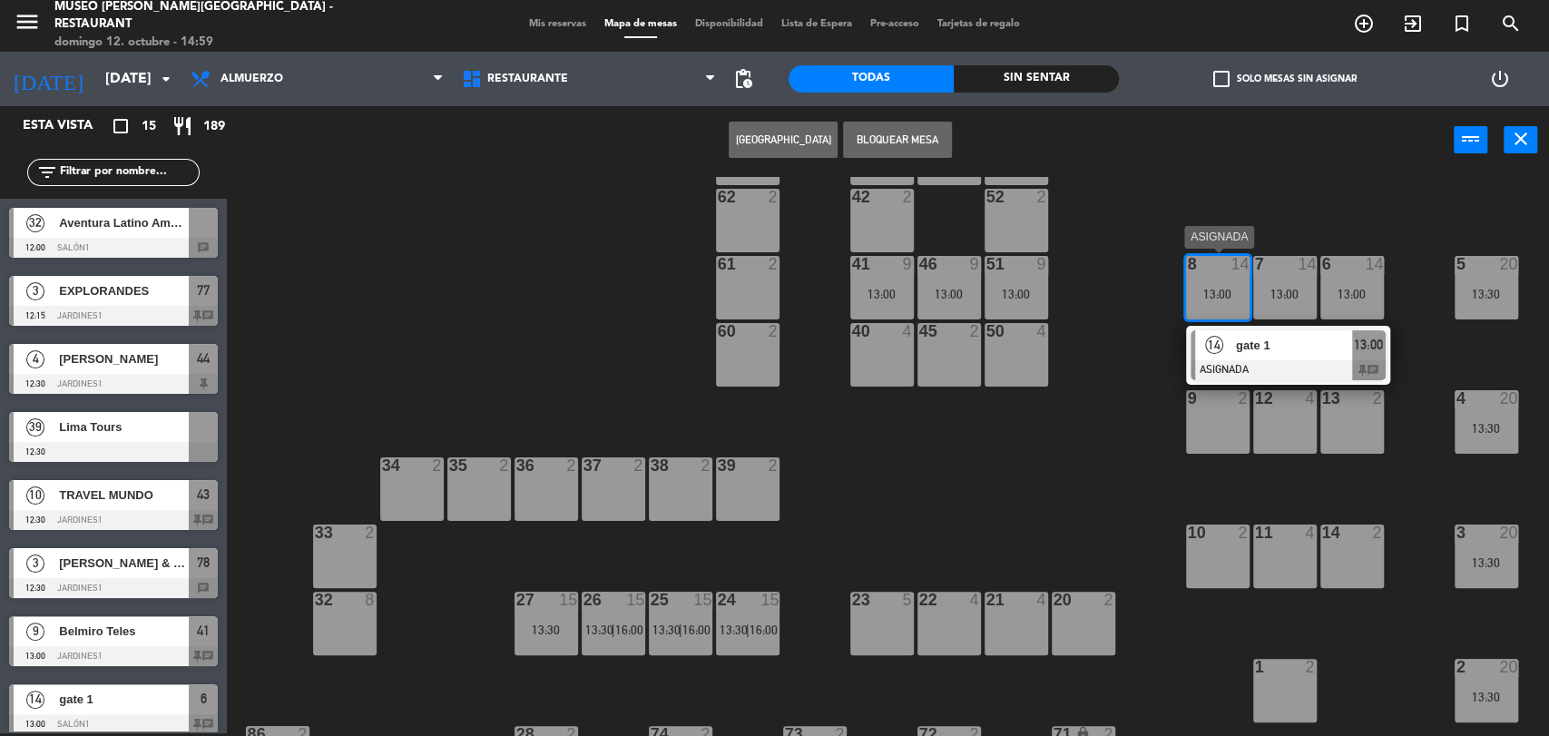
click at [1251, 360] on div at bounding box center [1288, 370] width 195 height 20
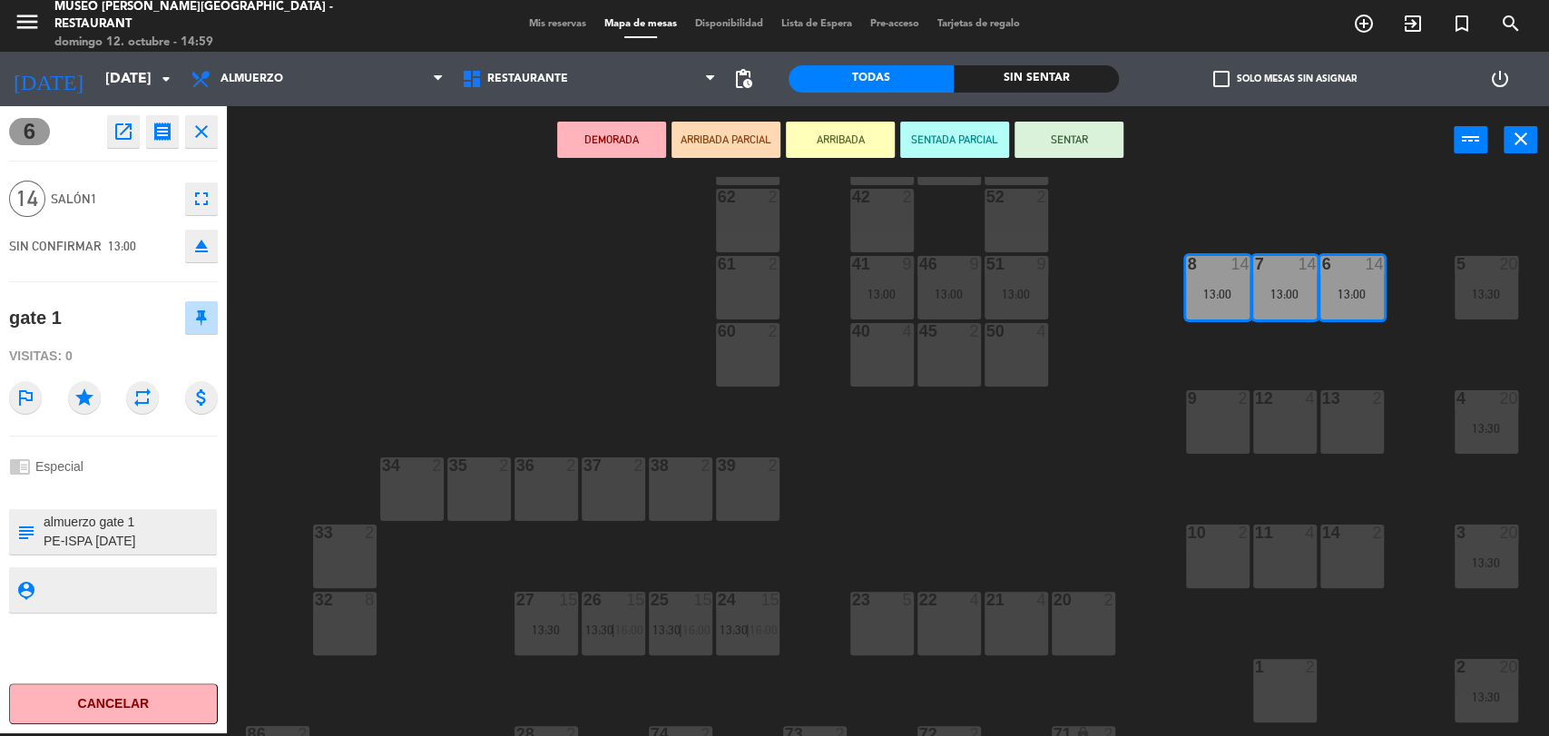
click at [1082, 602] on div at bounding box center [1083, 600] width 30 height 16
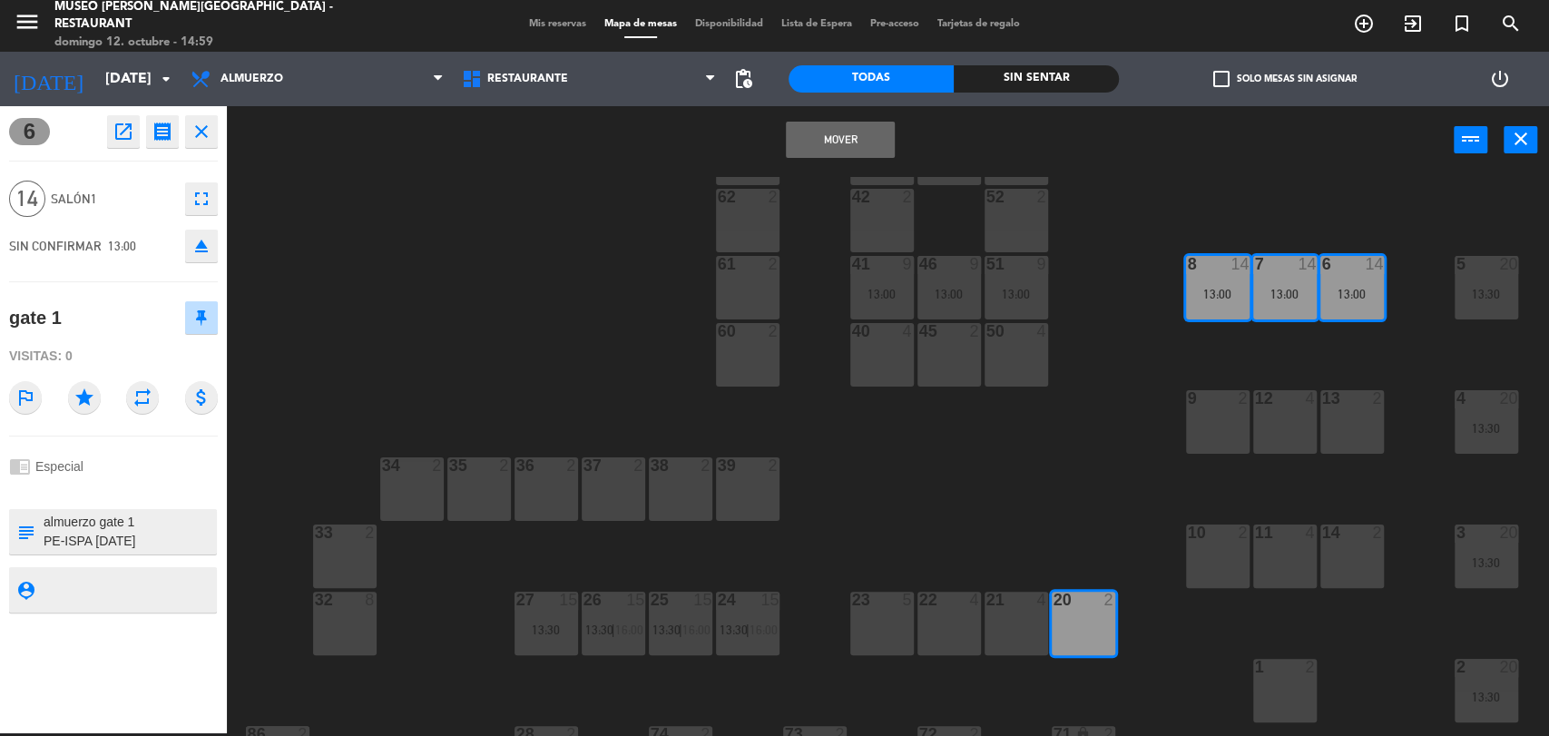
click at [1015, 628] on div "21 4" at bounding box center [1017, 624] width 64 height 64
click at [936, 631] on div "22 4" at bounding box center [949, 624] width 64 height 64
click at [874, 626] on div "23 5" at bounding box center [882, 624] width 64 height 64
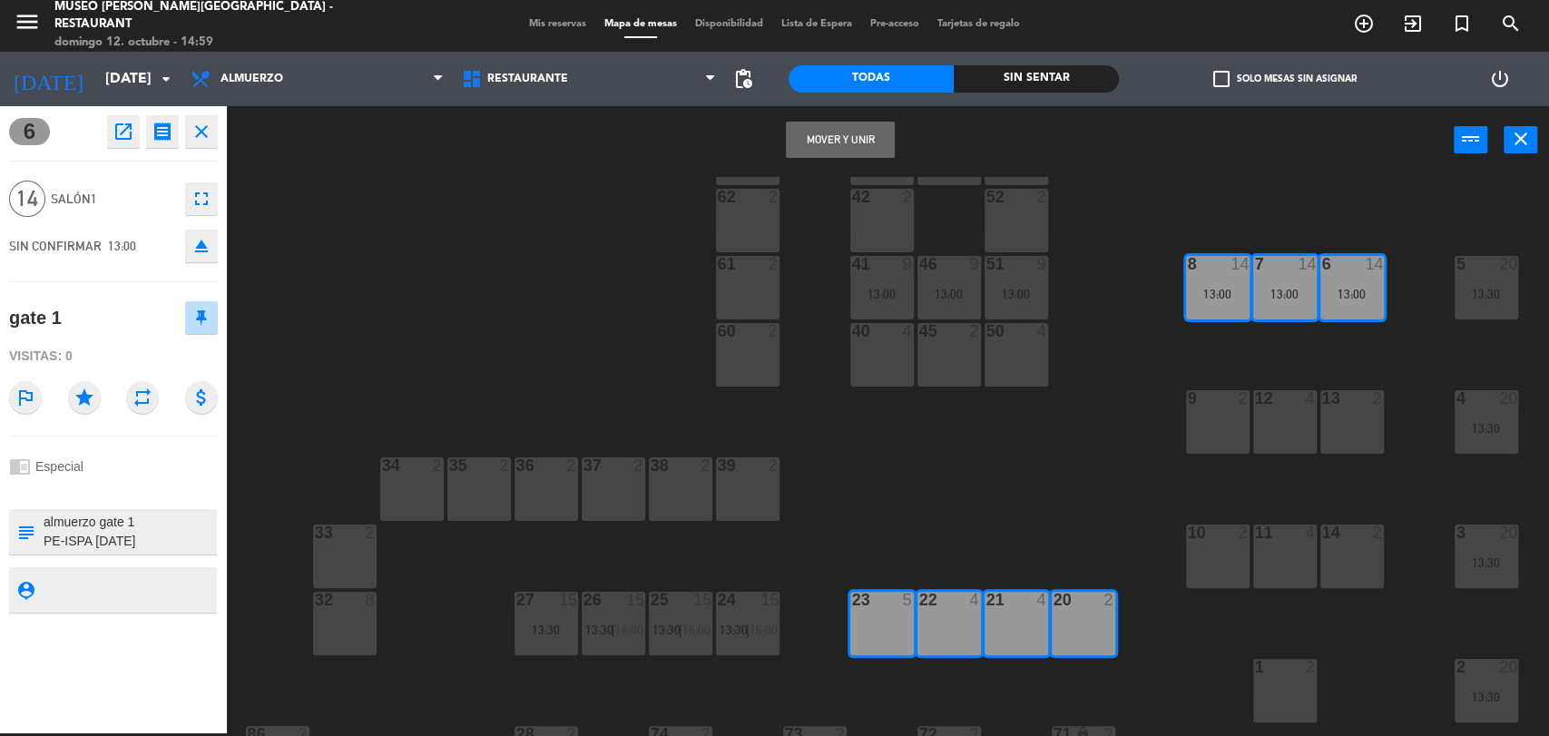
click at [828, 143] on button "Mover y Unir" at bounding box center [840, 140] width 109 height 36
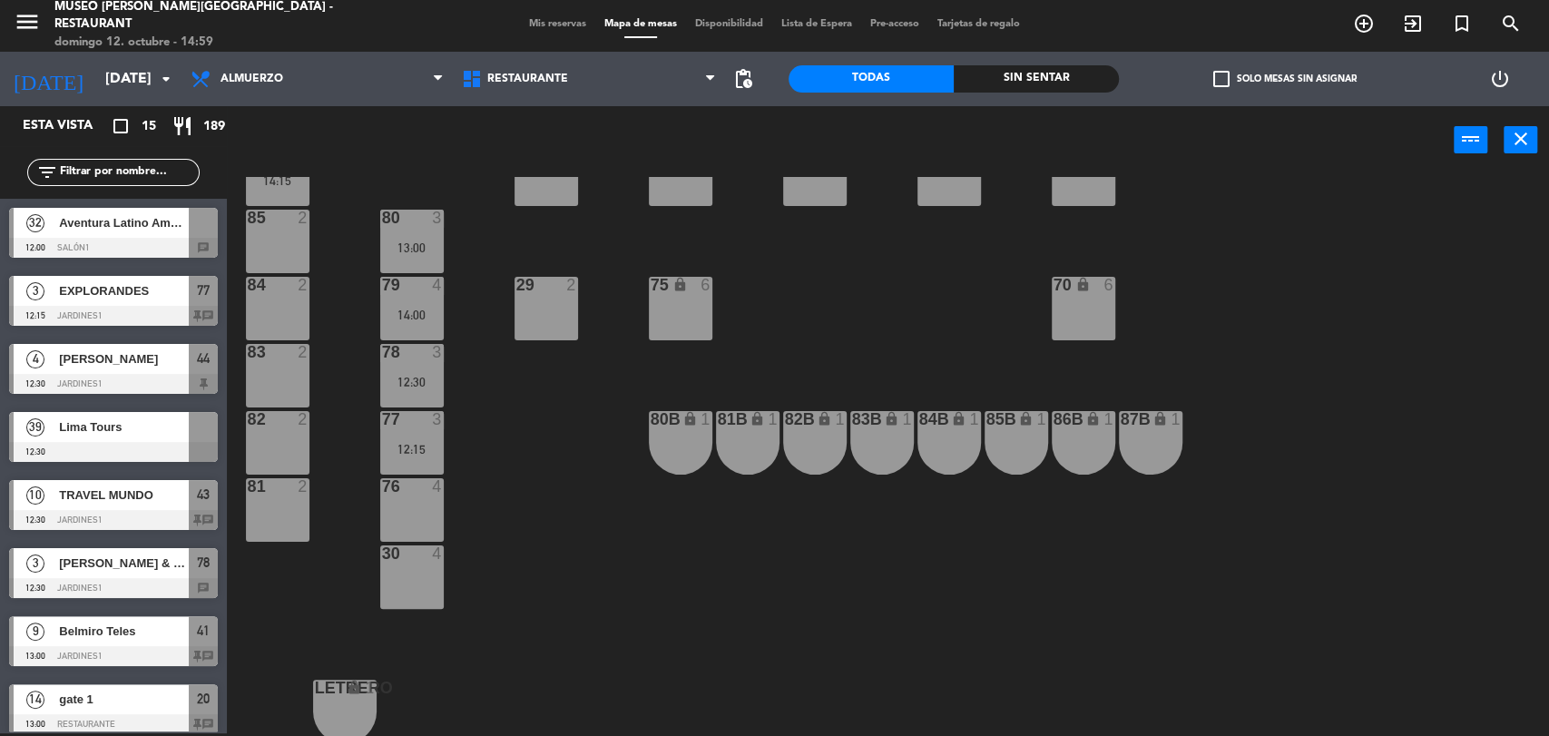
scroll to position [745, 0]
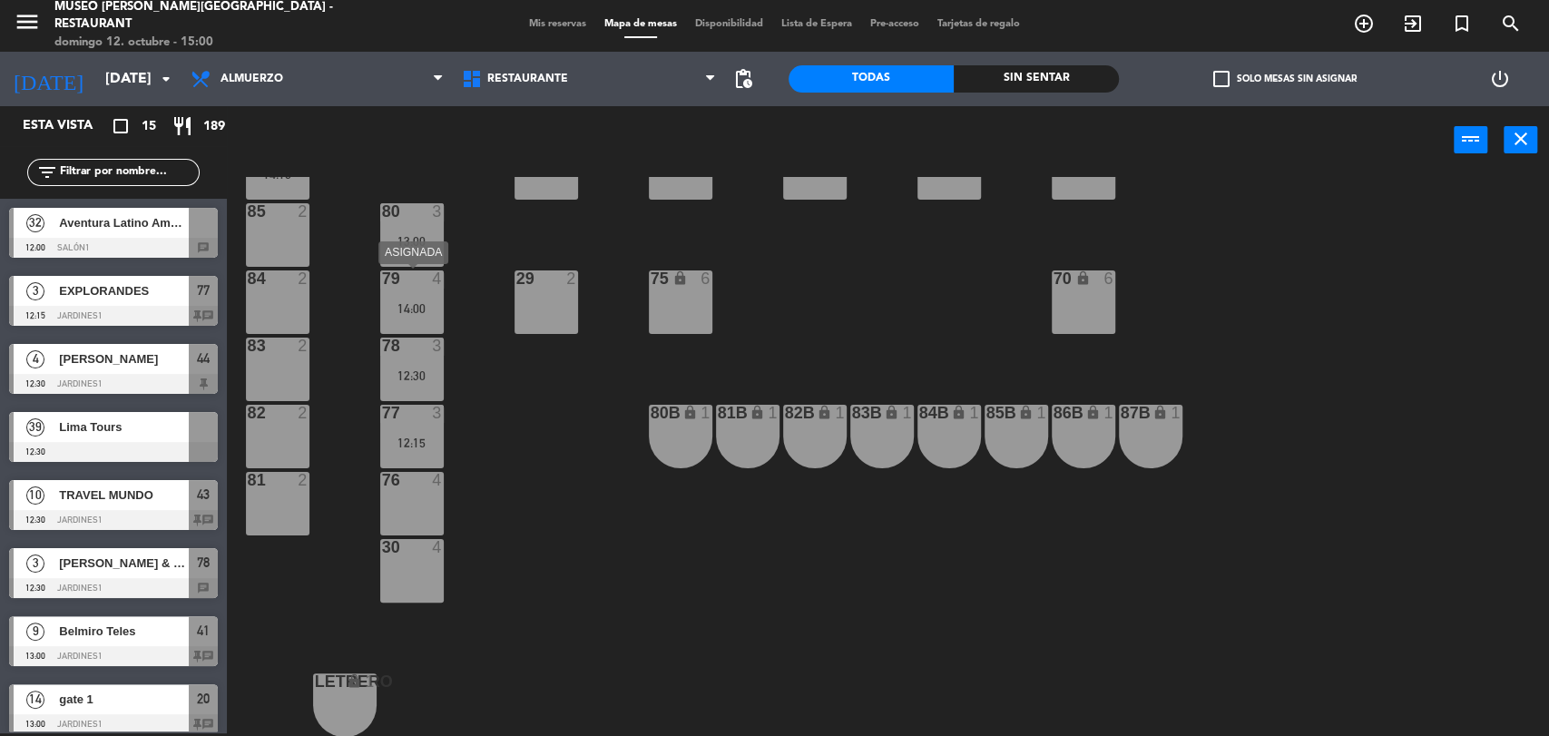
click at [418, 292] on div "79 4 14:00" at bounding box center [412, 302] width 64 height 64
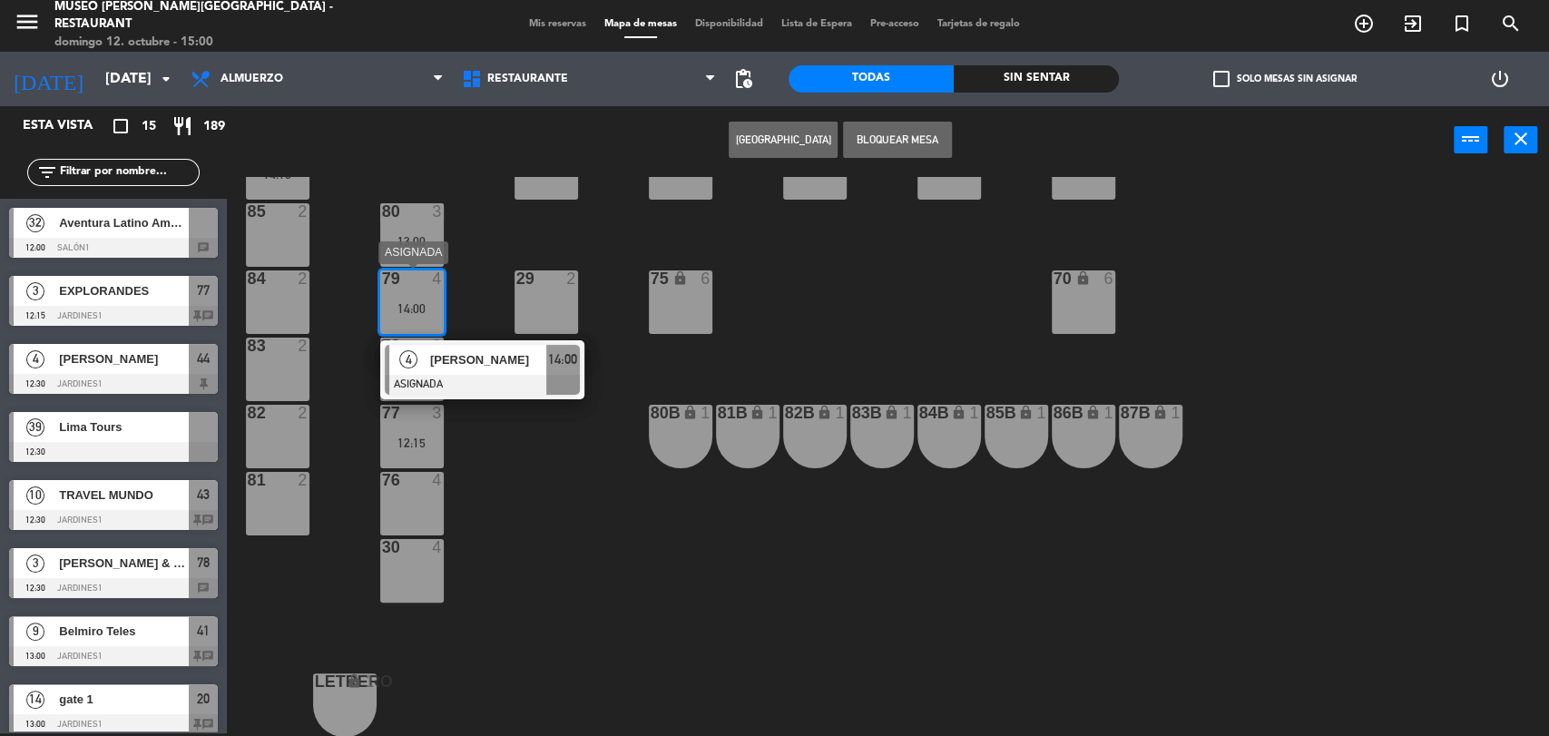
click at [477, 375] on div at bounding box center [482, 385] width 195 height 20
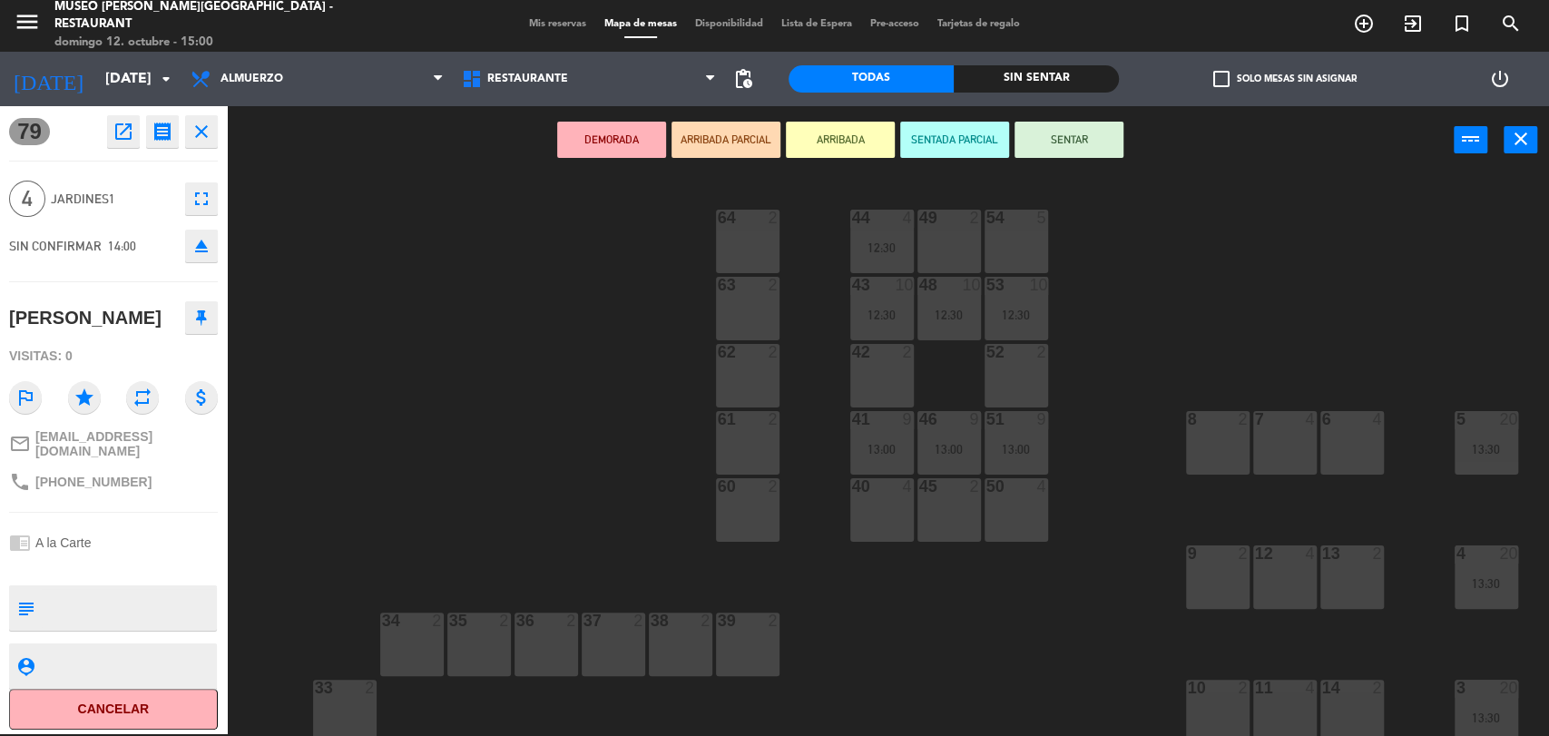
scroll to position [0, 0]
click at [1016, 234] on div "54 5" at bounding box center [1017, 242] width 64 height 64
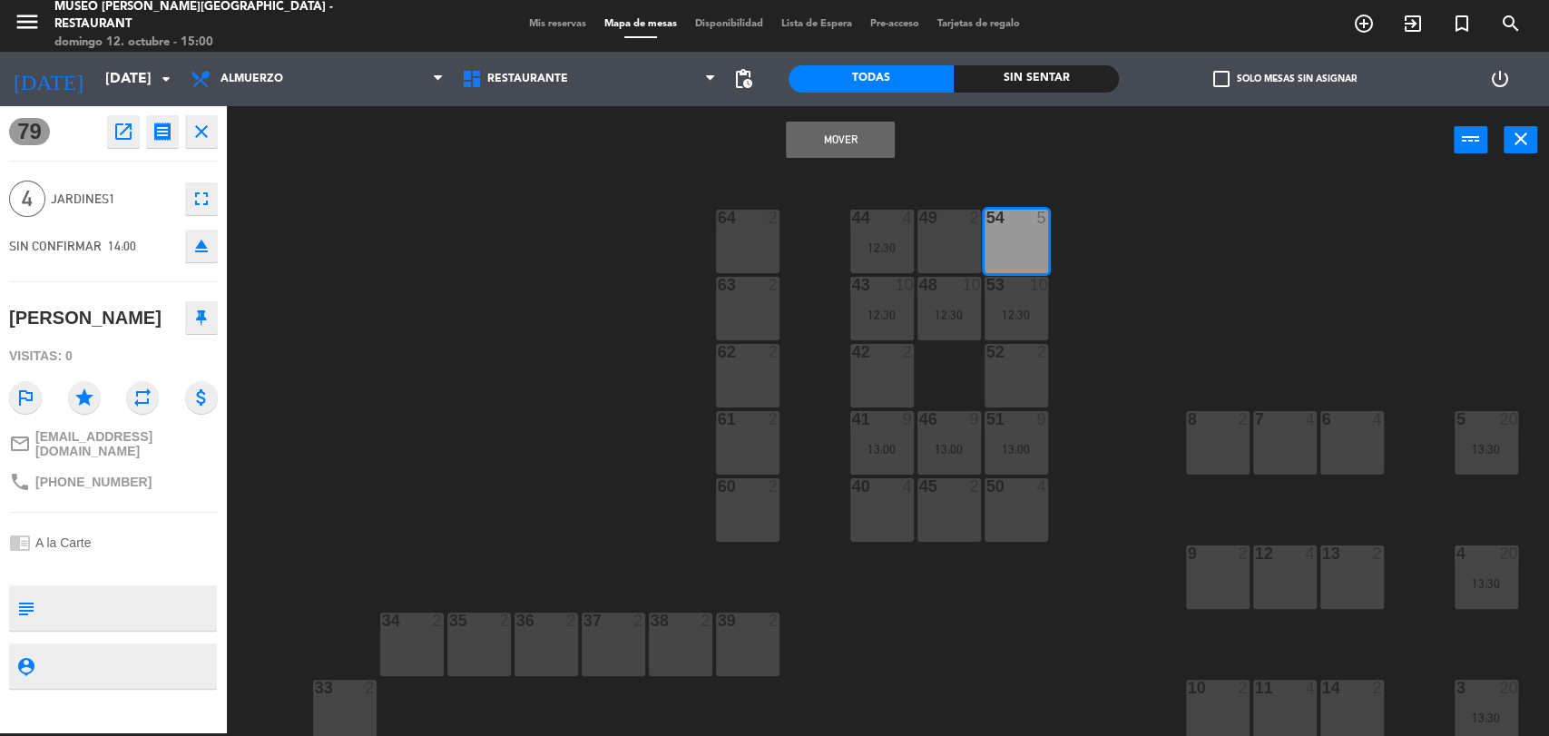
click at [844, 132] on button "Mover" at bounding box center [840, 140] width 109 height 36
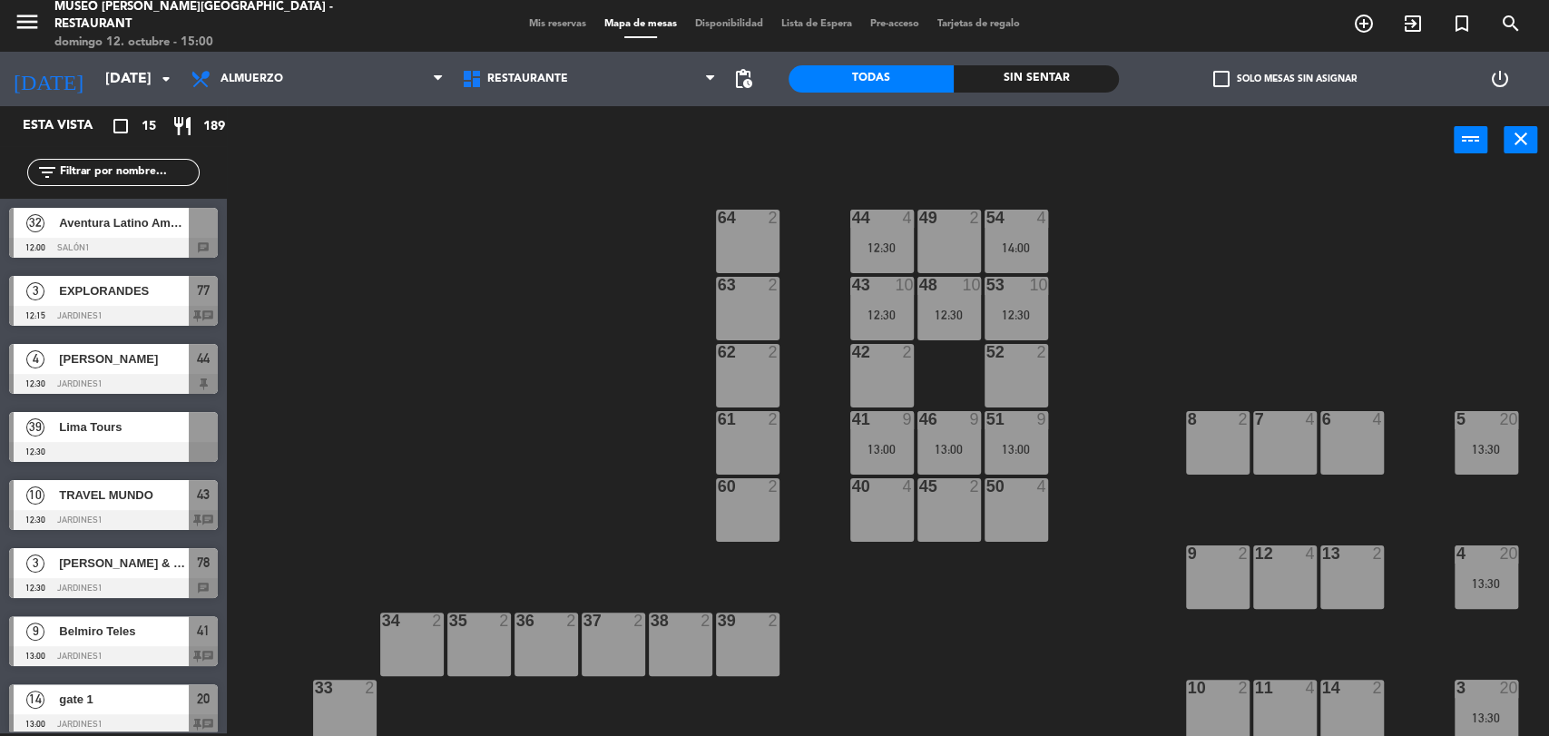
scroll to position [161, 0]
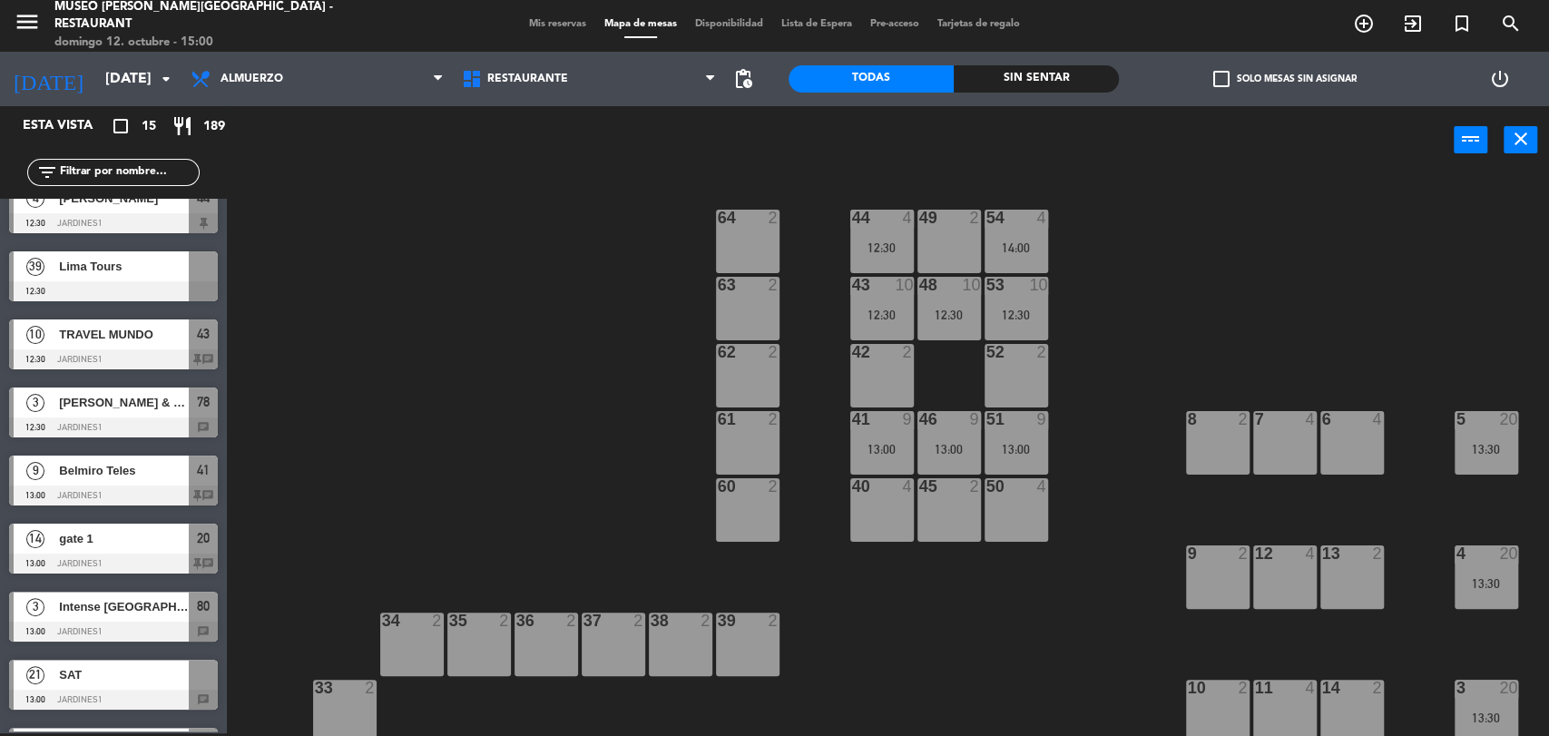
click at [550, 25] on span "Mis reservas" at bounding box center [557, 24] width 75 height 10
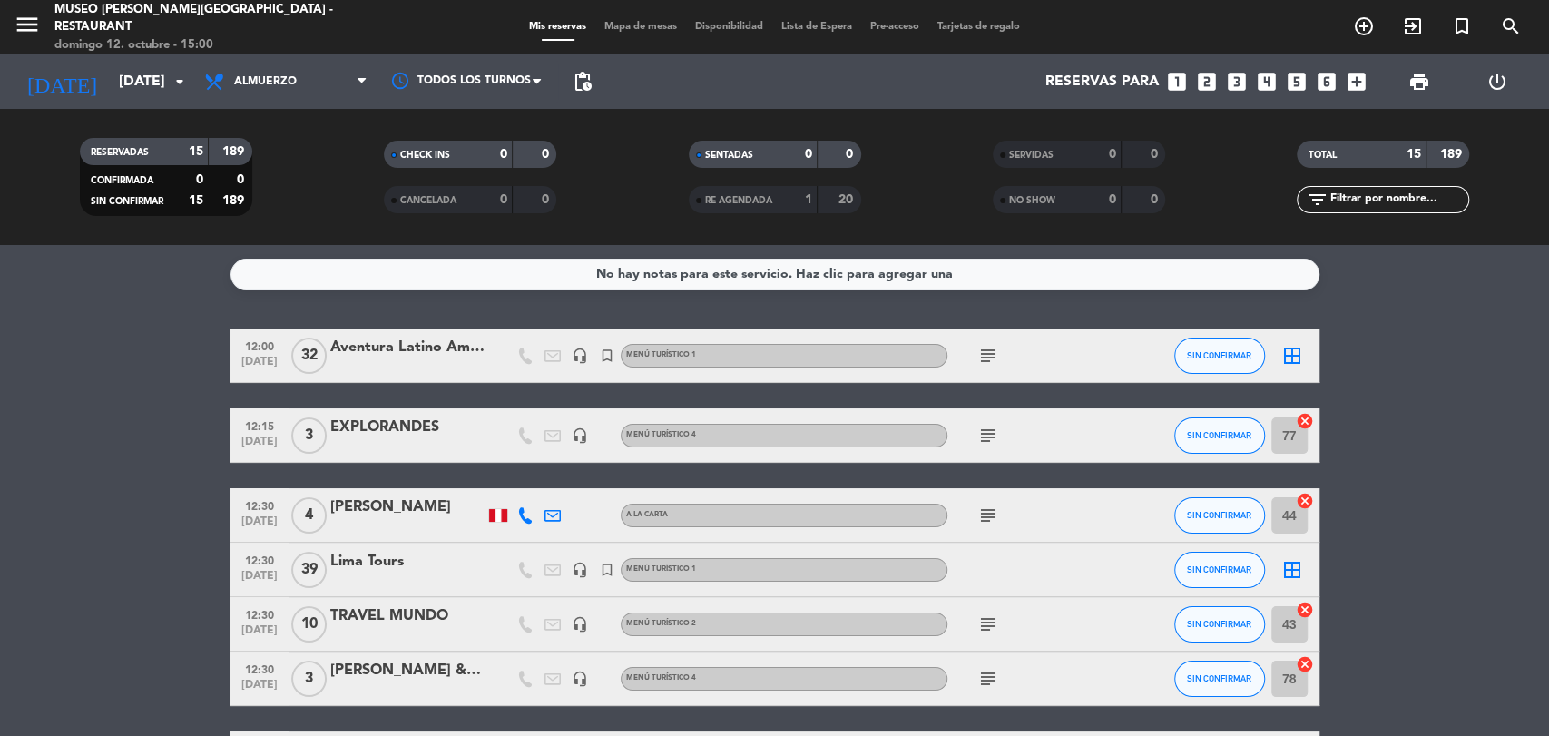
click at [988, 356] on icon "subject" at bounding box center [988, 356] width 22 height 22
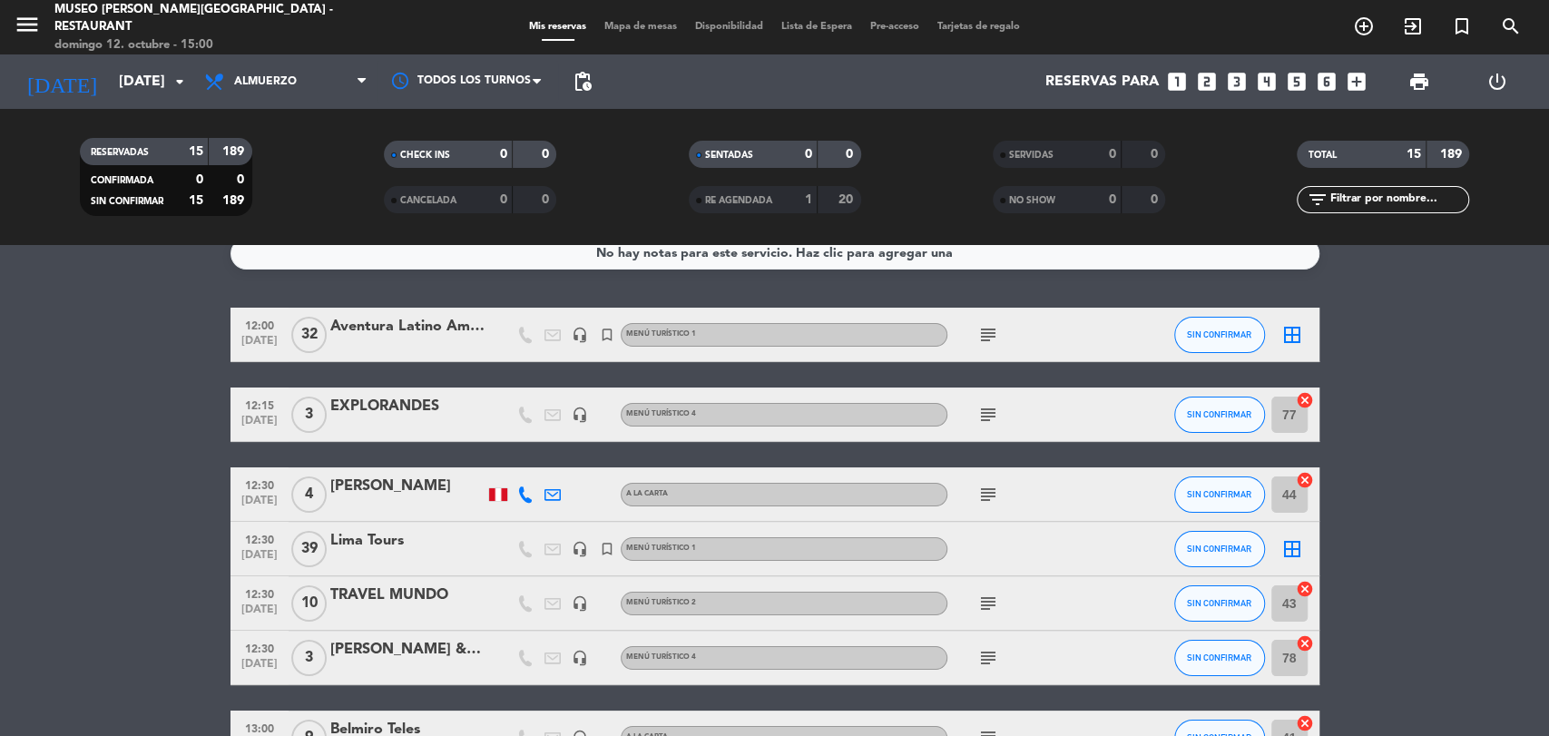
scroll to position [71, 0]
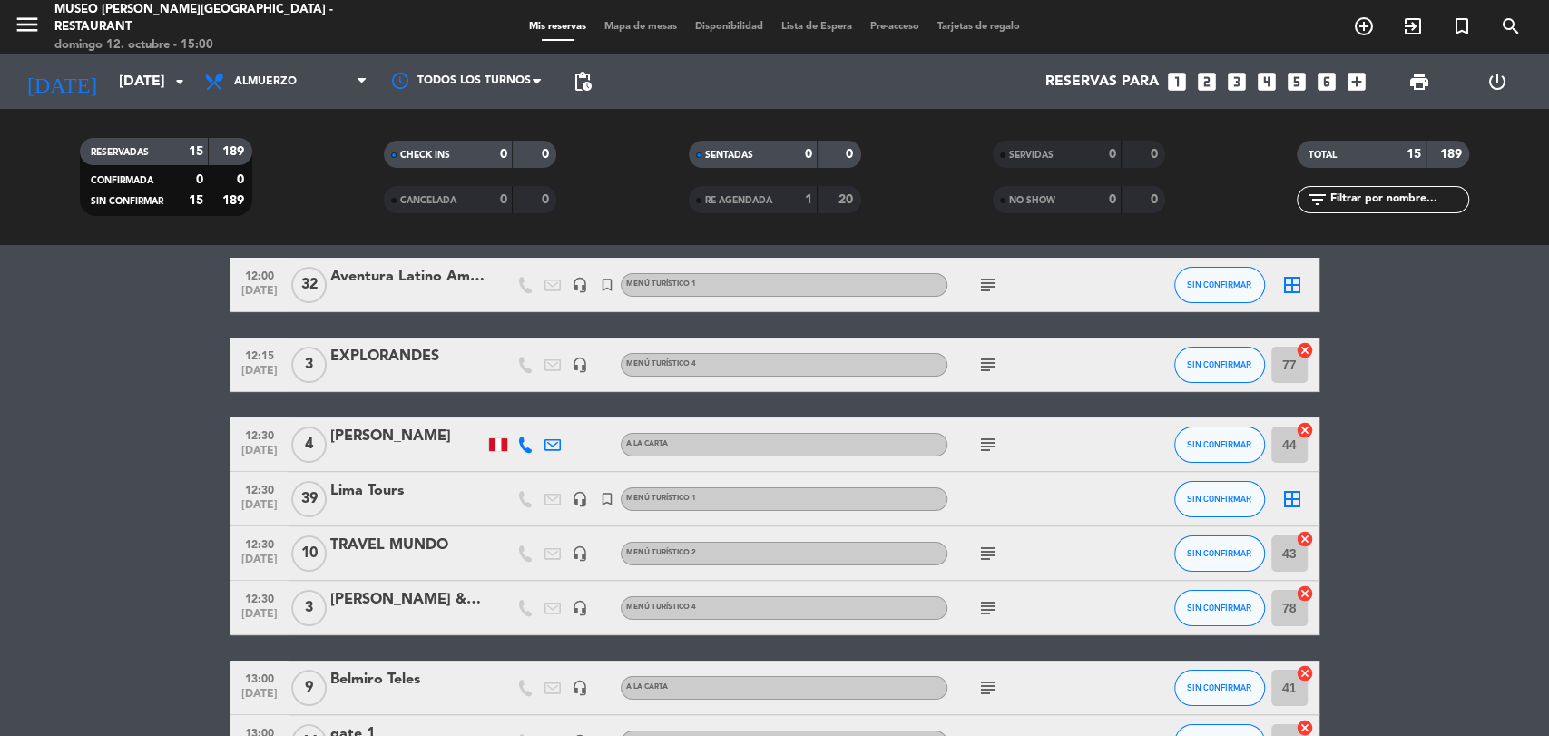
click at [987, 549] on icon "subject" at bounding box center [988, 554] width 22 height 22
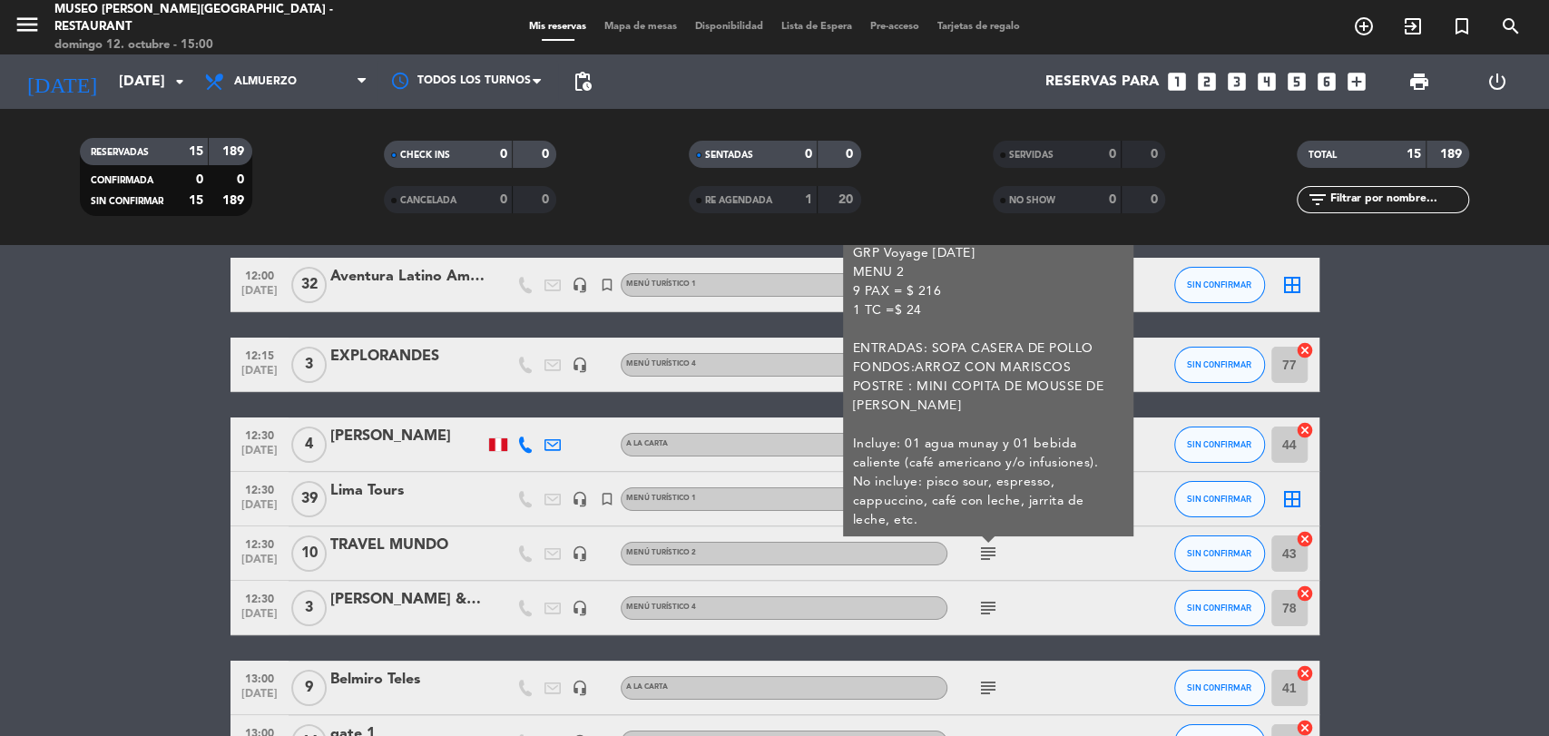
scroll to position [0, 0]
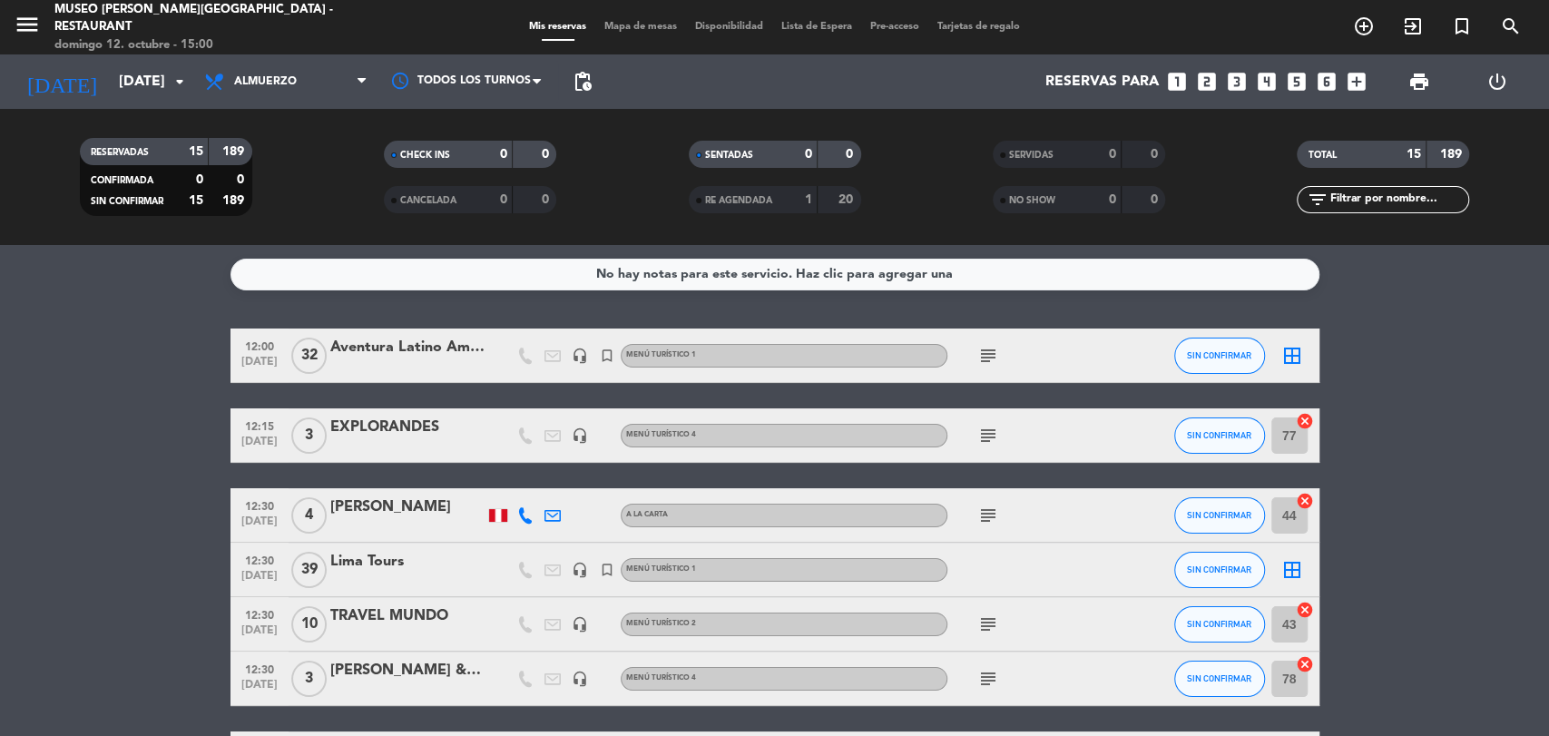
click at [633, 25] on span "Mapa de mesas" at bounding box center [640, 27] width 91 height 10
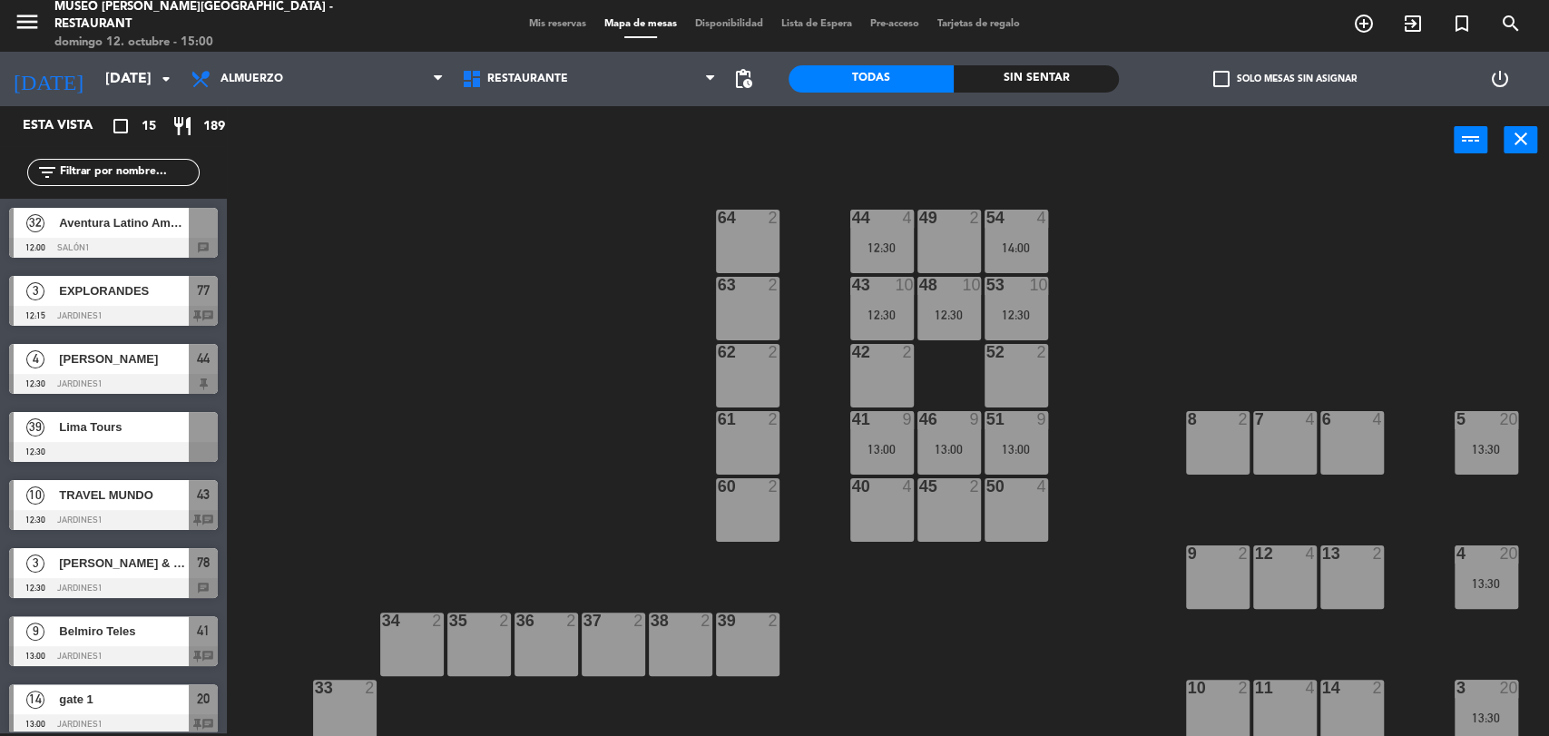
click at [561, 27] on span "Mis reservas" at bounding box center [557, 24] width 75 height 10
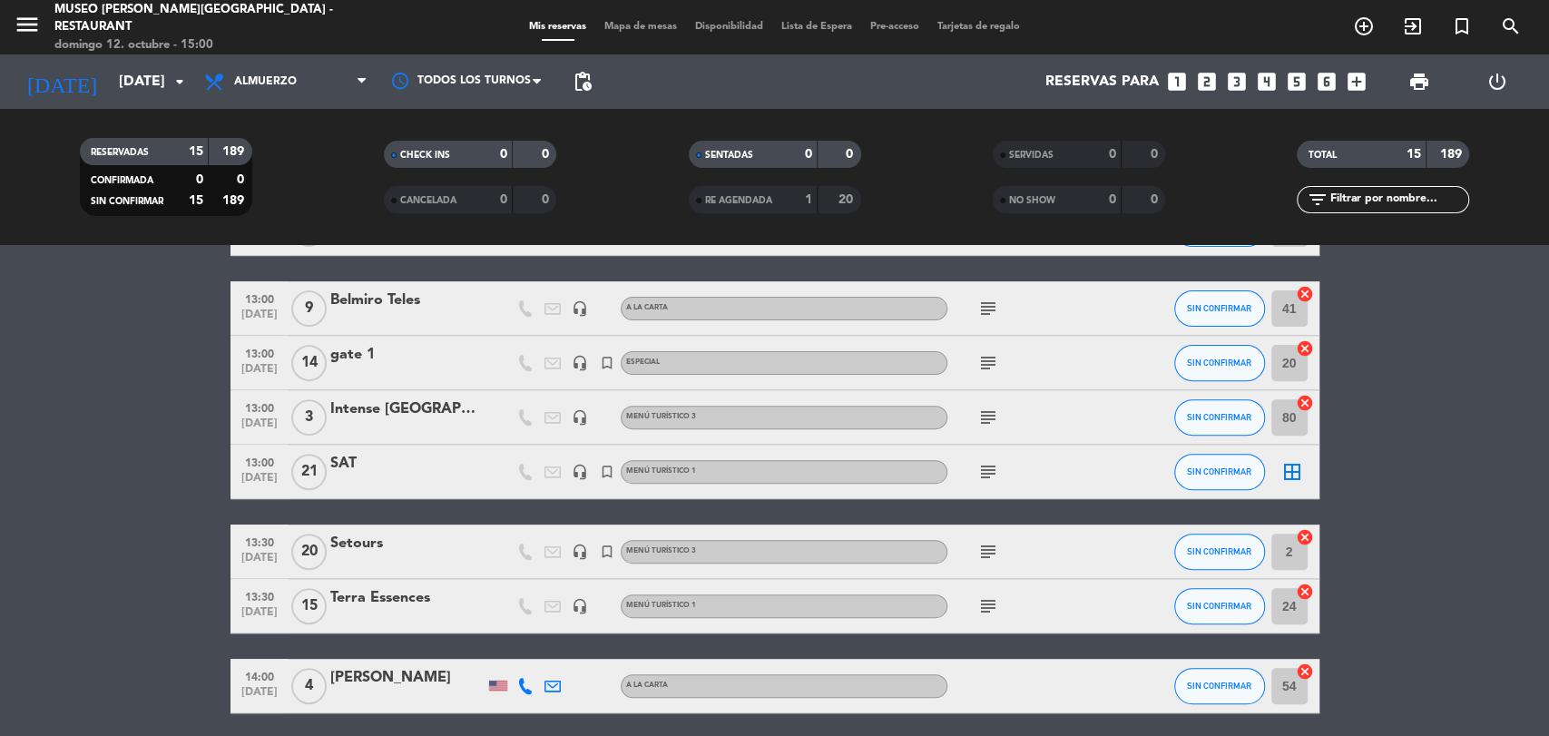
scroll to position [448, 0]
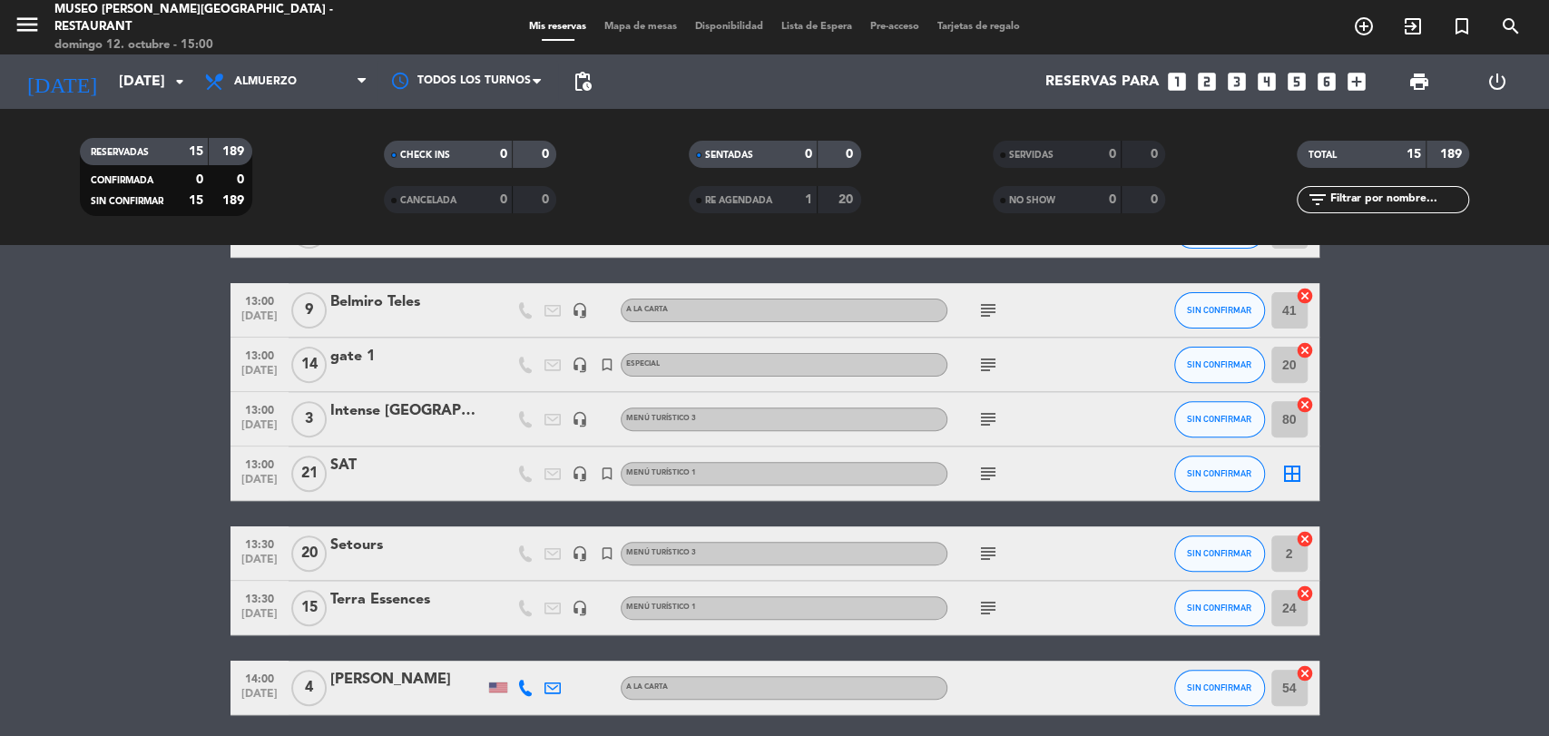
click at [1304, 539] on icon "cancel" at bounding box center [1305, 539] width 18 height 18
click at [632, 24] on span "Mapa de mesas" at bounding box center [640, 27] width 91 height 10
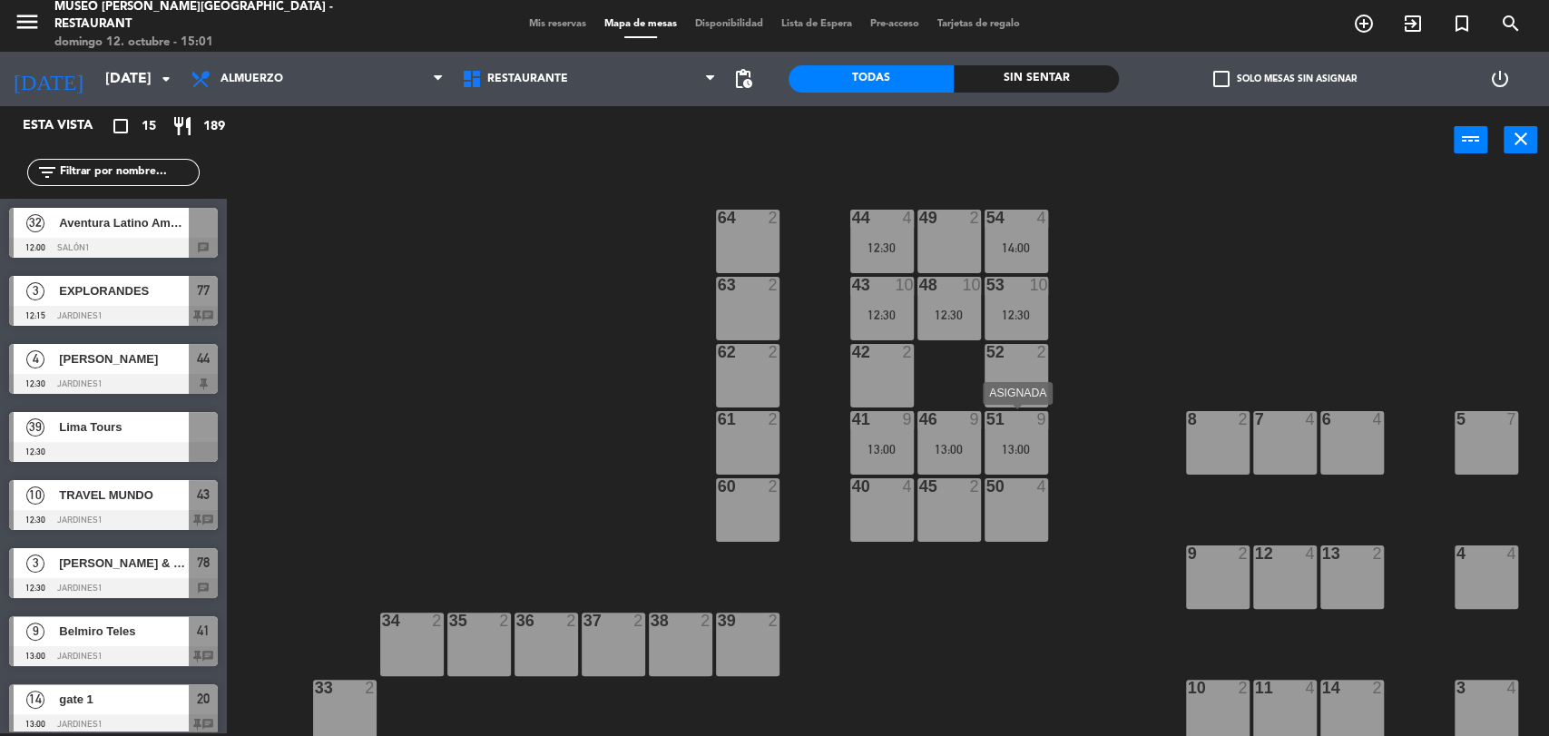
click at [1018, 444] on div "13:00" at bounding box center [1017, 449] width 64 height 13
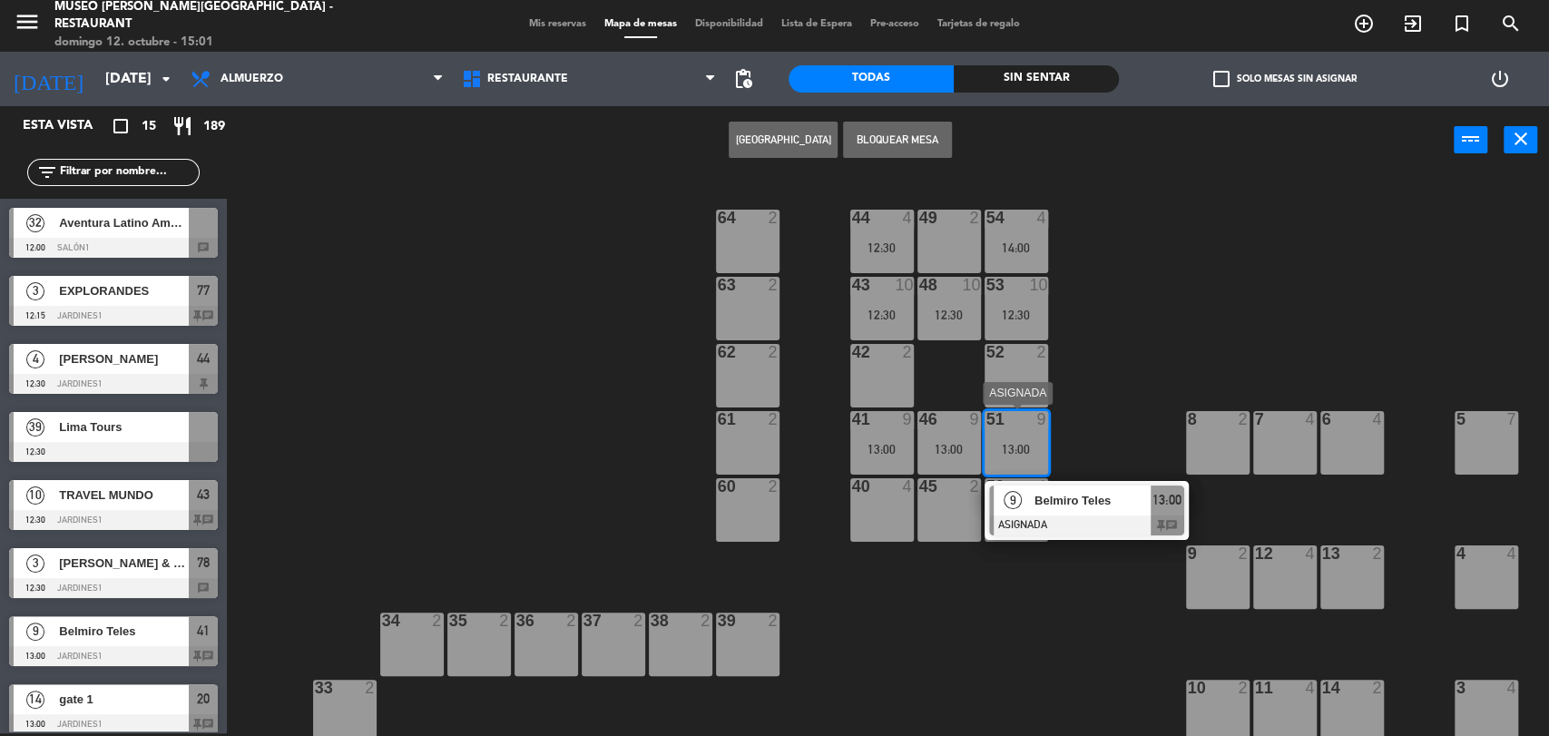
click at [1084, 520] on div at bounding box center [1086, 525] width 195 height 20
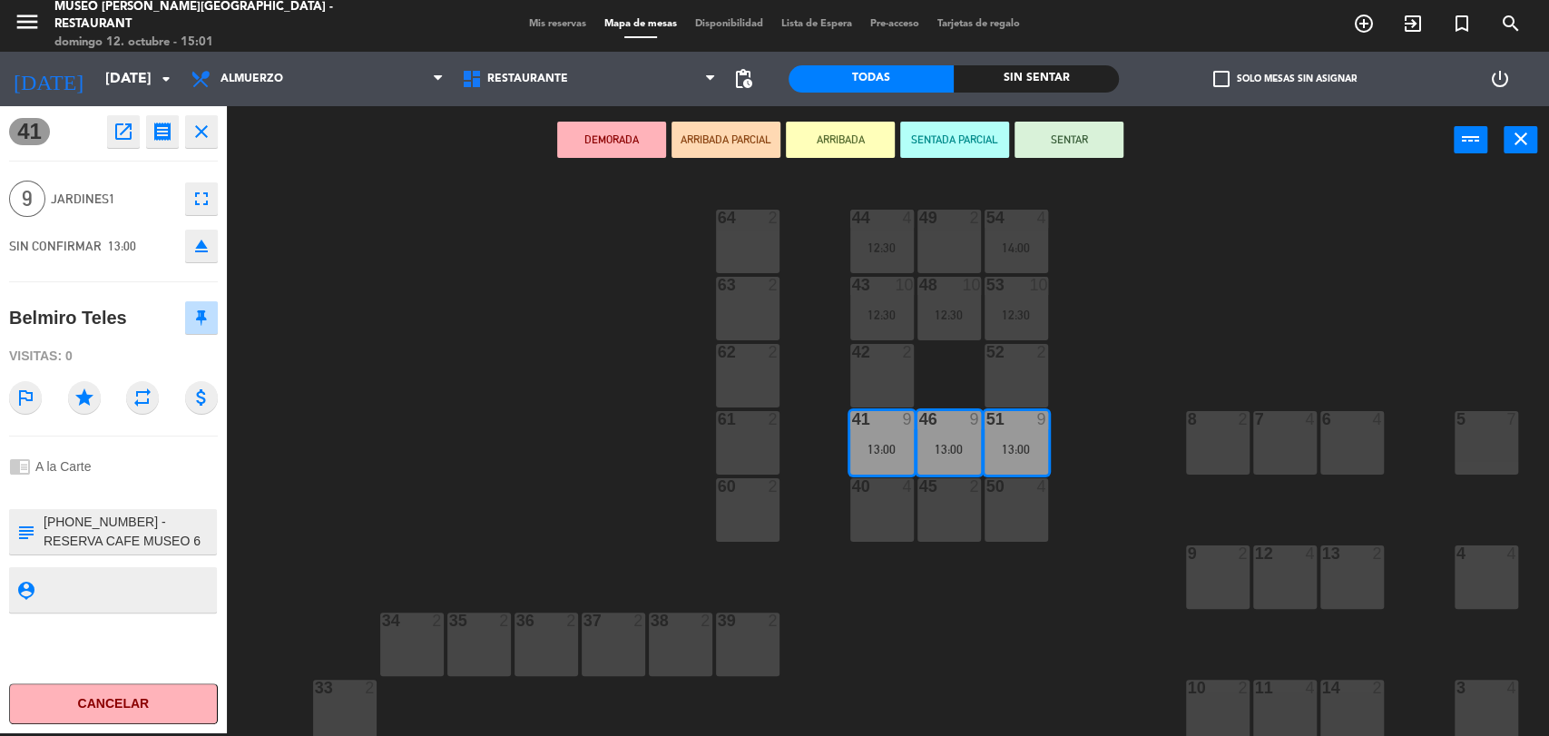
click at [1227, 446] on div "8 2" at bounding box center [1218, 443] width 64 height 64
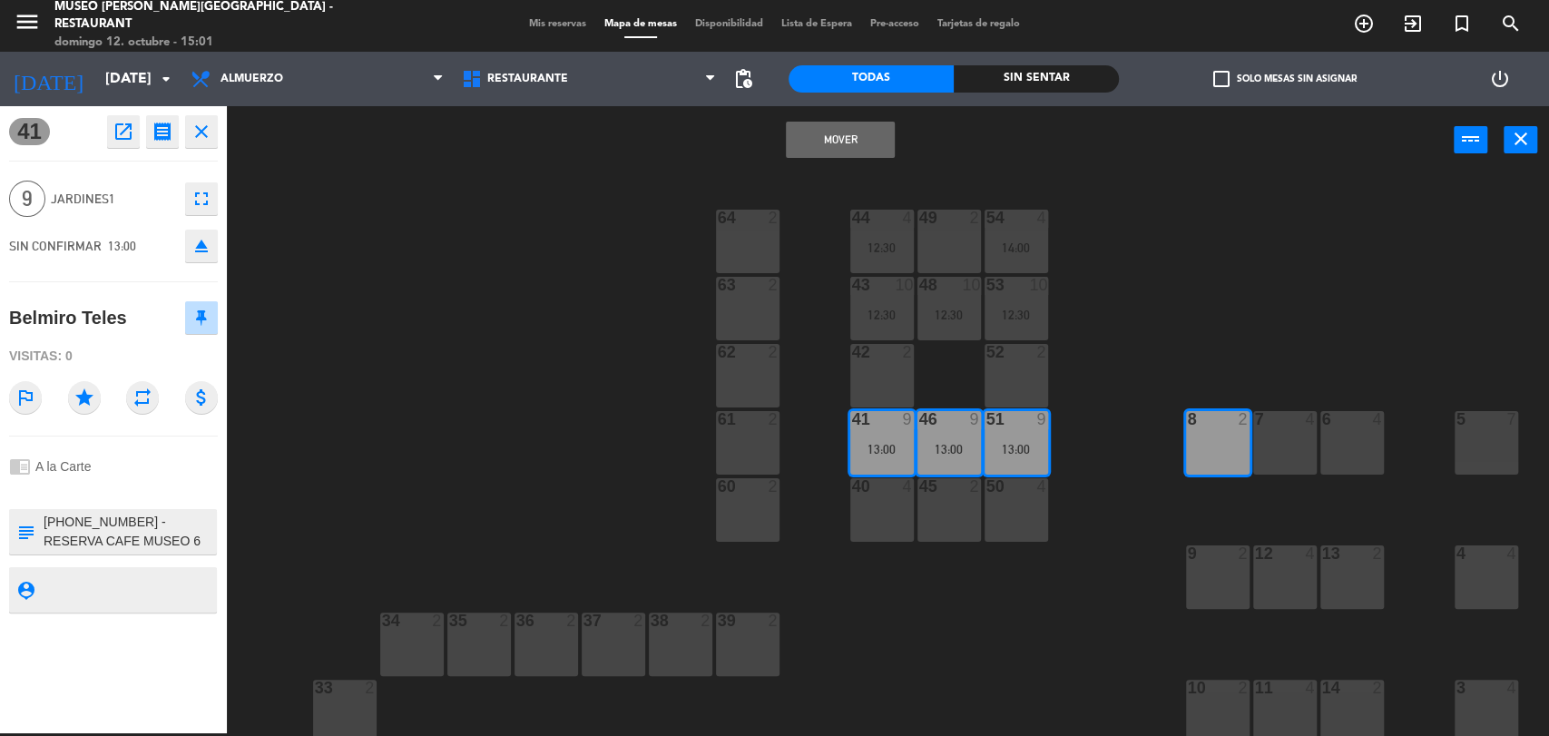
click at [1272, 447] on div "7 4" at bounding box center [1285, 443] width 64 height 64
click at [1328, 442] on div "6 4" at bounding box center [1352, 443] width 64 height 64
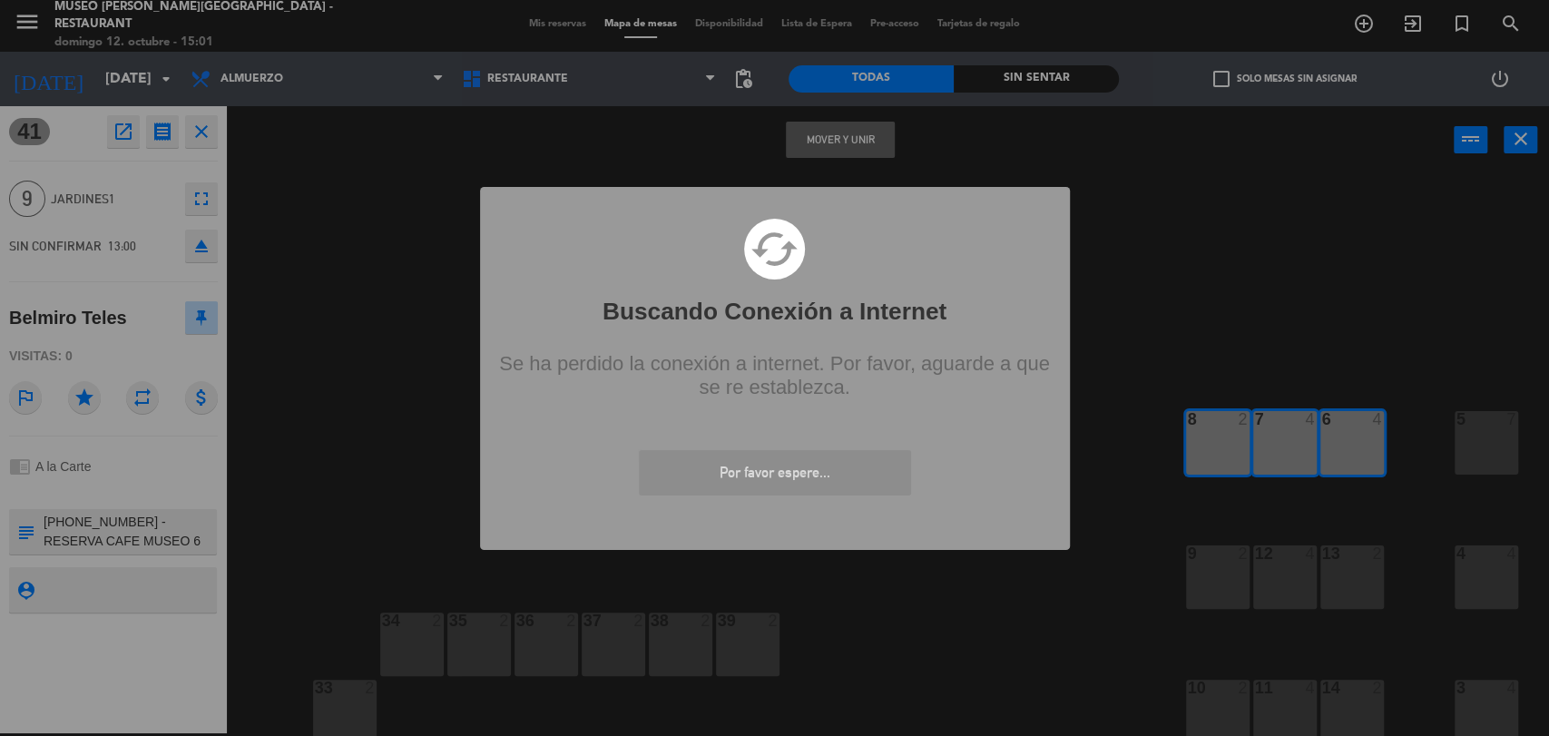
click at [827, 141] on div "? ! i Buscando Conexión a Internet × cached Se ha perdido la conexión a interne…" at bounding box center [774, 368] width 1549 height 736
